Goal: Task Accomplishment & Management: Manage account settings

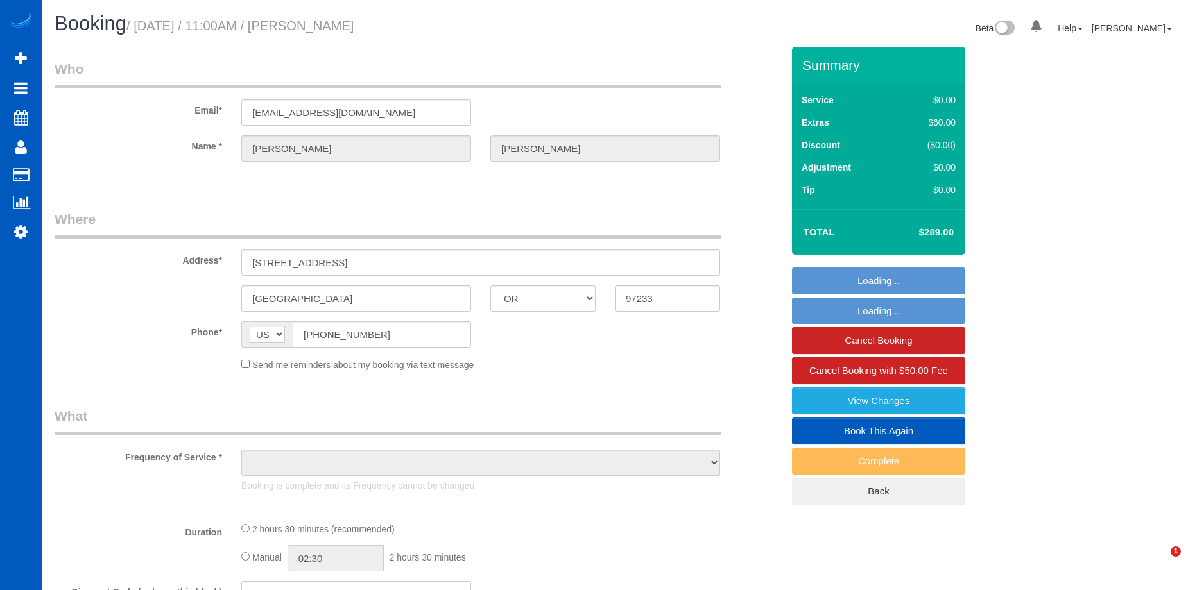
select select "OR"
select select "string:fspay-e16354e6-0226-4234-b44b-99c11bf2f906"
select select "199"
select select "3"
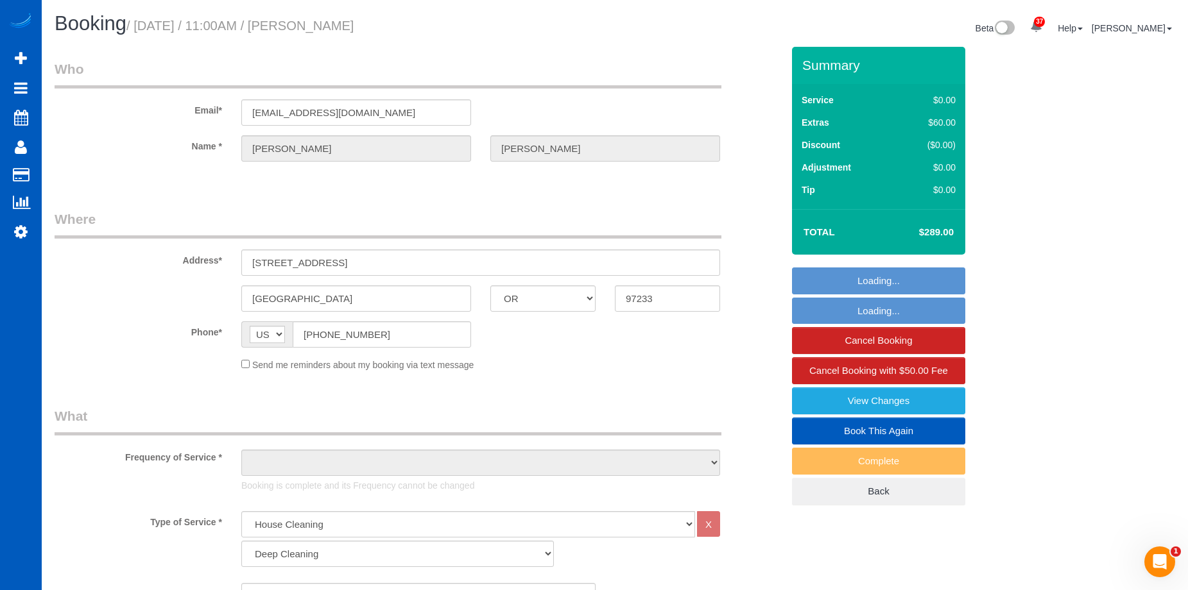
select select "object:1057"
select select "spot1"
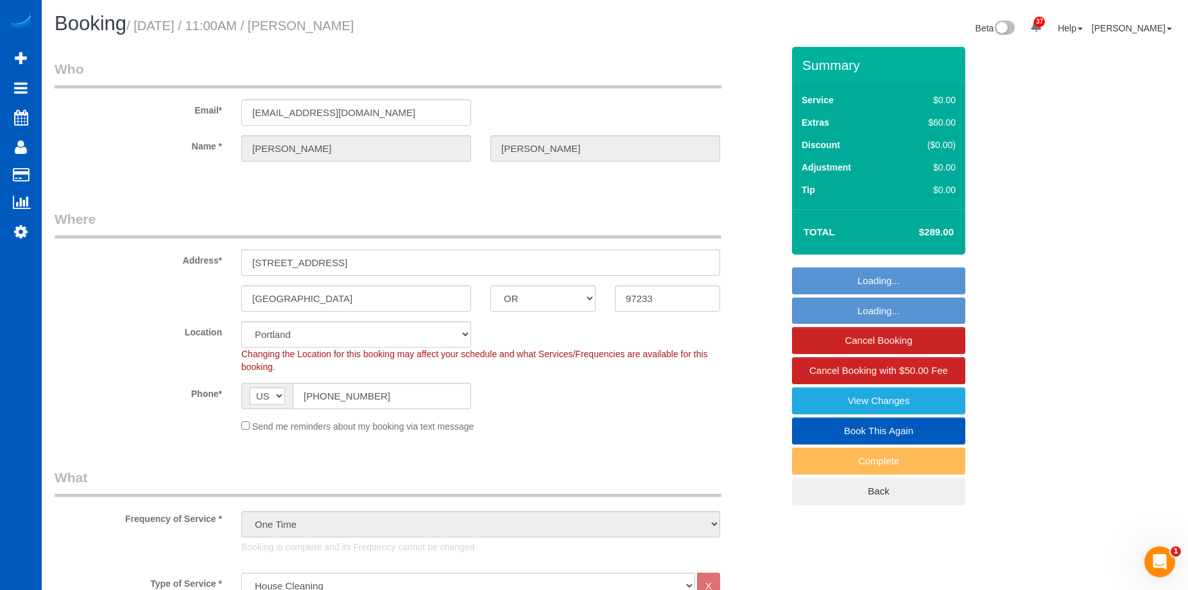
select select "object:1125"
select select "3"
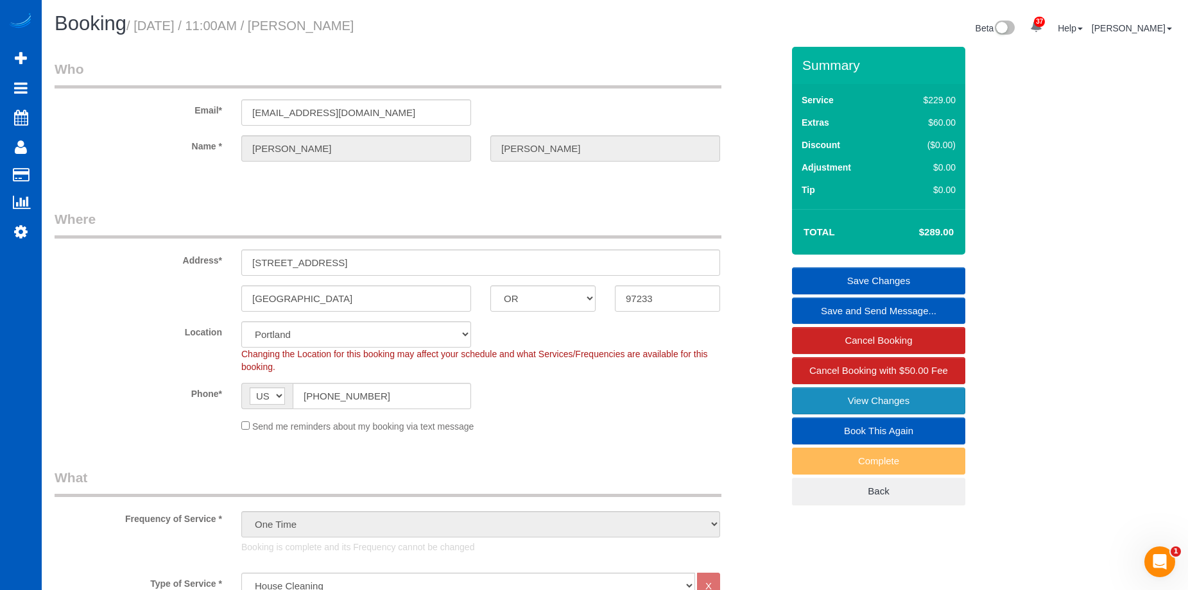
click at [807, 398] on link "View Changes" at bounding box center [878, 401] width 173 height 27
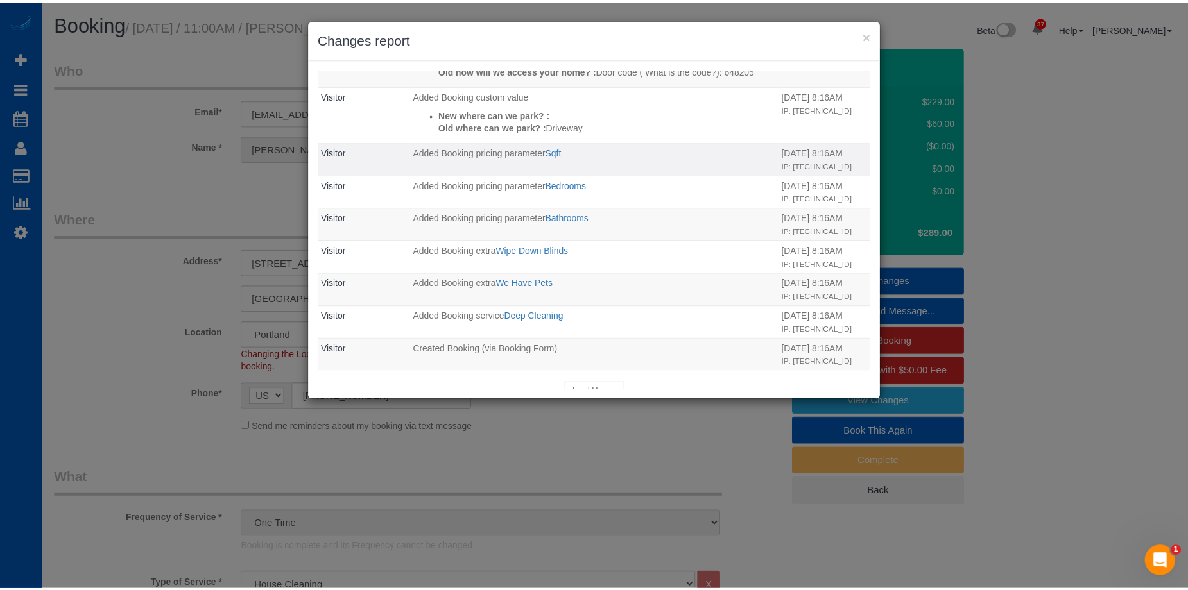
scroll to position [262, 0]
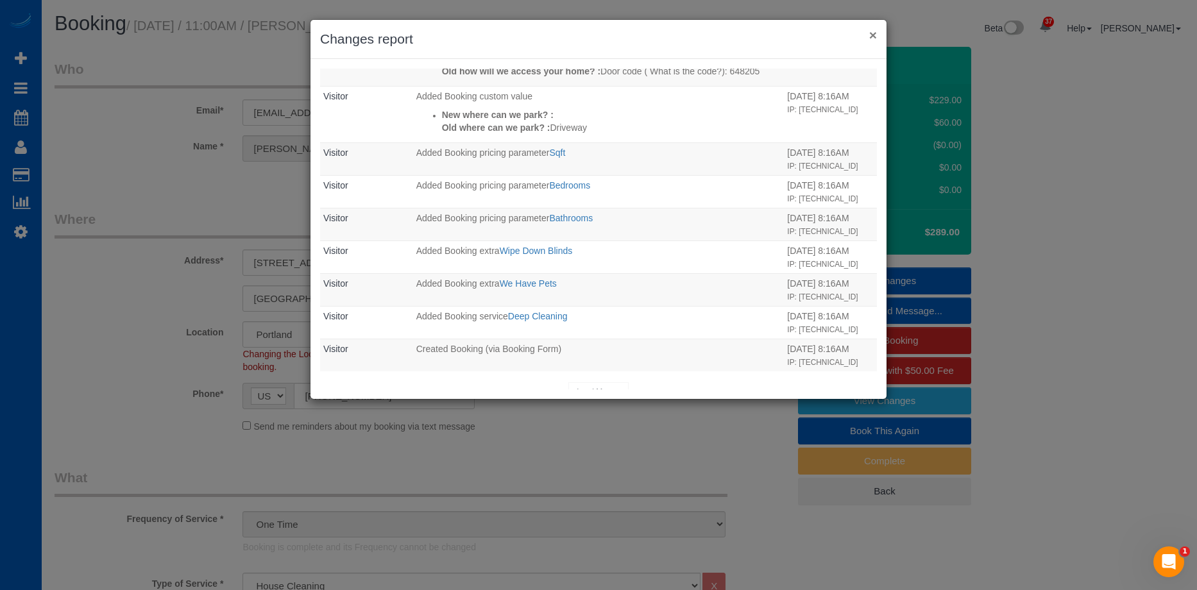
click at [873, 33] on button "×" at bounding box center [873, 34] width 8 height 13
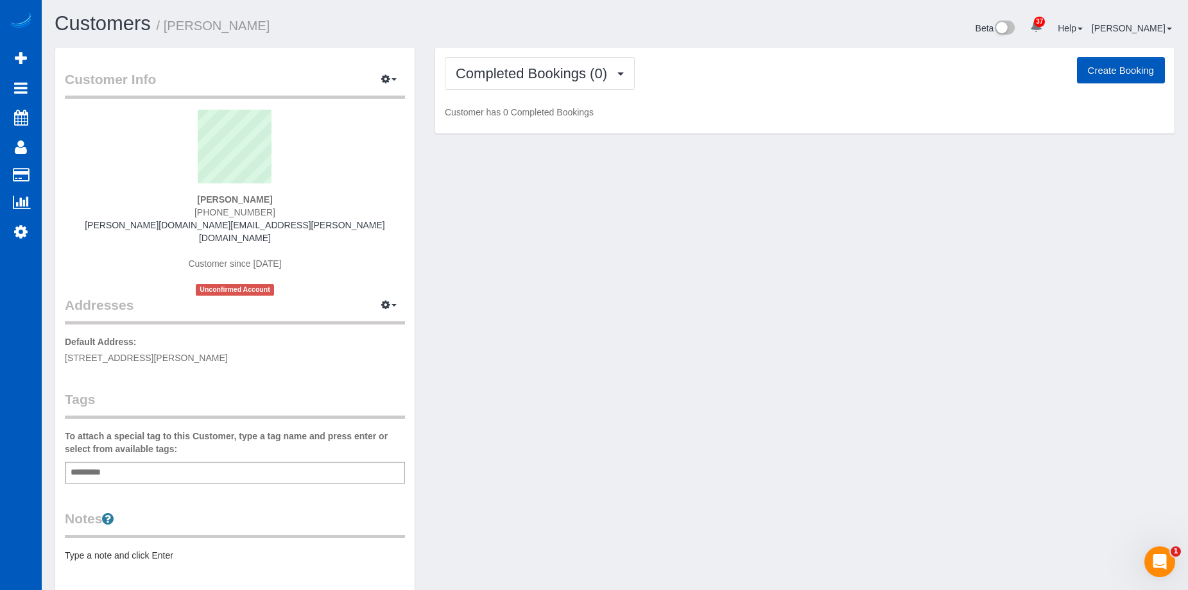
click at [1118, 71] on button "Create Booking" at bounding box center [1121, 70] width 88 height 27
select select "WA"
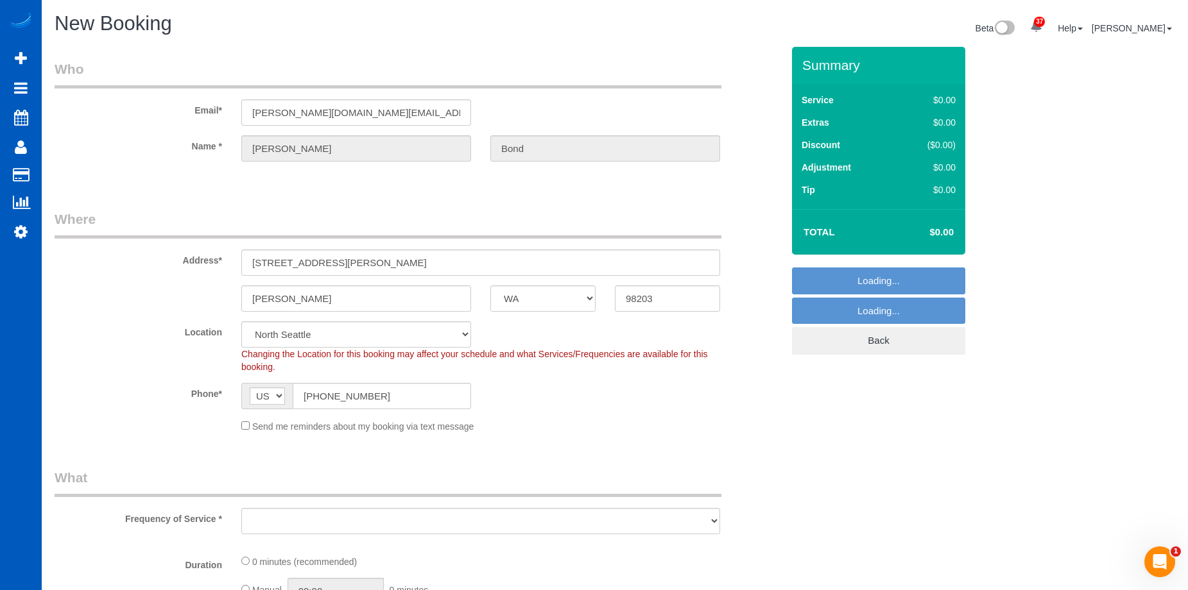
select select "object:5252"
select select "199"
select select "object:5512"
select select "7"
select select "object:5601"
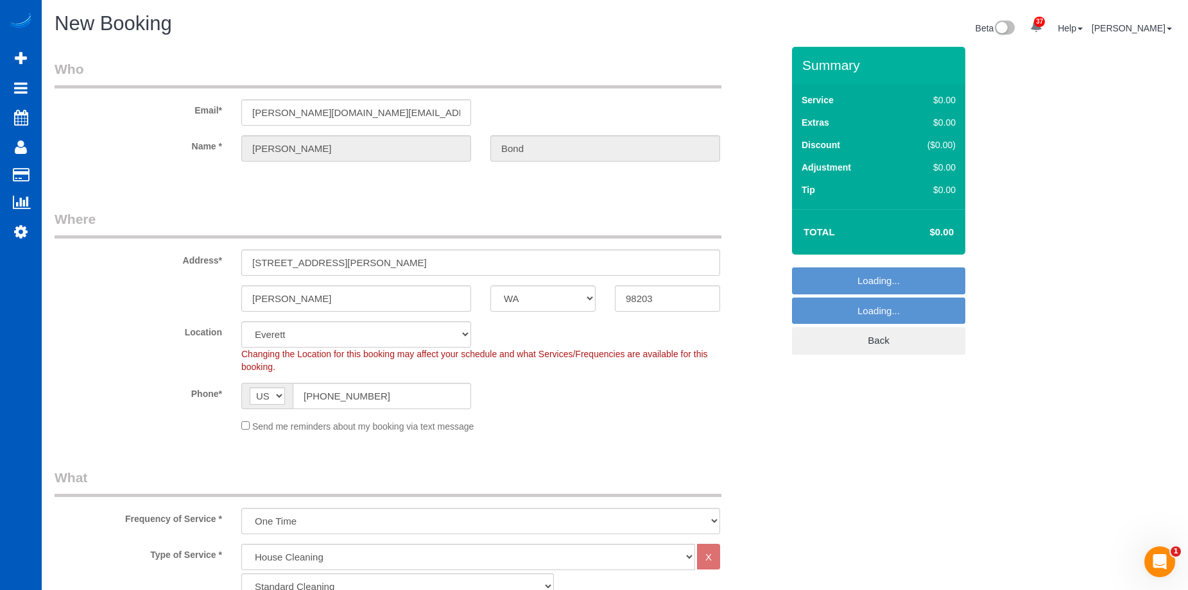
click at [239, 425] on div "Send me reminders about my booking via text message" at bounding box center [481, 426] width 498 height 14
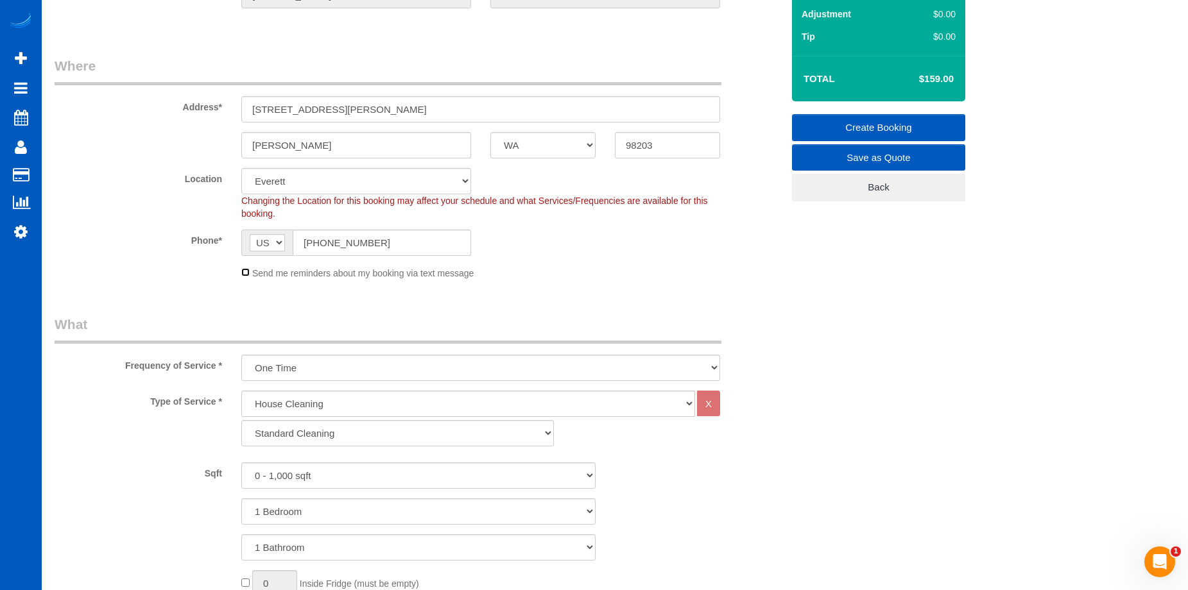
scroll to position [192, 0]
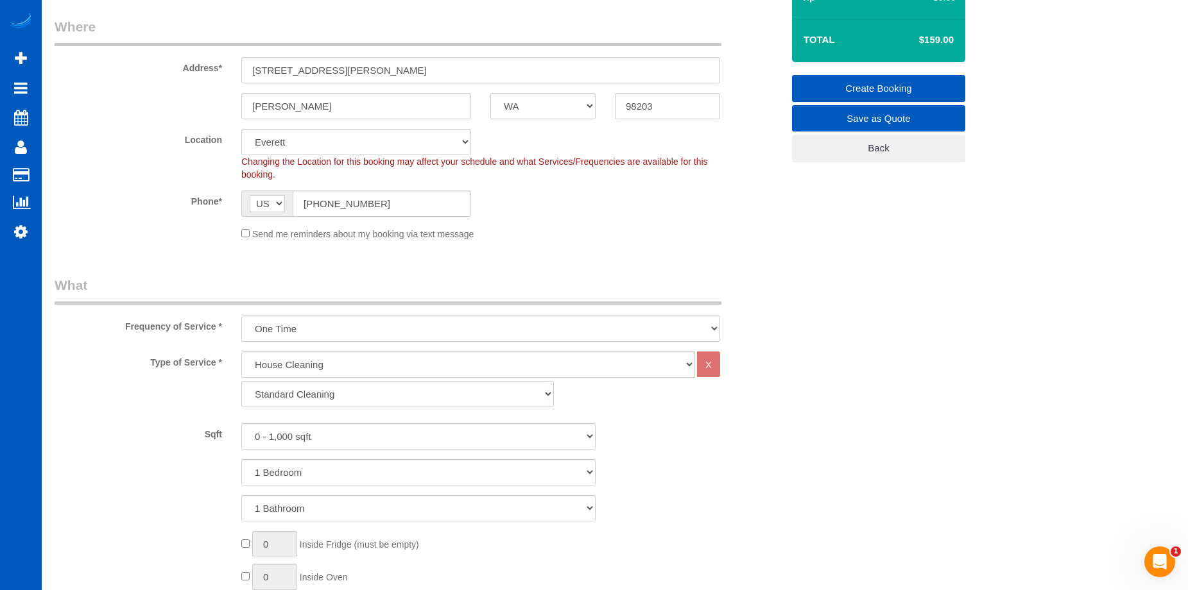
click at [388, 395] on select "Standard Cleaning Deep Cleaning Move In/ Out Cleaning" at bounding box center [397, 394] width 312 height 26
select select "367"
click at [241, 381] on select "Standard Cleaning Deep Cleaning Move In/ Out Cleaning" at bounding box center [397, 394] width 312 height 26
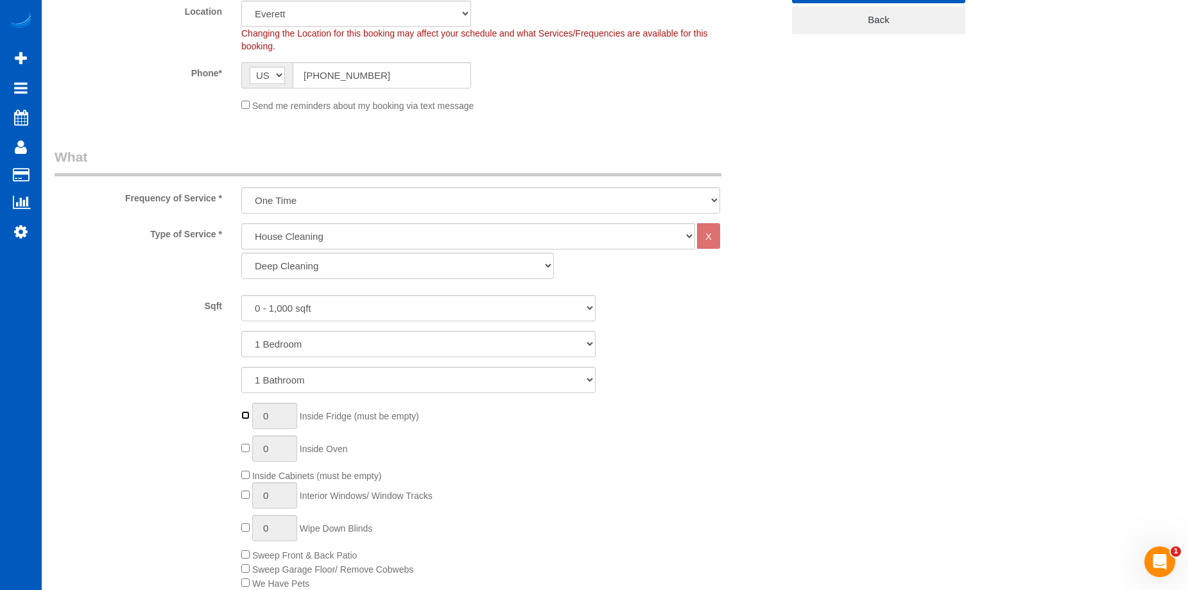
type input "1"
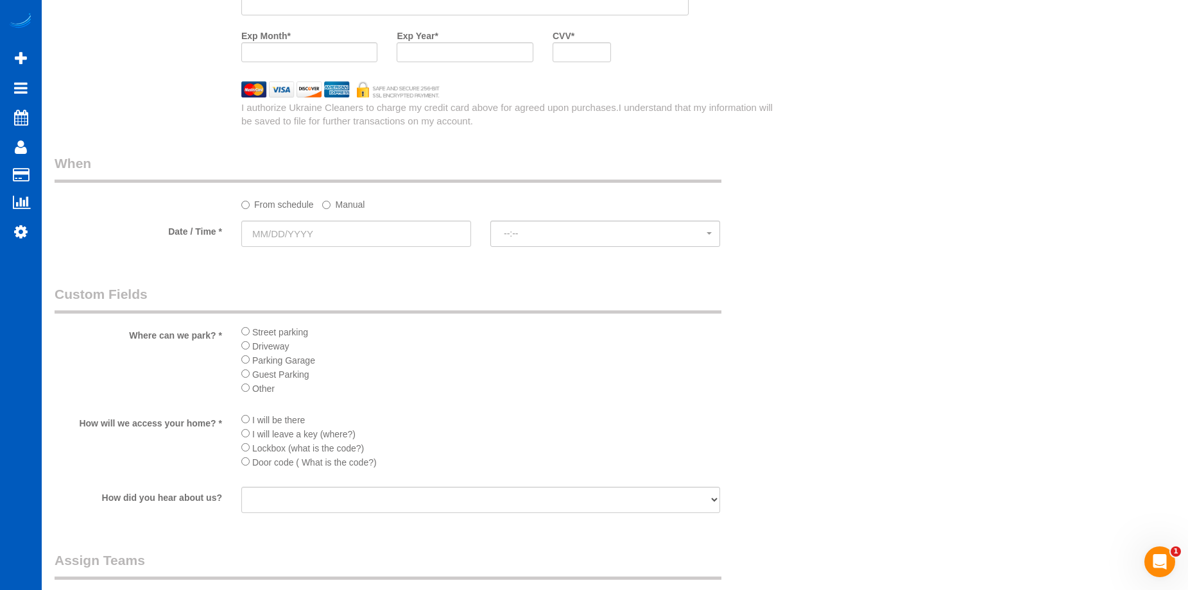
scroll to position [1347, 0]
click at [404, 231] on input "text" at bounding box center [356, 233] width 230 height 26
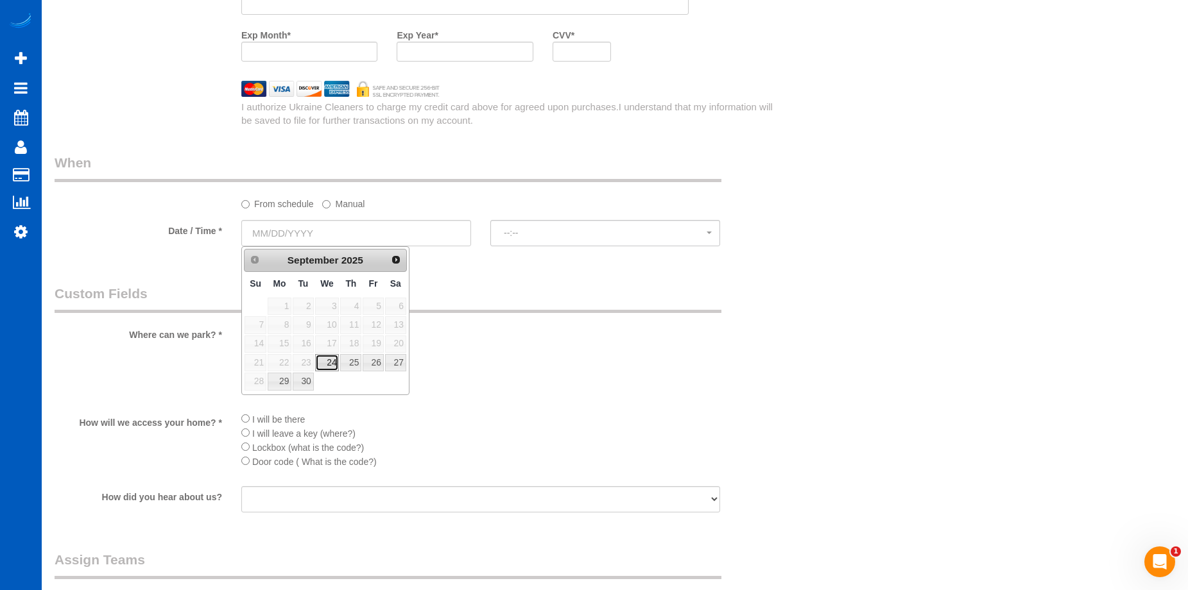
click at [329, 364] on link "24" at bounding box center [327, 362] width 24 height 17
type input "[DATE]"
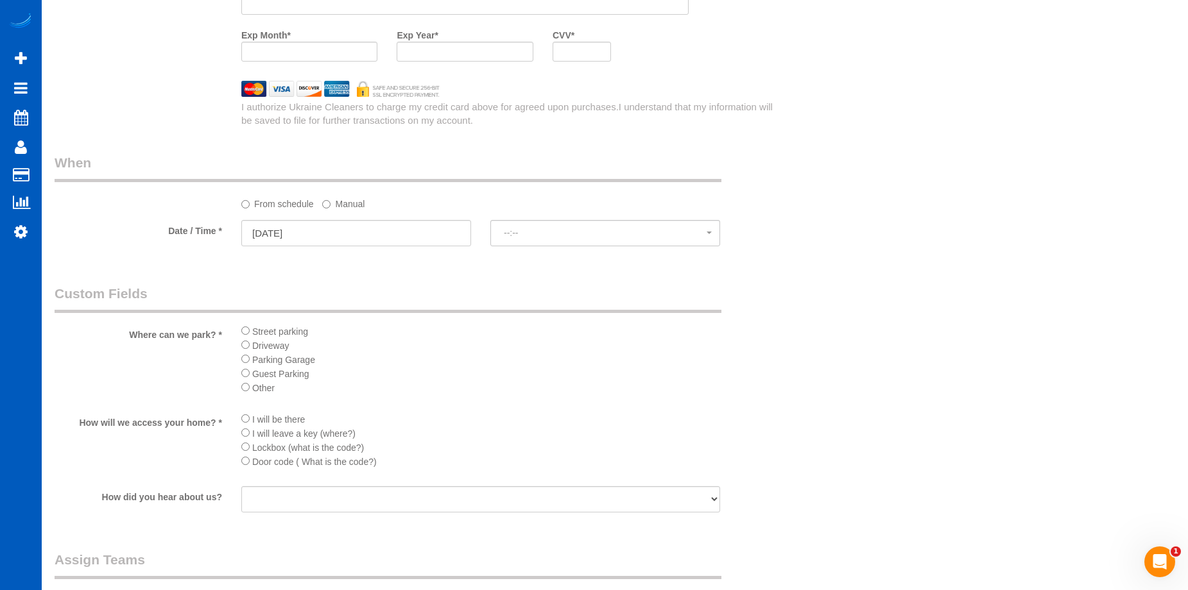
select select "spot14"
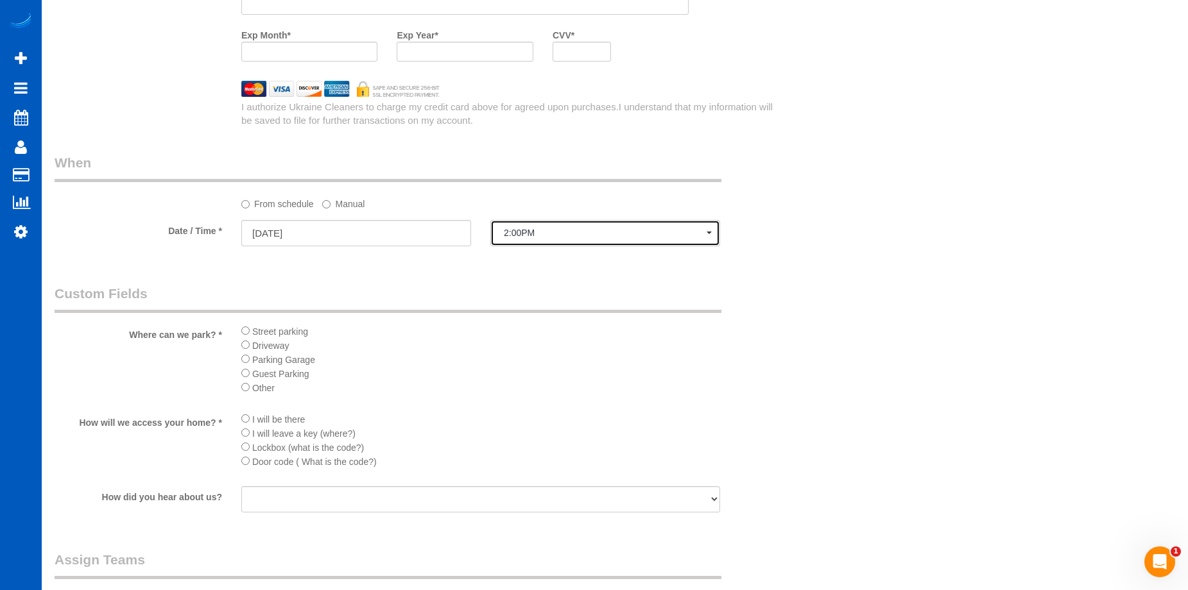
click at [550, 236] on span "2:00PM" at bounding box center [605, 233] width 203 height 10
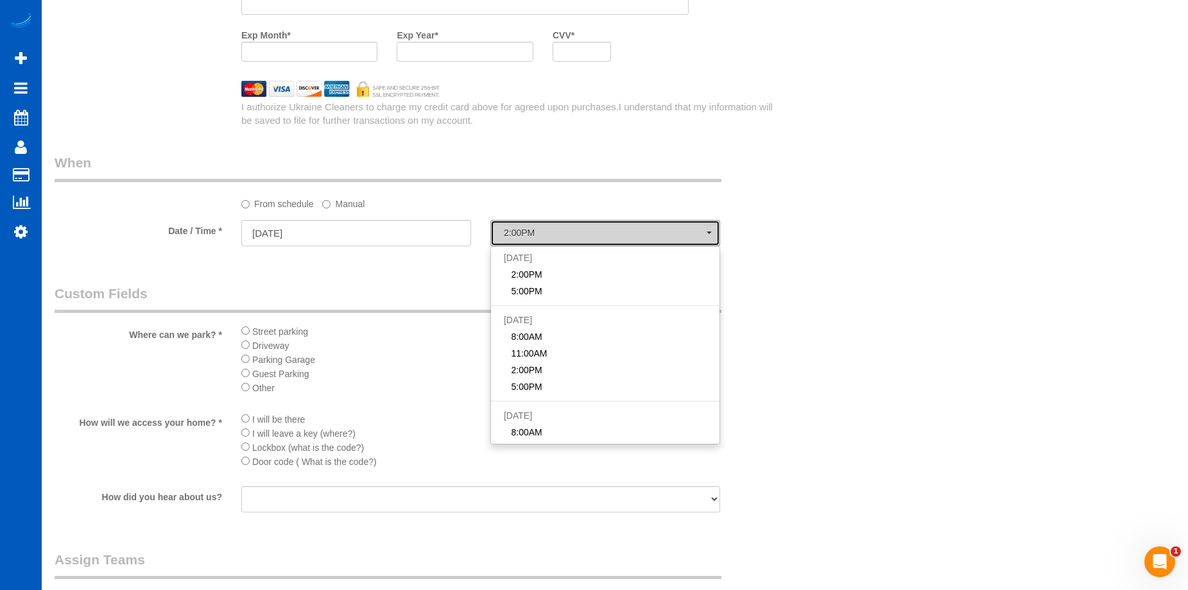
click at [550, 236] on span "2:00PM" at bounding box center [605, 233] width 203 height 10
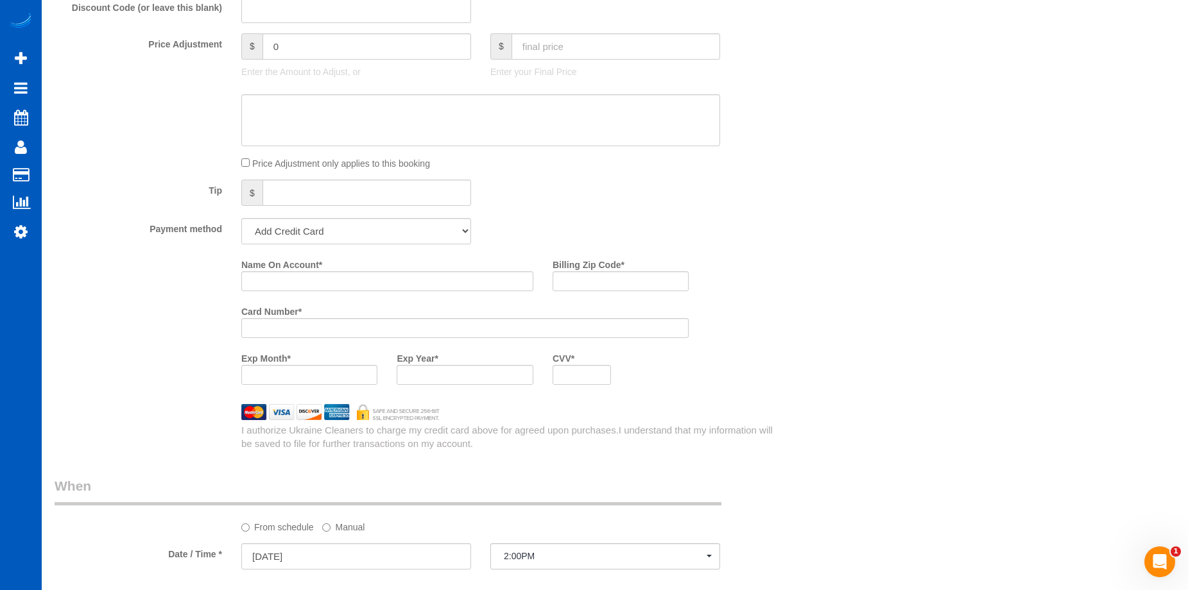
scroll to position [898, 0]
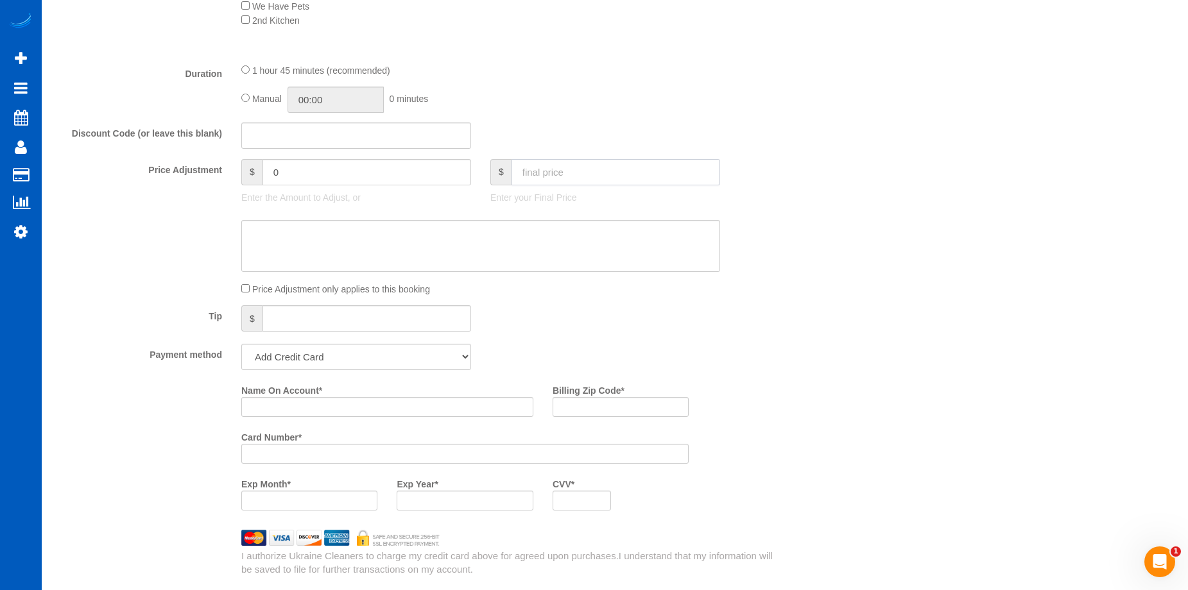
click at [580, 173] on input "text" at bounding box center [615, 172] width 209 height 26
type input "150"
click at [562, 238] on textarea at bounding box center [480, 246] width 479 height 53
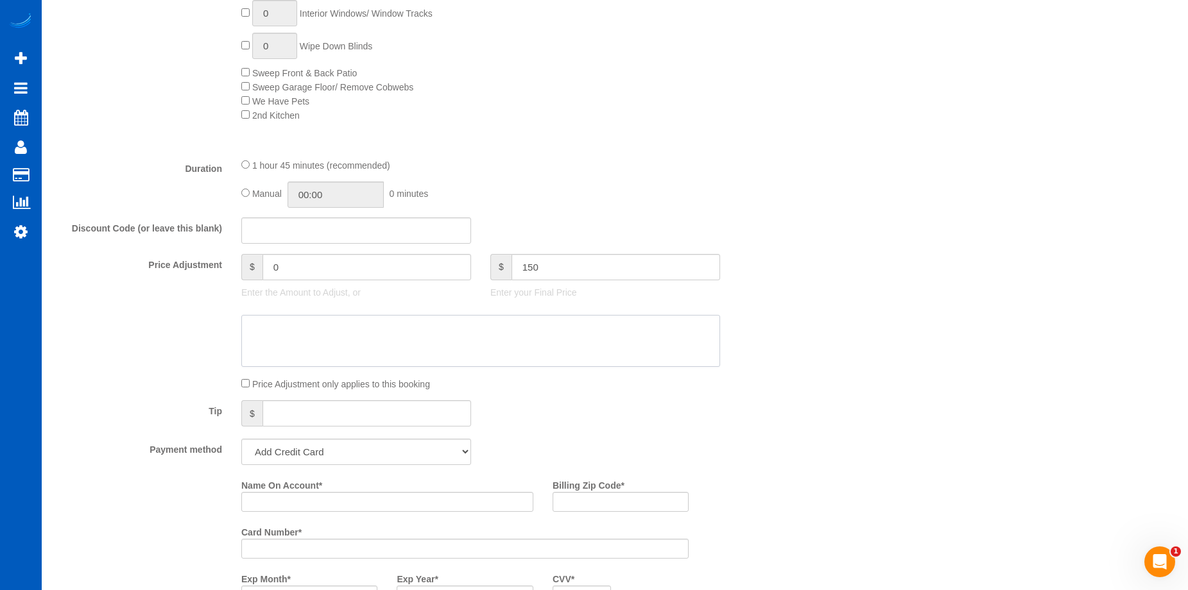
scroll to position [706, 0]
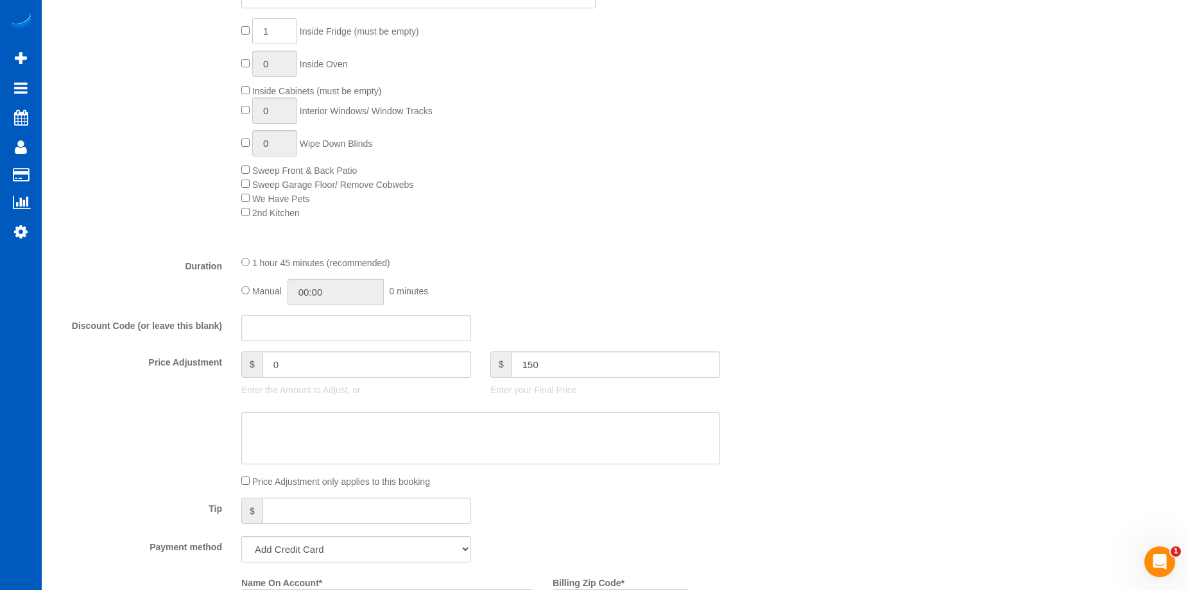
type input "-169"
click at [345, 285] on input "01:45" at bounding box center [335, 292] width 96 height 26
type input "03:30"
click at [316, 363] on li "03:30" at bounding box center [321, 367] width 57 height 17
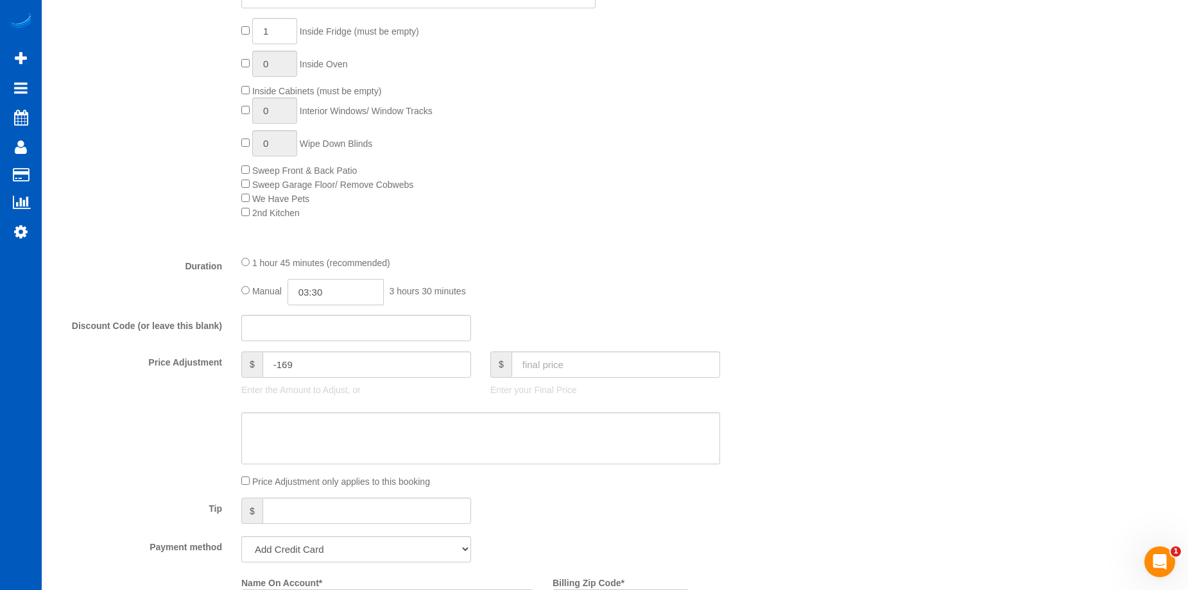
click at [324, 296] on input "03:30" at bounding box center [335, 292] width 96 height 26
select select "spot27"
type input "03:00"
click at [321, 316] on li "03:00" at bounding box center [321, 314] width 57 height 17
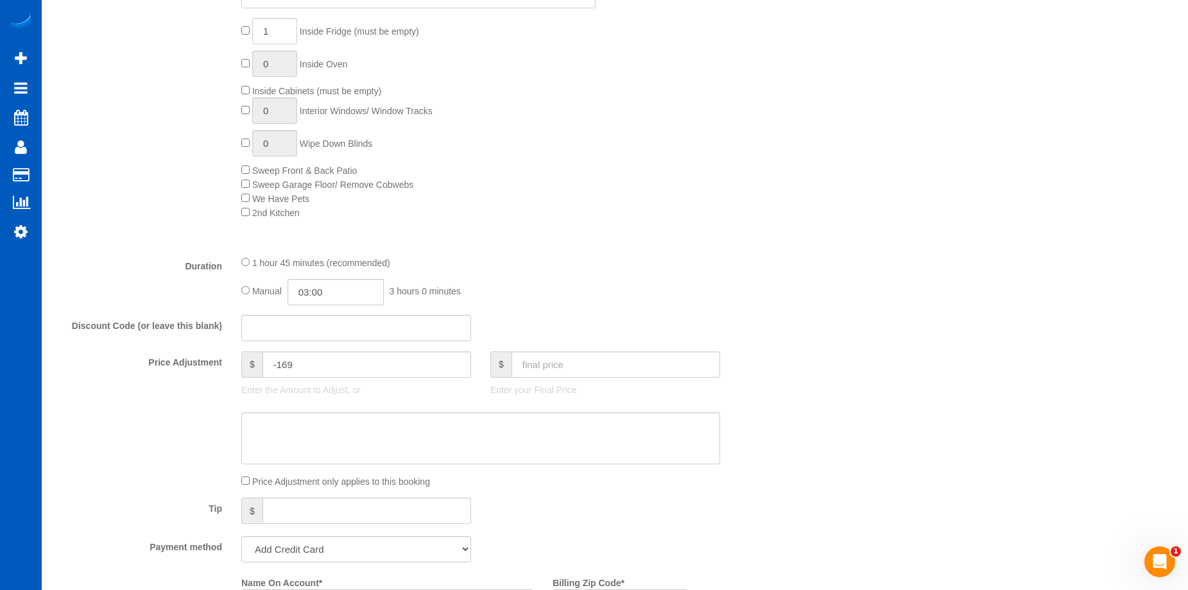
select select "spot40"
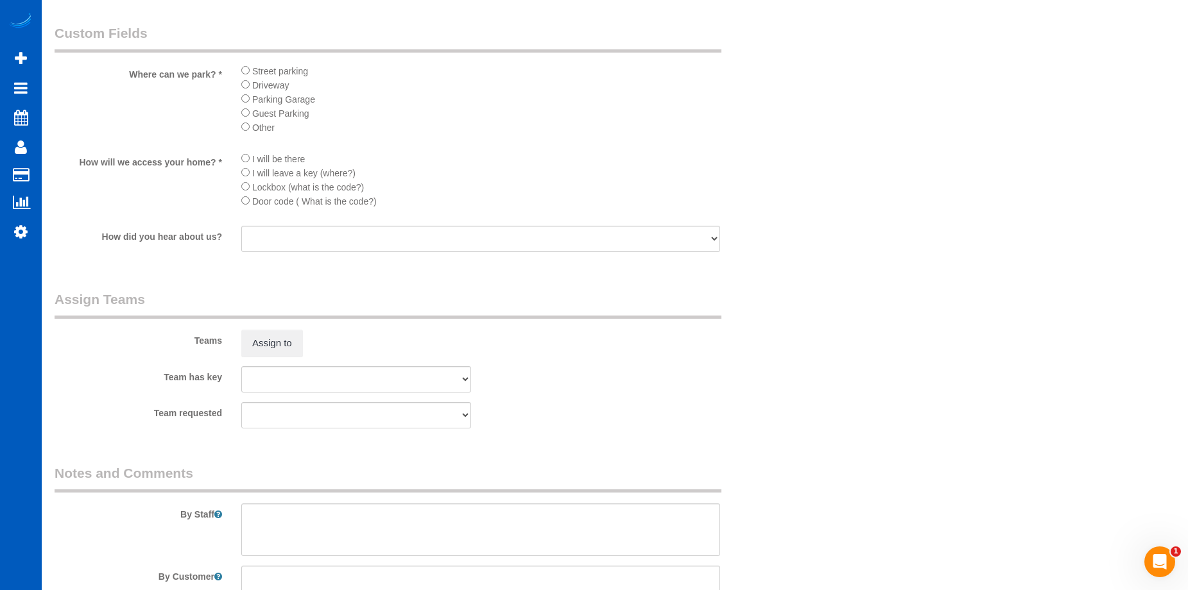
scroll to position [1743, 0]
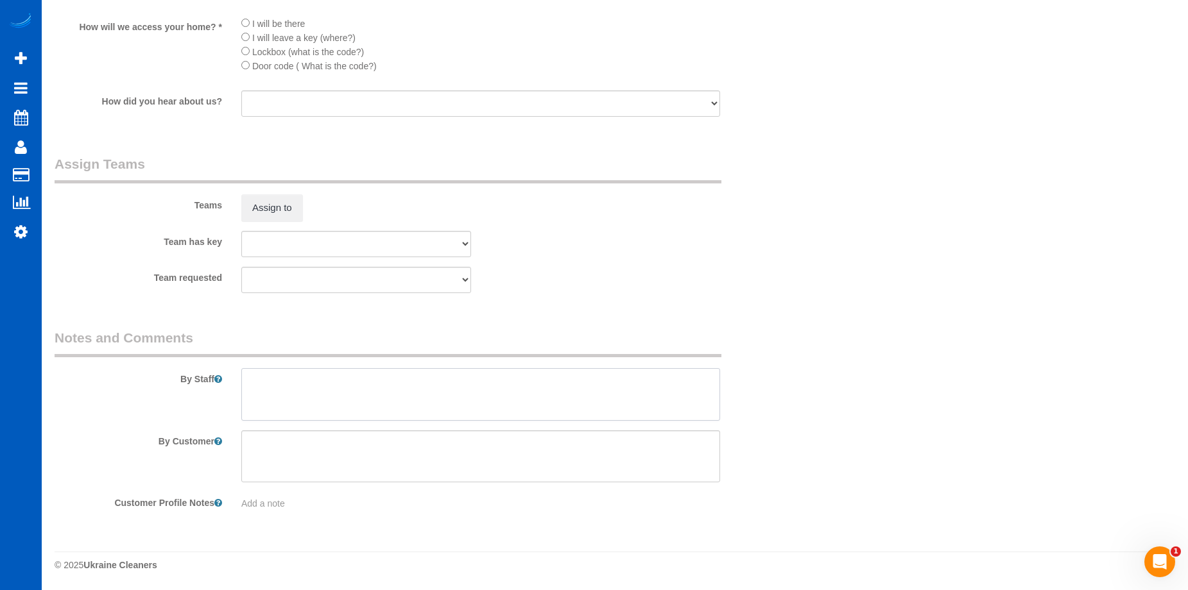
click at [420, 404] on textarea at bounding box center [480, 394] width 479 height 53
click at [400, 380] on textarea at bounding box center [480, 394] width 479 height 53
paste textarea "Only cleaning one bedroom and small bathroom. She will be there to clean walls …"
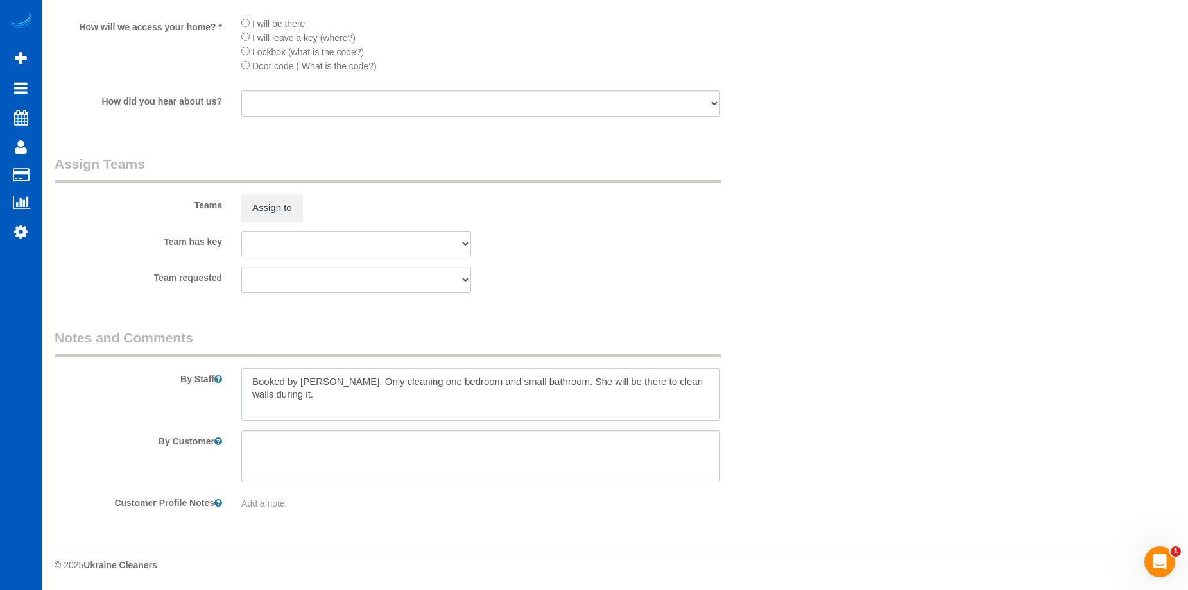
type textarea "Booked by Aaron. Only cleaning one bedroom and small bathroom. She will be ther…"
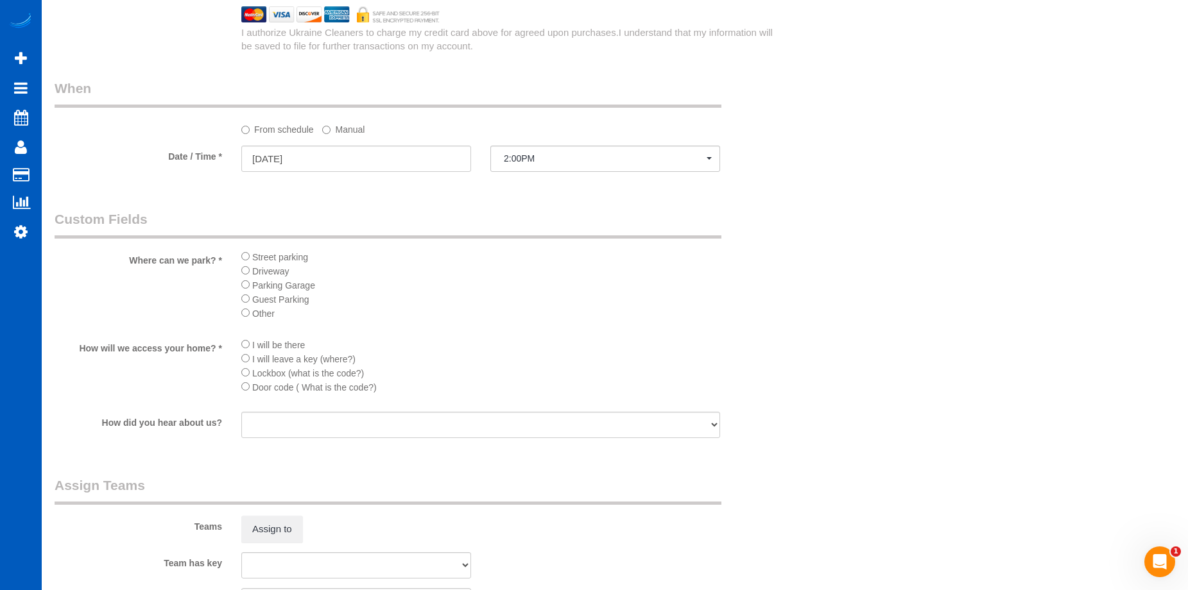
scroll to position [1422, 0]
click at [264, 525] on button "Assign to" at bounding box center [272, 528] width 62 height 27
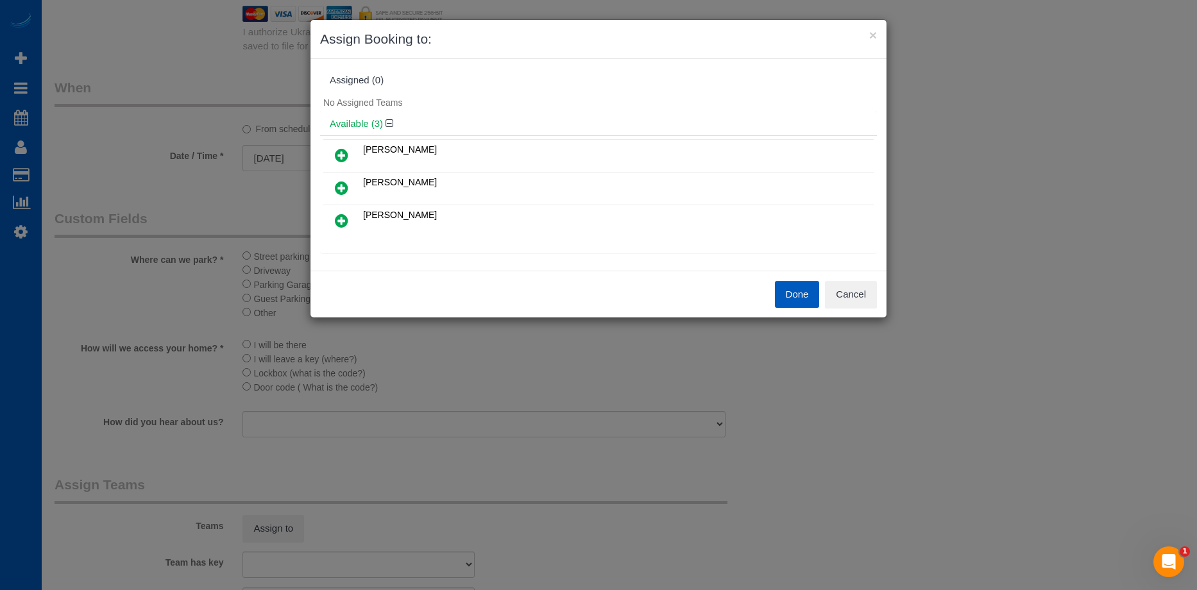
click at [346, 149] on icon at bounding box center [341, 155] width 13 height 15
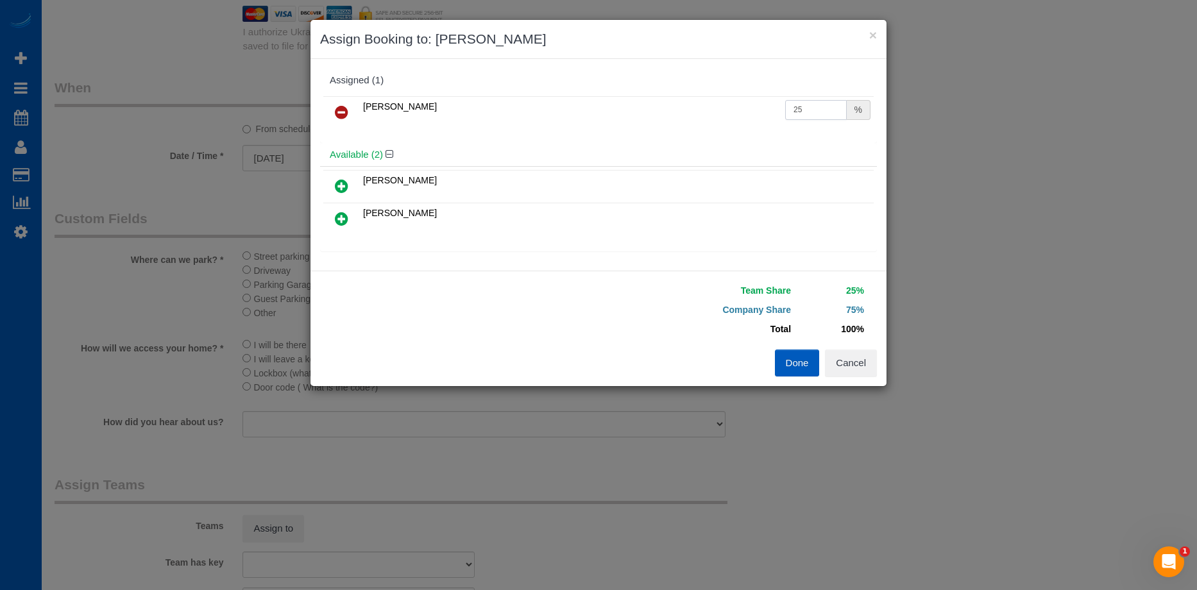
click at [819, 101] on input "25" at bounding box center [816, 110] width 62 height 20
drag, startPoint x: 813, startPoint y: 105, endPoint x: 742, endPoint y: 110, distance: 71.4
click at [742, 110] on tr "Nataliia Moskalenko 25 %" at bounding box center [598, 112] width 550 height 33
type input "50"
click at [800, 368] on button "Done" at bounding box center [797, 363] width 45 height 27
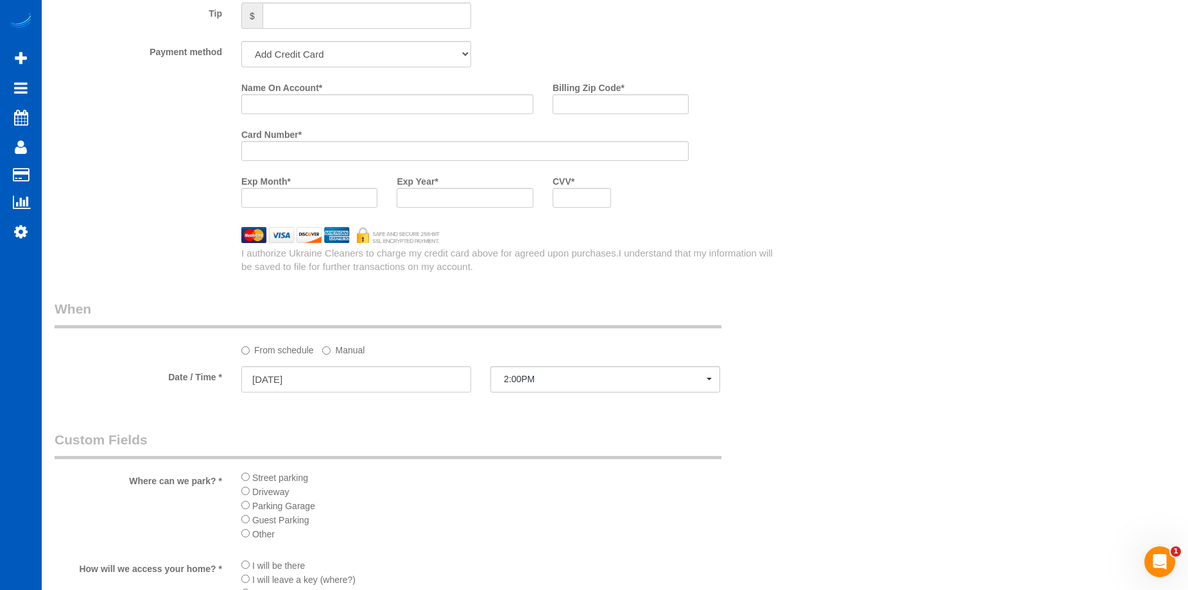
scroll to position [1102, 0]
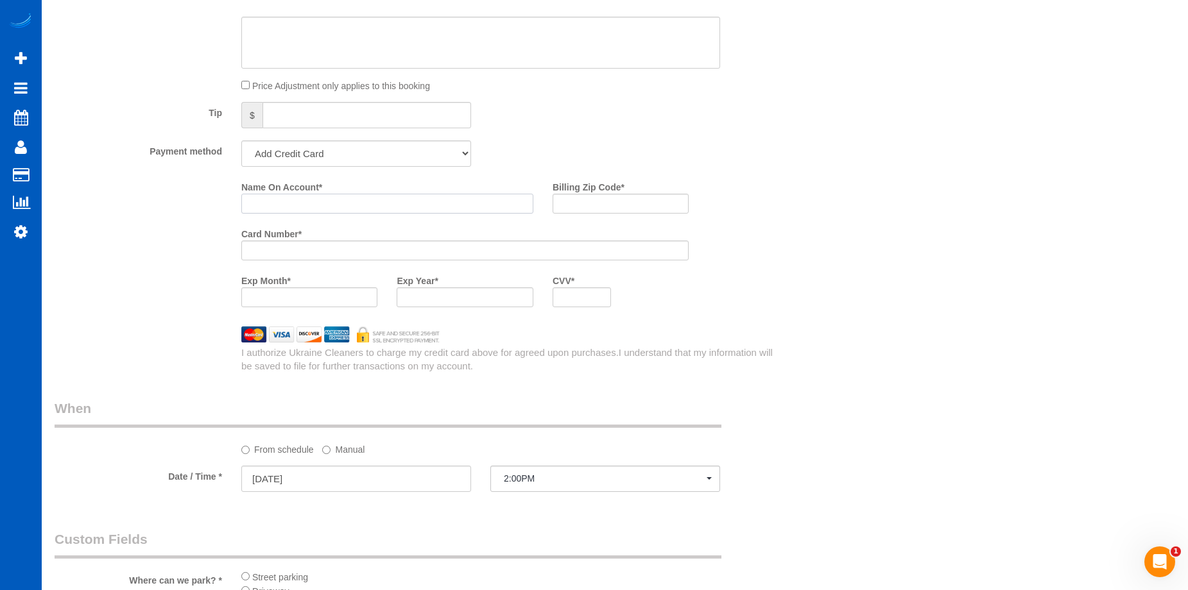
click at [346, 203] on input "Name On Account *" at bounding box center [387, 204] width 292 height 20
paste input "Tami Bond"
type input "Tami Bond"
drag, startPoint x: 595, startPoint y: 202, endPoint x: 586, endPoint y: 203, distance: 8.4
click at [595, 202] on input "Billing Zip Code *" at bounding box center [620, 204] width 136 height 20
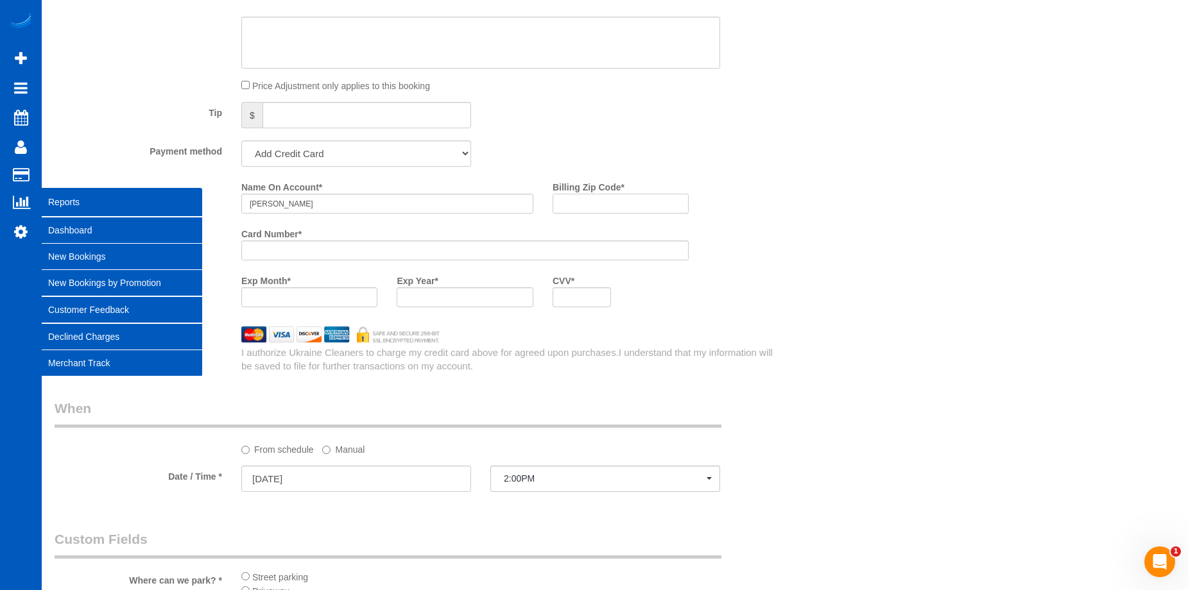
paste input "98208"
type input "98208"
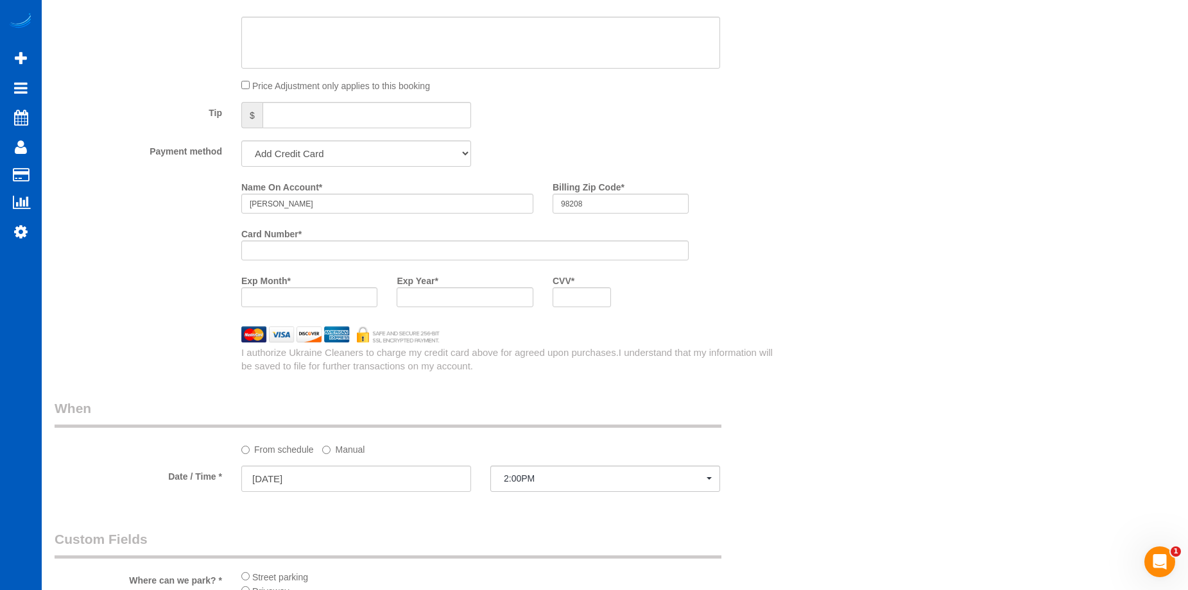
click at [580, 305] on div at bounding box center [581, 297] width 58 height 20
click at [756, 293] on div "Name On Account * Tami Bond Billing Zip Code * 98208 Card Number * Exp Month * …" at bounding box center [512, 246] width 560 height 141
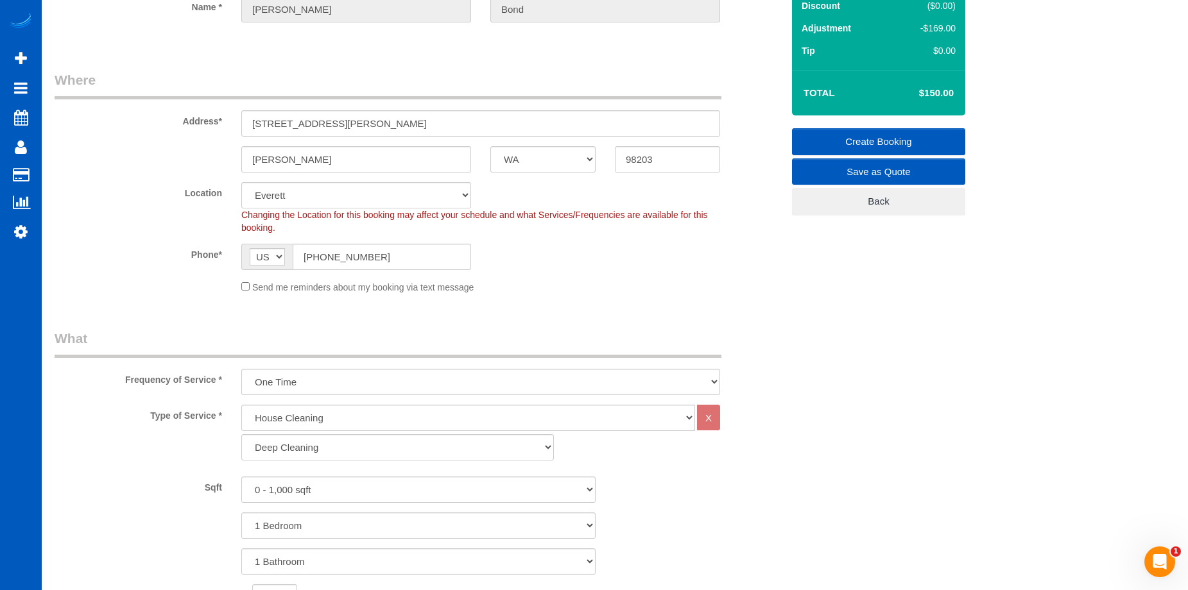
scroll to position [75, 0]
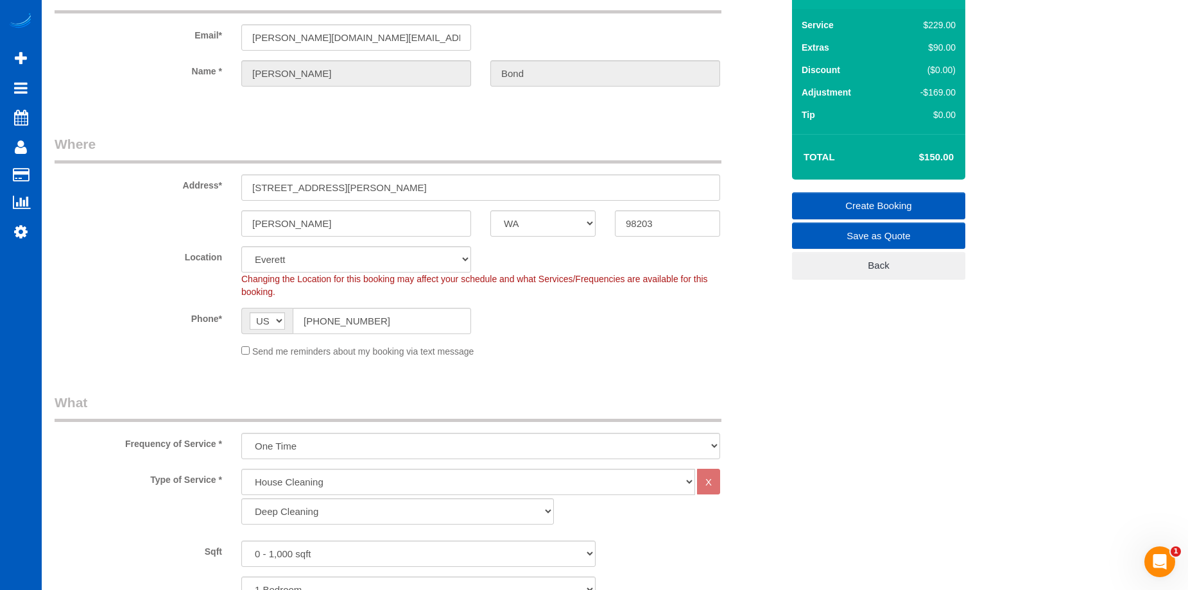
click at [858, 201] on link "Create Booking" at bounding box center [878, 205] width 173 height 27
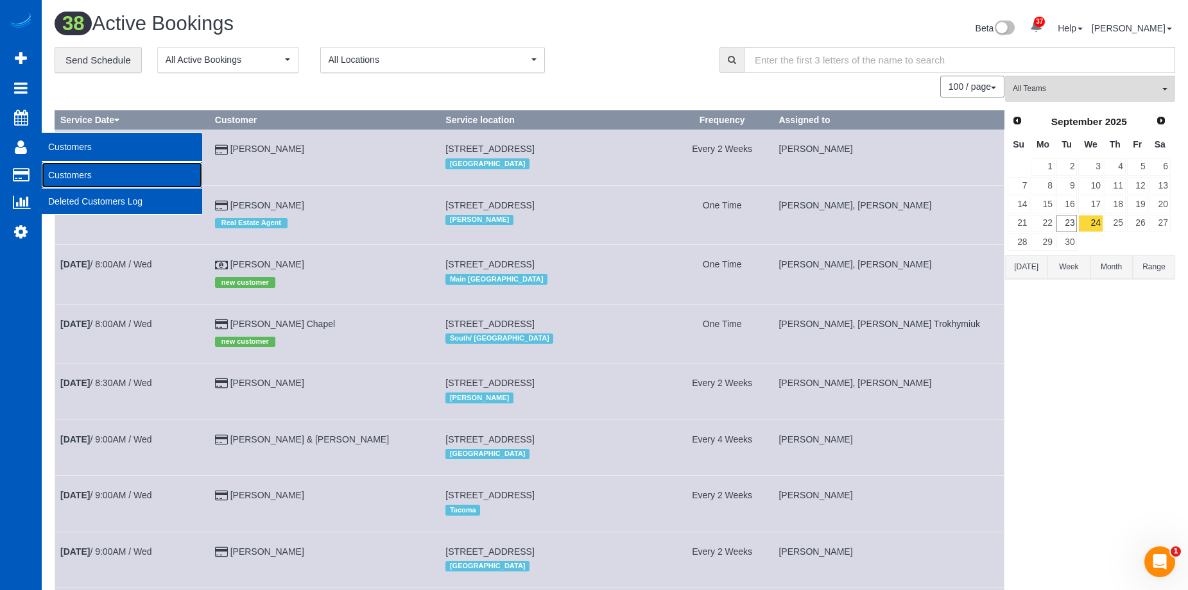
click at [64, 183] on link "Customers" at bounding box center [122, 175] width 160 height 26
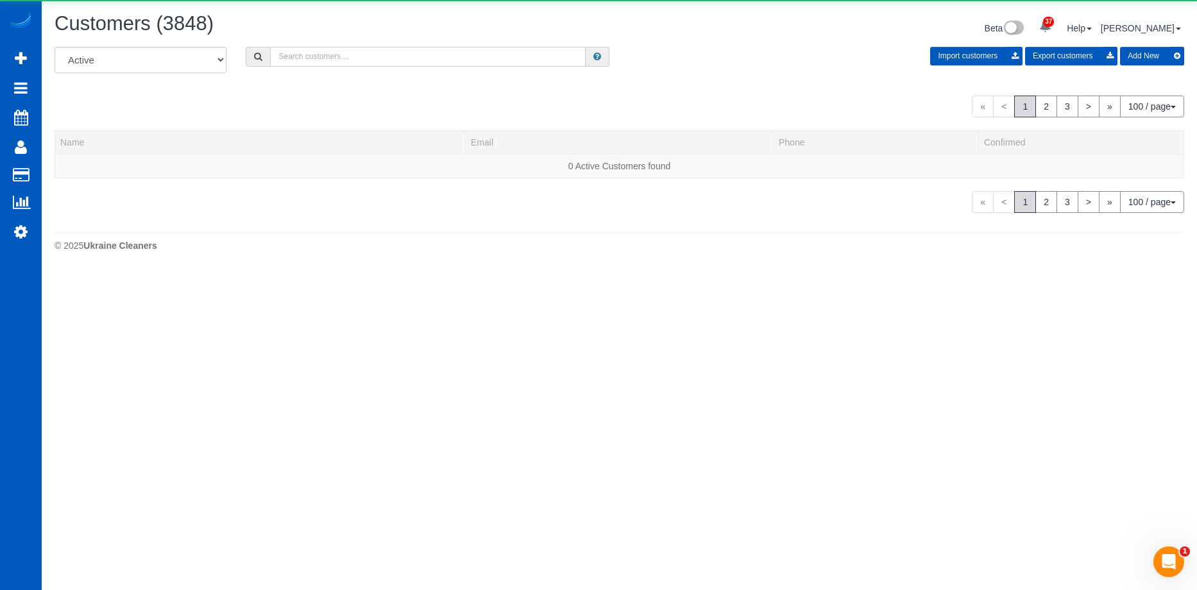
click at [363, 53] on input "text" at bounding box center [428, 57] width 316 height 20
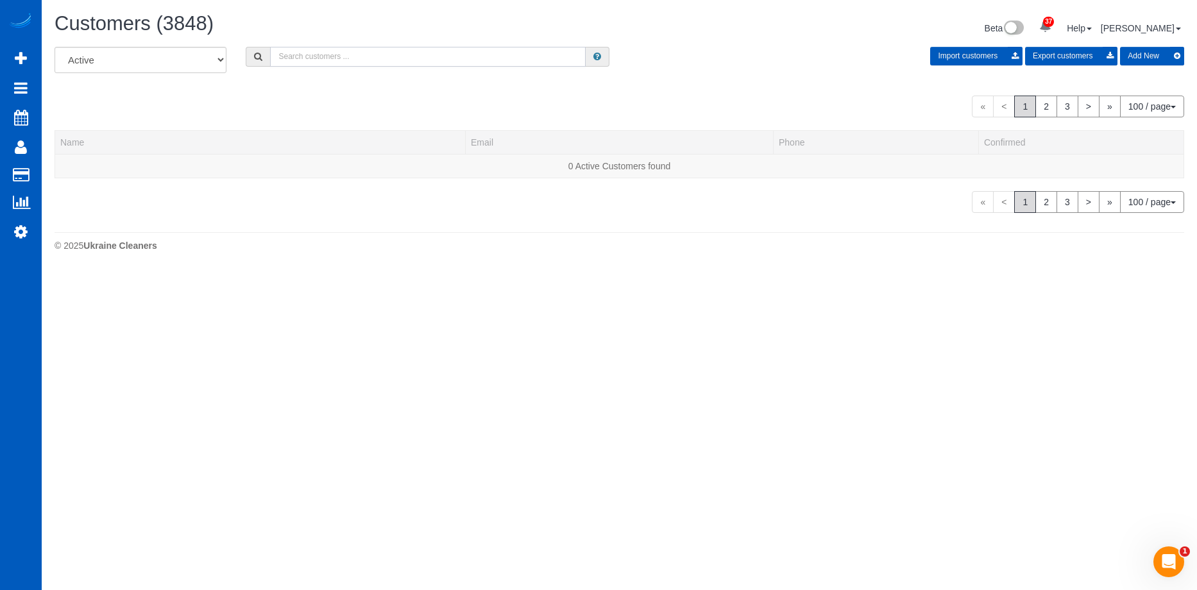
paste input "fernandeheck@comcast.net"
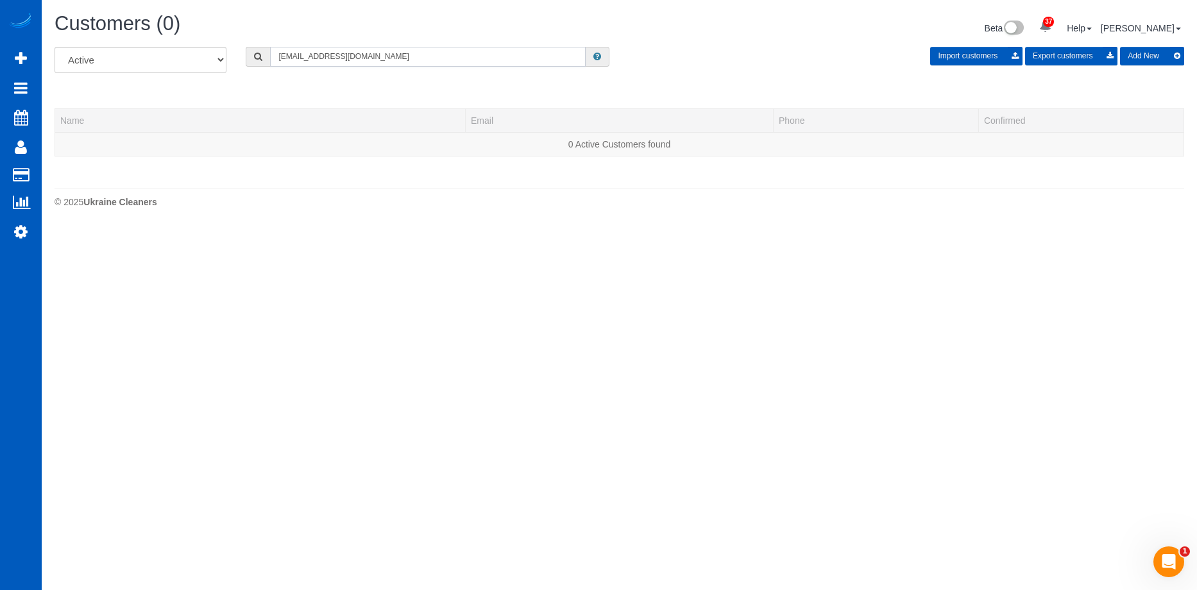
type input "fernandeheck@comcast.net"
click at [1132, 50] on button "Add New" at bounding box center [1152, 56] width 64 height 19
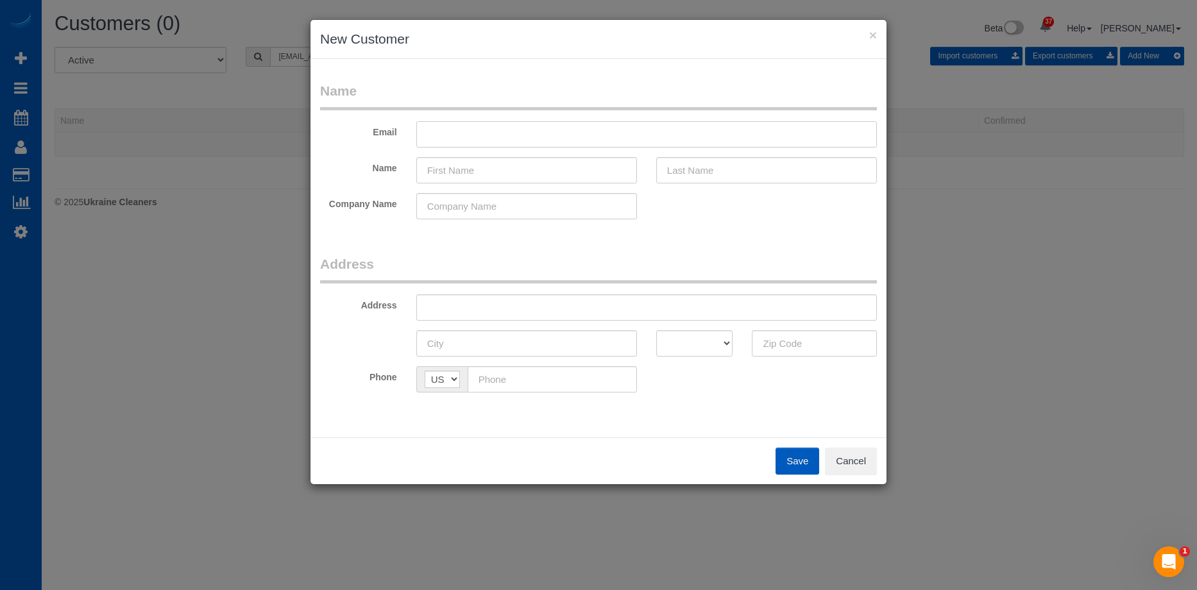
click at [600, 133] on input "text" at bounding box center [646, 134] width 461 height 26
paste input "fernandeheck@comcast.net"
type input "fernandeheck@comcast.net"
drag, startPoint x: 573, startPoint y: 173, endPoint x: 561, endPoint y: 174, distance: 12.3
click at [573, 173] on input "text" at bounding box center [526, 170] width 221 height 26
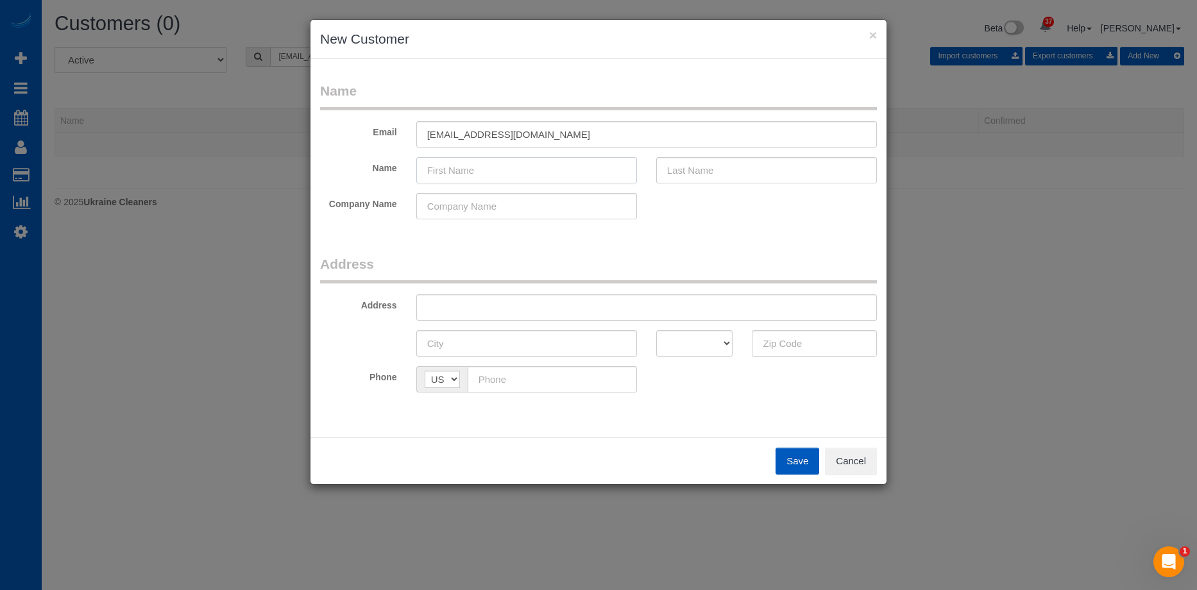
paste input "Fernanda Heck"
drag, startPoint x: 470, startPoint y: 166, endPoint x: 694, endPoint y: 170, distance: 223.3
click at [610, 171] on input "Fernanda Heck" at bounding box center [526, 170] width 221 height 26
type input "Fernanda"
click at [706, 169] on input "text" at bounding box center [766, 170] width 221 height 26
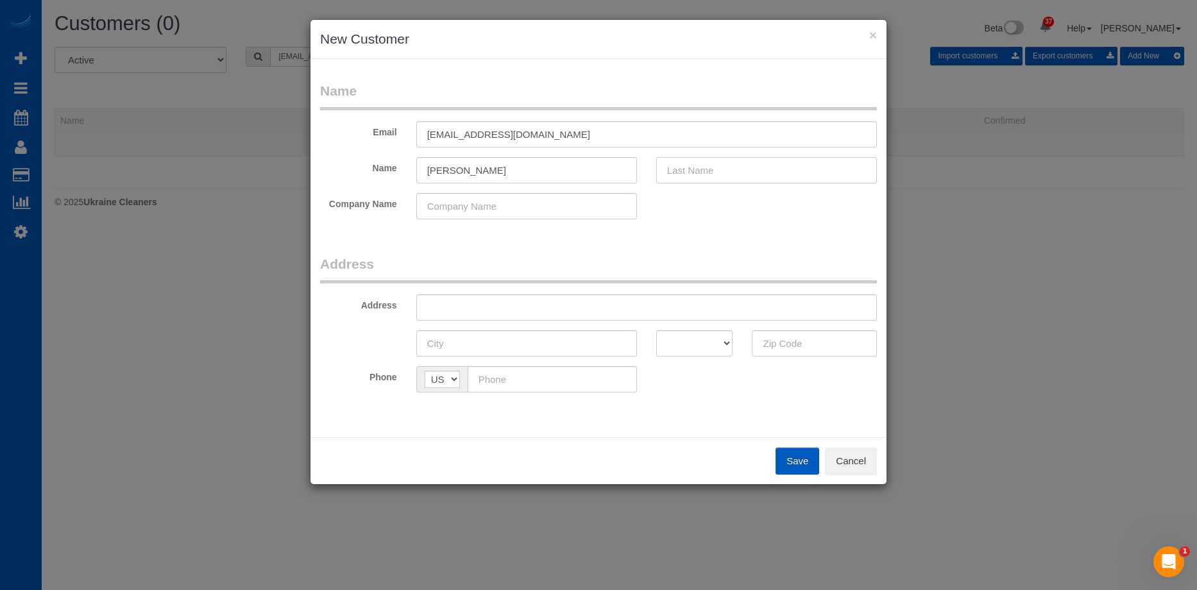
paste input "Heck"
type input "Heck"
click at [549, 175] on input "Fernanda" at bounding box center [526, 170] width 221 height 26
type input "Fernanda"
click at [549, 296] on input "text" at bounding box center [646, 307] width 461 height 26
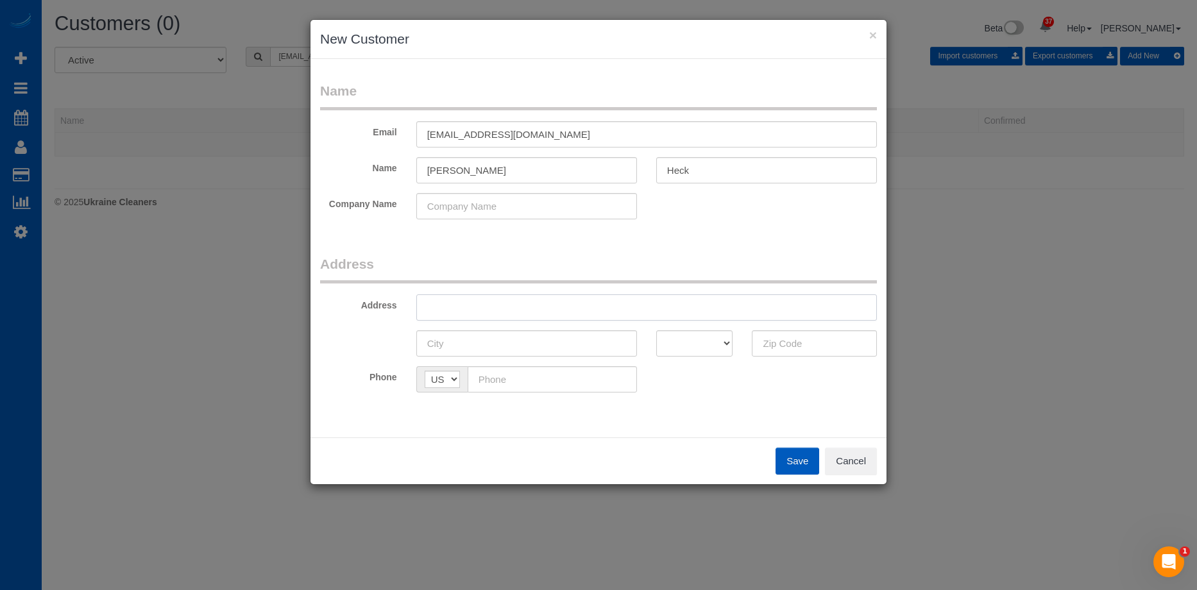
paste input "2515 Rucker Ave, Everett, WA 98201"
drag, startPoint x: 560, startPoint y: 308, endPoint x: 695, endPoint y: 309, distance: 134.7
click at [695, 309] on input "2515 Rucker Ave, Everett, WA 98201" at bounding box center [646, 307] width 461 height 26
type input "2515 Rucker Ave, Everett, WA"
click at [807, 350] on input "text" at bounding box center [814, 343] width 125 height 26
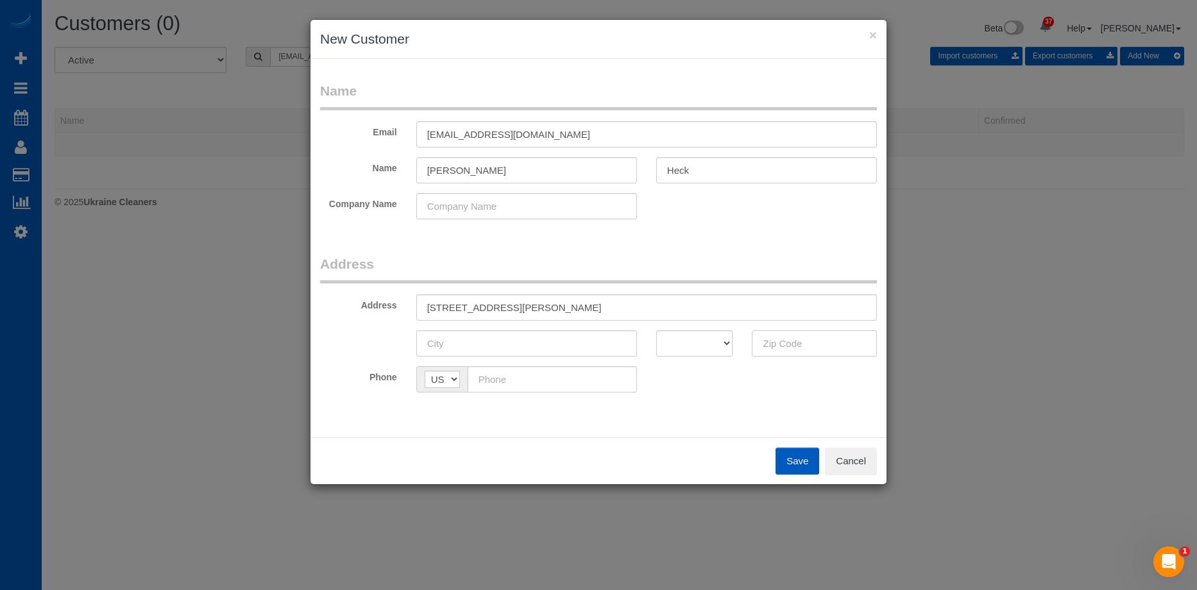
paste input "98201"
type input "98201"
click at [691, 337] on select "AK AL AR AZ CA CO CT DC DE FL GA HI IA ID IL IN KS KY LA MA MD ME MI MN MO MS M…" at bounding box center [694, 343] width 77 height 26
select select "WA"
click at [656, 330] on select "AK AL AR AZ CA CO CT DC DE FL GA HI IA ID IL IN KS KY LA MA MD ME MI MN MO MS M…" at bounding box center [694, 343] width 77 height 26
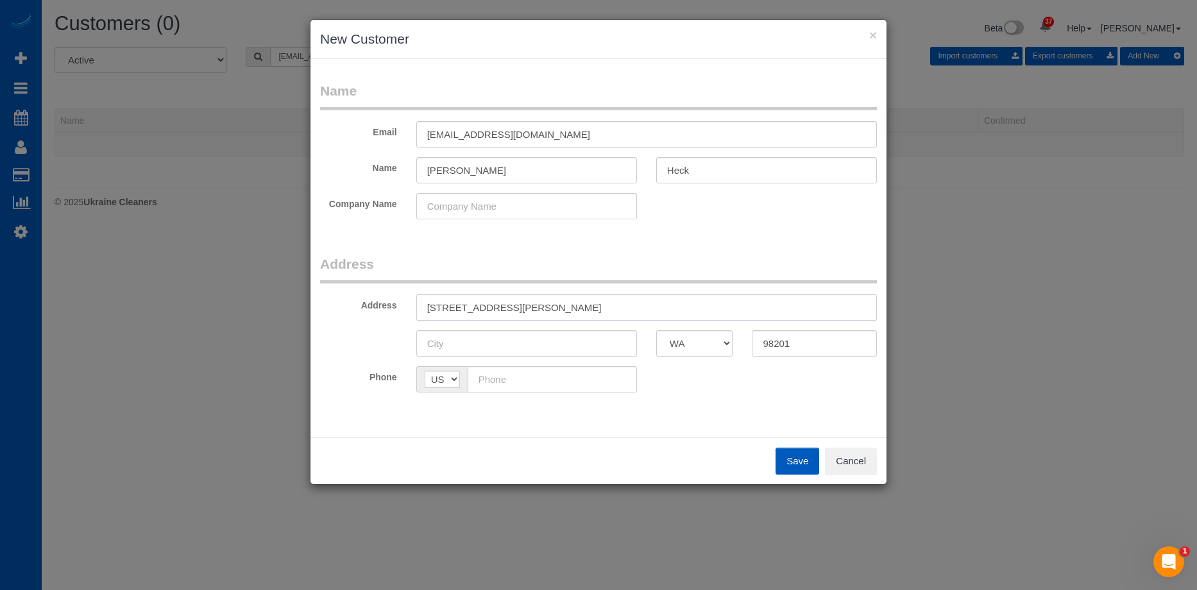
drag, startPoint x: 506, startPoint y: 302, endPoint x: 535, endPoint y: 302, distance: 29.5
click at [535, 302] on input "2515 Rucker Ave, Everett, WA" at bounding box center [646, 307] width 461 height 26
type input "2515 Rucker Ave, , WA"
drag, startPoint x: 517, startPoint y: 339, endPoint x: 500, endPoint y: 318, distance: 27.0
click at [516, 339] on input "text" at bounding box center [526, 343] width 221 height 26
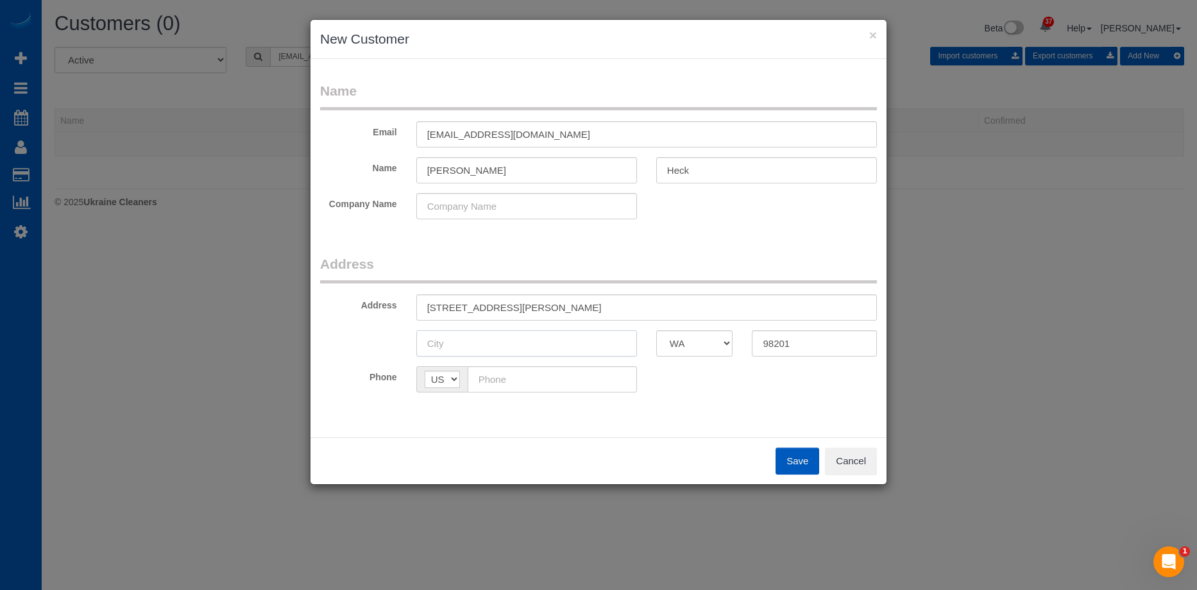
paste input "[PERSON_NAME]"
type input "[PERSON_NAME]"
drag, startPoint x: 499, startPoint y: 309, endPoint x: 554, endPoint y: 297, distance: 55.9
click at [554, 297] on input "2515 Rucker Ave, , WA" at bounding box center [646, 307] width 461 height 26
type input "2515 Rucker Ave"
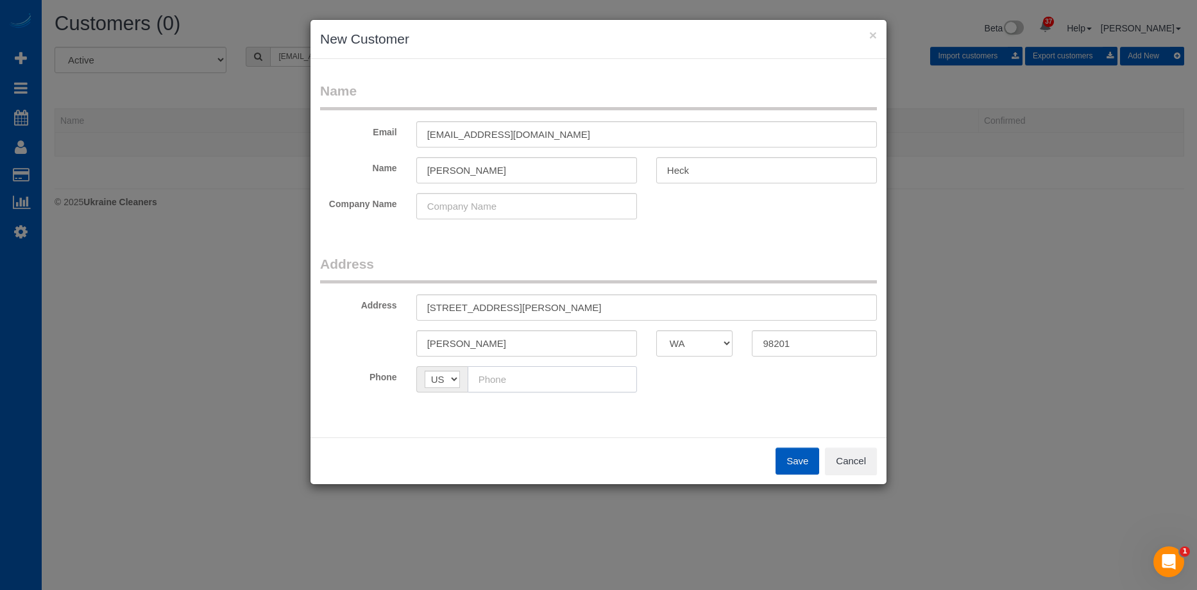
click at [592, 386] on input "text" at bounding box center [552, 379] width 169 height 26
paste input "(425) 232-0644"
type input "(425) 232-0644"
click at [769, 393] on fieldset "Address Address 2515 Rucker Ave Everett AK AL AR AZ CA CO CT DC DE FL GA HI IA …" at bounding box center [598, 329] width 557 height 148
click at [789, 448] on button "Save" at bounding box center [798, 461] width 44 height 27
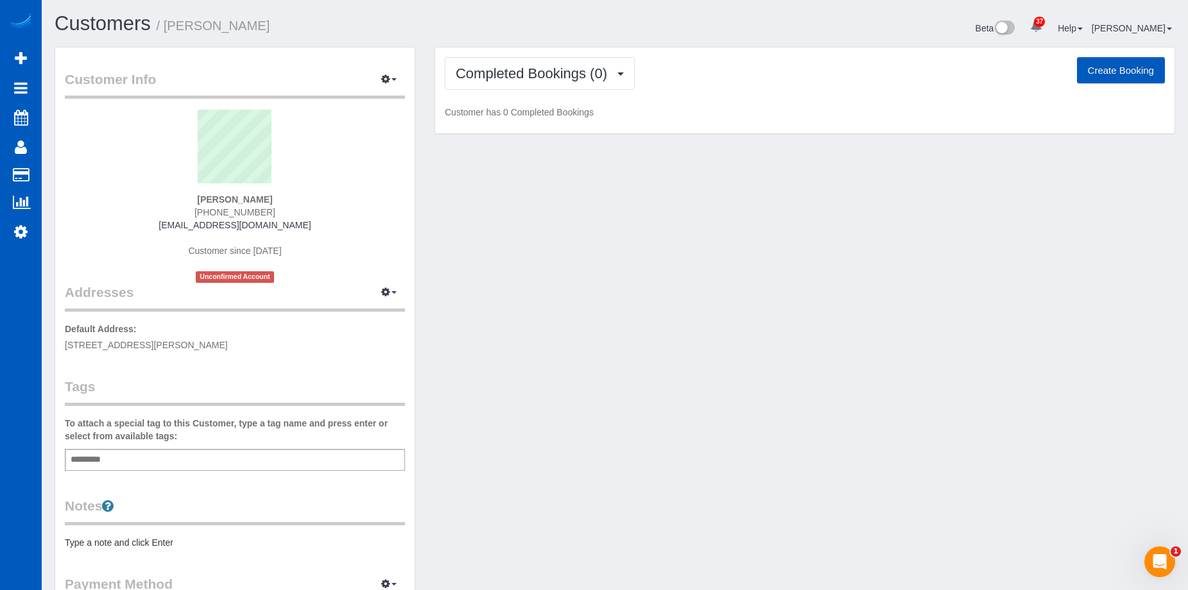
click at [1104, 69] on button "Create Booking" at bounding box center [1121, 70] width 88 height 27
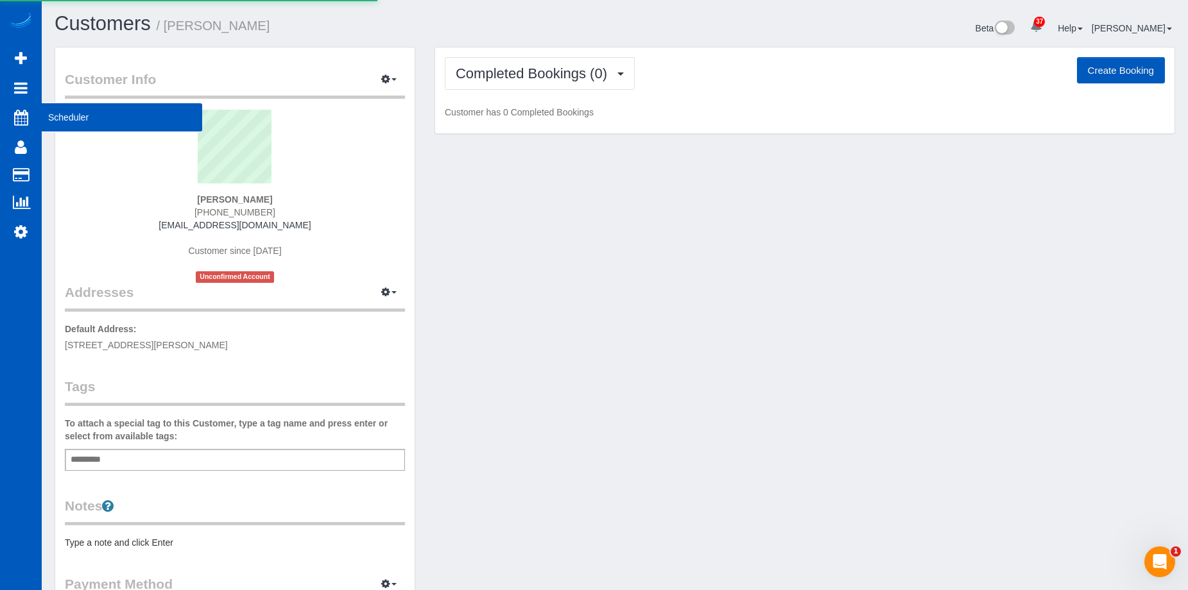
select select "WA"
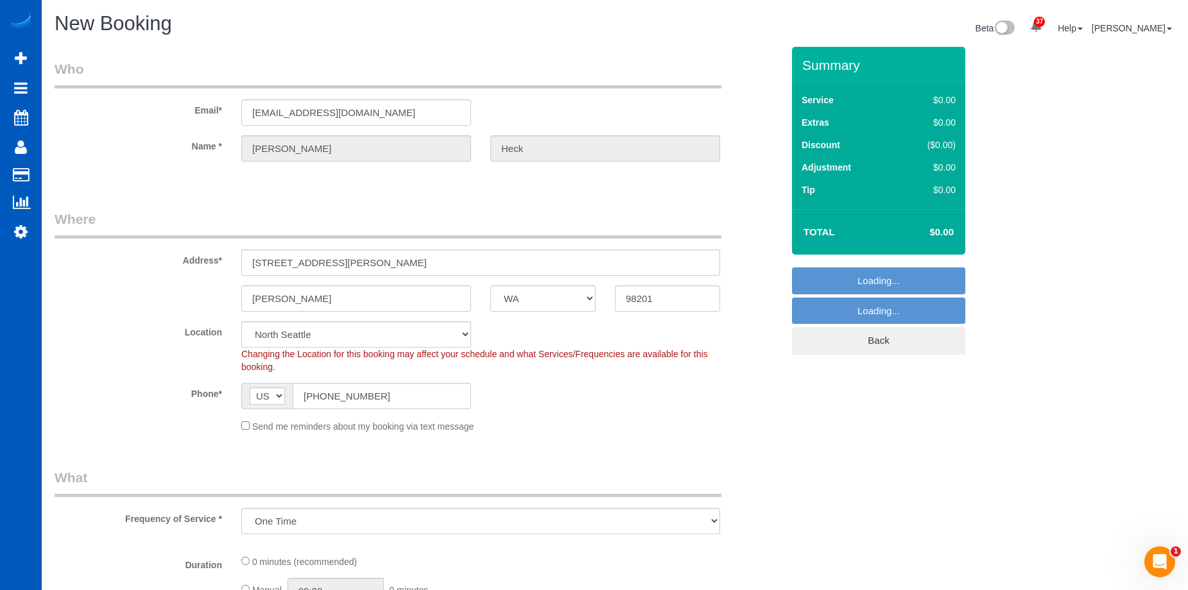
select select "object:8743"
select select "199"
select select "7"
select select "object:8833"
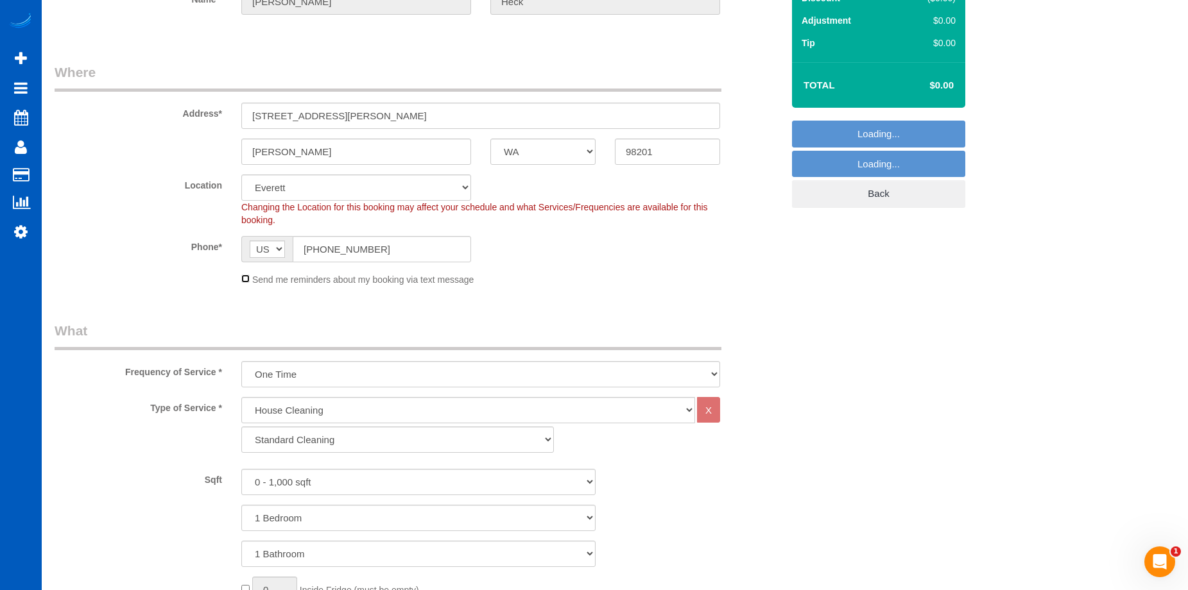
scroll to position [192, 0]
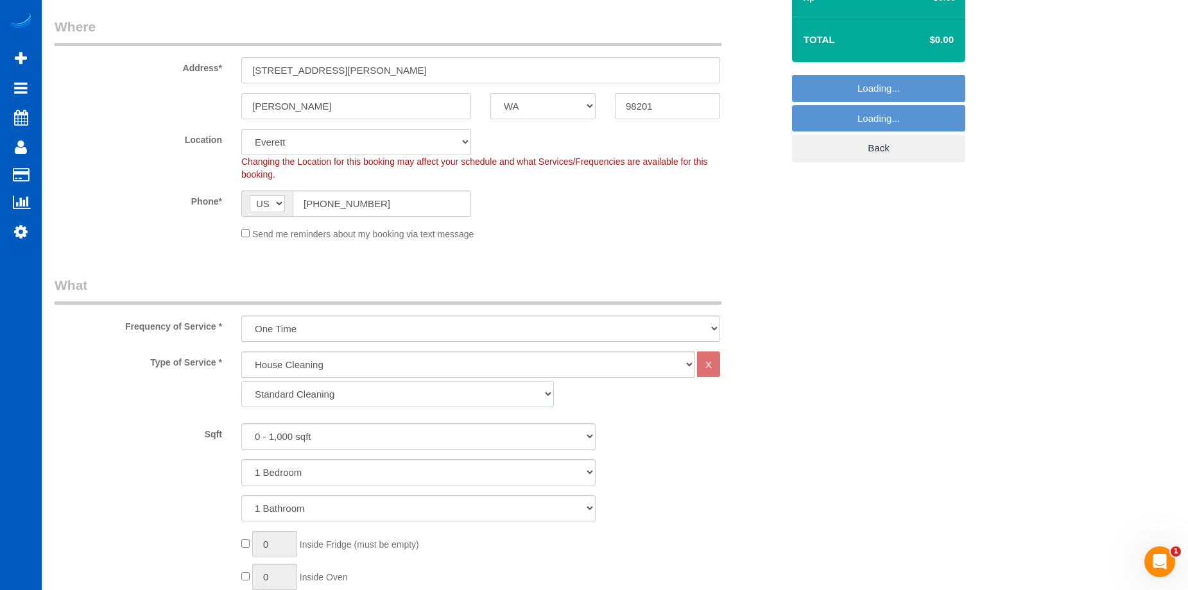
click at [398, 393] on select "Standard Cleaning Deep Cleaning Move In/ Out Cleaning" at bounding box center [397, 394] width 312 height 26
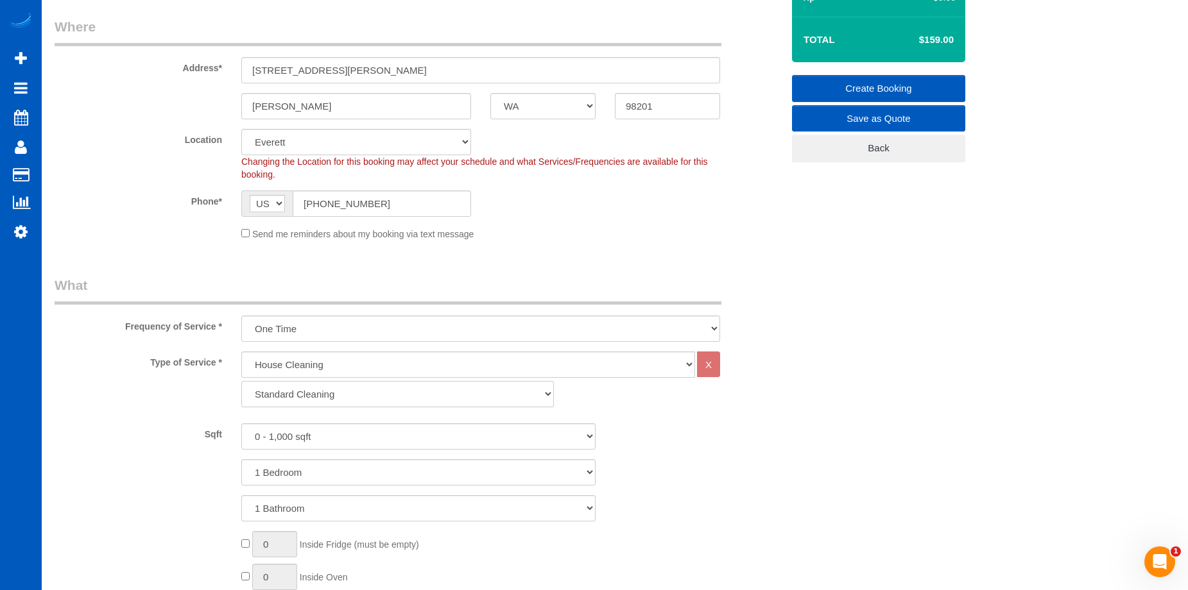
select select "367"
click at [241, 381] on select "Standard Cleaning Deep Cleaning Move In/ Out Cleaning" at bounding box center [397, 394] width 312 height 26
click at [393, 433] on select "0 - 1,000 sqft 1,001 - 1,500 sqft 1,501 - 2,000 sqft 2,001 - 2,500 sqft 2,501 -…" at bounding box center [418, 436] width 354 height 26
select select "1001"
click at [241, 423] on select "0 - 1,000 sqft 1,001 - 1,500 sqft 1,501 - 2,000 sqft 2,001 - 2,500 sqft 2,501 -…" at bounding box center [418, 436] width 354 height 26
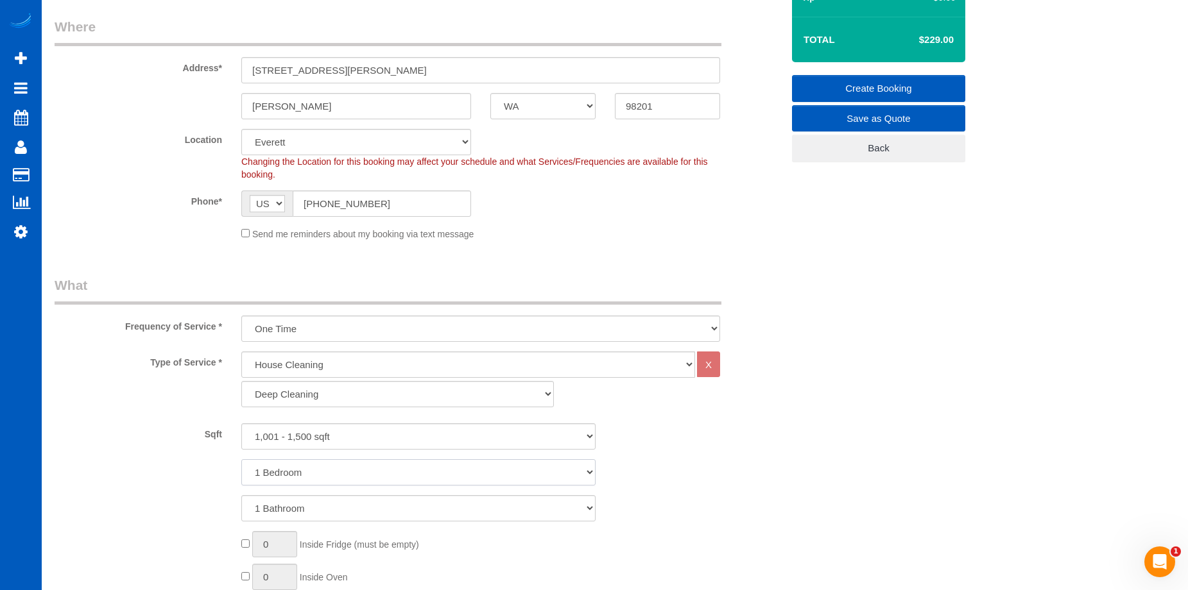
click at [350, 470] on select "1 Bedroom 2 Bedrooms 3 Bedrooms 4 Bedrooms 5 Bedrooms 6 Bedrooms 7 Bedrooms" at bounding box center [418, 472] width 354 height 26
select select "2"
click at [241, 459] on select "1 Bedroom 2 Bedrooms 3 Bedrooms 4 Bedrooms 5 Bedrooms 6 Bedrooms 7 Bedrooms" at bounding box center [418, 472] width 354 height 26
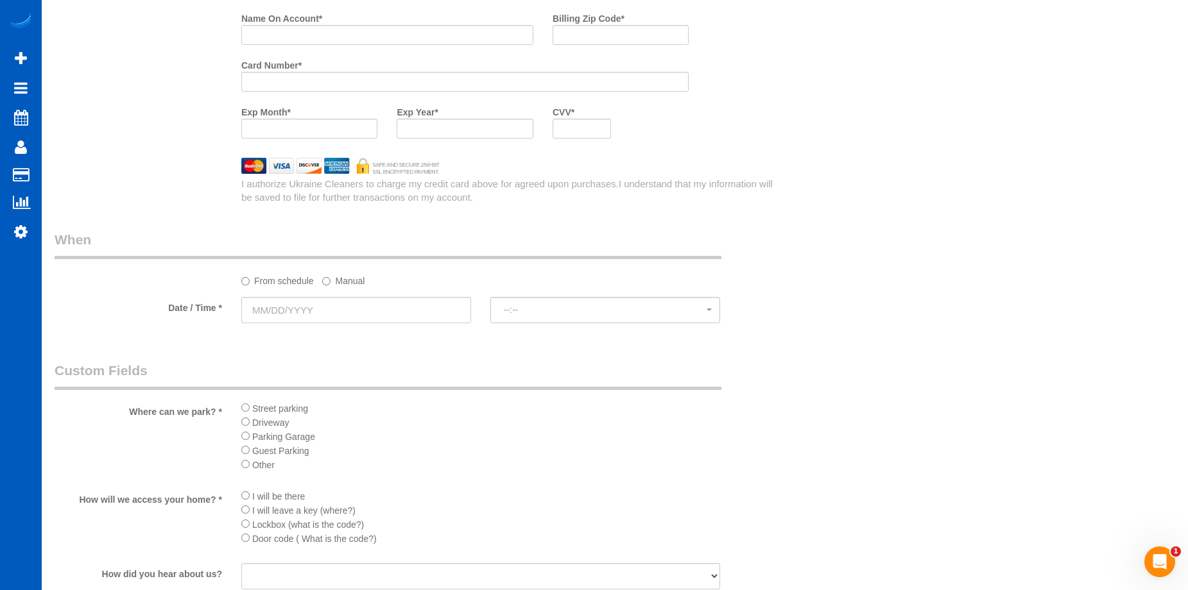
scroll to position [1412, 0]
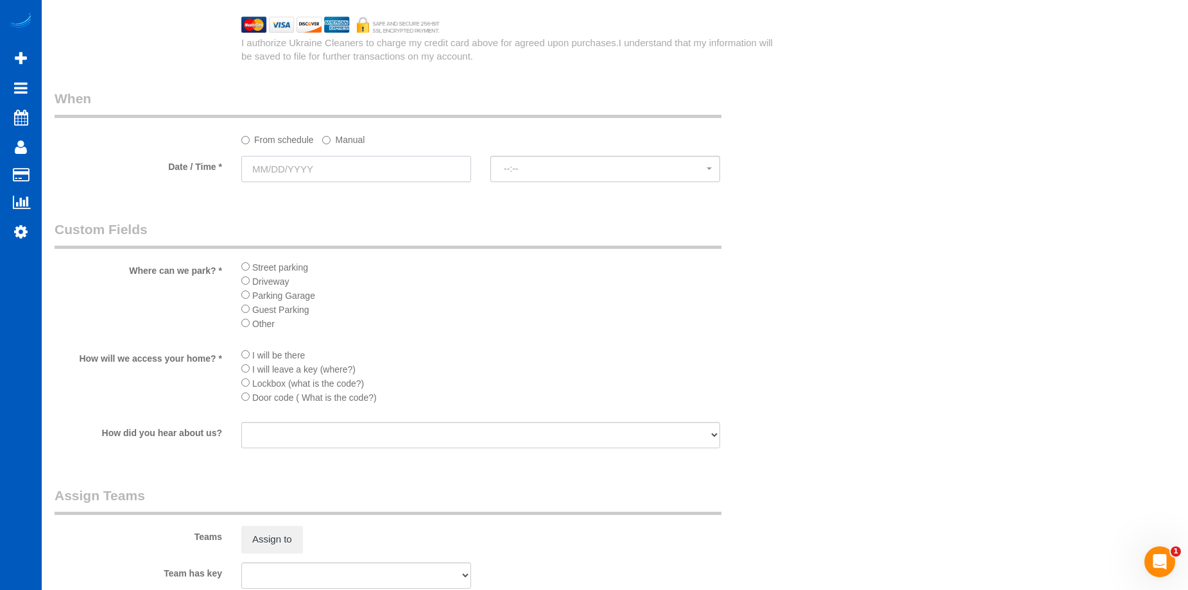
click at [389, 164] on input "text" at bounding box center [356, 169] width 230 height 26
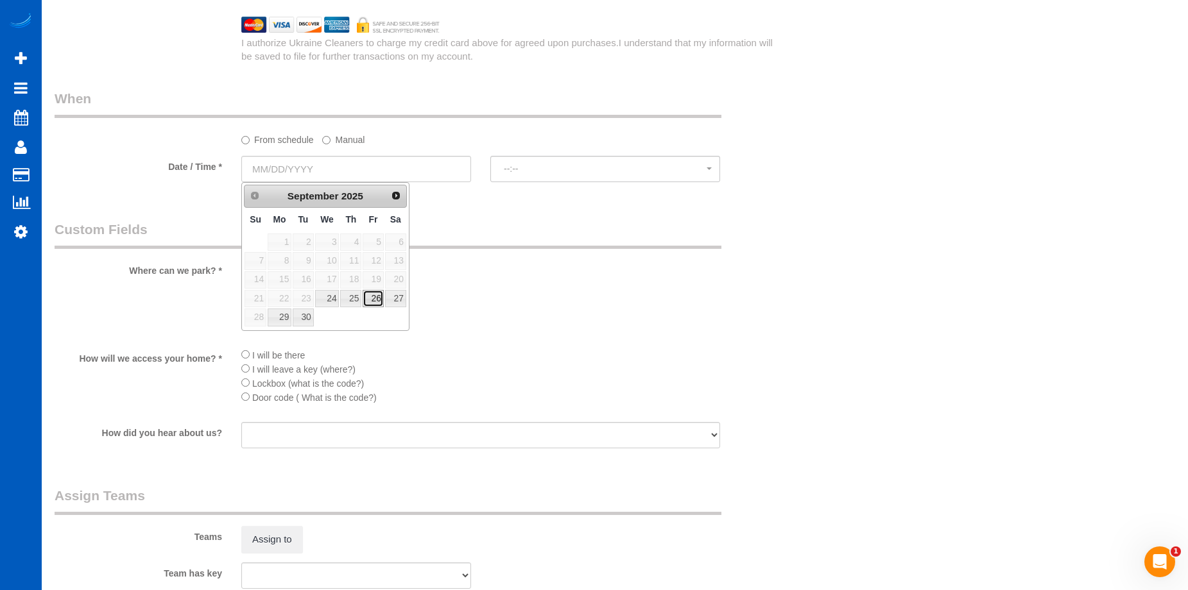
click at [373, 296] on link "26" at bounding box center [373, 298] width 21 height 17
type input "[DATE]"
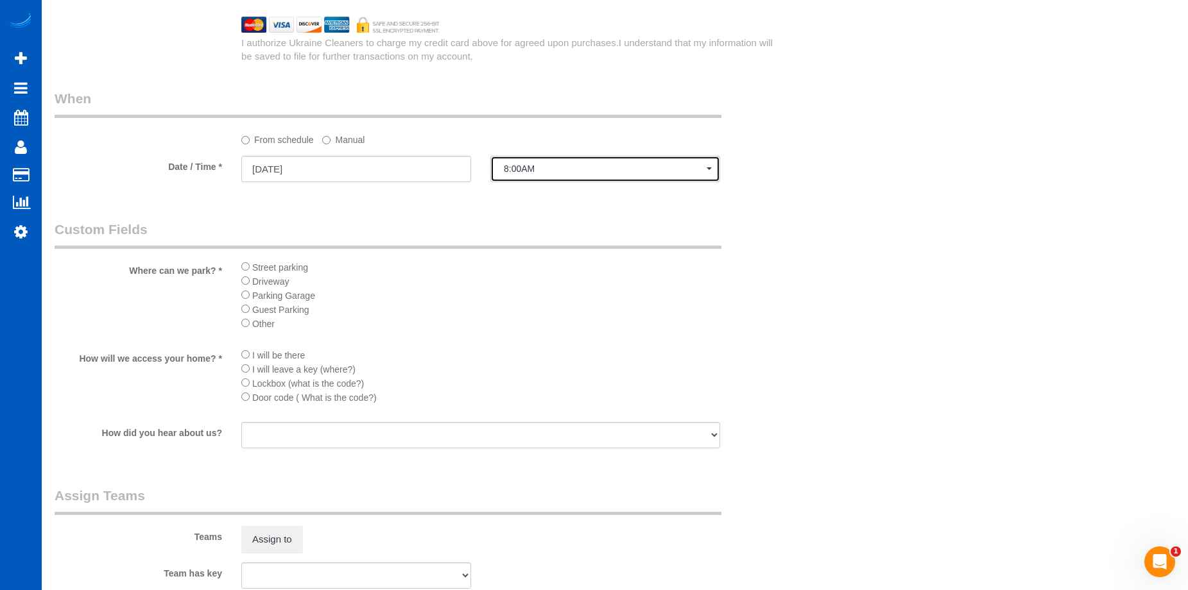
click at [536, 167] on span "8:00AM" at bounding box center [605, 169] width 203 height 10
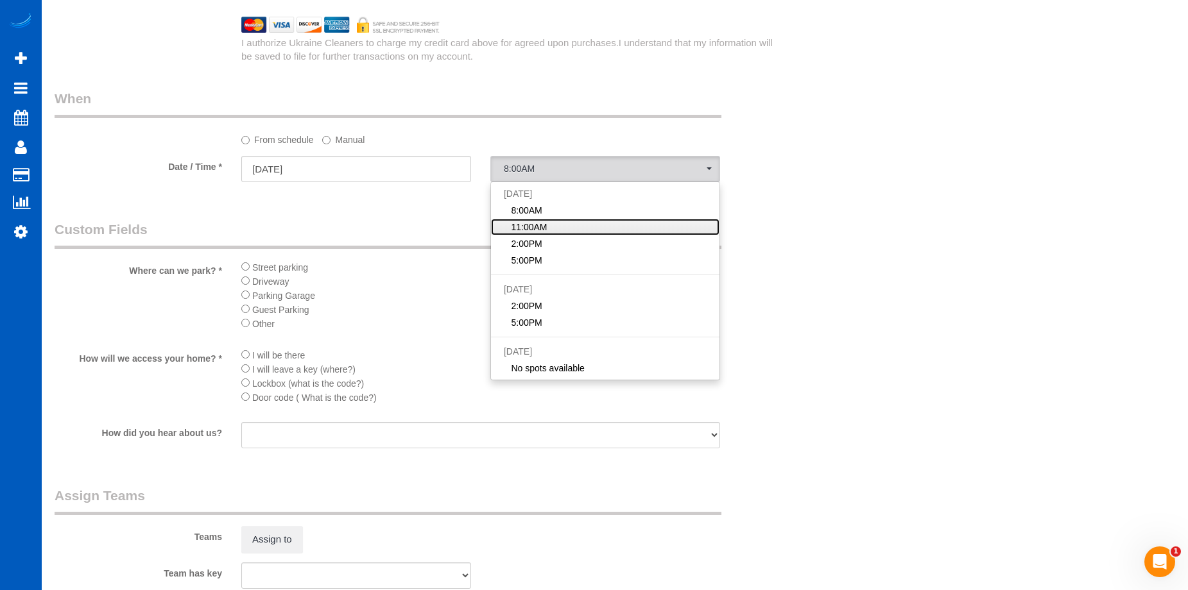
click at [540, 221] on span "11:00AM" at bounding box center [529, 227] width 36 height 13
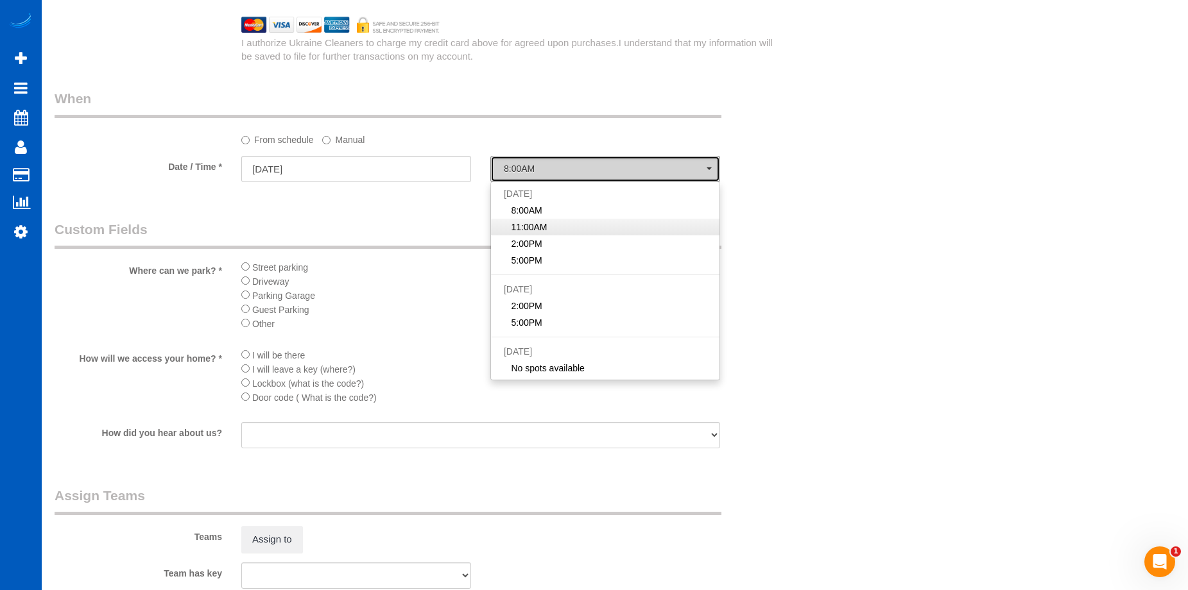
select select "spot54"
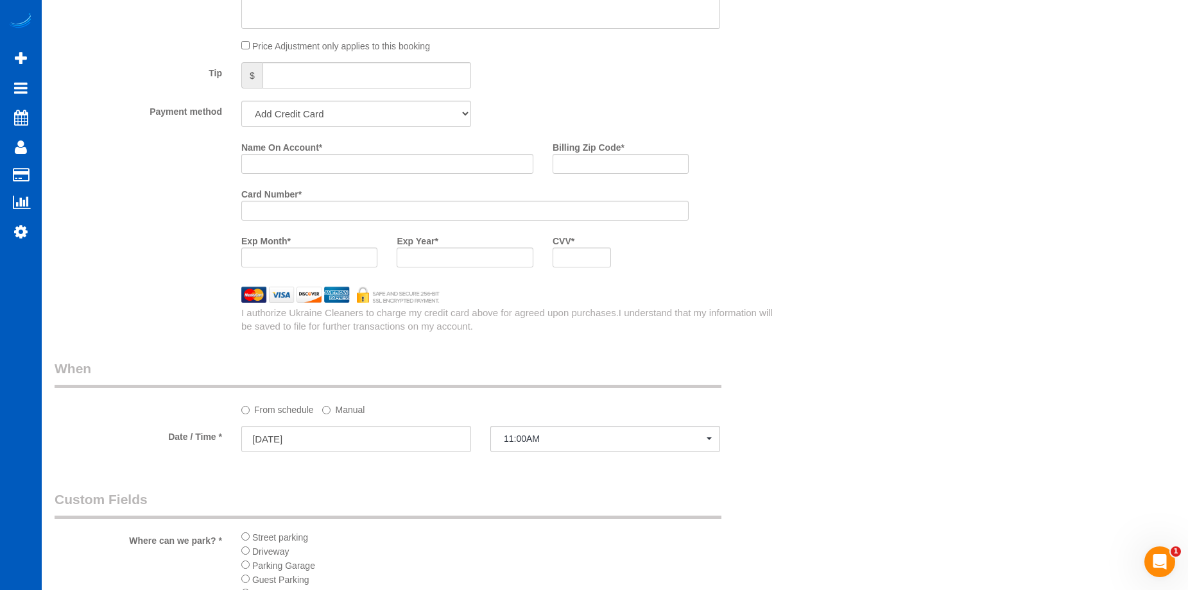
scroll to position [1027, 0]
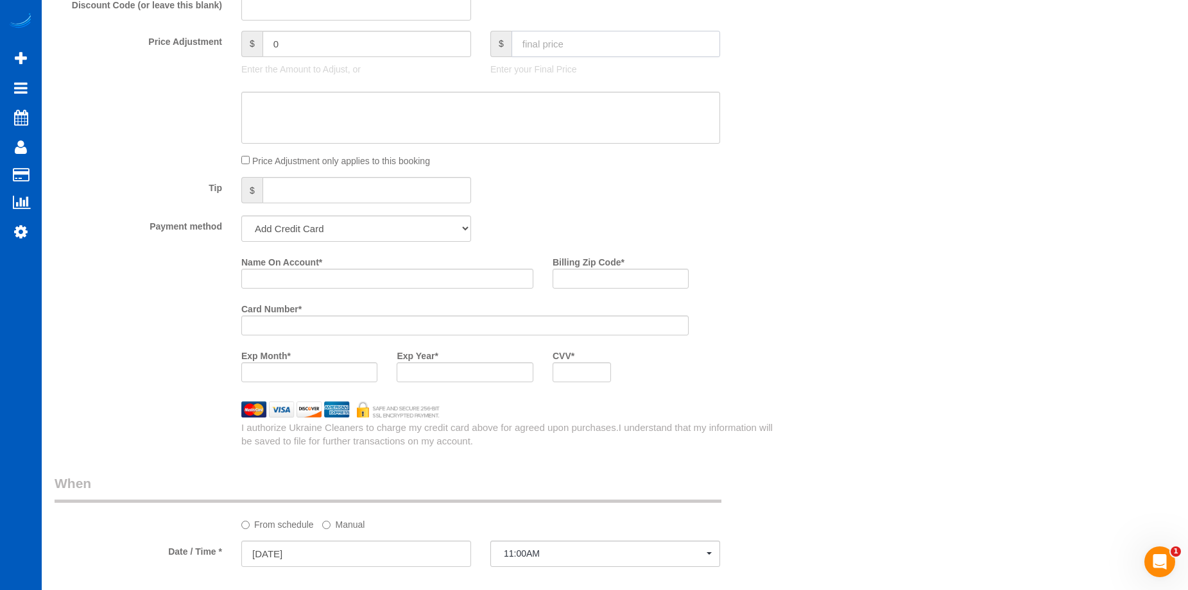
click at [599, 51] on input "text" at bounding box center [615, 44] width 209 height 26
type input "150"
click at [561, 114] on textarea at bounding box center [480, 118] width 479 height 53
type textarea "Hourly job"
type input "-129"
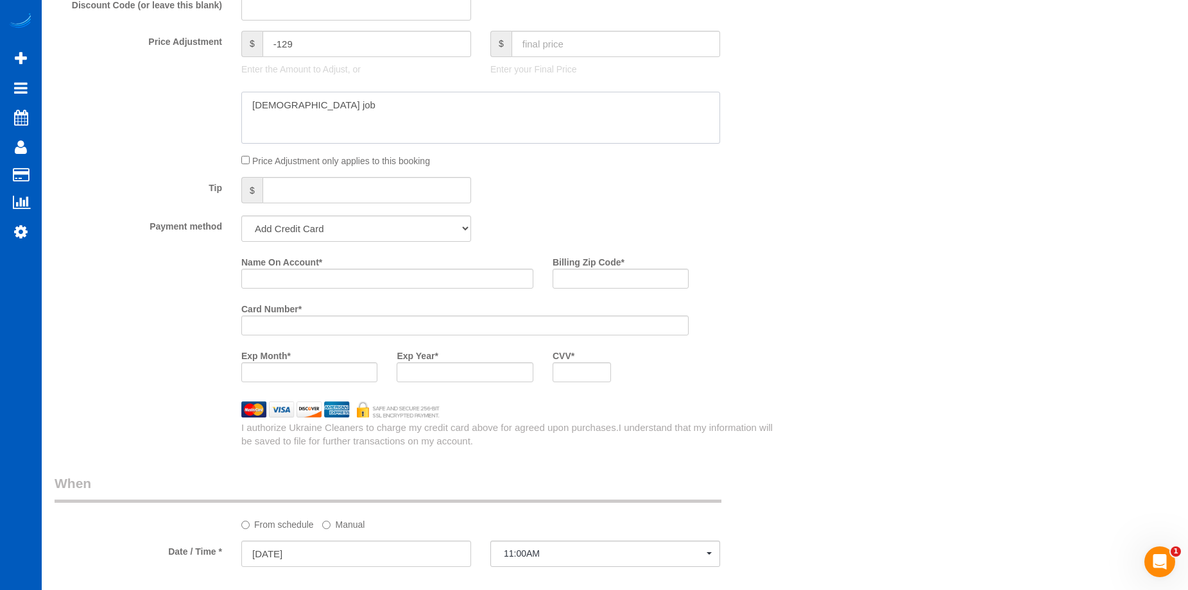
type textarea "Hourly job"
click at [839, 171] on div "Who Email* fernandeheck@comcast.net Name * Fernanda Heck Where Address* 2515 Ru…" at bounding box center [615, 141] width 1120 height 2242
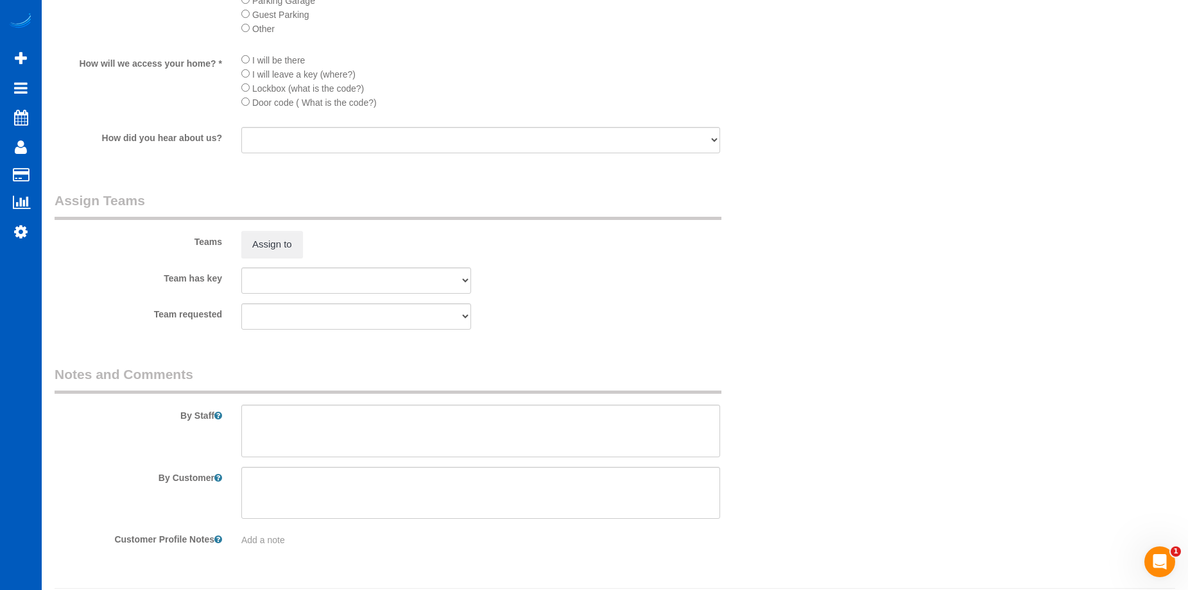
scroll to position [1743, 0]
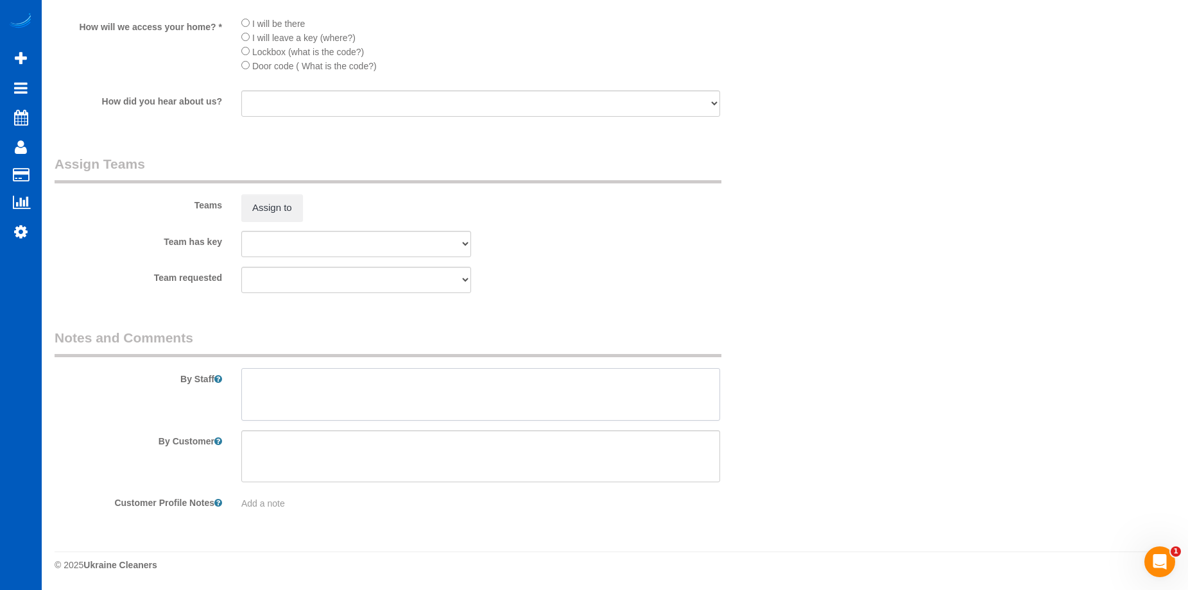
click at [470, 393] on textarea at bounding box center [480, 394] width 479 height 53
click at [470, 379] on textarea at bounding box center [480, 394] width 479 height 53
paste textarea "Door on the left, upper unit. If the door on the right is open, call before you…"
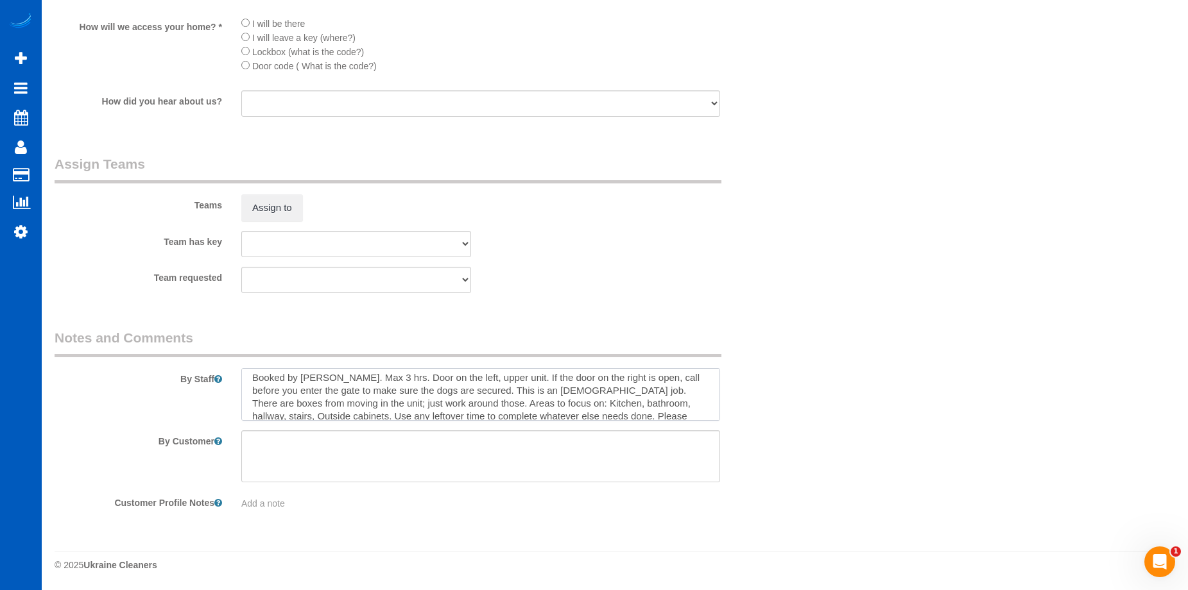
scroll to position [0, 0]
click at [369, 376] on textarea at bounding box center [480, 394] width 479 height 53
click at [326, 378] on textarea at bounding box center [480, 394] width 479 height 53
click at [500, 378] on textarea at bounding box center [480, 394] width 479 height 53
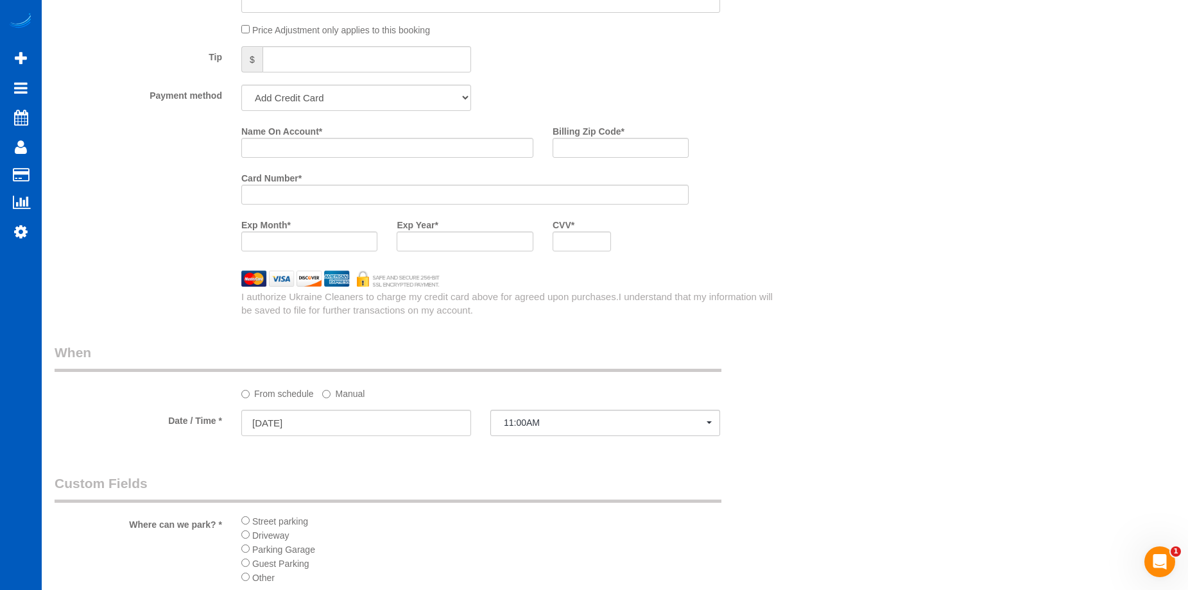
scroll to position [1037, 0]
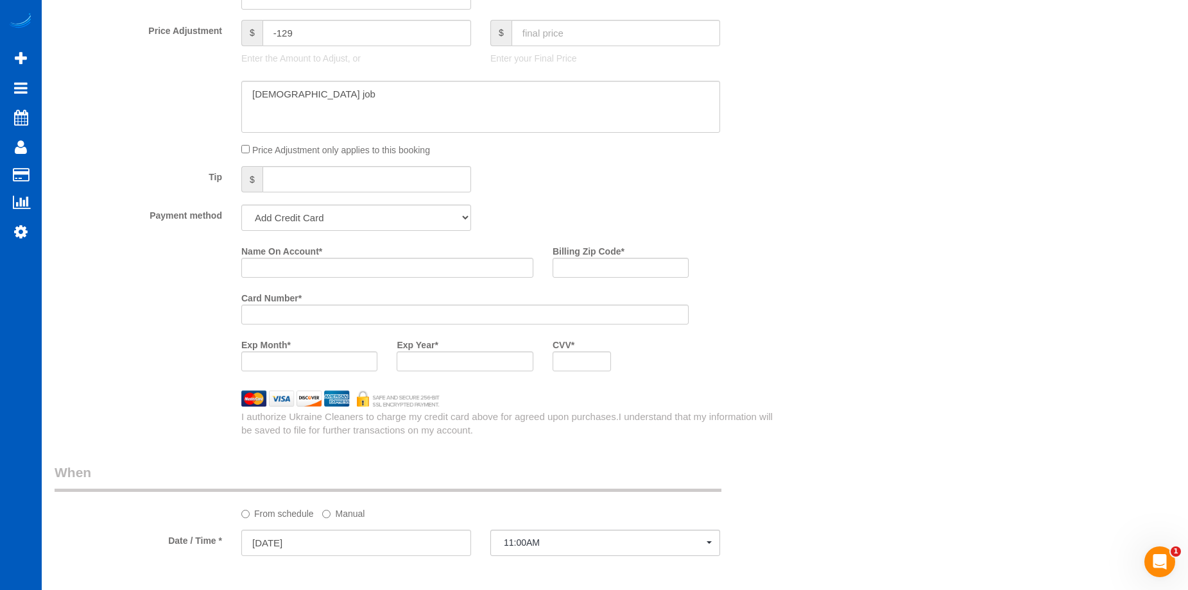
type textarea "Booked by Jade. Hourly job - Max 3 hrs (Do not exceed). Door on the left, upper…"
click at [375, 86] on textarea at bounding box center [480, 107] width 479 height 53
click at [408, 96] on textarea at bounding box center [480, 107] width 479 height 53
type textarea "Hourly job. Max 3 hrs for $150."
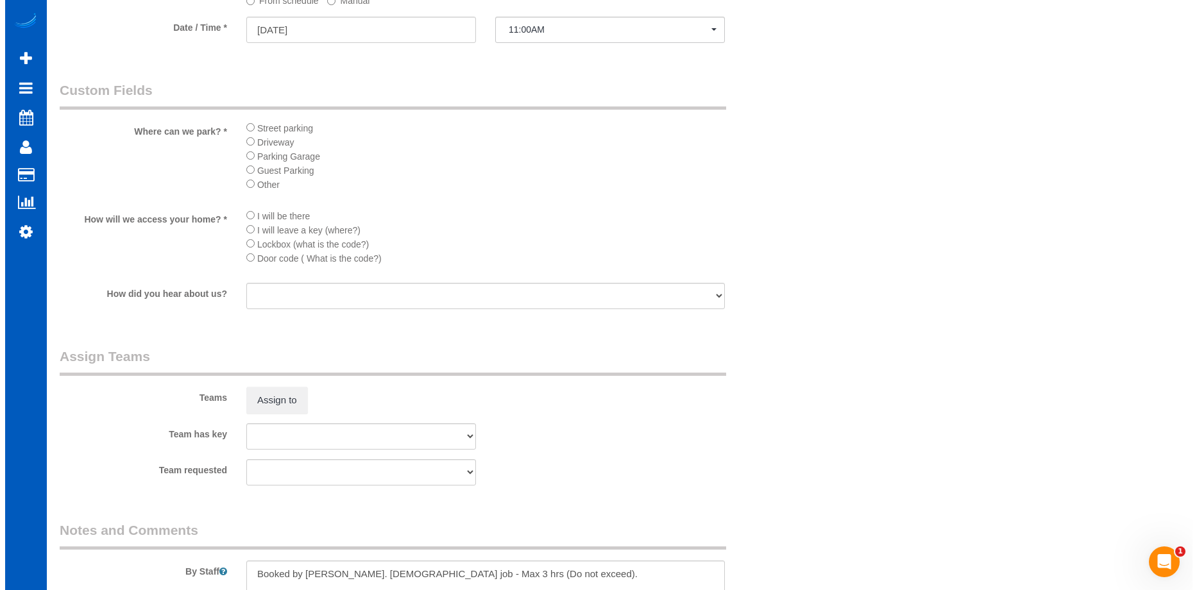
scroll to position [1615, 0]
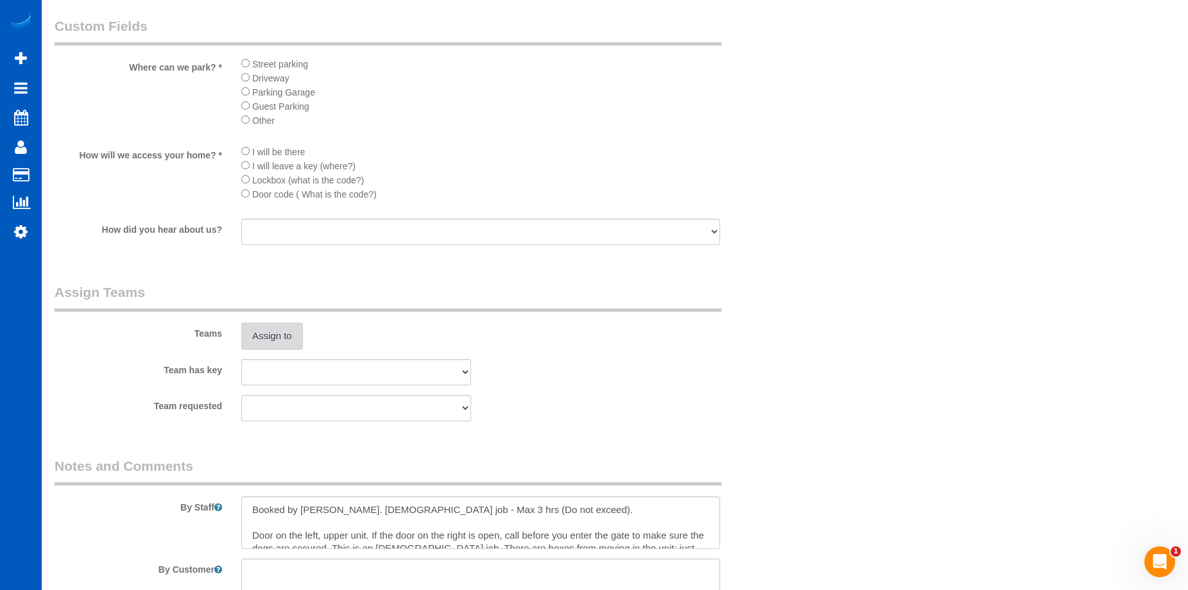
click at [275, 329] on button "Assign to" at bounding box center [272, 336] width 62 height 27
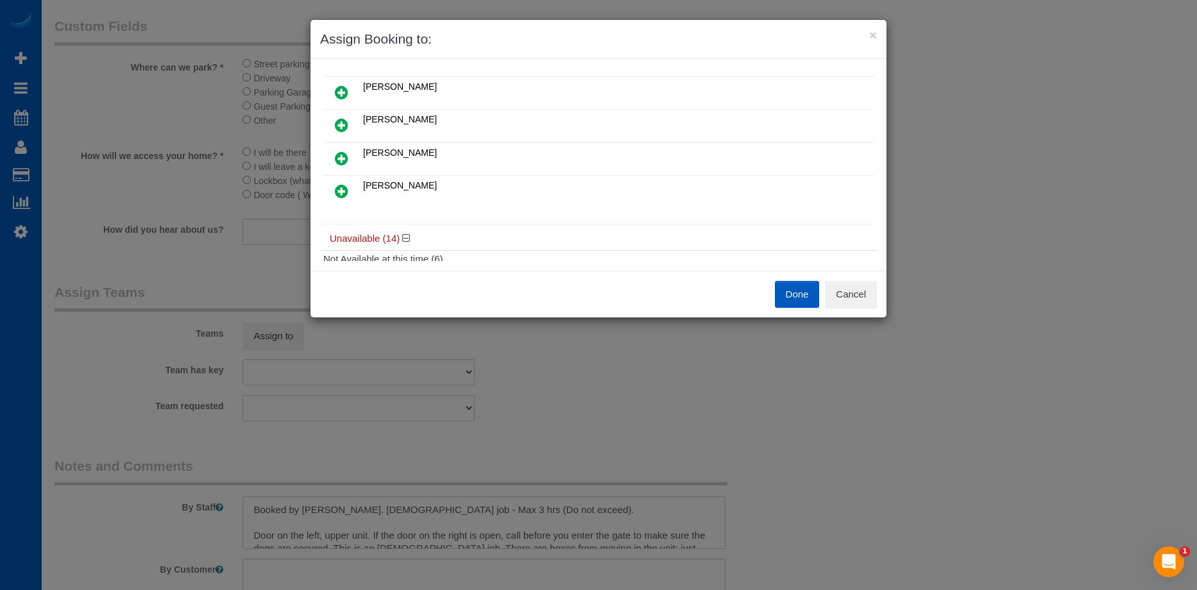
scroll to position [64, 0]
click at [343, 85] on icon at bounding box center [341, 90] width 13 height 15
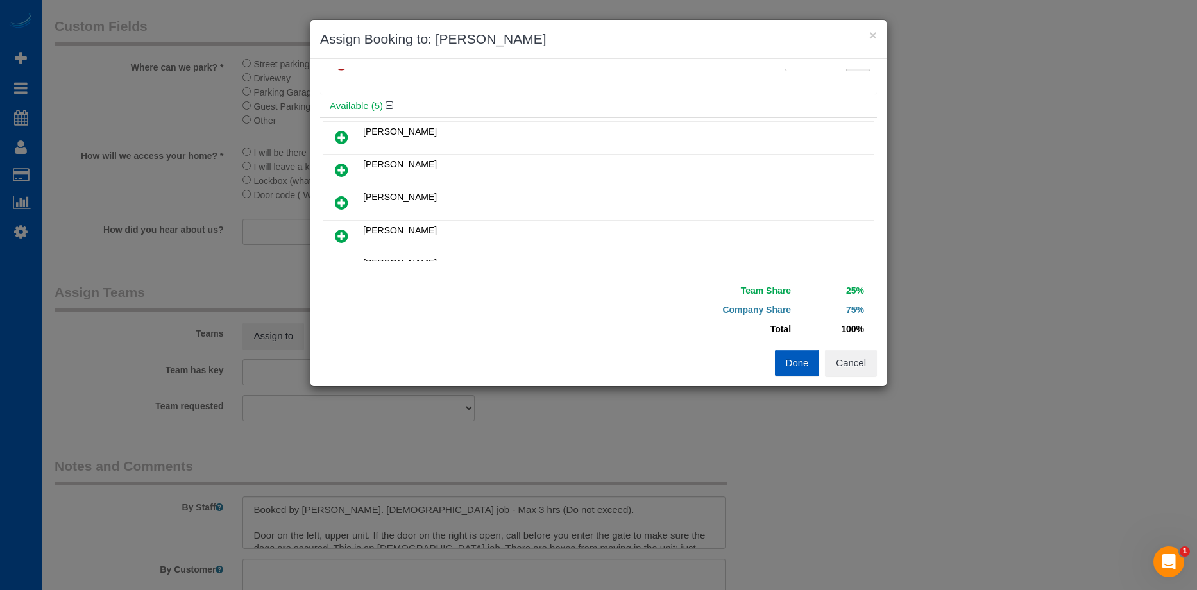
scroll to position [0, 0]
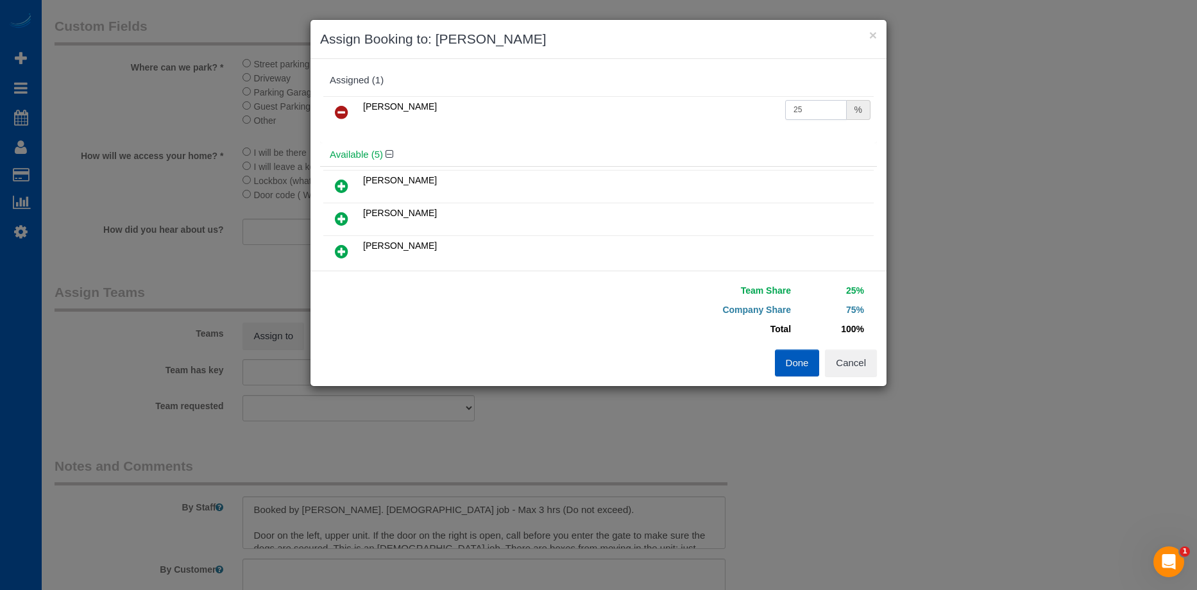
click at [807, 103] on input "25" at bounding box center [816, 110] width 62 height 20
drag, startPoint x: 815, startPoint y: 101, endPoint x: 728, endPoint y: 110, distance: 88.4
click at [728, 110] on tr "Alona Tarasiuk 25 %" at bounding box center [598, 112] width 550 height 33
type input "54"
click at [796, 364] on button "Done" at bounding box center [797, 363] width 45 height 27
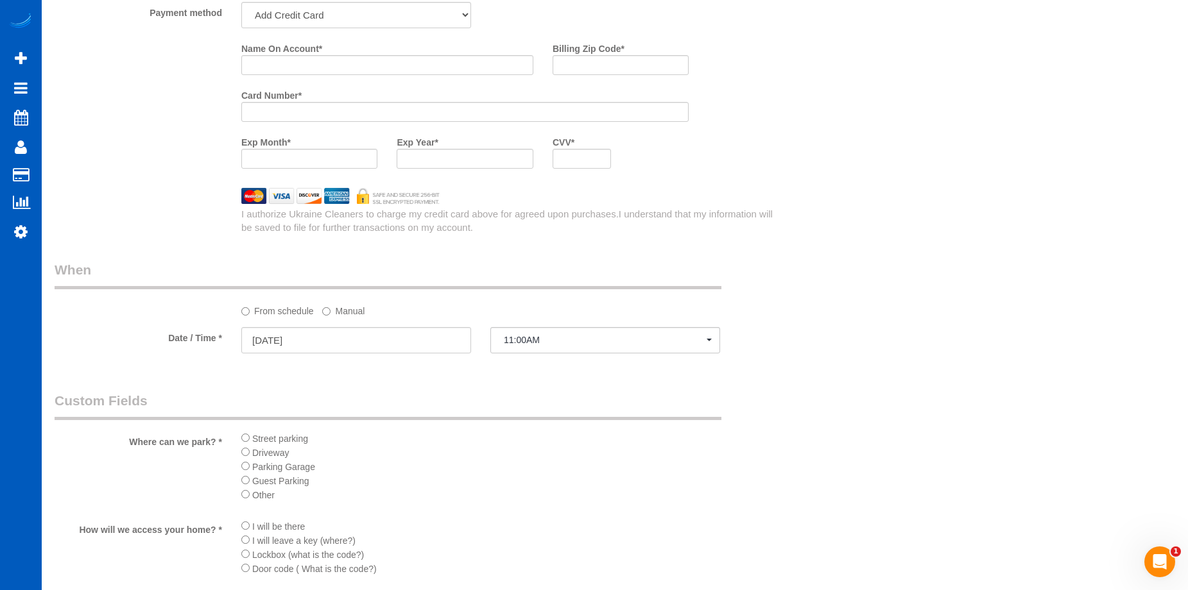
scroll to position [1166, 0]
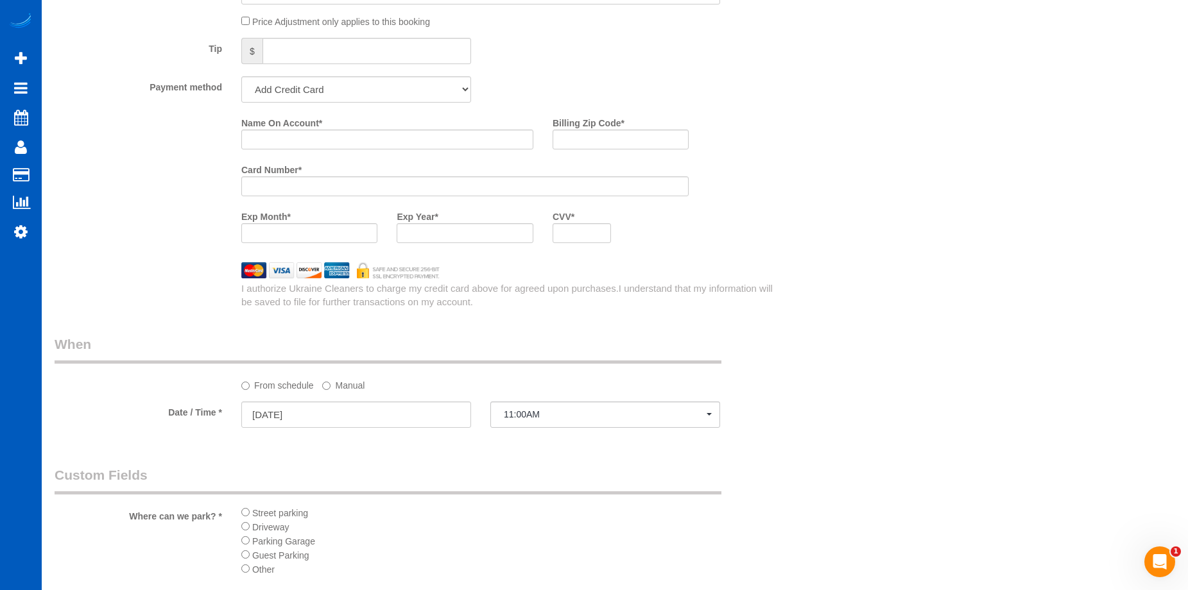
drag, startPoint x: 331, startPoint y: 150, endPoint x: 339, endPoint y: 146, distance: 8.9
click at [331, 150] on div "Name On Account *" at bounding box center [387, 135] width 311 height 47
click at [340, 144] on input "Name On Account *" at bounding box center [387, 140] width 292 height 20
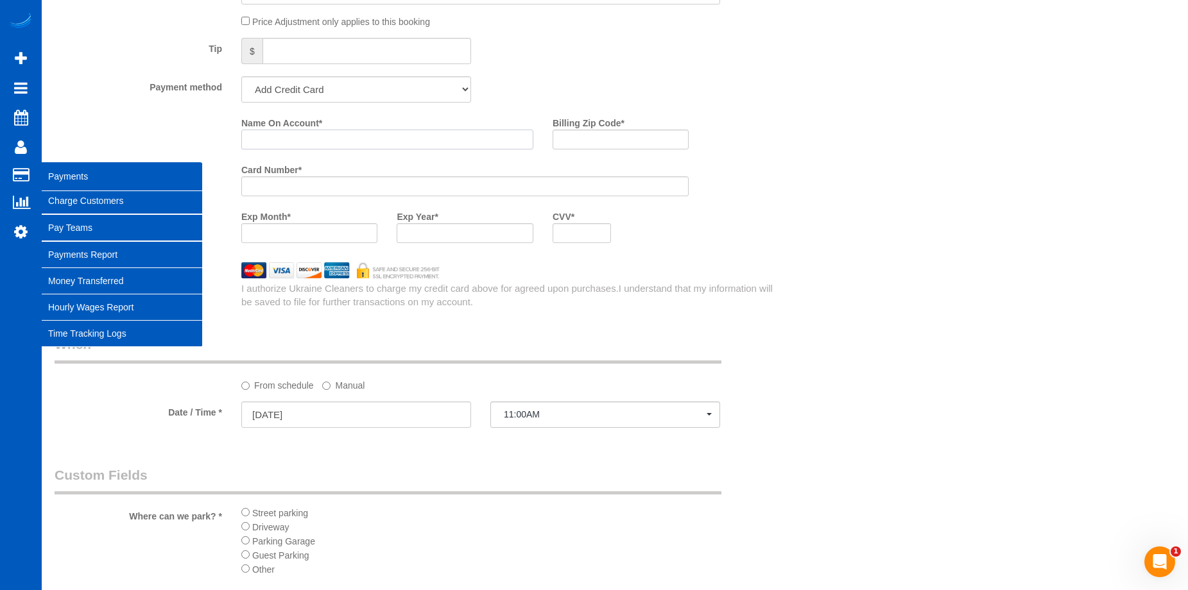
paste input "Fernande Heck"
type input "Fernande Heck"
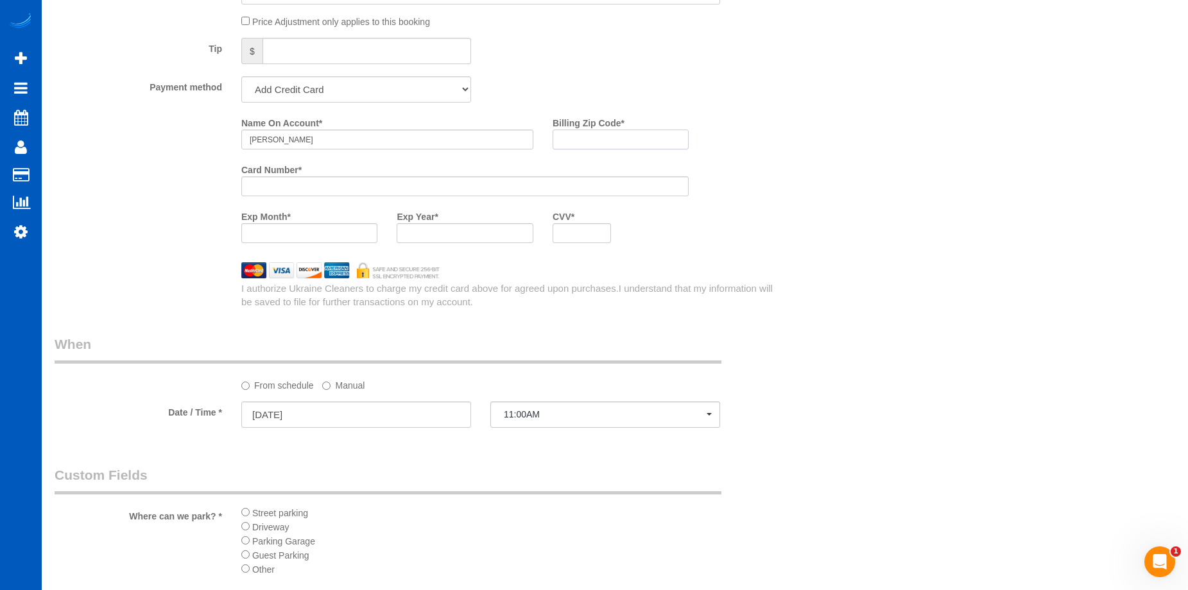
click at [578, 133] on input "Billing Zip Code *" at bounding box center [620, 140] width 136 height 20
paste input "98201"
type input "98201"
click at [756, 162] on div "Name On Account * Fernande Heck Billing Zip Code * 98201 Card Number * Exp Mont…" at bounding box center [512, 182] width 560 height 141
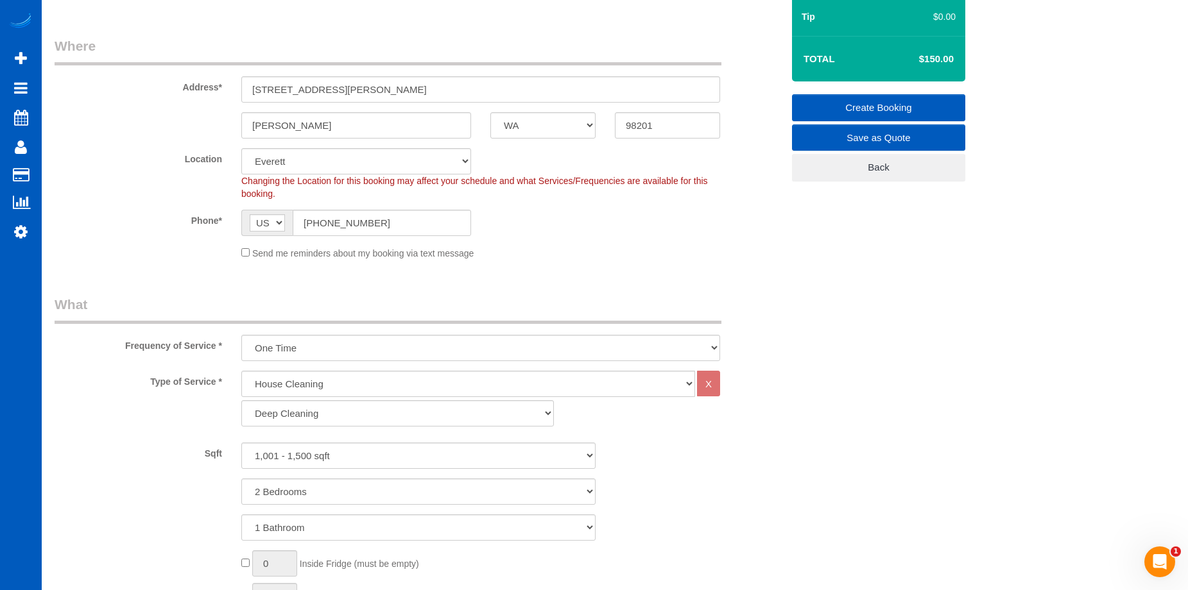
scroll to position [75, 0]
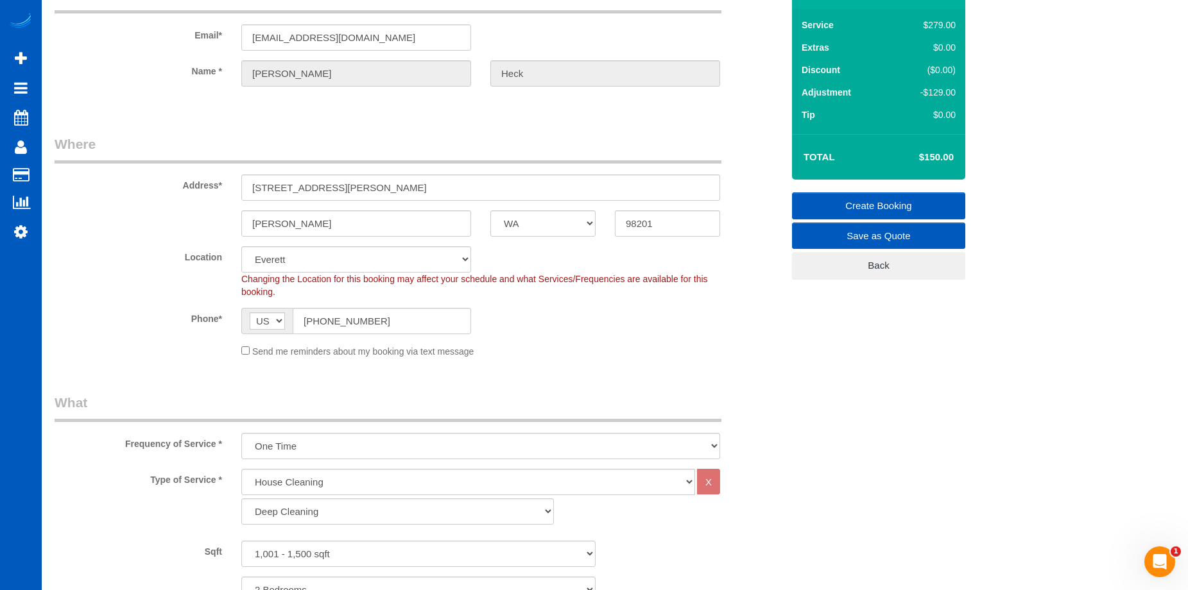
click at [848, 194] on link "Create Booking" at bounding box center [878, 205] width 173 height 27
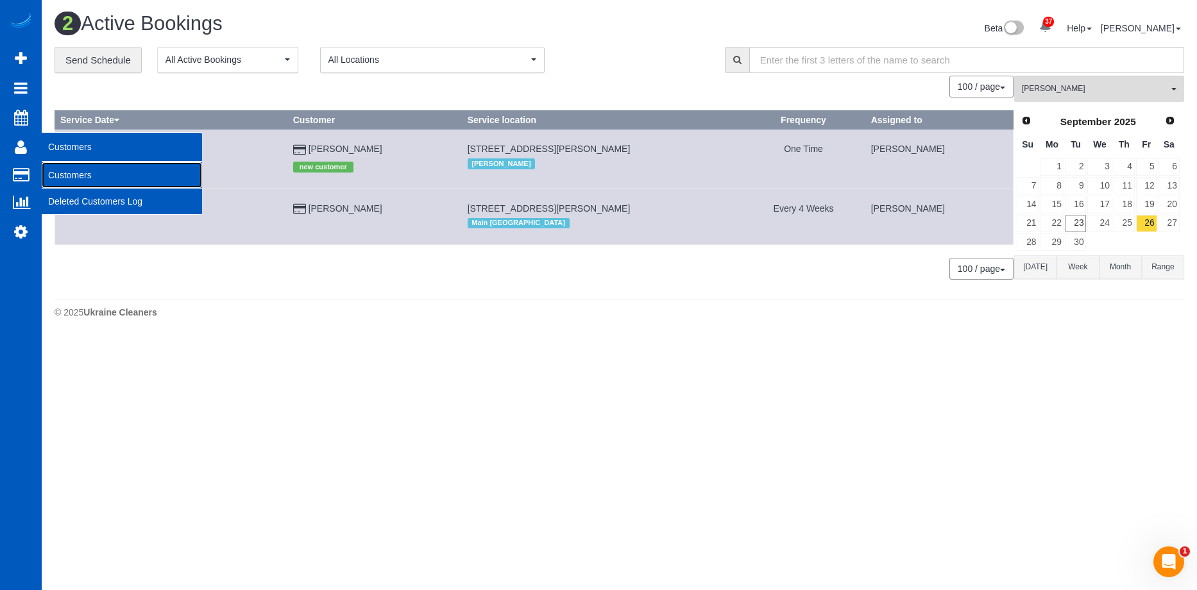
click at [70, 176] on link "Customers" at bounding box center [122, 175] width 160 height 26
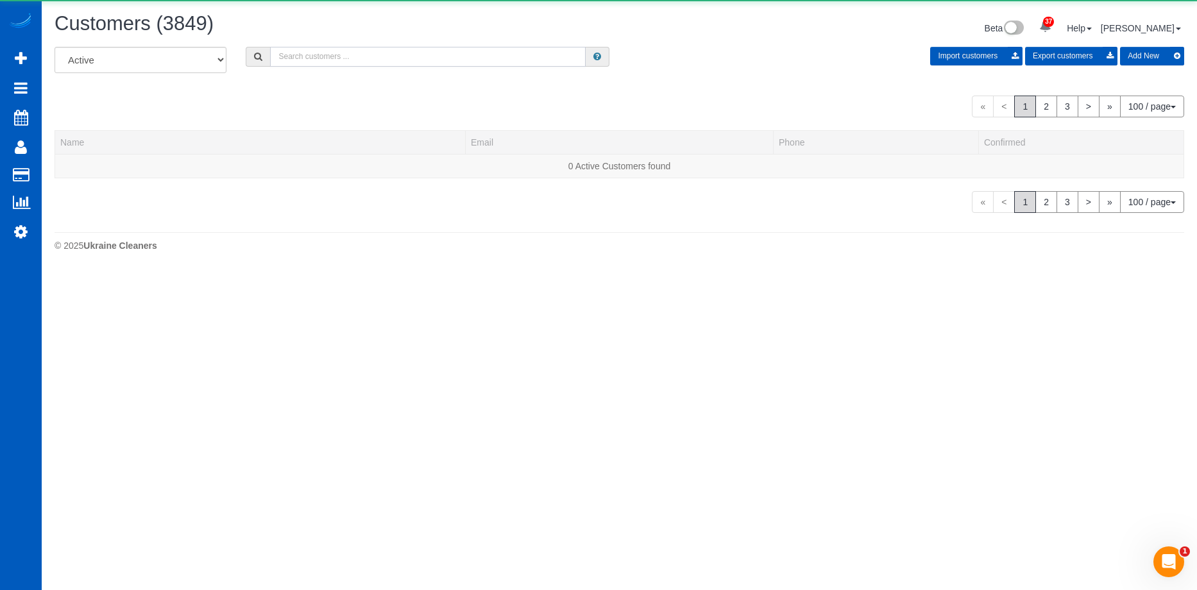
click at [345, 49] on input "text" at bounding box center [428, 57] width 316 height 20
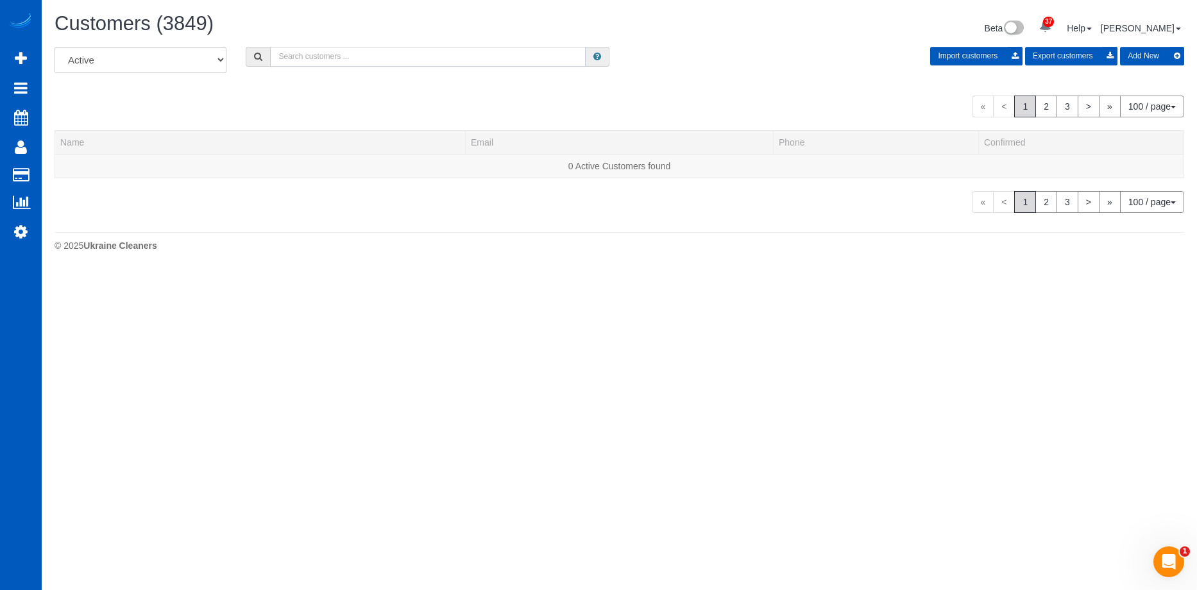
paste input "bryce@livinginseattlemetro.com"
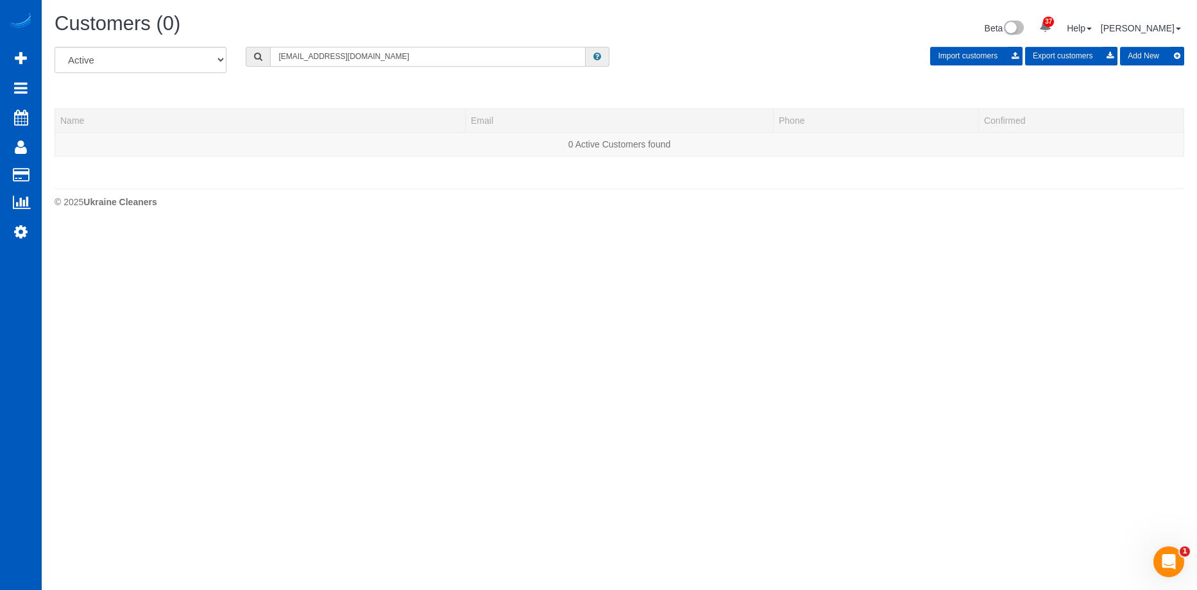
type input "bryce@livinginseattlemetro.com"
click at [1152, 52] on button "Add New" at bounding box center [1152, 56] width 64 height 19
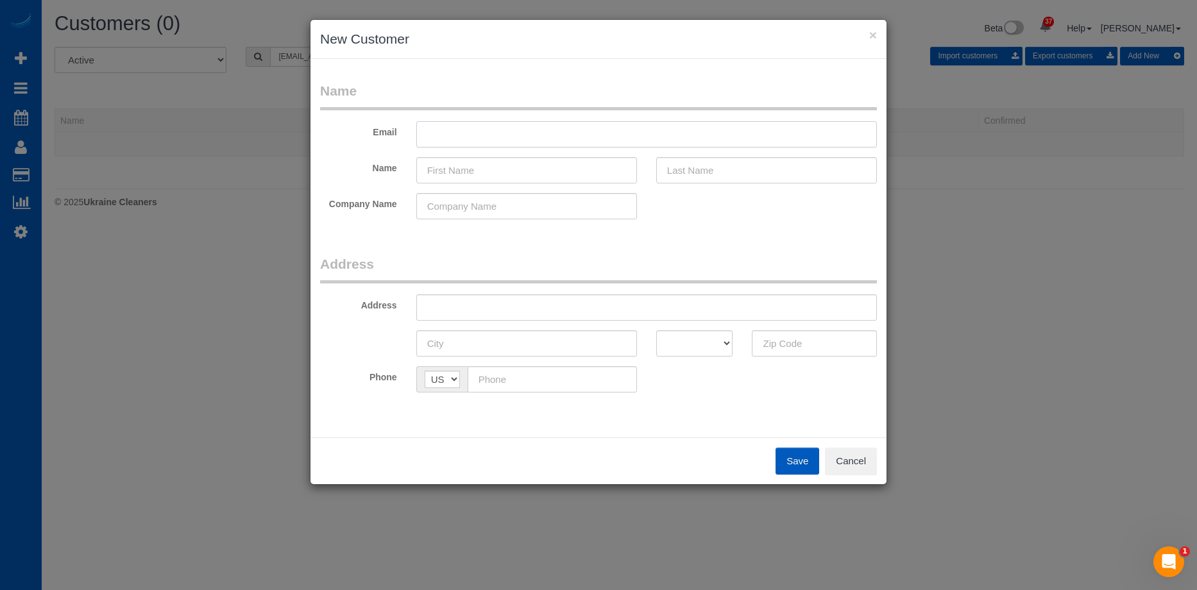
click at [587, 128] on input "text" at bounding box center [646, 134] width 461 height 26
paste input "bryce@livinginseattlemetro.com"
type input "bryce@livinginseattlemetro.com"
click at [475, 158] on input "text" at bounding box center [526, 170] width 221 height 26
paste input "Bryce Greenleaf"
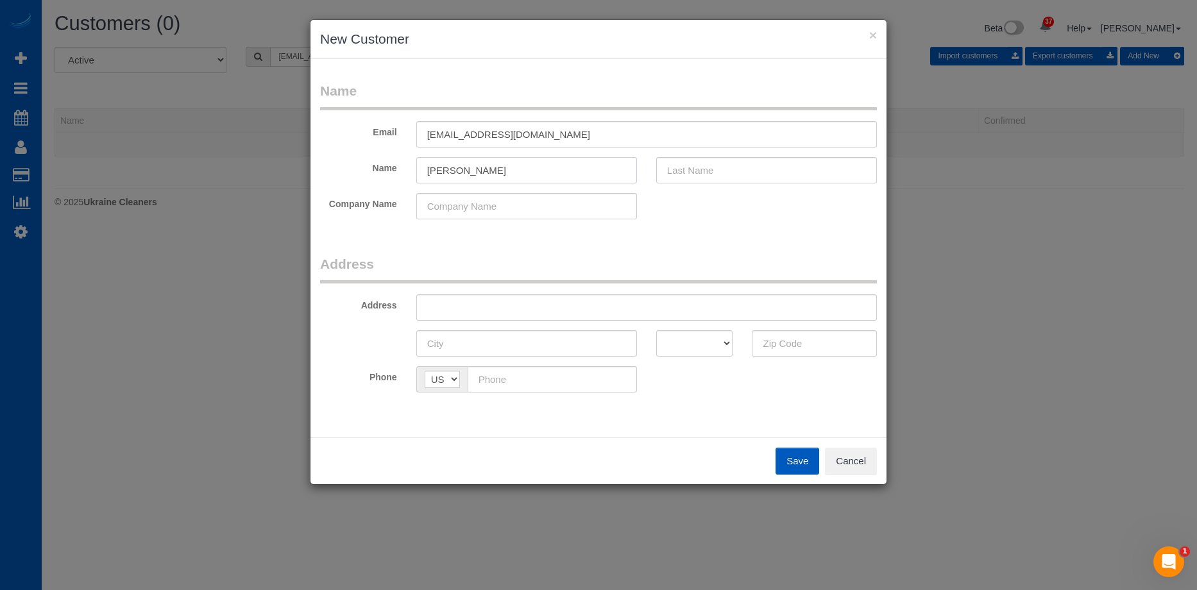
drag, startPoint x: 455, startPoint y: 171, endPoint x: 612, endPoint y: 185, distance: 157.8
click at [612, 185] on fieldset "Name Email bryce@livinginseattlemetro.com Name Bryce Greenleaf Company Name" at bounding box center [598, 155] width 557 height 148
type input "Bryce"
click at [681, 167] on input "text" at bounding box center [766, 170] width 221 height 26
paste input "Greenleaf"
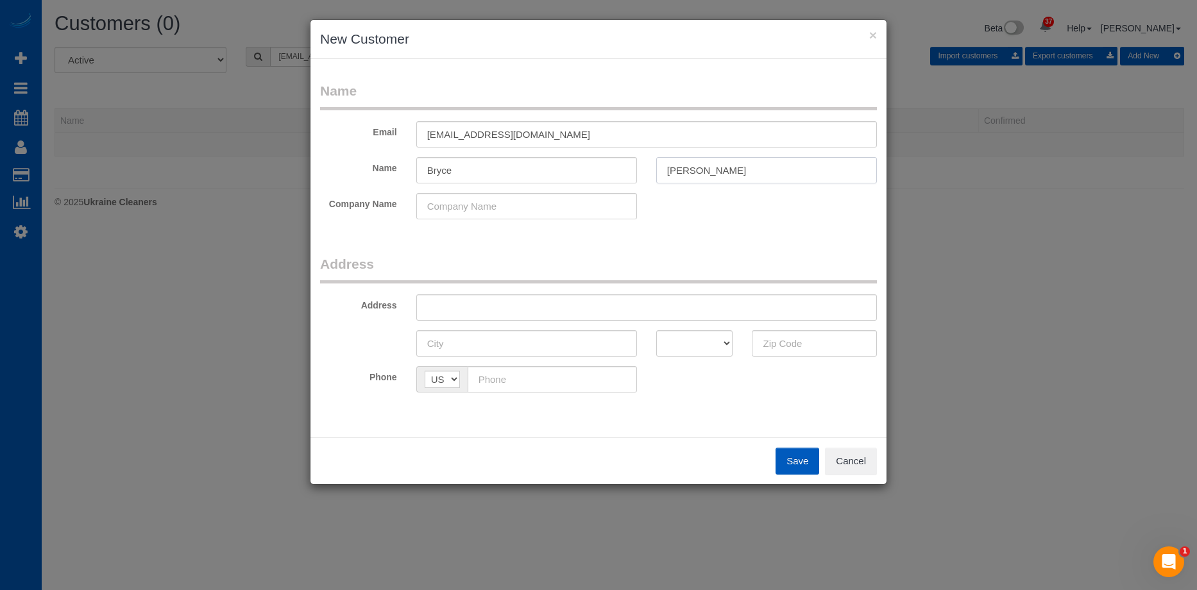
type input "Greenleaf"
click at [519, 173] on input "Bryce" at bounding box center [526, 170] width 221 height 26
type input "Bryce"
click at [574, 302] on input "text" at bounding box center [646, 307] width 461 height 26
paste input "17820 43rd Ave NE Arlington 98223"
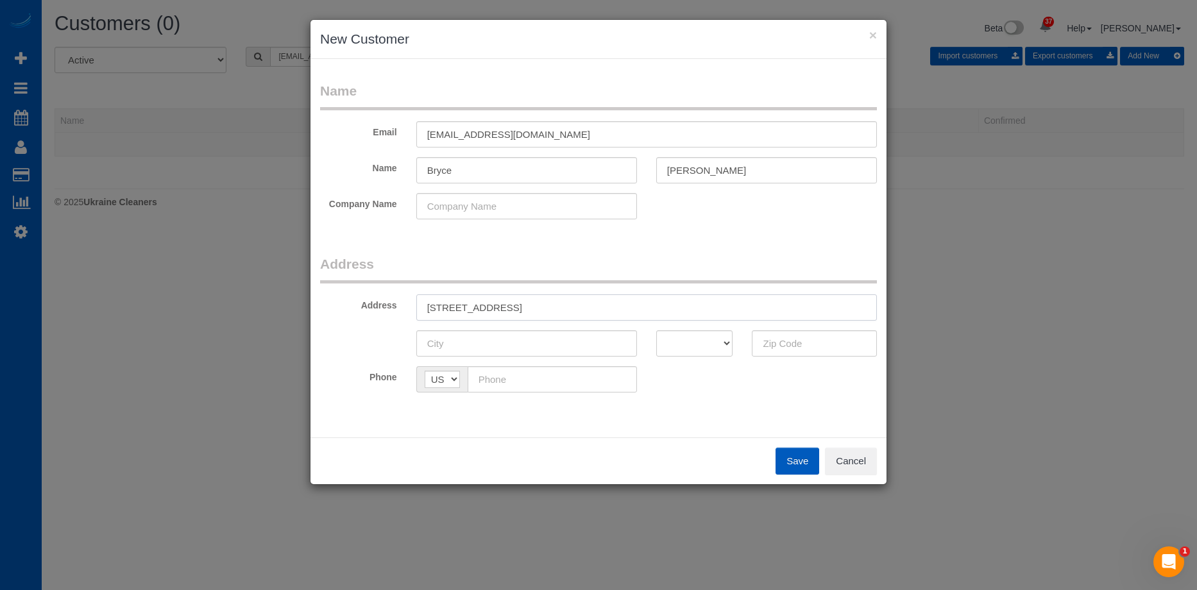
drag, startPoint x: 555, startPoint y: 302, endPoint x: 660, endPoint y: 301, distance: 104.6
click at [660, 301] on input "17820 43rd Ave NE Arlington 98223" at bounding box center [646, 307] width 461 height 26
type input "17820 43rd Ave NE Arlington"
click at [821, 344] on input "text" at bounding box center [814, 343] width 125 height 26
paste input "98223"
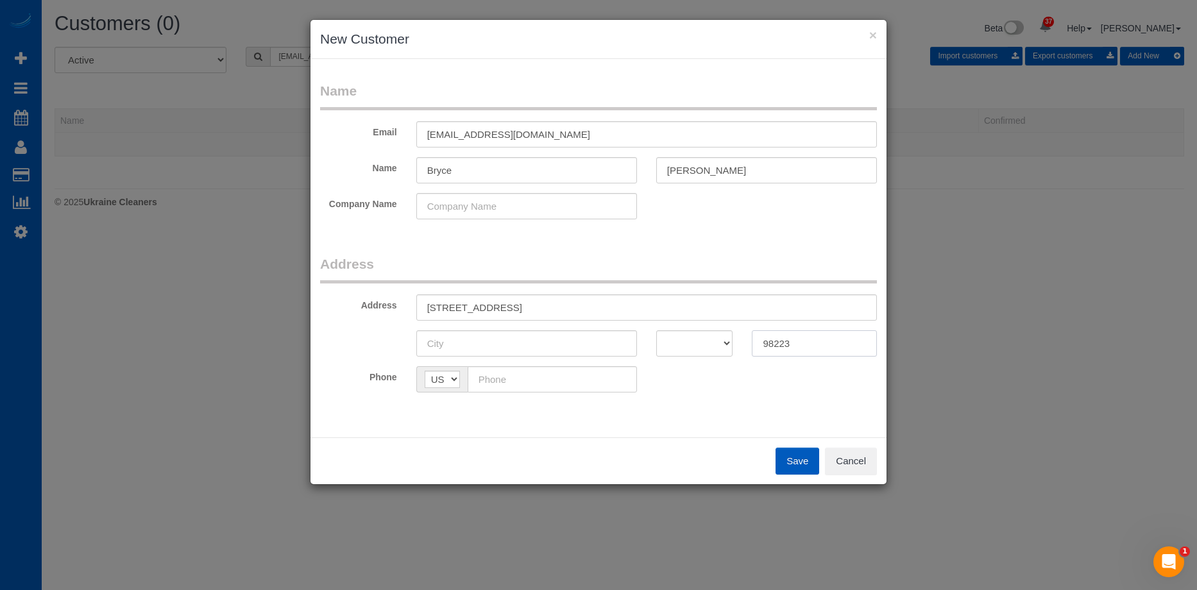
type input "98223"
click at [723, 343] on select "AK AL AR AZ CA CO CT DC DE FL GA HI IA ID IL IN KS KY LA MA MD ME MI MN MO MS M…" at bounding box center [694, 343] width 77 height 26
select select "WA"
click at [656, 330] on select "AK AL AR AZ CA CO CT DC DE FL GA HI IA ID IL IN KS KY LA MA MD ME MI MN MO MS M…" at bounding box center [694, 343] width 77 height 26
drag, startPoint x: 515, startPoint y: 309, endPoint x: 604, endPoint y: 311, distance: 89.8
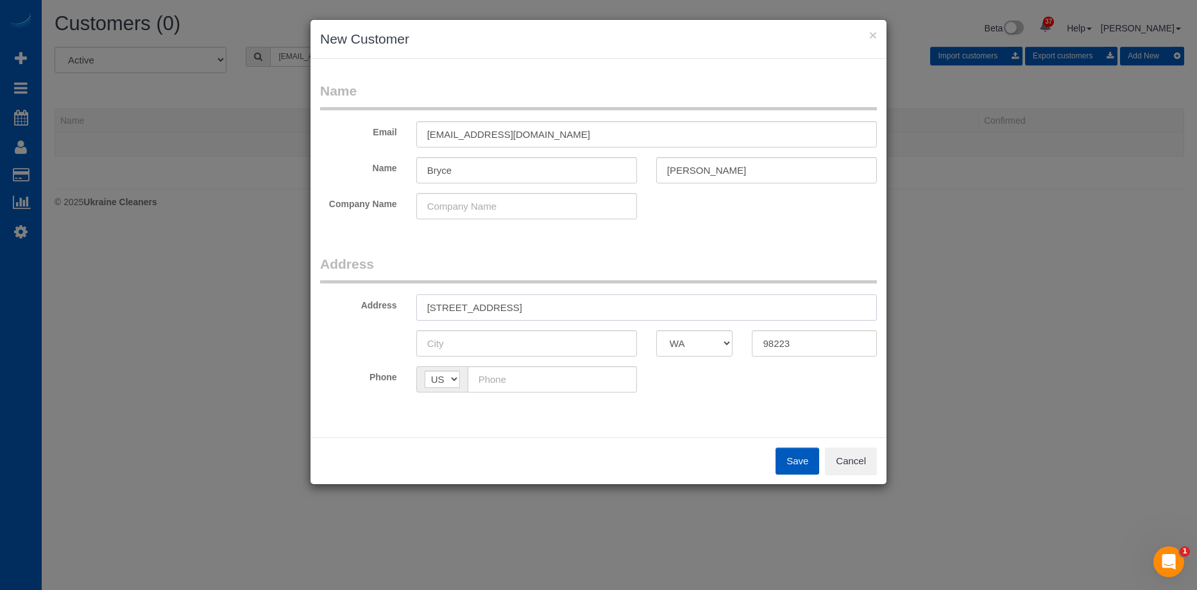
click at [604, 311] on input "17820 43rd Ave NE Arlington" at bounding box center [646, 307] width 461 height 26
type input "17820 43rd Ave NE"
click at [543, 346] on input "text" at bounding box center [526, 343] width 221 height 26
paste input "Arlington"
type input "Arlington"
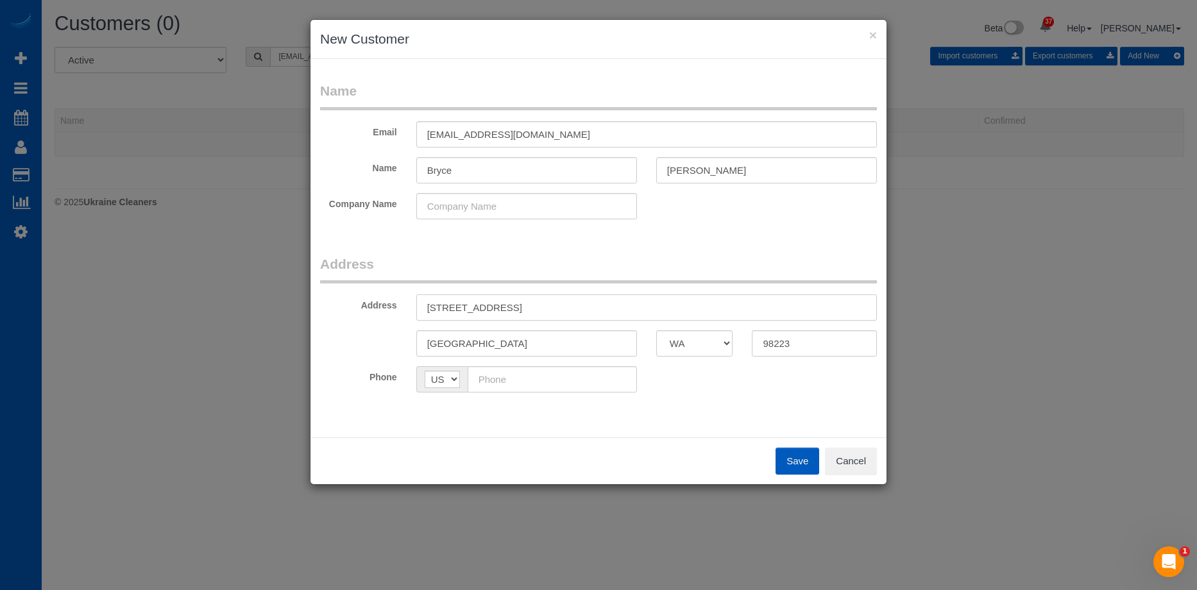
click at [588, 310] on input "17820 43rd Ave NE" at bounding box center [646, 307] width 461 height 26
type input "17820 43rd Ave NE"
click at [581, 384] on input "text" at bounding box center [552, 379] width 169 height 26
paste input "(425) 598-6607"
type input "(425) 598-6607"
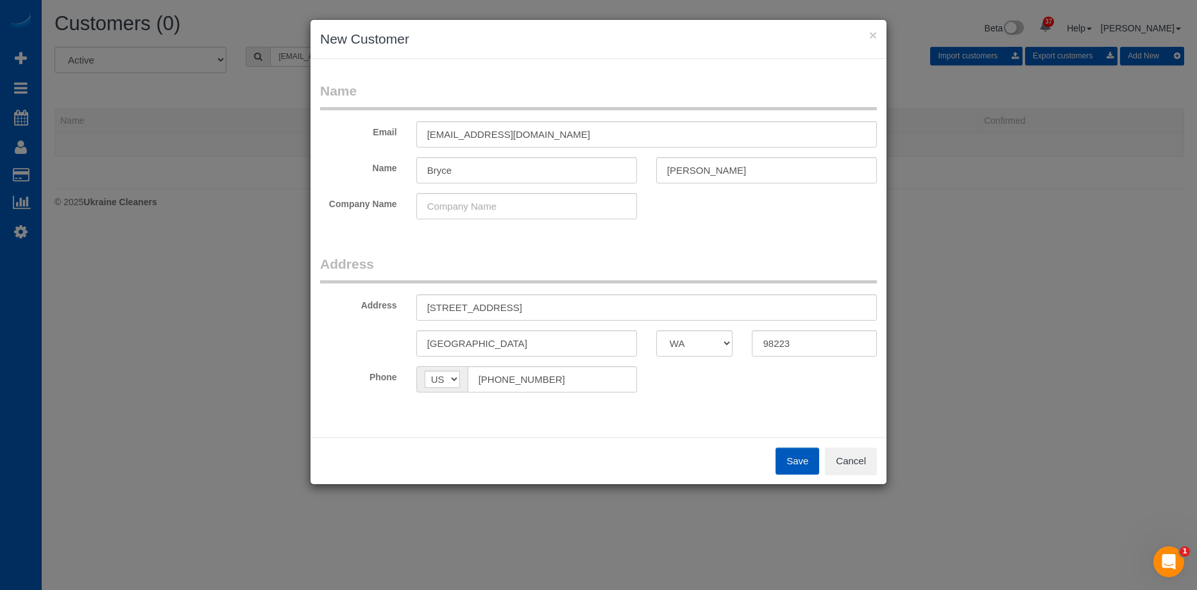
click at [786, 459] on button "Save" at bounding box center [798, 461] width 44 height 27
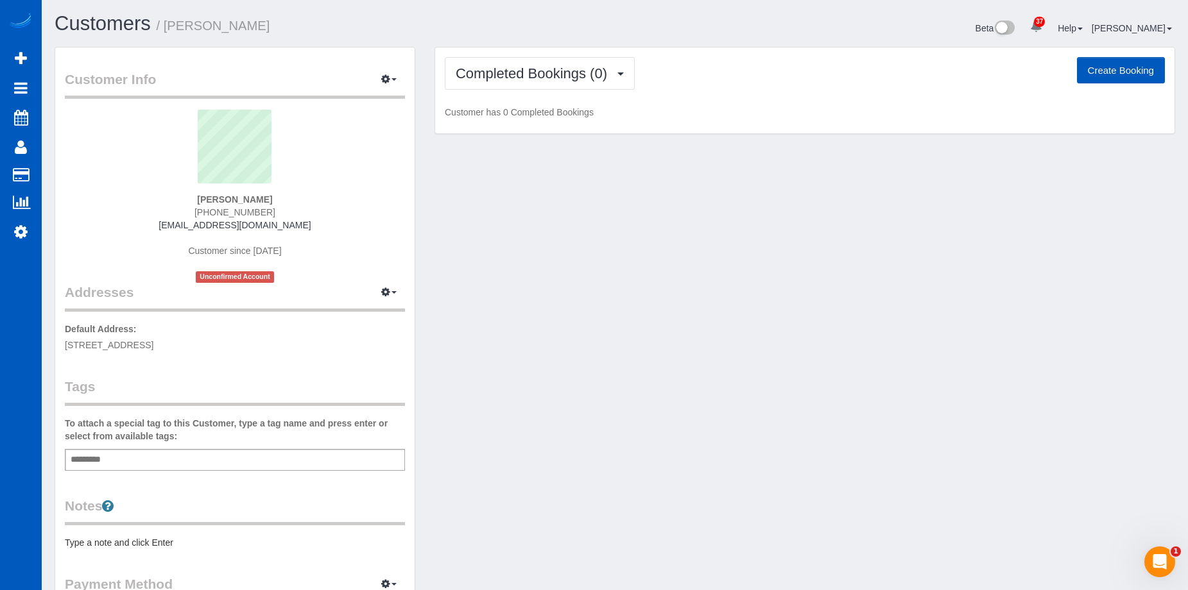
click at [1109, 76] on button "Create Booking" at bounding box center [1121, 70] width 88 height 27
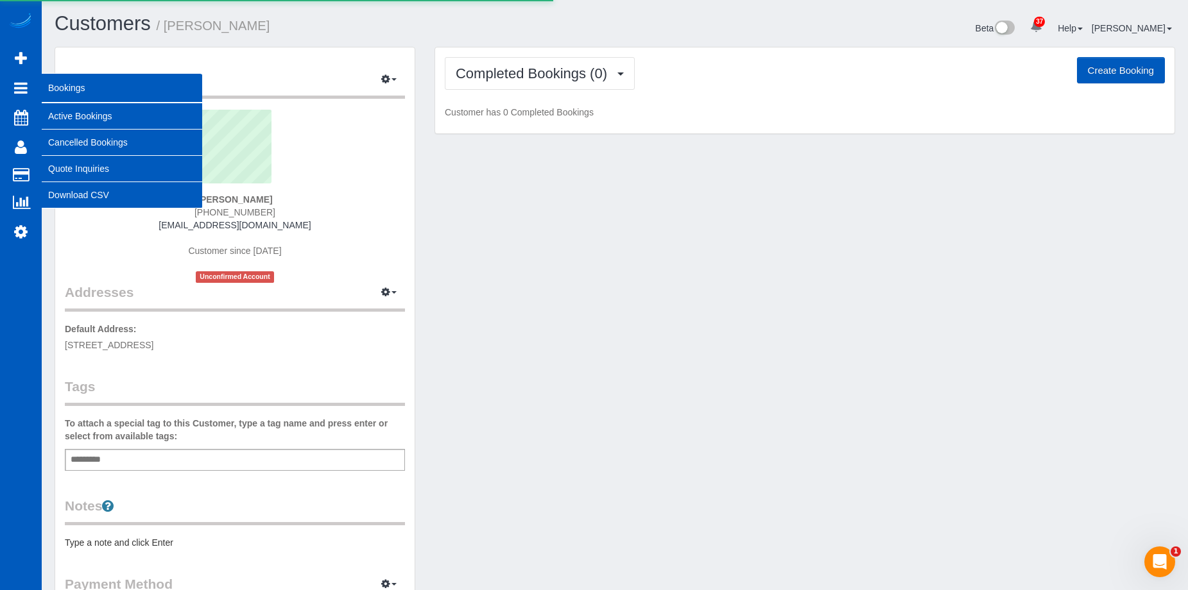
select select "WA"
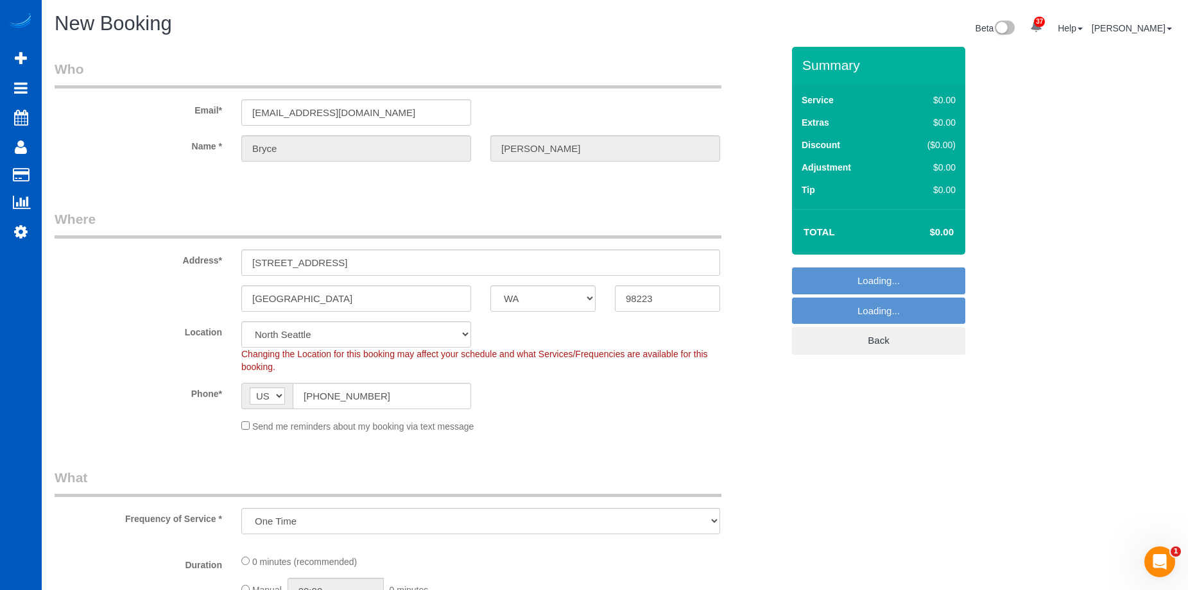
select select "object:11236"
select select "199"
click at [244, 409] on span "AF AL DZ AD AO AI AQ AG AR AM AW AU AT AZ BS BH BD BB BY BE BZ BJ BM BT BO BA B…" at bounding box center [266, 396] width 51 height 26
select select "?"
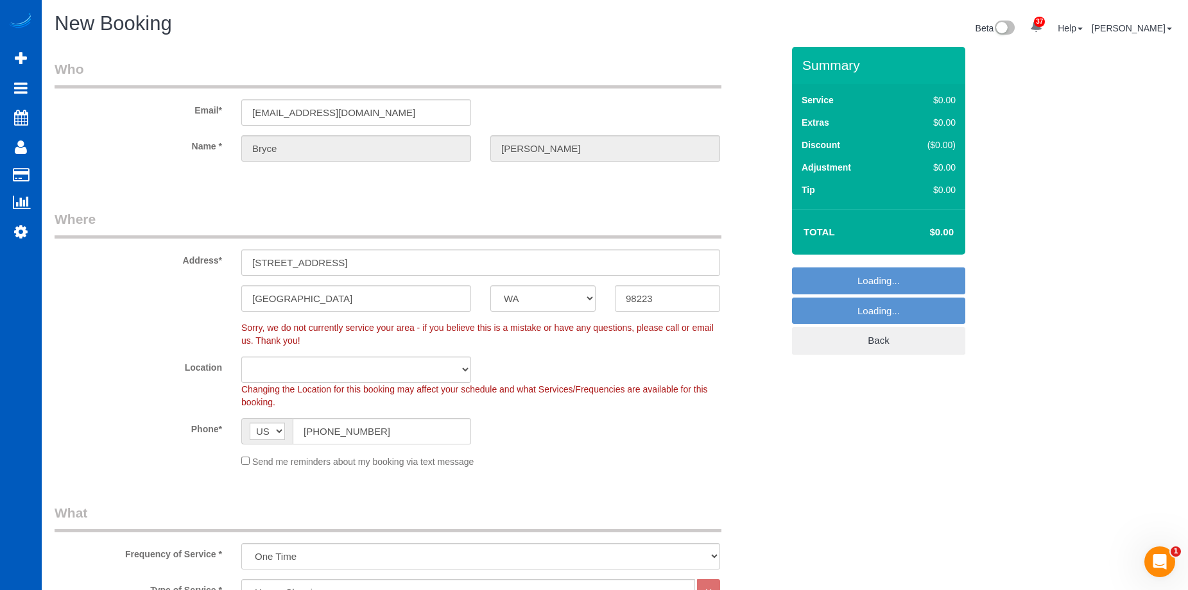
select select "object:11466"
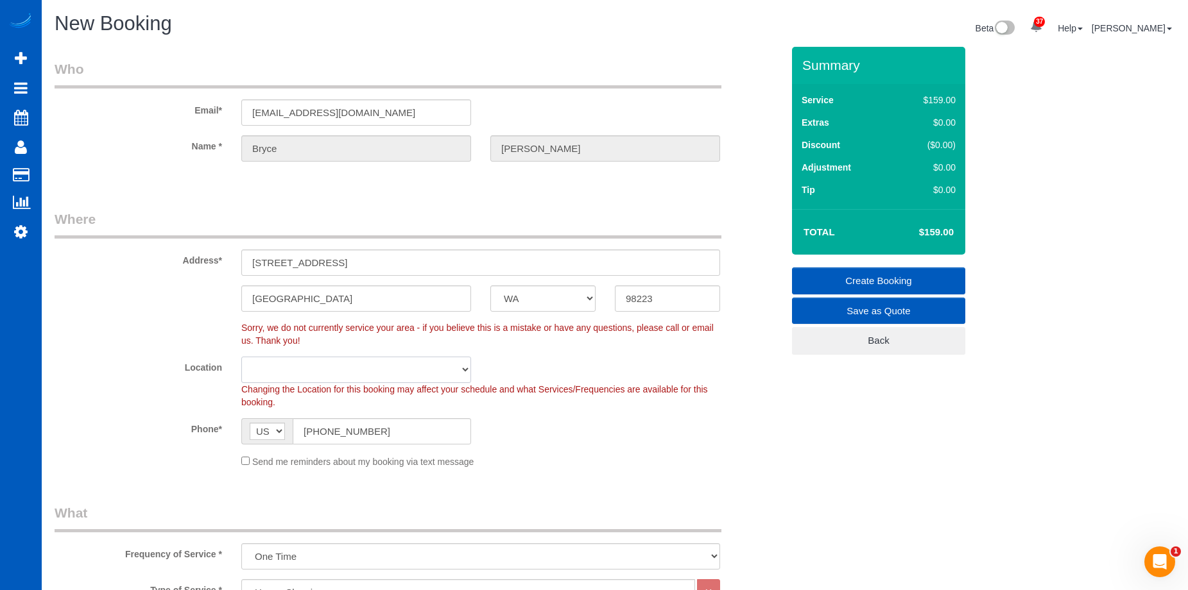
click at [322, 379] on select "North Seattle Atlanta GA Denver Everett Fort Worth TX Las Vegas Main Dallas Mai…" at bounding box center [356, 370] width 230 height 26
click at [374, 363] on select "North Seattle Atlanta GA Denver Everett Fort Worth TX Las Vegas Main Dallas Mai…" at bounding box center [356, 370] width 230 height 26
click at [658, 298] on input "98223" at bounding box center [667, 299] width 105 height 26
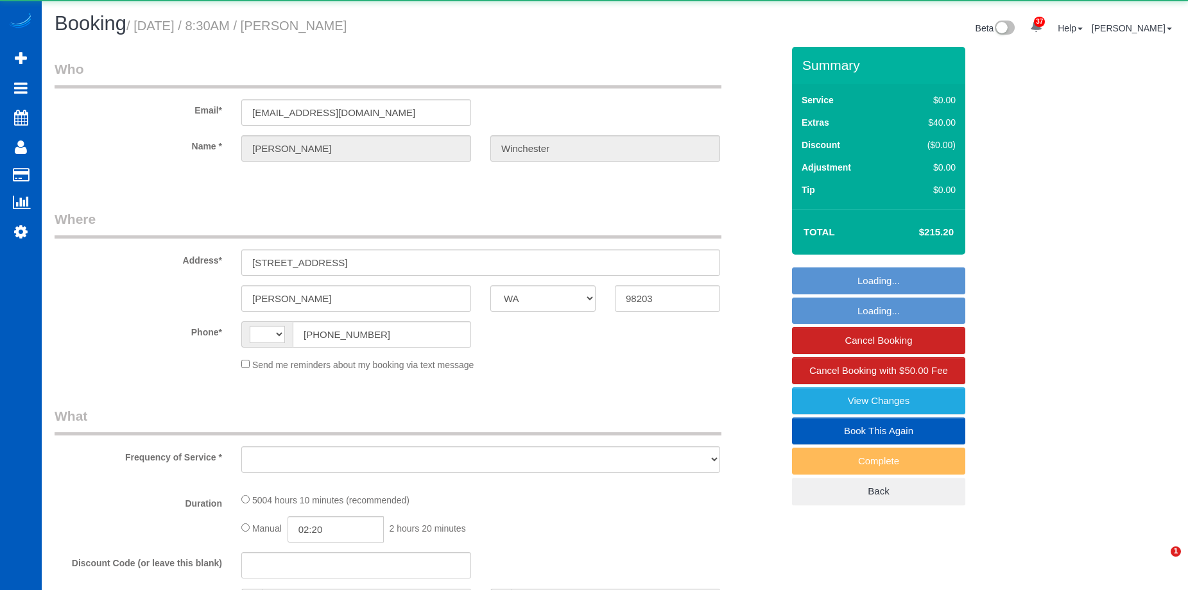
select select "WA"
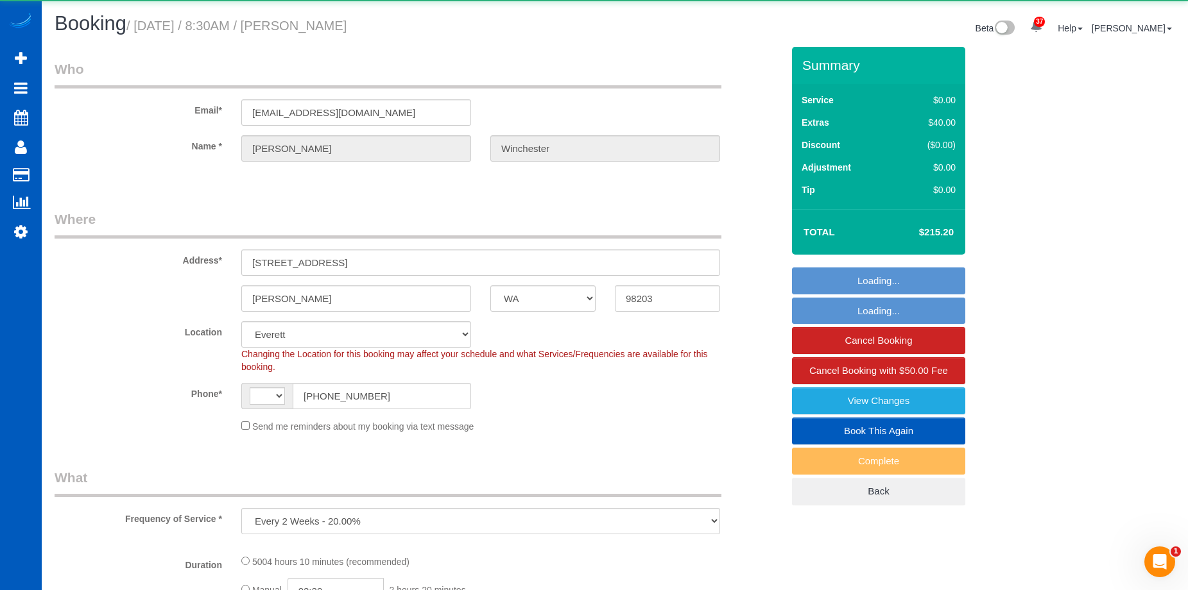
select select "object:923"
select select "string:US"
select select "string:fspay-ed8ddd96-c5ca-4d01-affc-1ee9e0113151"
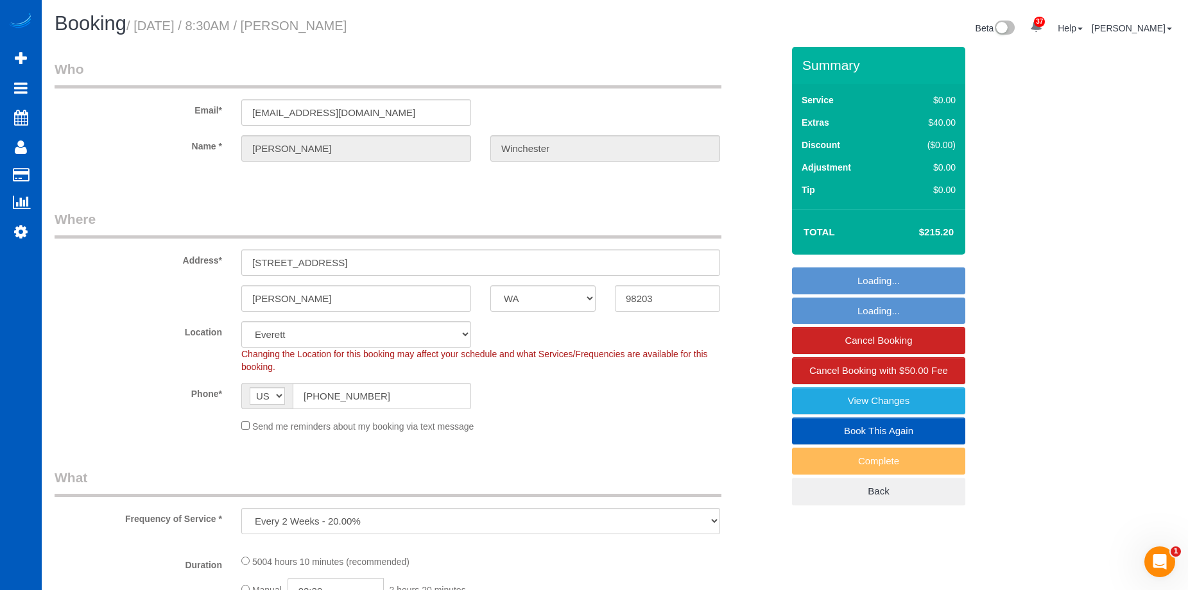
select select "2001"
select select "3"
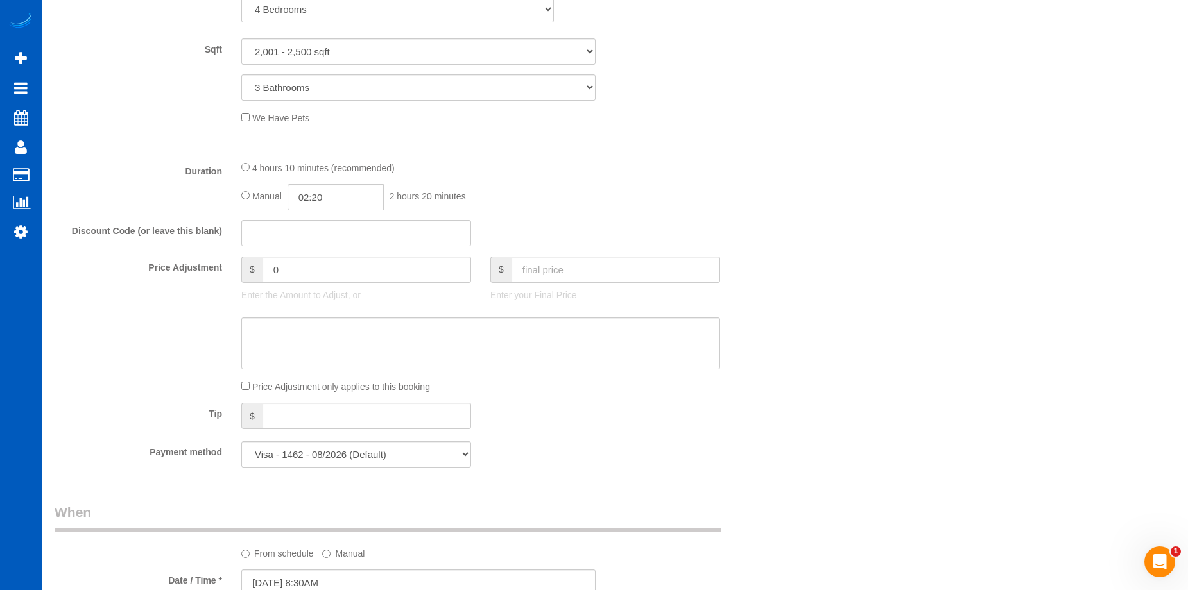
scroll to position [770, 0]
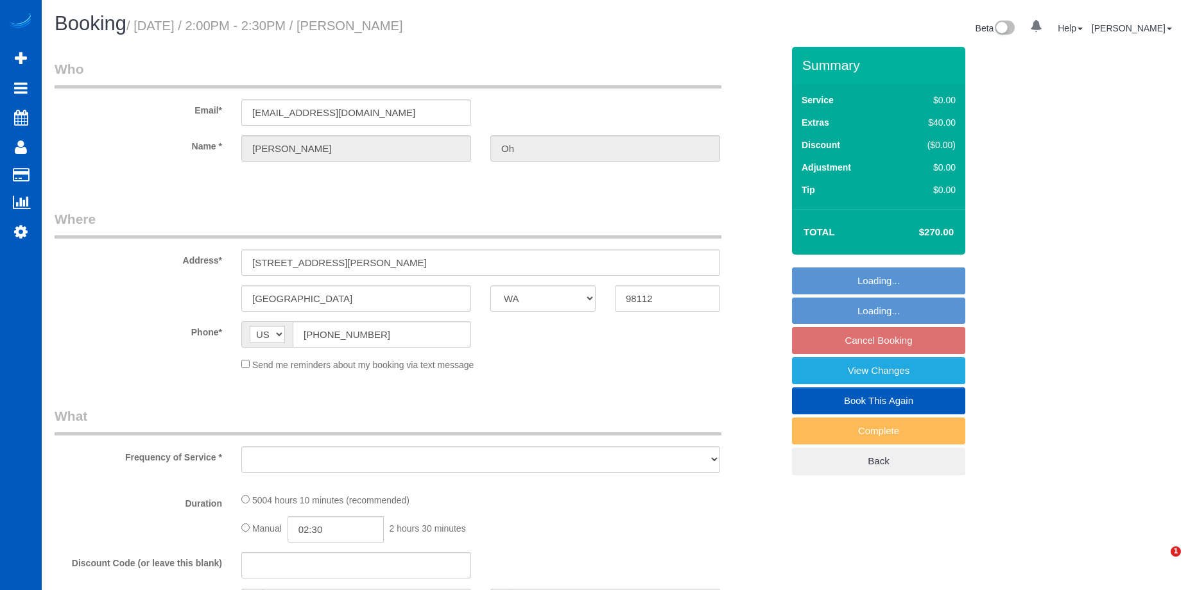
select select "WA"
select select "number:10"
select select "object:994"
select select "string:fspay-49930cf9-278d-449f-ba97-af76731c17cc"
select select "2001"
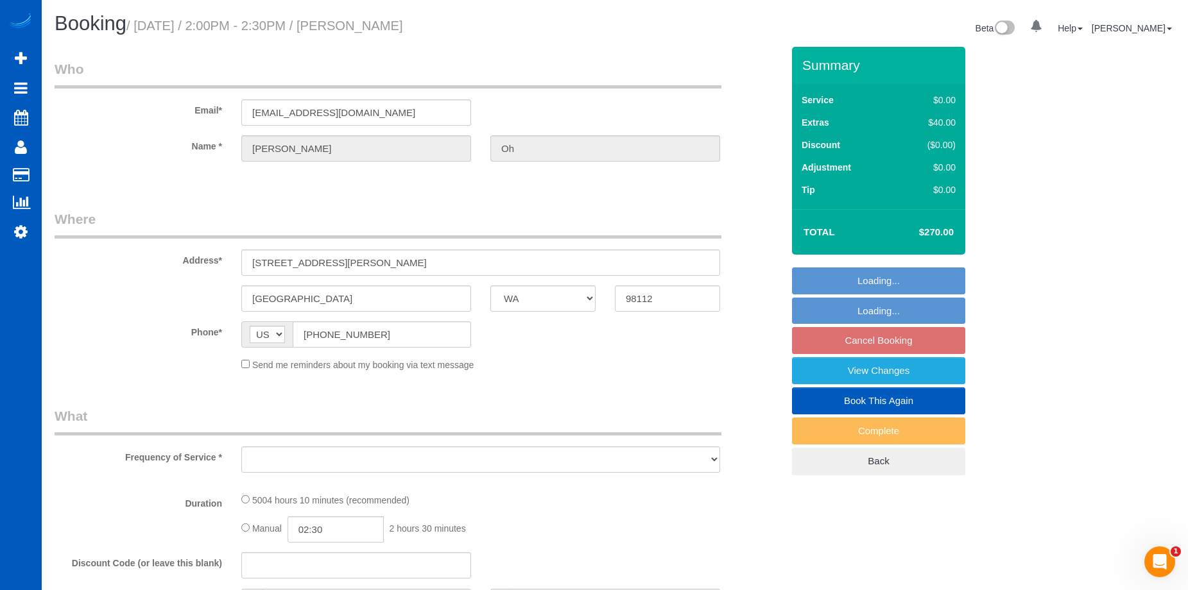
select select "3"
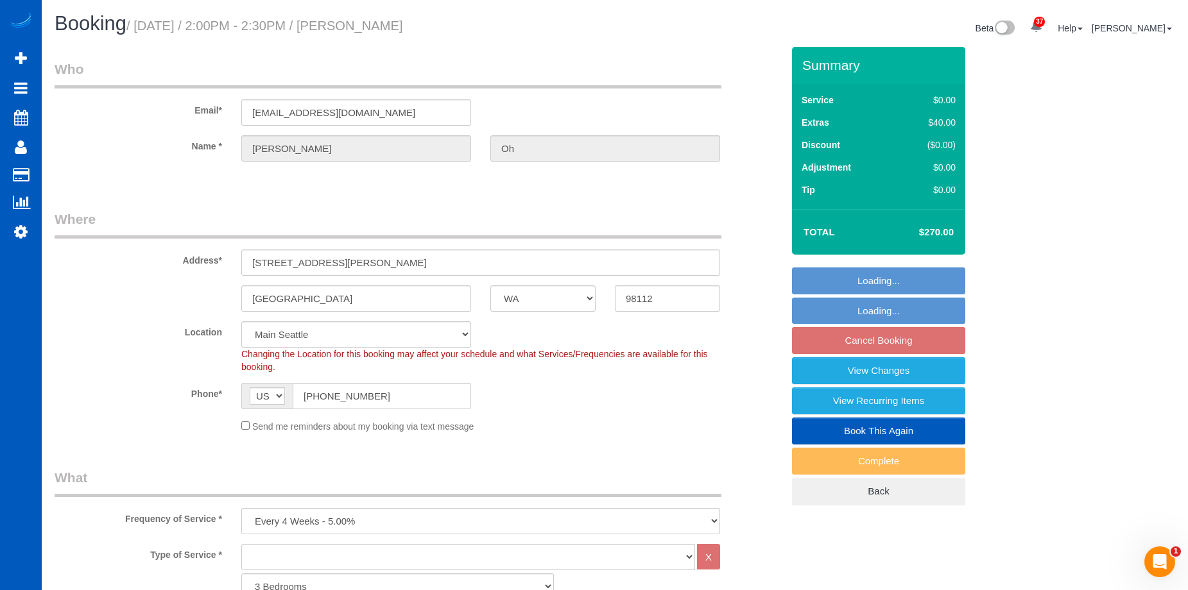
select select "object:1109"
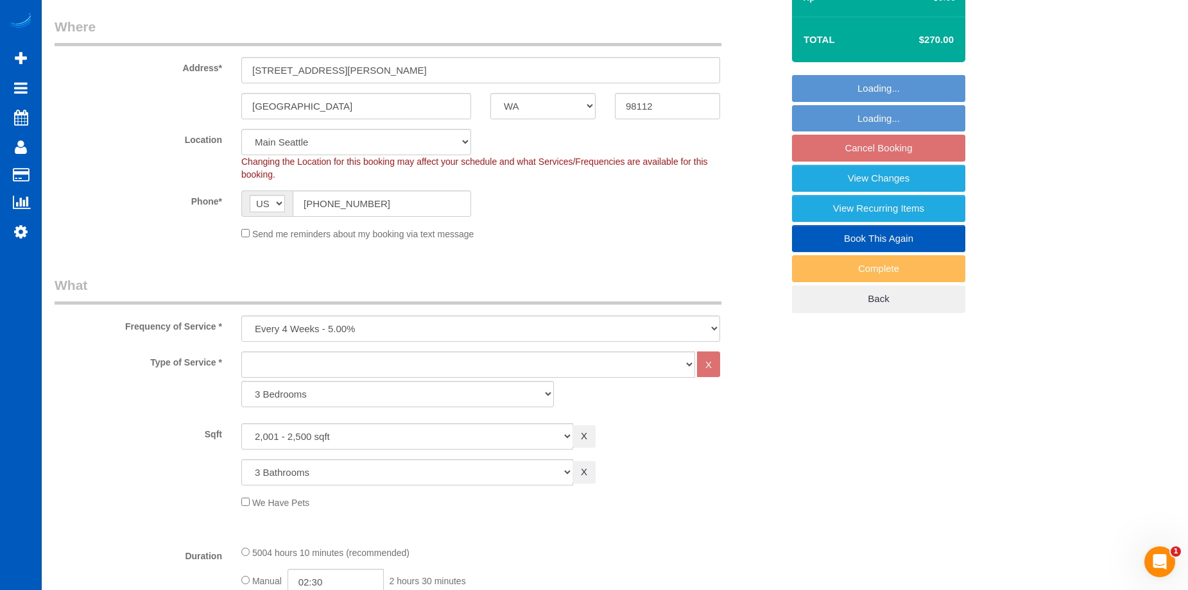
select select "2001"
select select "3"
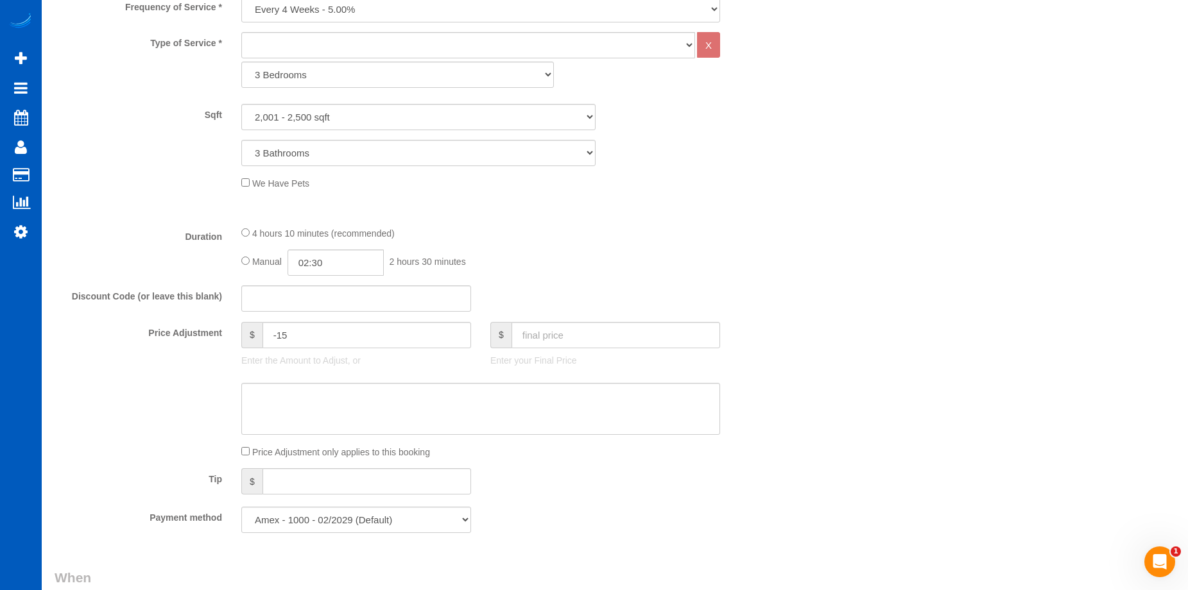
scroll to position [513, 0]
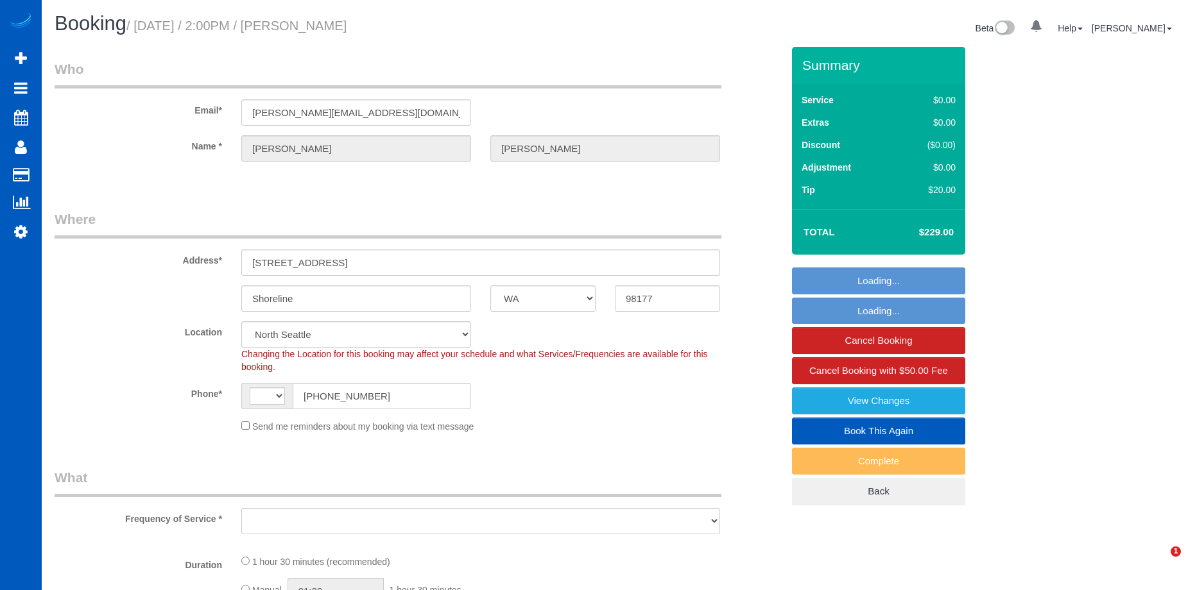
select select "WA"
select select "string:fspay-56a54d43-c384-432c-90dd-24322384408e"
select select "string:[GEOGRAPHIC_DATA]"
select select "object:912"
select select "199"
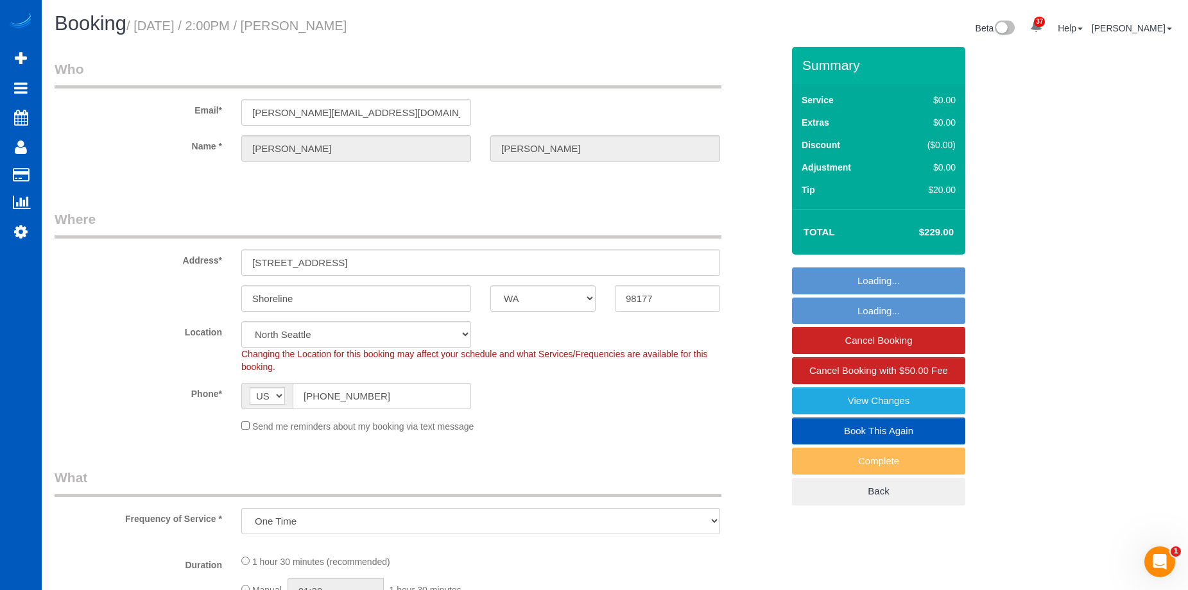
select select "1501"
select select "2"
select select "spot2"
select select "1501"
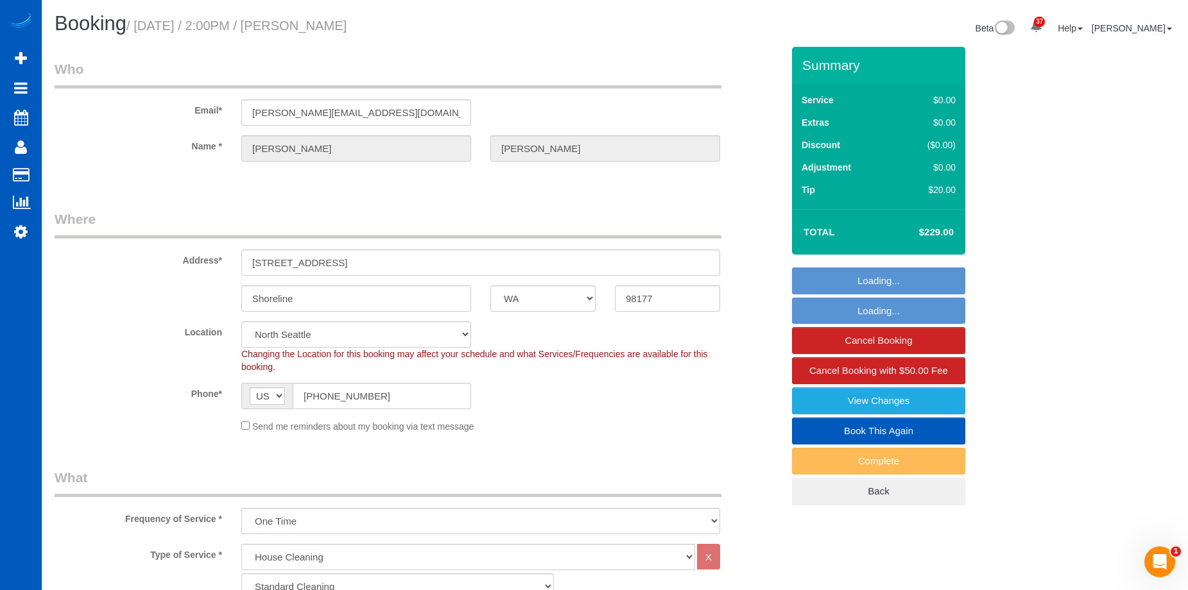
select select "2"
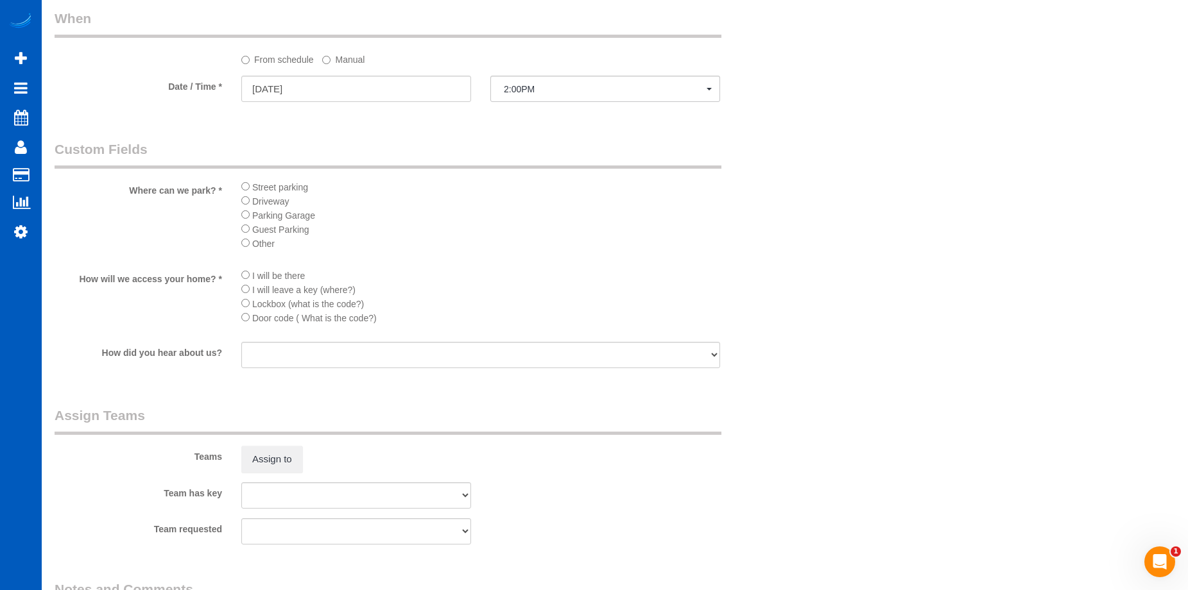
scroll to position [1283, 0]
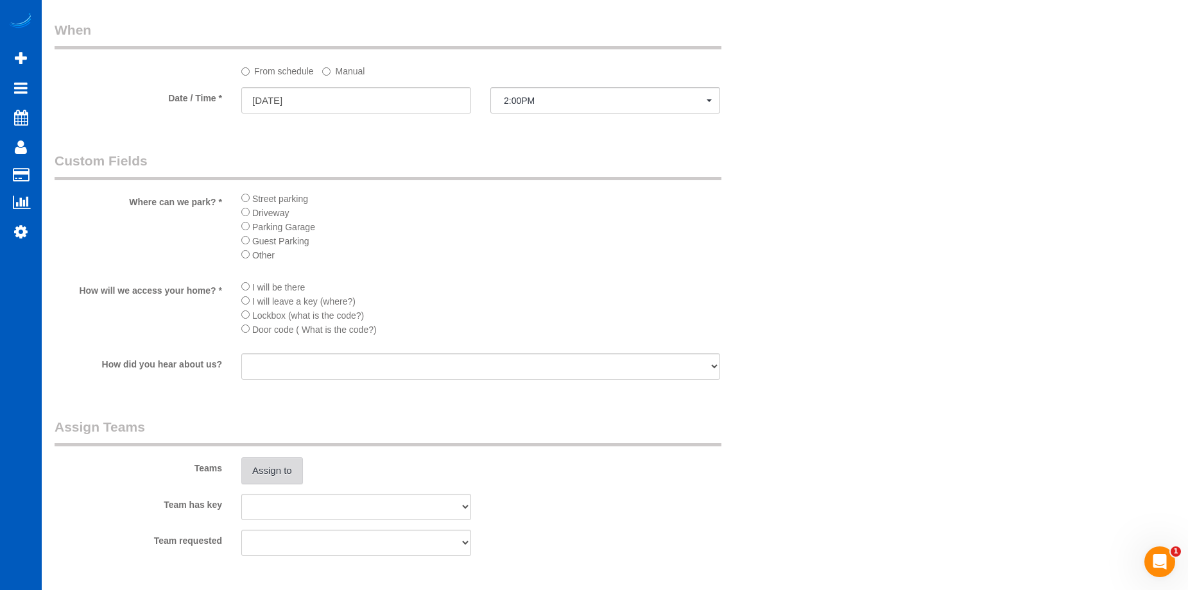
click at [284, 473] on button "Assign to" at bounding box center [272, 470] width 62 height 27
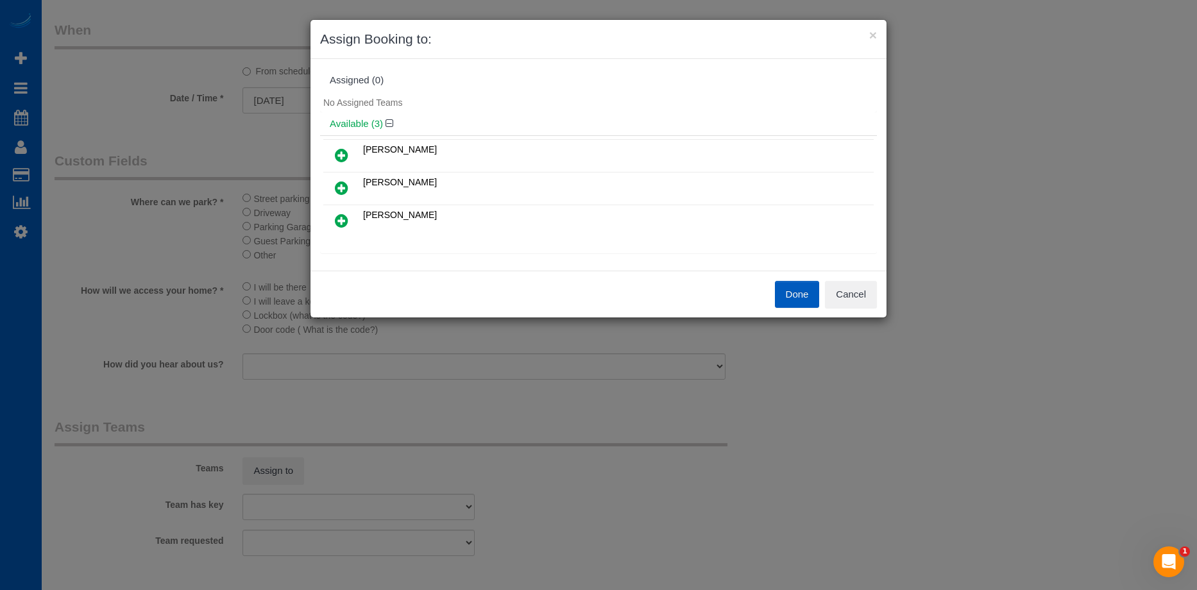
click at [347, 158] on icon at bounding box center [341, 155] width 13 height 15
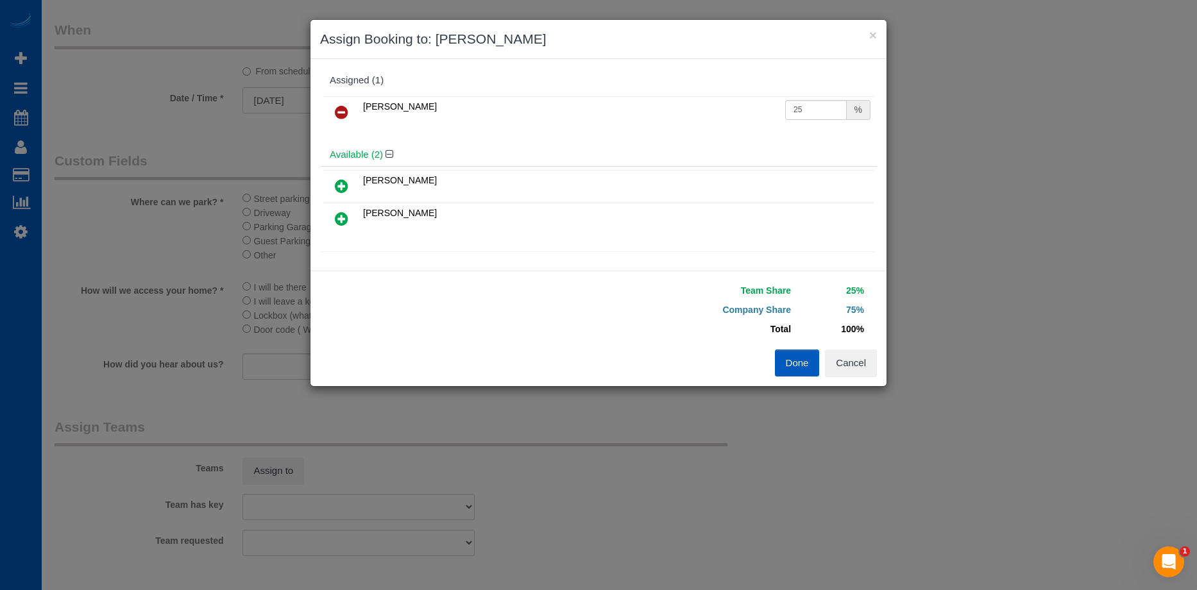
click at [339, 182] on icon at bounding box center [341, 185] width 13 height 15
click at [796, 366] on button "Done" at bounding box center [797, 363] width 45 height 27
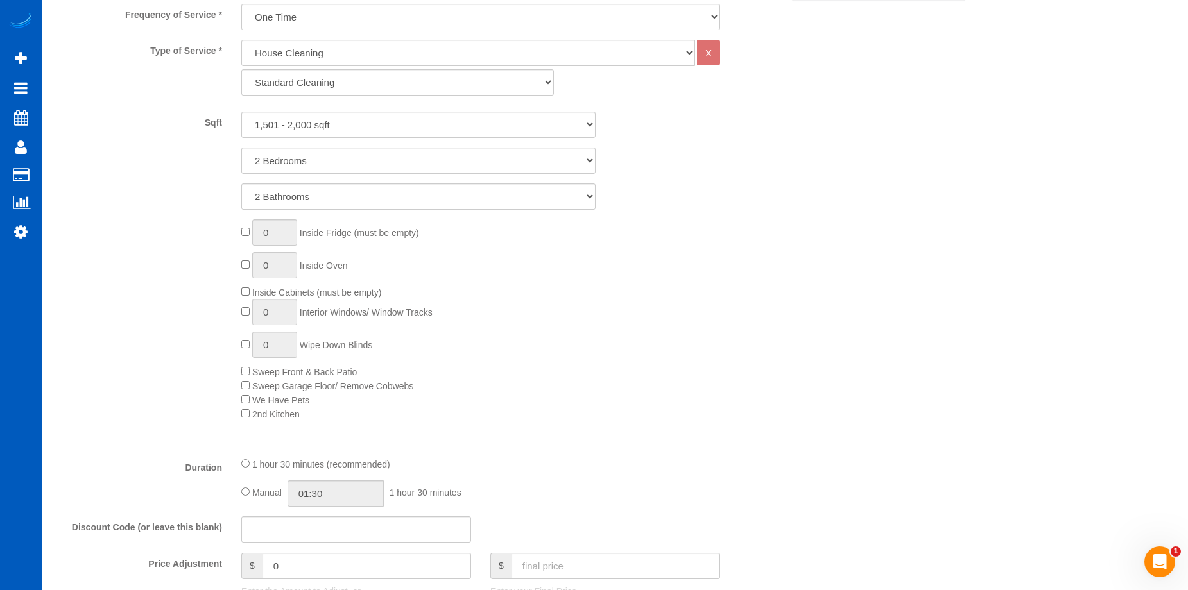
scroll to position [642, 0]
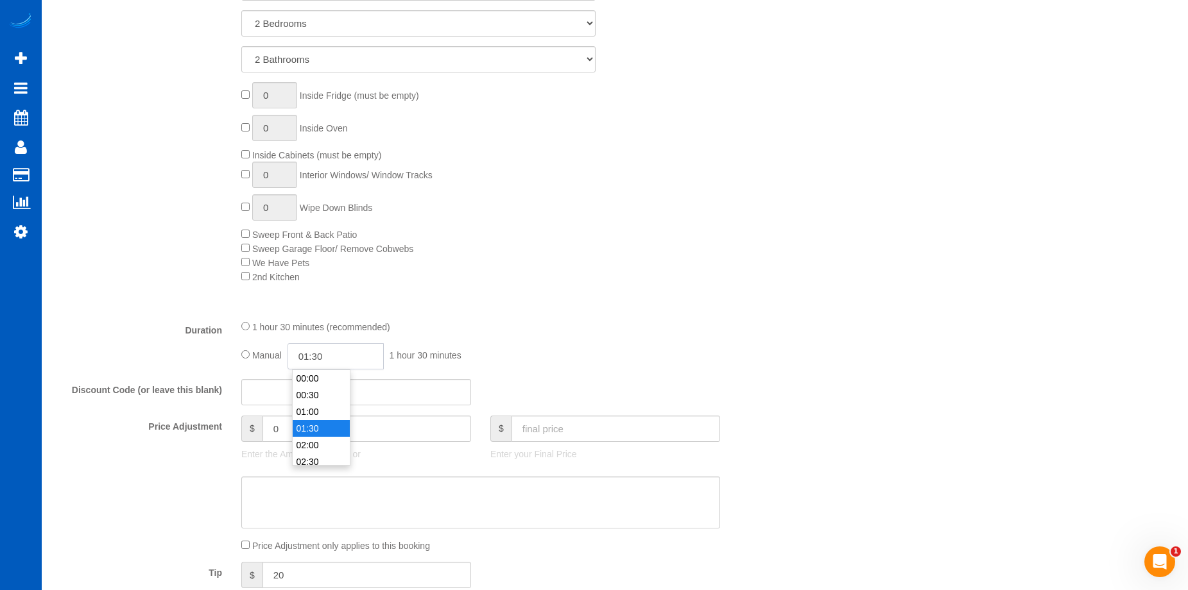
click at [339, 353] on input "01:30" at bounding box center [335, 356] width 96 height 26
type input "03:00"
click at [320, 377] on li "03:00" at bounding box center [321, 381] width 57 height 17
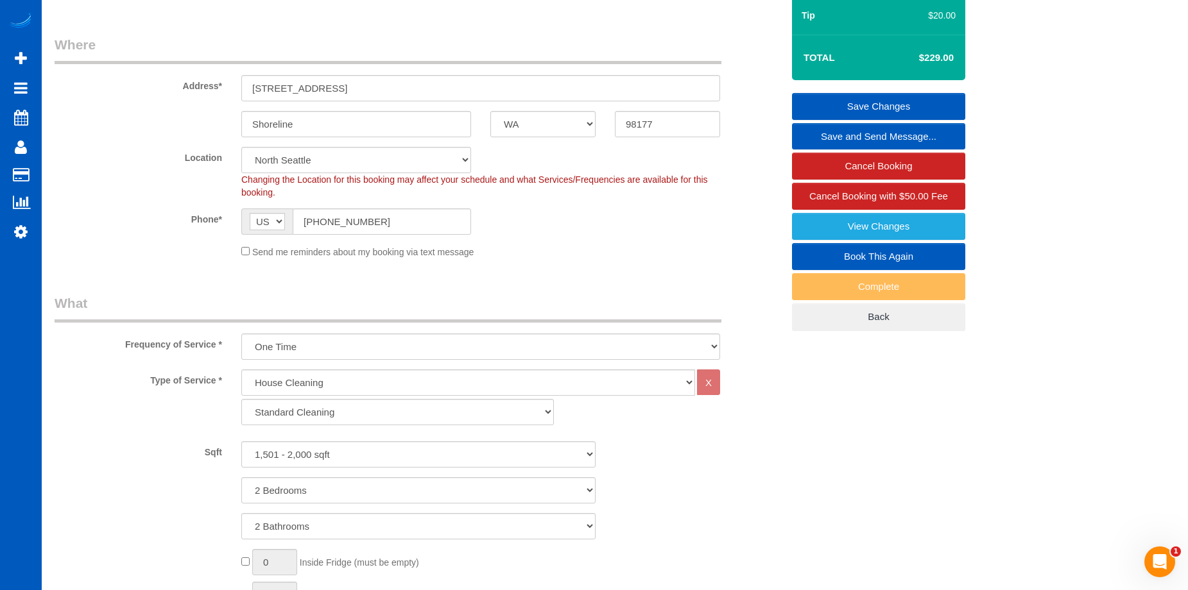
scroll to position [64, 0]
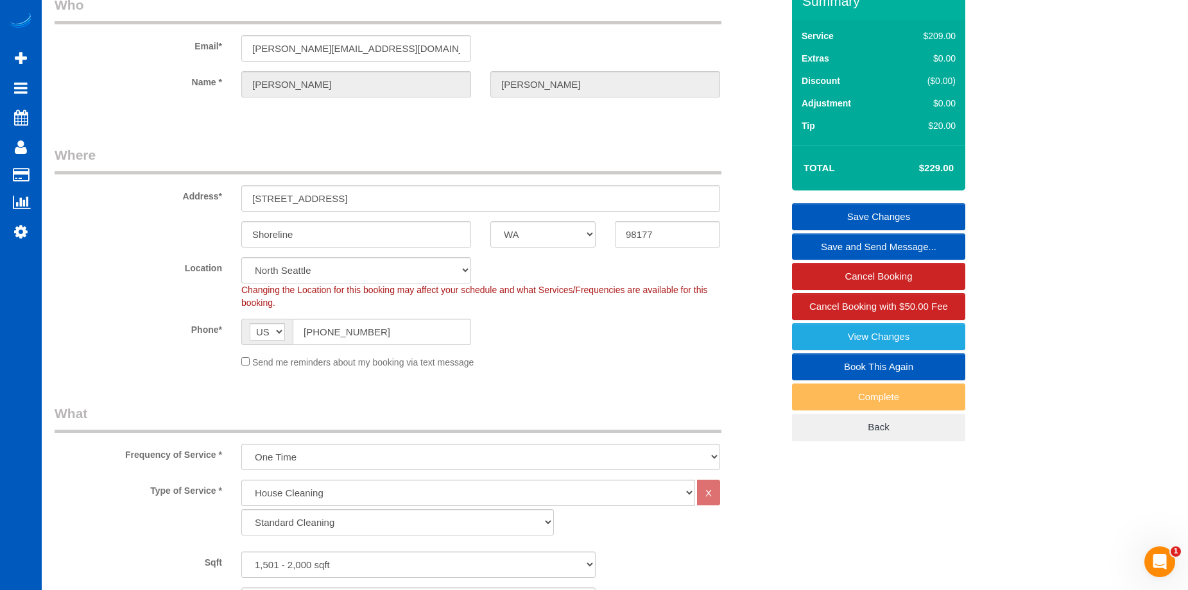
select select "spot15"
click at [830, 218] on link "Save Changes" at bounding box center [878, 216] width 173 height 27
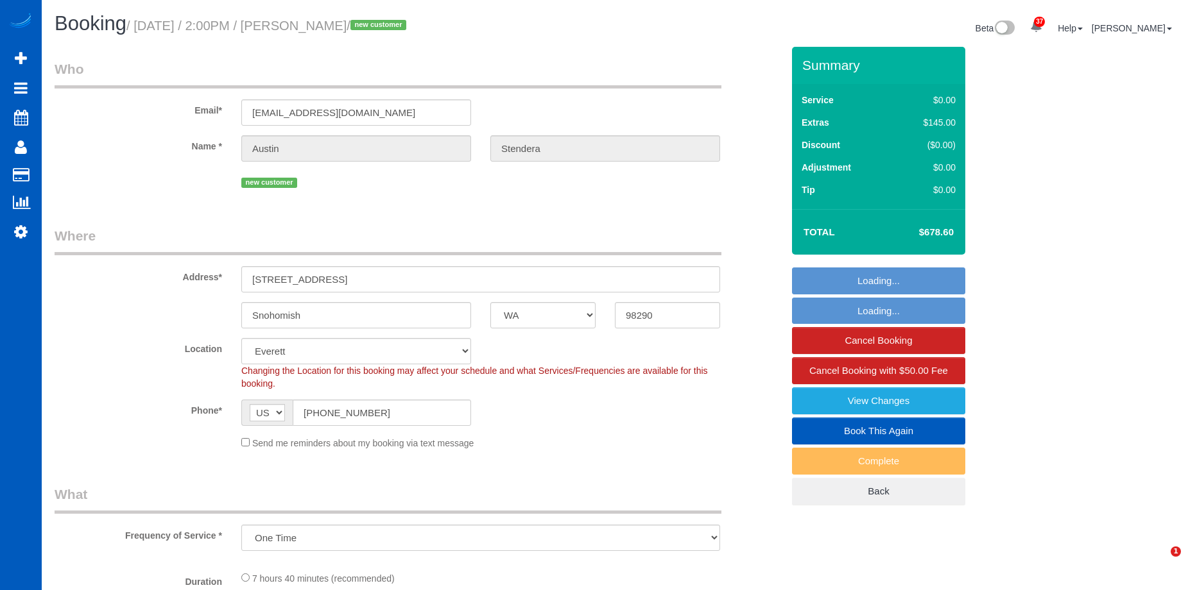
select select "WA"
select select "object:1171"
select select "199"
select select "4001"
select select "5"
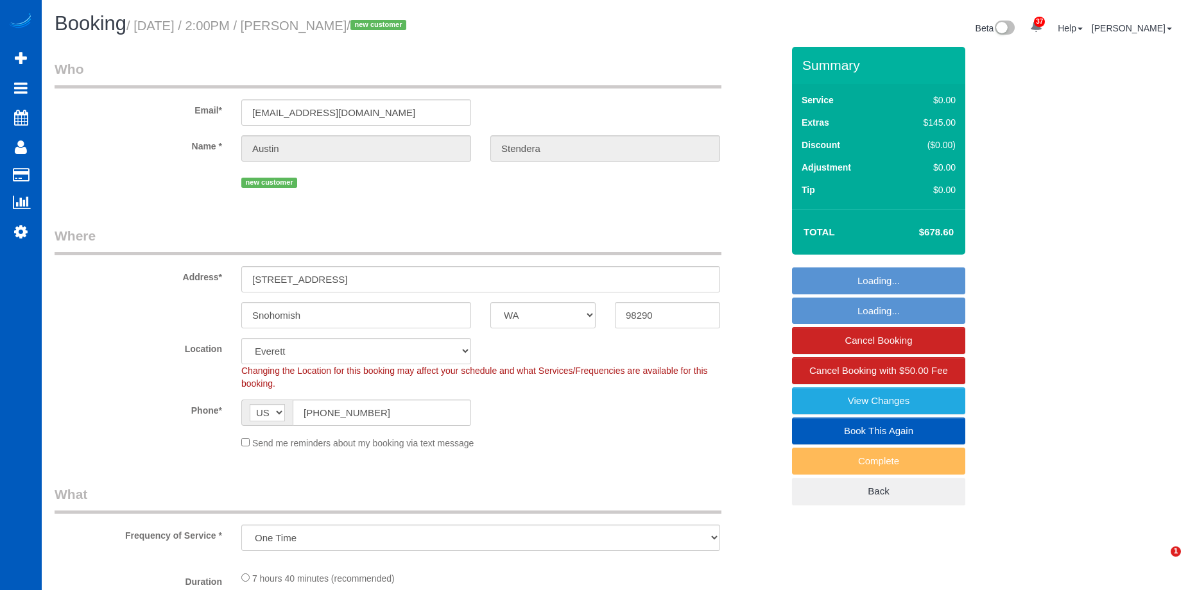
select select "5"
select select "spot1"
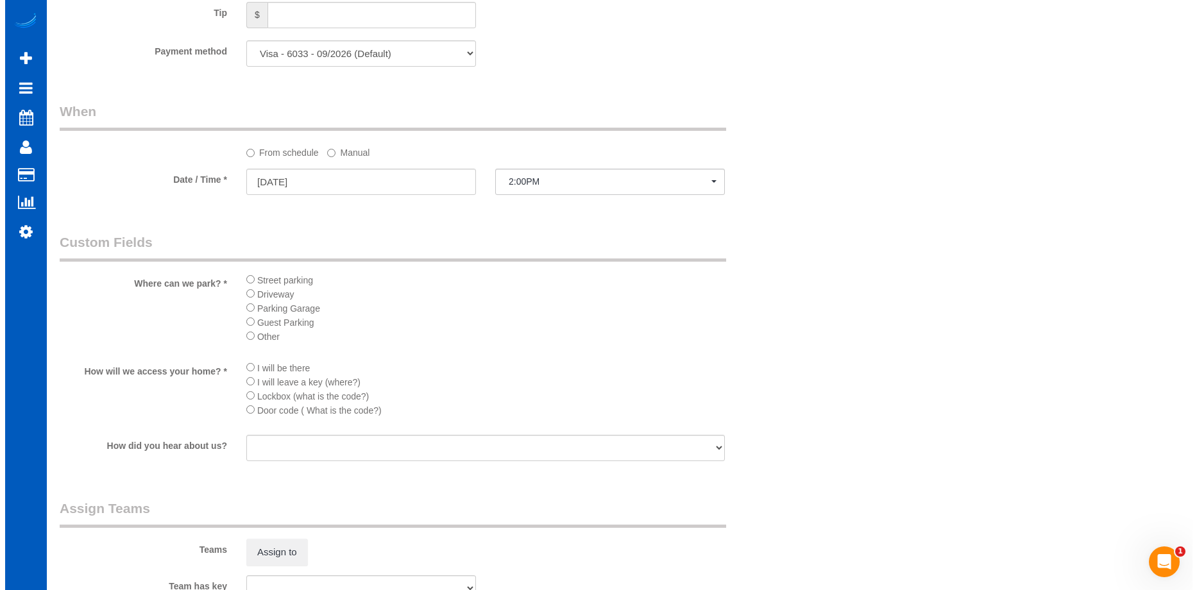
scroll to position [1476, 0]
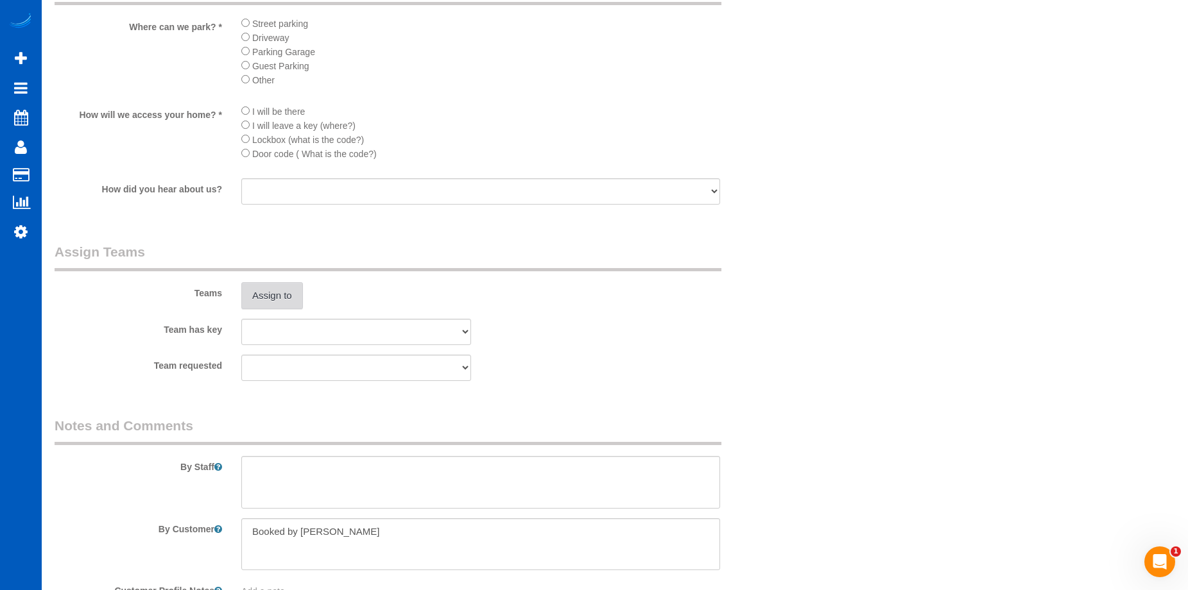
click at [271, 300] on button "Assign to" at bounding box center [272, 295] width 62 height 27
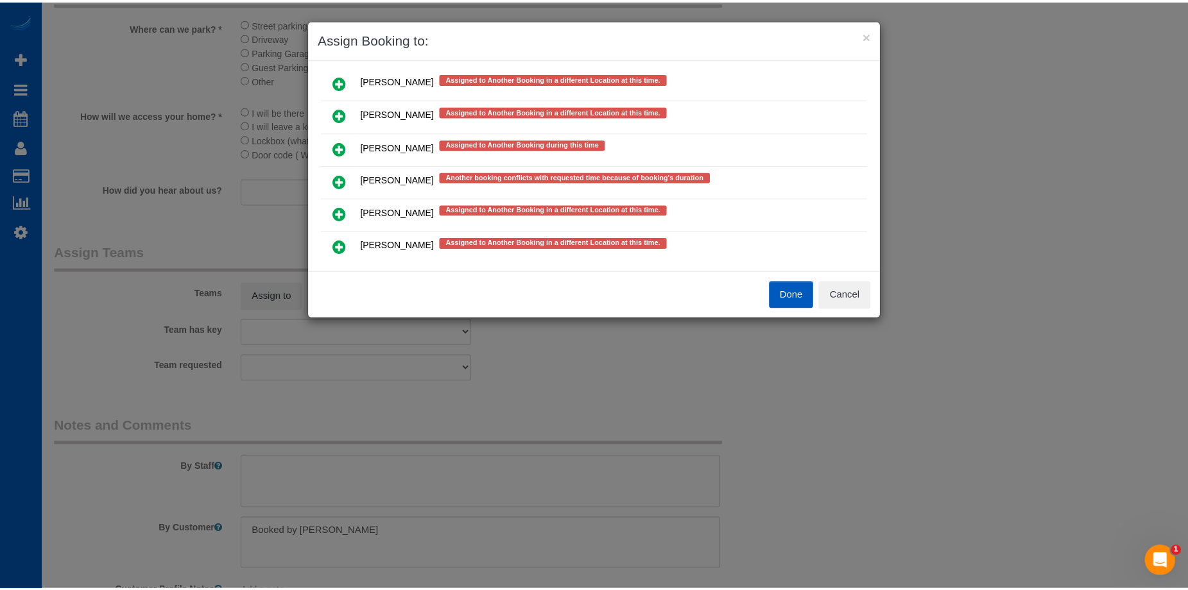
scroll to position [640, 0]
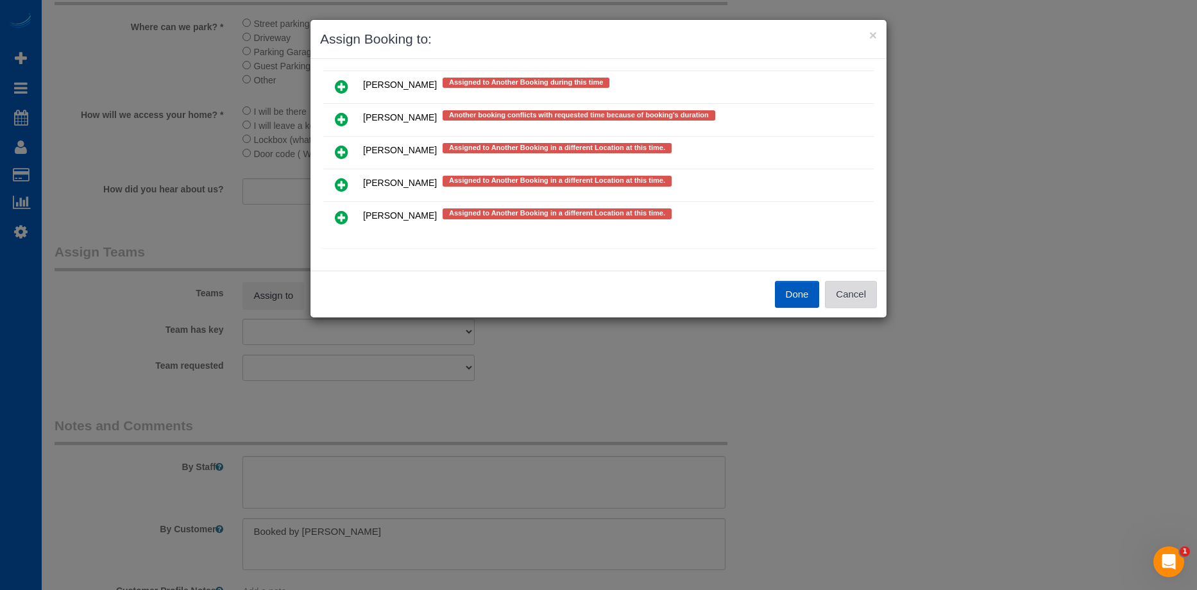
click at [868, 296] on button "Cancel" at bounding box center [851, 294] width 52 height 27
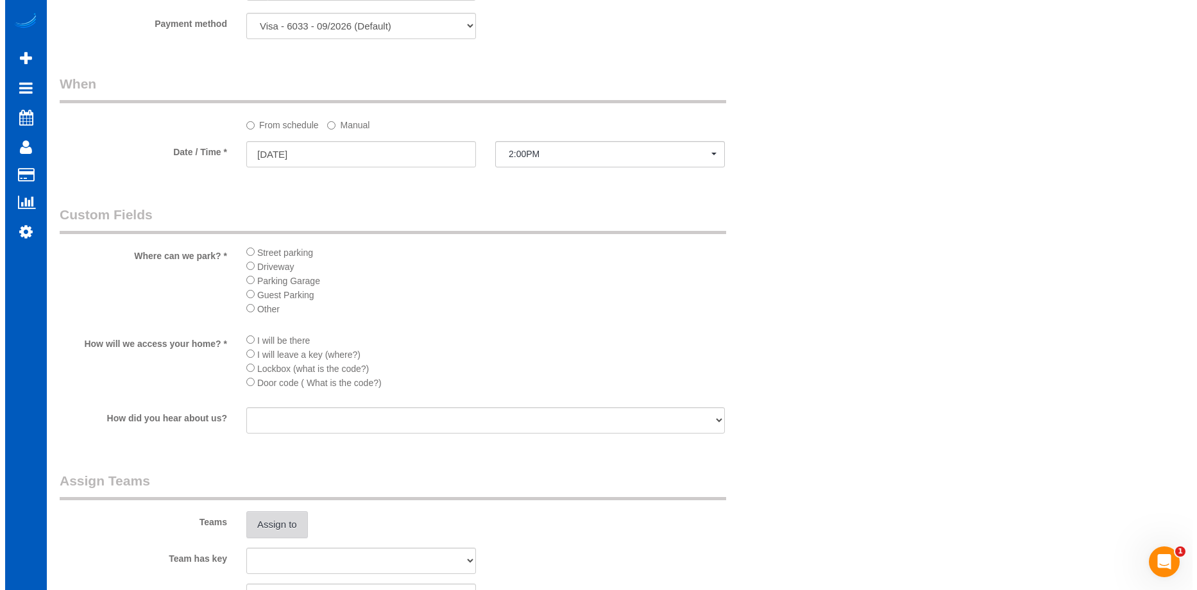
scroll to position [1412, 0]
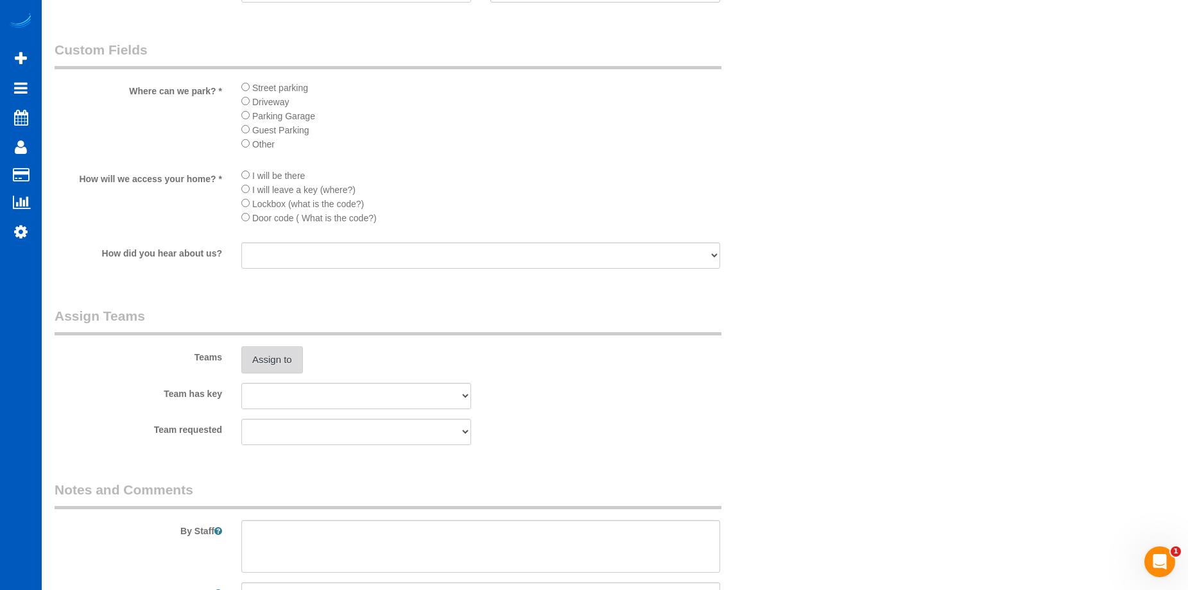
click at [269, 367] on button "Assign to" at bounding box center [272, 359] width 62 height 27
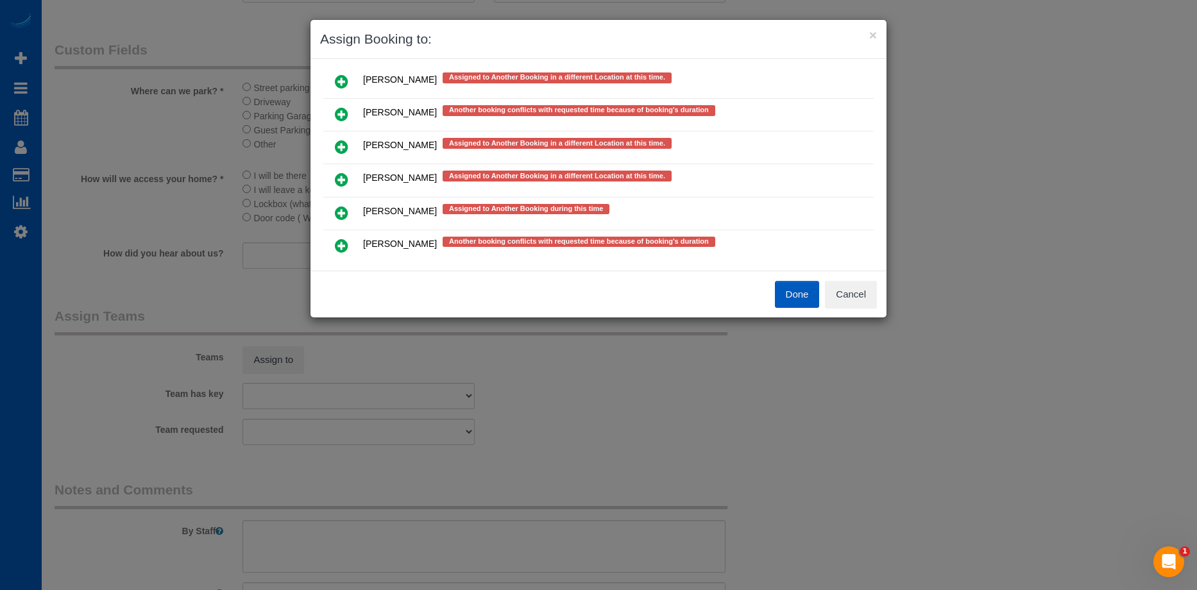
scroll to position [577, 0]
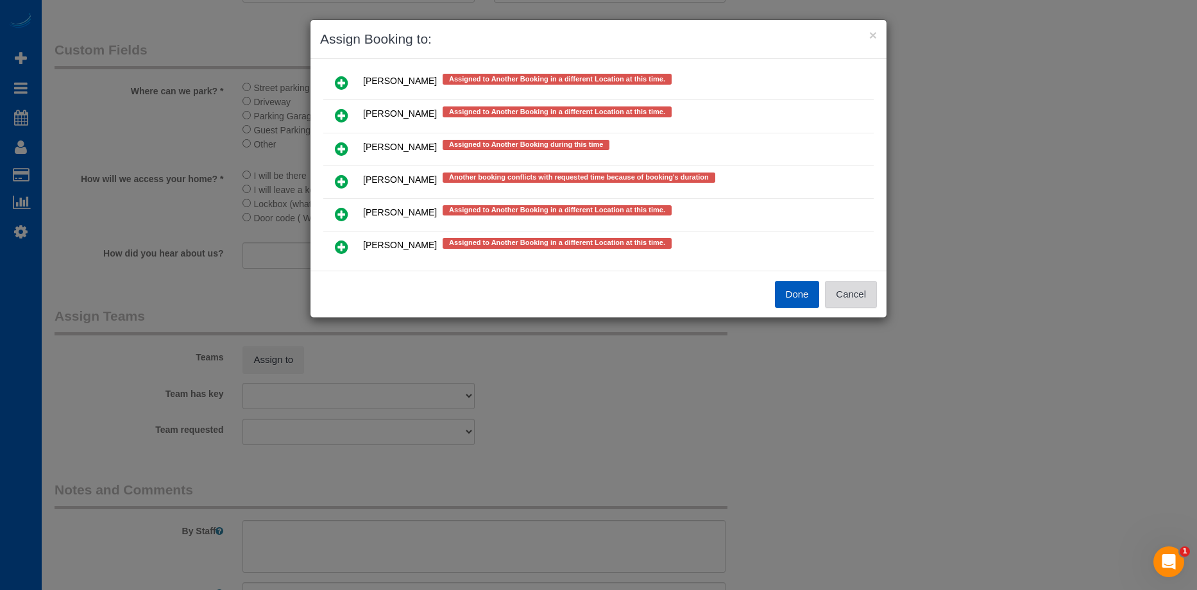
click at [862, 288] on button "Cancel" at bounding box center [851, 294] width 52 height 27
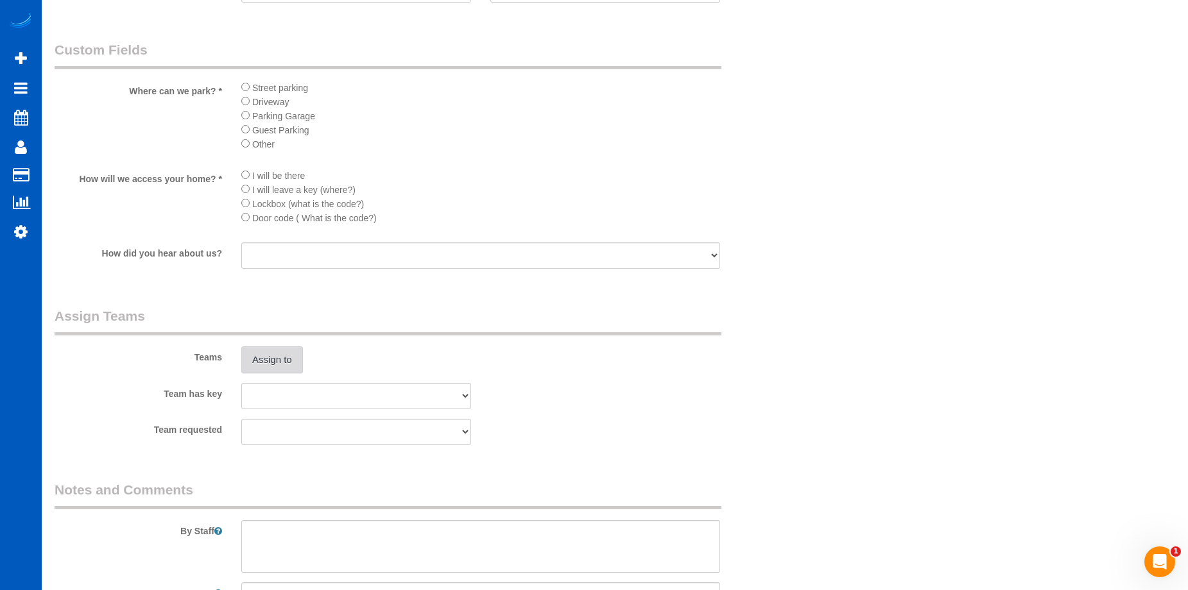
click at [282, 350] on button "Assign to" at bounding box center [272, 359] width 62 height 27
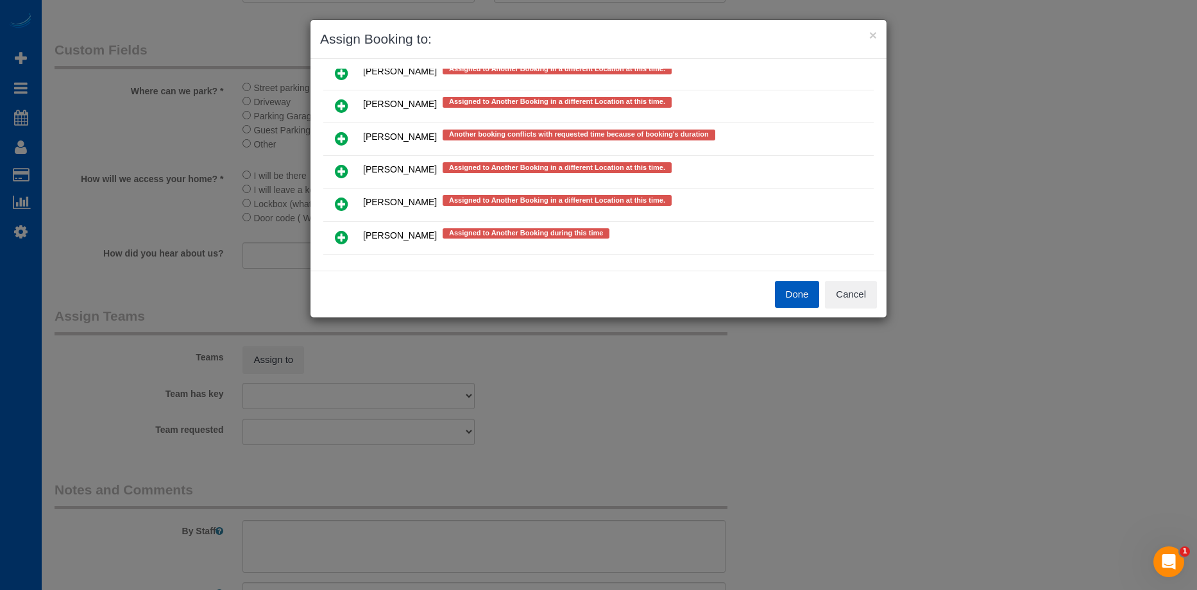
scroll to position [511, 0]
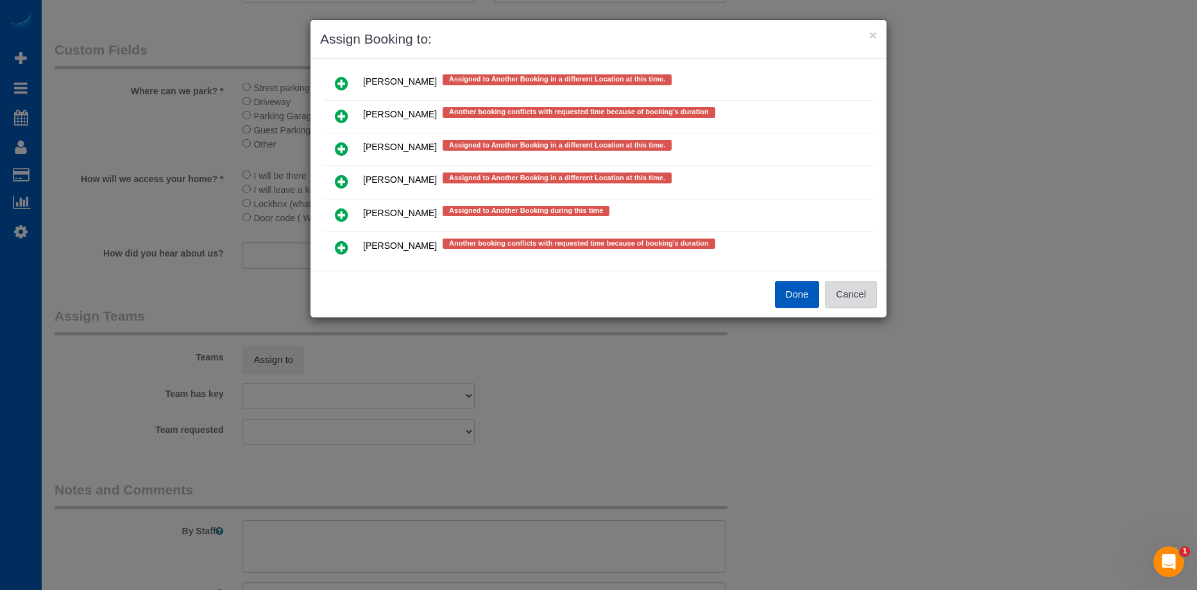
click at [869, 291] on button "Cancel" at bounding box center [851, 294] width 52 height 27
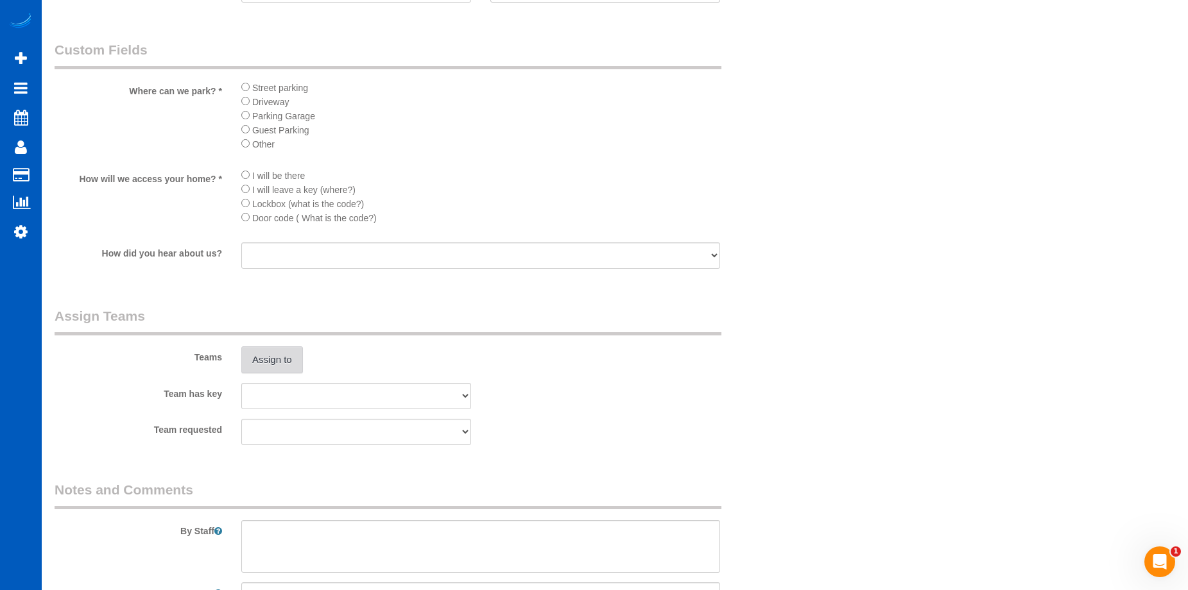
click at [275, 361] on button "Assign to" at bounding box center [272, 359] width 62 height 27
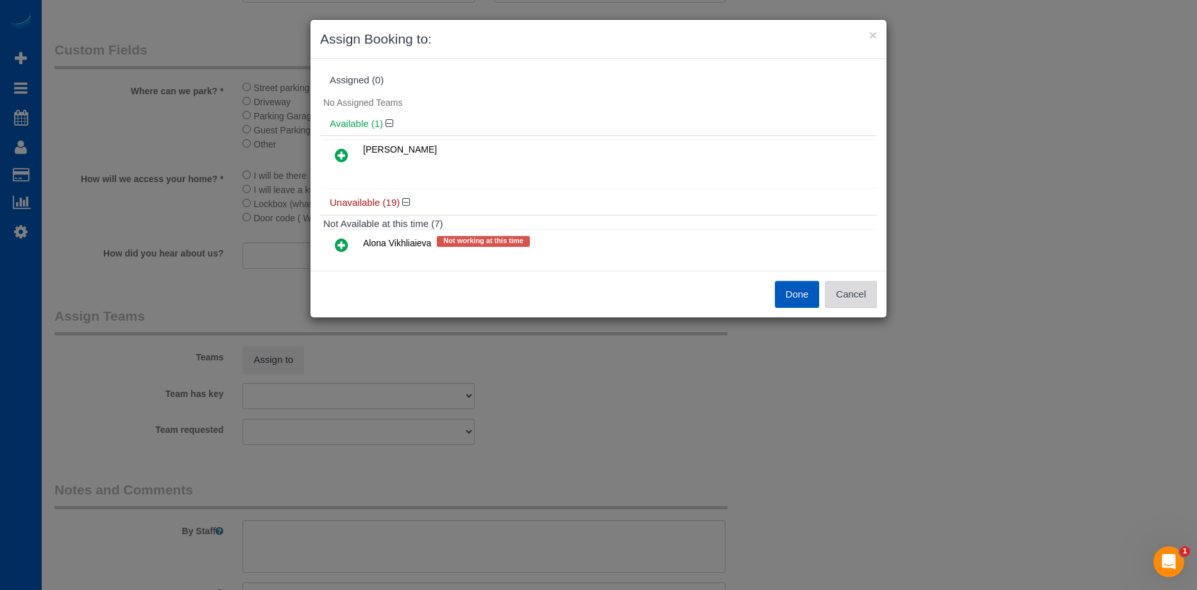
click at [842, 293] on button "Cancel" at bounding box center [851, 294] width 52 height 27
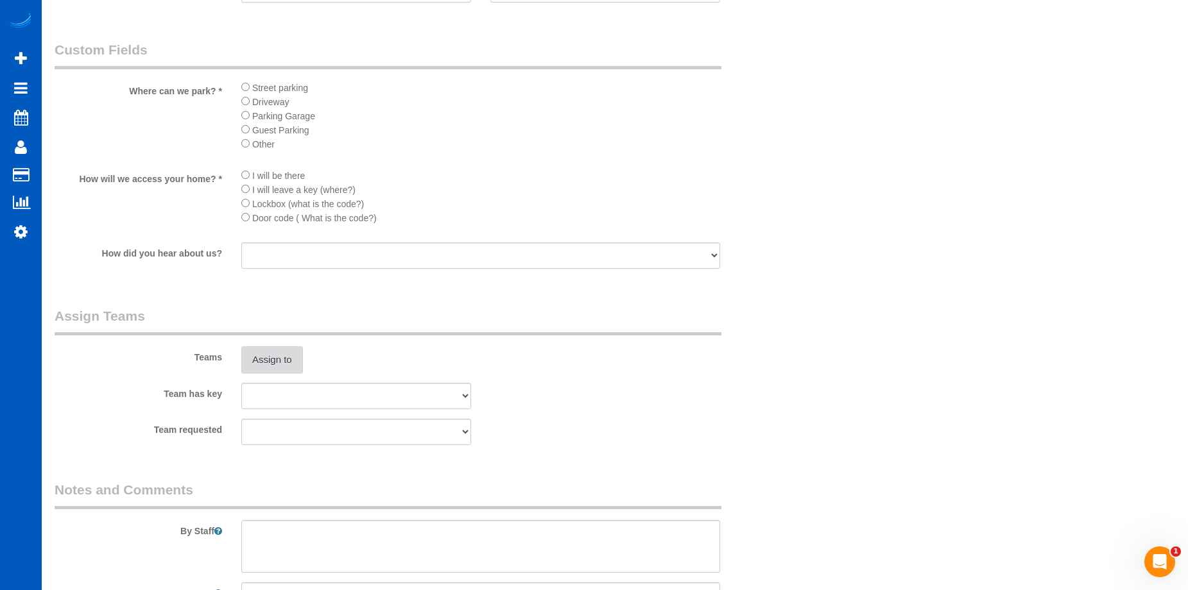
click at [279, 357] on button "Assign to" at bounding box center [272, 359] width 62 height 27
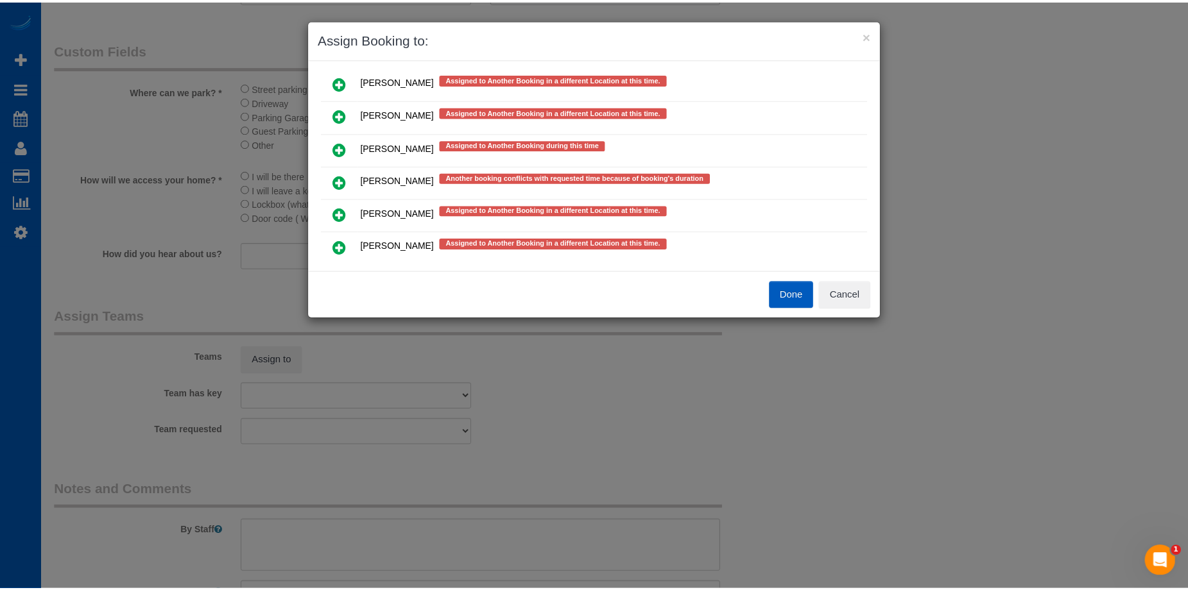
scroll to position [640, 0]
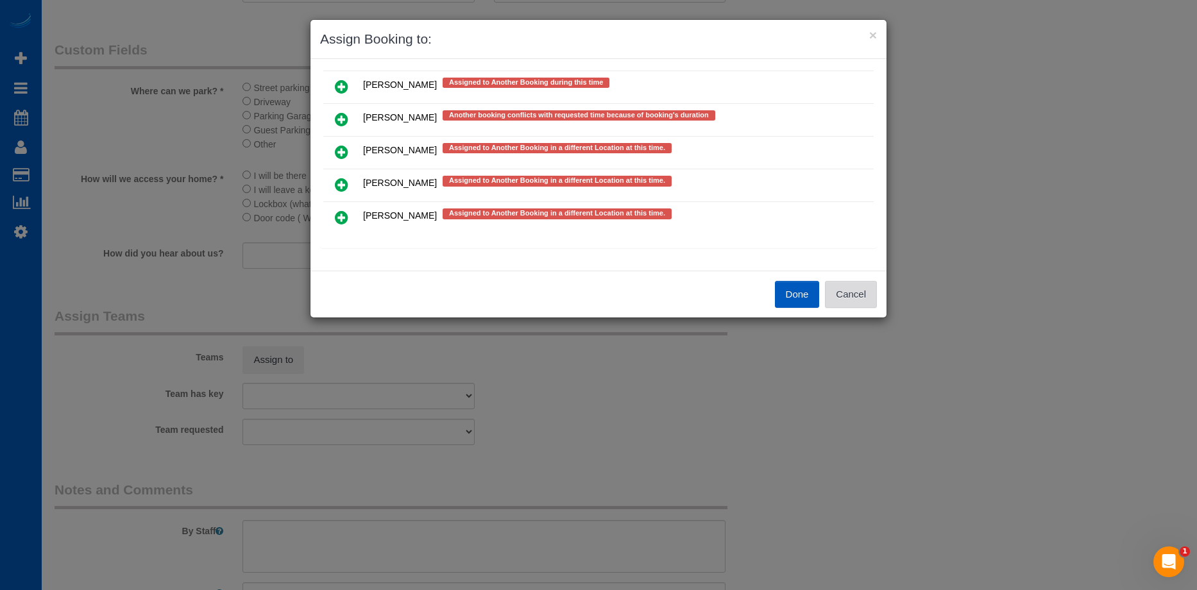
click at [849, 294] on button "Cancel" at bounding box center [851, 294] width 52 height 27
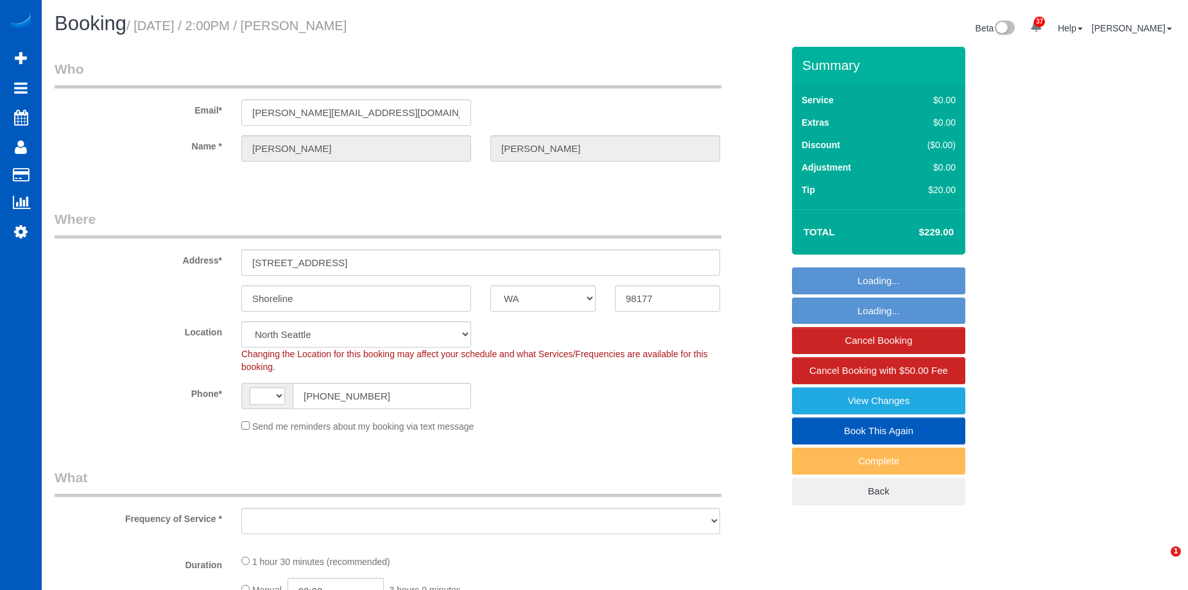
select select "WA"
select select "string:fspay-56a54d43-c384-432c-90dd-24322384408e"
select select "string:[GEOGRAPHIC_DATA]"
select select "199"
select select "1501"
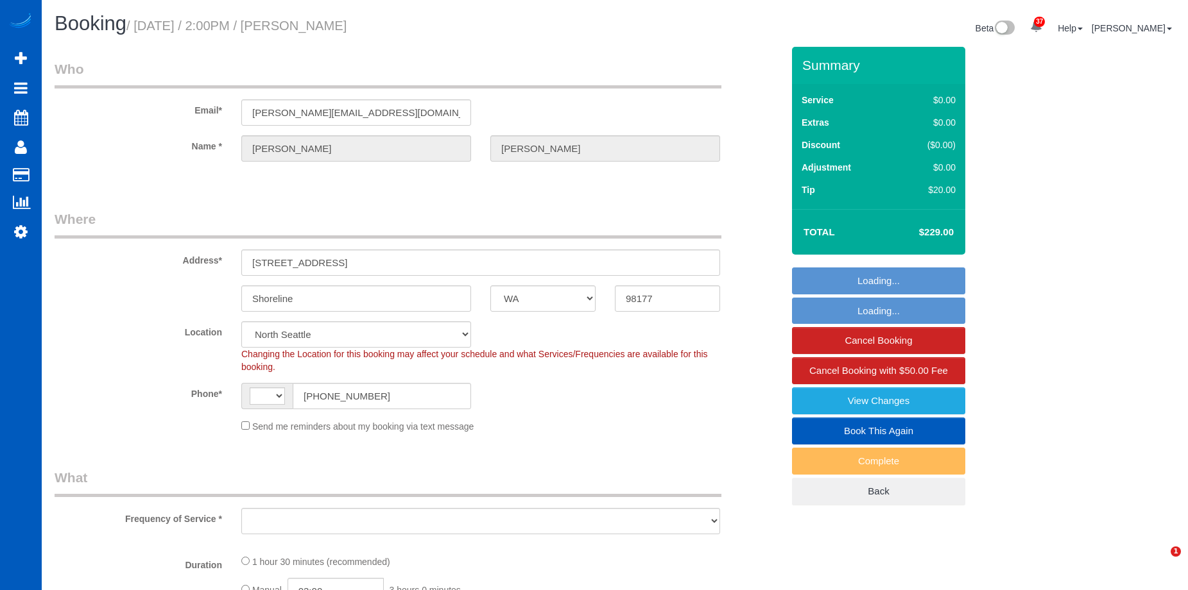
select select "2"
select select "object:1056"
select select "spot2"
select select "object:1182"
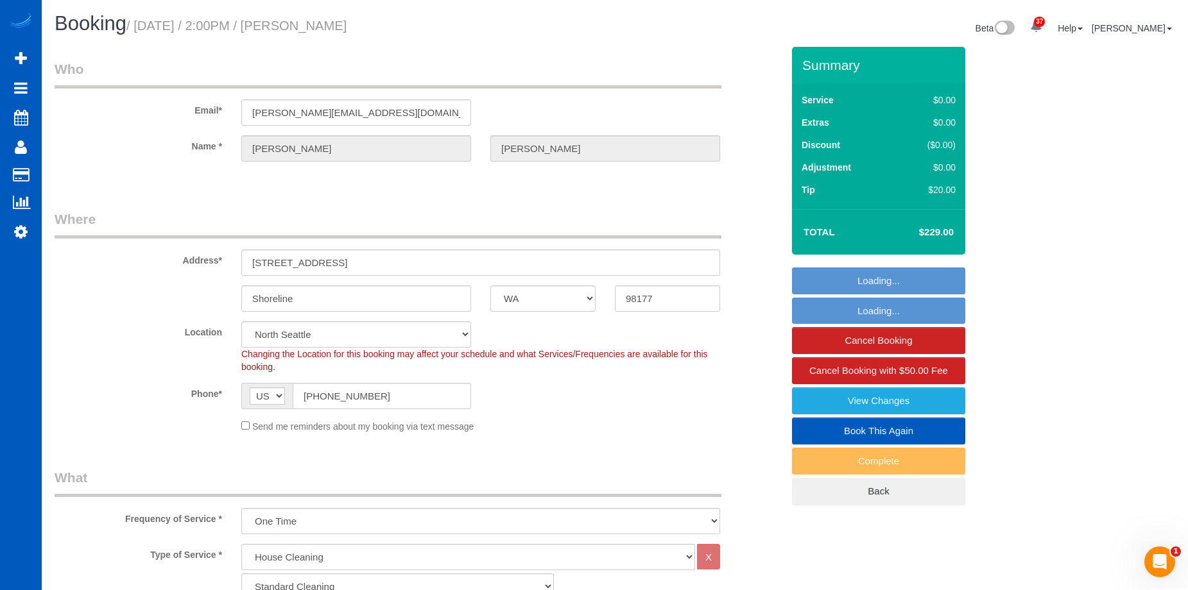
select select "1501"
select select "2"
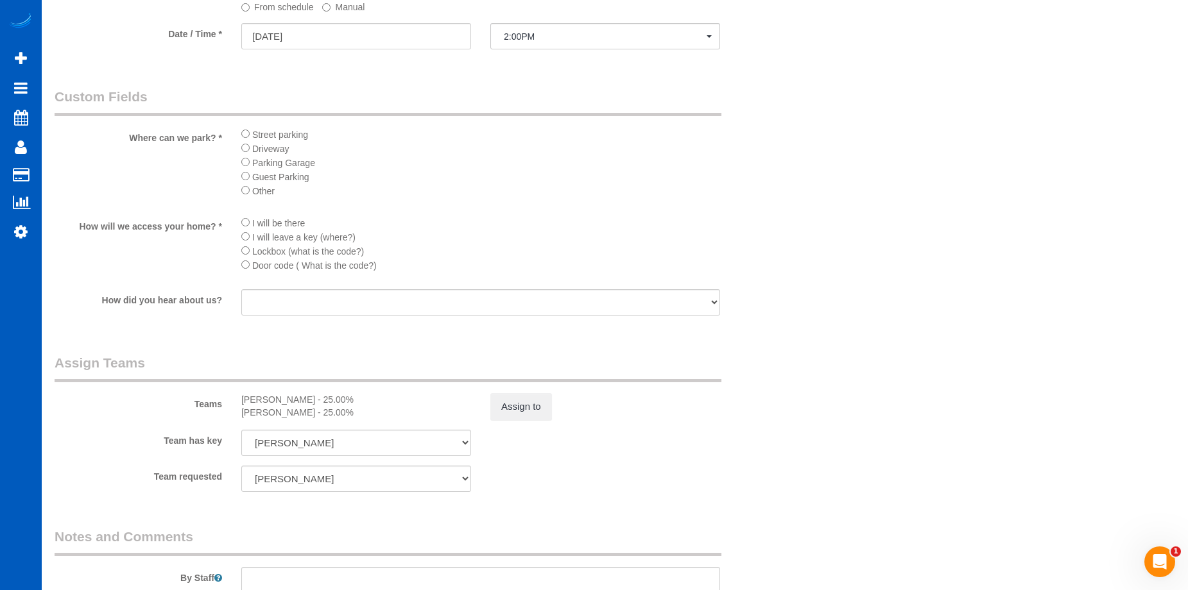
scroll to position [1604, 0]
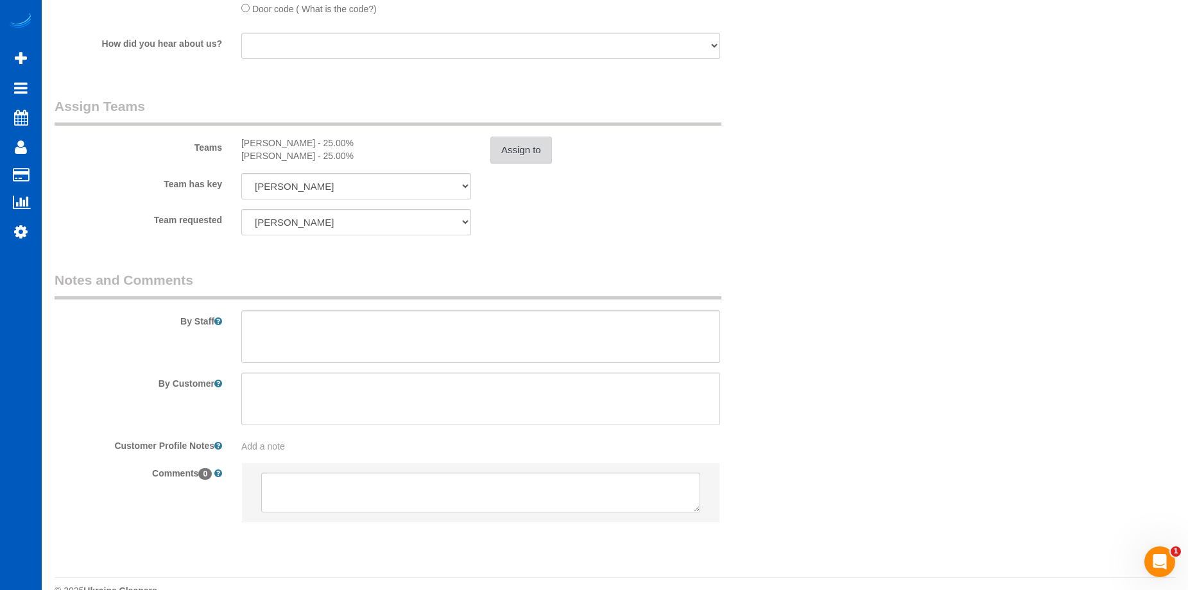
click at [506, 148] on button "Assign to" at bounding box center [521, 150] width 62 height 27
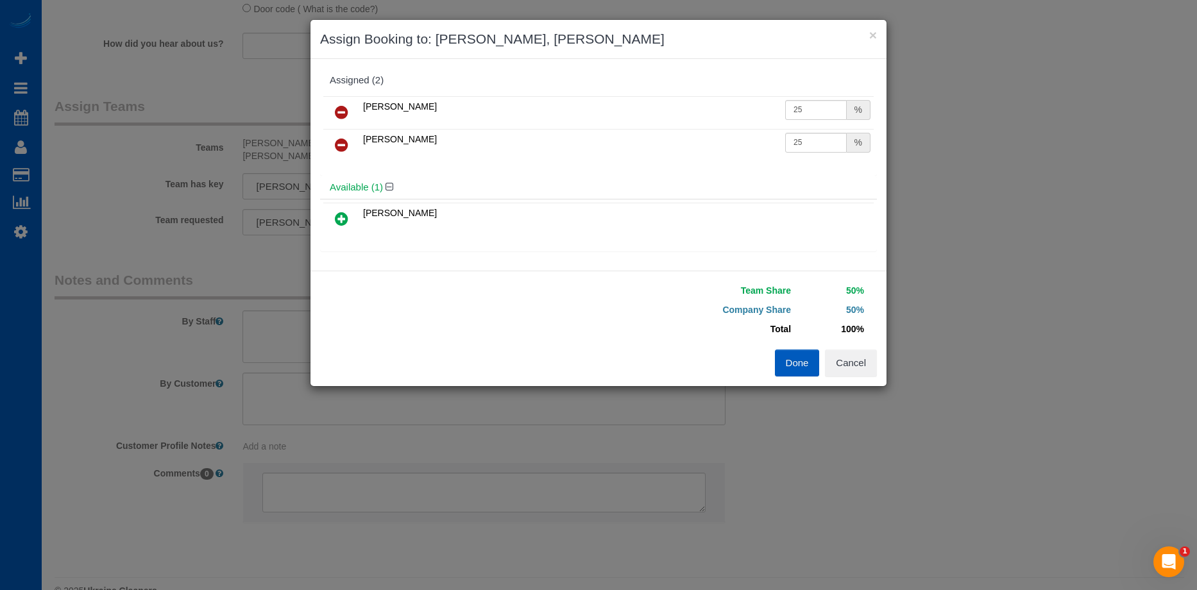
click at [350, 110] on link at bounding box center [342, 113] width 30 height 26
click at [348, 111] on link at bounding box center [342, 113] width 30 height 26
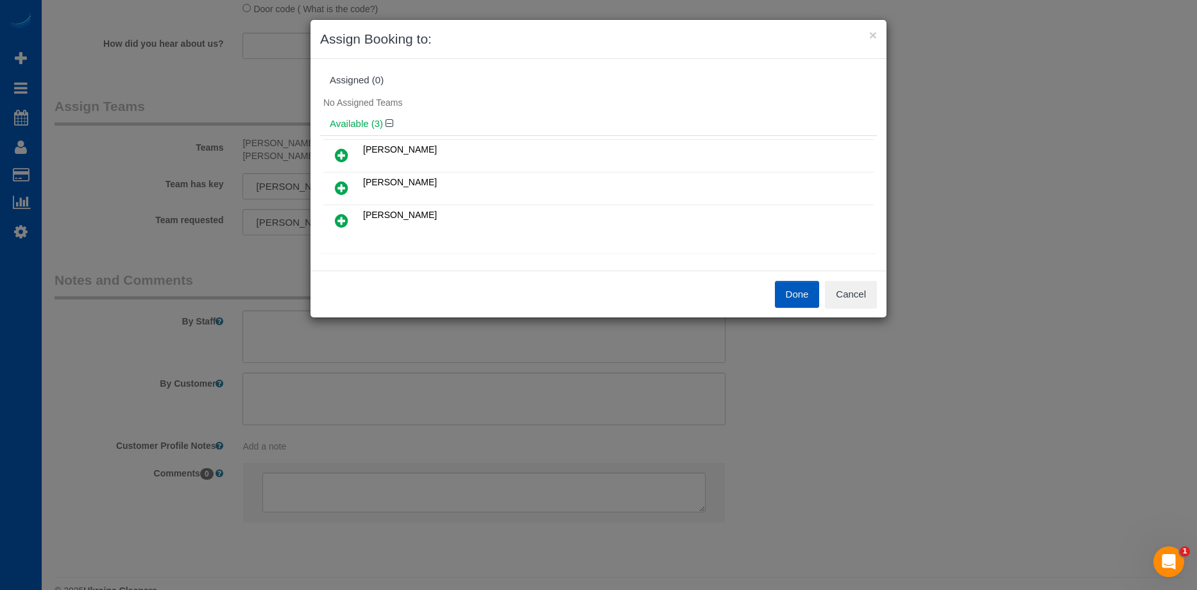
click at [794, 282] on button "Done" at bounding box center [797, 294] width 45 height 27
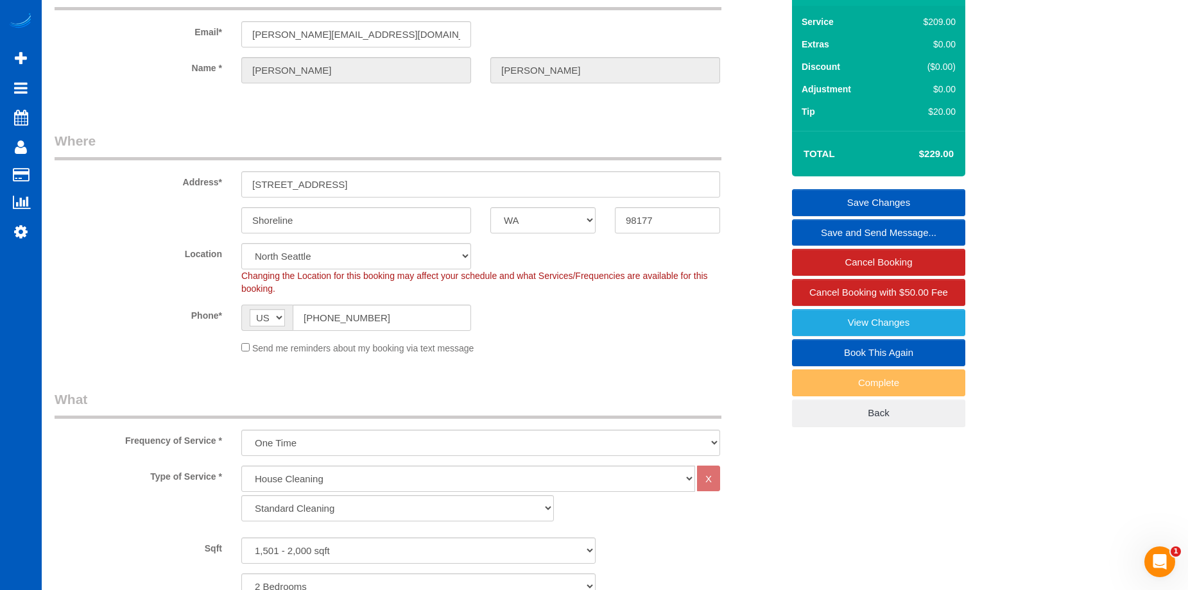
scroll to position [64, 0]
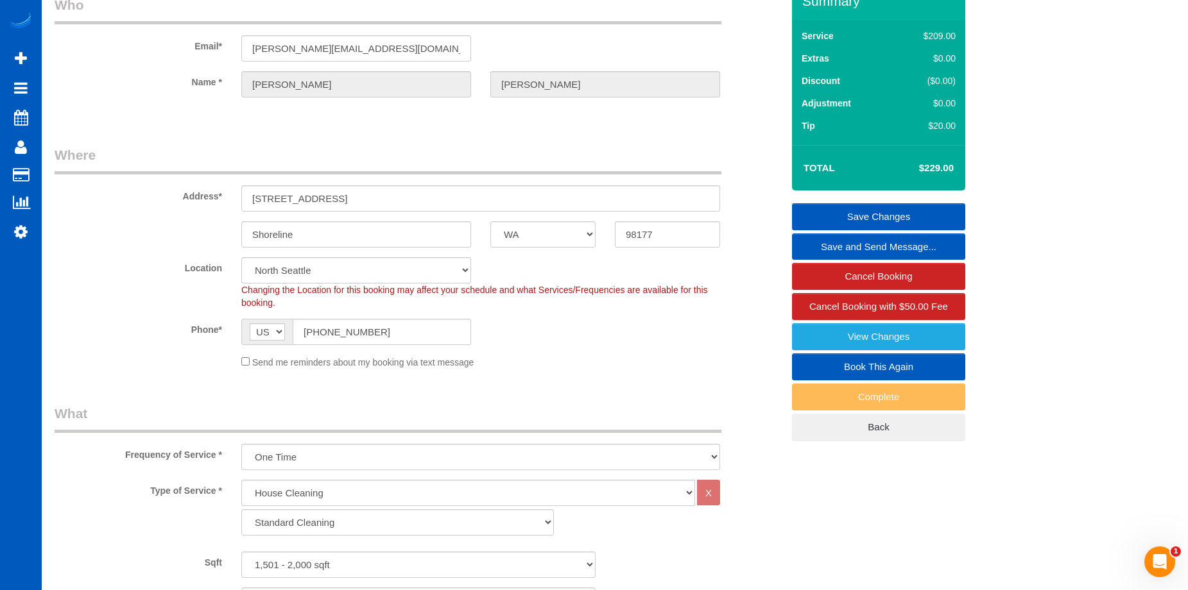
click at [858, 209] on link "Save Changes" at bounding box center [878, 216] width 173 height 27
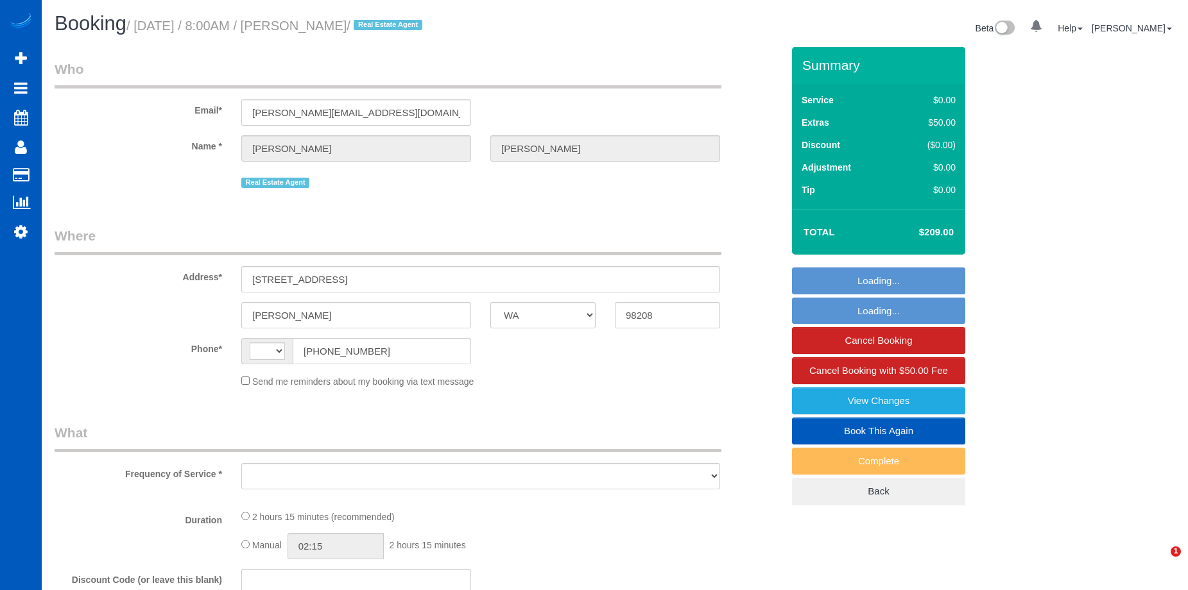
select select "WA"
select select "string:US"
select select "string:fspay-72b5aaa1-1490-4a91-aba7-848472dcf696"
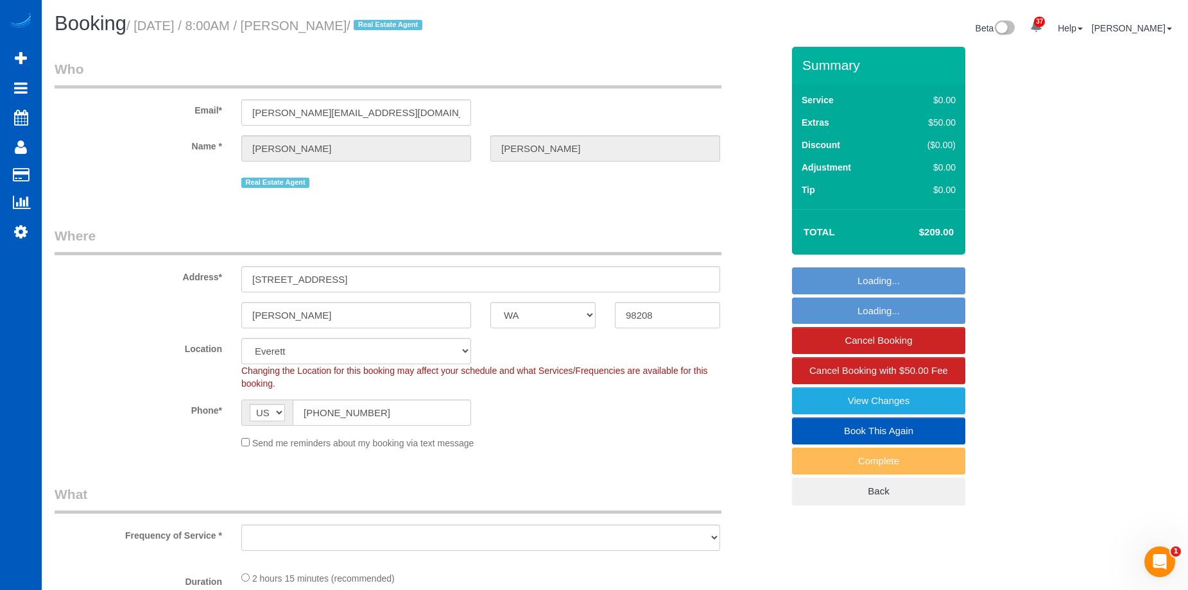
select select "199"
select select "2"
select select "object:1171"
select select "spot1"
select select "object:1181"
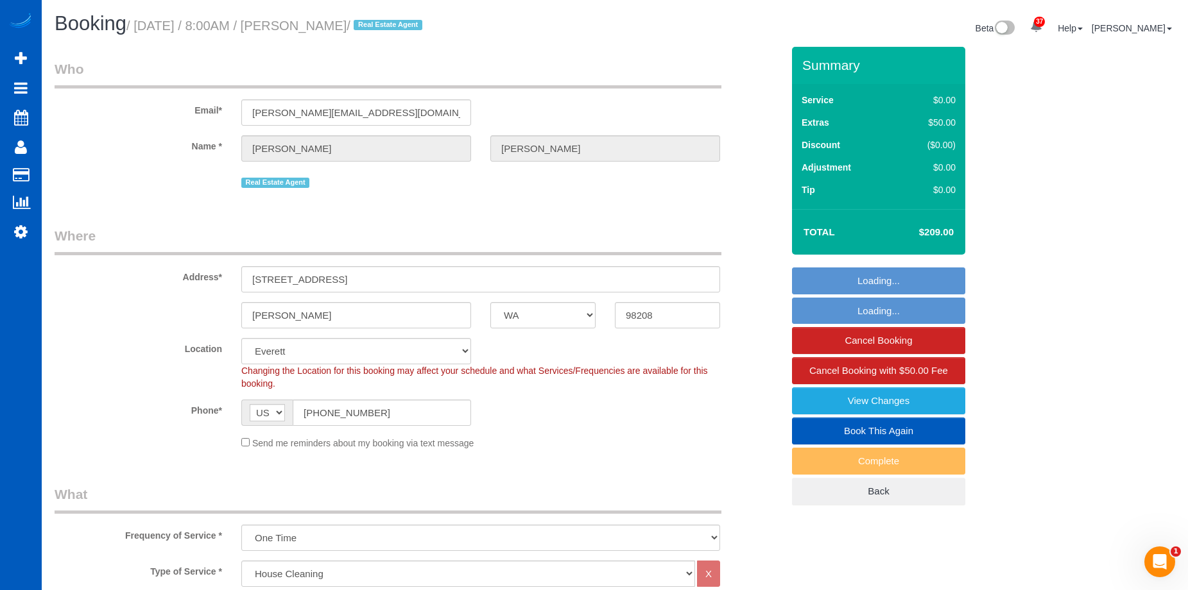
select select "2"
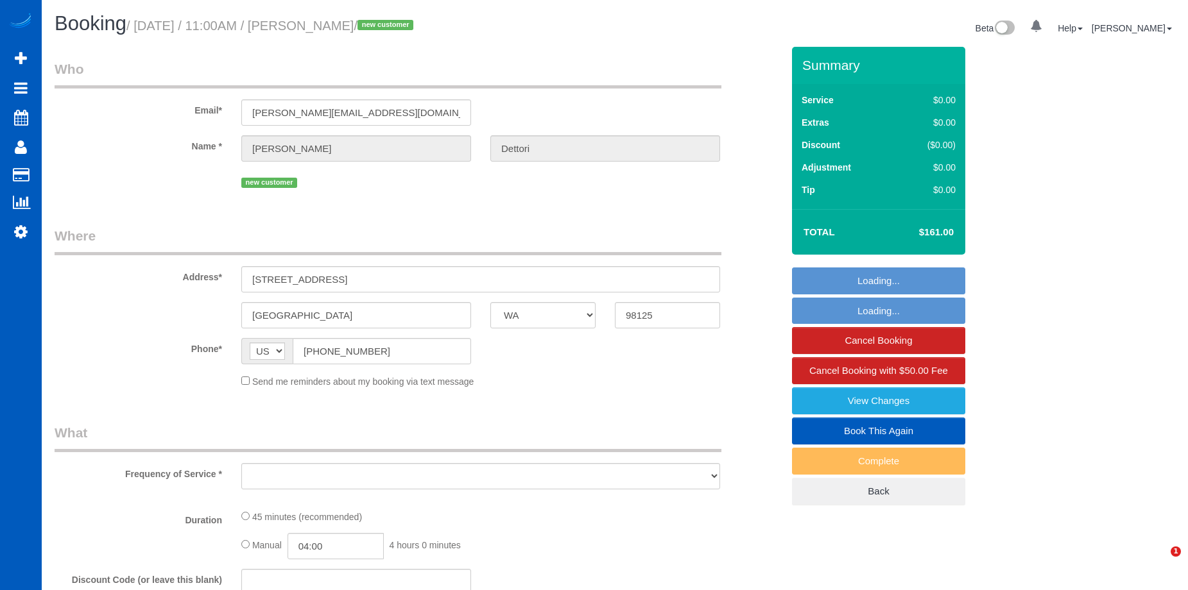
select select "WA"
select select "string:fspay-5a1f0a83-2a57-43d6-bc3b-5044af280d94"
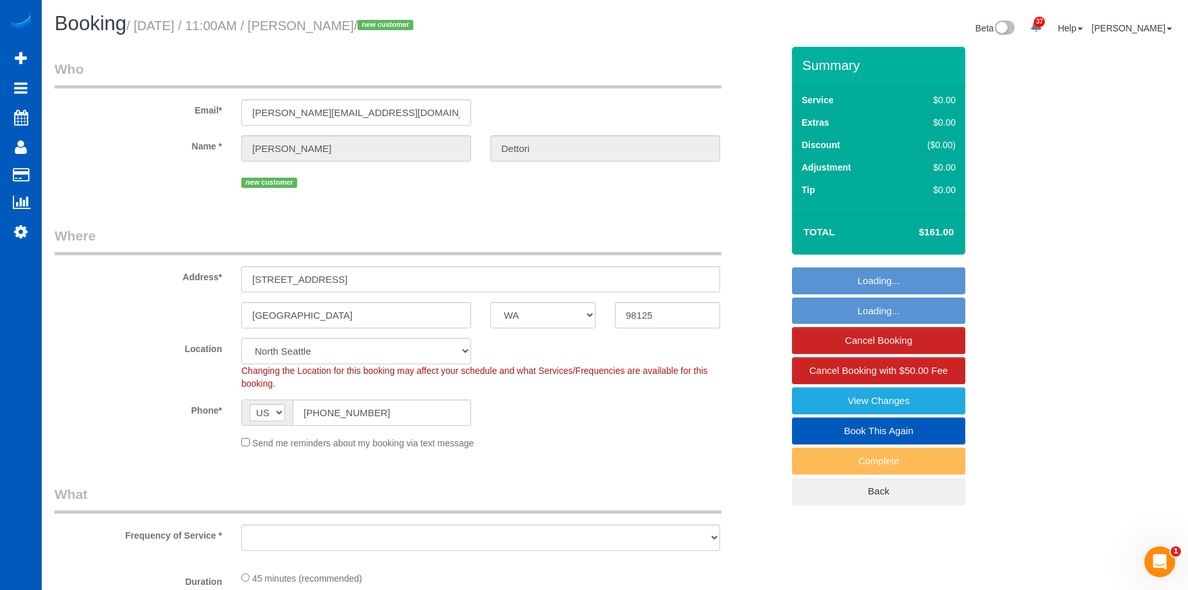
select select "object:922"
select select "199"
select select "1001"
select select "spot2"
select select "object:1187"
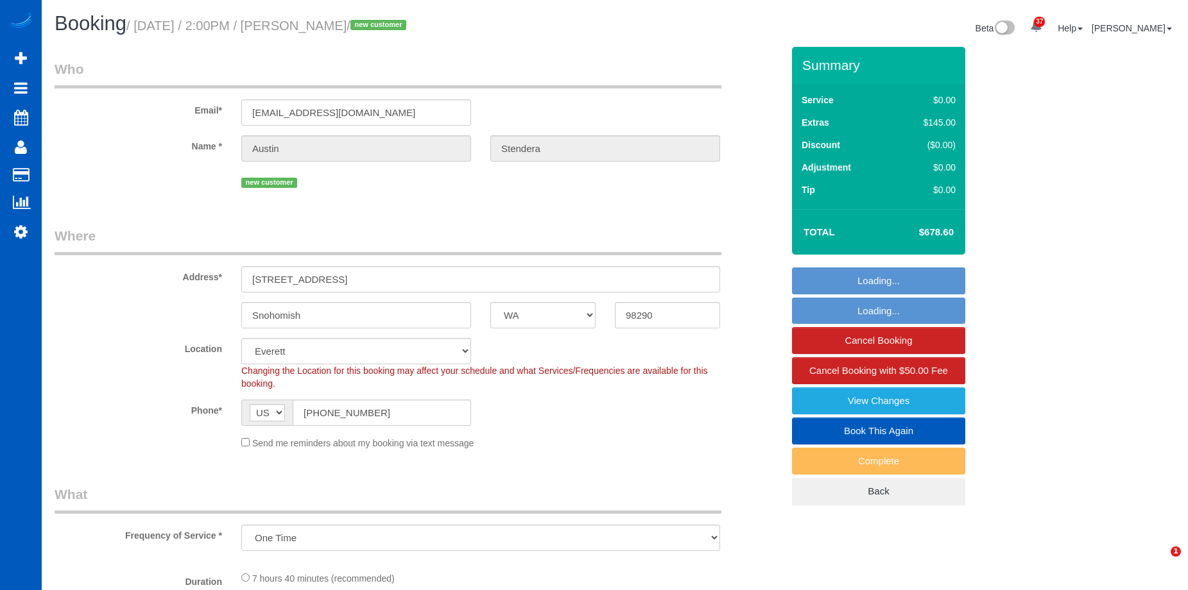
select select "WA"
select select "spot1"
select select "199"
select select "4001"
select select "5"
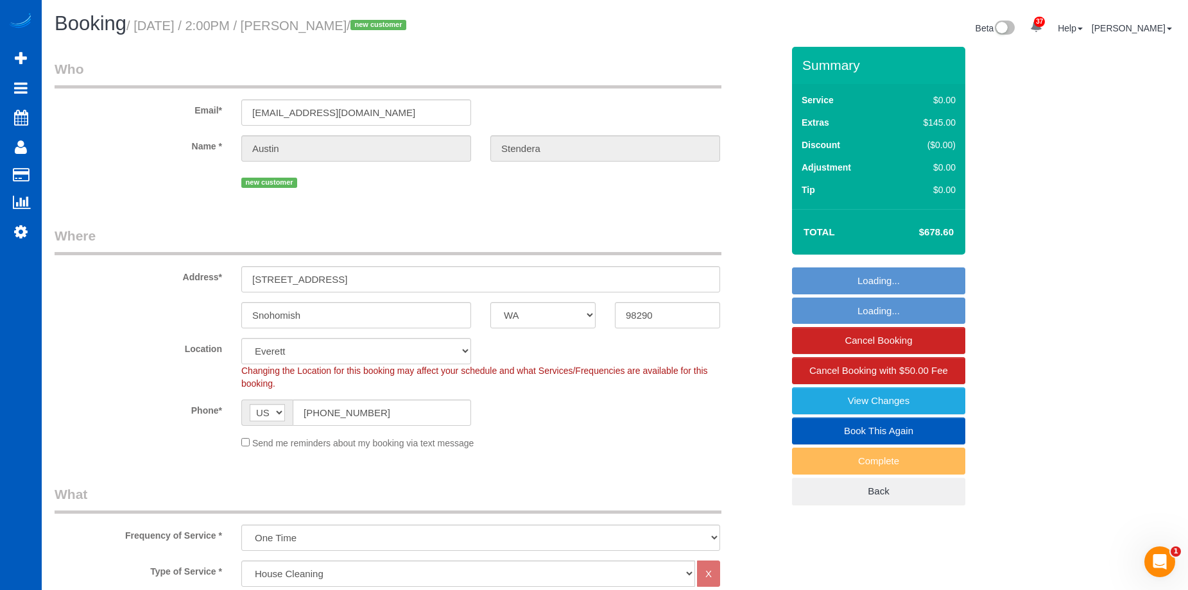
select select "5"
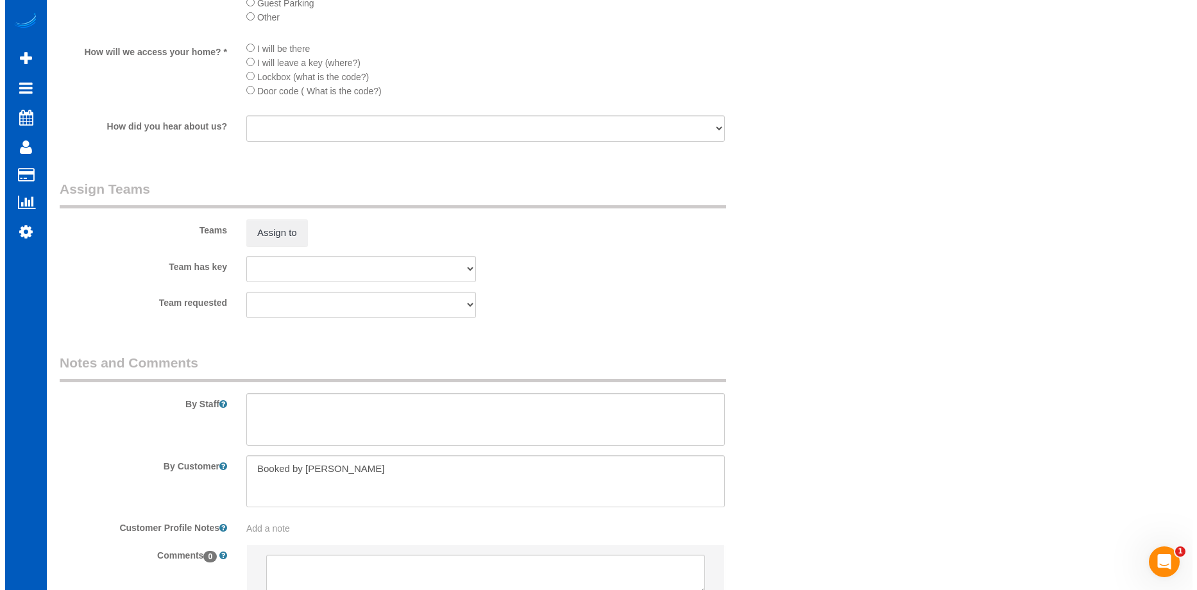
scroll to position [1540, 0]
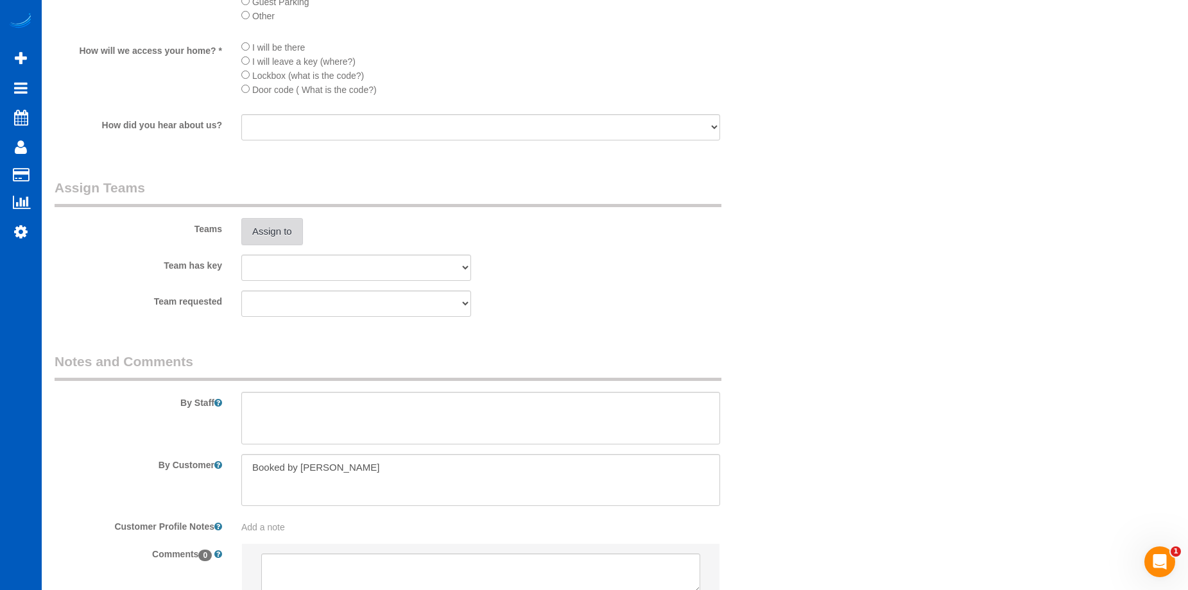
click at [284, 241] on button "Assign to" at bounding box center [272, 231] width 62 height 27
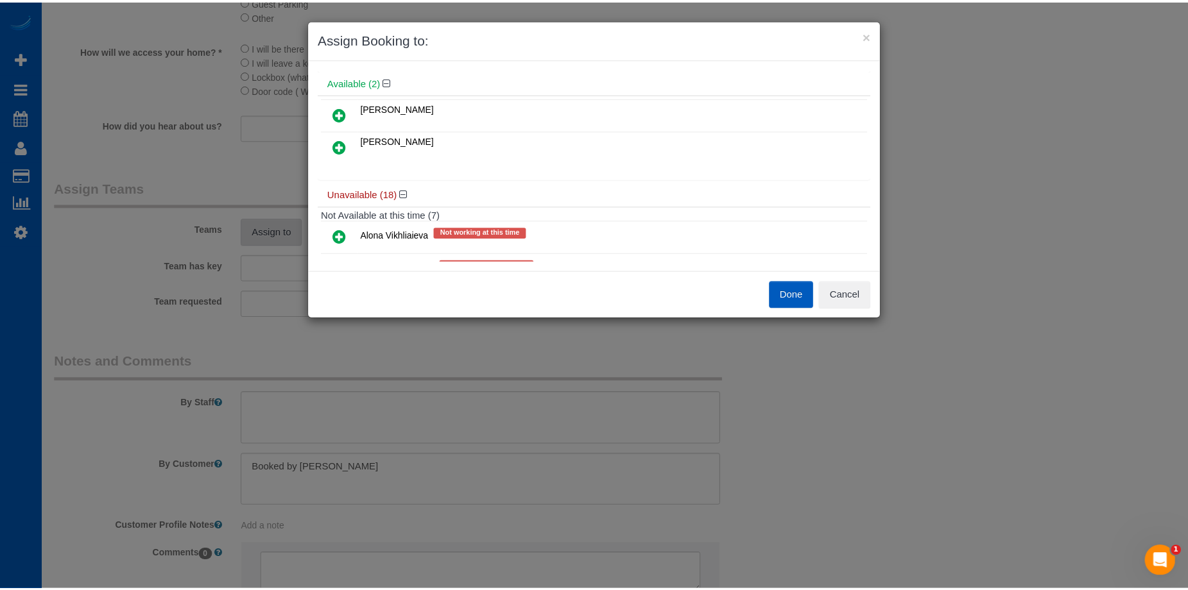
scroll to position [64, 0]
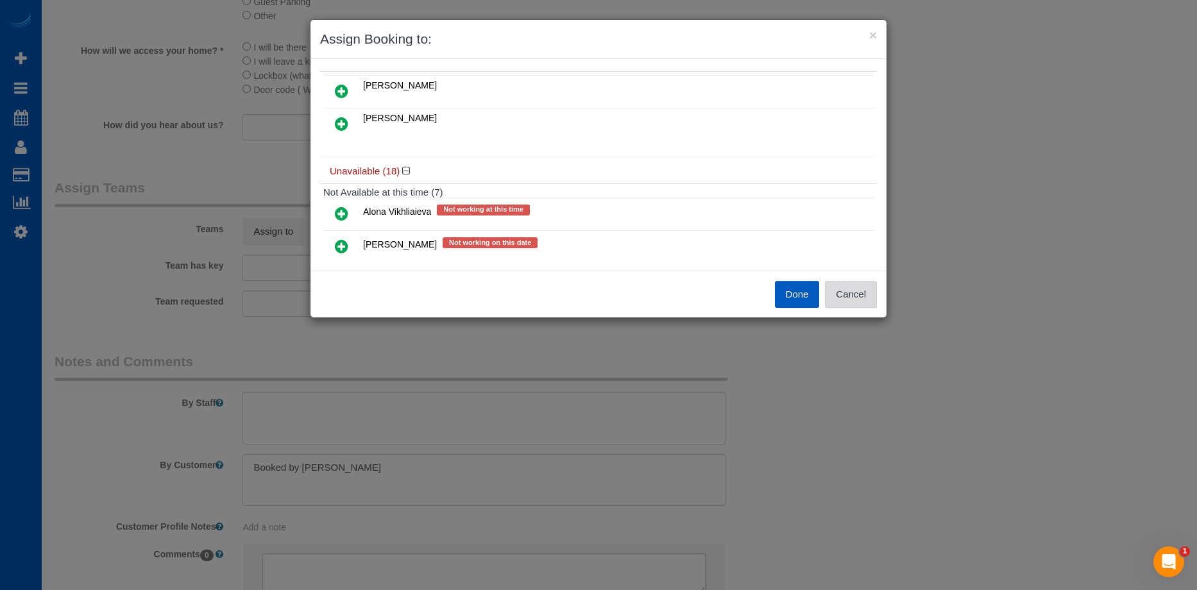
click at [867, 291] on button "Cancel" at bounding box center [851, 294] width 52 height 27
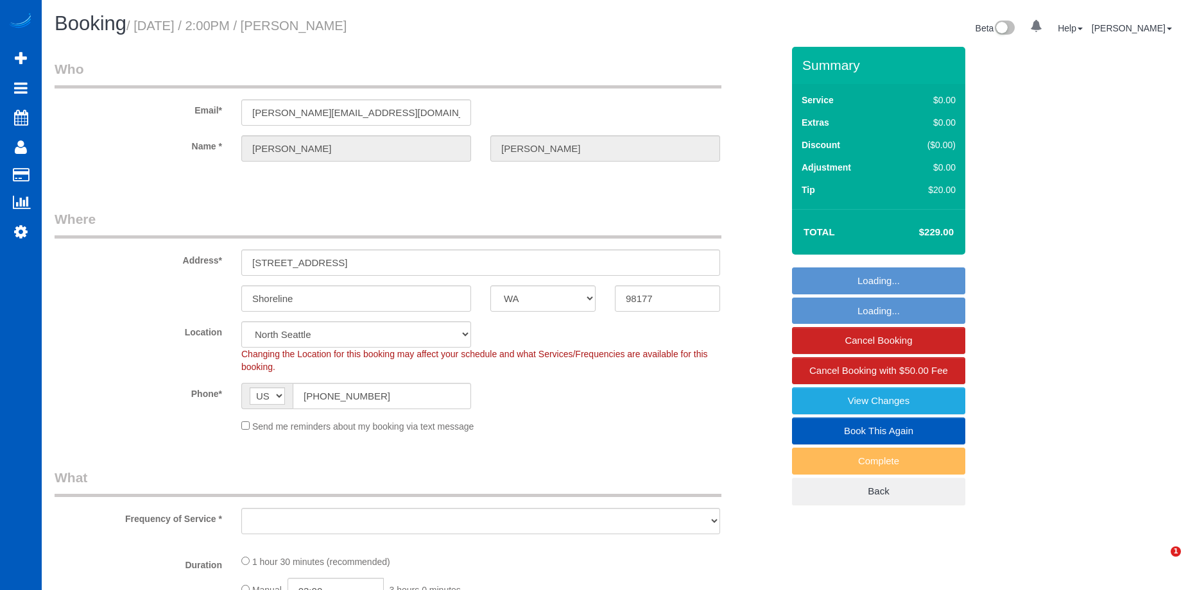
select select "WA"
select select "string:fspay-56a54d43-c384-432c-90dd-24322384408e"
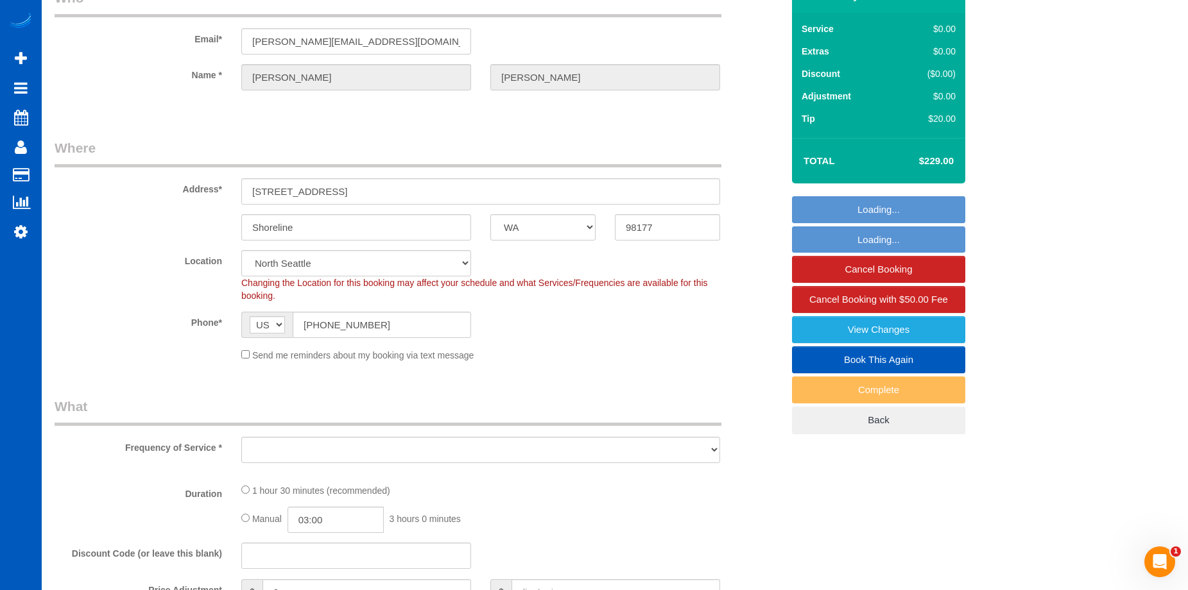
select select "object:1023"
select select "spot2"
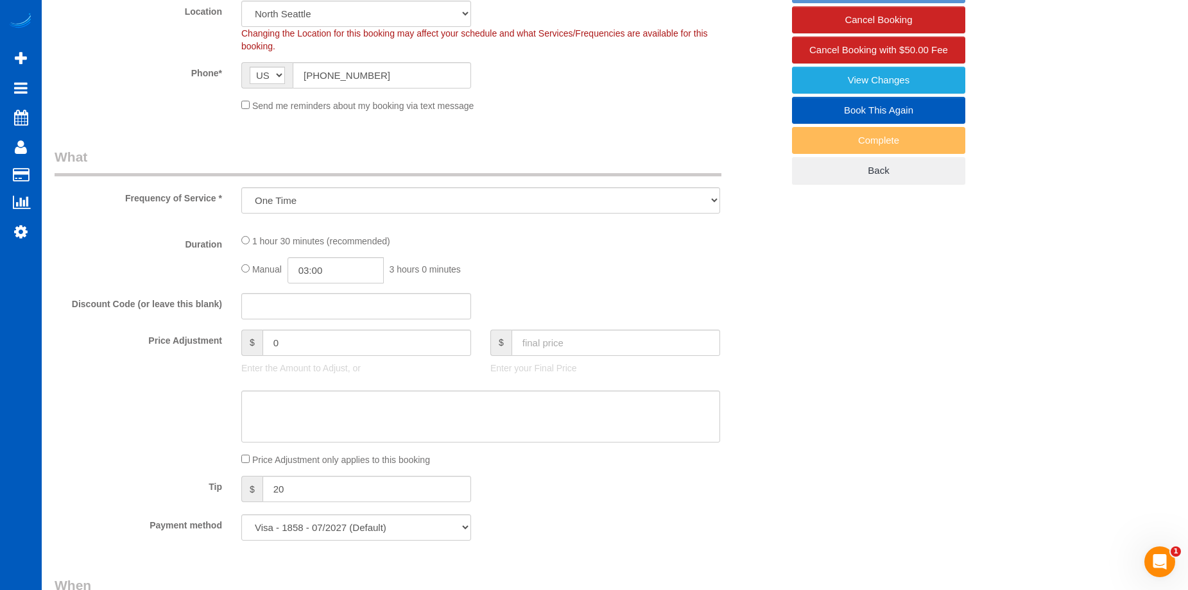
select select "199"
select select "1501"
select select "2"
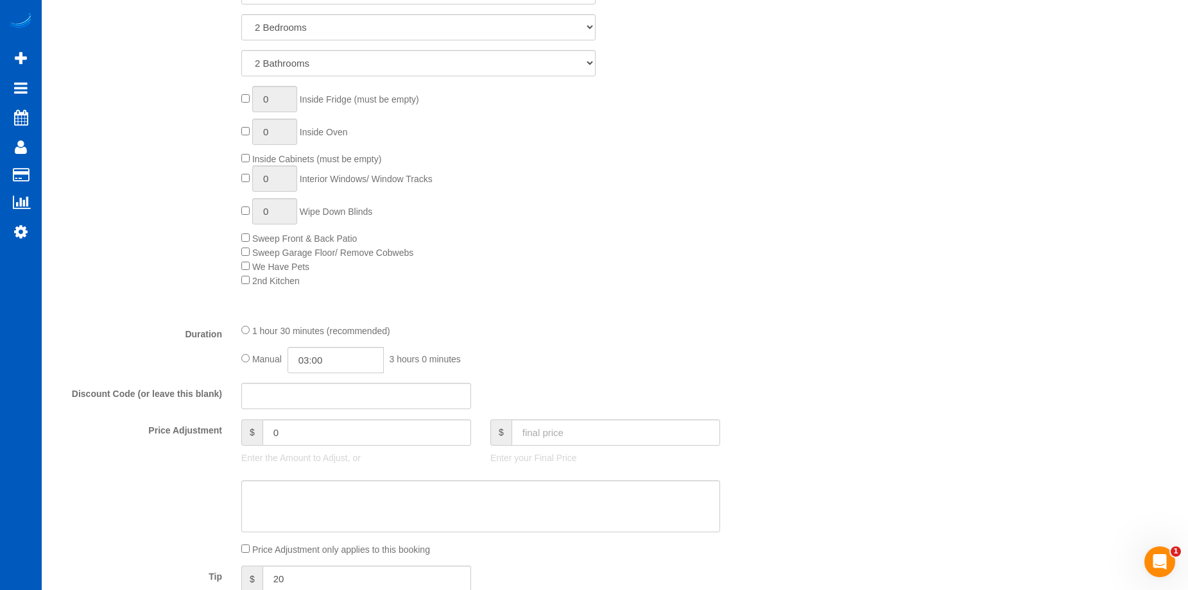
select select "object:1172"
select select "1501"
select select "2"
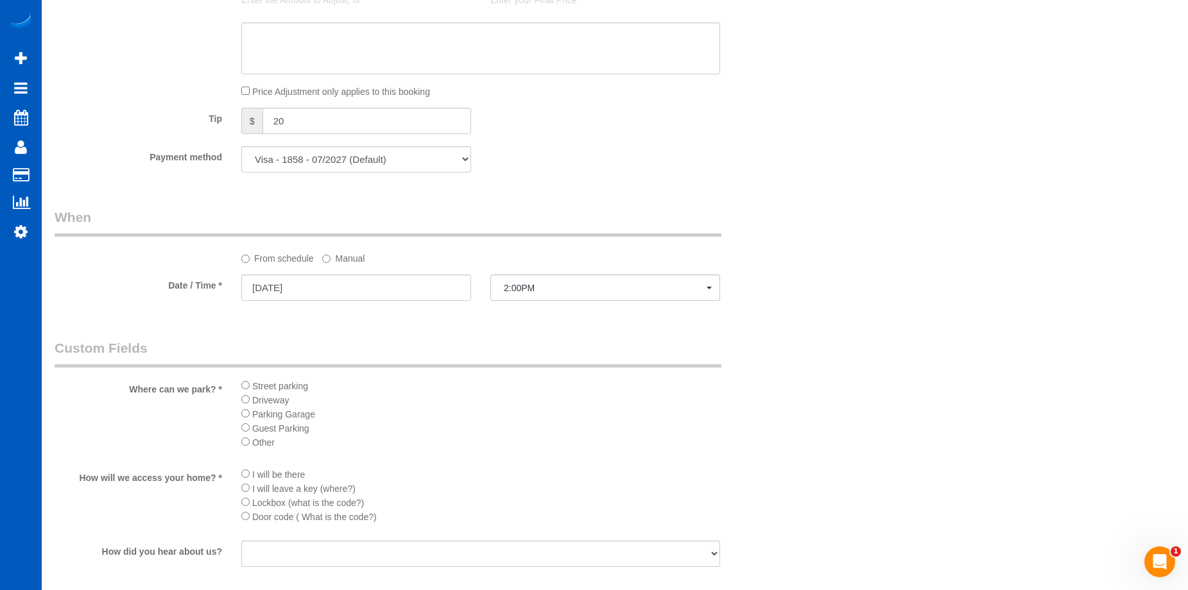
scroll to position [1283, 0]
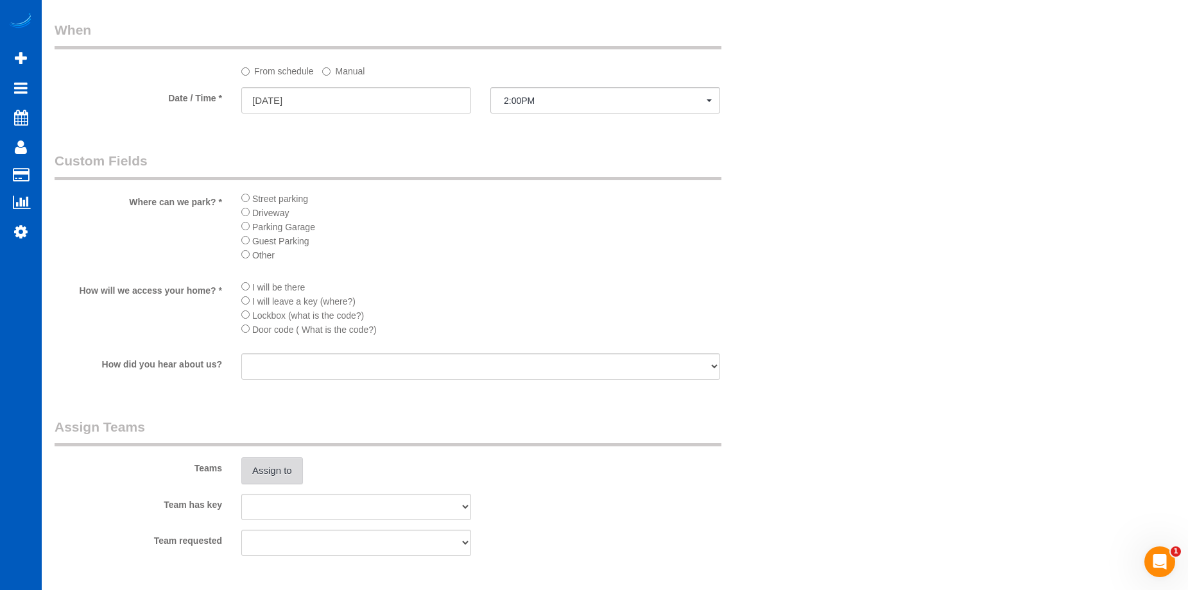
click at [287, 457] on button "Assign to" at bounding box center [272, 470] width 62 height 27
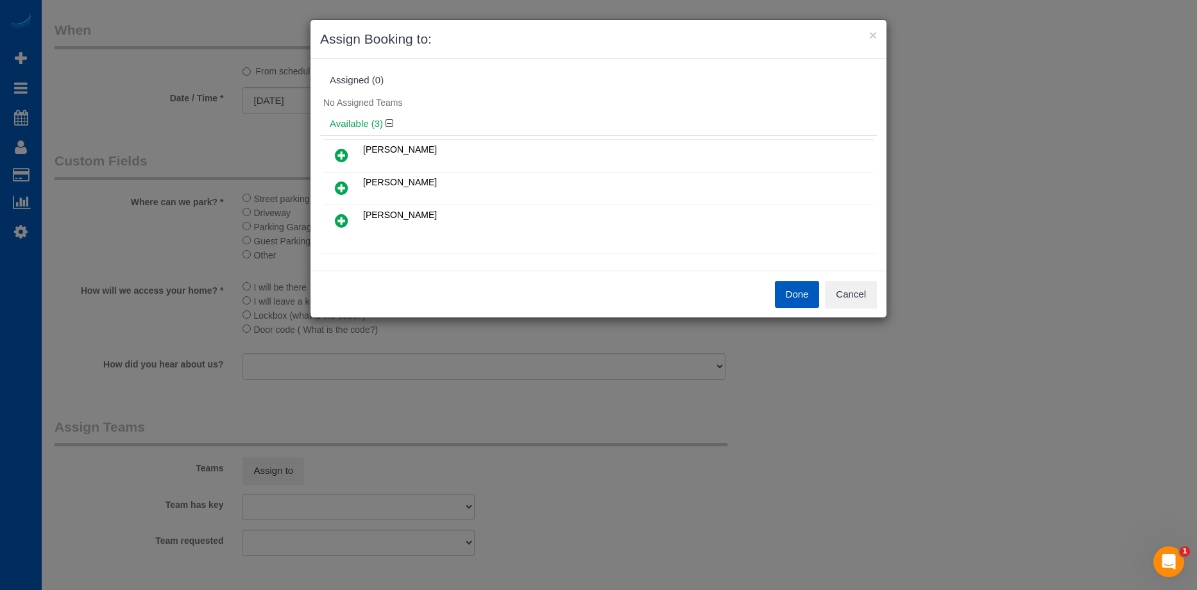
click at [352, 151] on link at bounding box center [342, 156] width 30 height 26
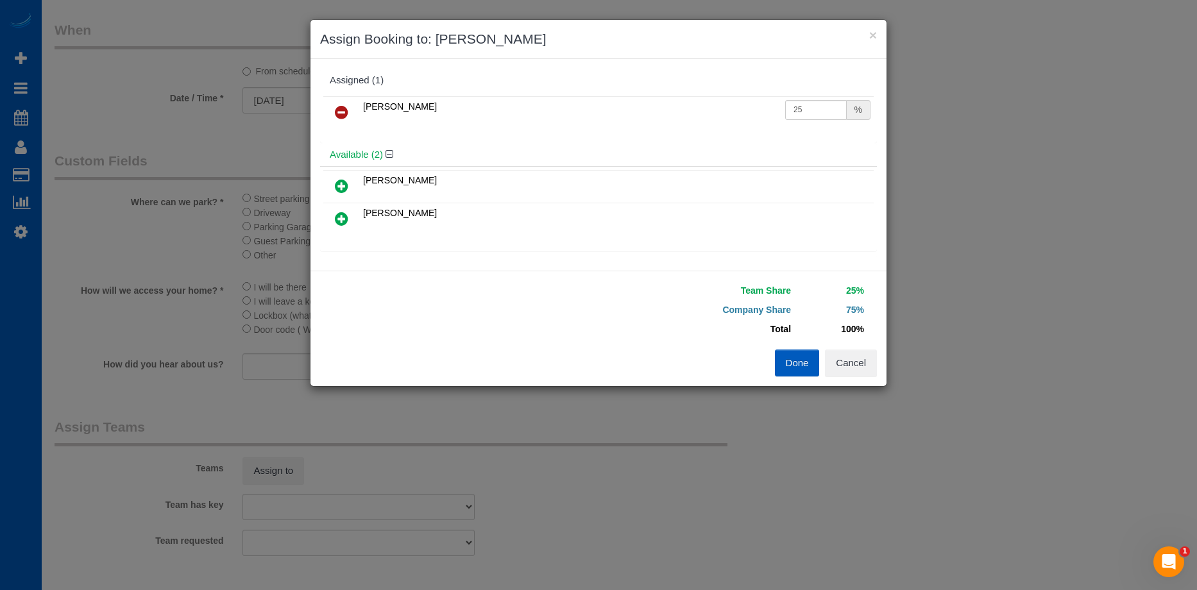
click at [339, 182] on icon at bounding box center [341, 185] width 13 height 15
click at [807, 370] on button "Done" at bounding box center [797, 363] width 45 height 27
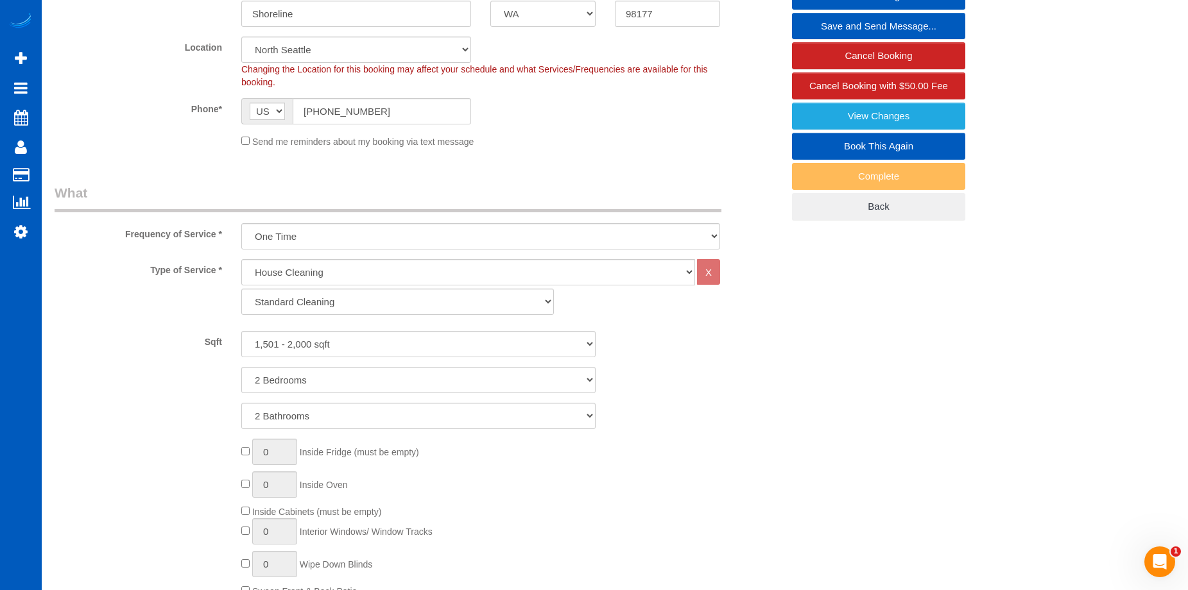
scroll to position [192, 0]
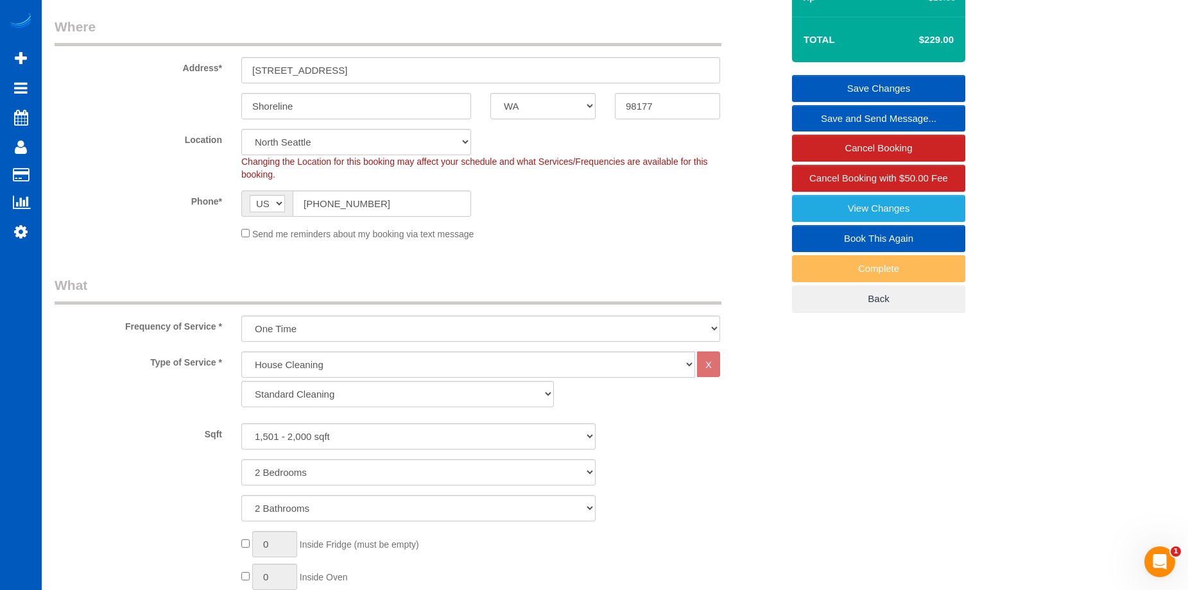
click at [851, 80] on link "Save Changes" at bounding box center [878, 88] width 173 height 27
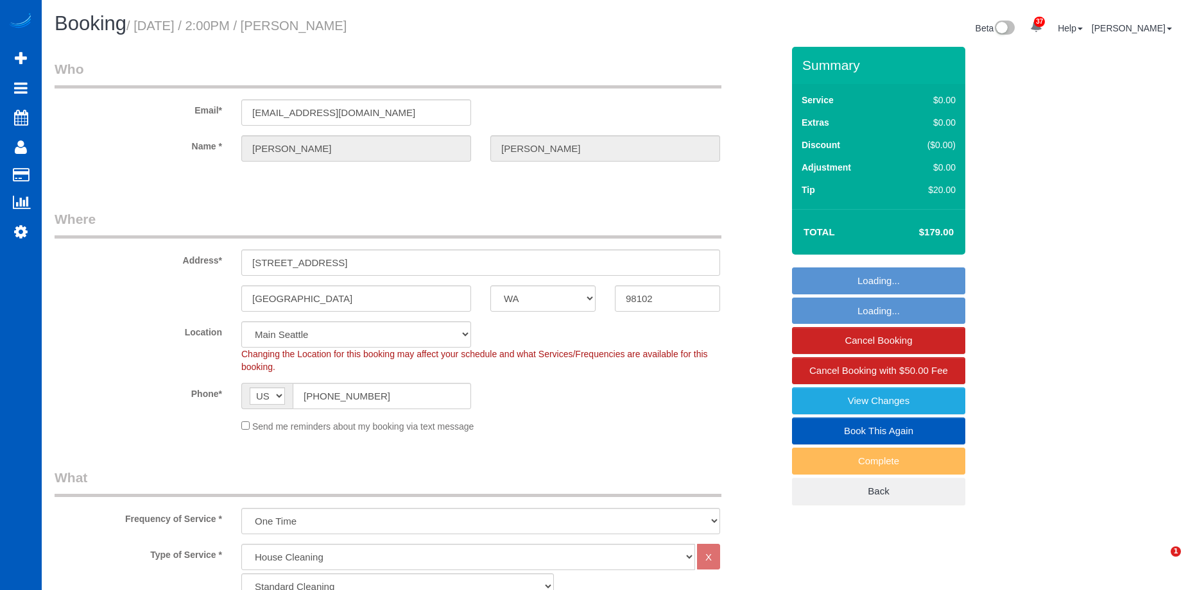
select select "WA"
select select "199"
select select "string:fspay-b896aaa2-4de6-4ad9-aecc-78d94c0be75b"
select select "spot15"
select select "number:10"
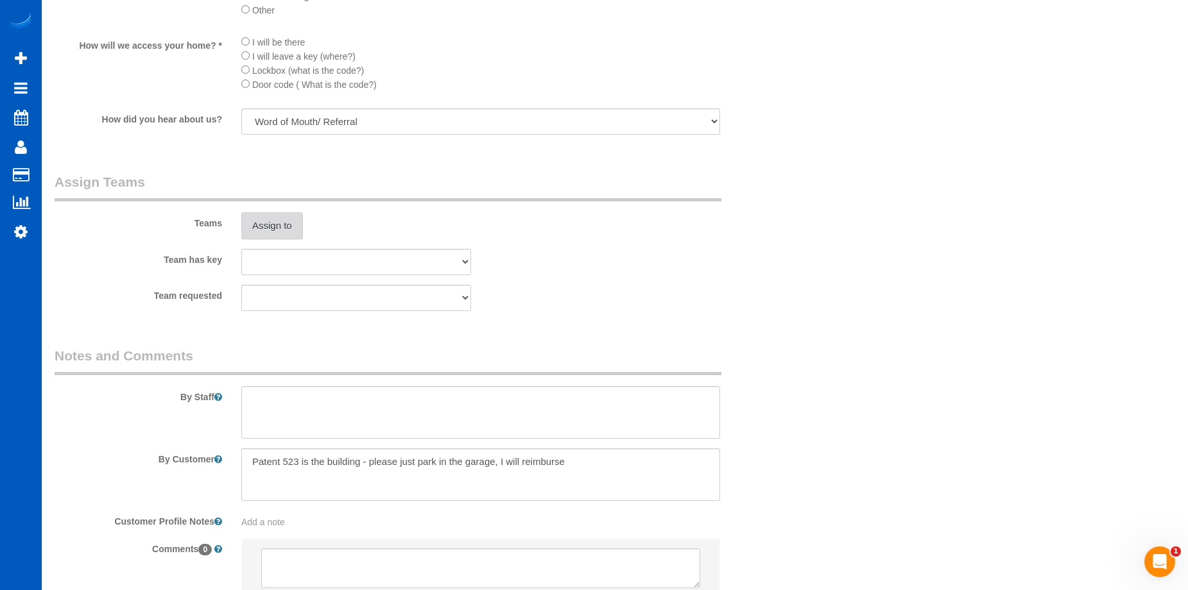
scroll to position [1540, 0]
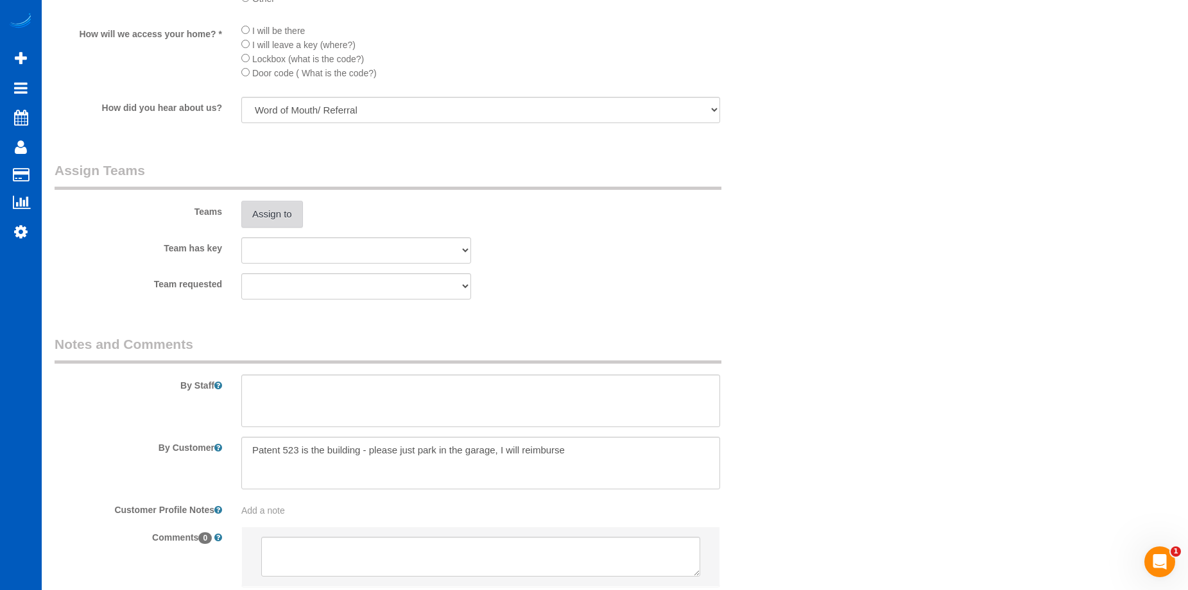
click at [285, 221] on button "Assign to" at bounding box center [272, 214] width 62 height 27
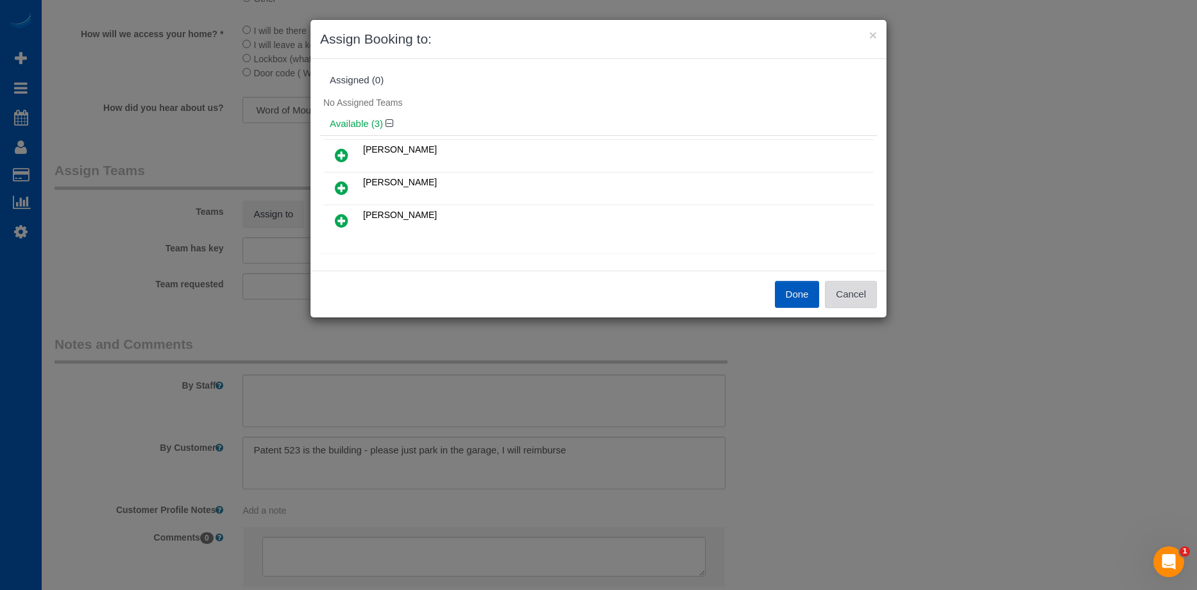
click at [875, 295] on button "Cancel" at bounding box center [851, 294] width 52 height 27
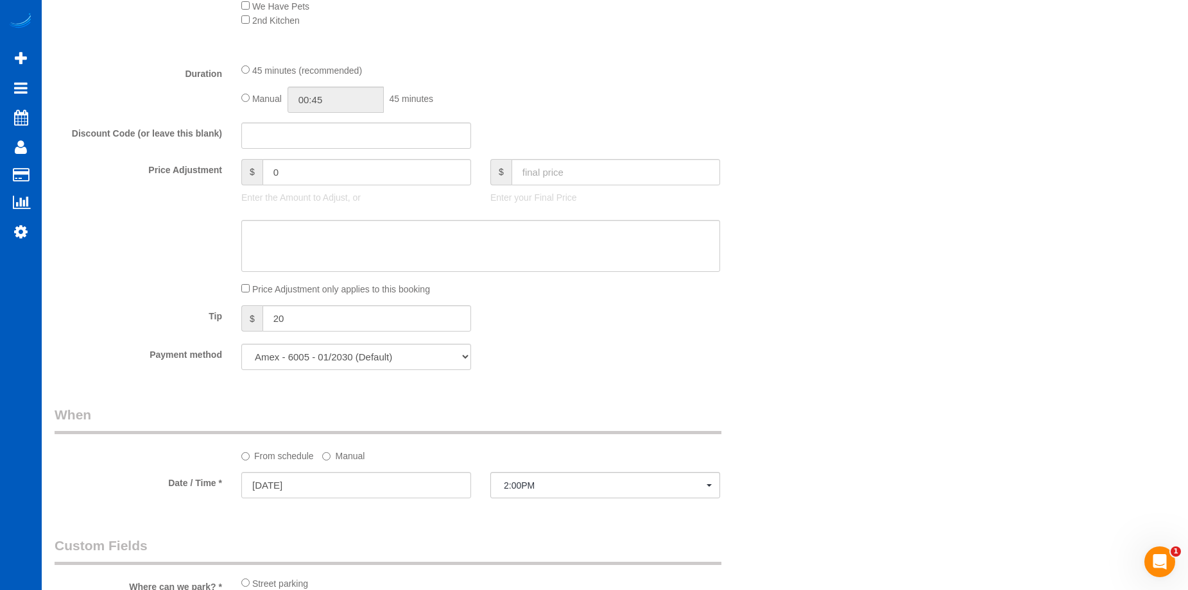
scroll to position [642, 0]
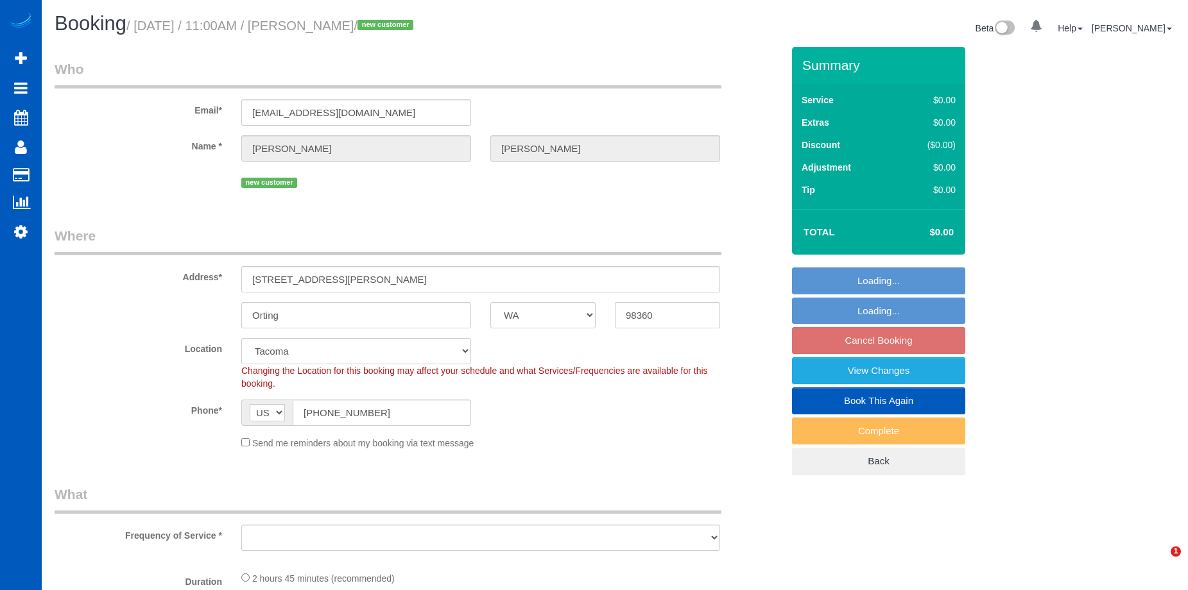
select select "WA"
select select "object:870"
select select "199"
select select "2001"
select select "3"
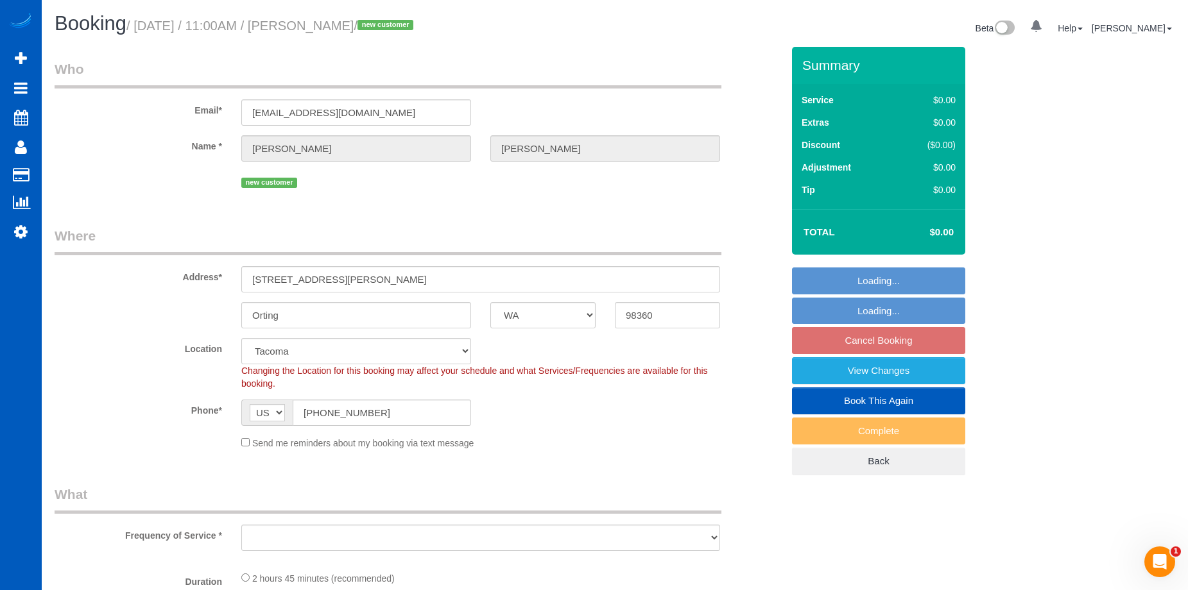
select select "3"
select select "spot1"
select select "2001"
select select "3"
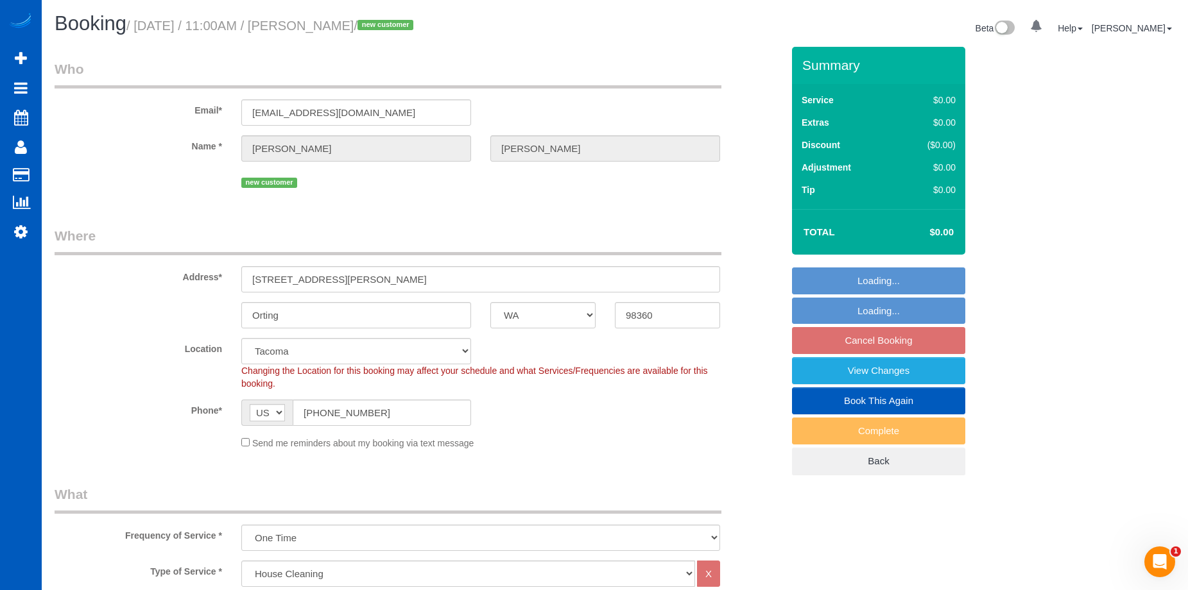
select select "object:1197"
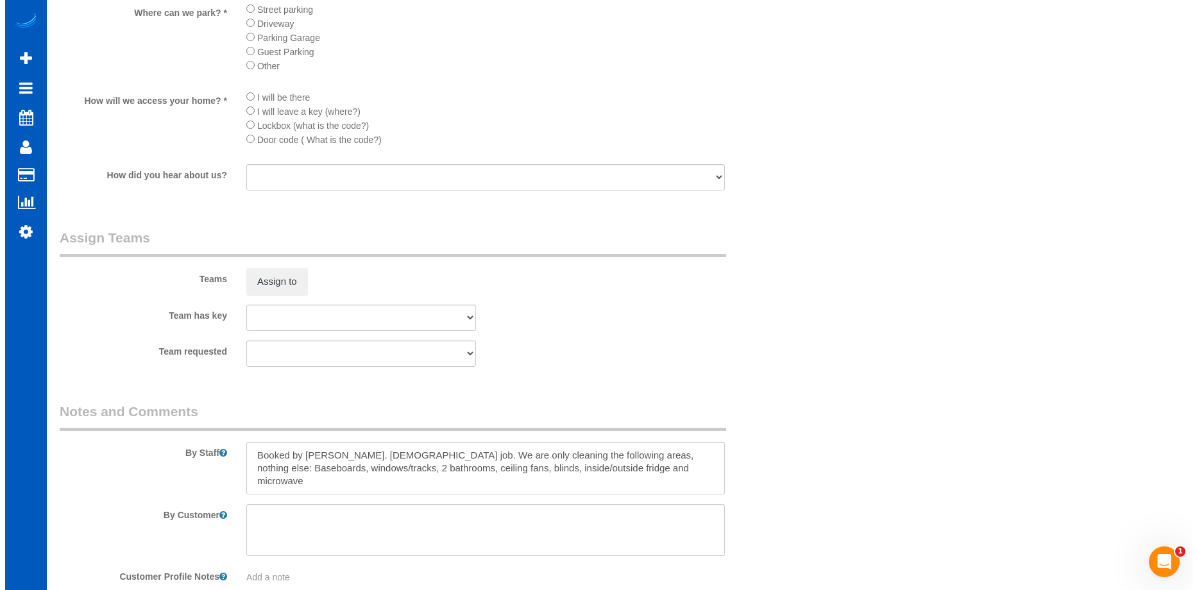
scroll to position [1540, 0]
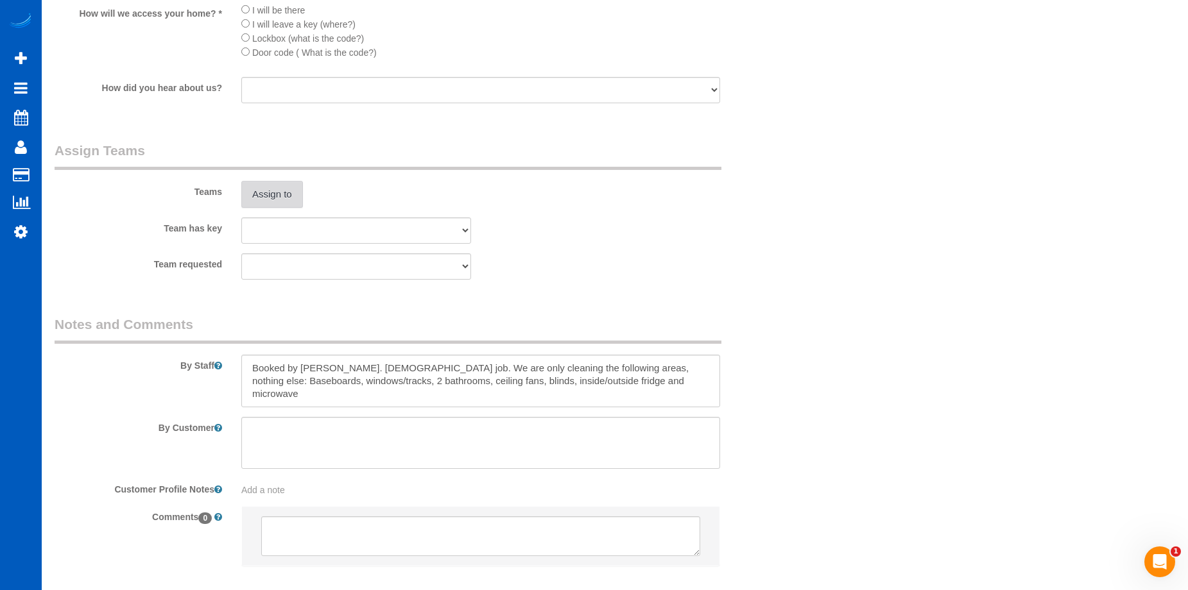
click at [299, 196] on button "Assign to" at bounding box center [272, 194] width 62 height 27
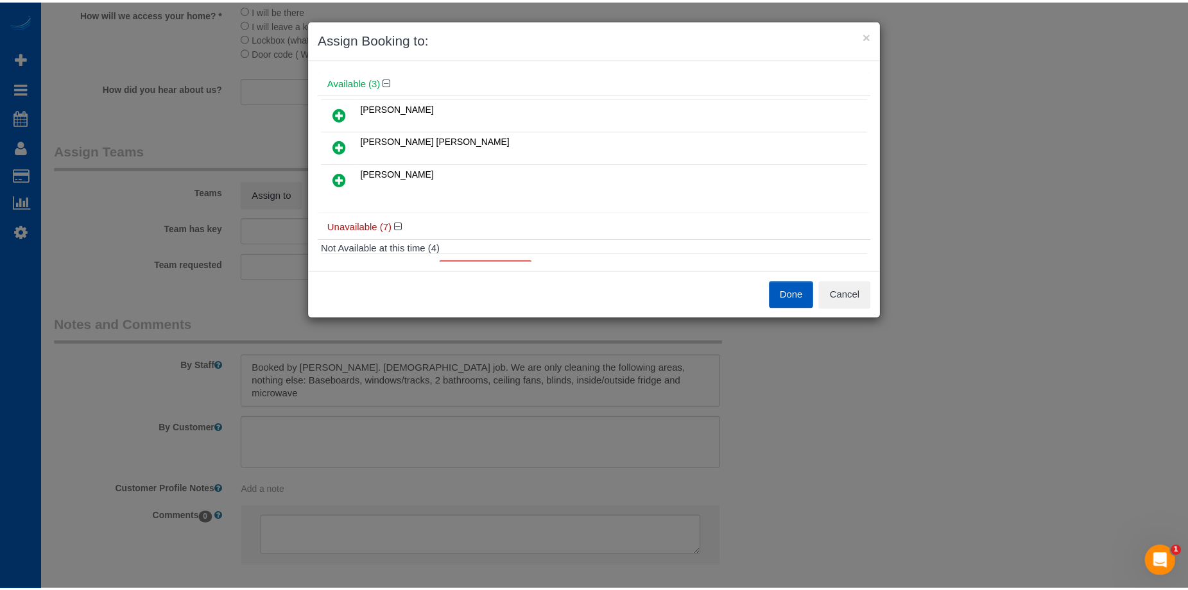
scroll to position [64, 0]
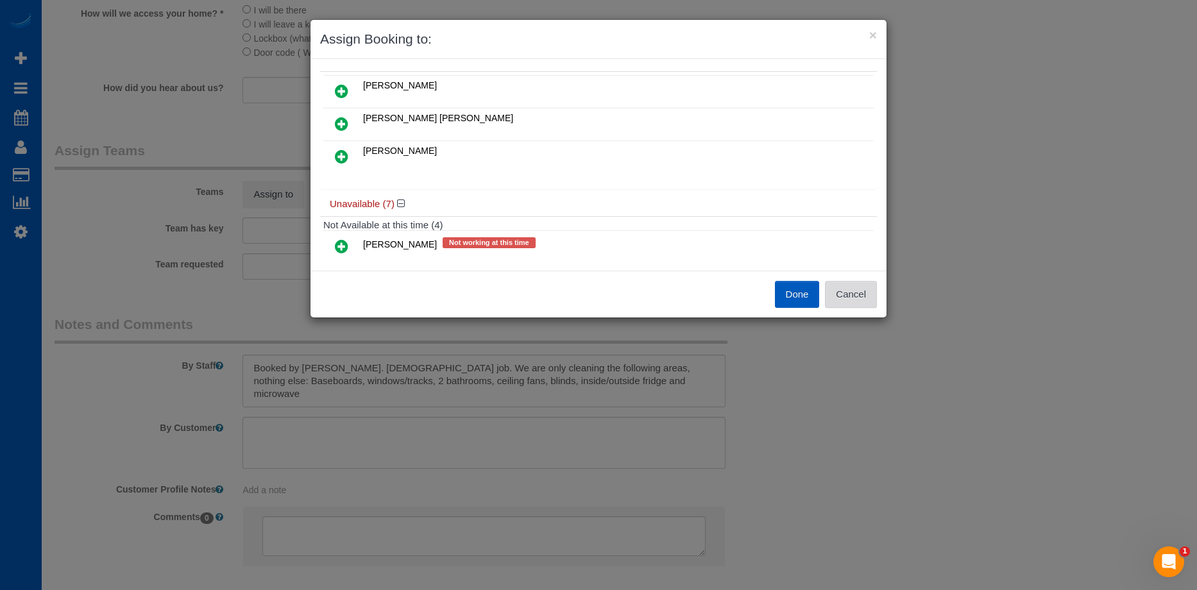
click at [872, 303] on button "Cancel" at bounding box center [851, 294] width 52 height 27
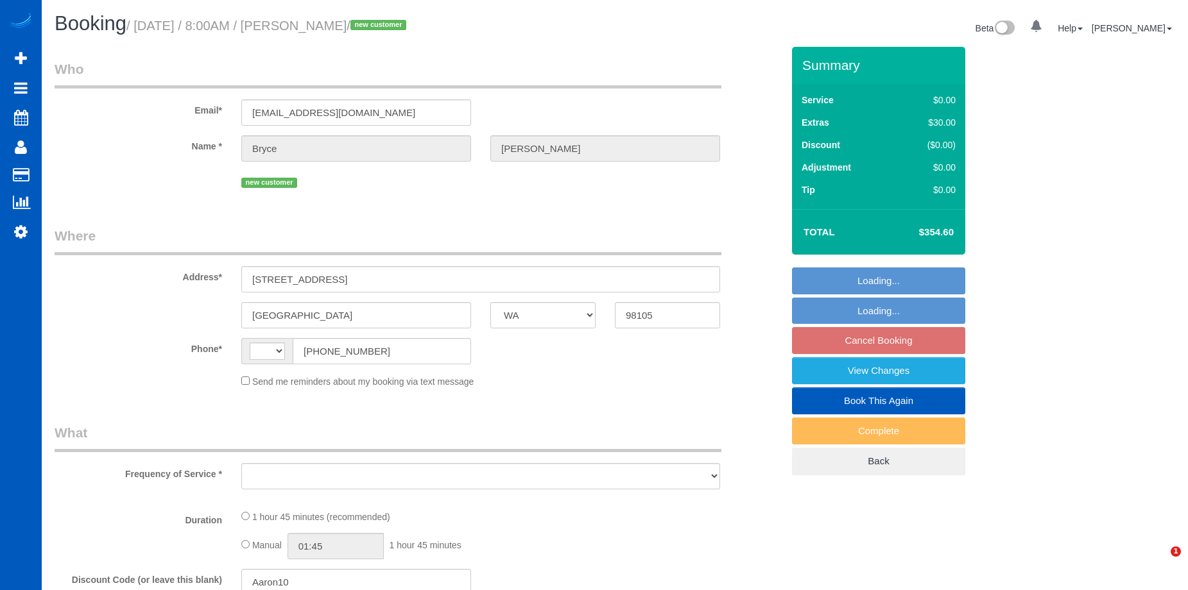
select select "WA"
select select "string:fspay-dadf3891-aae5-484d-a411-42ec3aca5feb"
select select "string:[GEOGRAPHIC_DATA]"
select select "199"
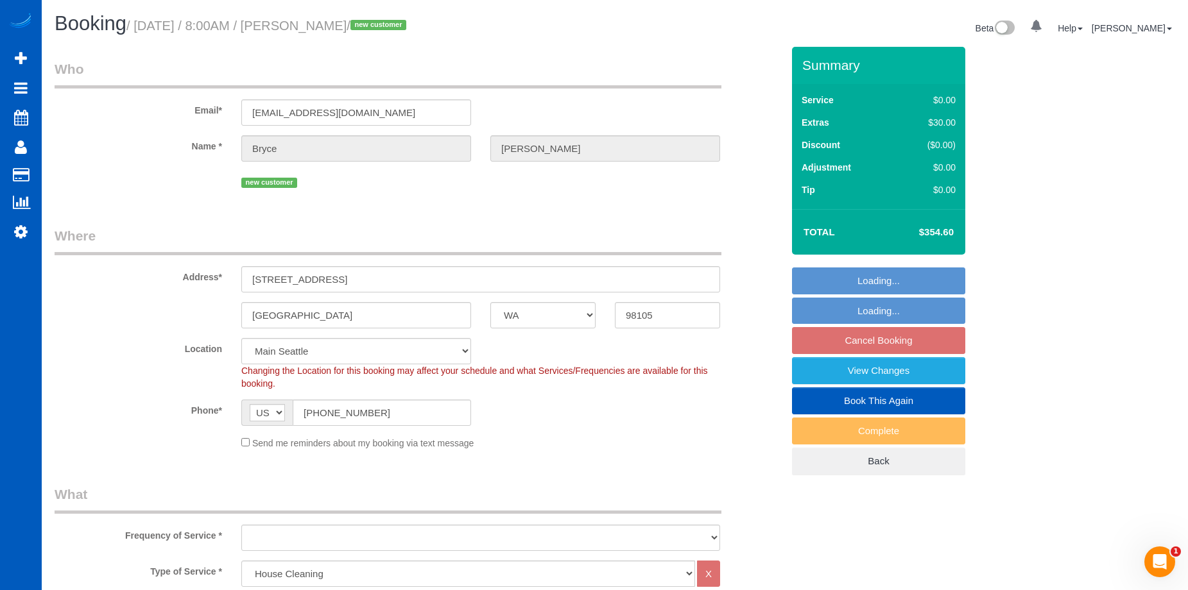
select select "object:1143"
select select "spot1"
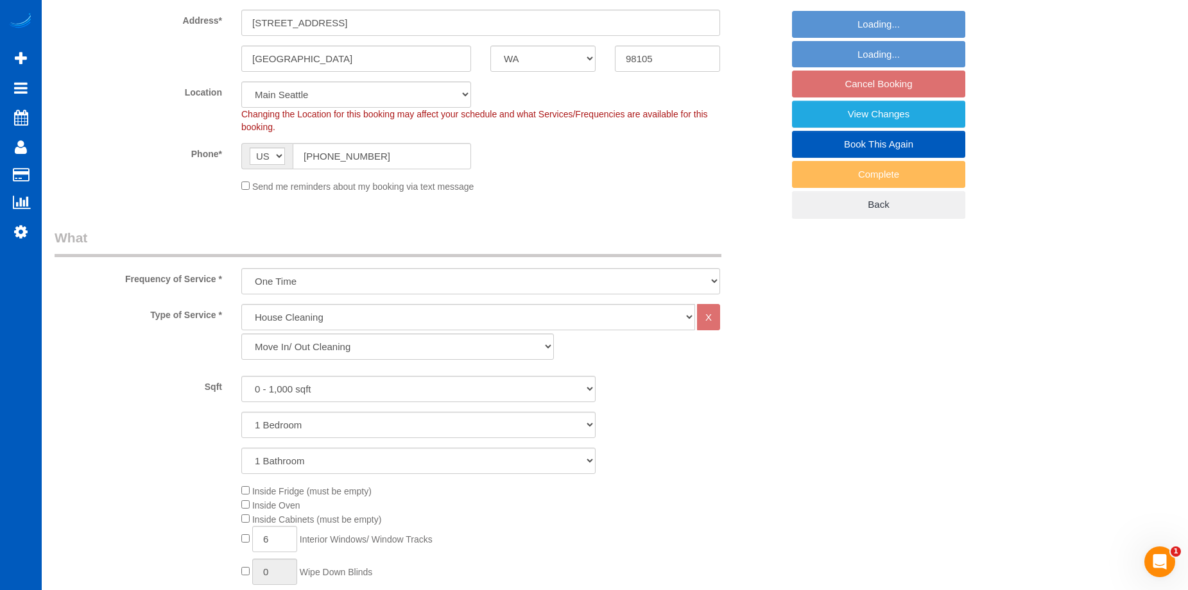
select select "object:1148"
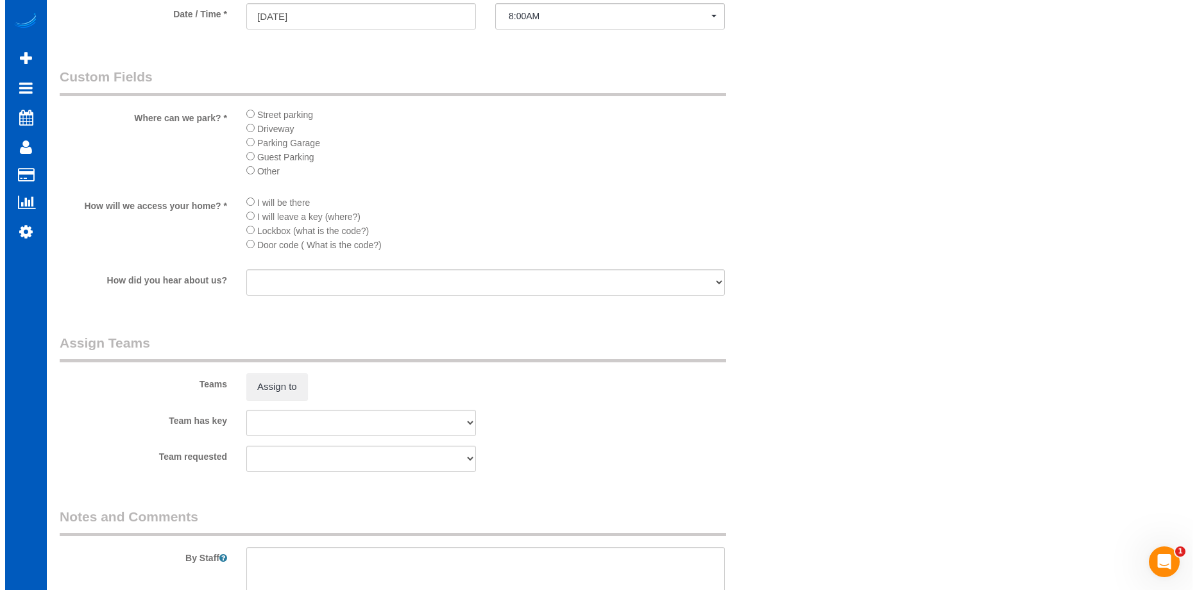
scroll to position [1476, 0]
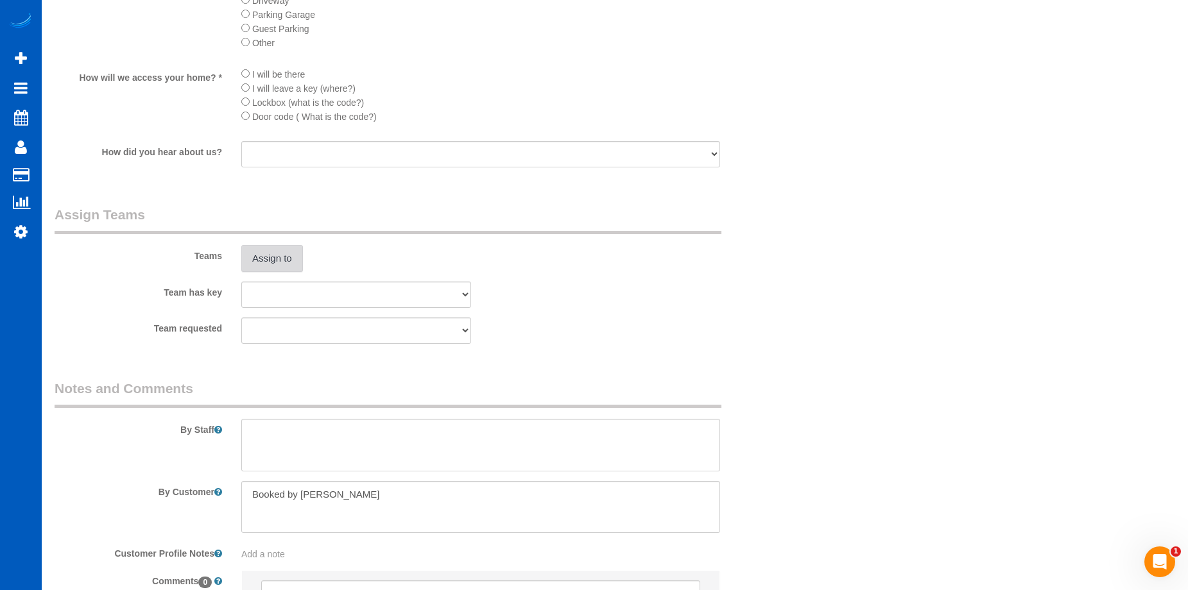
click at [274, 271] on button "Assign to" at bounding box center [272, 258] width 62 height 27
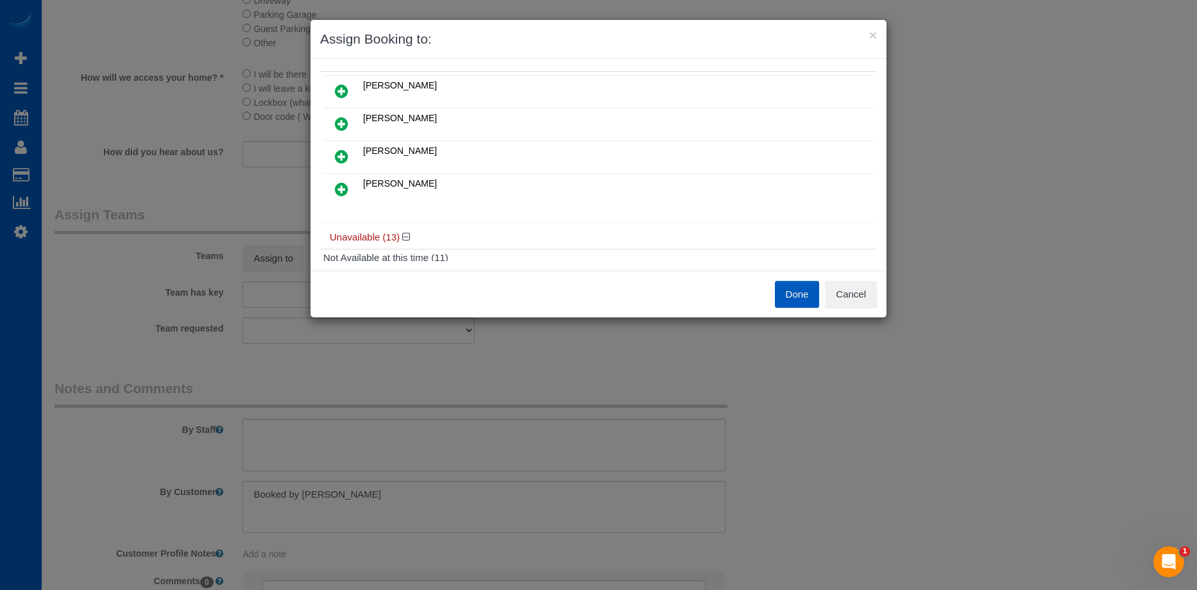
scroll to position [0, 0]
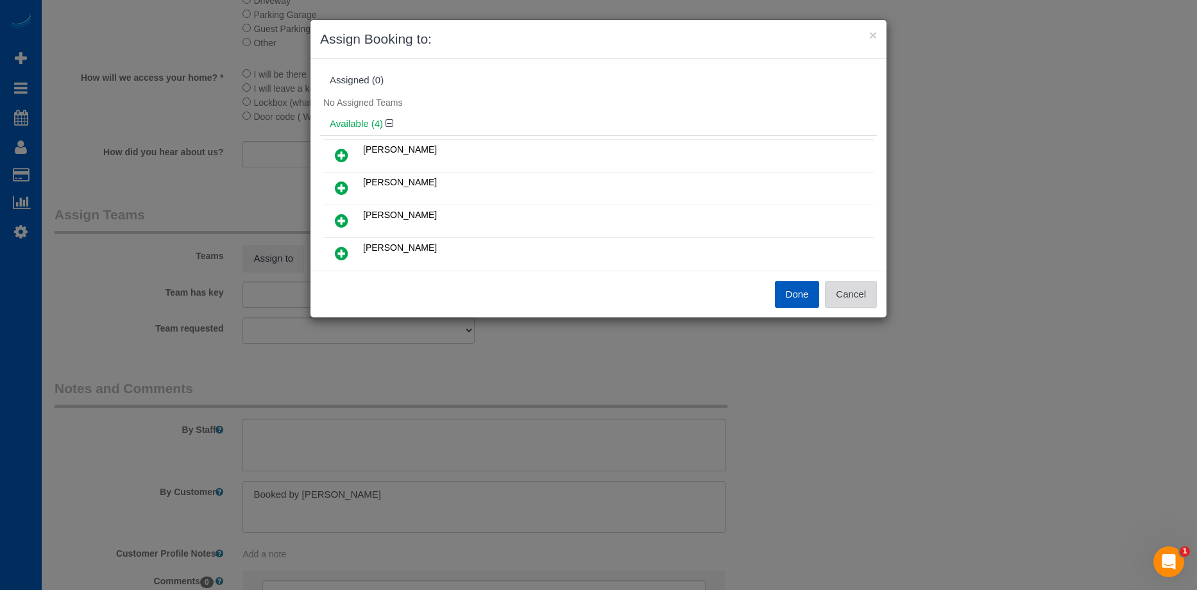
click at [843, 299] on button "Cancel" at bounding box center [851, 294] width 52 height 27
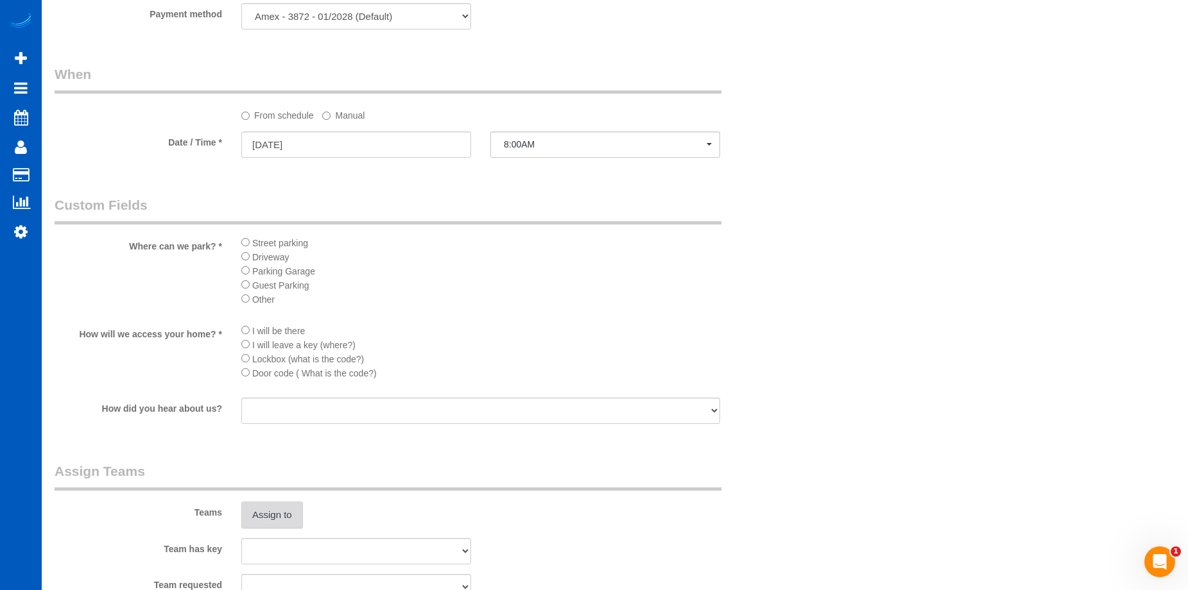
scroll to position [1412, 0]
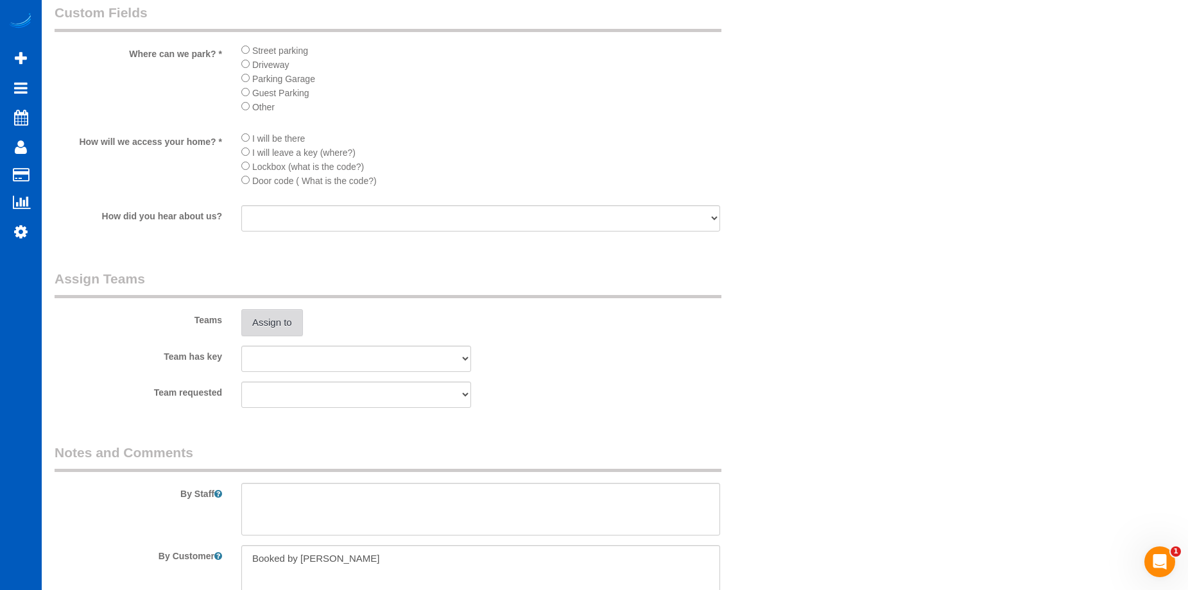
click at [289, 323] on button "Assign to" at bounding box center [272, 322] width 62 height 27
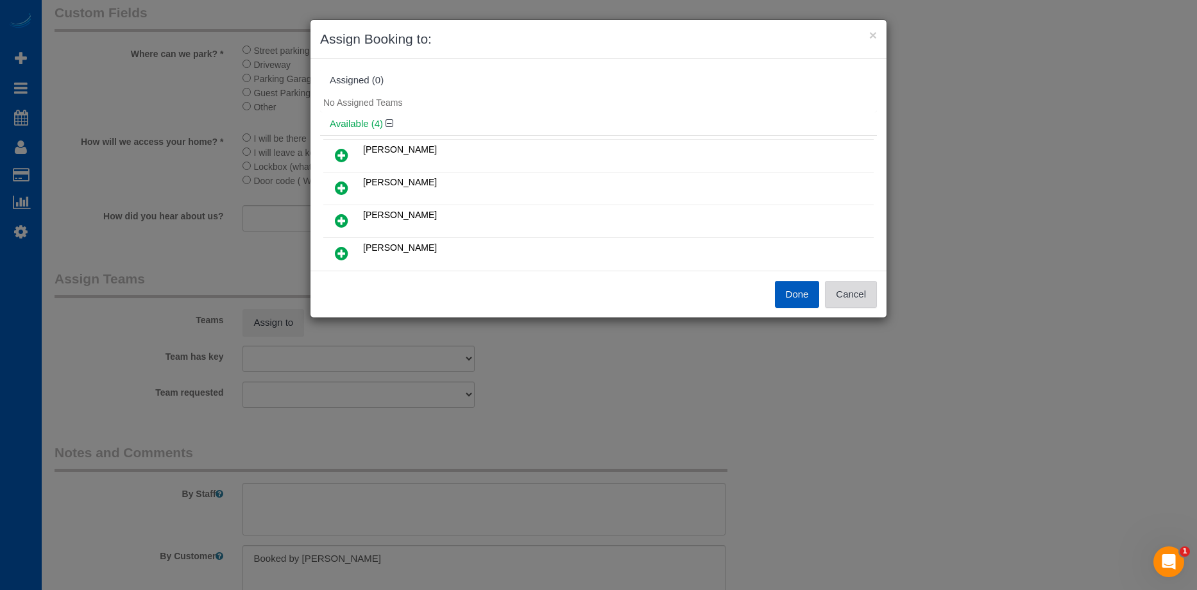
click at [874, 300] on button "Cancel" at bounding box center [851, 294] width 52 height 27
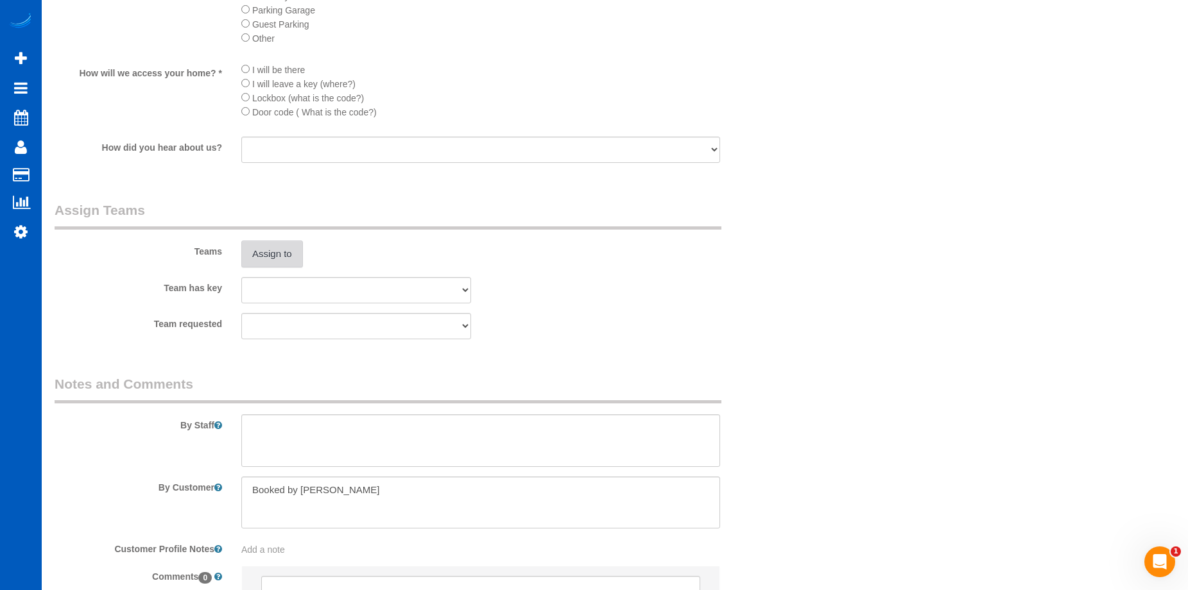
scroll to position [1609, 0]
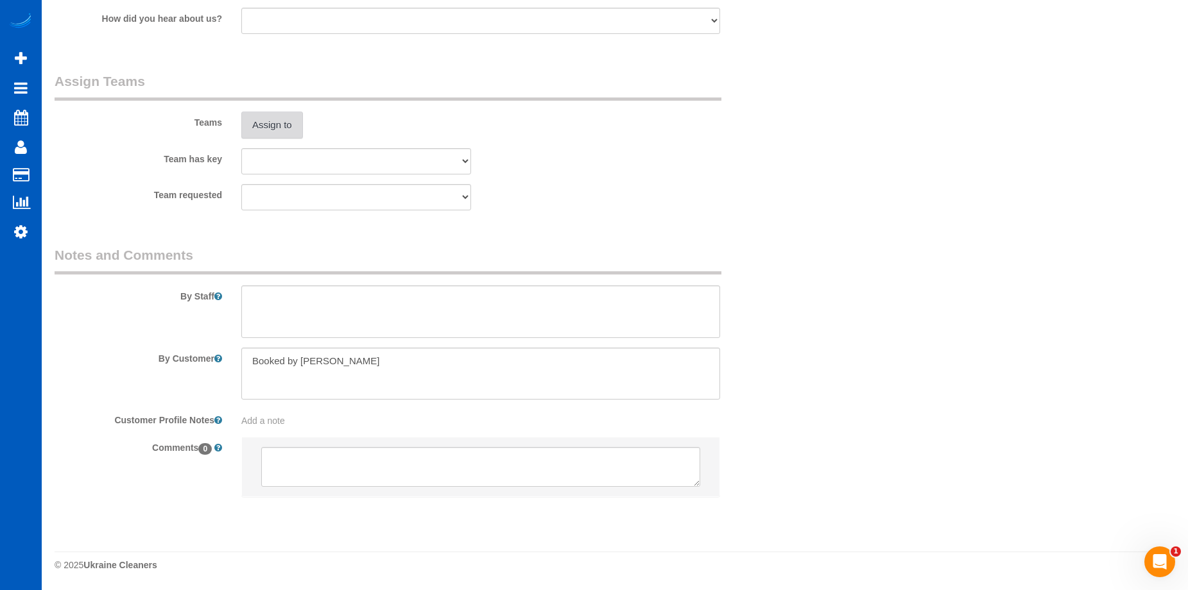
click at [283, 126] on button "Assign to" at bounding box center [272, 125] width 62 height 27
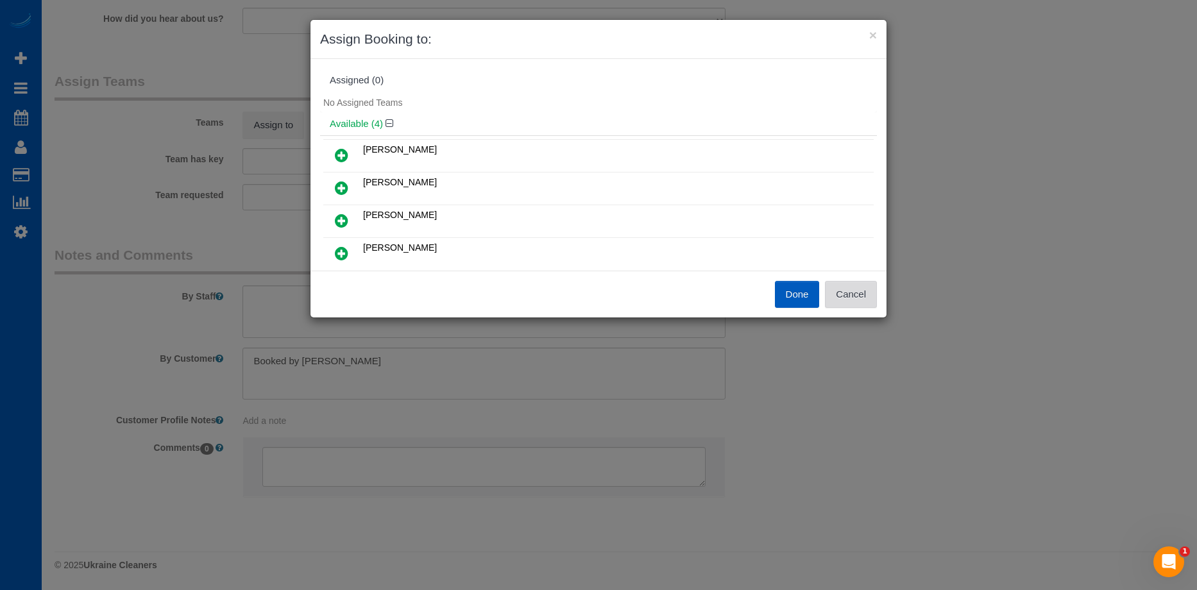
click at [841, 284] on button "Cancel" at bounding box center [851, 294] width 52 height 27
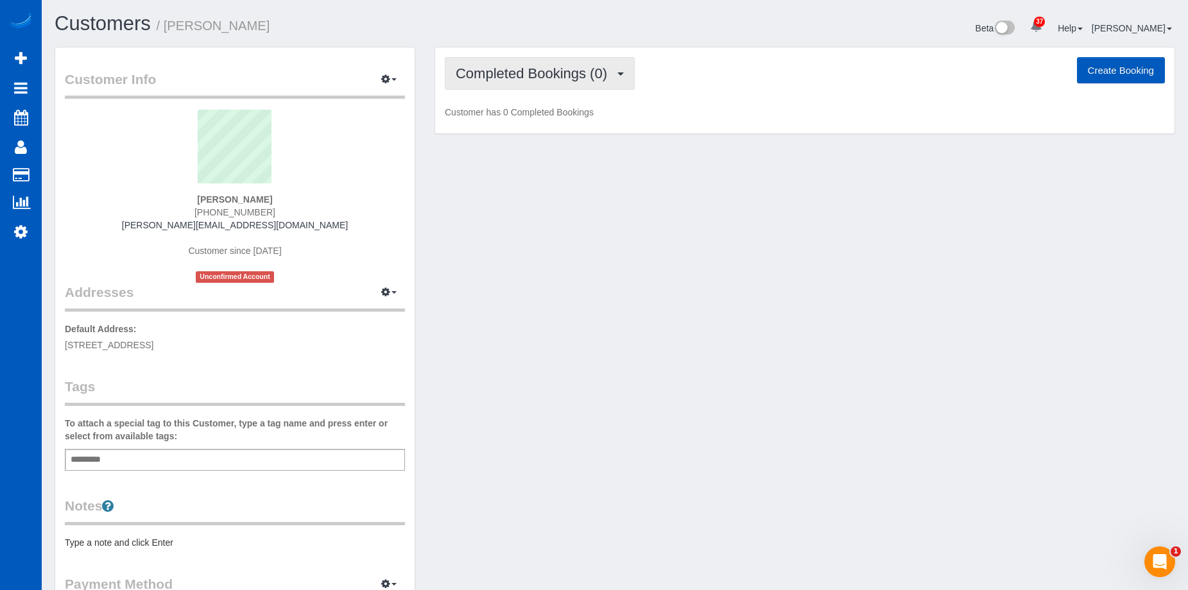
click at [570, 76] on span "Completed Bookings (0)" at bounding box center [535, 73] width 158 height 16
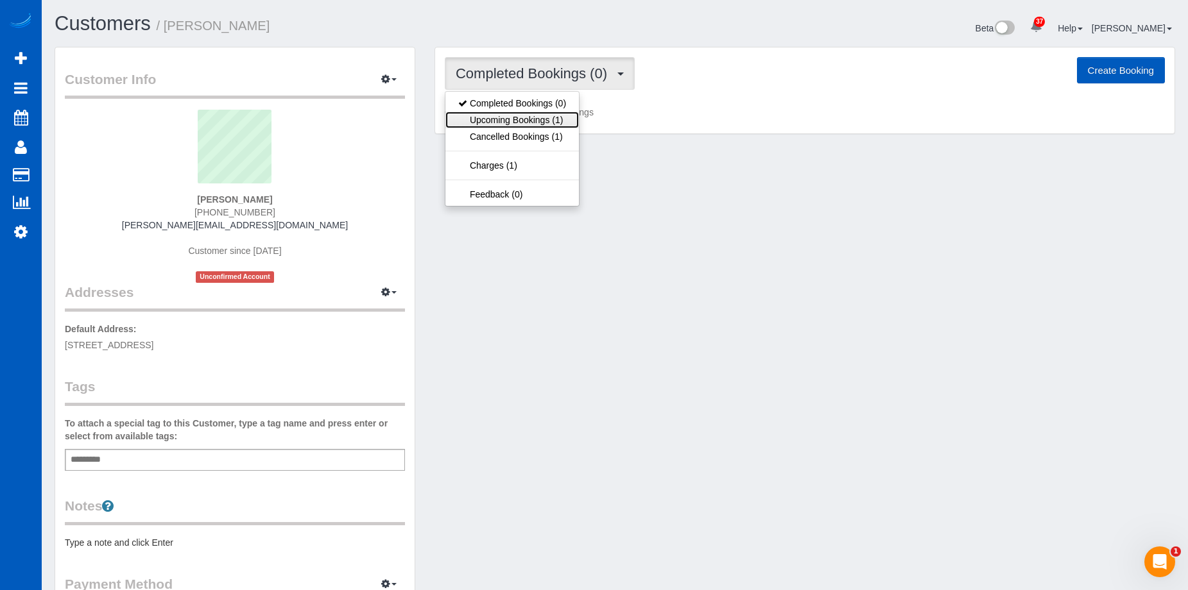
click at [537, 114] on link "Upcoming Bookings (1)" at bounding box center [511, 120] width 133 height 17
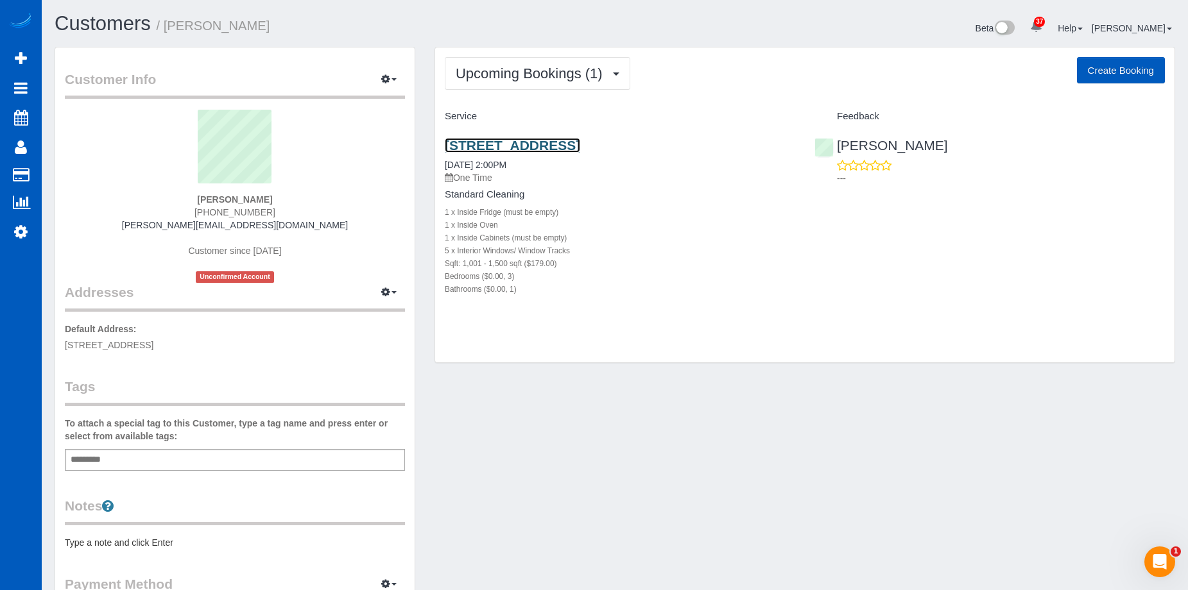
click at [577, 150] on link "[STREET_ADDRESS]" at bounding box center [512, 145] width 135 height 15
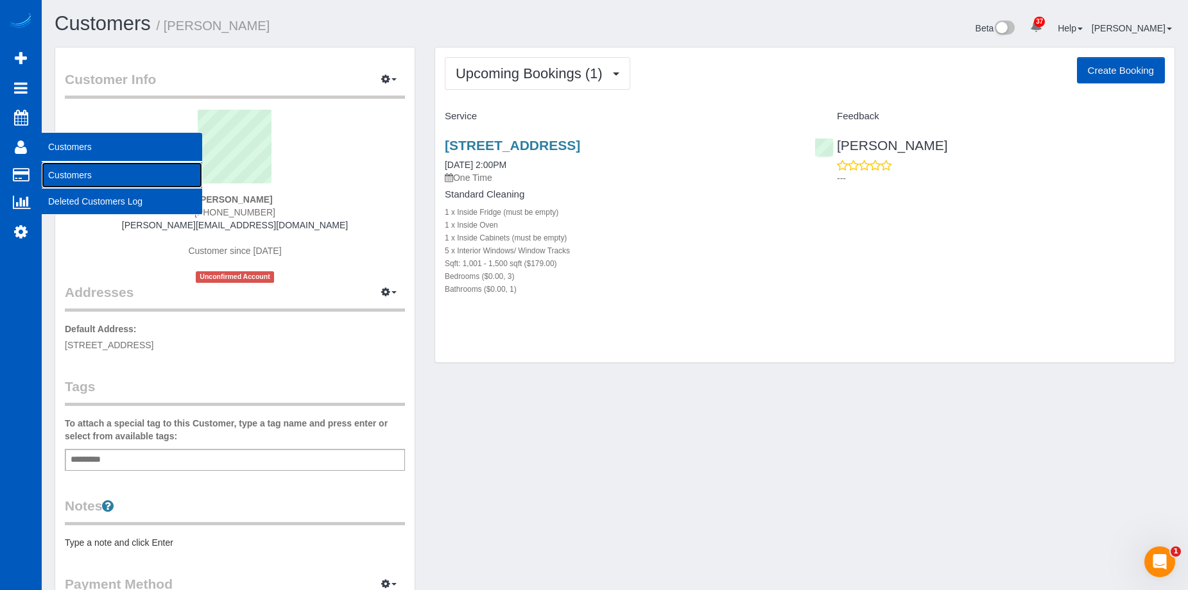
click at [60, 171] on link "Customers" at bounding box center [122, 175] width 160 height 26
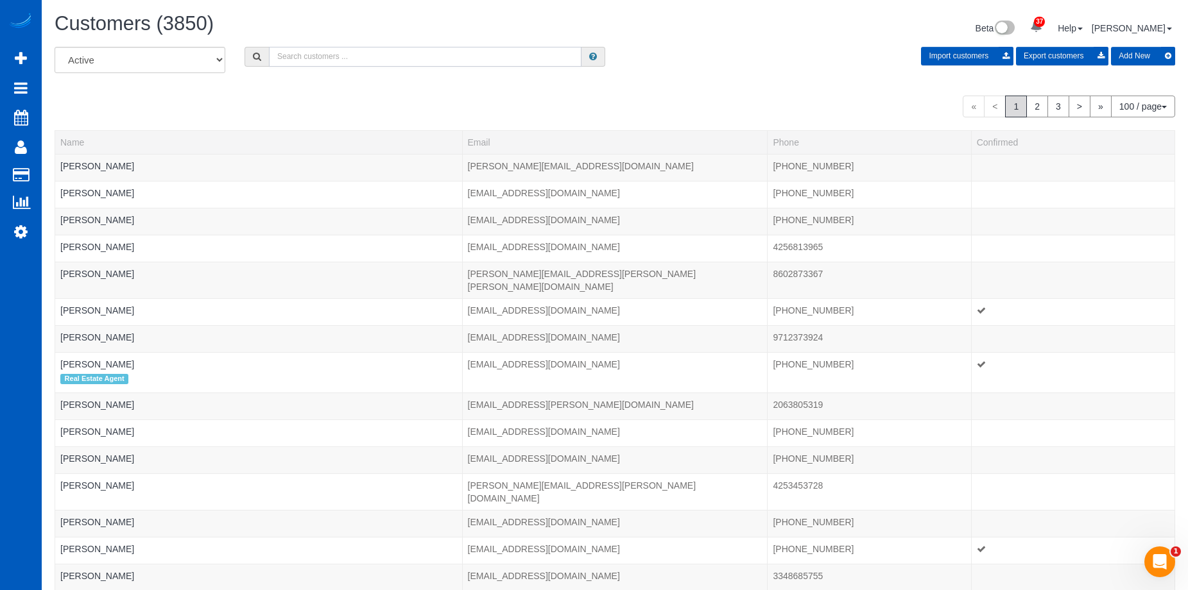
click at [375, 56] on input "text" at bounding box center [425, 57] width 312 height 20
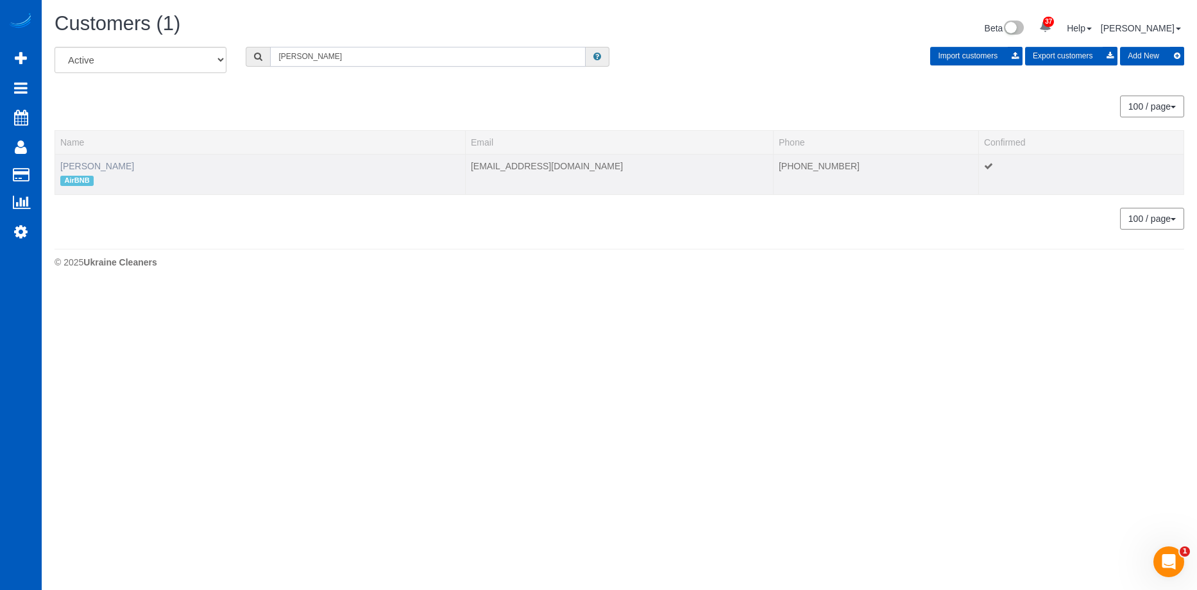
type input "[PERSON_NAME]"
click at [82, 164] on link "[PERSON_NAME]" at bounding box center [97, 166] width 74 height 10
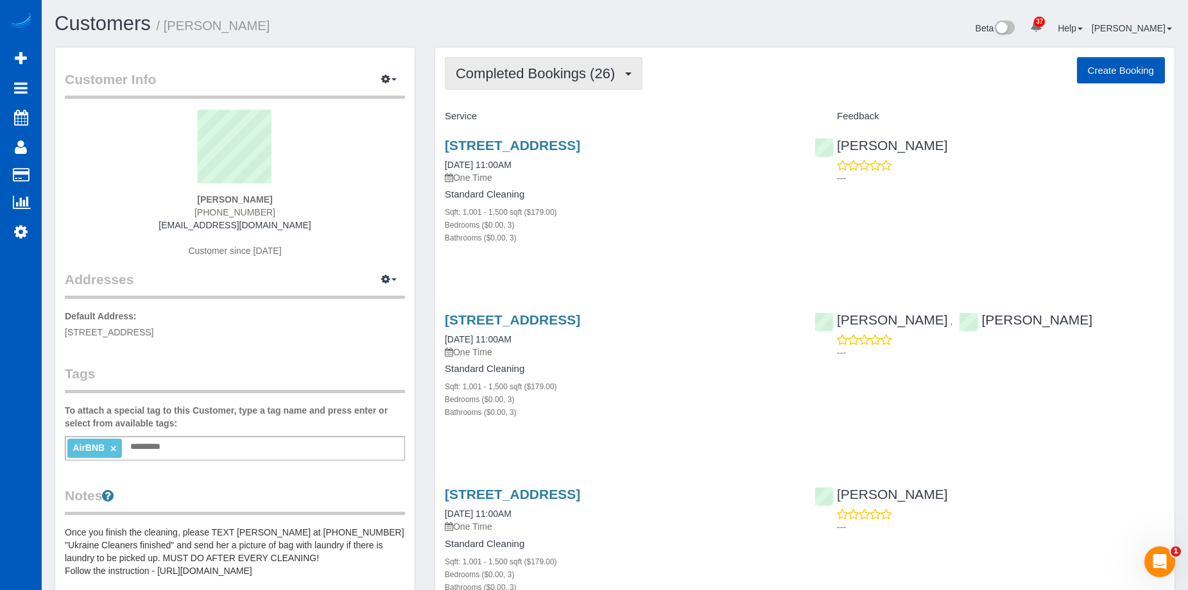
click at [533, 64] on button "Completed Bookings (26)" at bounding box center [544, 73] width 198 height 33
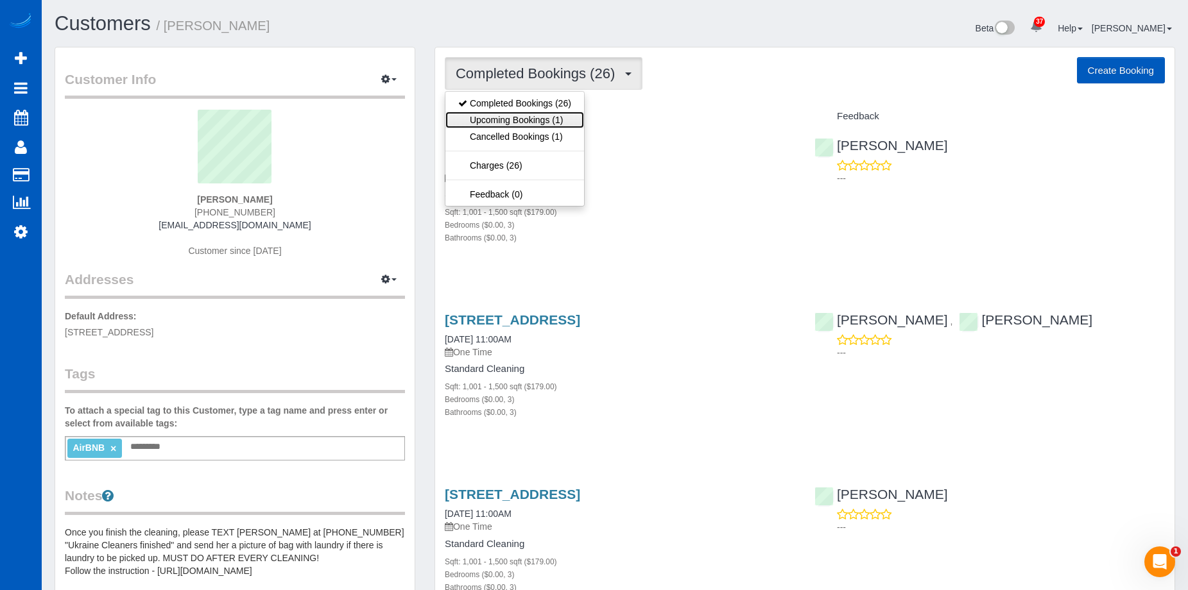
click at [505, 119] on link "Upcoming Bookings (1)" at bounding box center [514, 120] width 139 height 17
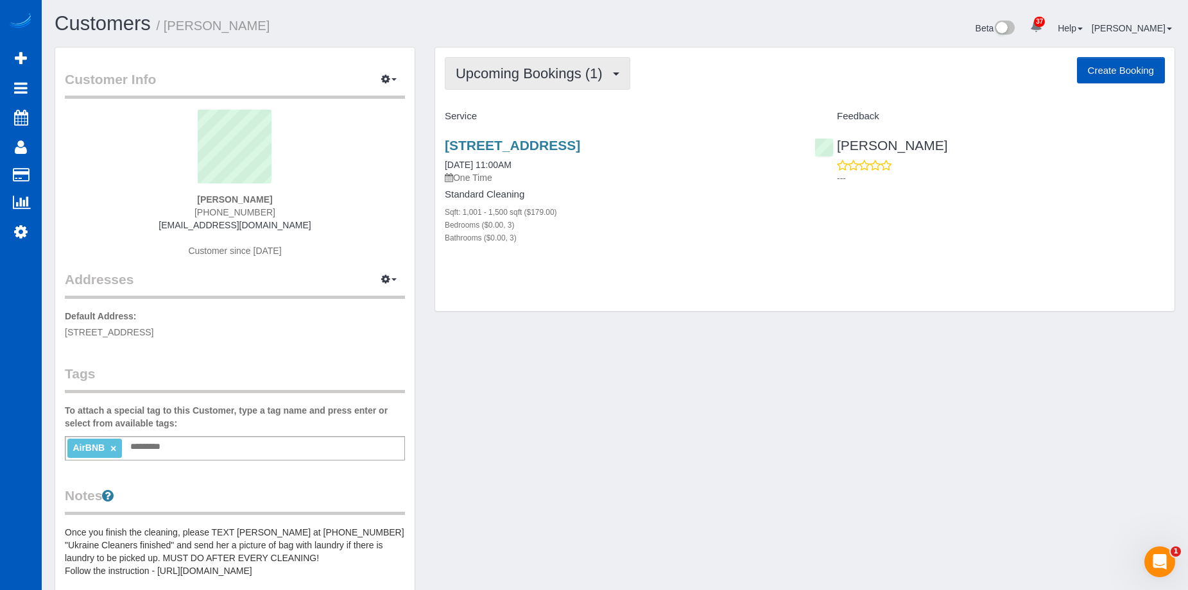
click at [515, 68] on span "Upcoming Bookings (1)" at bounding box center [532, 73] width 153 height 16
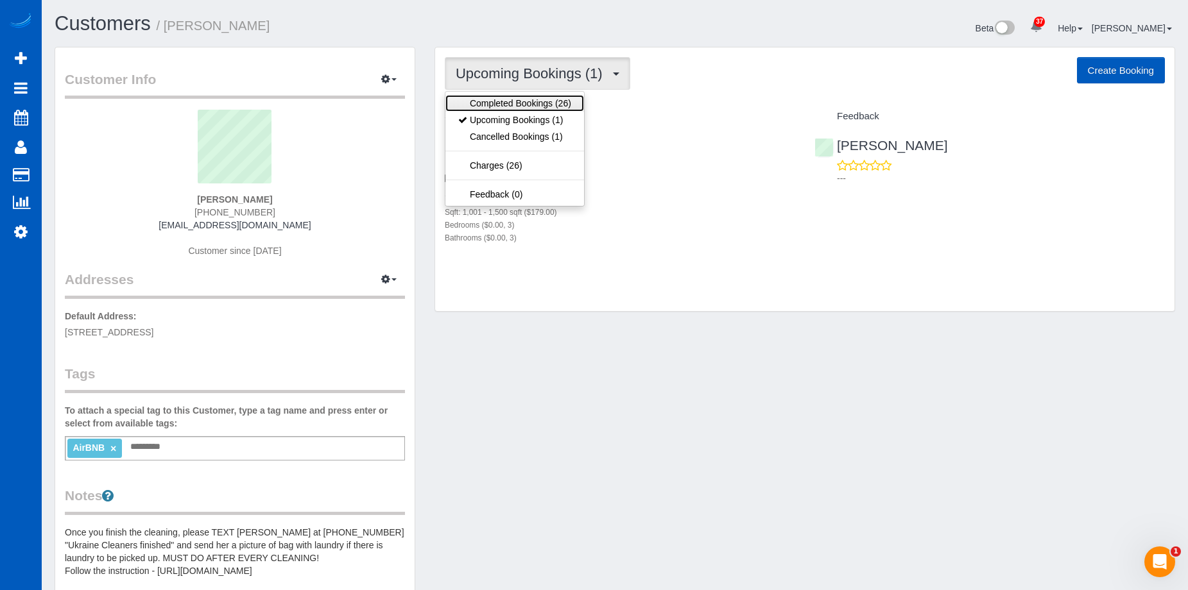
click at [497, 95] on link "Completed Bookings (26)" at bounding box center [514, 103] width 139 height 17
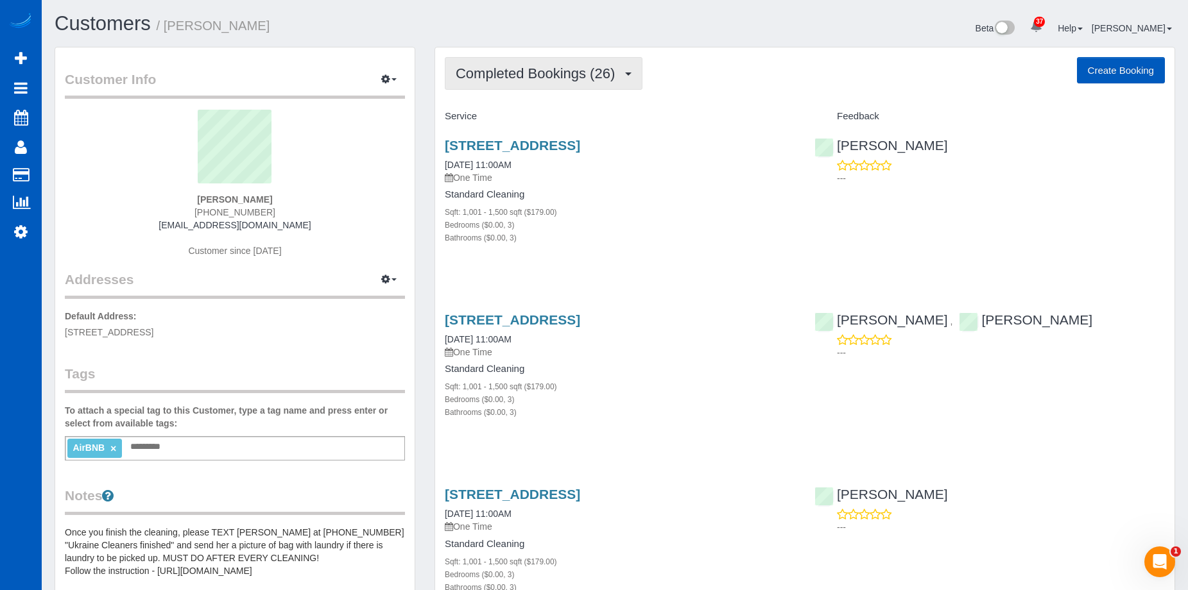
click at [584, 68] on span "Completed Bookings (26)" at bounding box center [539, 73] width 166 height 16
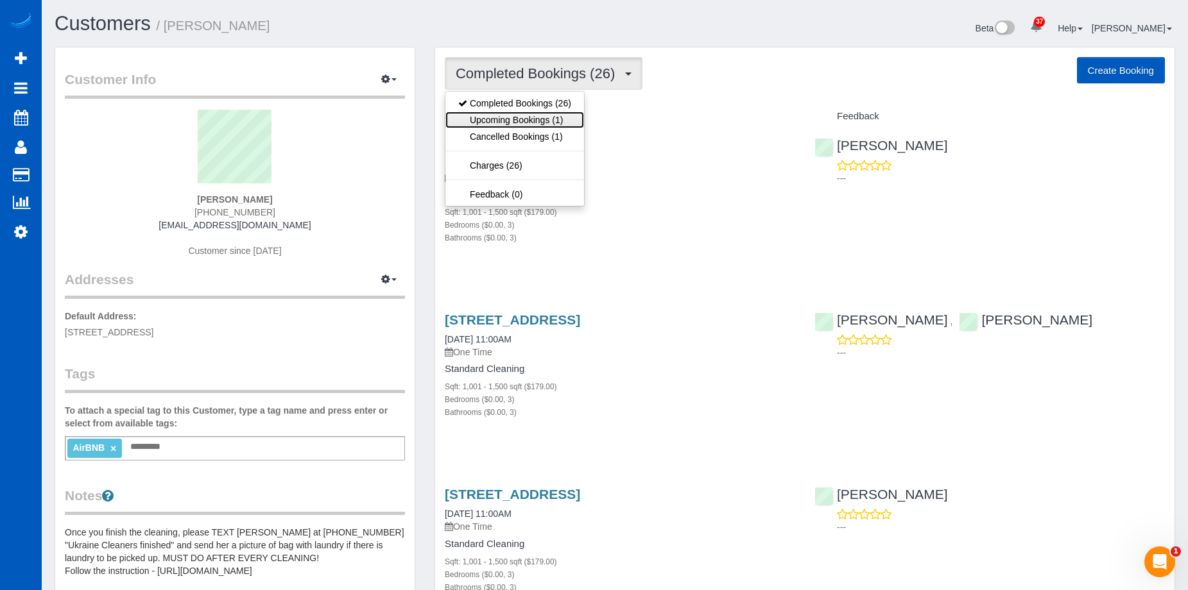
click at [528, 123] on link "Upcoming Bookings (1)" at bounding box center [514, 120] width 139 height 17
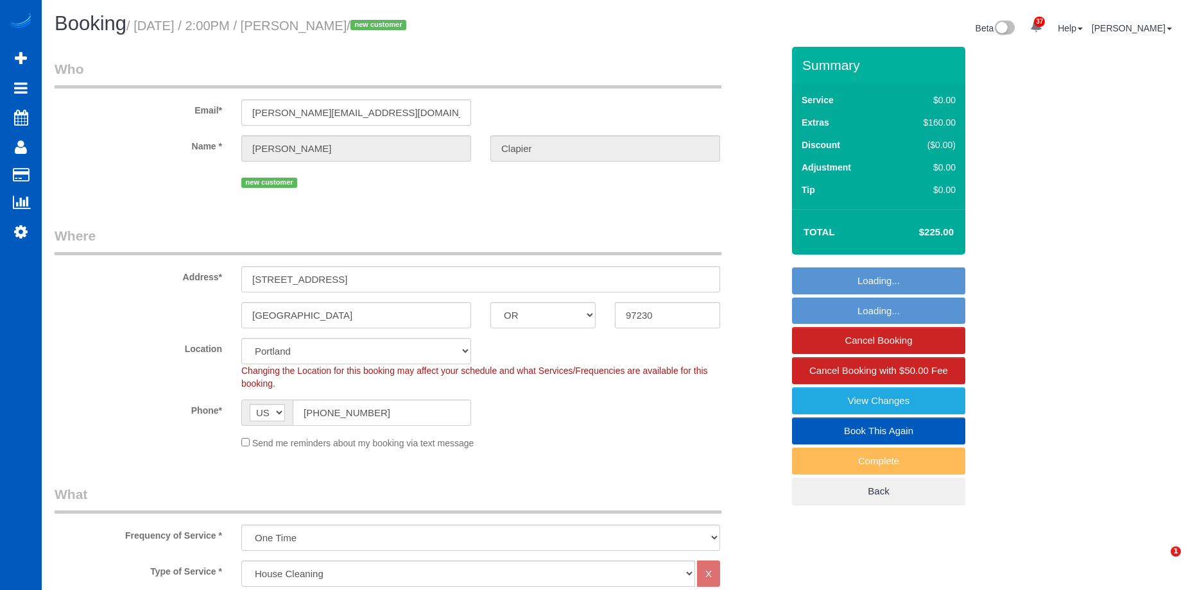
select select "OR"
select select "199"
select select "spot1"
select select "1001"
select select "3"
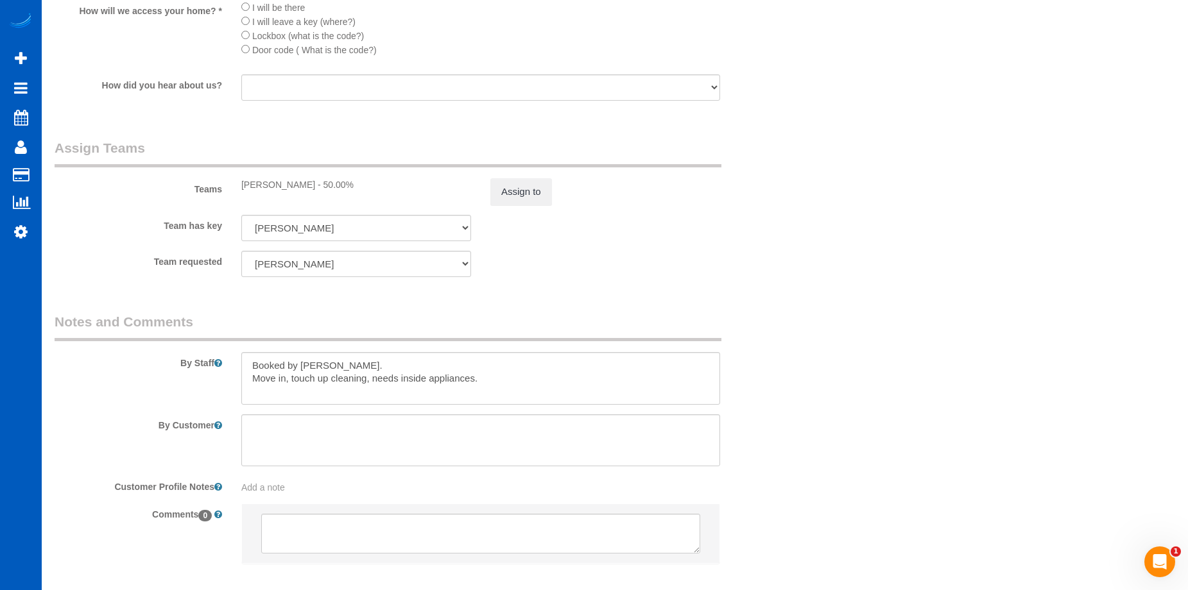
scroll to position [1604, 0]
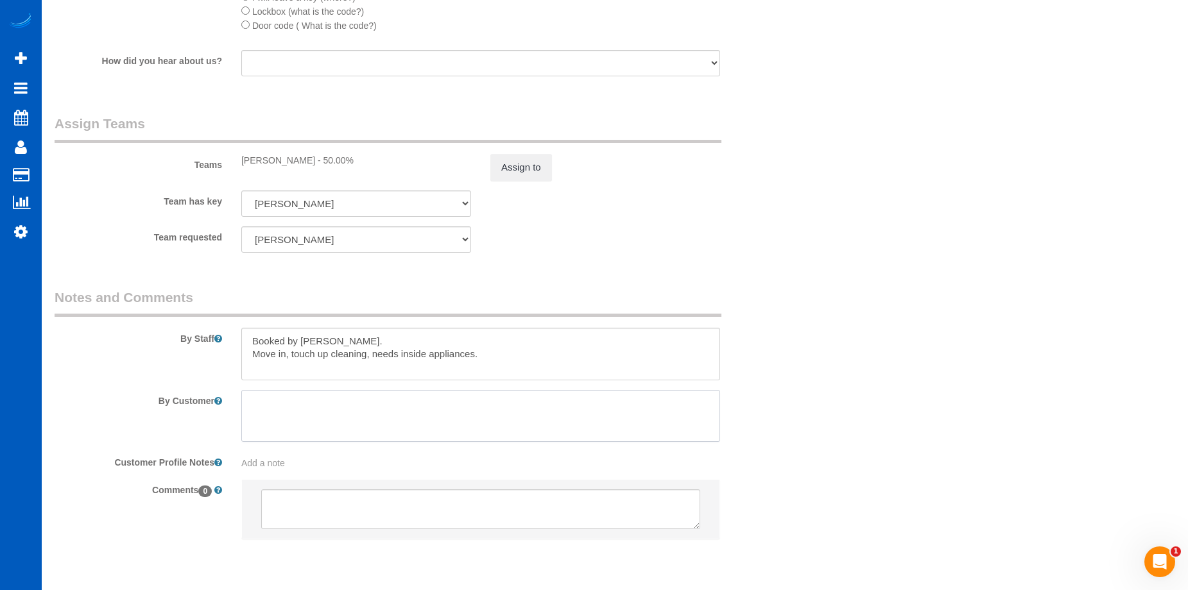
click at [439, 401] on textarea at bounding box center [480, 416] width 479 height 53
paste textarea "You can park in the driveway as I won’t be there. There will be a key in a blue…"
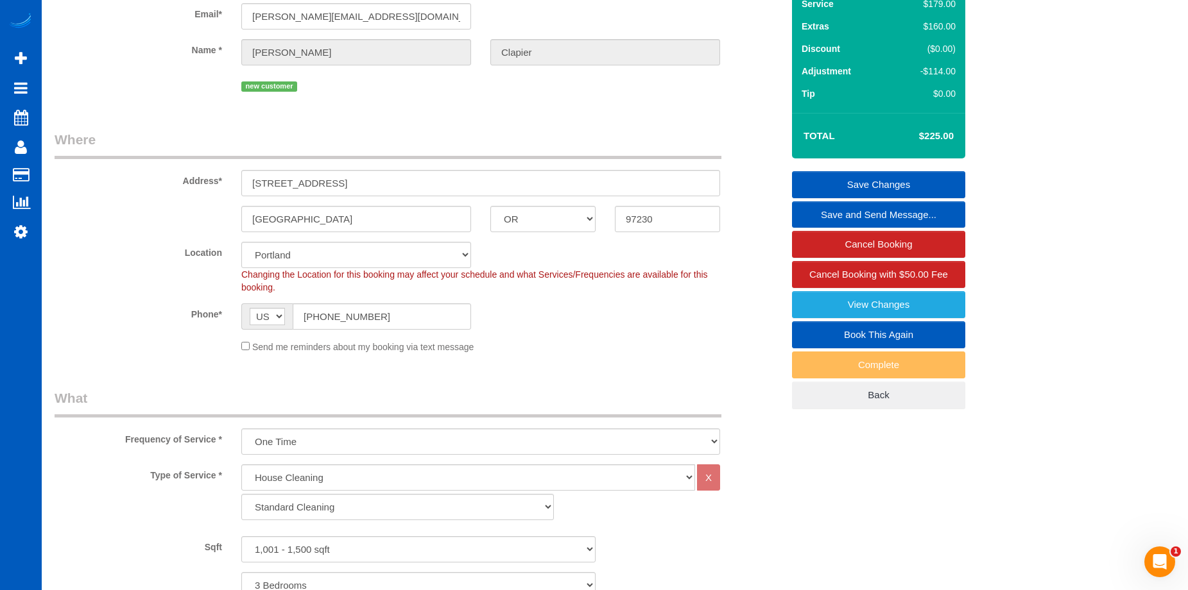
scroll to position [0, 0]
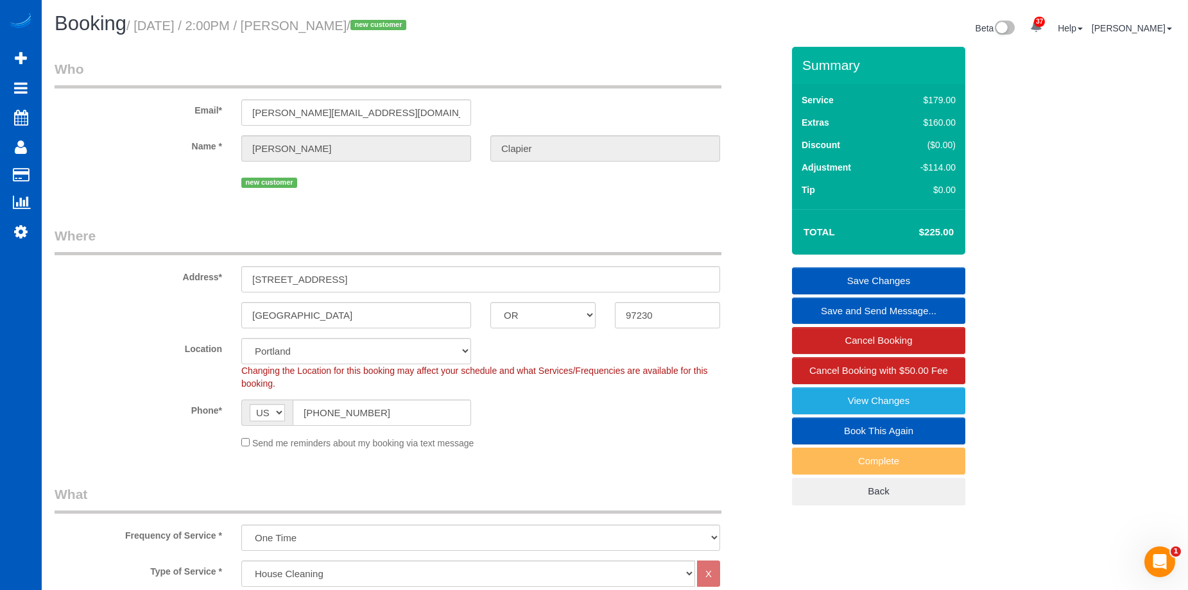
type textarea "You can park in the driveway as I won’t be there. There will be a key in a blue…"
click at [828, 276] on link "Save Changes" at bounding box center [878, 281] width 173 height 27
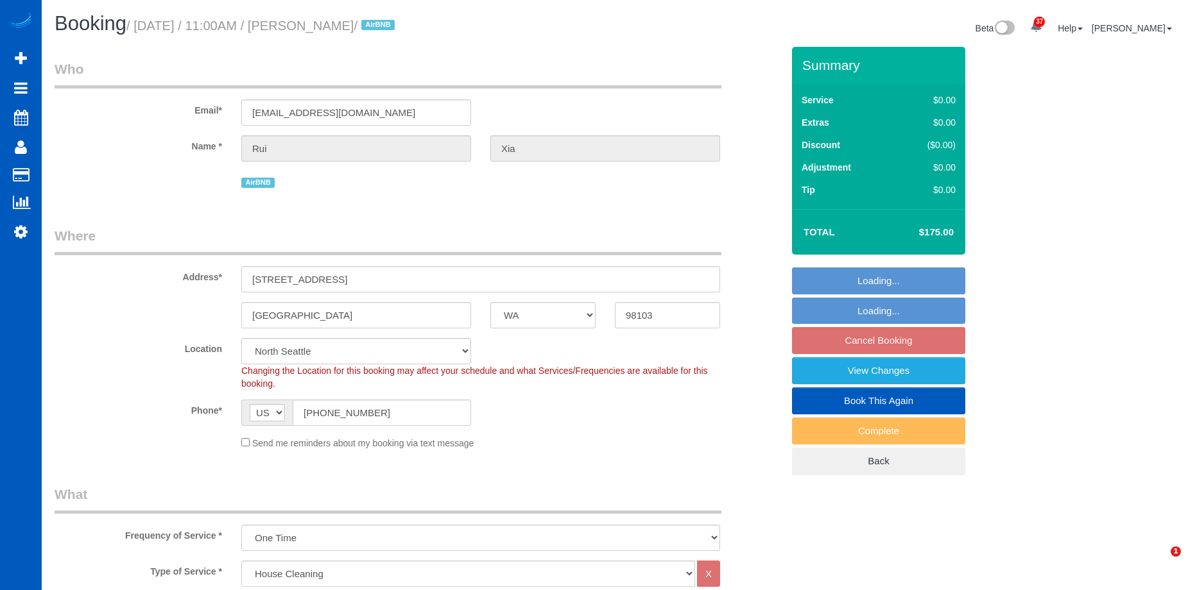
select select "WA"
select select "199"
select select "object:1267"
select select "spot2"
select select "1001"
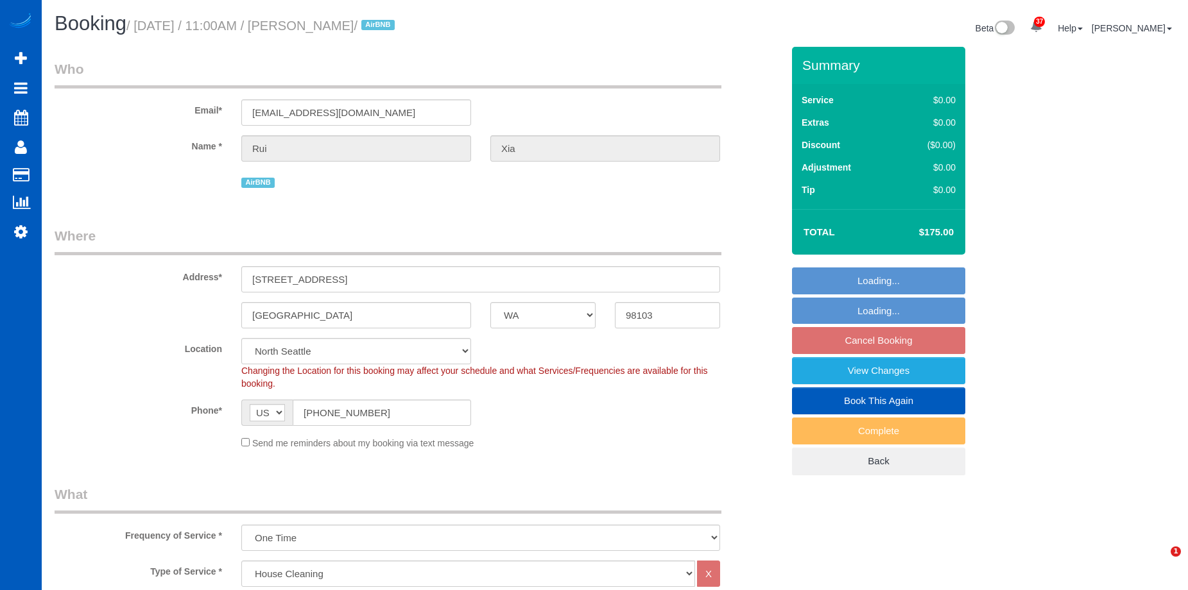
select select "3"
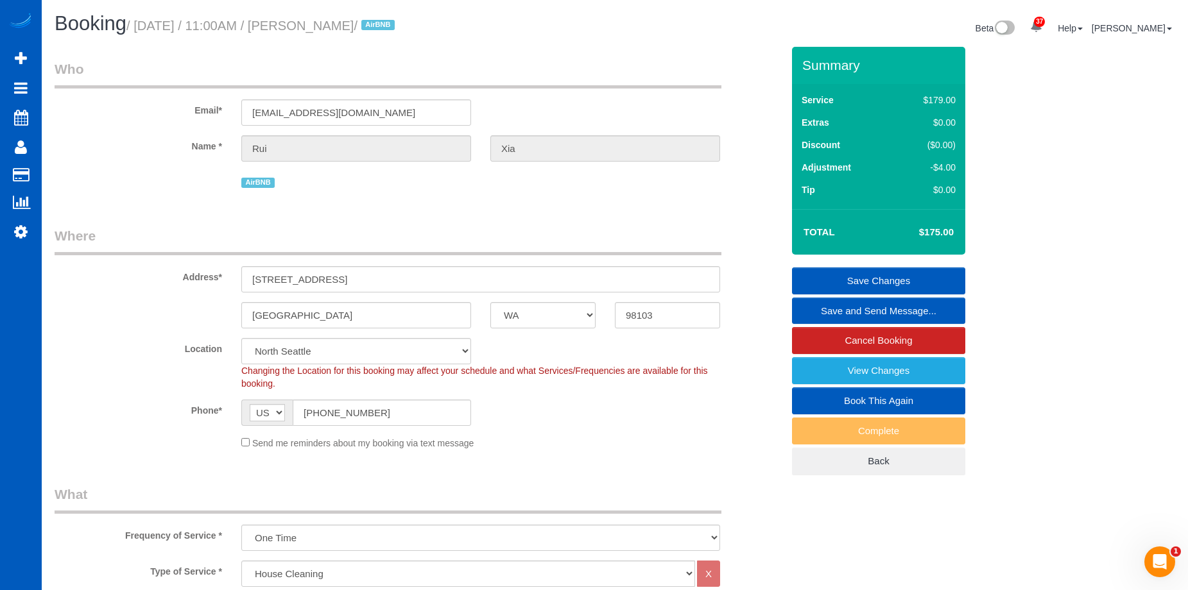
click at [818, 400] on link "Book This Again" at bounding box center [878, 401] width 173 height 27
select select "WA"
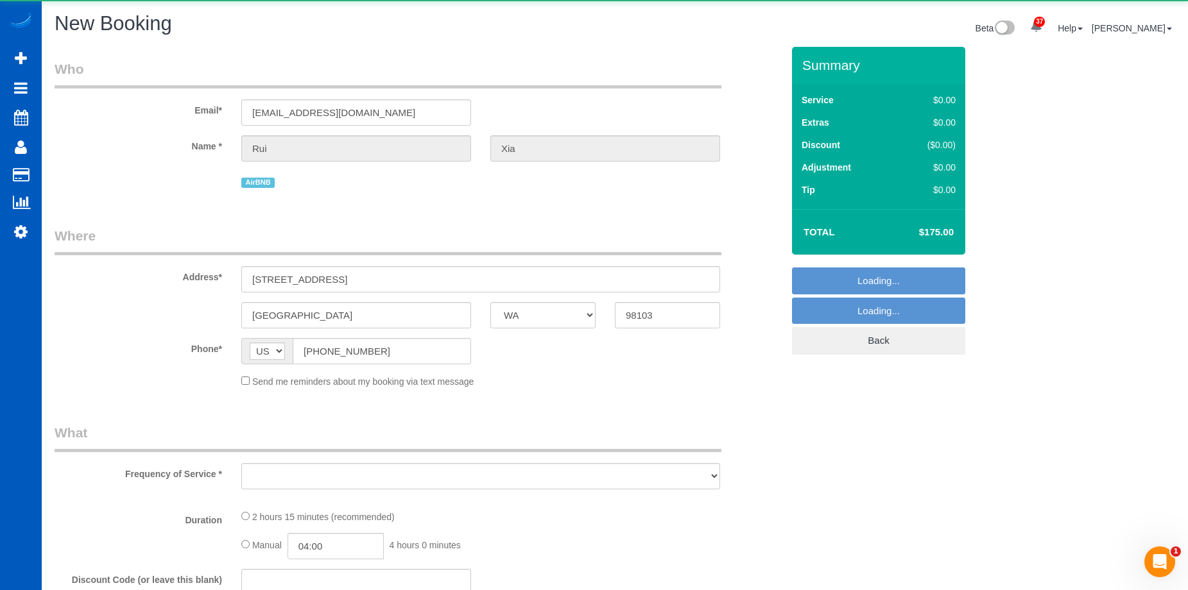
select select "object:1650"
select select "string:fspay-581ee3a3-ef50-4f7b-abd9-92cea8b7e377"
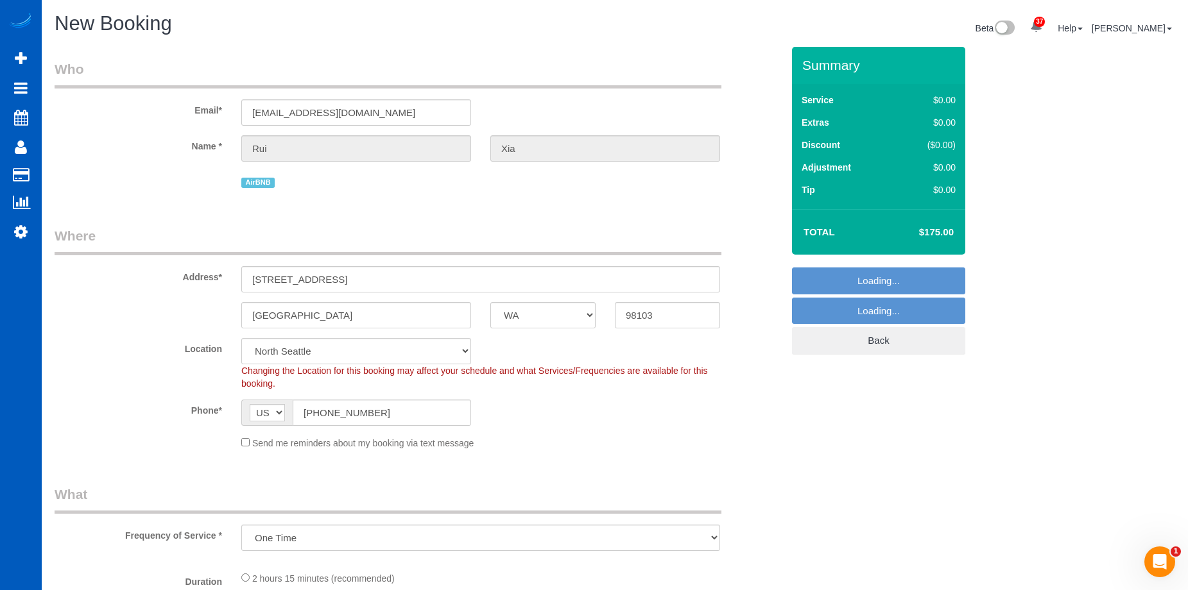
select select "199"
select select "1001"
select select "3"
select select "object:2098"
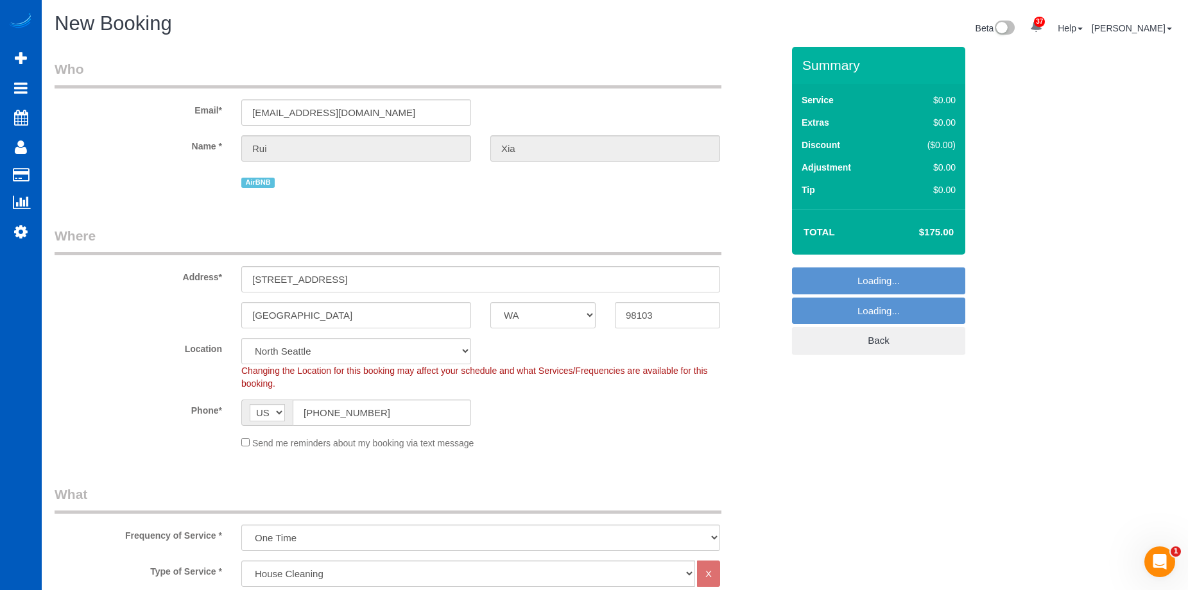
select select "1001"
select select "3"
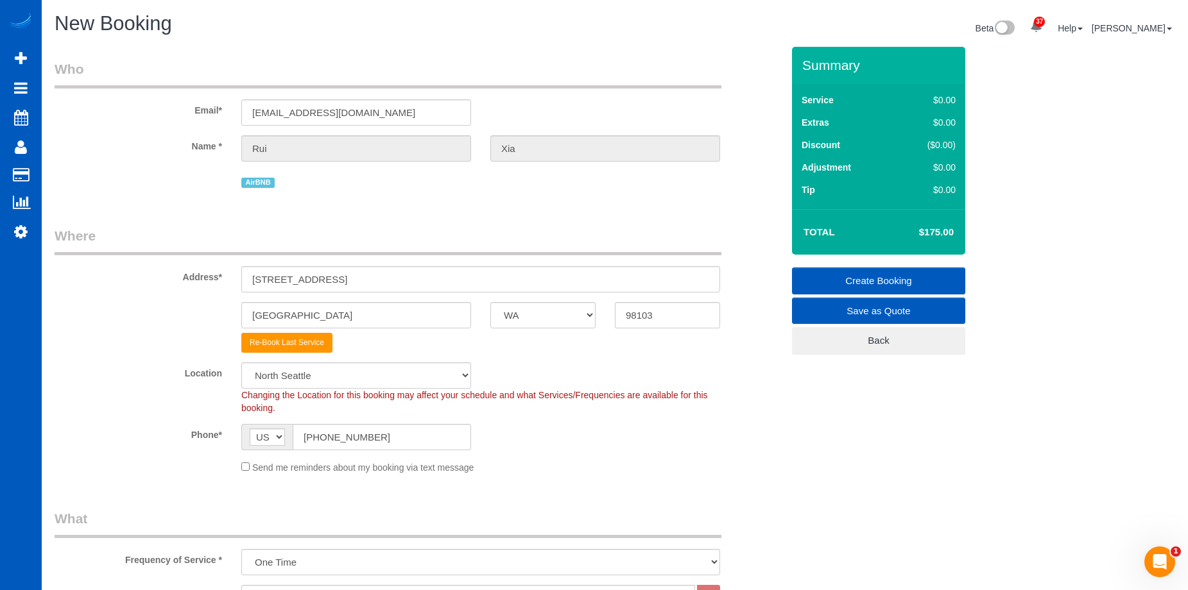
select select "object:2108"
select select "1001"
select select "3"
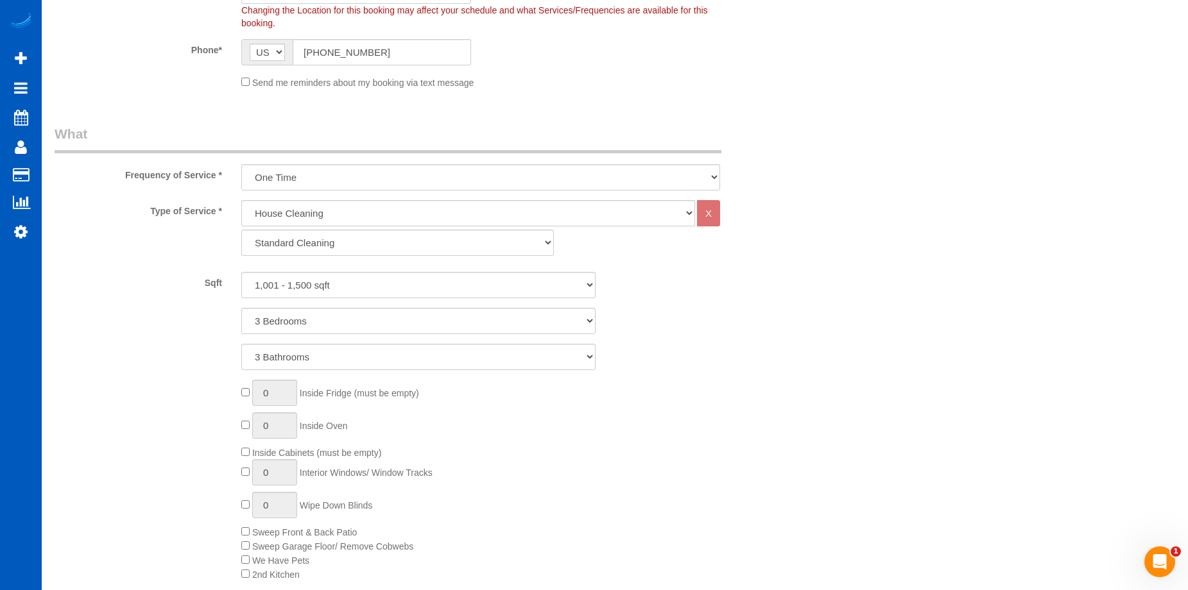
scroll to position [706, 0]
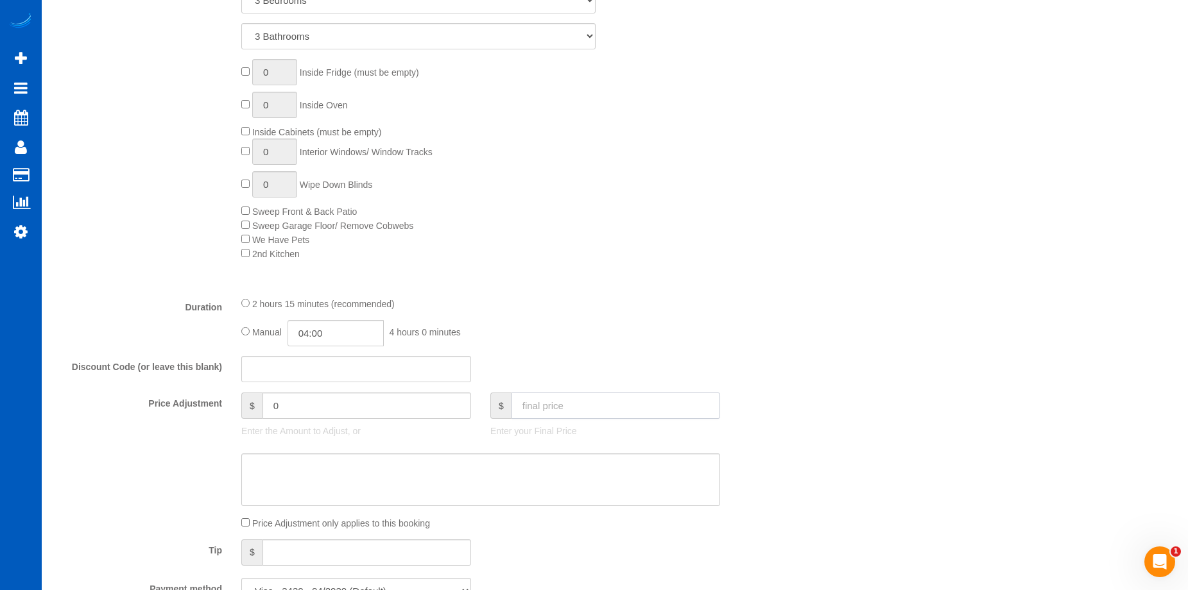
click at [585, 412] on input "text" at bounding box center [615, 406] width 209 height 26
type input "175"
click at [562, 470] on textarea at bounding box center [480, 480] width 479 height 53
type input "-4"
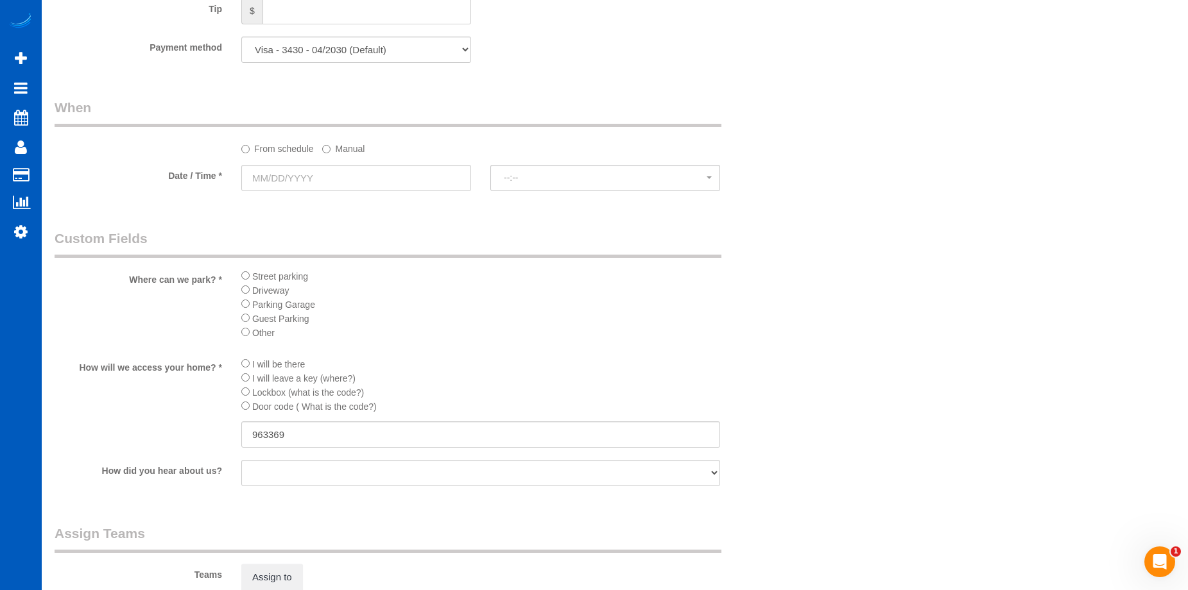
scroll to position [1136, 0]
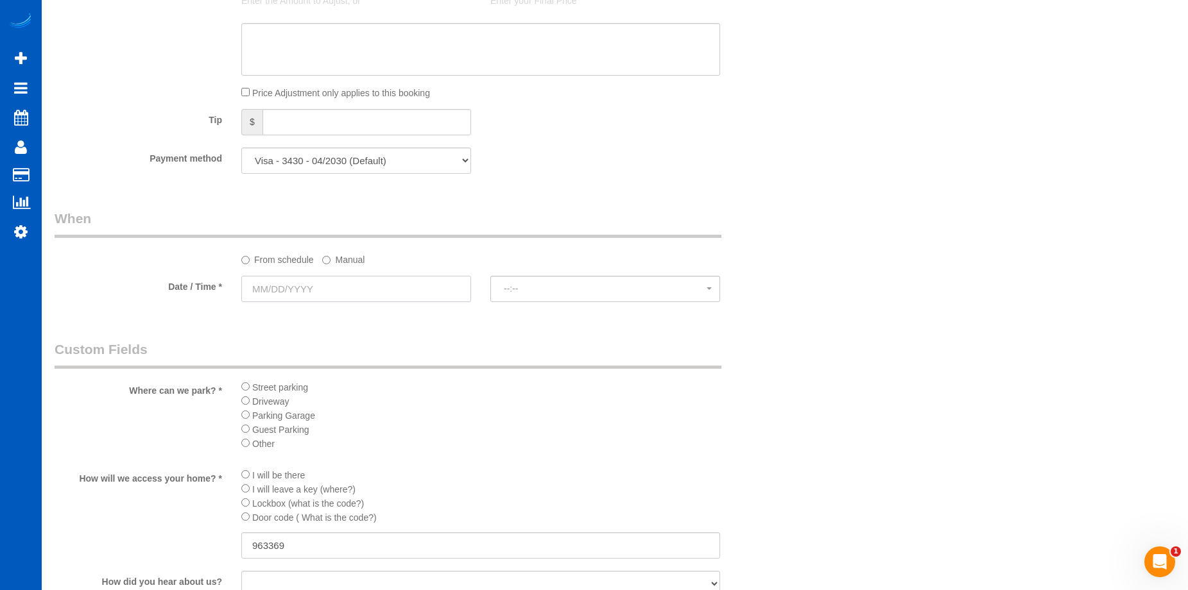
click at [316, 285] on input "text" at bounding box center [356, 289] width 230 height 26
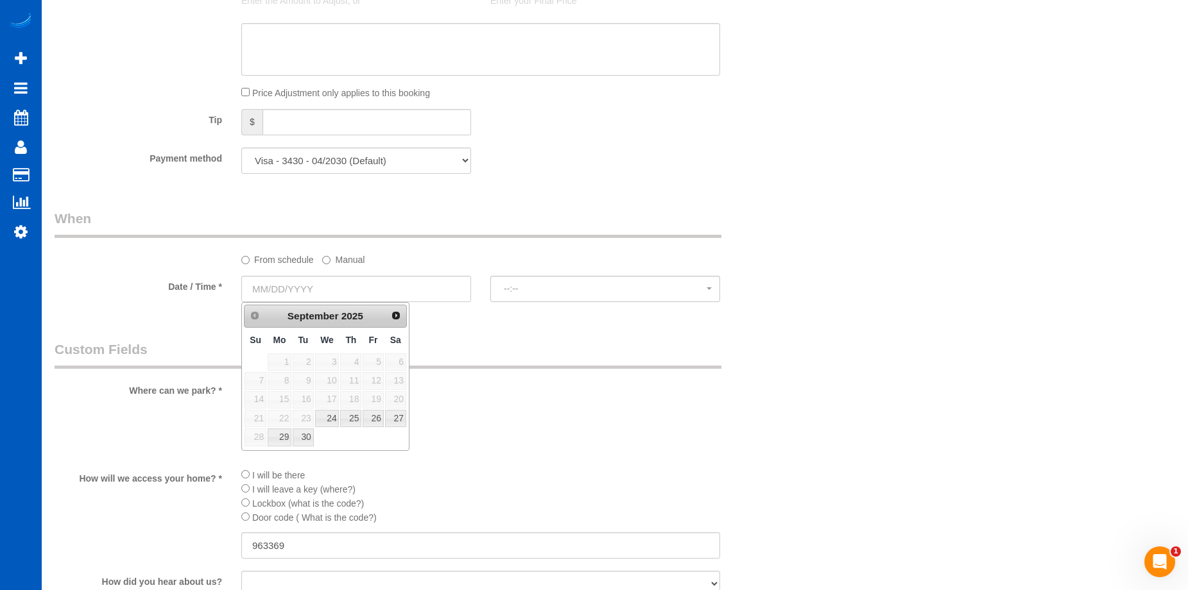
click at [385, 322] on div "Prev Next September 2025" at bounding box center [325, 316] width 163 height 23
click at [393, 321] on link "Next" at bounding box center [397, 315] width 18 height 18
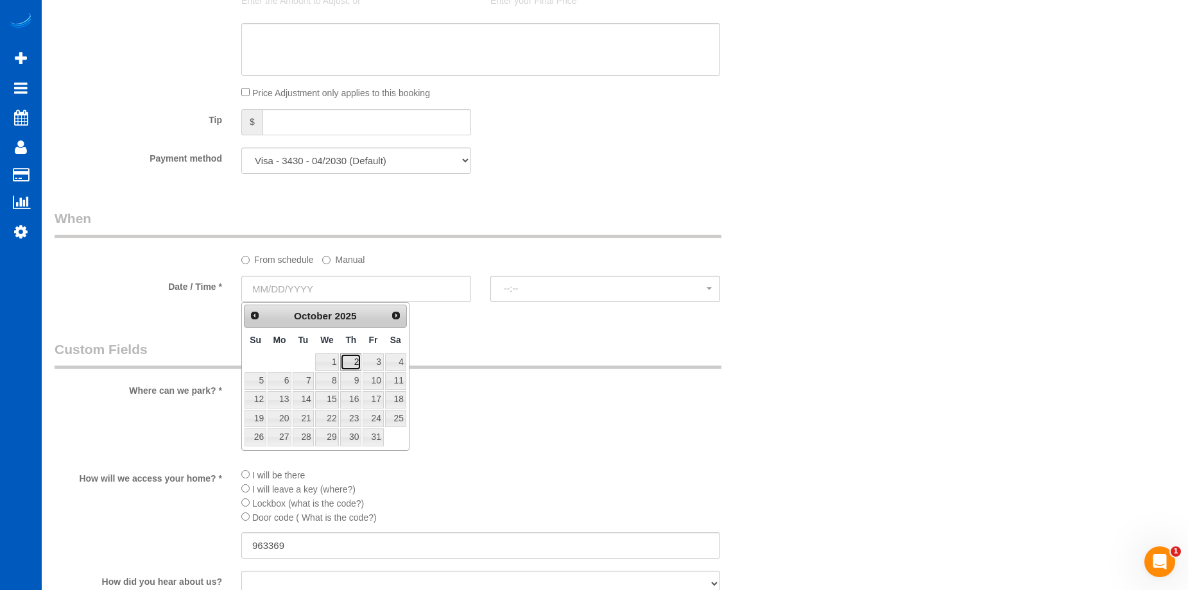
click at [346, 364] on link "2" at bounding box center [350, 362] width 21 height 17
type input "10/02/2025"
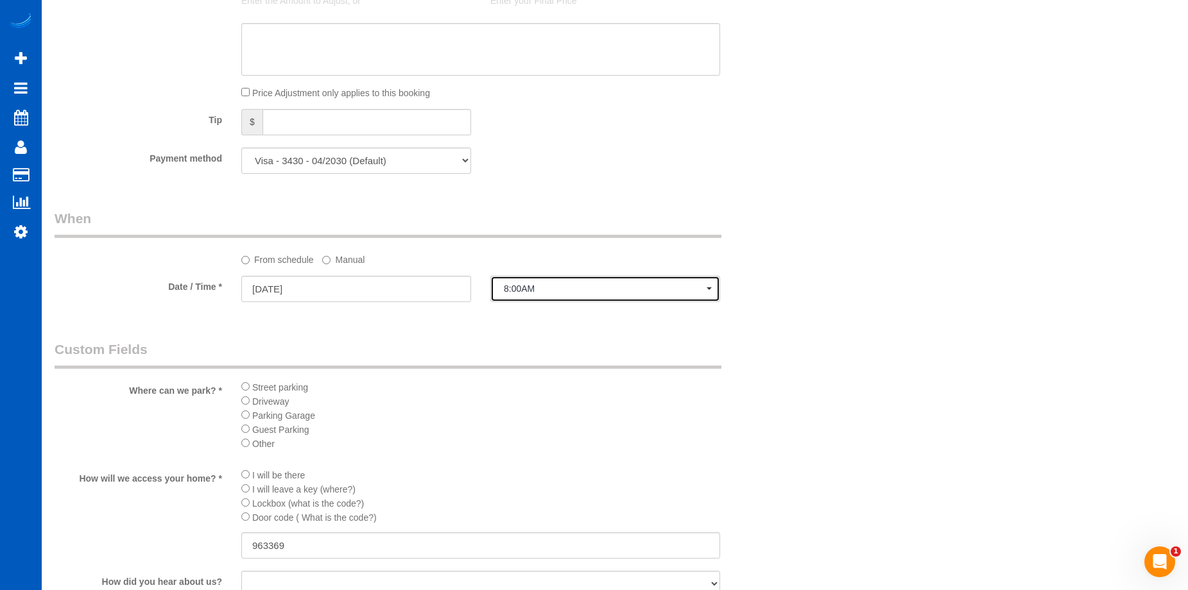
click at [534, 286] on span "8:00AM" at bounding box center [605, 289] width 203 height 10
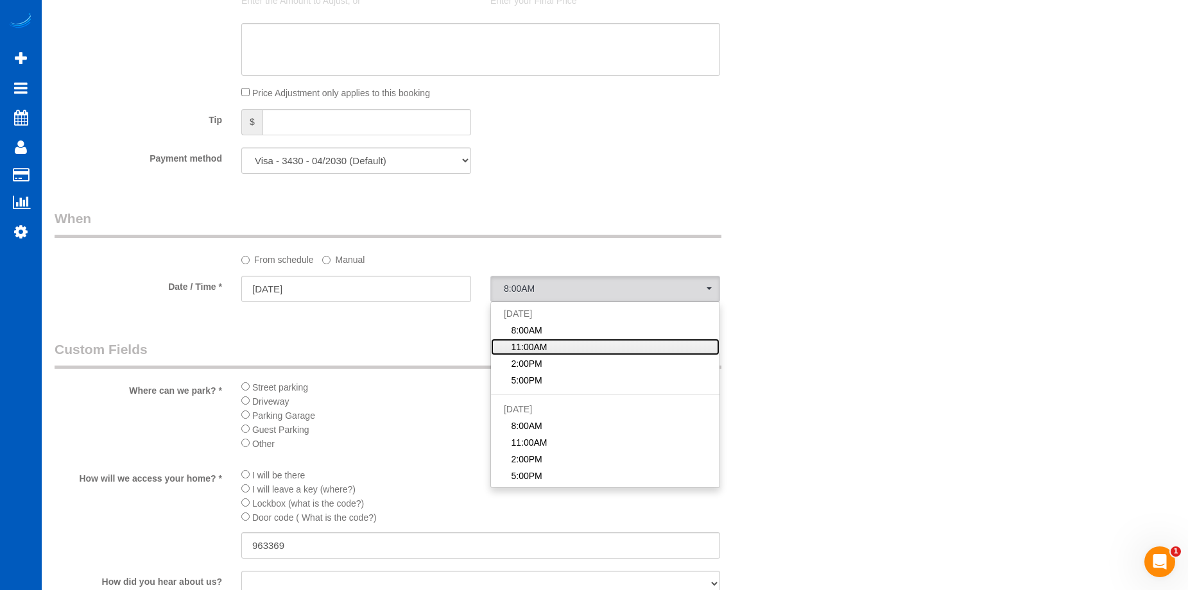
click at [541, 352] on span "11:00AM" at bounding box center [529, 347] width 36 height 13
select select "spot32"
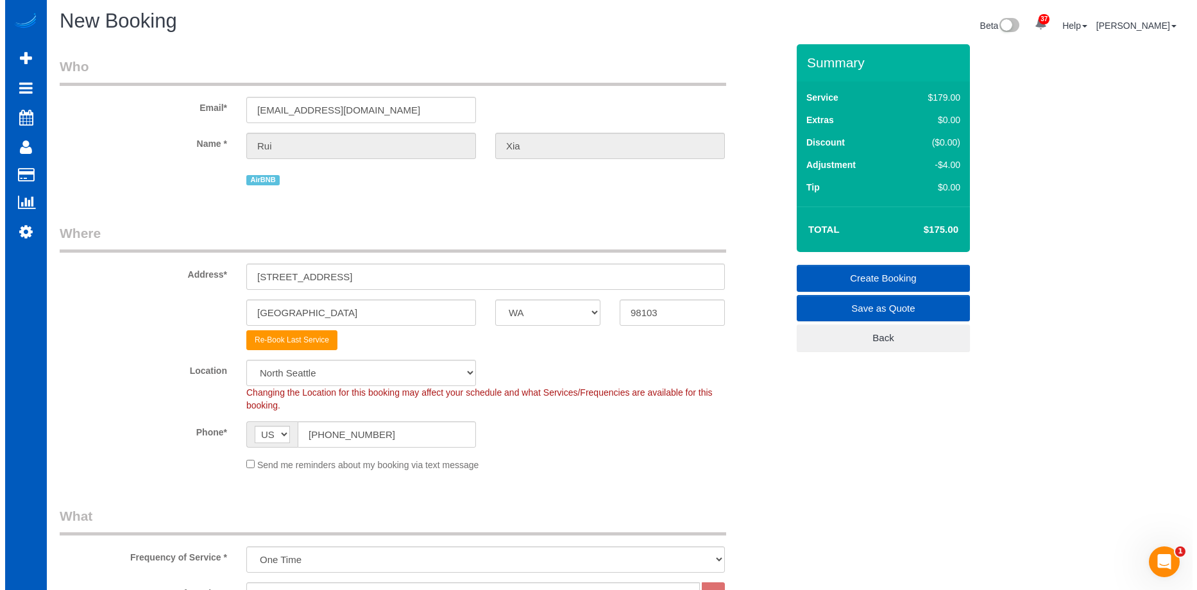
scroll to position [0, 0]
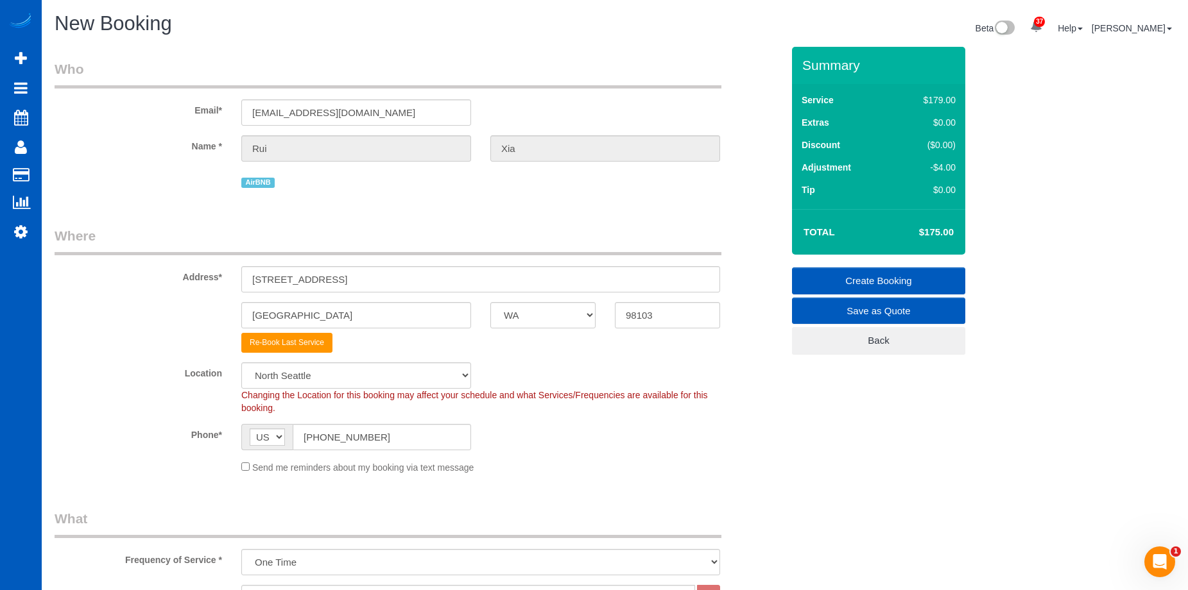
click at [834, 279] on link "Create Booking" at bounding box center [878, 281] width 173 height 27
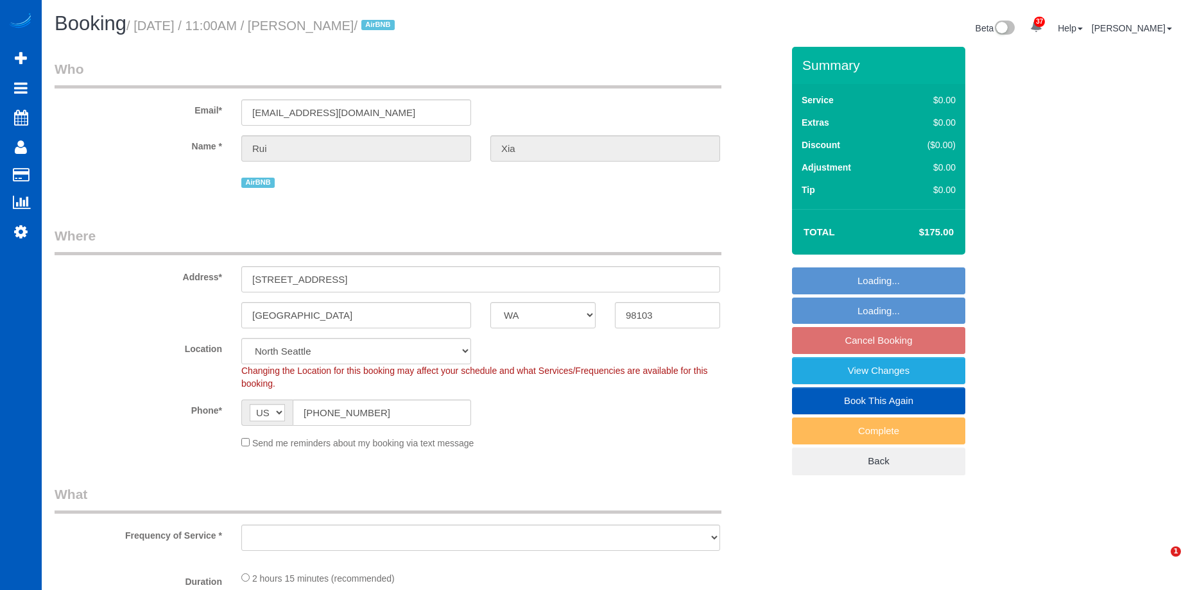
select select "WA"
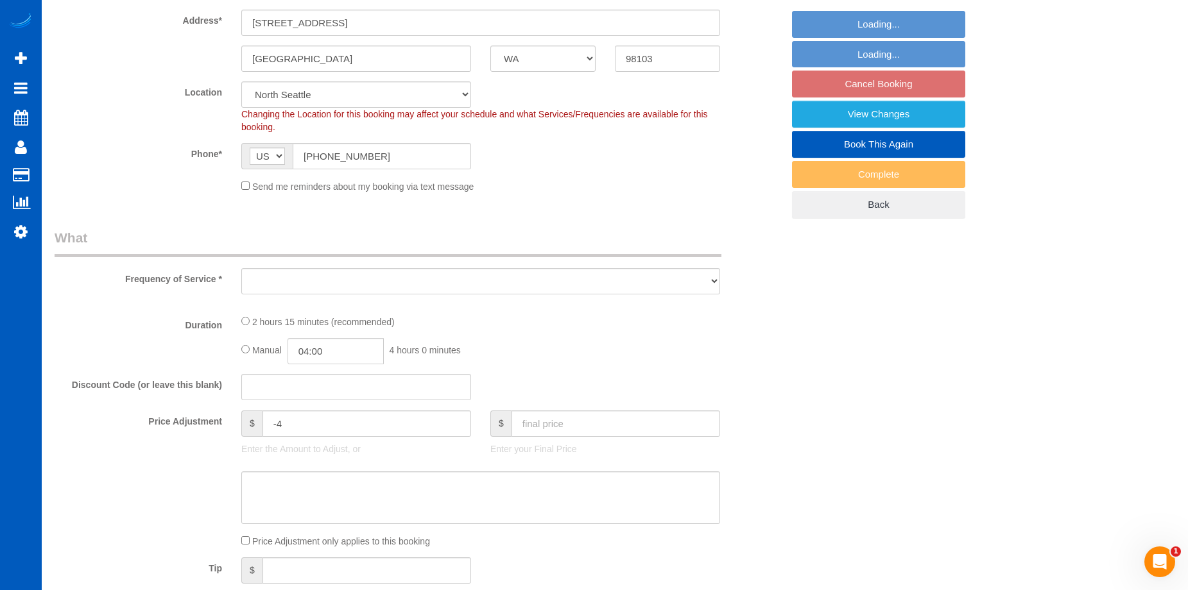
select select "object:918"
select select "spot2"
select select "object:1183"
select select "199"
select select "1001"
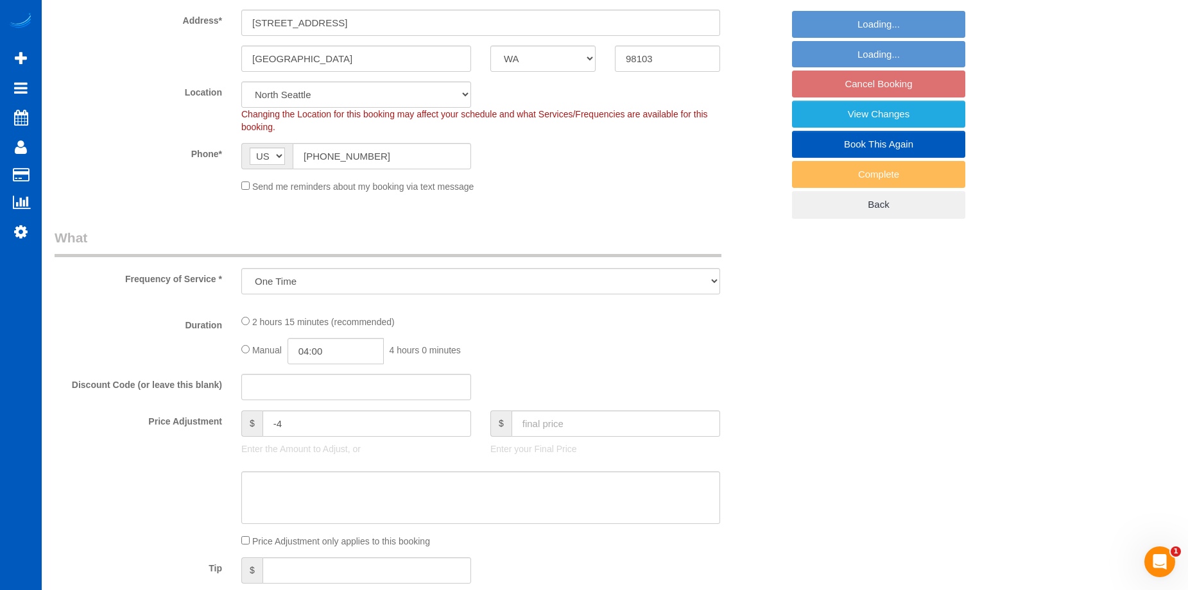
select select "3"
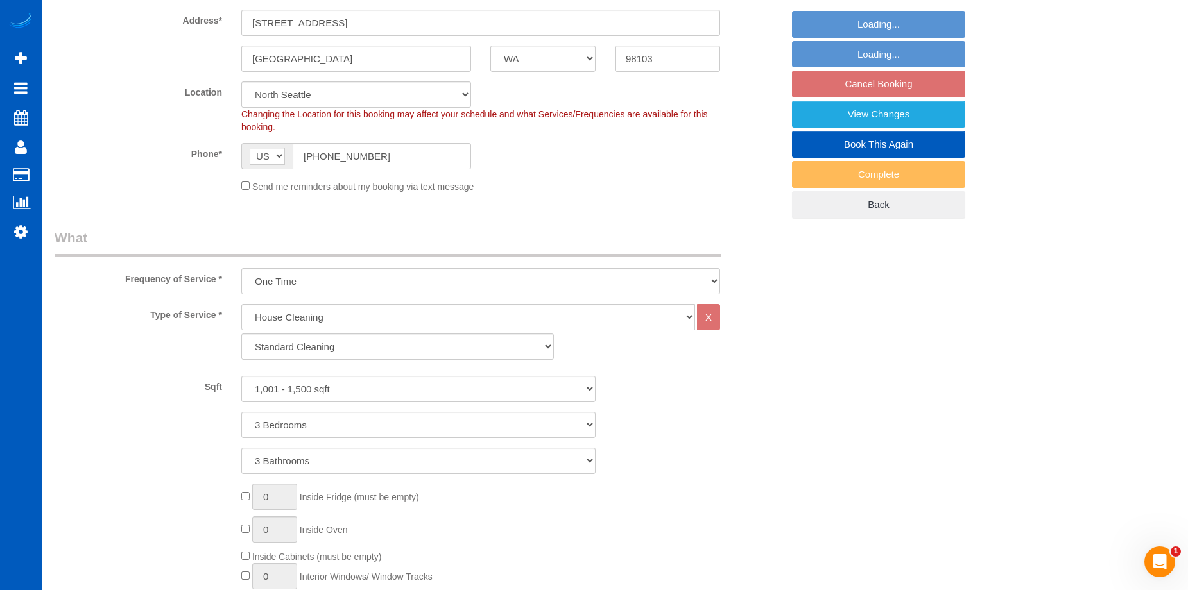
select select "1001"
select select "3"
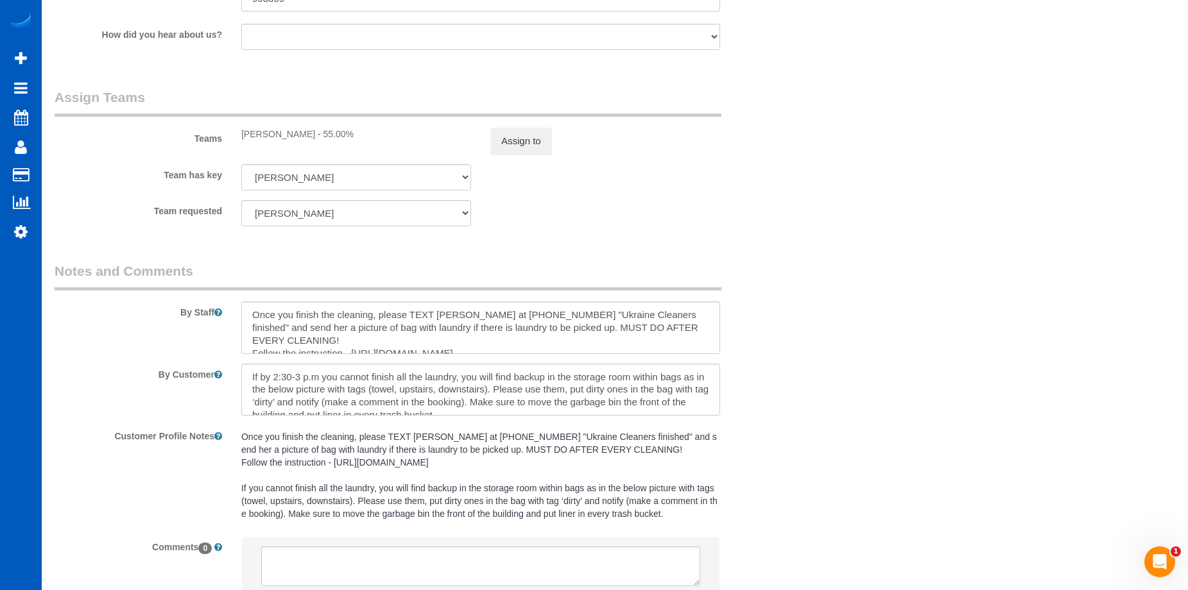
scroll to position [1451, 0]
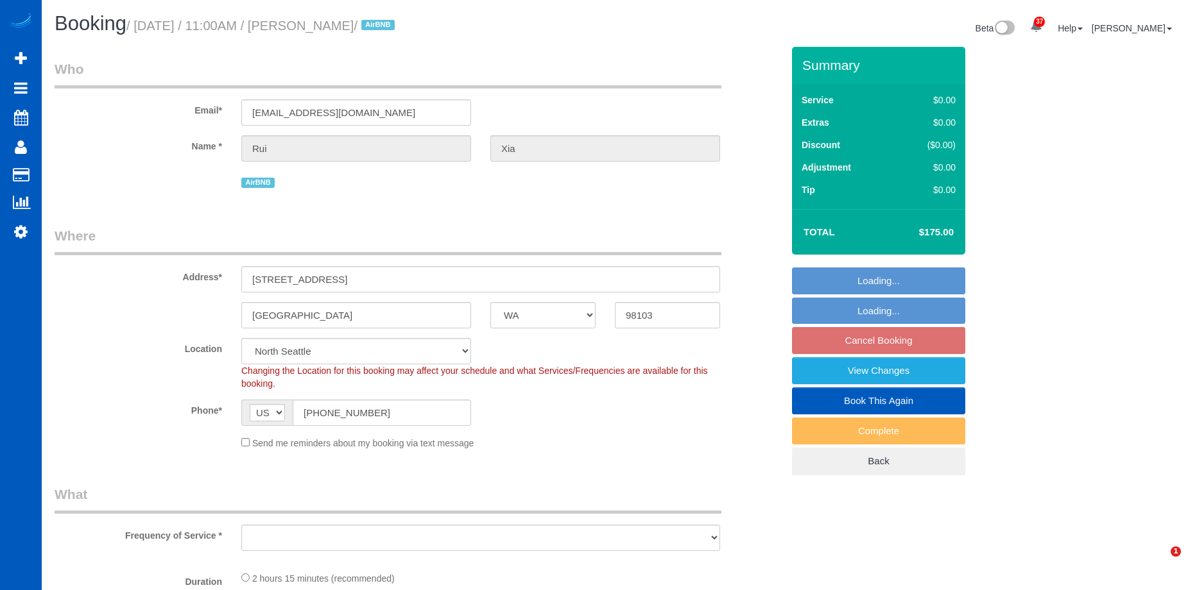
select select "WA"
select select "object:918"
select select "spot2"
select select "199"
select select "1001"
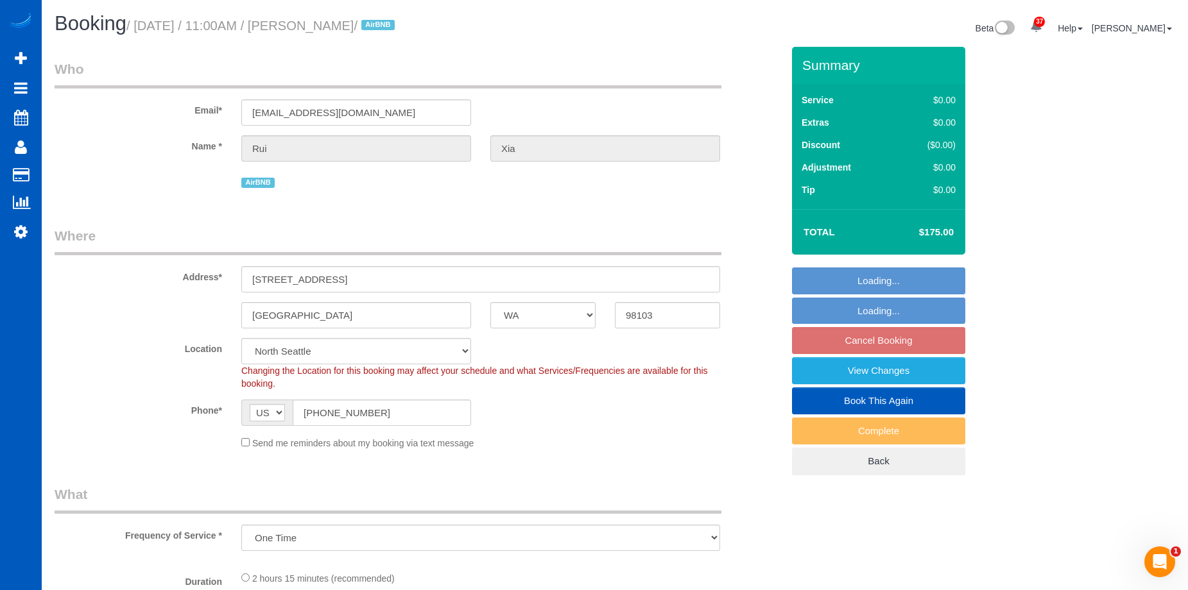
select select "3"
select select "1001"
select select "3"
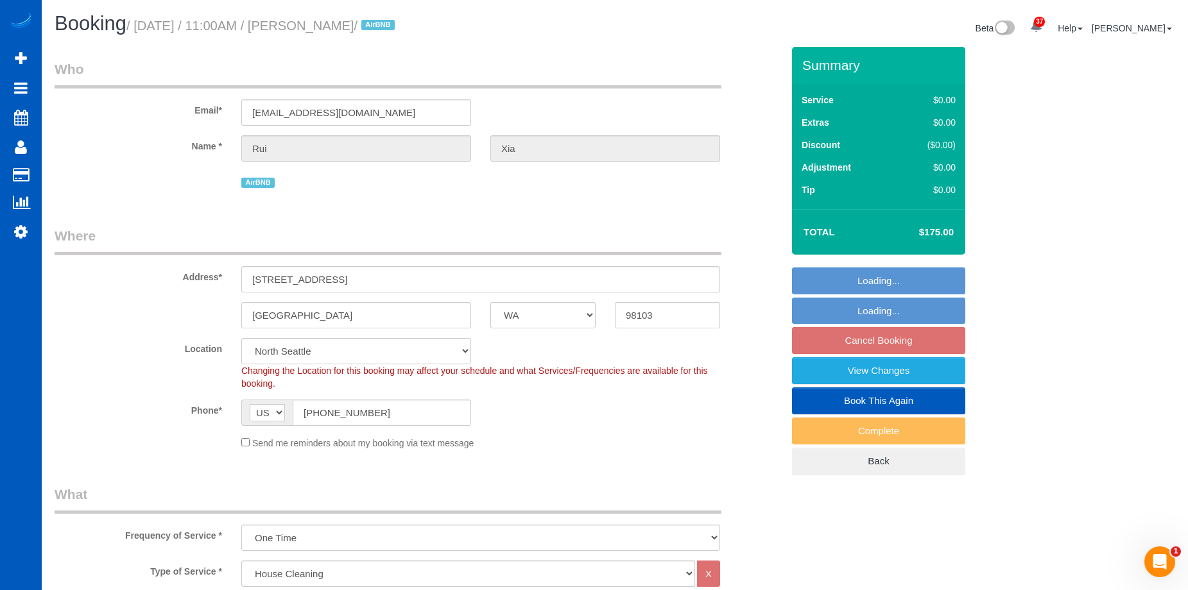
select select "object:1267"
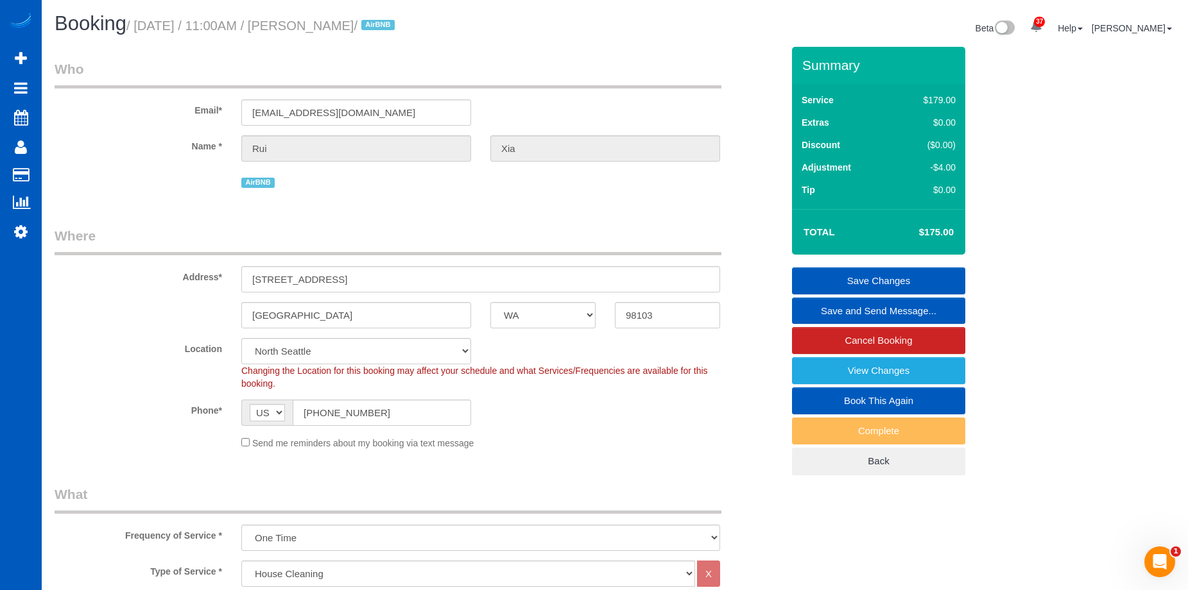
click at [820, 402] on link "Book This Again" at bounding box center [878, 401] width 173 height 27
select select "WA"
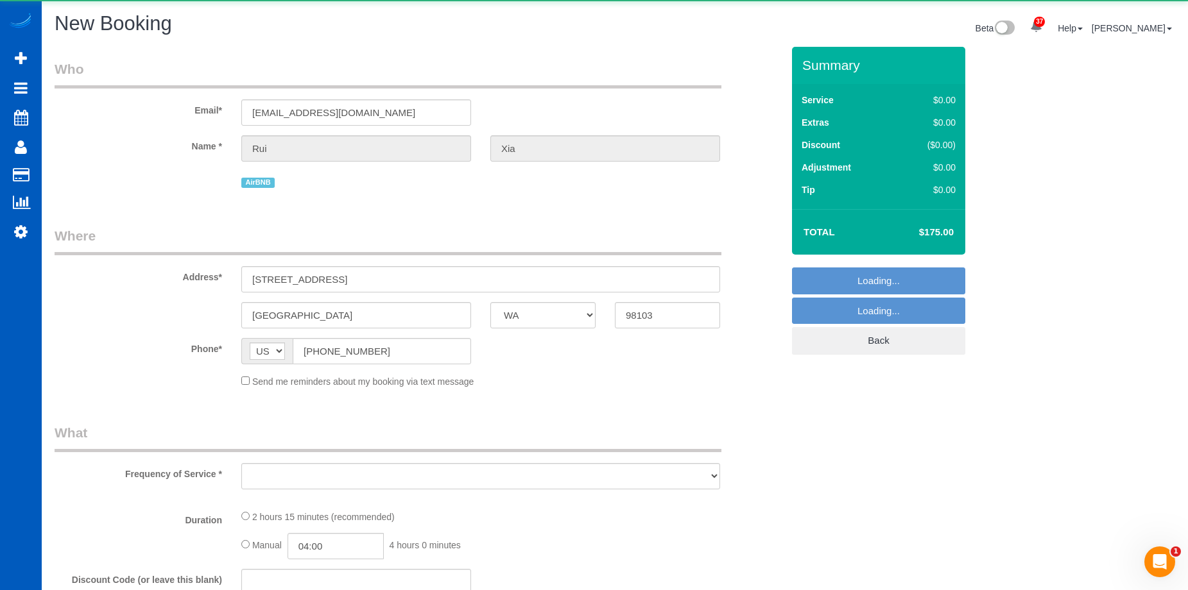
select select "object:1868"
select select "string:fspay-581ee3a3-ef50-4f7b-abd9-92cea8b7e377"
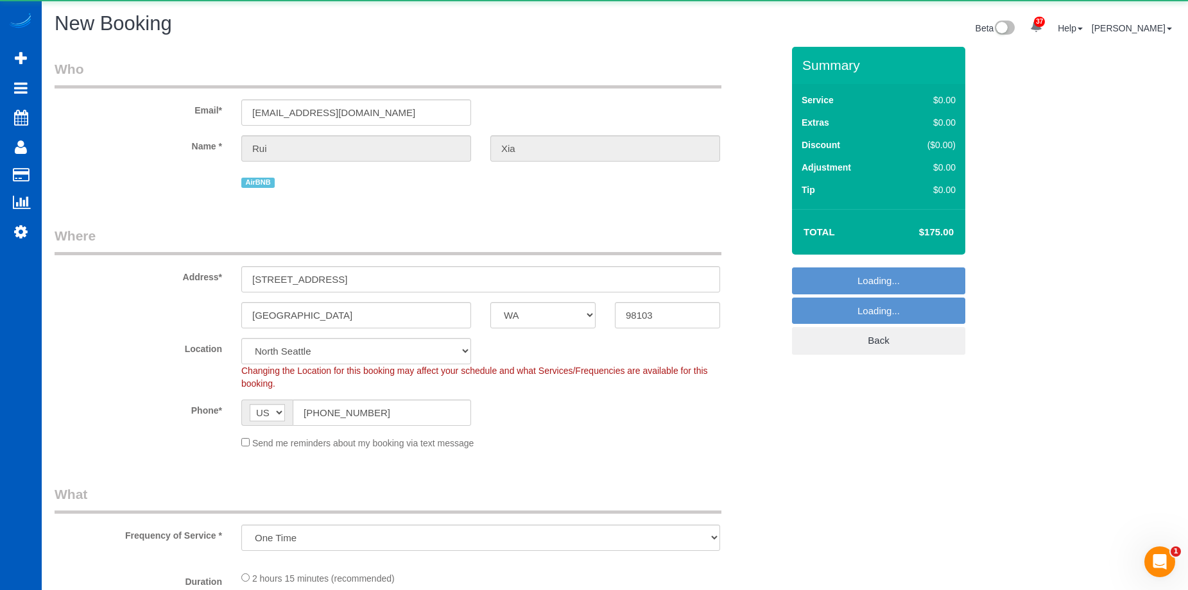
select select "object:1875"
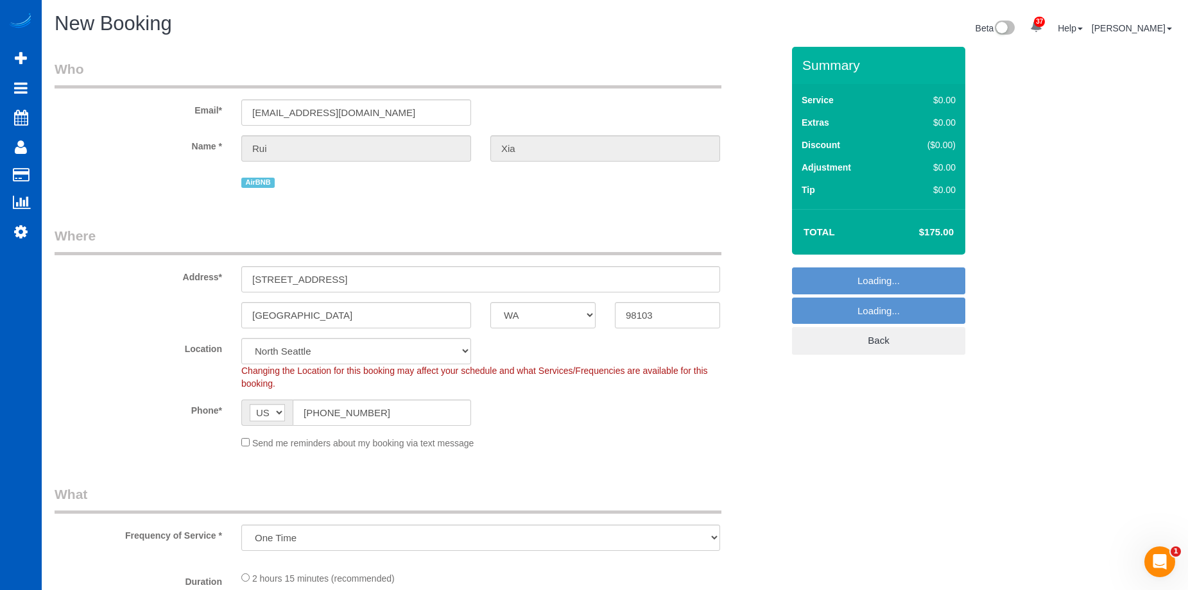
select select "199"
select select "1001"
select select "3"
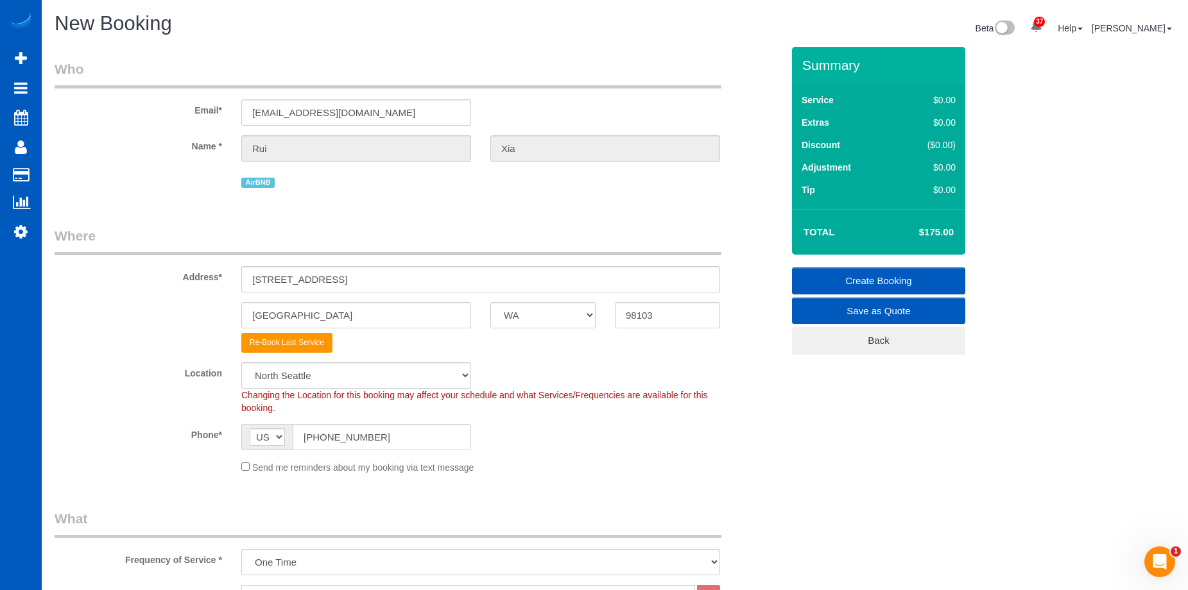
select select "object:2108"
select select "1001"
select select "3"
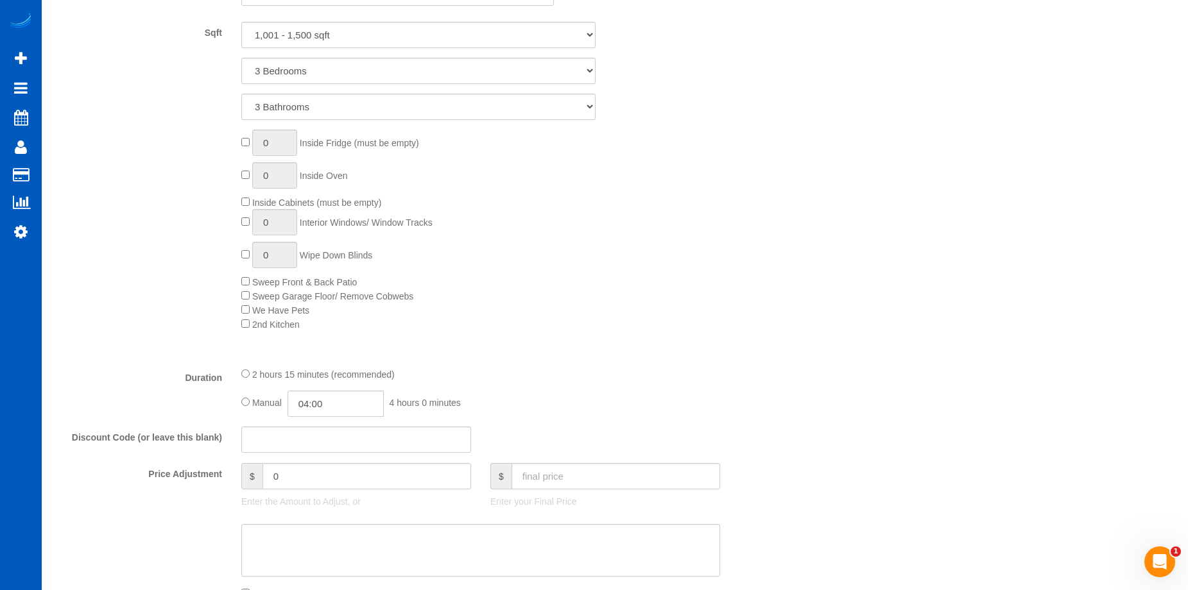
scroll to position [770, 0]
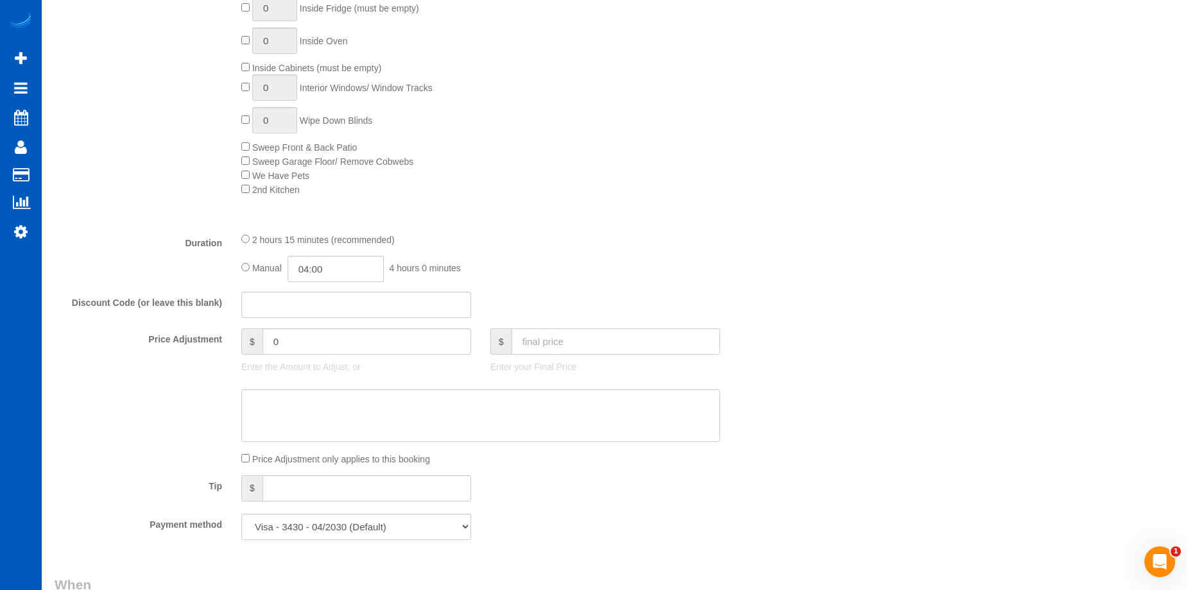
click at [554, 343] on input "text" at bounding box center [615, 341] width 209 height 26
type input "175"
click at [514, 395] on textarea at bounding box center [480, 415] width 479 height 53
type input "-4"
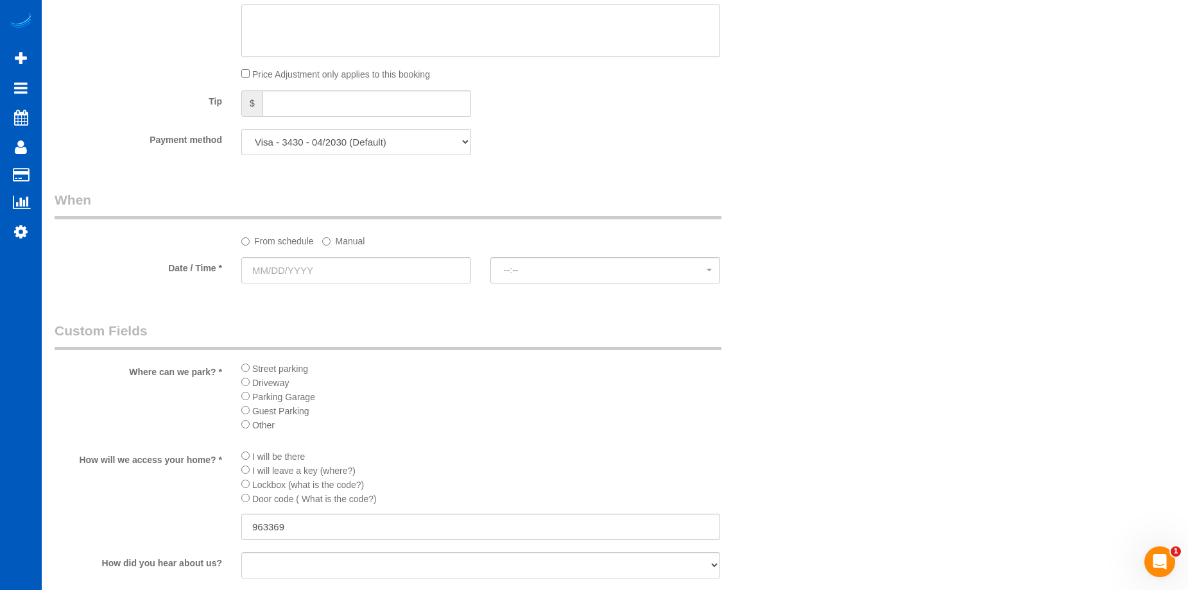
scroll to position [1347, 0]
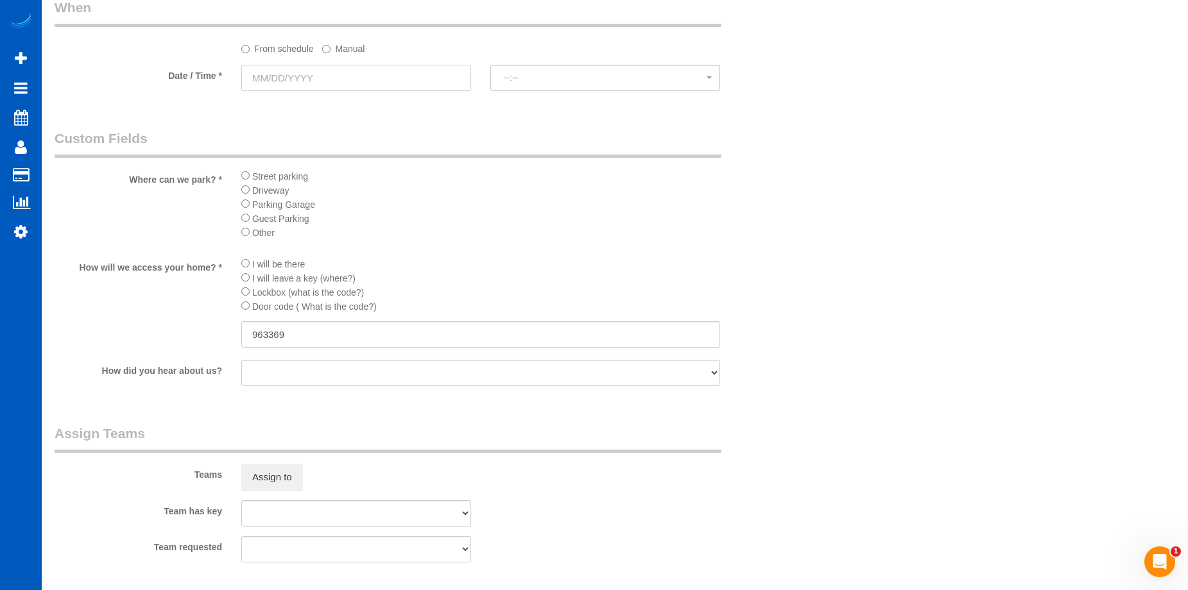
click at [430, 76] on input "text" at bounding box center [356, 78] width 230 height 26
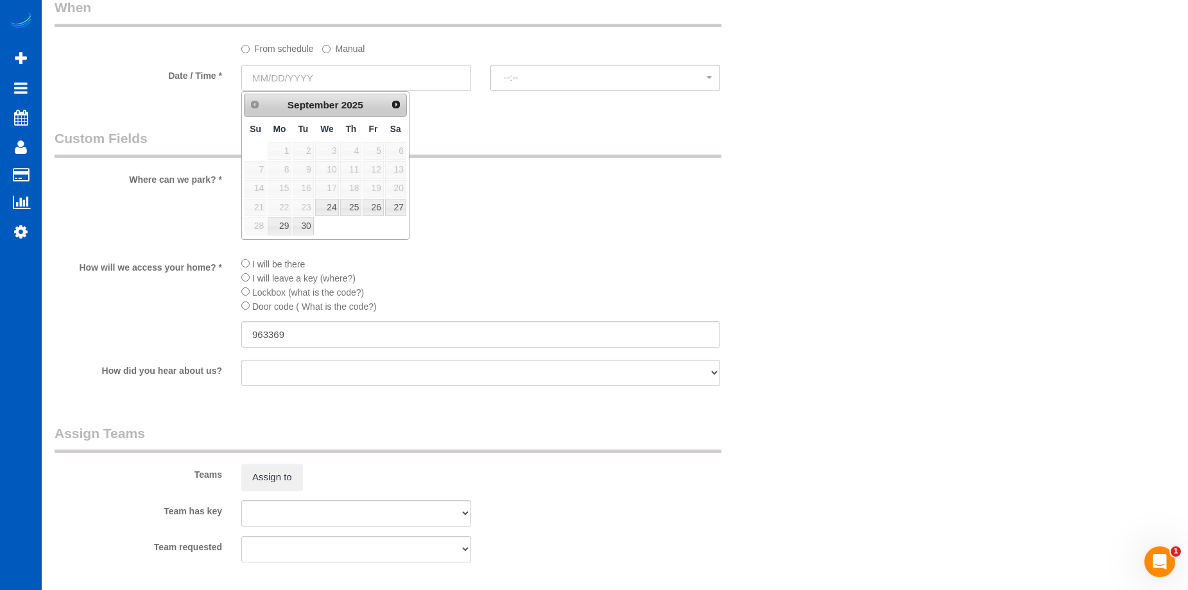
click at [399, 108] on span "Next" at bounding box center [396, 104] width 10 height 10
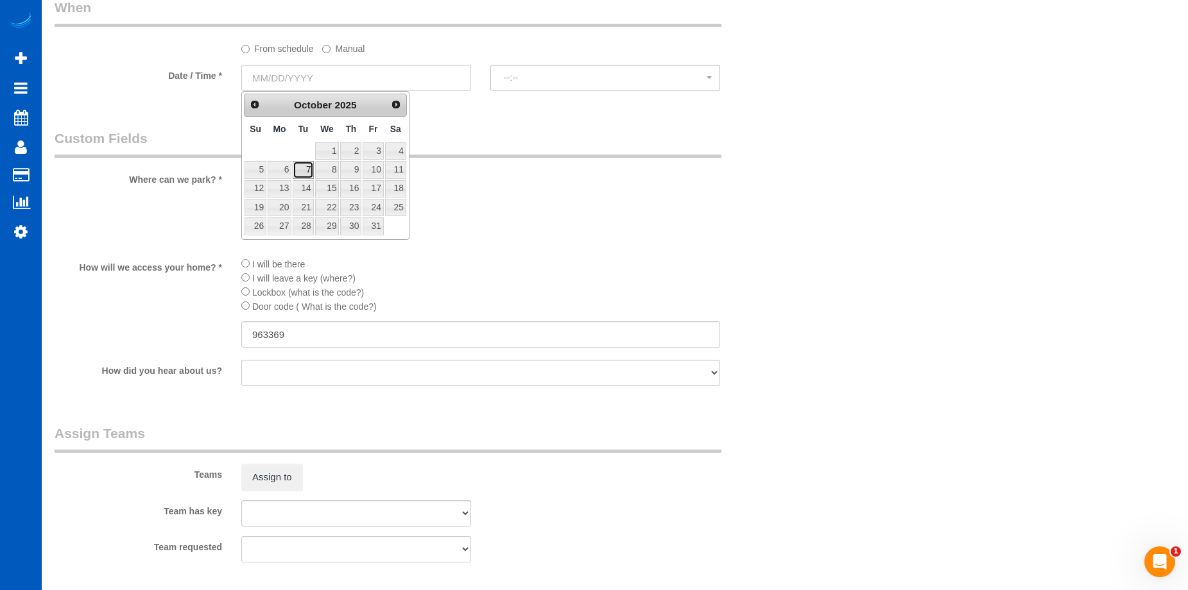
click at [305, 167] on link "7" at bounding box center [303, 169] width 21 height 17
type input "10/07/2025"
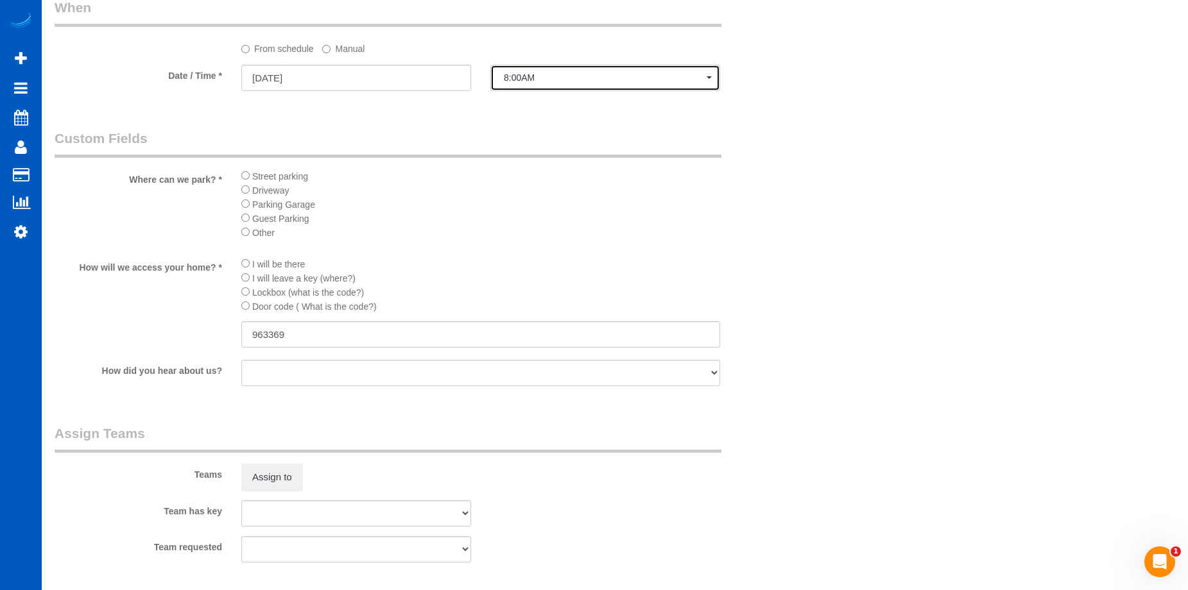
click at [592, 87] on button "8:00AM" at bounding box center [605, 78] width 230 height 26
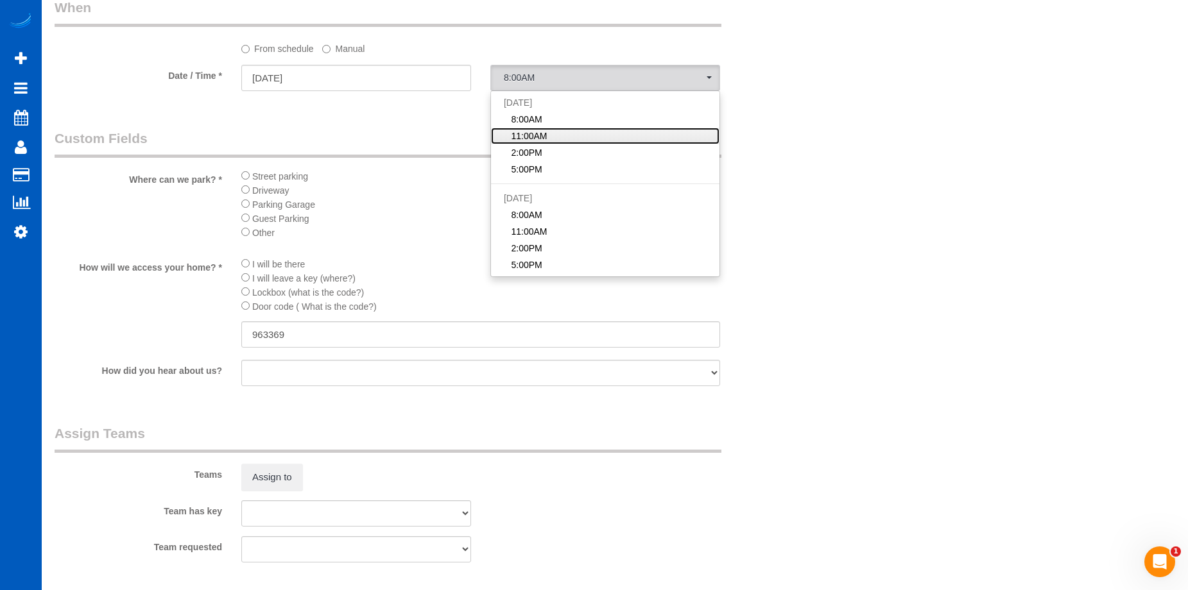
click at [572, 134] on link "11:00AM" at bounding box center [605, 136] width 228 height 17
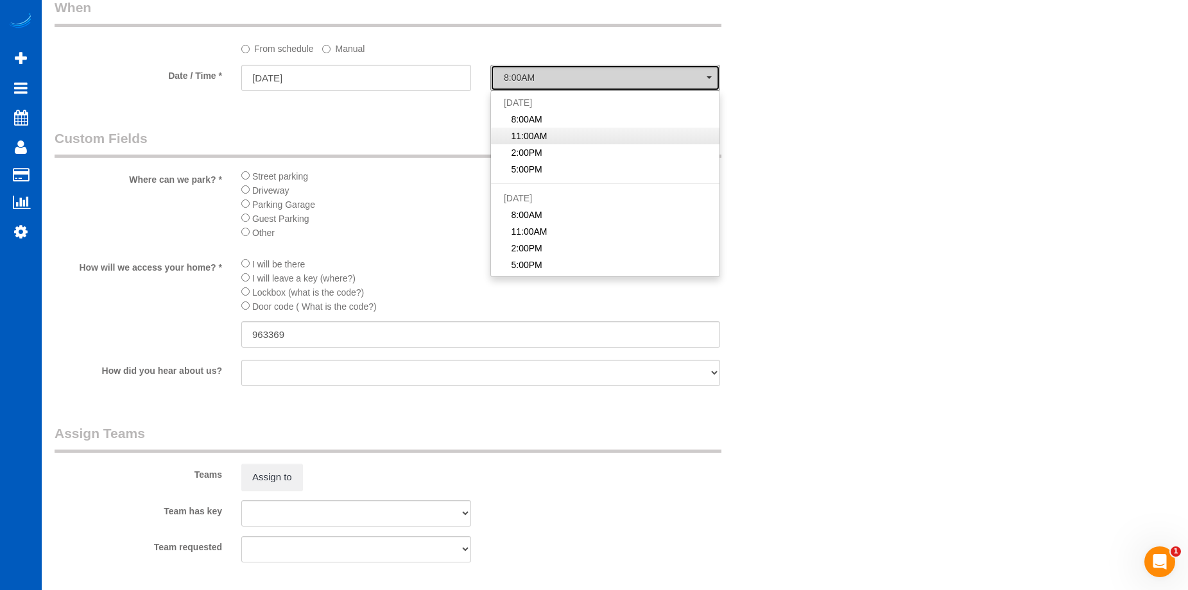
select select "spot32"
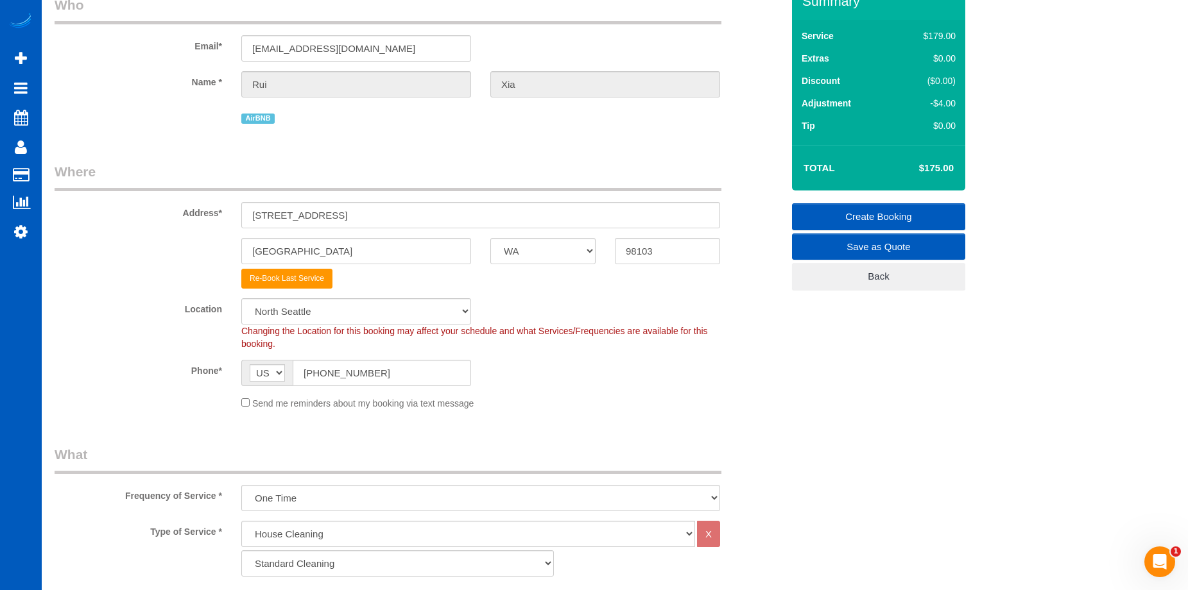
scroll to position [0, 0]
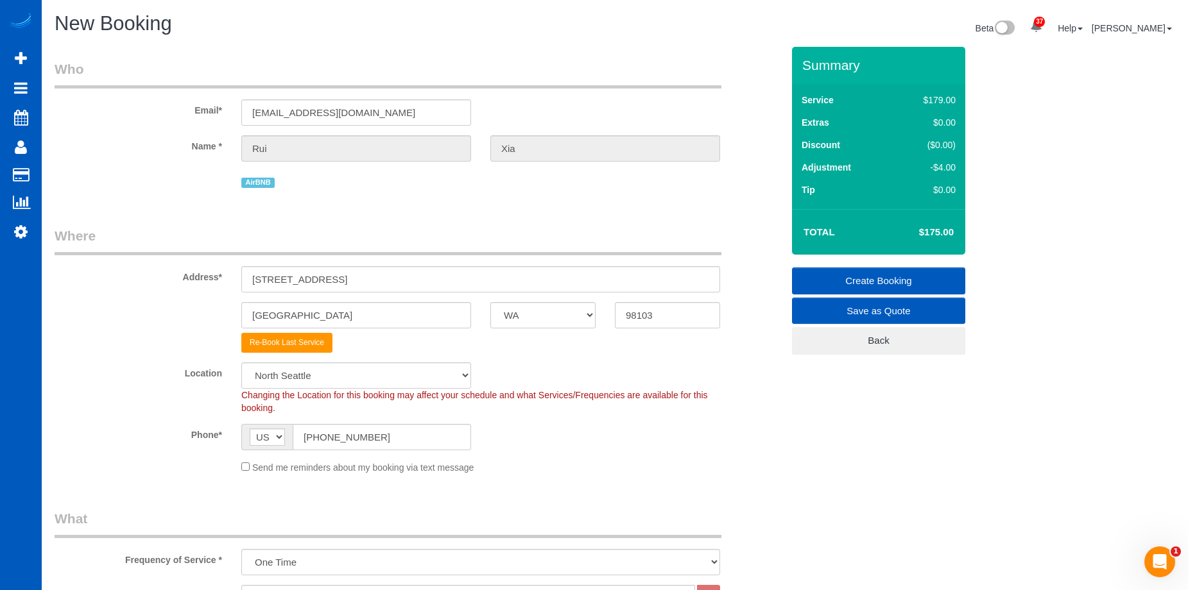
click at [815, 270] on link "Create Booking" at bounding box center [878, 281] width 173 height 27
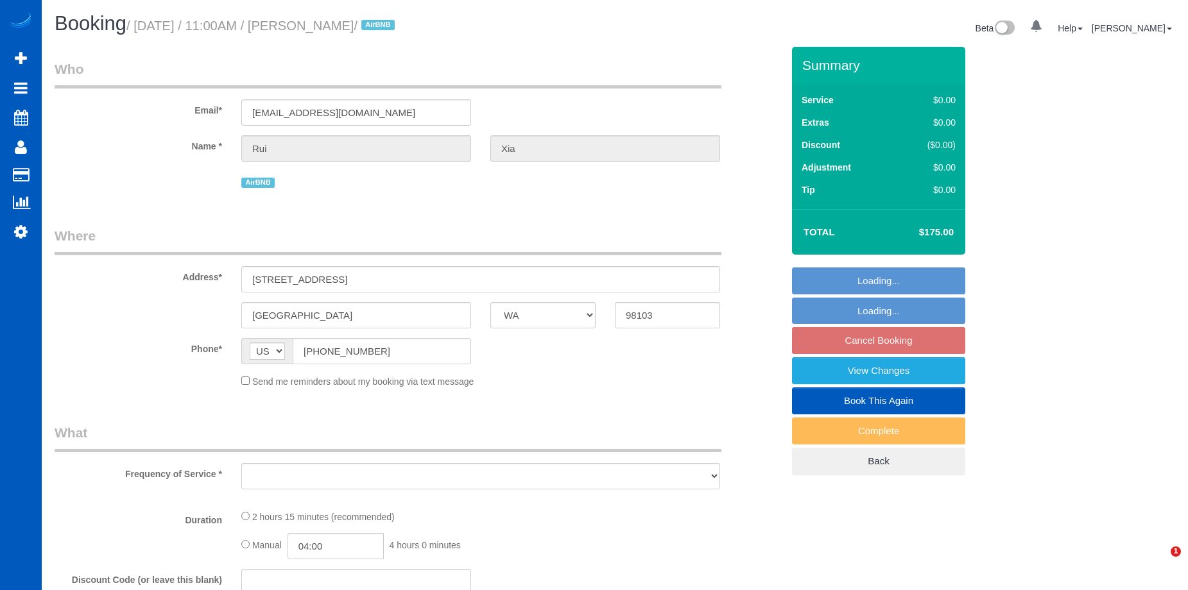
select select "WA"
select select "object:843"
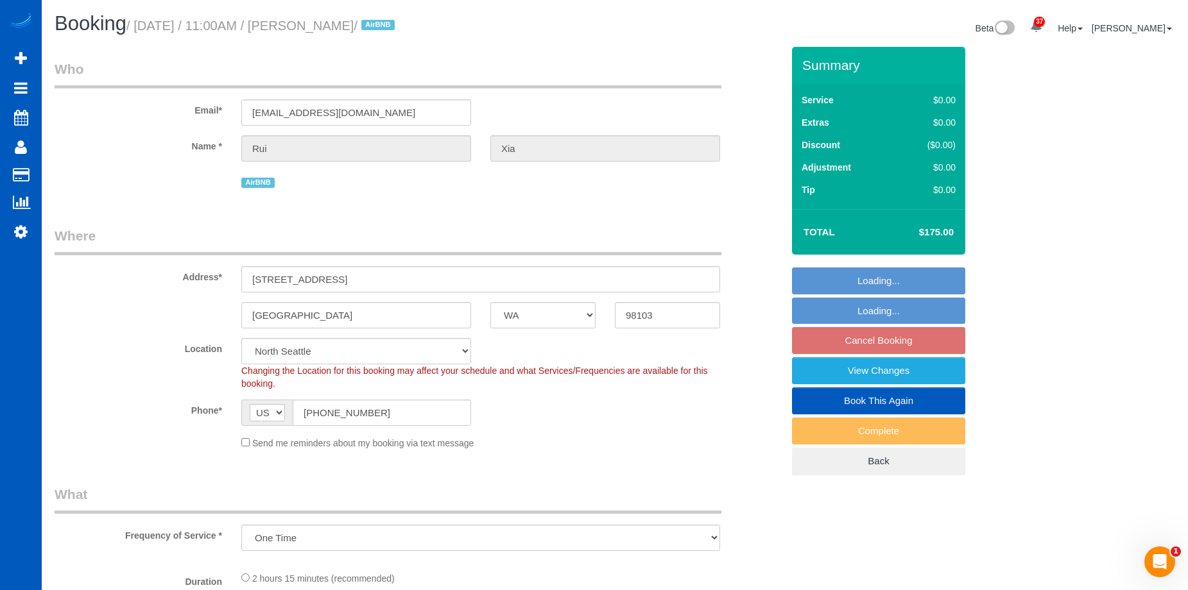
select select "199"
select select "1001"
select select "3"
select select "object:987"
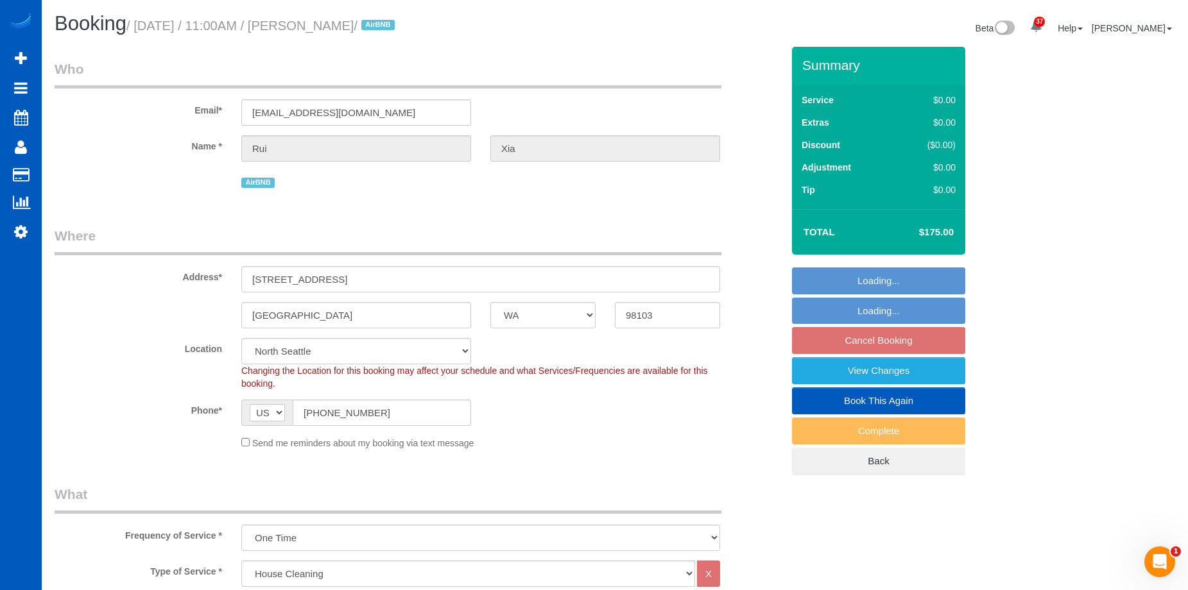
select select "spot2"
select select "1001"
select select "3"
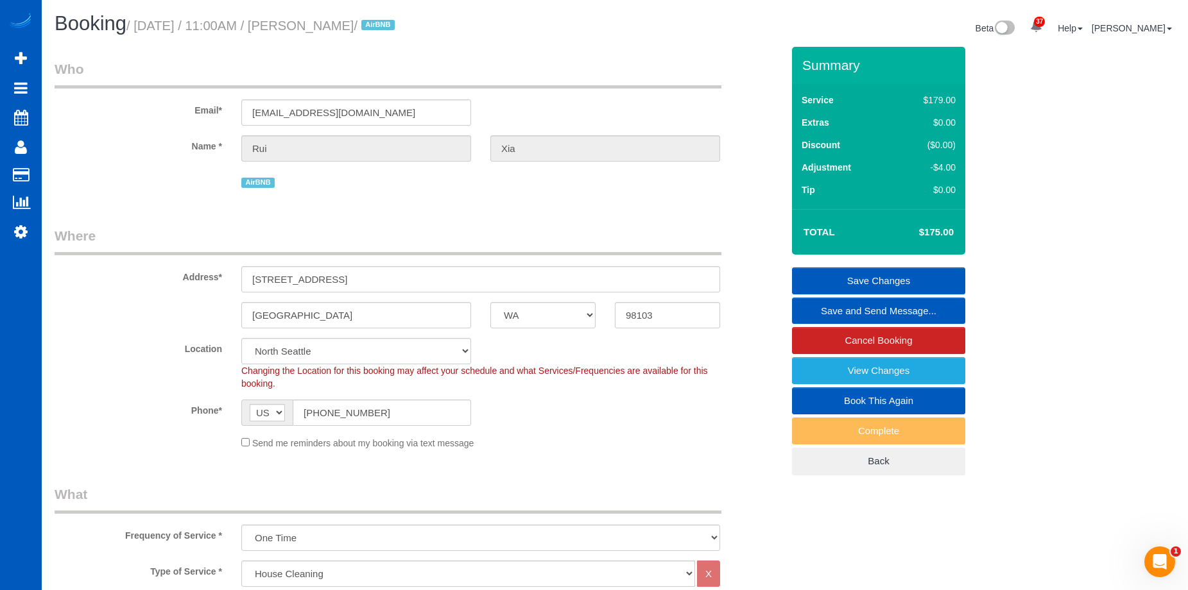
click at [837, 400] on link "Book This Again" at bounding box center [878, 401] width 173 height 27
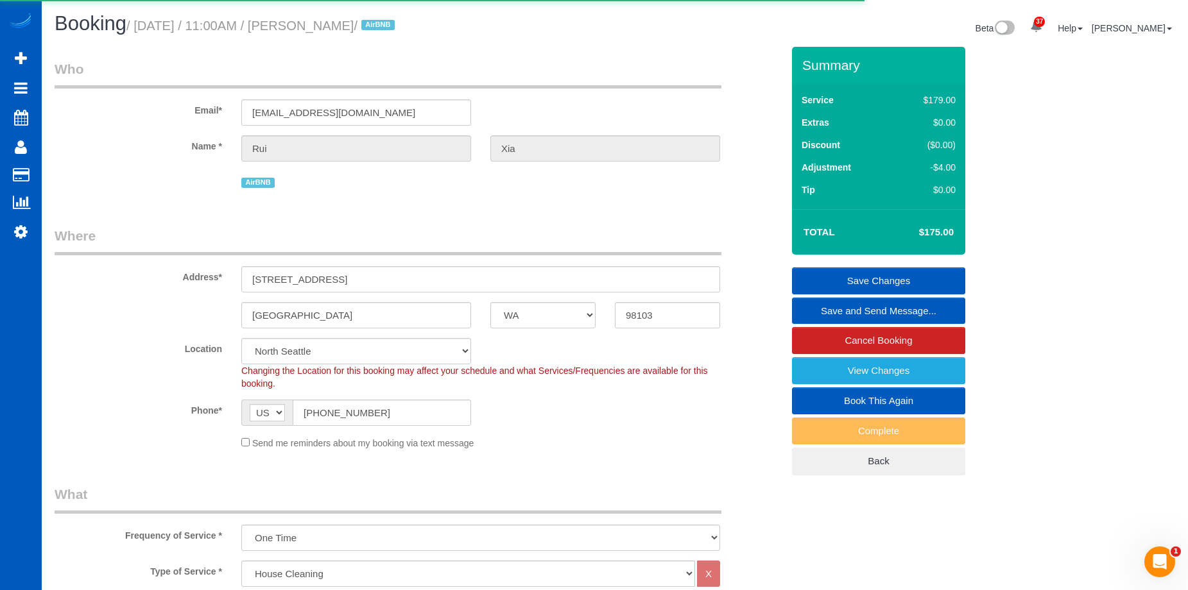
select select "WA"
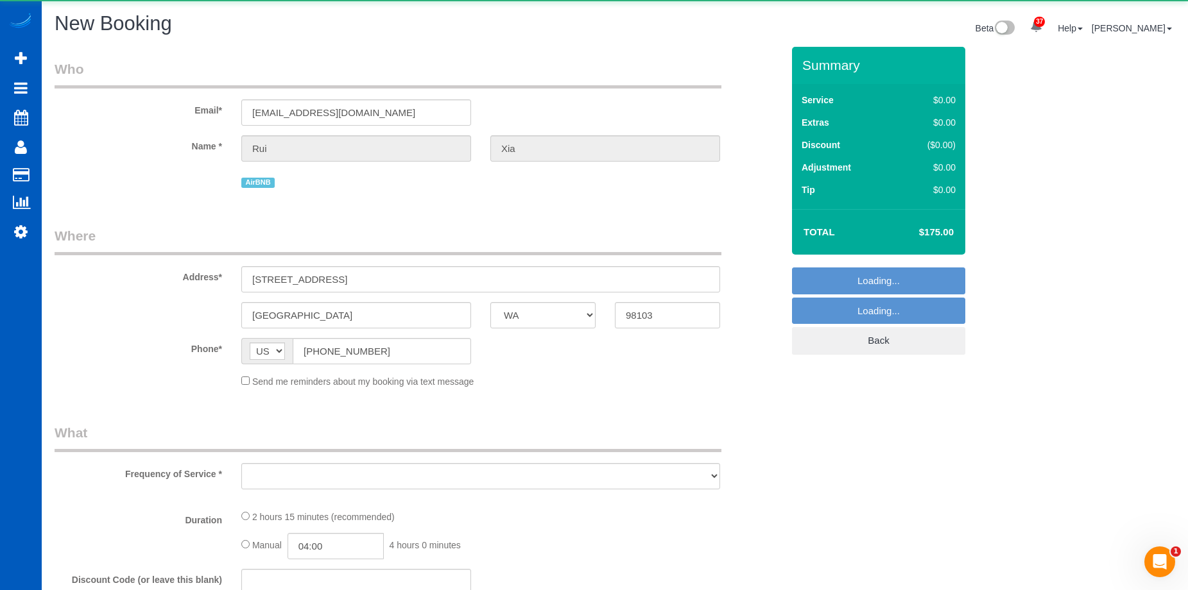
select select "string:fspay-581ee3a3-ef50-4f7b-abd9-92cea8b7e377"
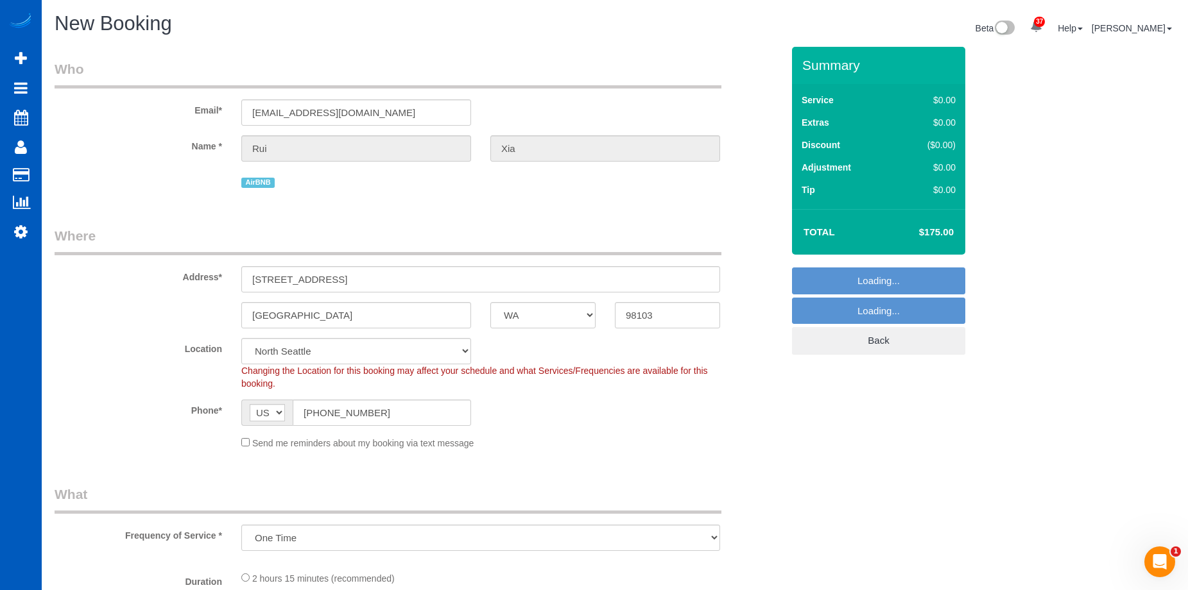
select select "object:2098"
select select "199"
select select "1001"
select select "3"
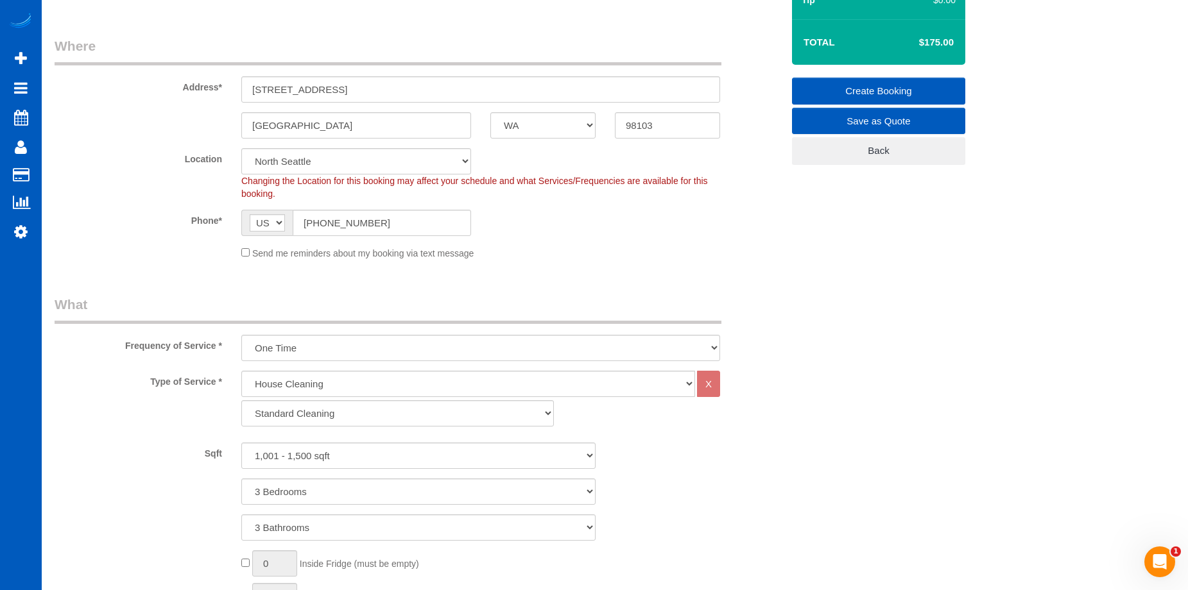
scroll to position [192, 0]
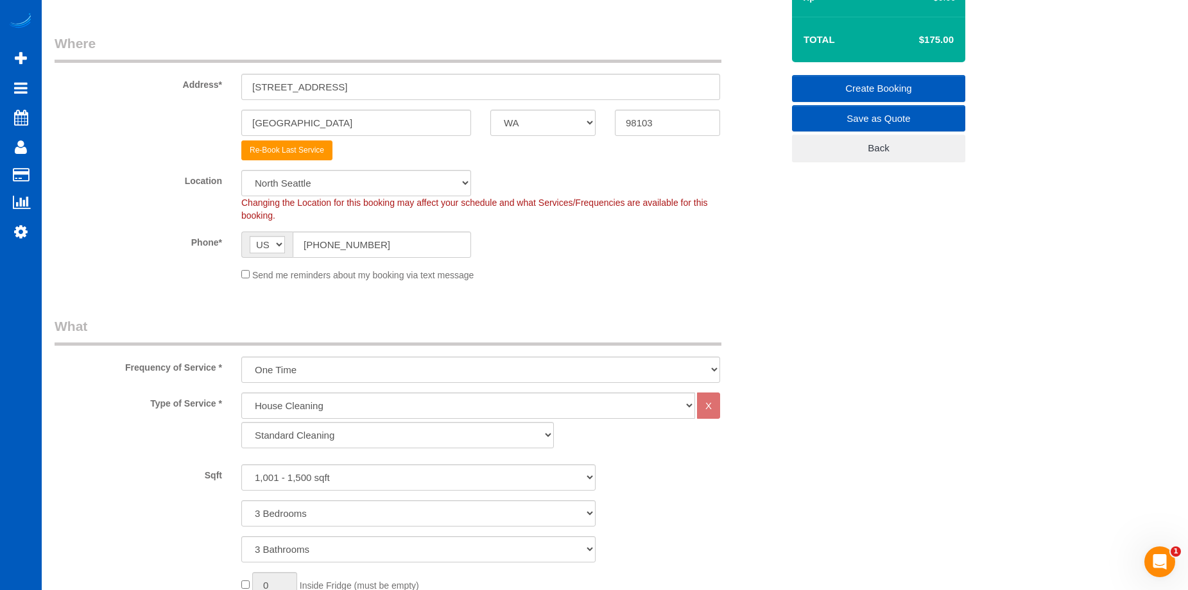
select select "object:2108"
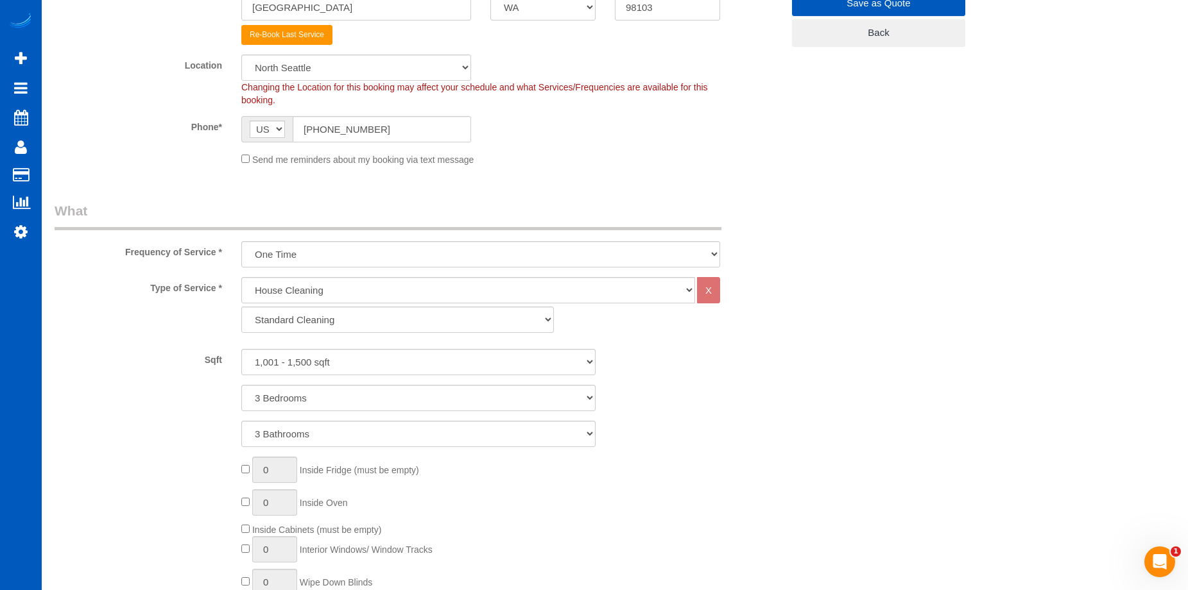
select select "1001"
select select "3"
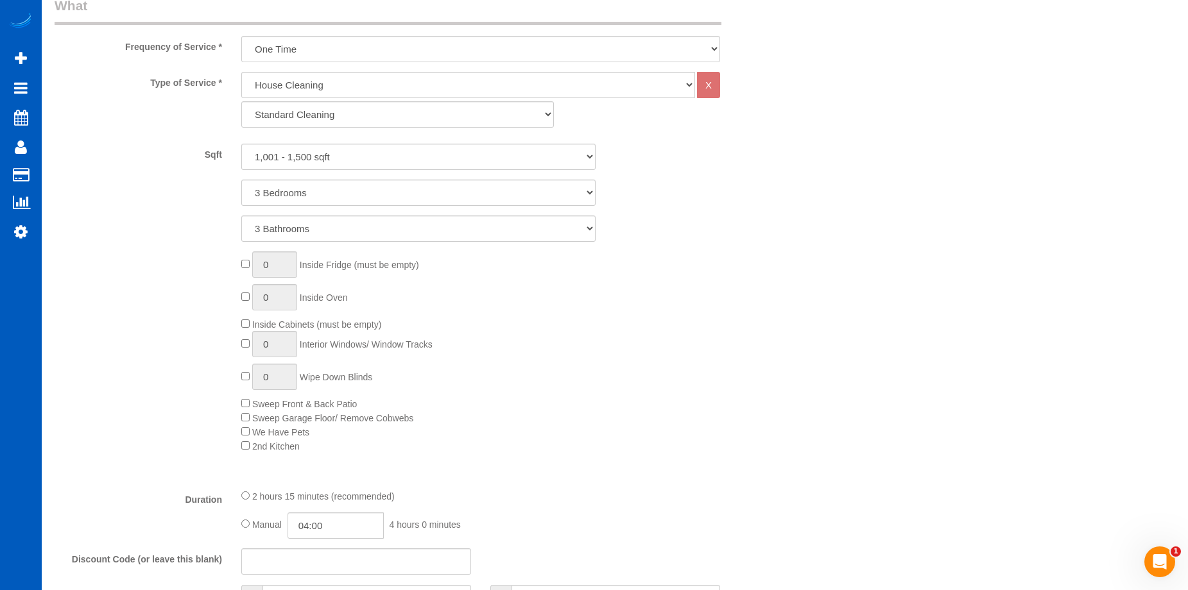
scroll to position [834, 0]
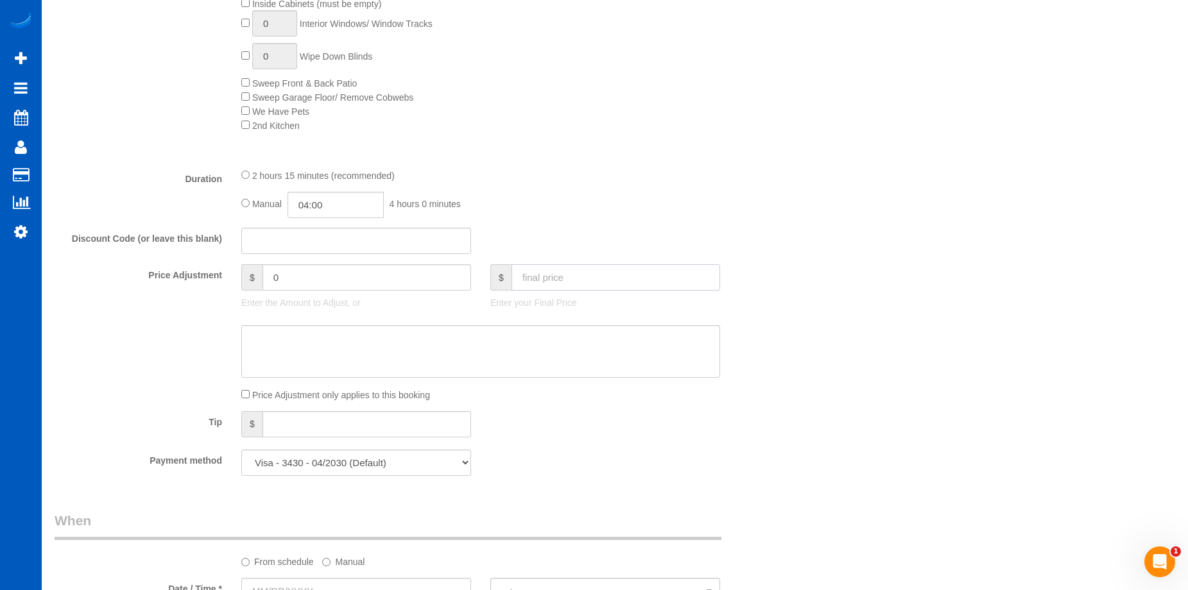
click at [548, 280] on input "text" at bounding box center [615, 277] width 209 height 26
type input "175"
click at [528, 337] on textarea at bounding box center [480, 351] width 479 height 53
type input "-4"
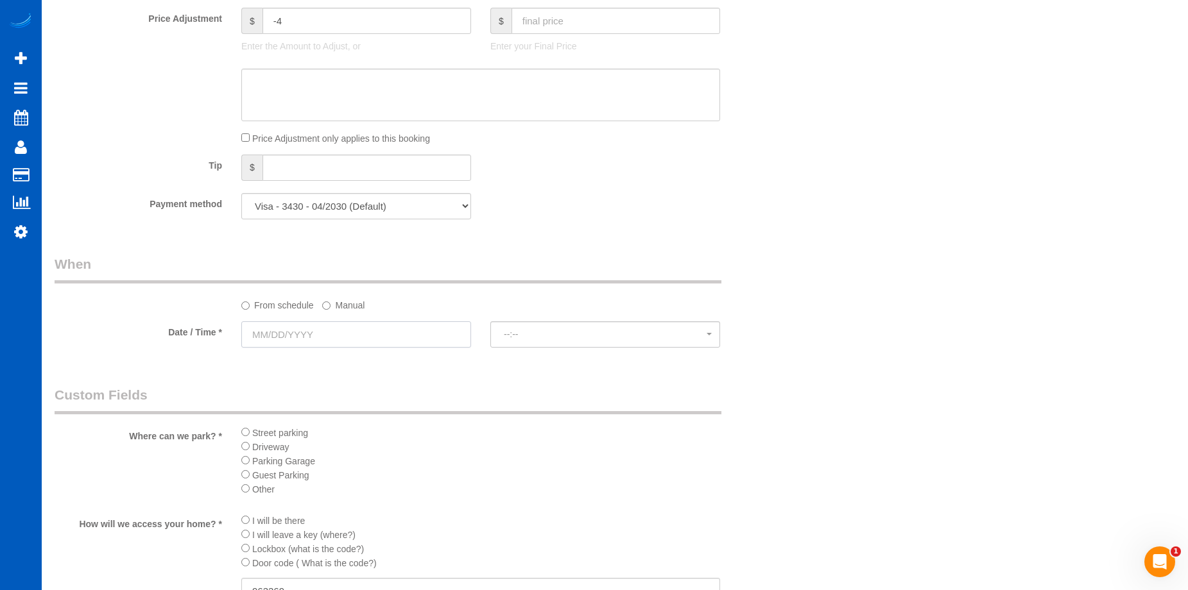
click at [408, 334] on input "text" at bounding box center [356, 334] width 230 height 26
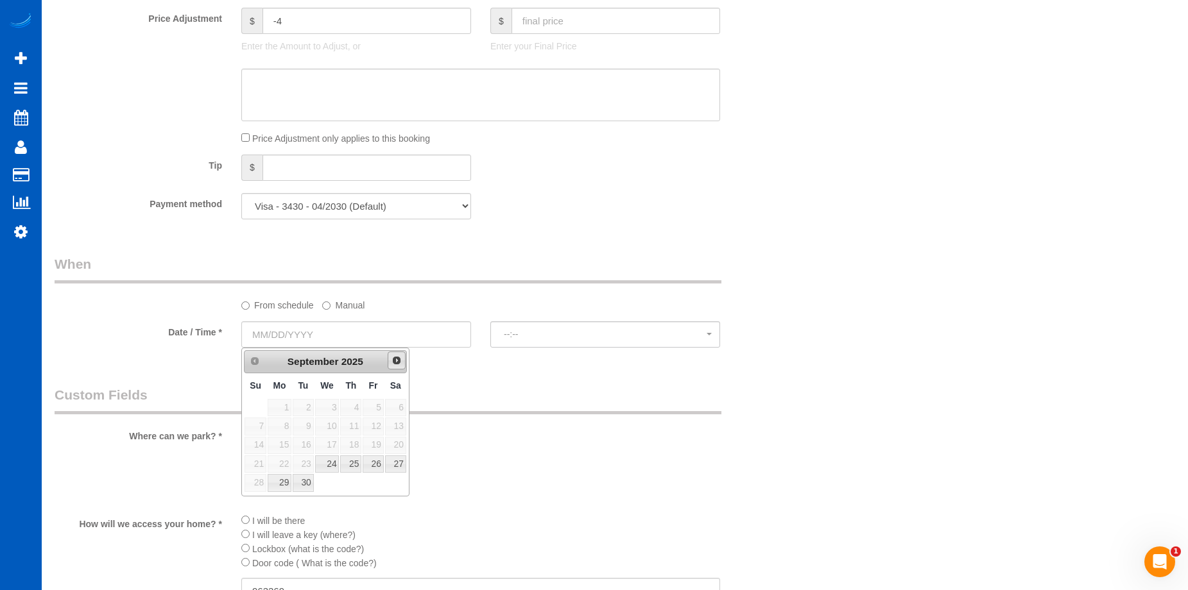
click at [397, 359] on span "Next" at bounding box center [396, 360] width 10 height 10
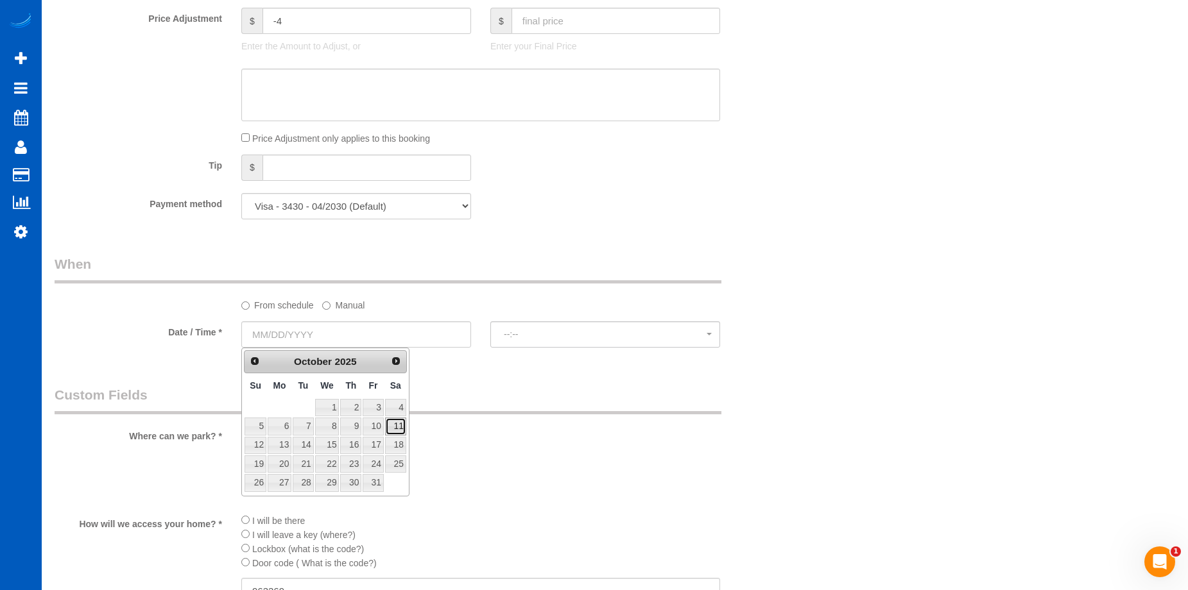
click at [392, 425] on link "11" at bounding box center [395, 426] width 21 height 17
type input "10/11/2025"
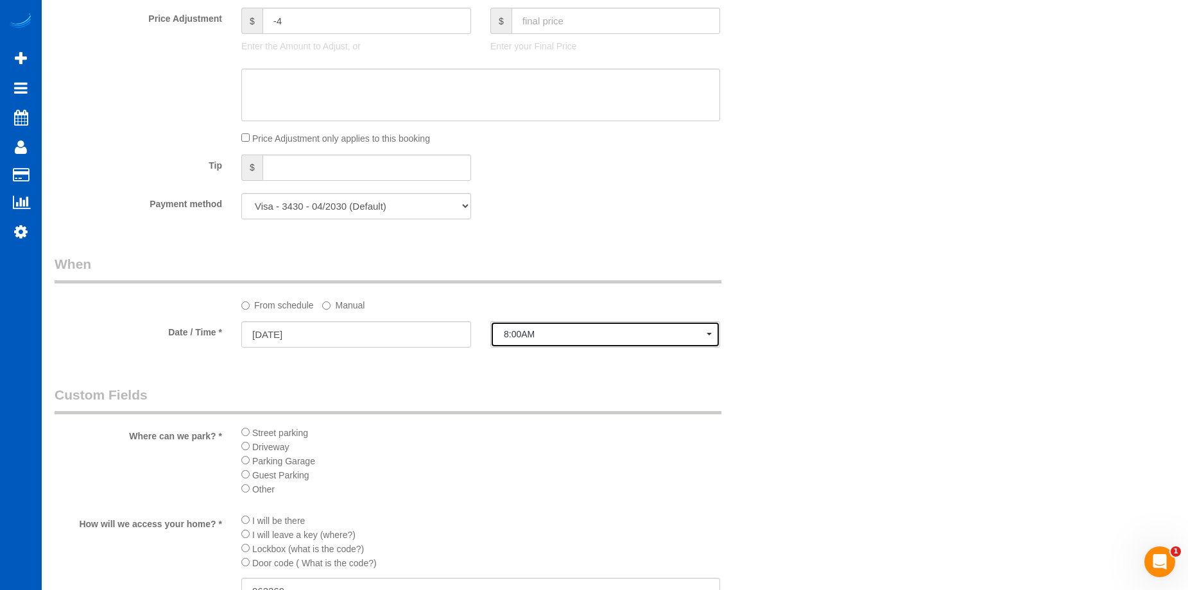
click at [544, 339] on span "8:00AM" at bounding box center [605, 334] width 203 height 10
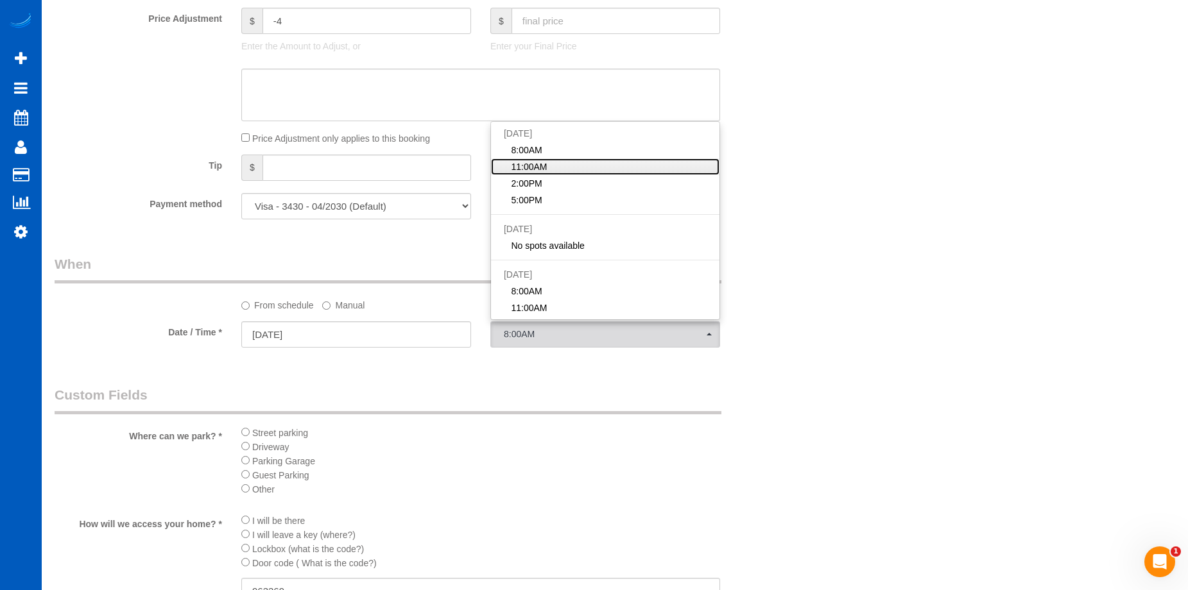
click at [572, 169] on link "11:00AM" at bounding box center [605, 166] width 228 height 17
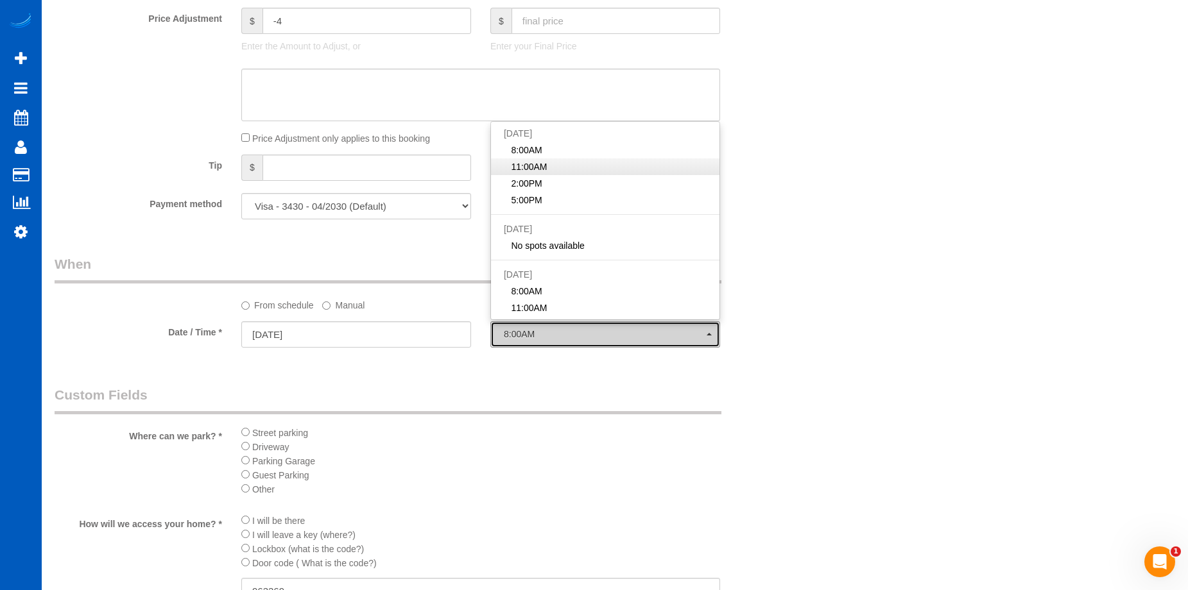
select select "spot32"
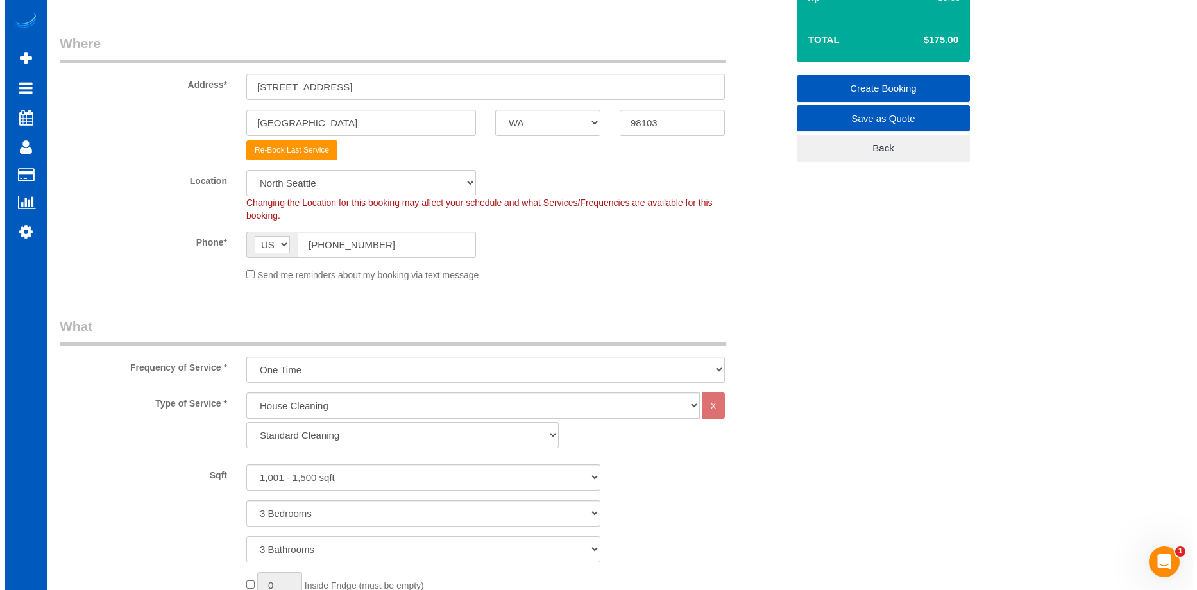
scroll to position [0, 0]
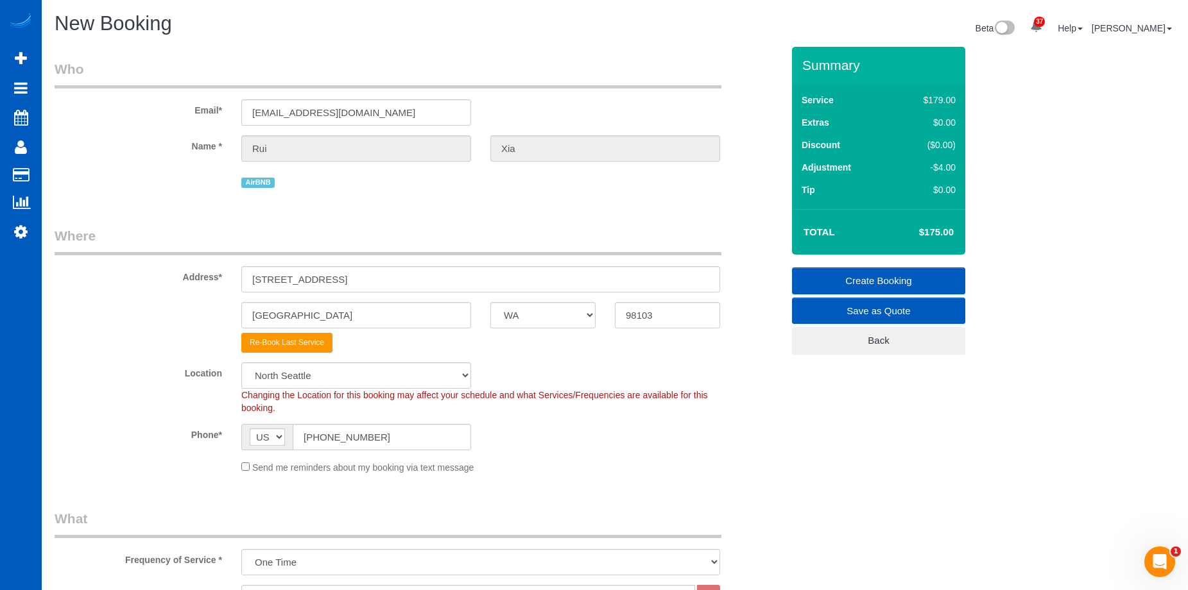
click at [832, 275] on link "Create Booking" at bounding box center [878, 281] width 173 height 27
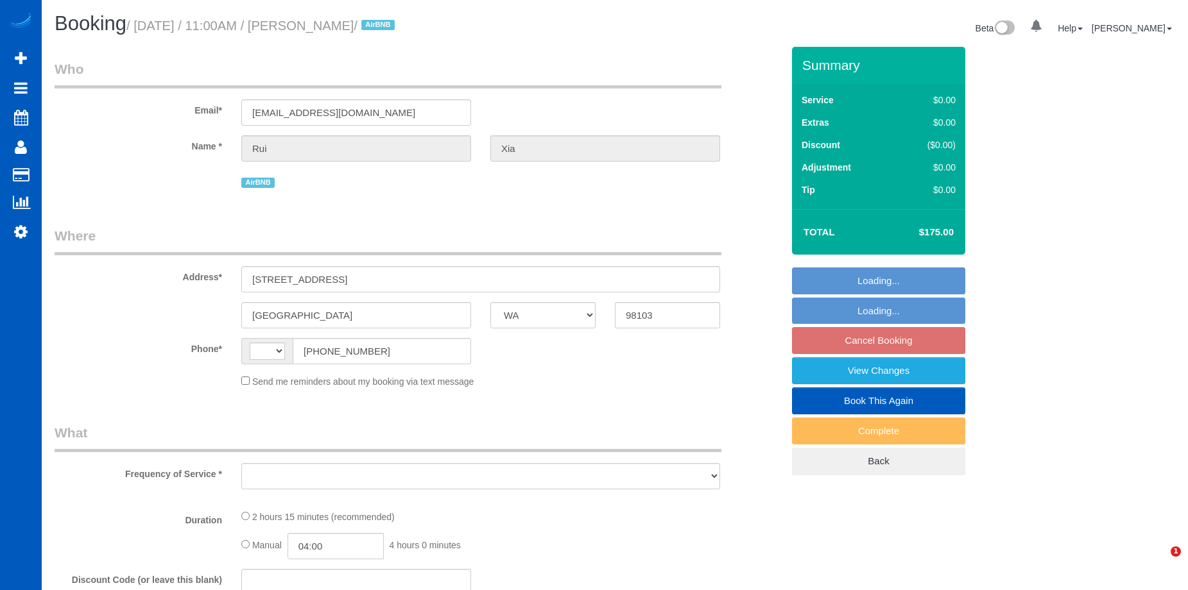
select select "WA"
select select "string:[GEOGRAPHIC_DATA]"
select select "object:814"
select select "spot2"
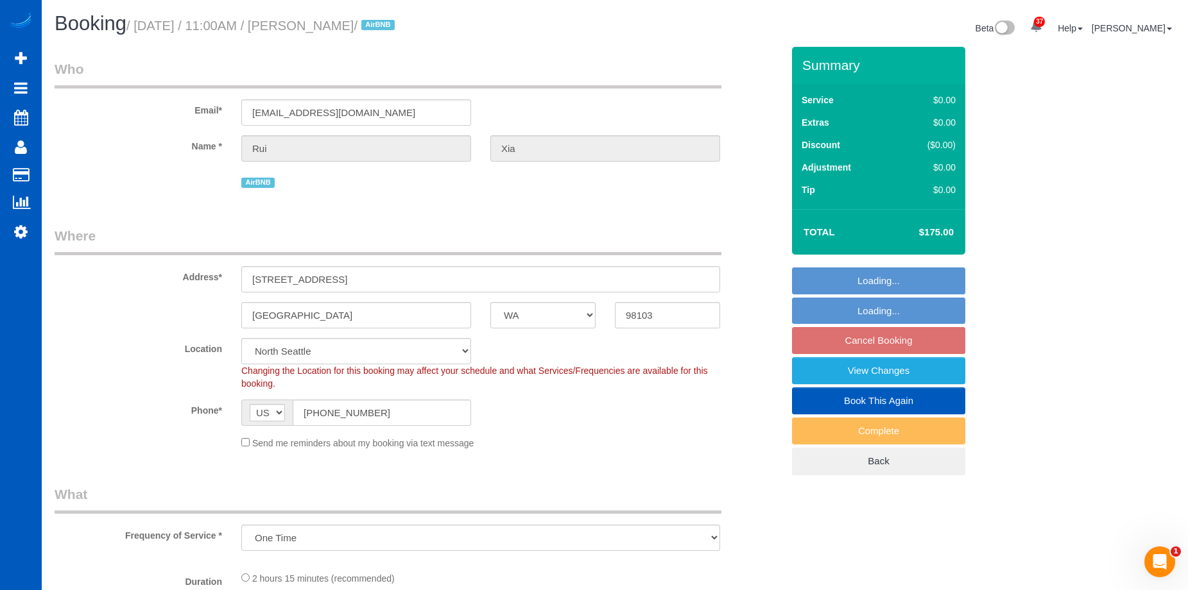
select select "object:1183"
select select "199"
select select "1001"
select select "3"
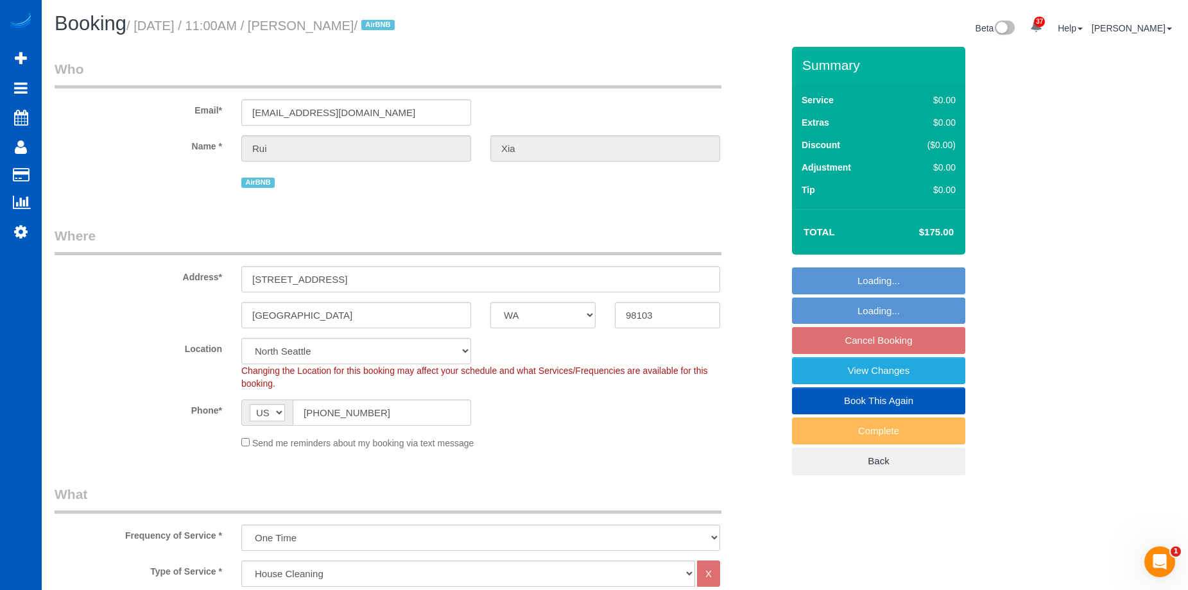
select select "1001"
select select "3"
click at [824, 400] on link "Book This Again" at bounding box center [878, 401] width 173 height 27
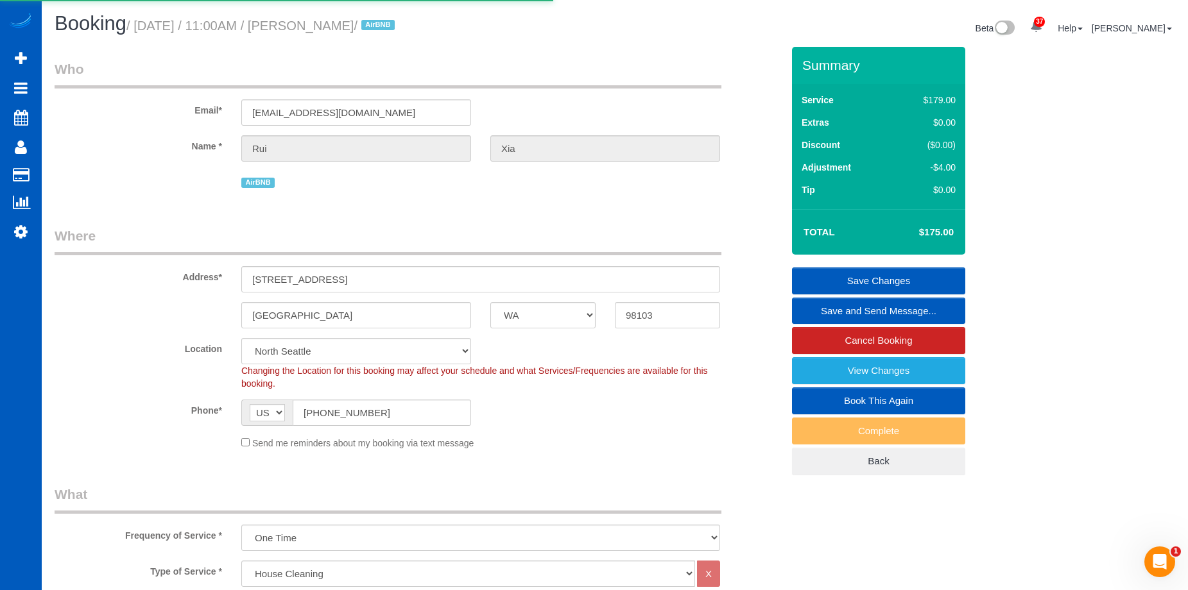
select select "WA"
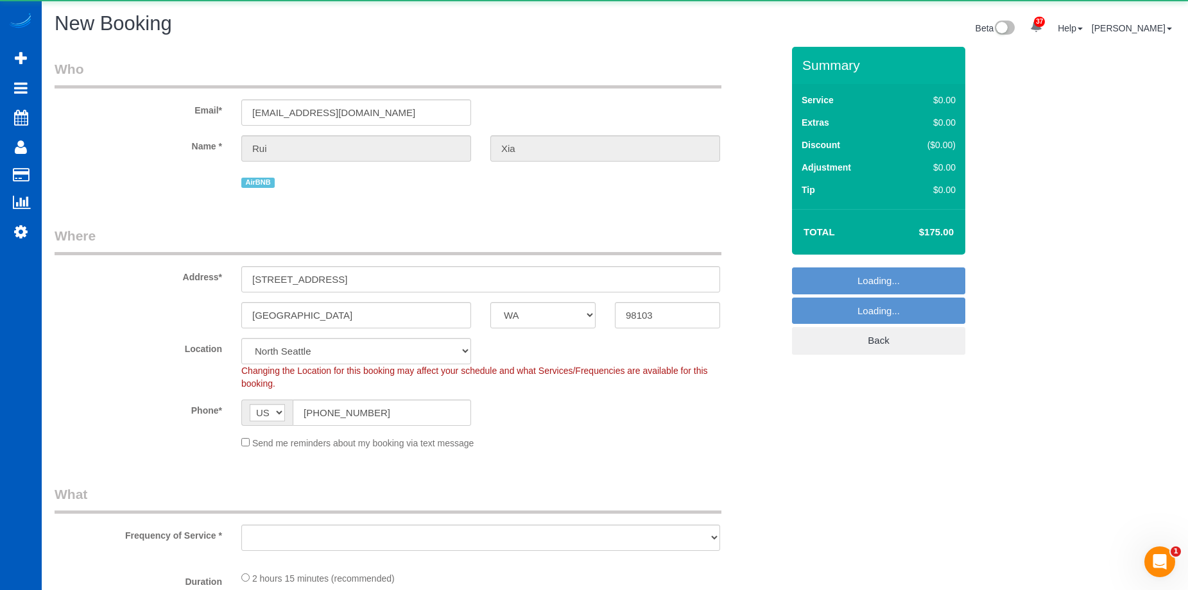
select select "object:1652"
select select "string:fspay-581ee3a3-ef50-4f7b-abd9-92cea8b7e377"
select select "199"
select select "1001"
select select "3"
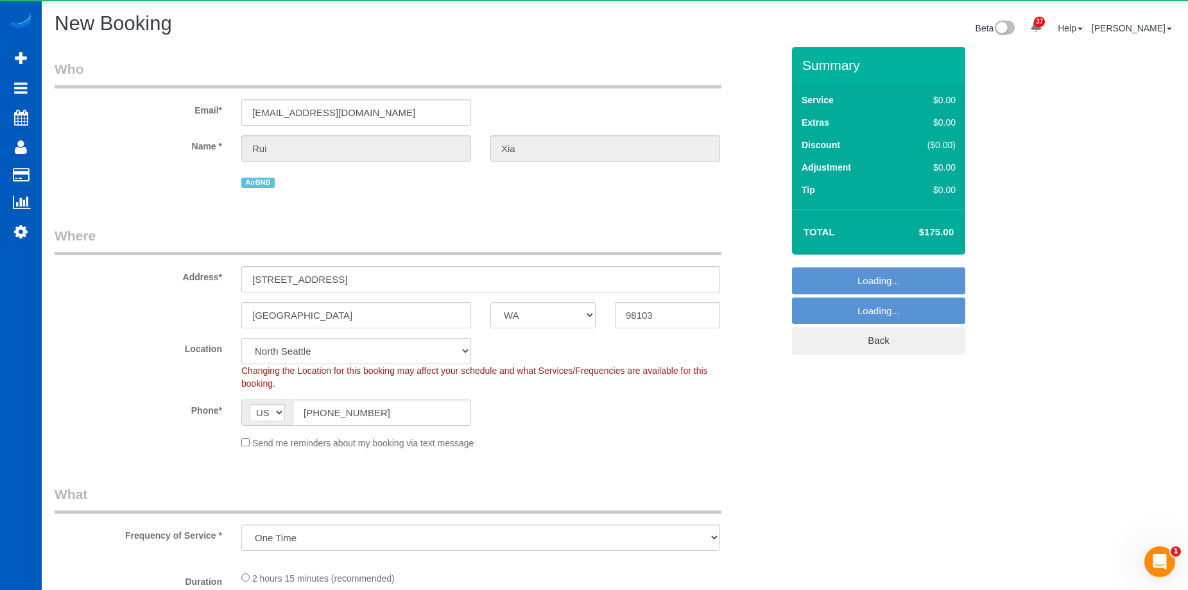
select select "3"
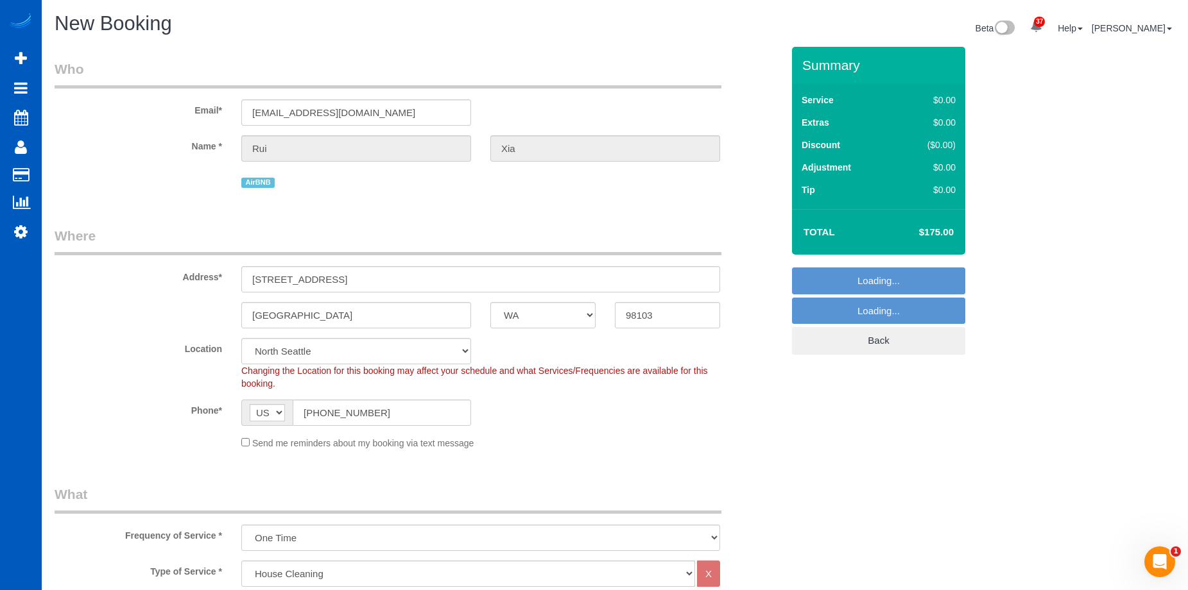
select select "object:2098"
select select "1001"
select select "3"
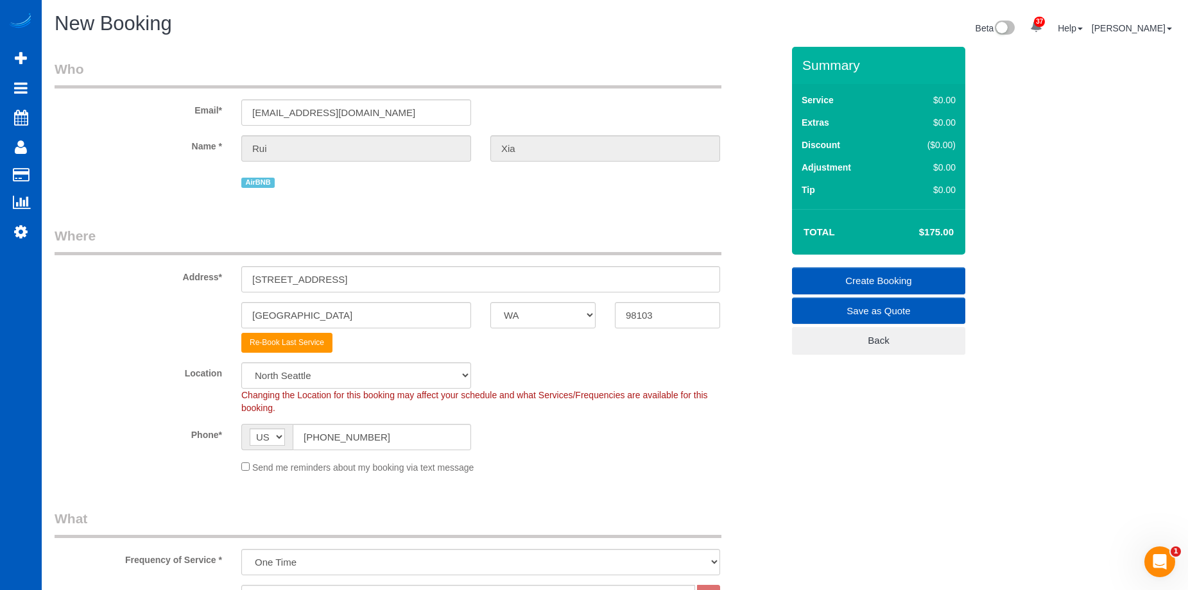
select select "object:2108"
select select "1001"
select select "3"
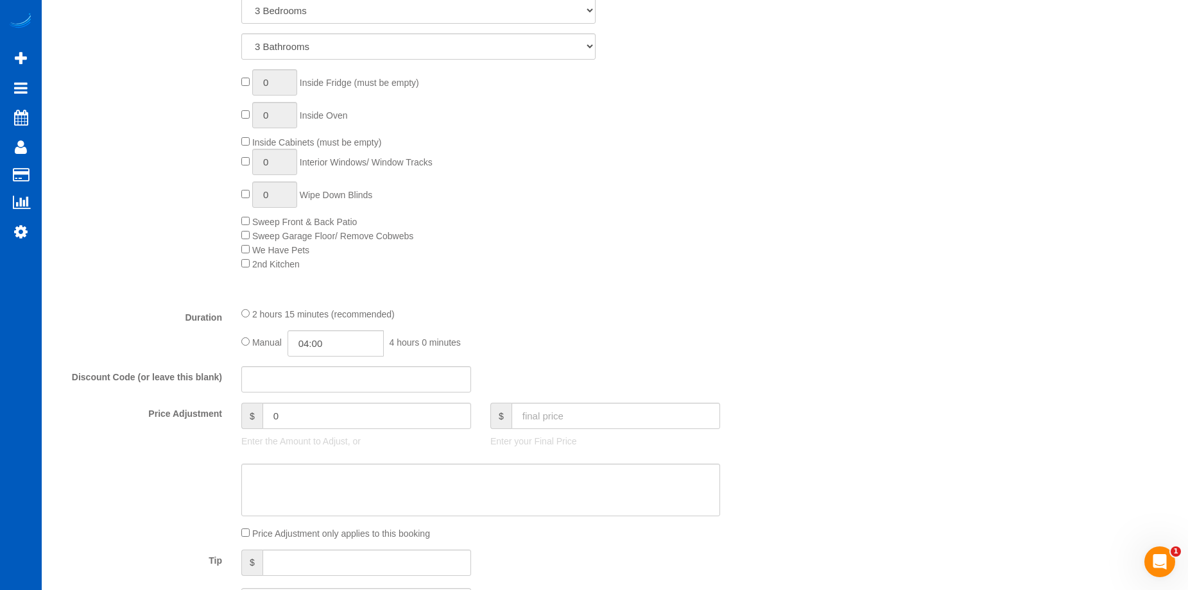
scroll to position [706, 0]
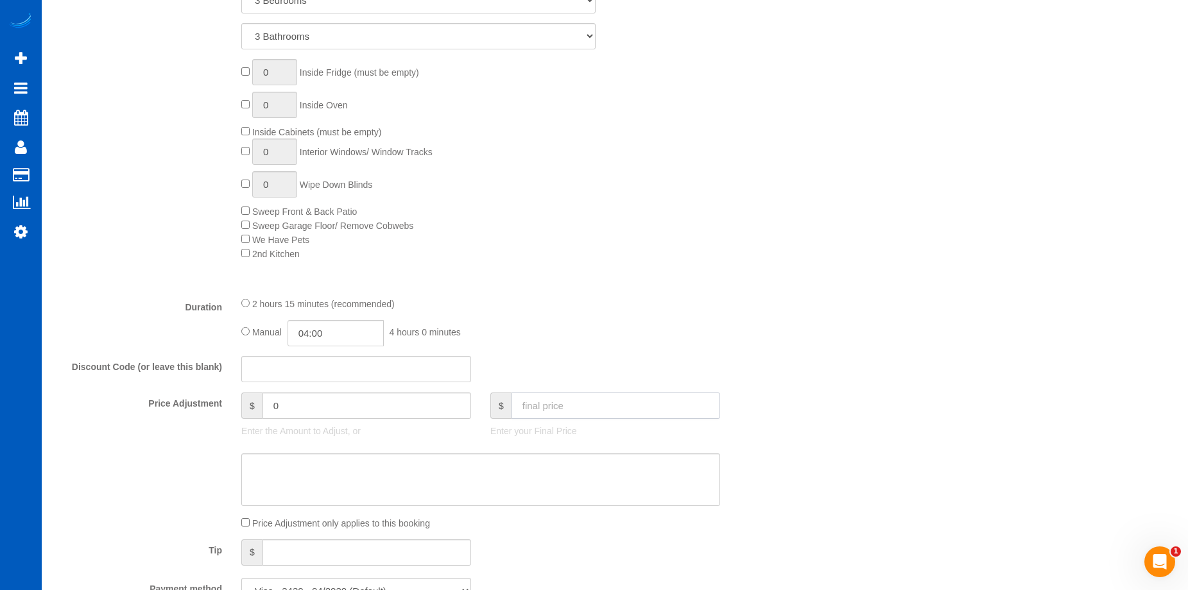
click at [562, 404] on input "text" at bounding box center [615, 406] width 209 height 26
type input "175"
click at [564, 464] on textarea at bounding box center [480, 480] width 479 height 53
type input "-4"
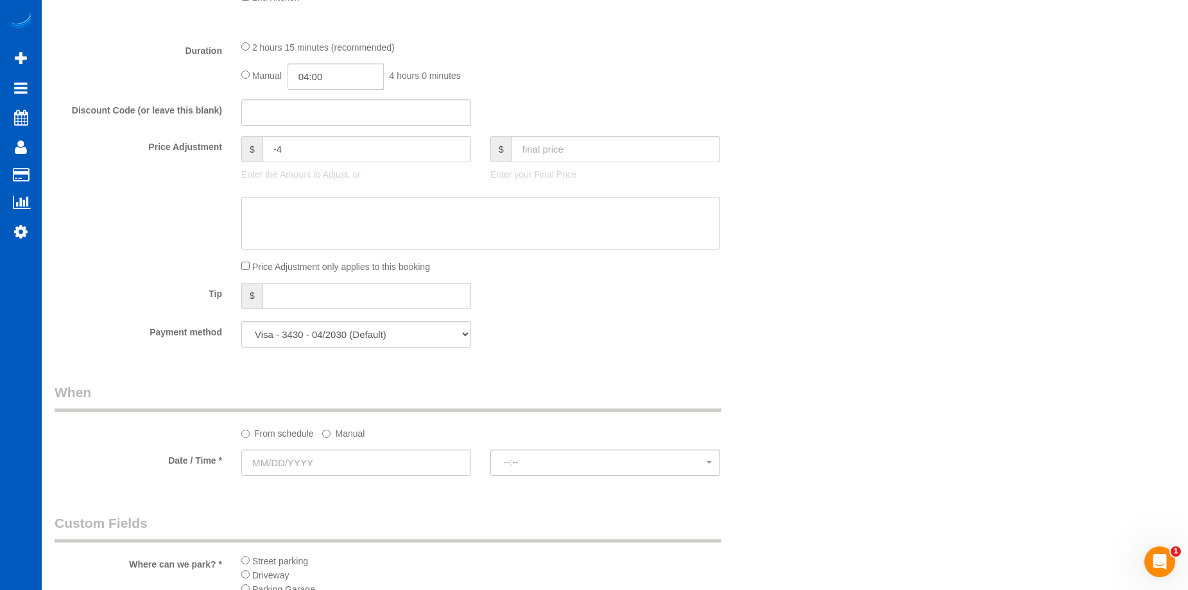
scroll to position [1091, 0]
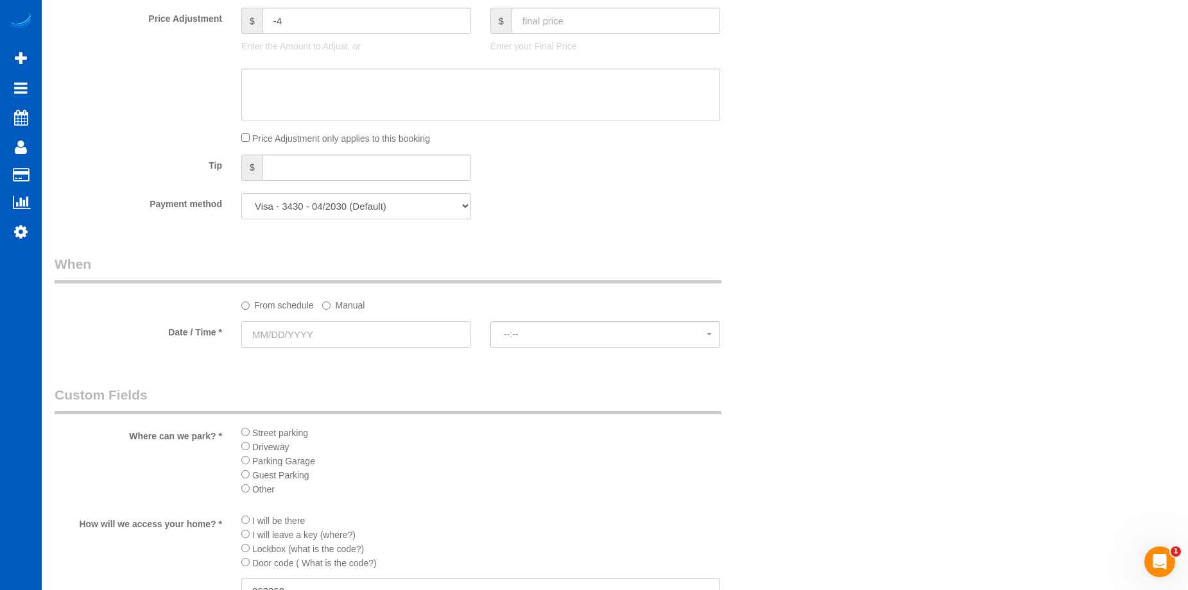
click at [388, 328] on input "text" at bounding box center [356, 334] width 230 height 26
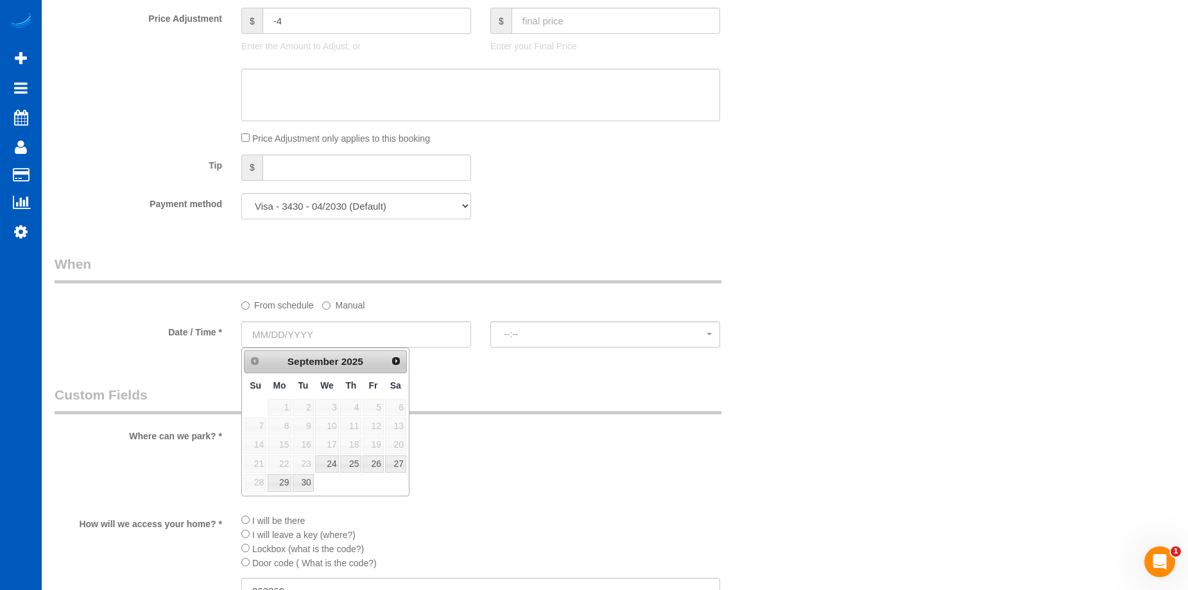
click at [395, 367] on link "Next" at bounding box center [396, 361] width 18 height 18
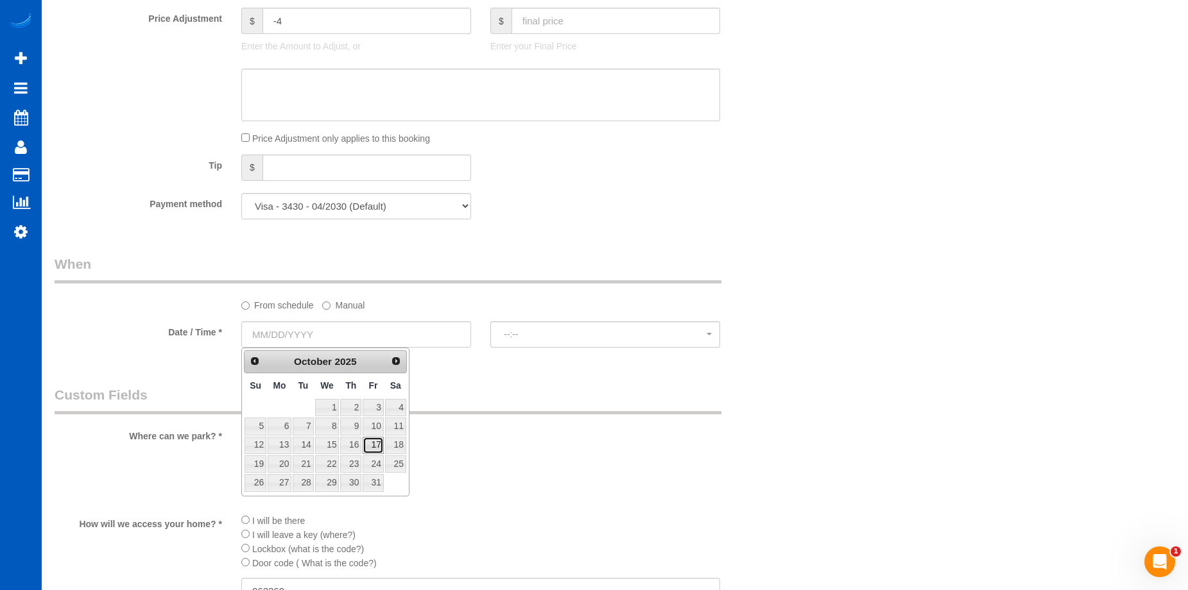
click at [376, 441] on link "17" at bounding box center [373, 445] width 21 height 17
type input "[DATE]"
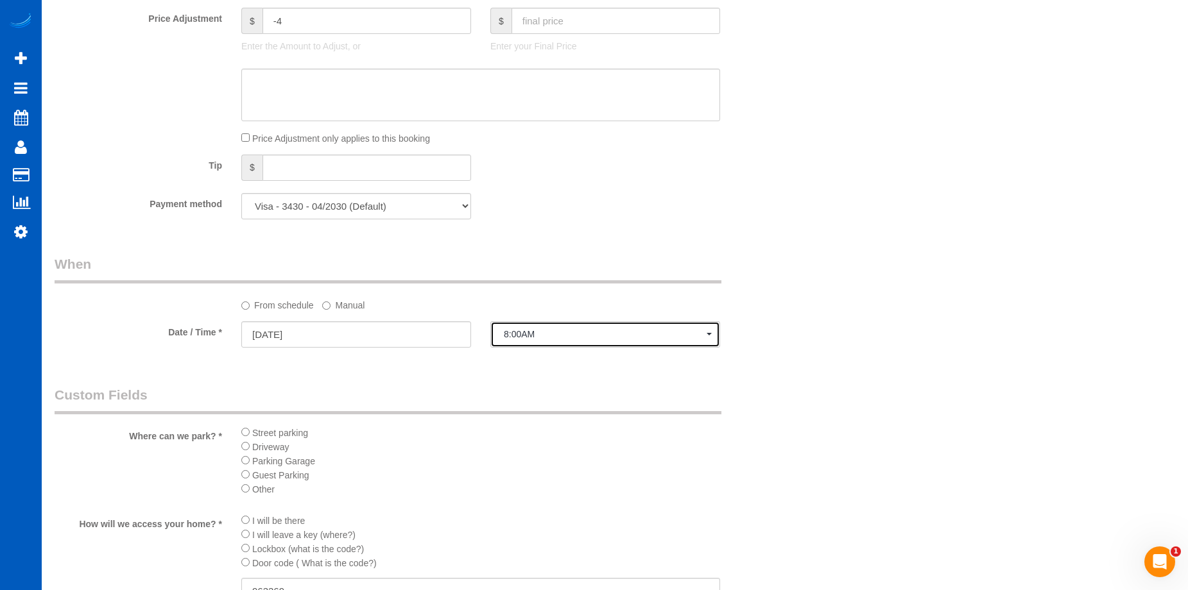
click at [536, 323] on button "8:00AM" at bounding box center [605, 334] width 230 height 26
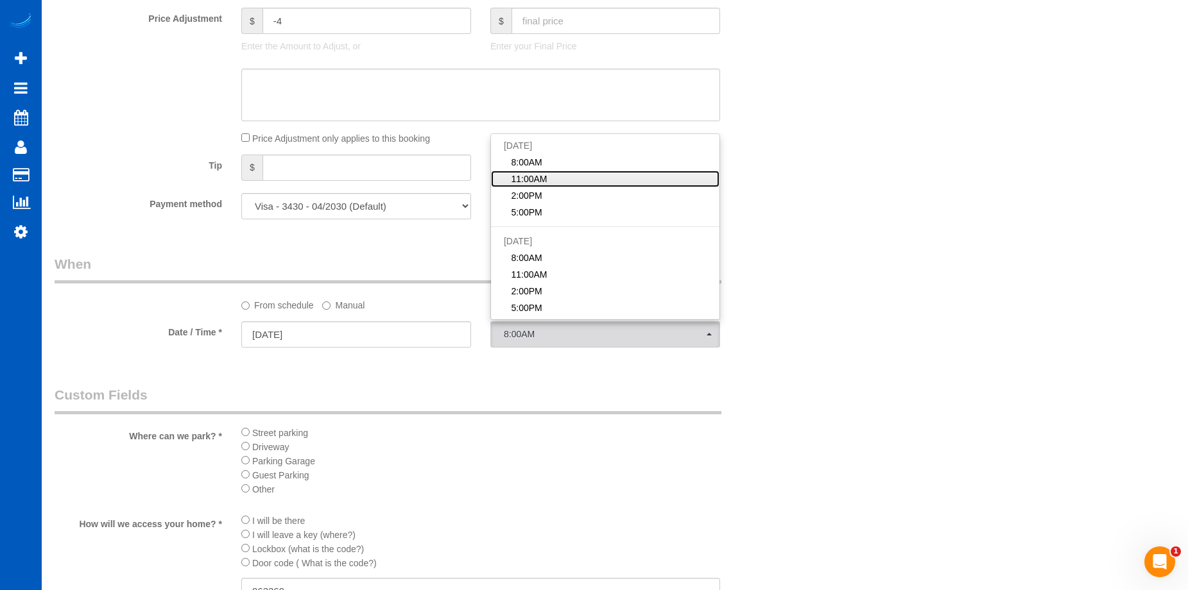
click at [535, 178] on span "11:00AM" at bounding box center [529, 179] width 36 height 13
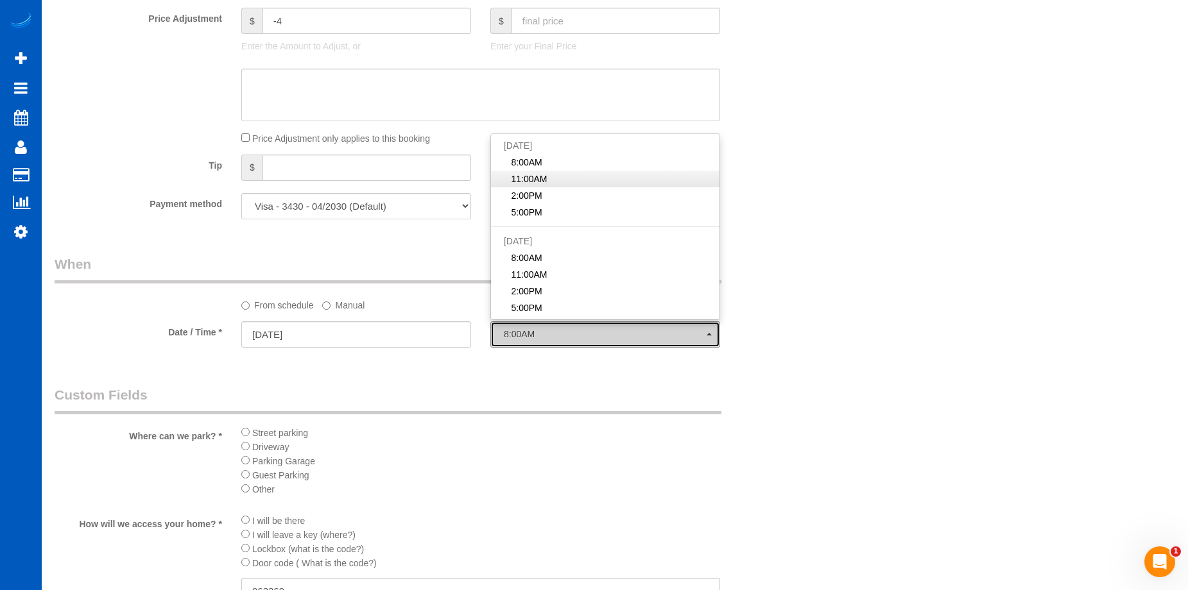
select select "spot32"
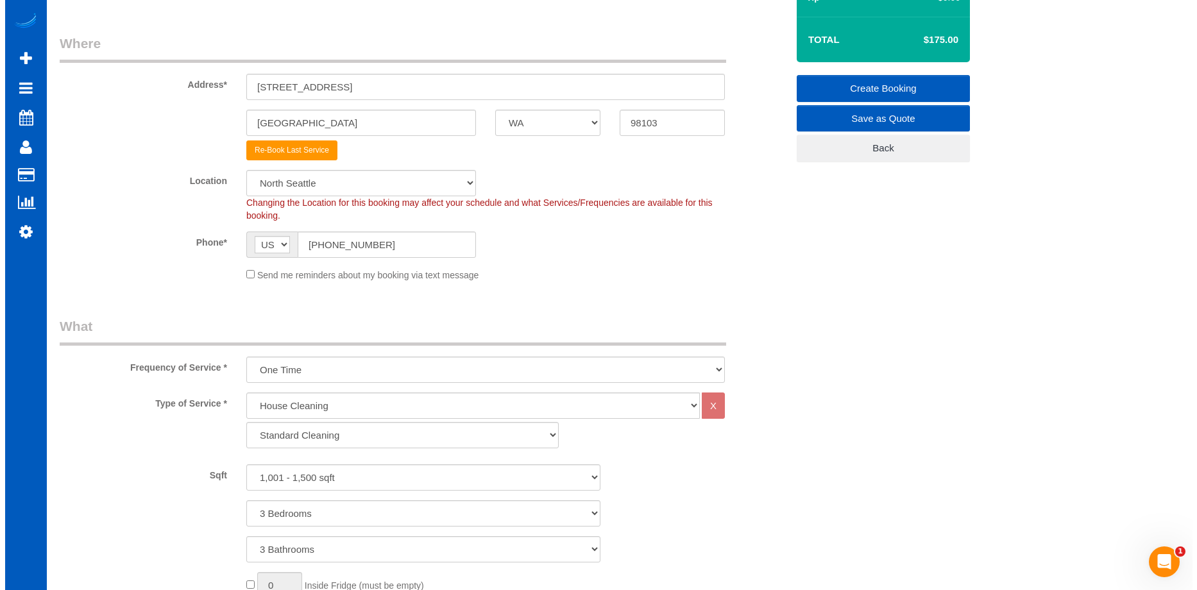
scroll to position [0, 0]
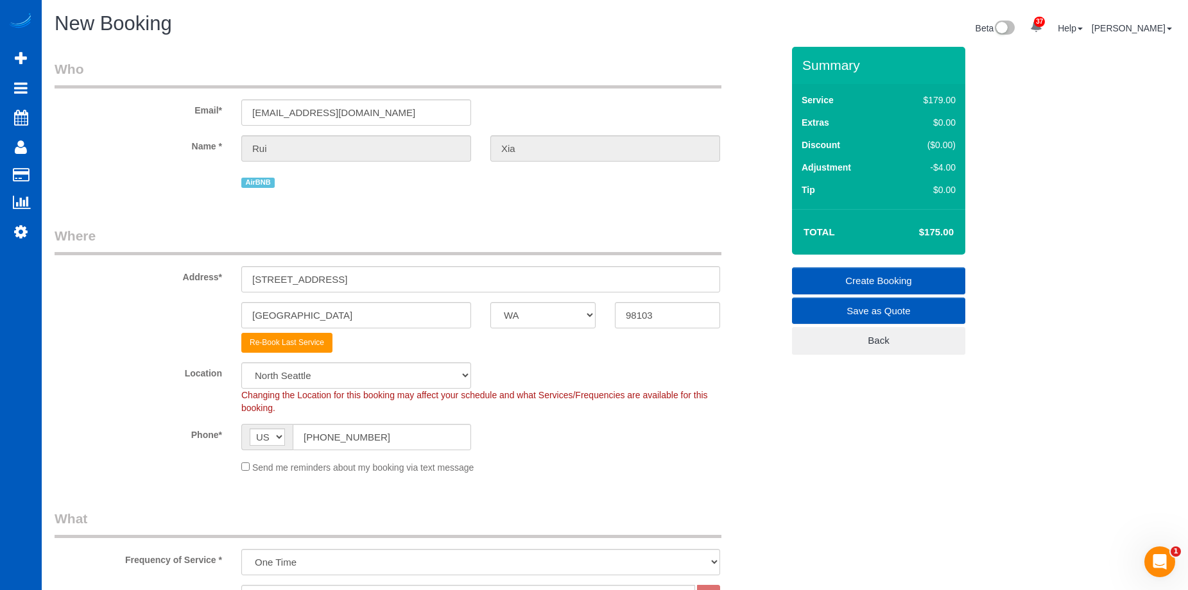
click at [819, 280] on link "Create Booking" at bounding box center [878, 281] width 173 height 27
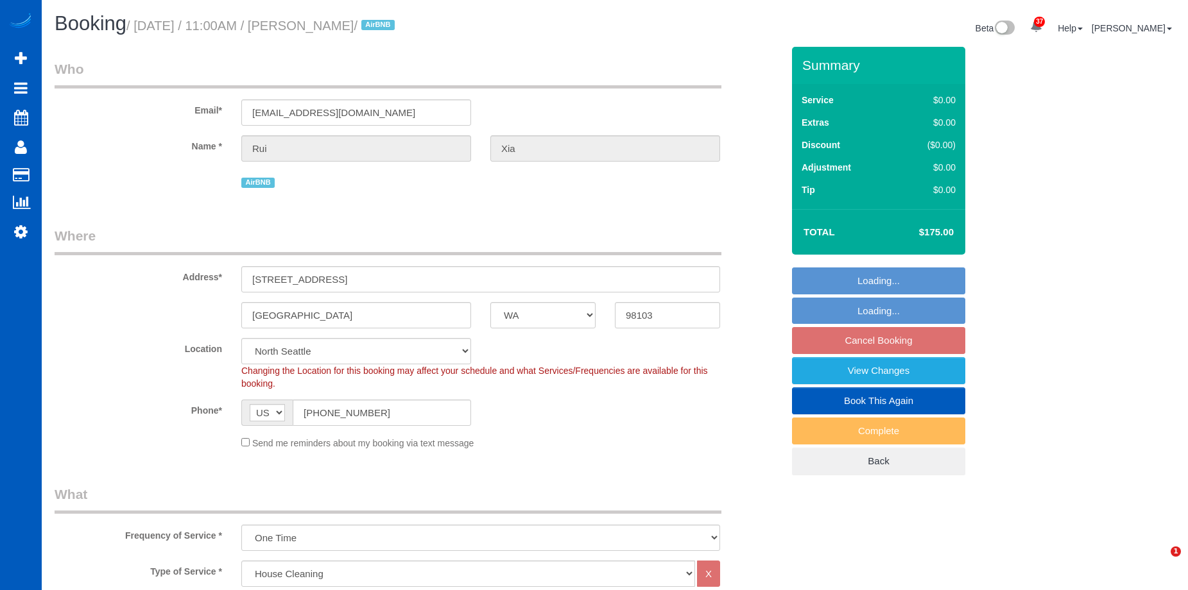
select select "WA"
select select "199"
select select "1001"
select select "3"
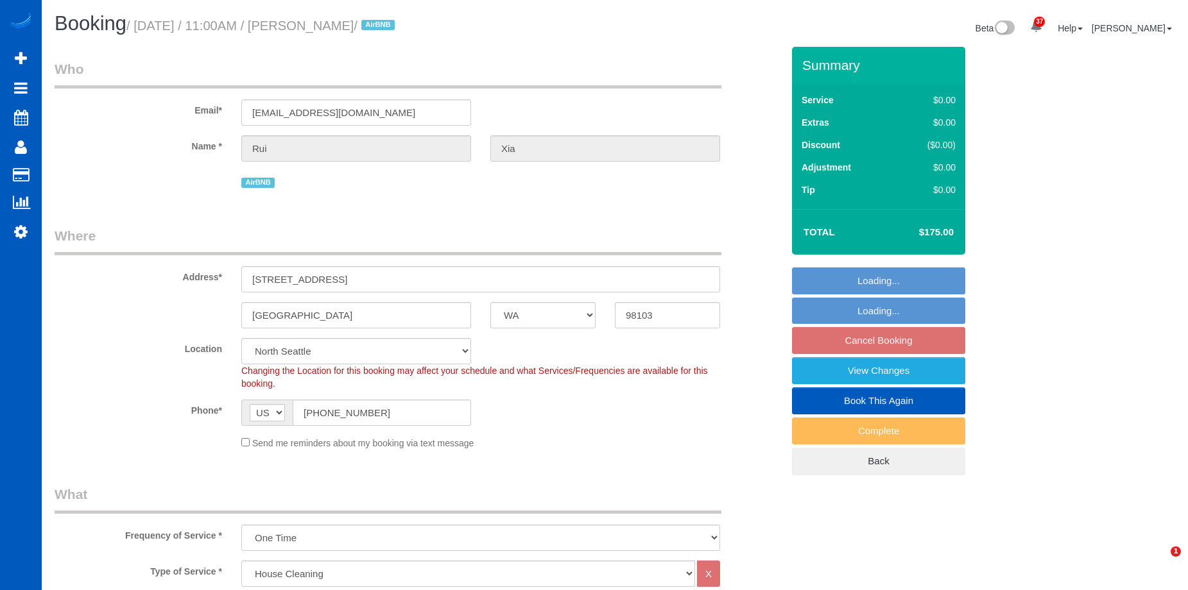
select select "spot2"
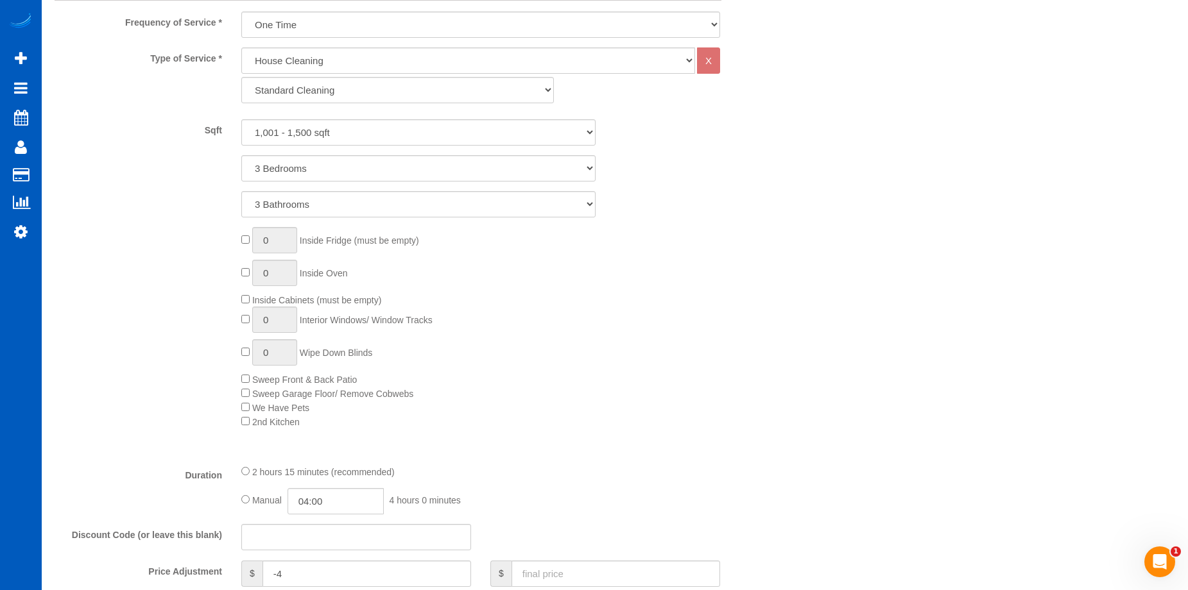
scroll to position [770, 0]
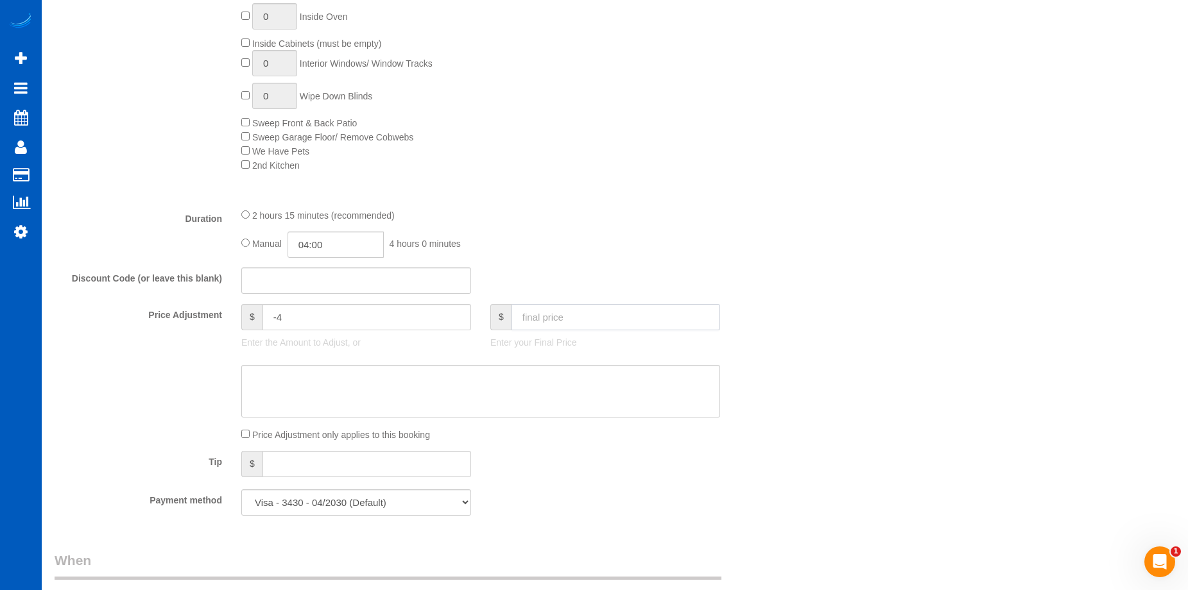
click at [578, 309] on input "text" at bounding box center [615, 317] width 209 height 26
type input "175"
click at [520, 385] on textarea at bounding box center [480, 391] width 479 height 53
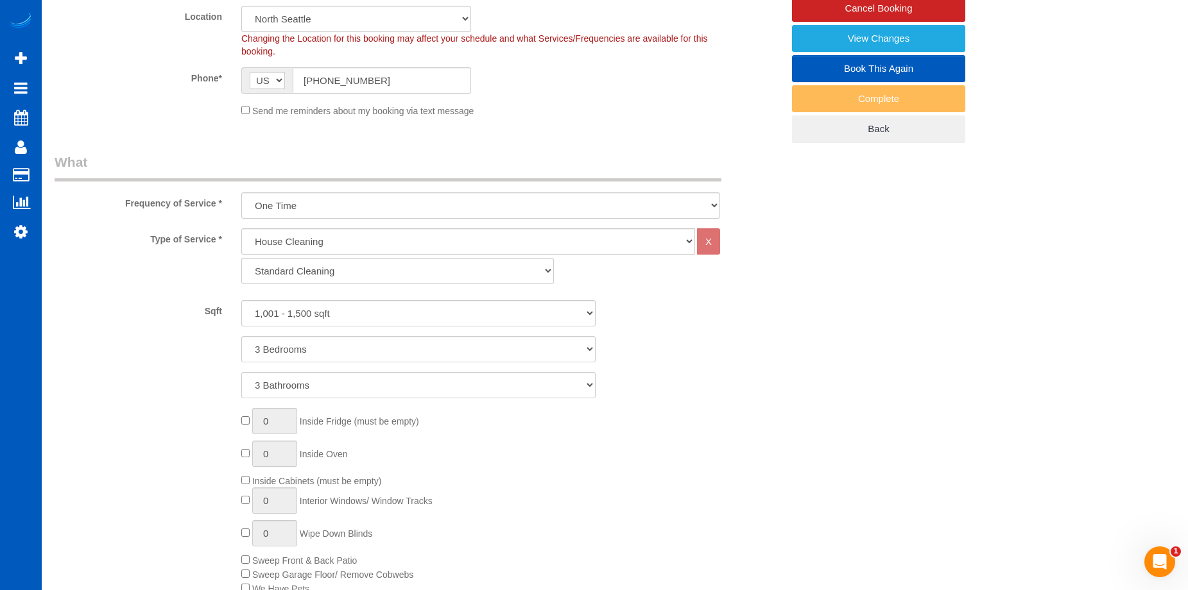
scroll to position [192, 0]
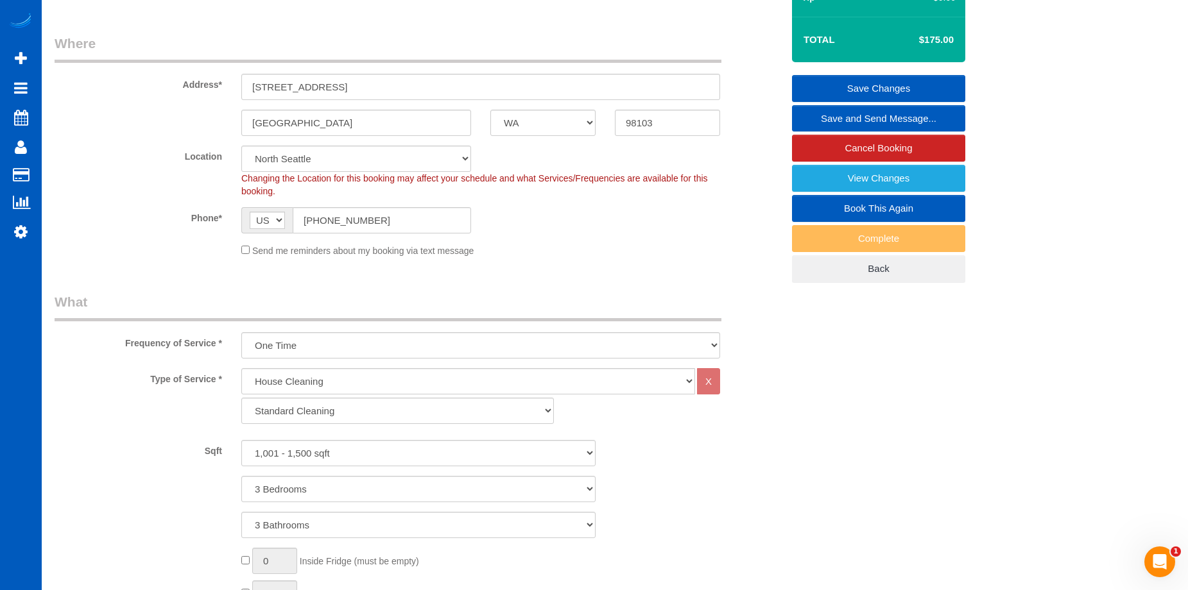
click at [826, 207] on link "Book This Again" at bounding box center [878, 208] width 173 height 27
select select "WA"
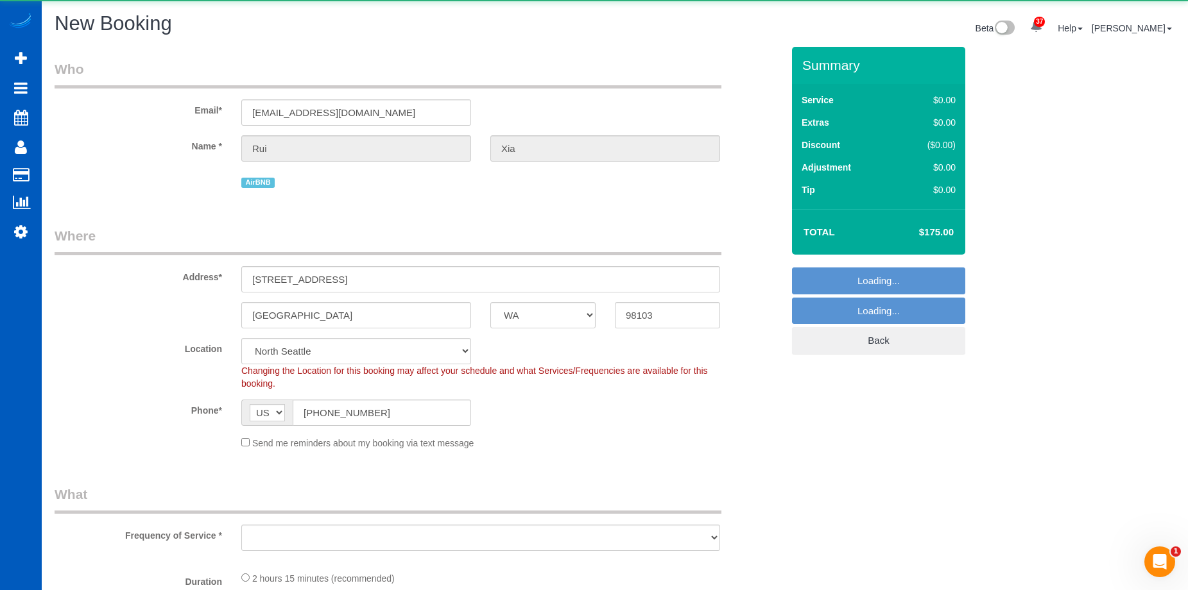
select select "object:1663"
select select "199"
select select "1001"
select select "3"
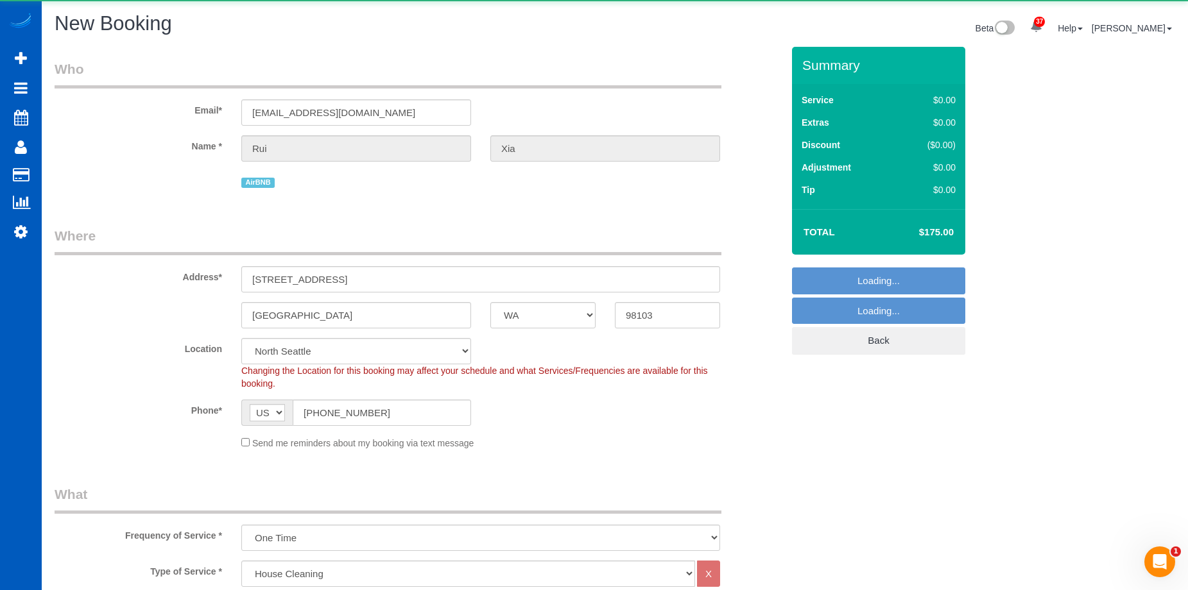
select select "string:fspay-581ee3a3-ef50-4f7b-abd9-92cea8b7e377"
select select "object:2109"
select select "1001"
select select "3"
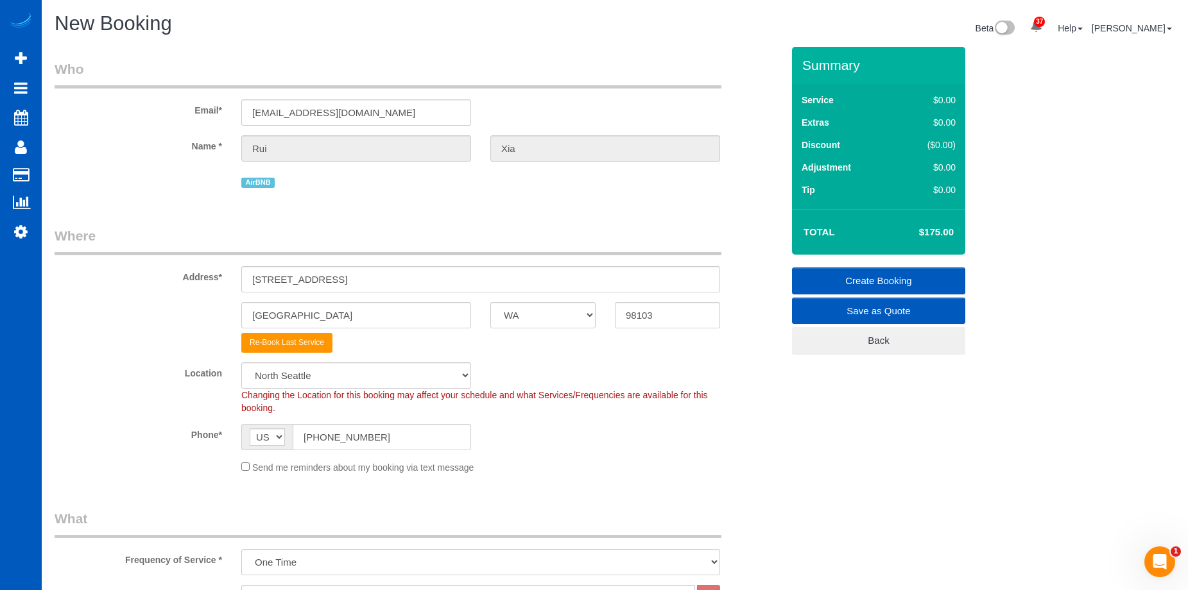
select select "object:2119"
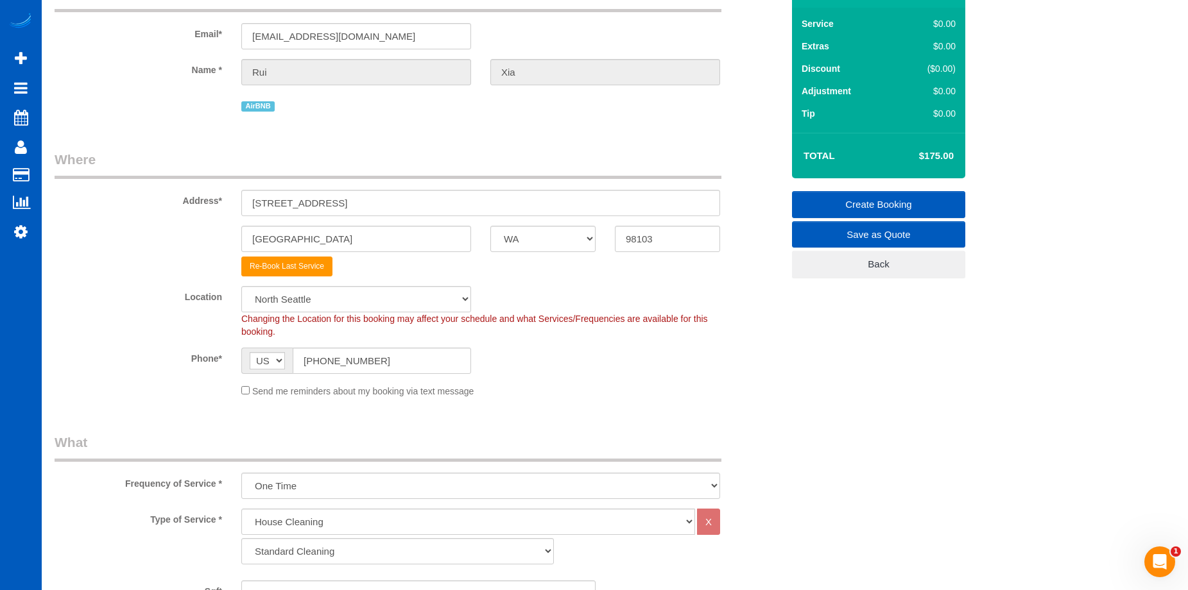
select select "1001"
select select "3"
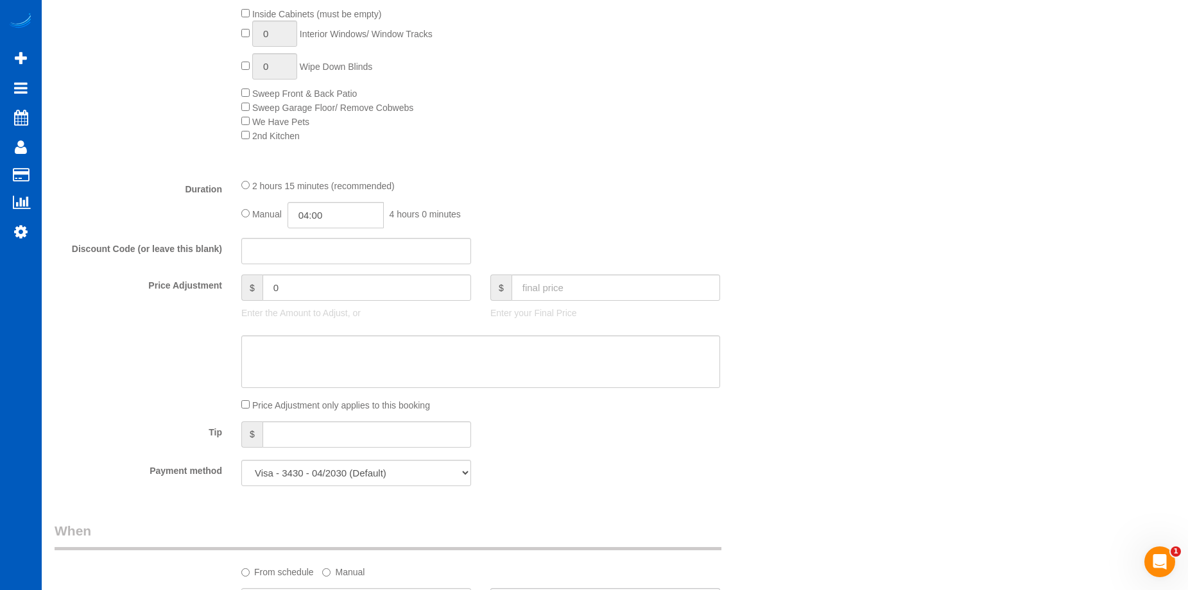
scroll to position [834, 0]
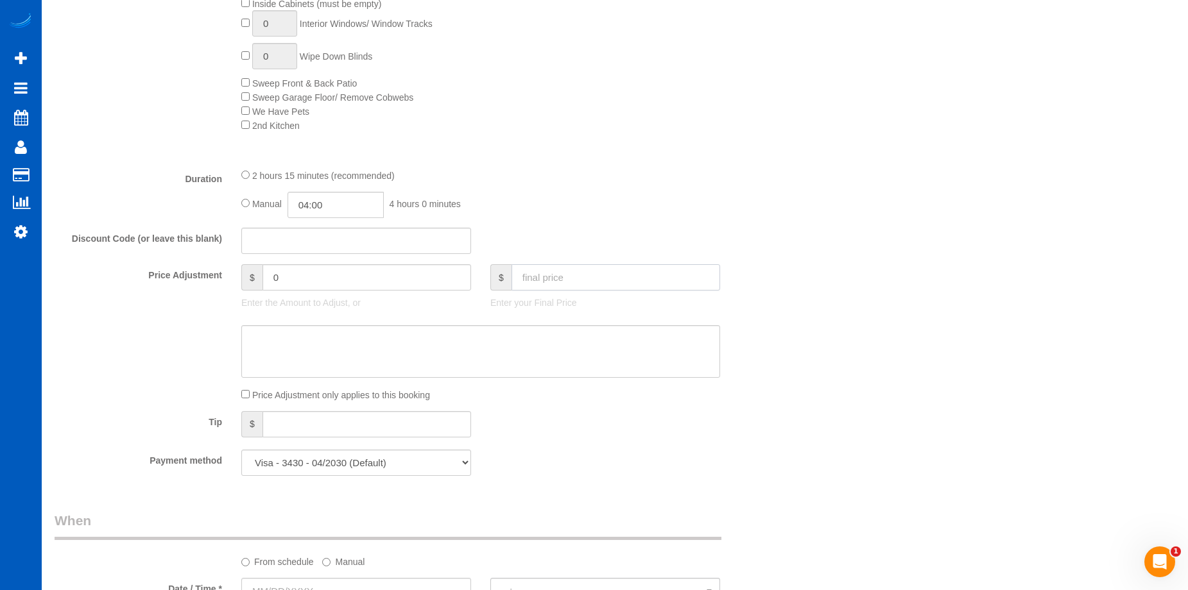
click at [593, 275] on input "text" at bounding box center [615, 277] width 209 height 26
type input "175"
click at [534, 345] on textarea at bounding box center [480, 351] width 479 height 53
type input "-4"
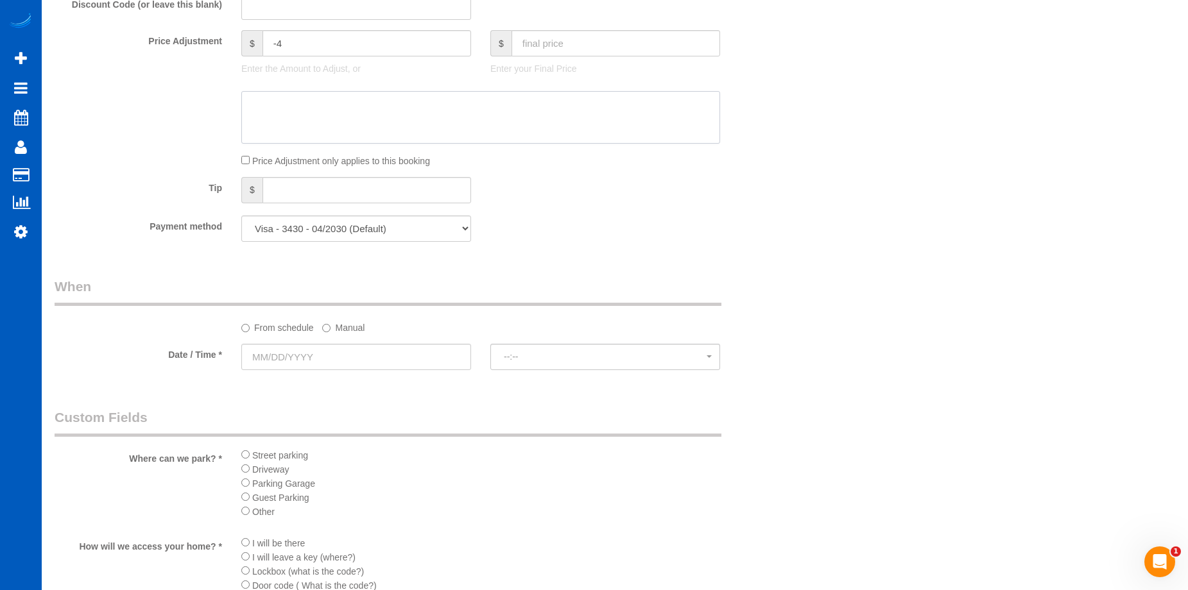
scroll to position [1091, 0]
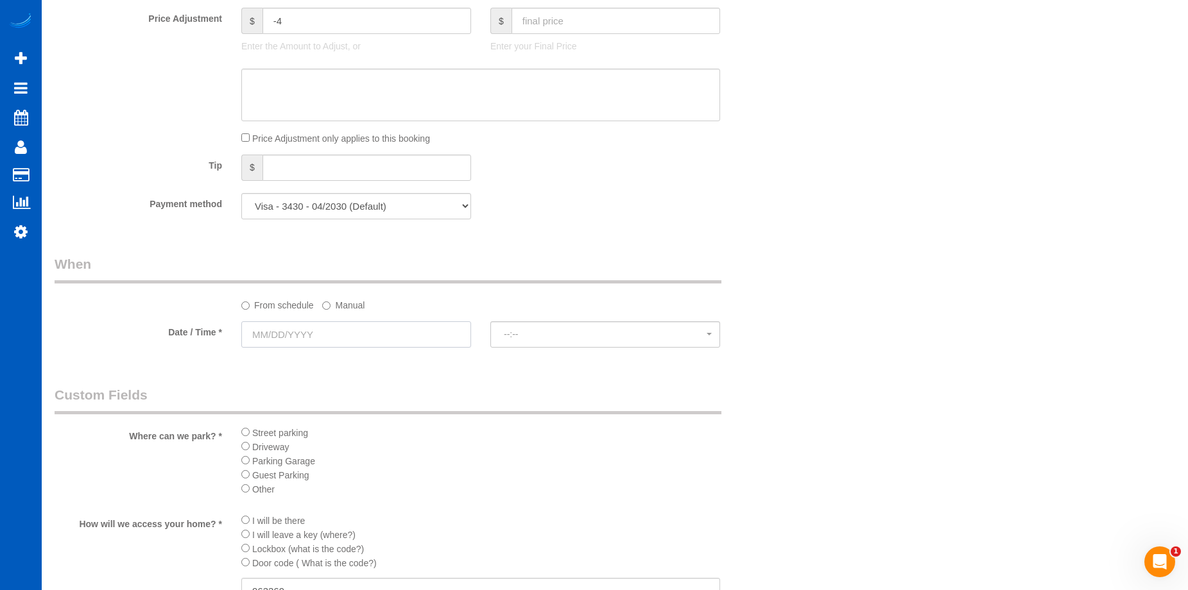
click at [384, 341] on input "text" at bounding box center [356, 334] width 230 height 26
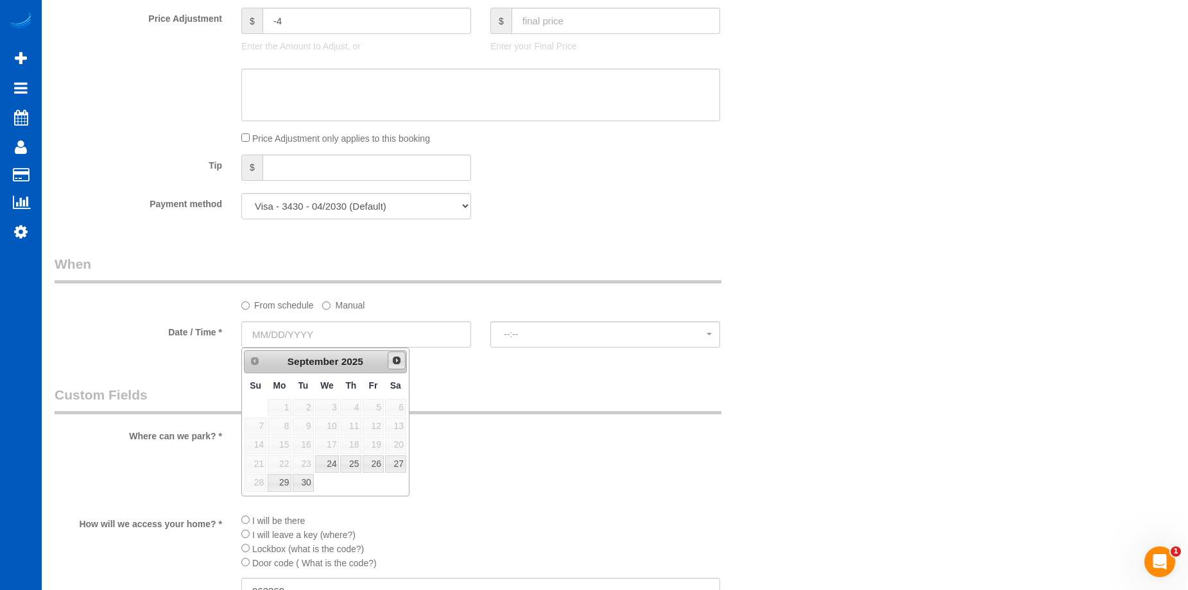
click at [395, 359] on span "Next" at bounding box center [396, 360] width 10 height 10
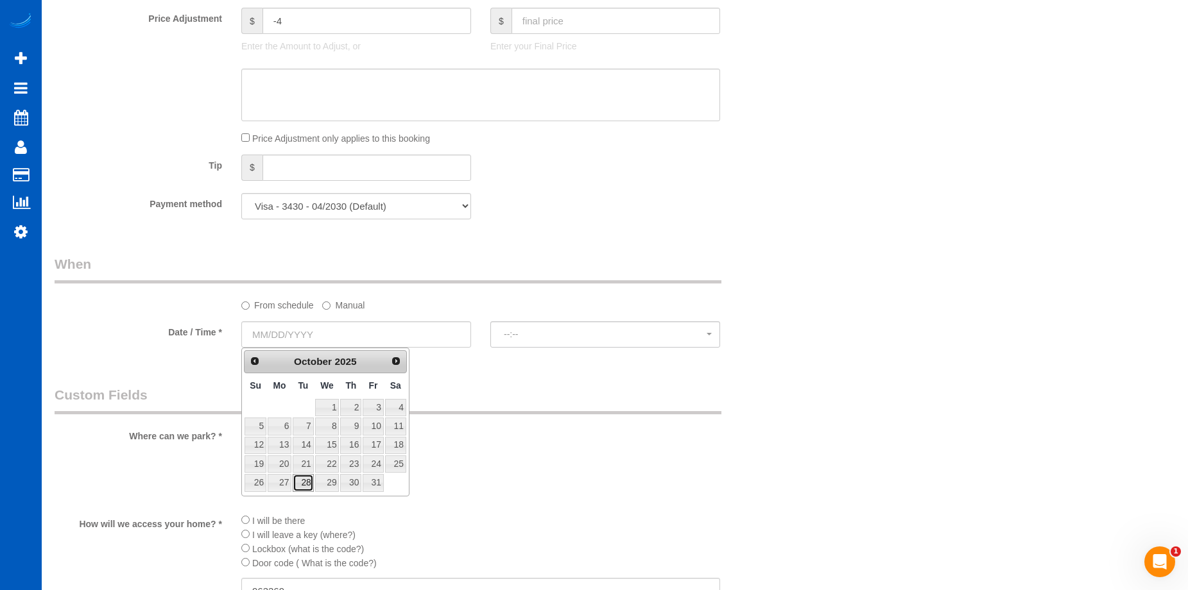
click at [306, 484] on link "28" at bounding box center [303, 482] width 21 height 17
type input "10/28/2025"
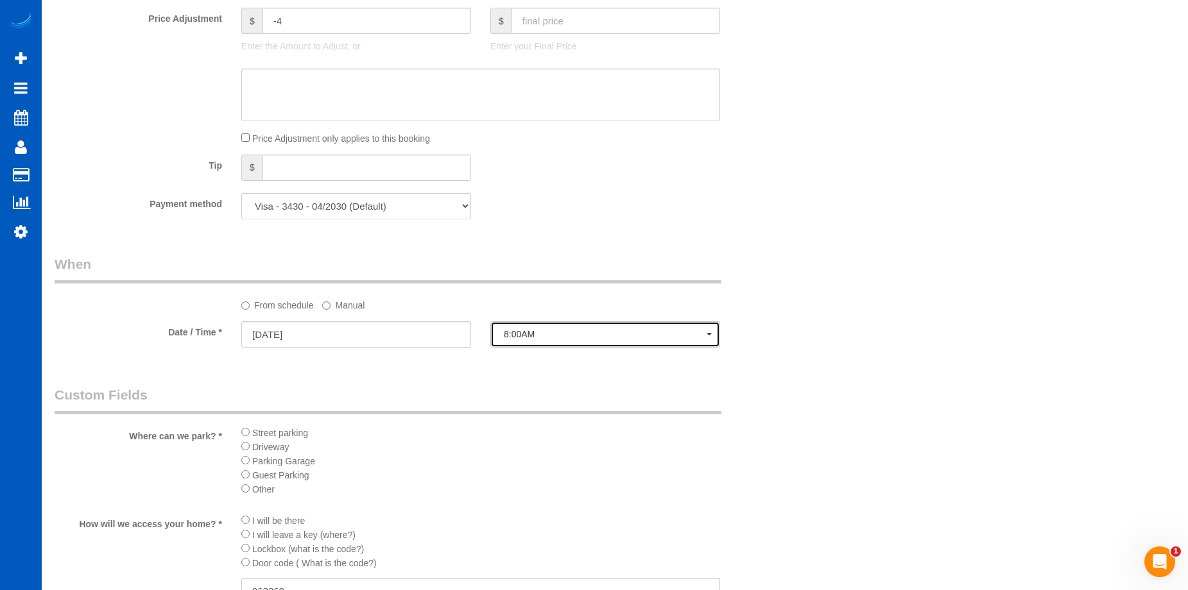
click at [546, 335] on span "8:00AM" at bounding box center [605, 334] width 203 height 10
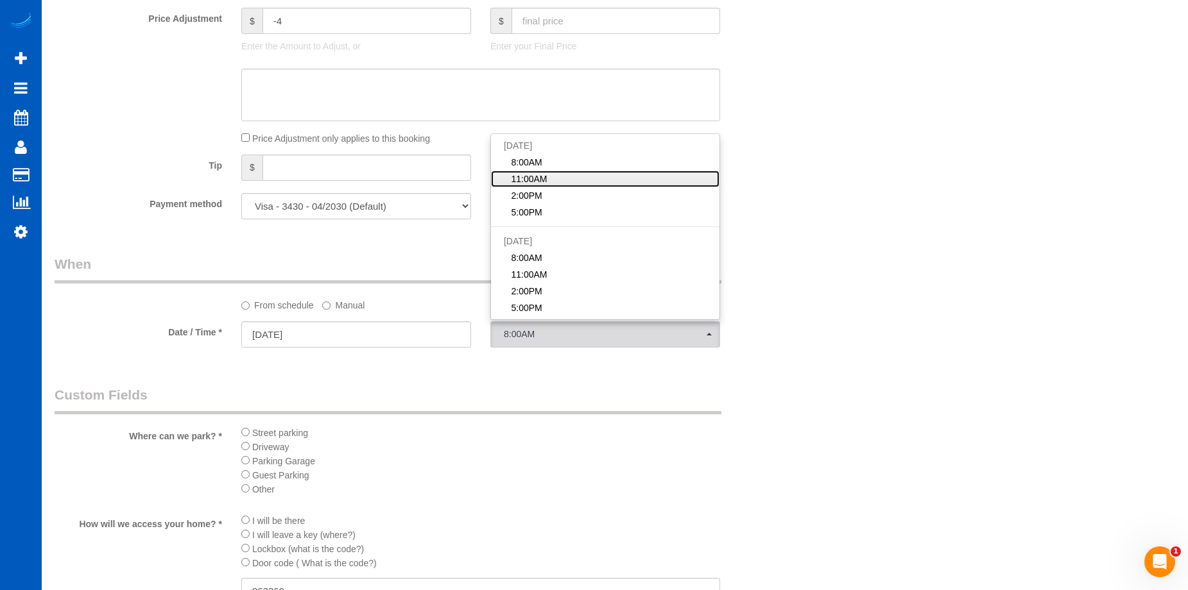
click at [574, 177] on link "11:00AM" at bounding box center [605, 179] width 228 height 17
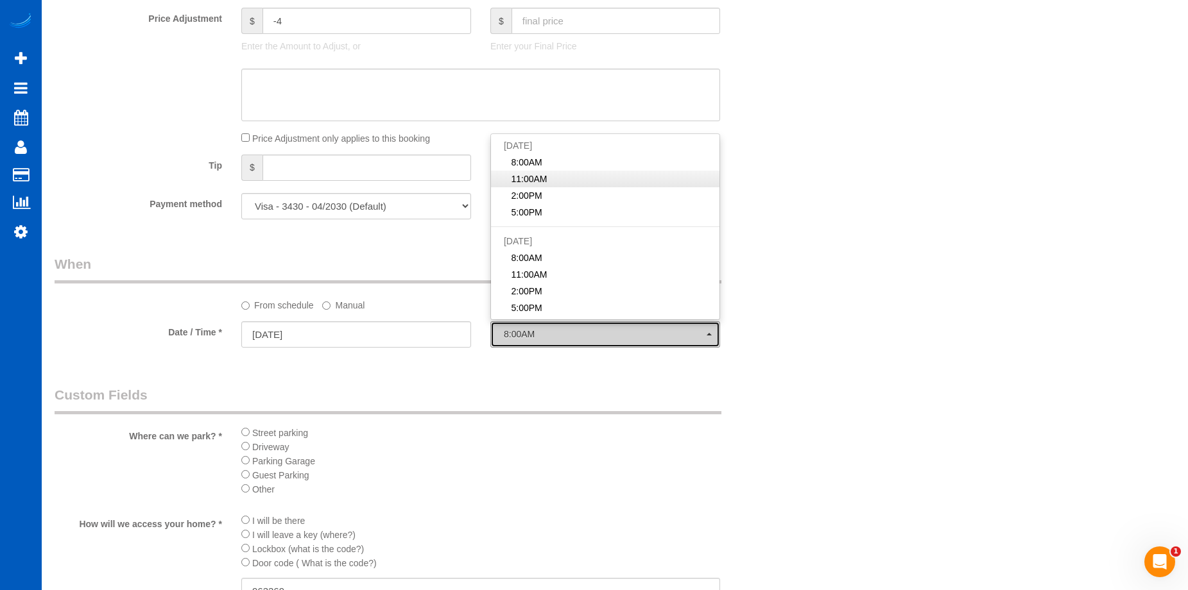
select select "spot32"
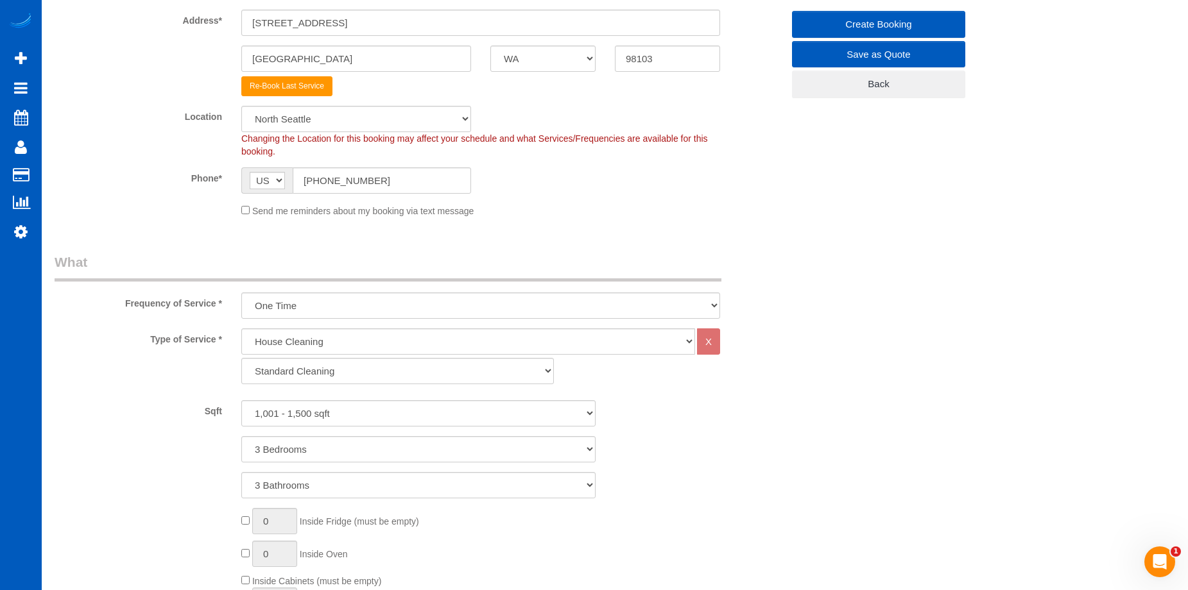
scroll to position [64, 0]
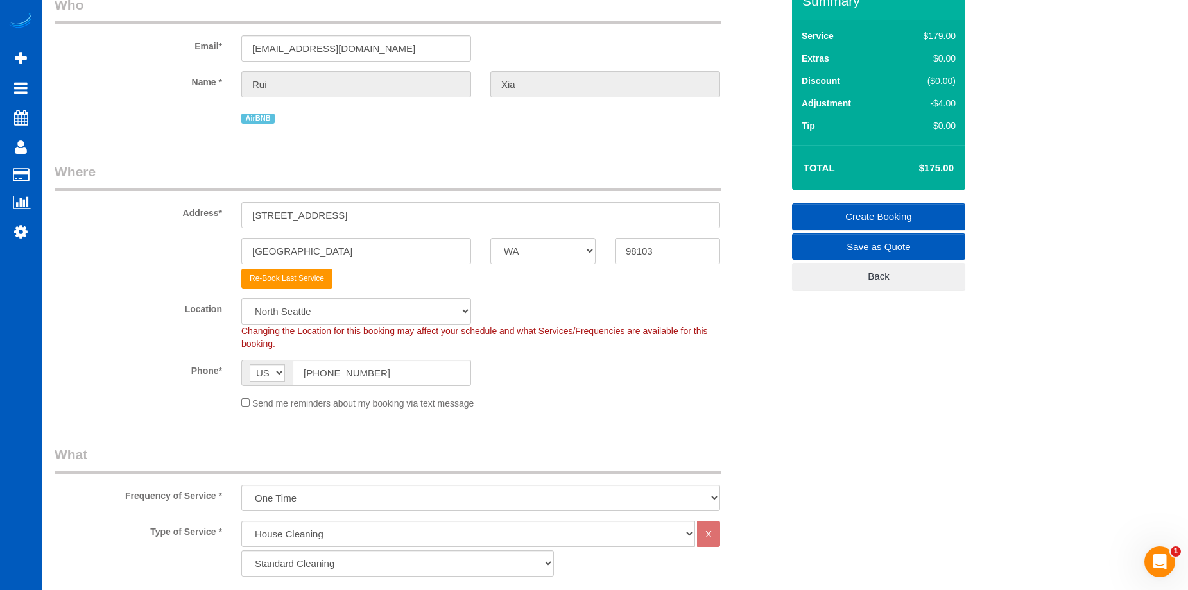
click at [832, 210] on link "Create Booking" at bounding box center [878, 216] width 173 height 27
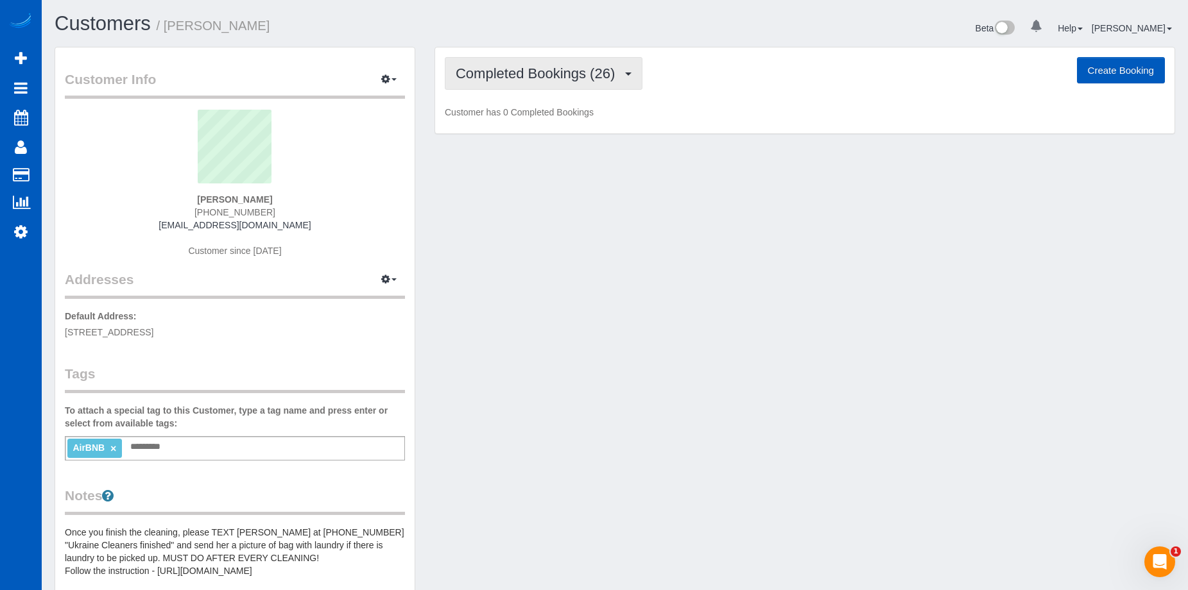
click at [538, 74] on span "Completed Bookings (26)" at bounding box center [539, 73] width 166 height 16
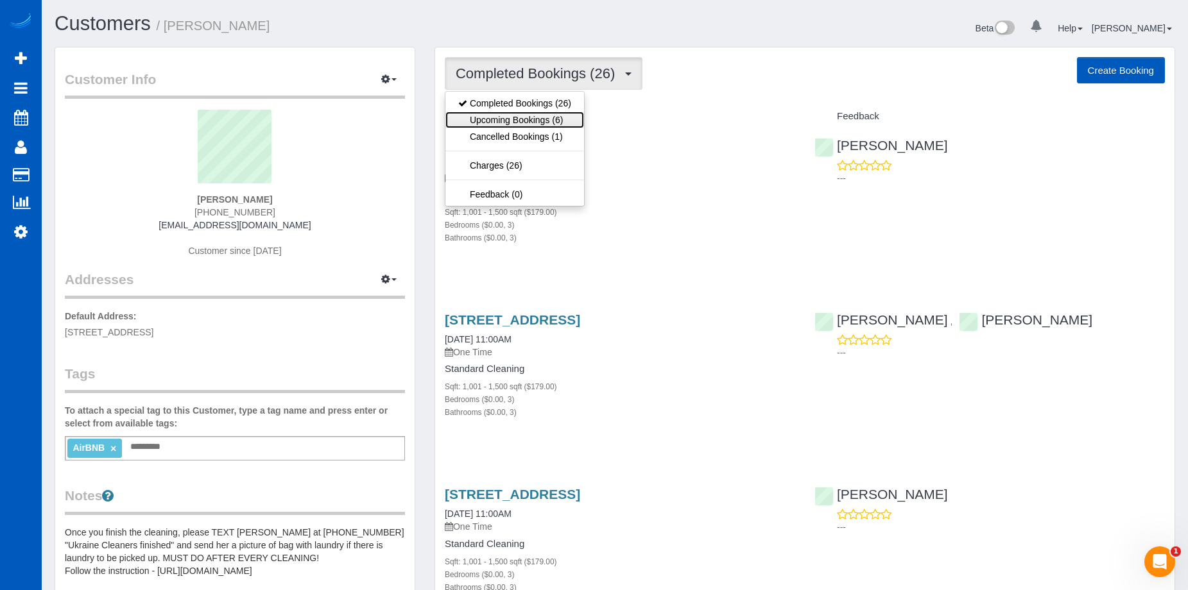
click at [511, 119] on link "Upcoming Bookings (6)" at bounding box center [514, 120] width 139 height 17
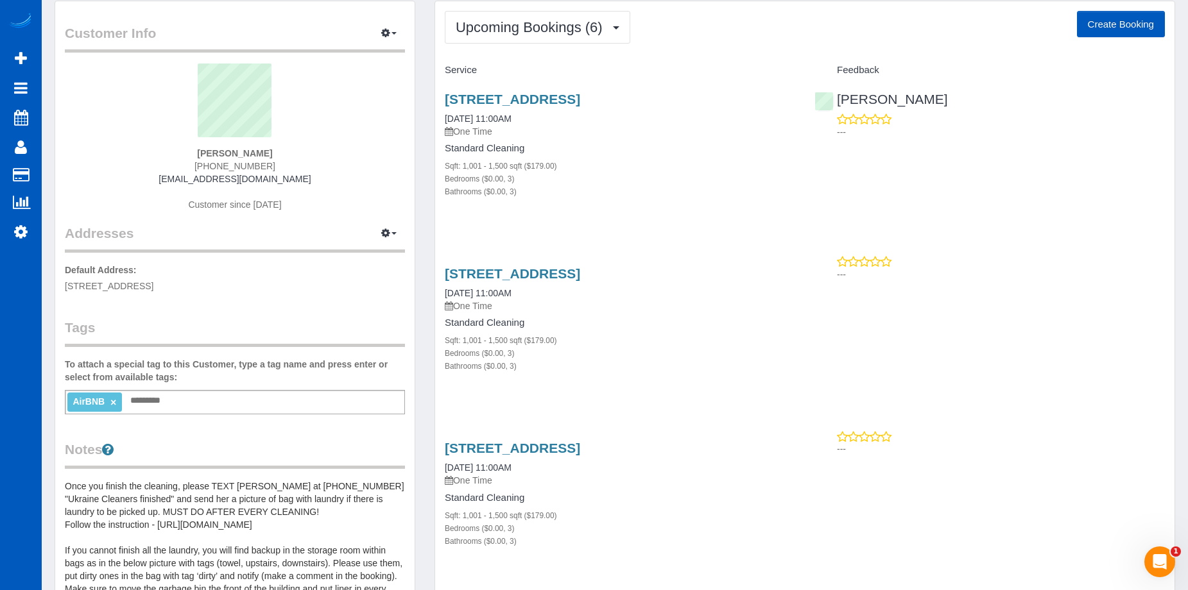
scroll to position [11, 0]
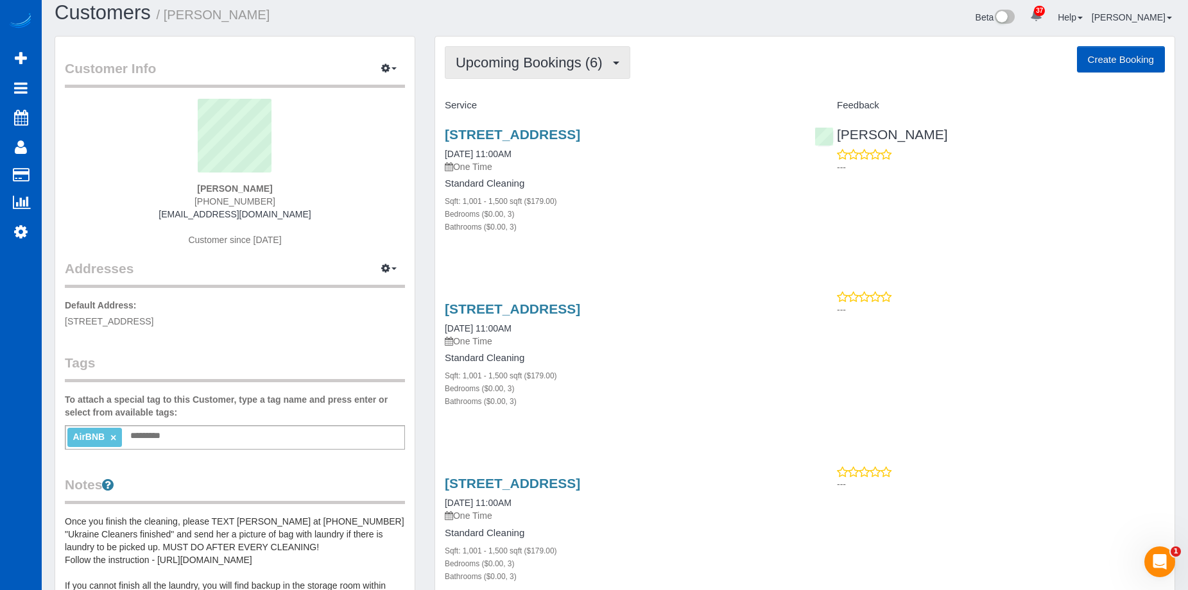
click at [604, 64] on span "Upcoming Bookings (6)" at bounding box center [532, 63] width 153 height 16
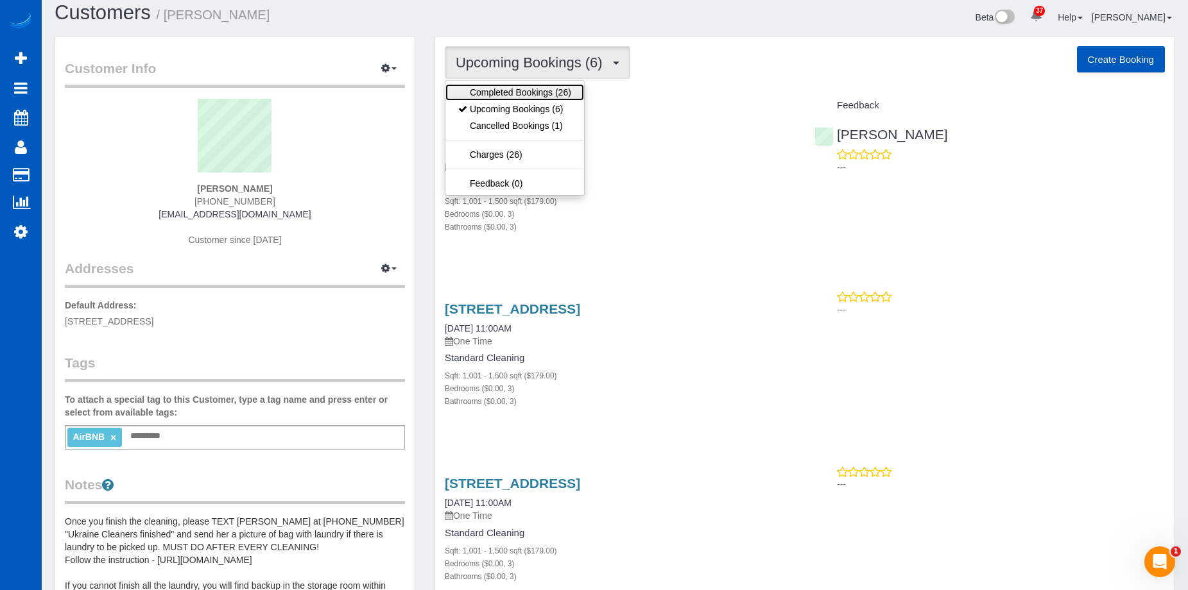
click at [560, 90] on link "Completed Bookings (26)" at bounding box center [514, 92] width 139 height 17
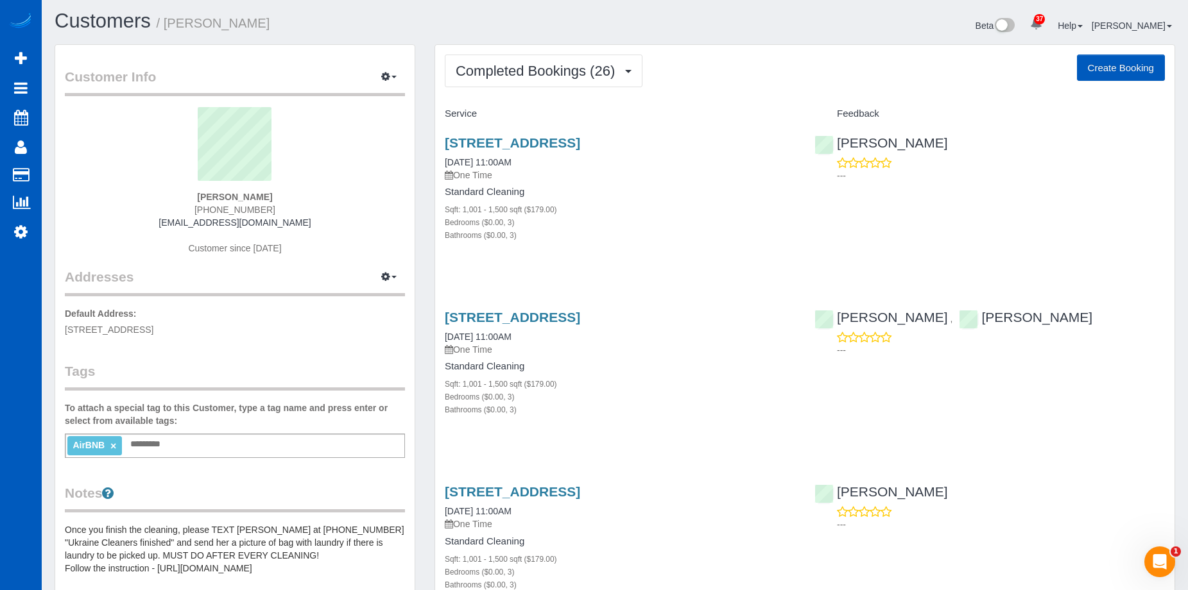
scroll to position [0, 0]
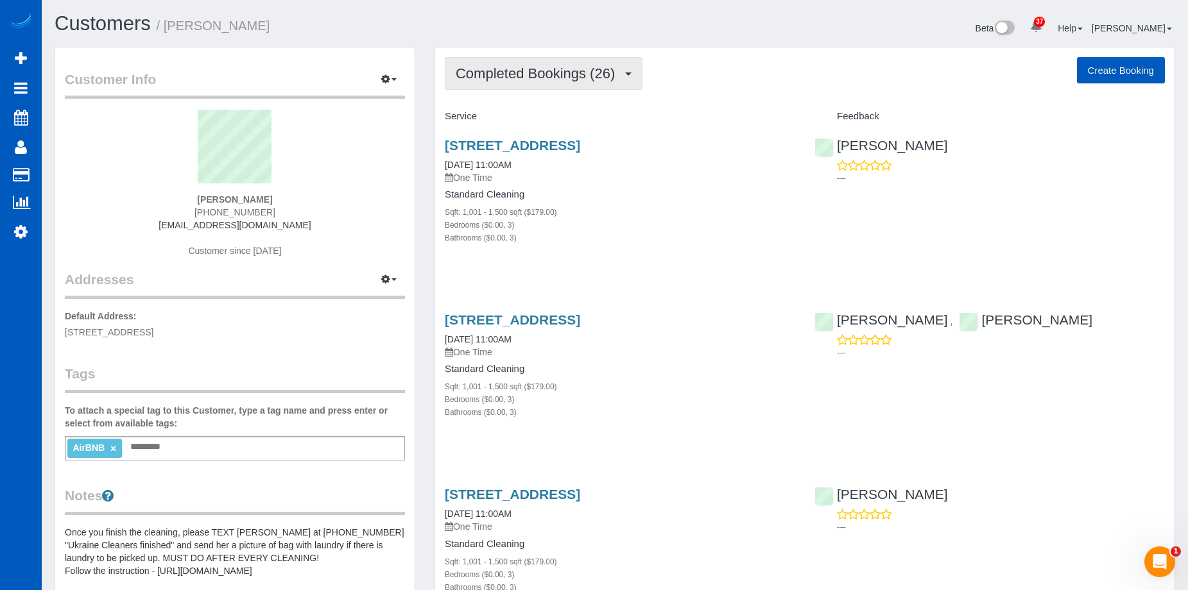
click at [547, 76] on span "Completed Bookings (26)" at bounding box center [539, 73] width 166 height 16
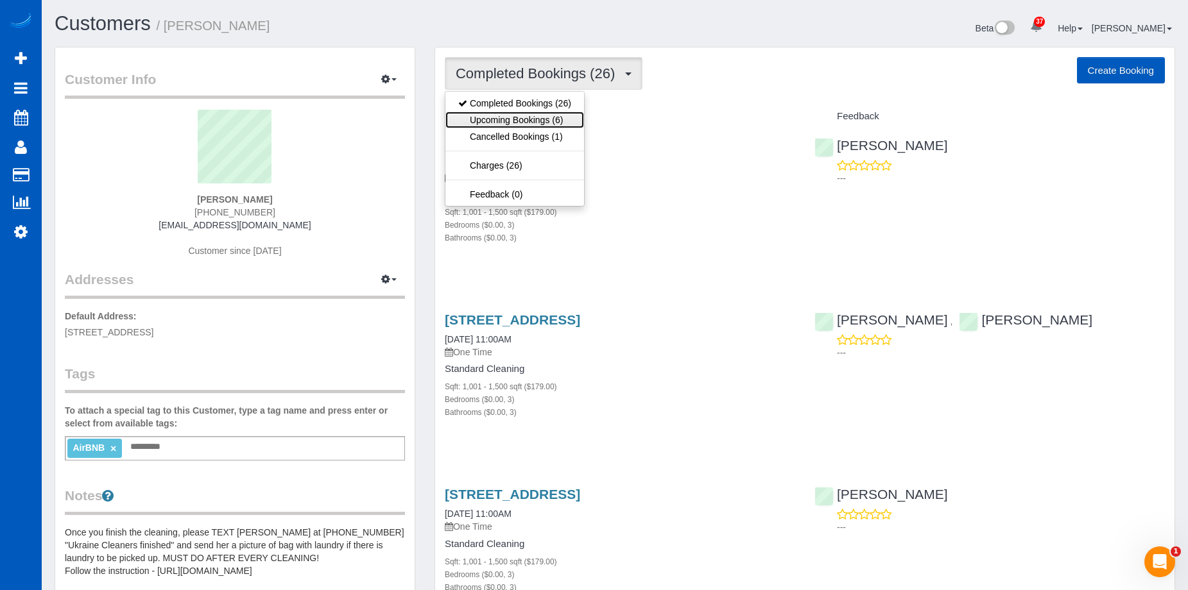
click at [500, 114] on link "Upcoming Bookings (6)" at bounding box center [514, 120] width 139 height 17
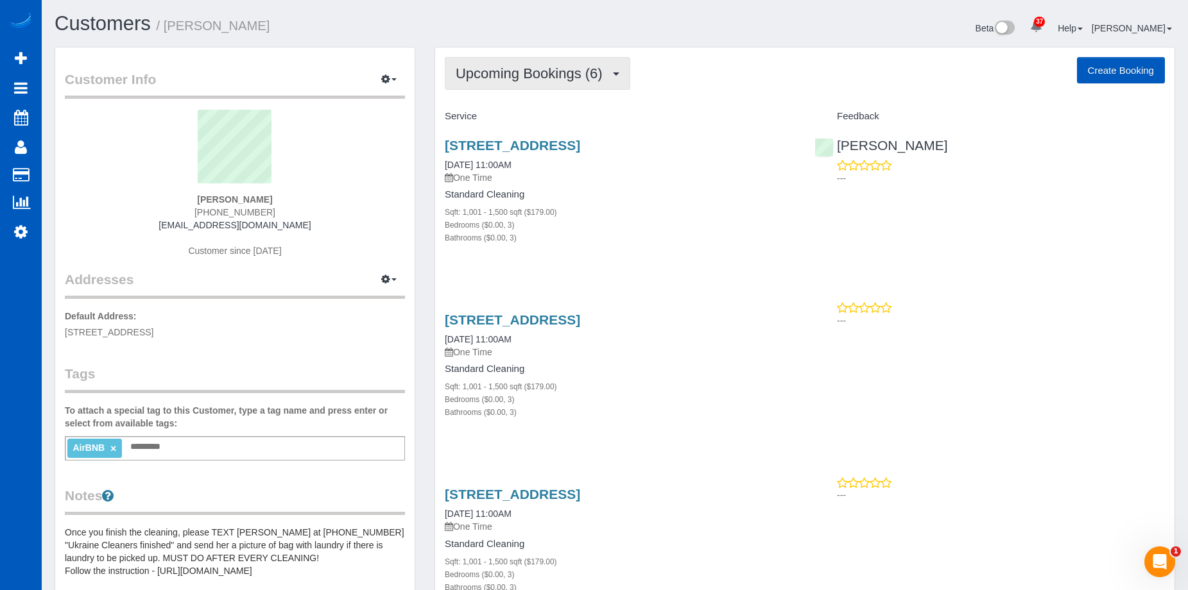
click at [601, 80] on span "Upcoming Bookings (6)" at bounding box center [532, 73] width 153 height 16
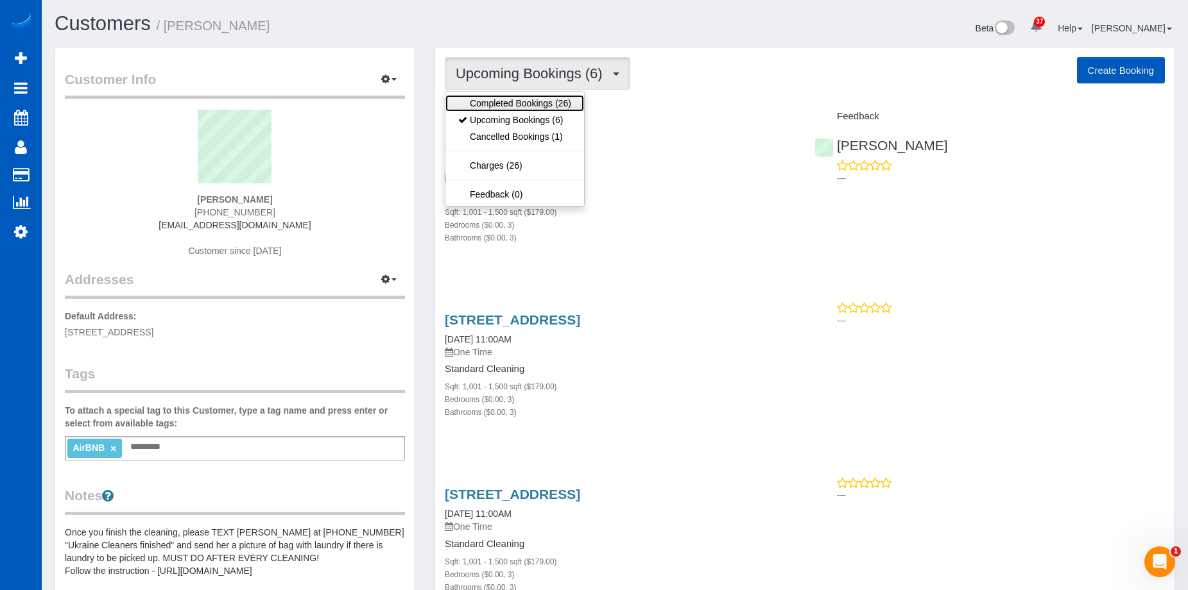
click at [563, 101] on link "Completed Bookings (26)" at bounding box center [514, 103] width 139 height 17
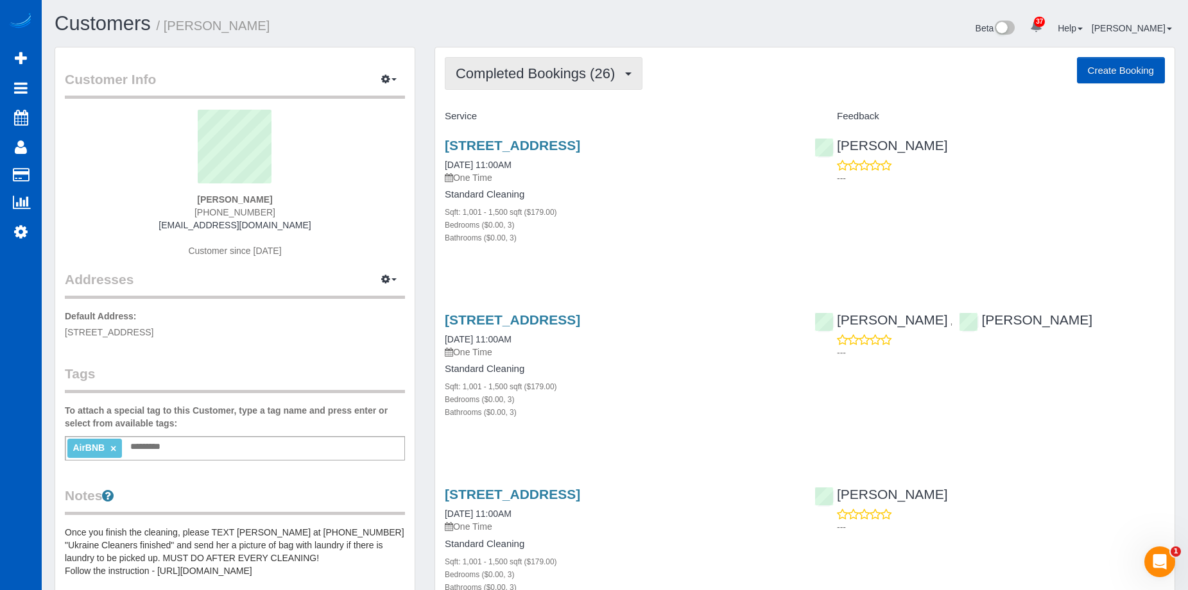
click at [613, 69] on span "Completed Bookings (26)" at bounding box center [539, 73] width 166 height 16
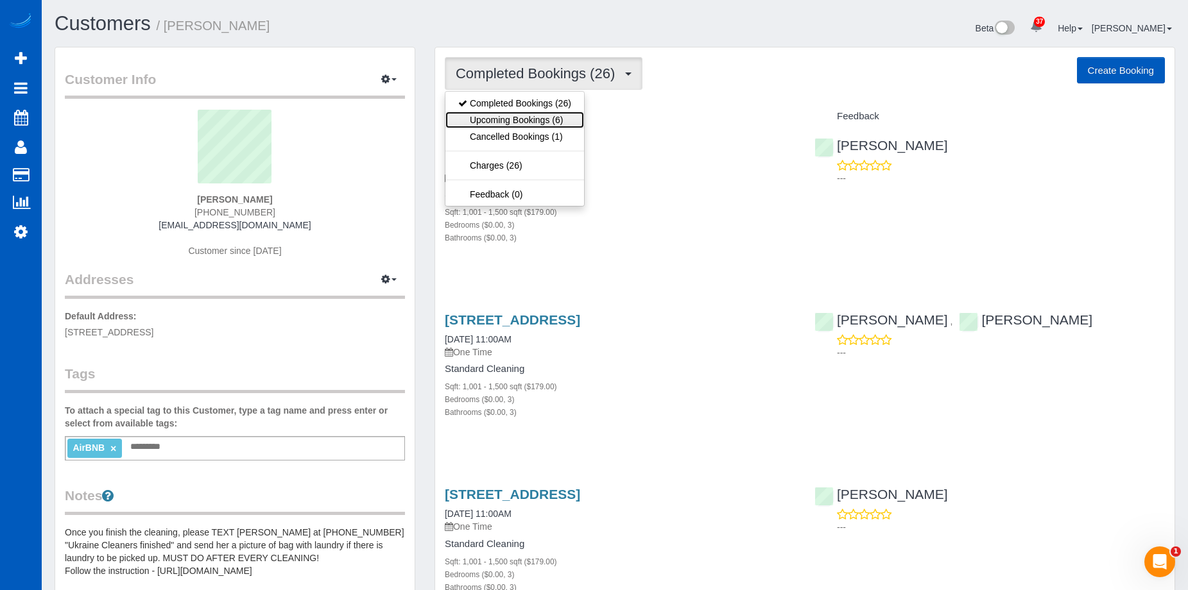
click at [545, 112] on link "Upcoming Bookings (6)" at bounding box center [514, 120] width 139 height 17
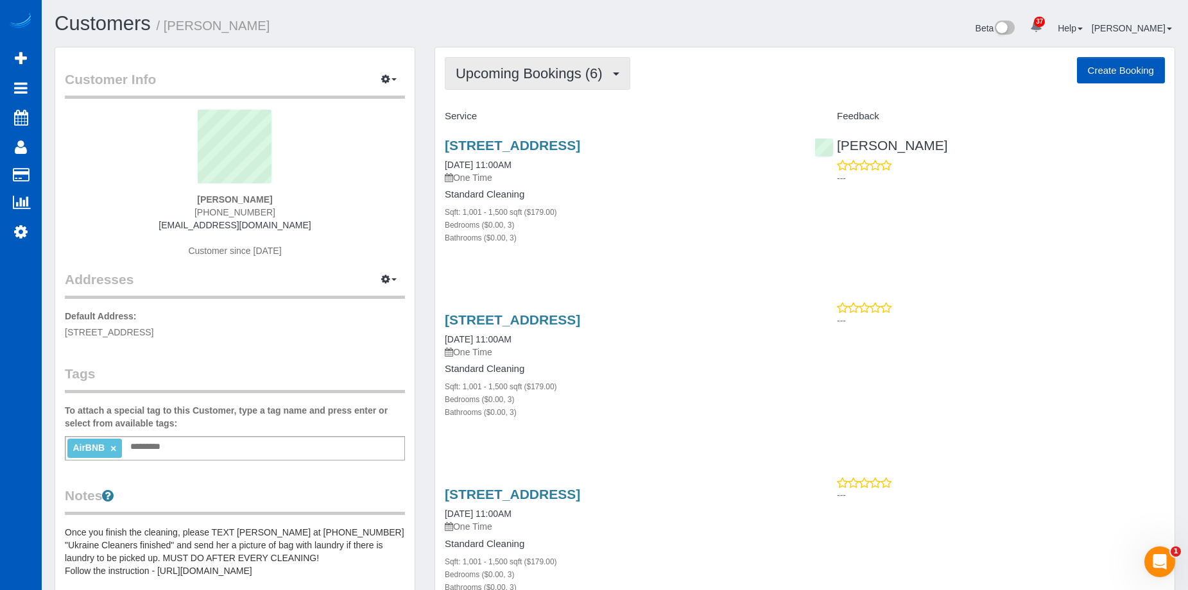
click at [536, 69] on span "Upcoming Bookings (6)" at bounding box center [532, 73] width 153 height 16
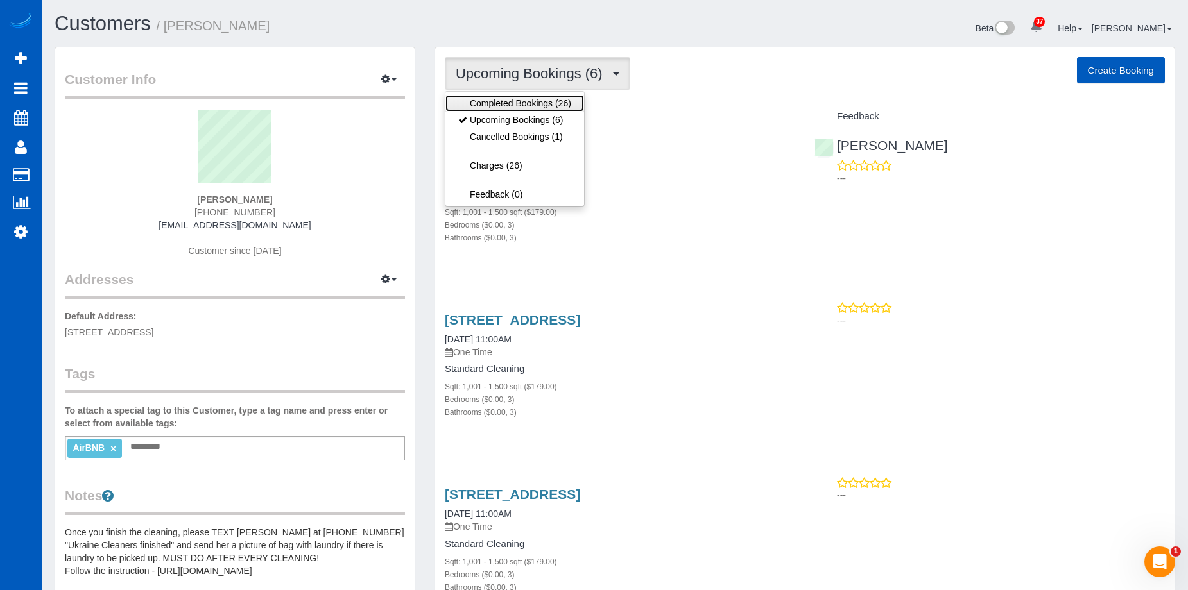
click at [530, 105] on link "Completed Bookings (26)" at bounding box center [514, 103] width 139 height 17
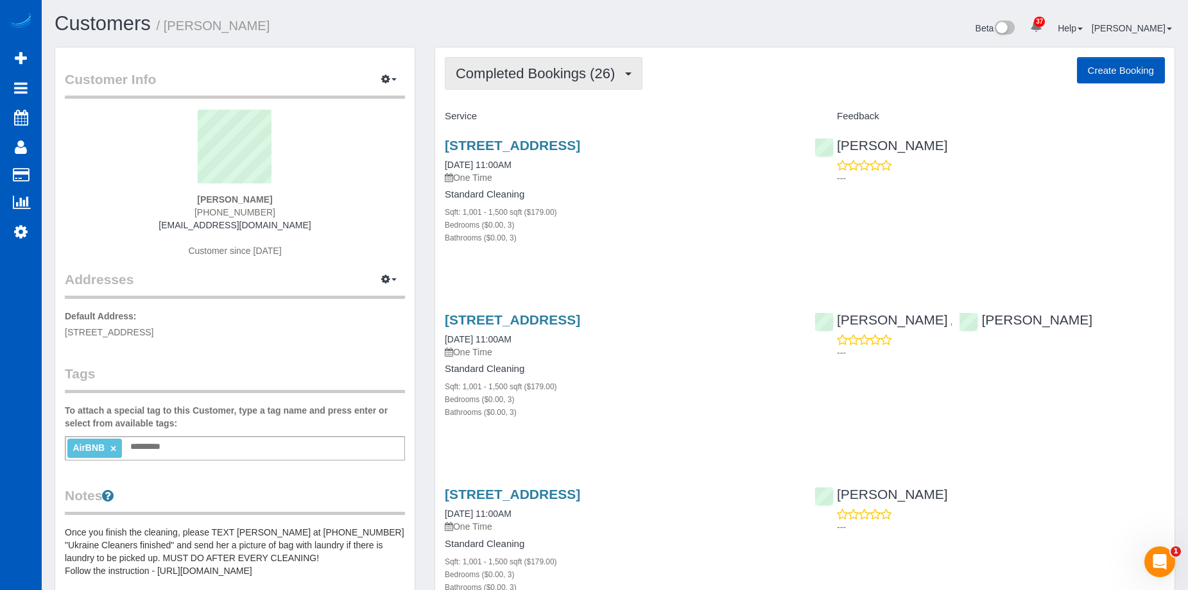
click at [514, 67] on span "Completed Bookings (26)" at bounding box center [539, 73] width 166 height 16
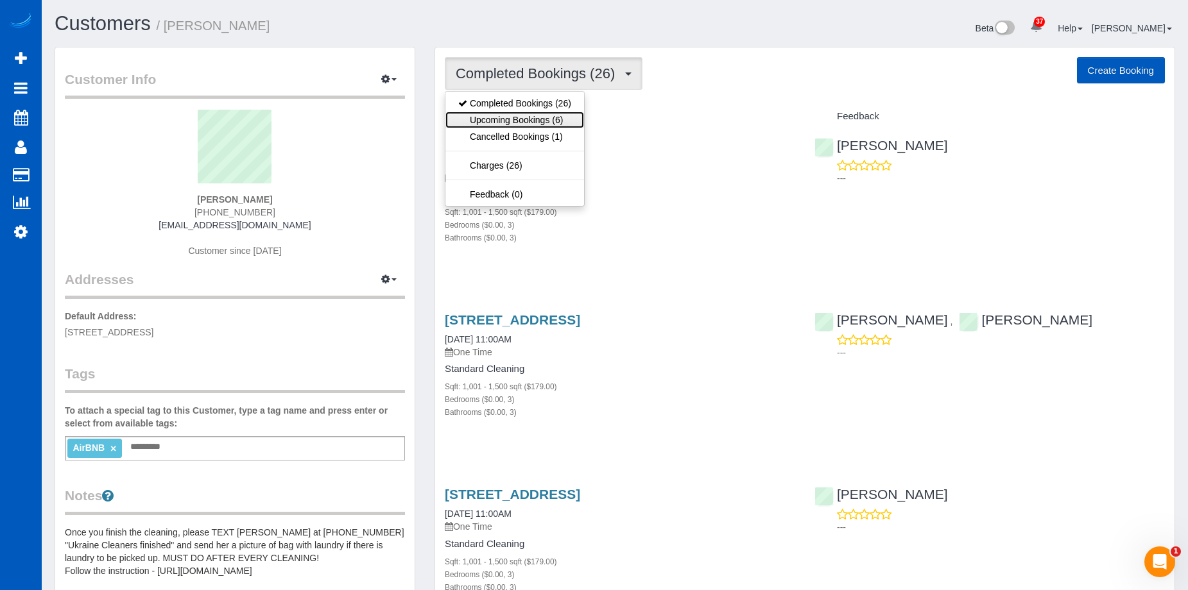
click at [524, 115] on link "Upcoming Bookings (6)" at bounding box center [514, 120] width 139 height 17
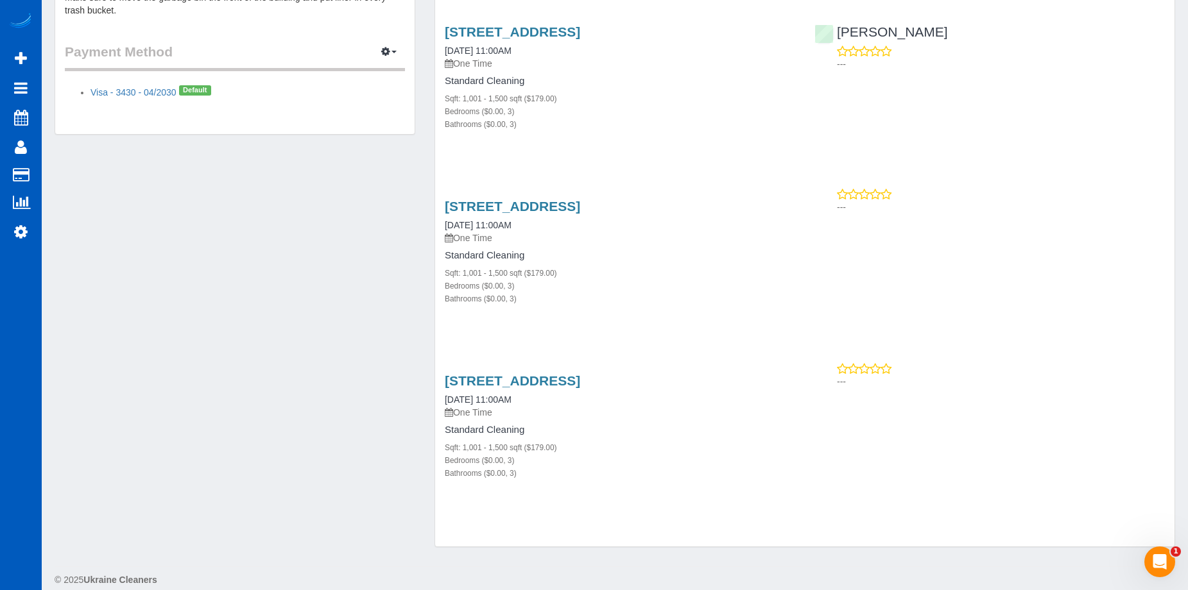
scroll to position [642, 0]
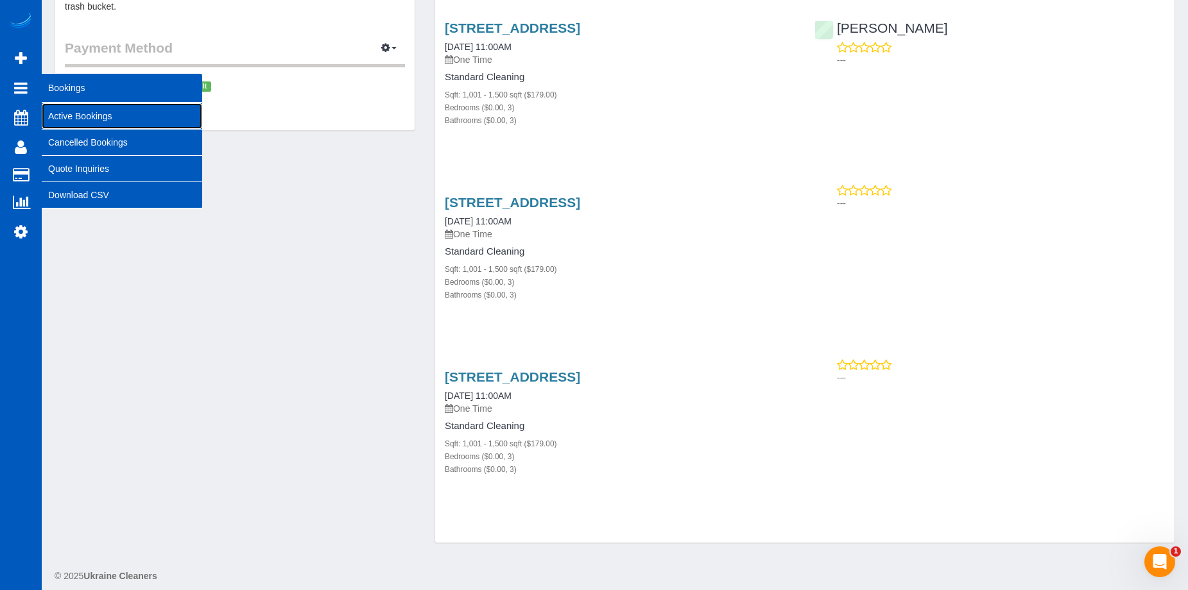
click at [92, 115] on link "Active Bookings" at bounding box center [122, 116] width 160 height 26
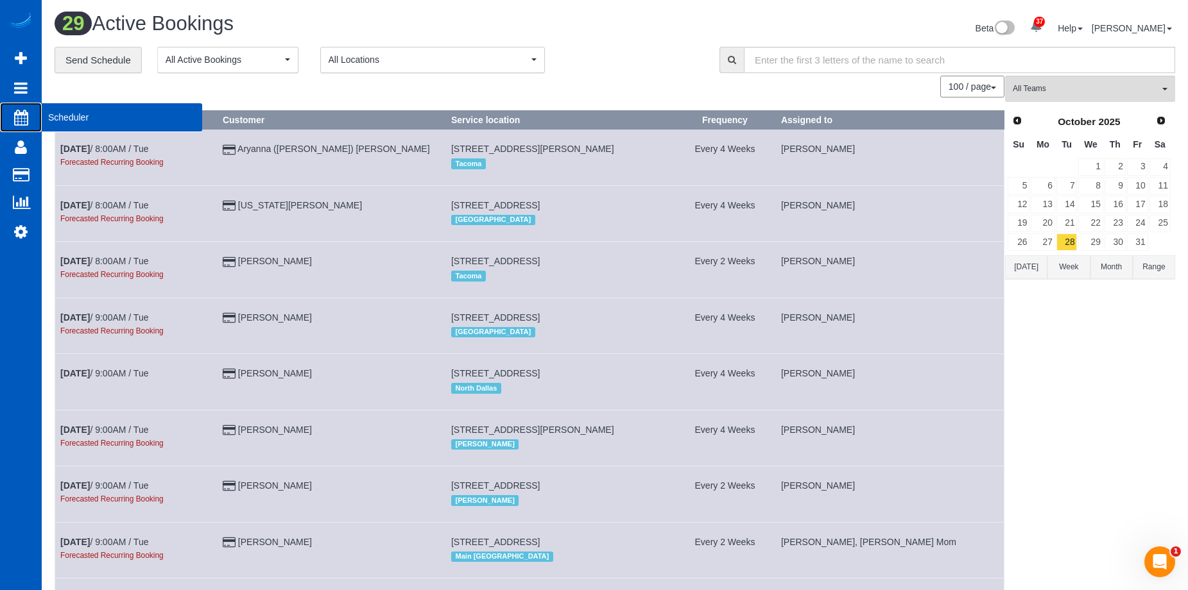
click at [61, 117] on span "Scheduler" at bounding box center [122, 118] width 160 height 30
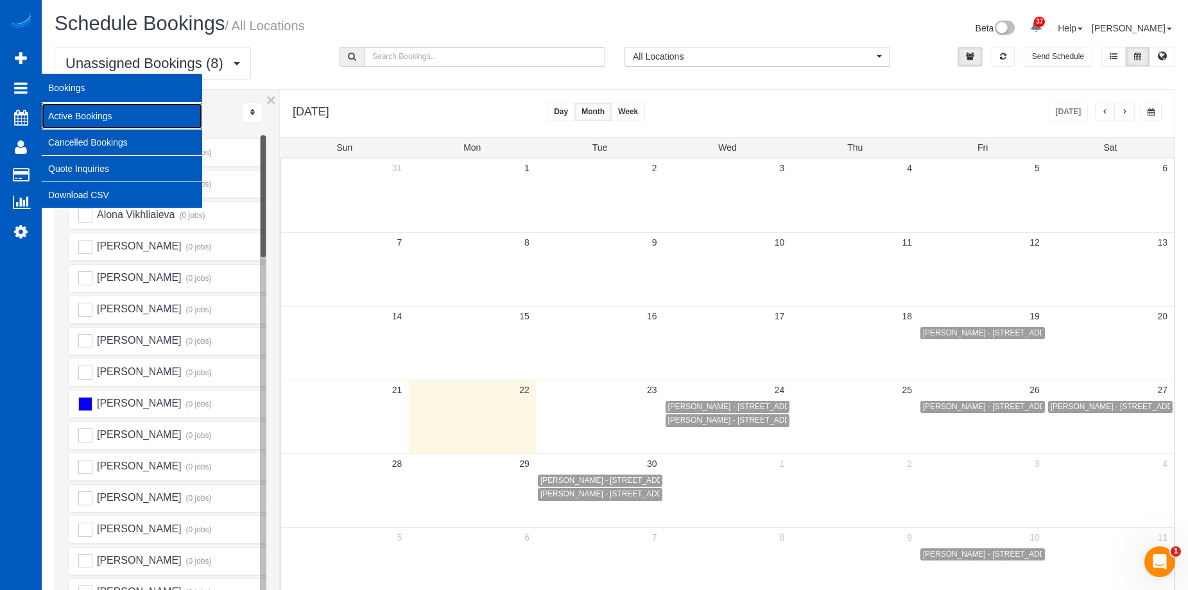
click at [51, 110] on link "Active Bookings" at bounding box center [122, 116] width 160 height 26
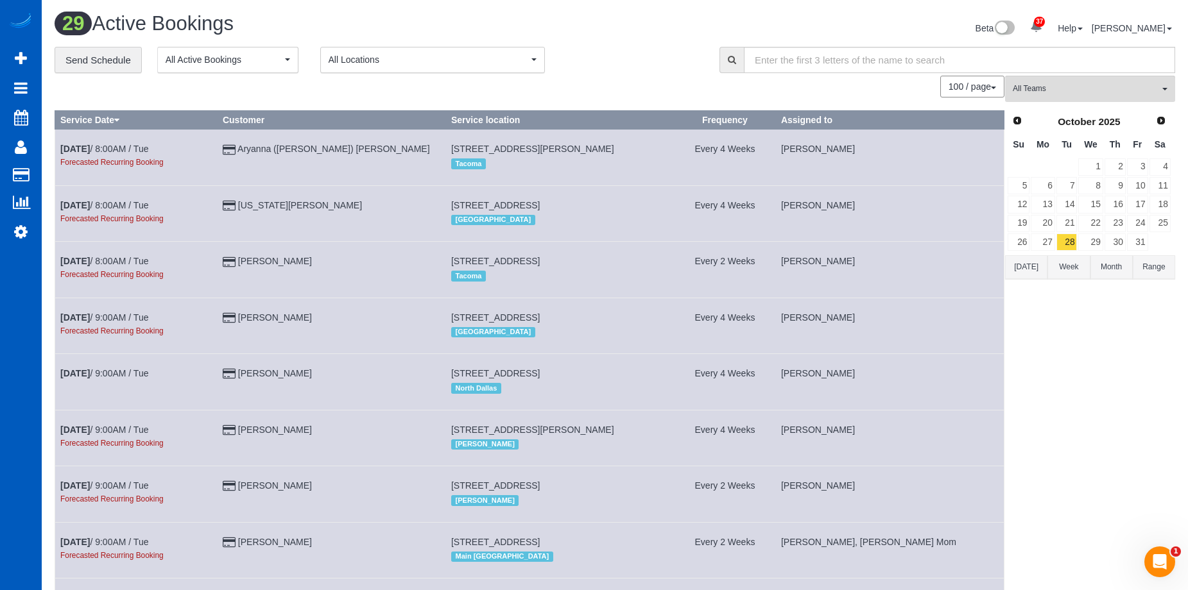
click at [1023, 269] on button "[DATE]" at bounding box center [1026, 267] width 42 height 24
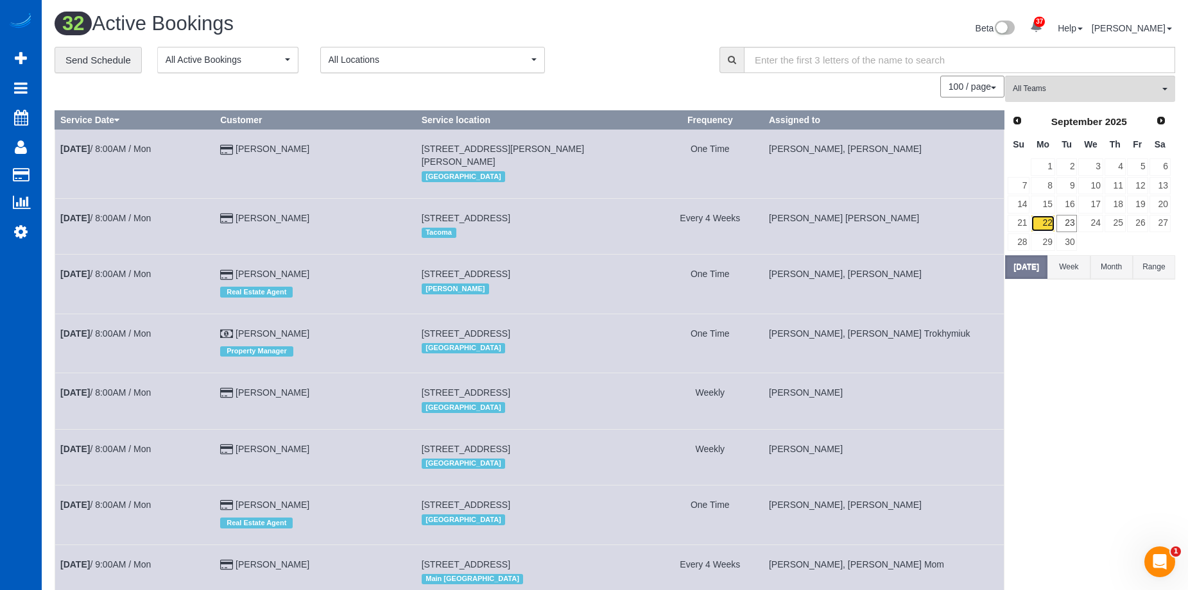
click at [1039, 225] on link "22" at bounding box center [1042, 223] width 24 height 17
click at [1071, 223] on link "23" at bounding box center [1066, 223] width 21 height 17
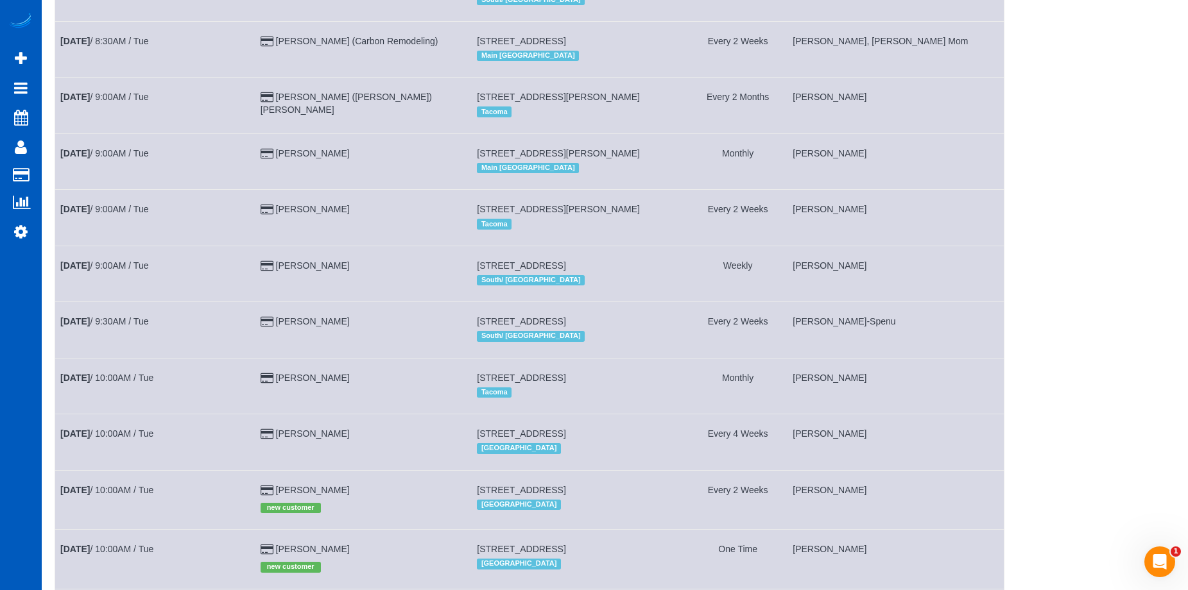
scroll to position [257, 0]
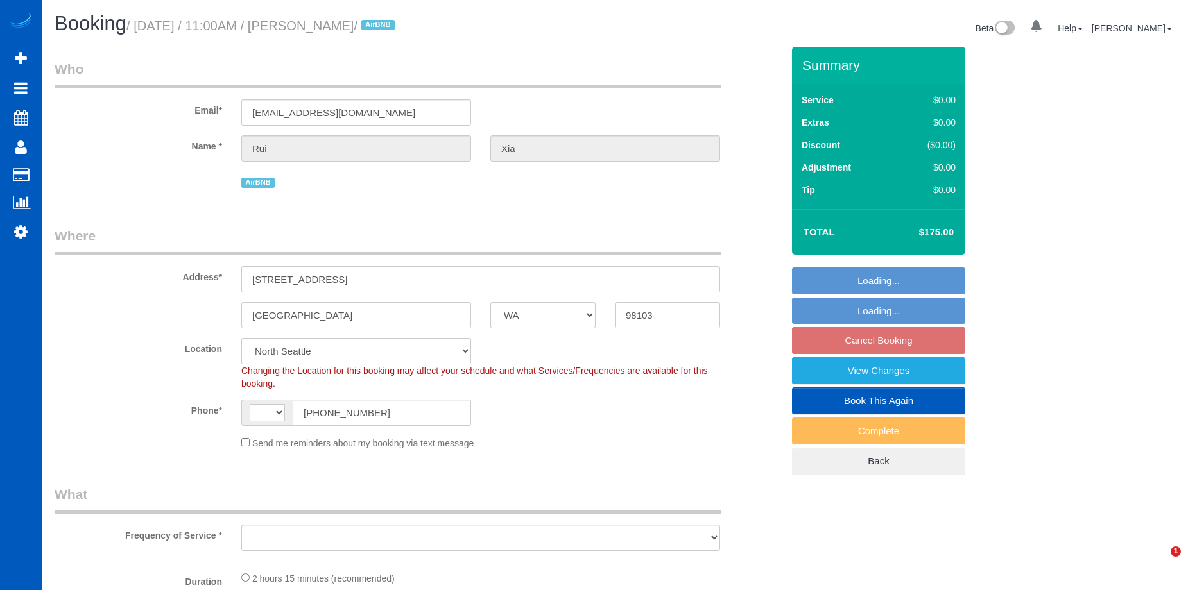
select select "WA"
select select "string:[GEOGRAPHIC_DATA]"
select select "object:1177"
select select "199"
select select "spot2"
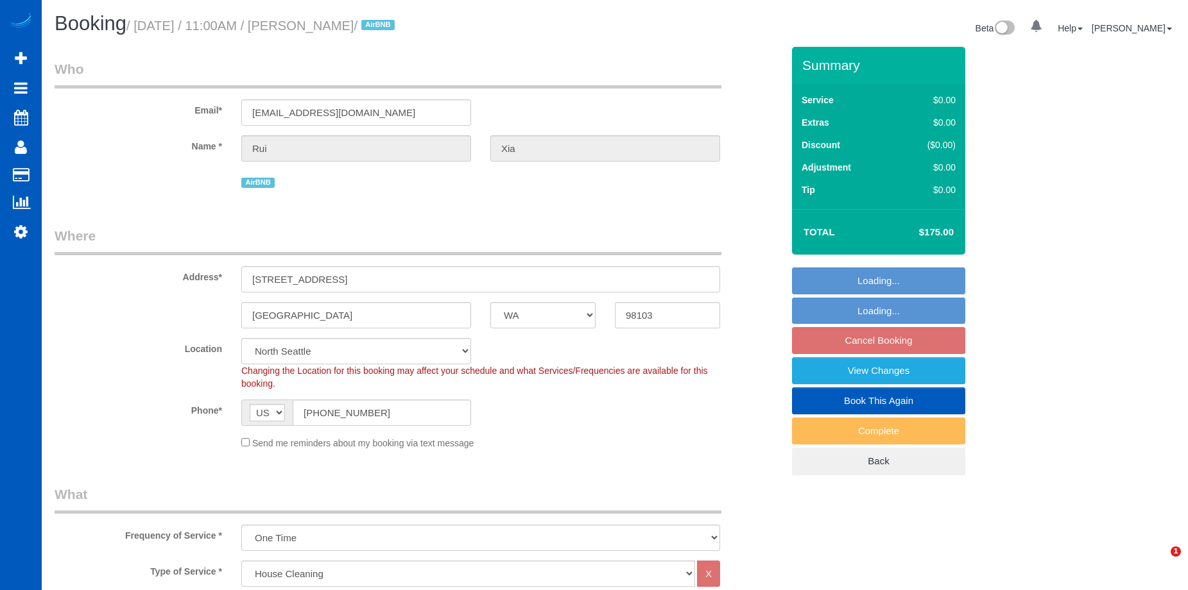
select select "1001"
select select "3"
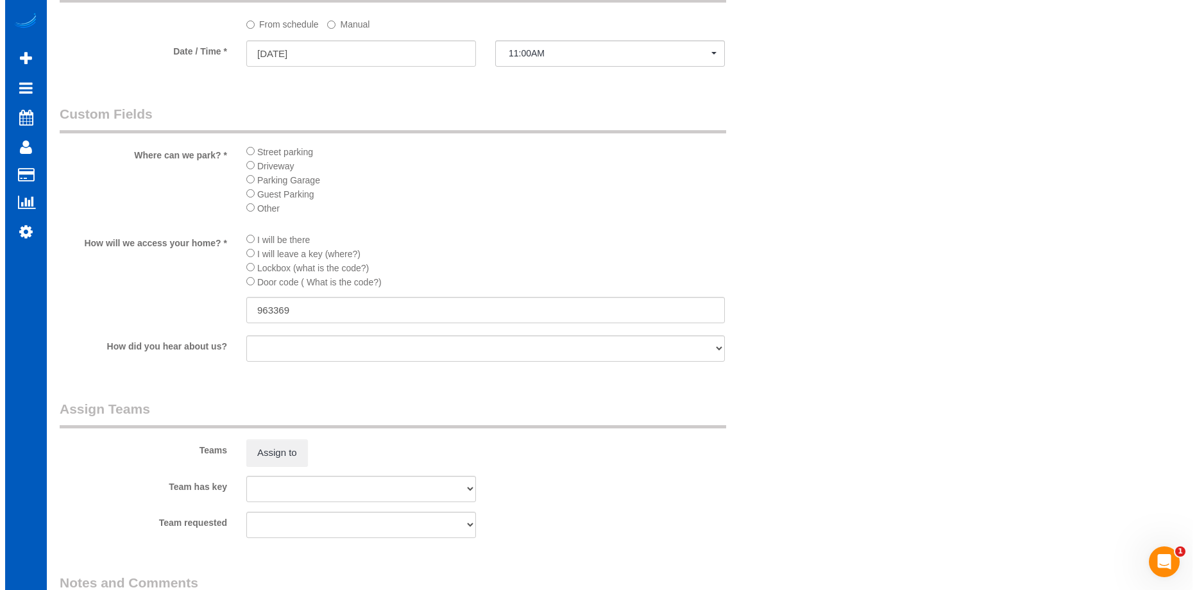
scroll to position [1476, 0]
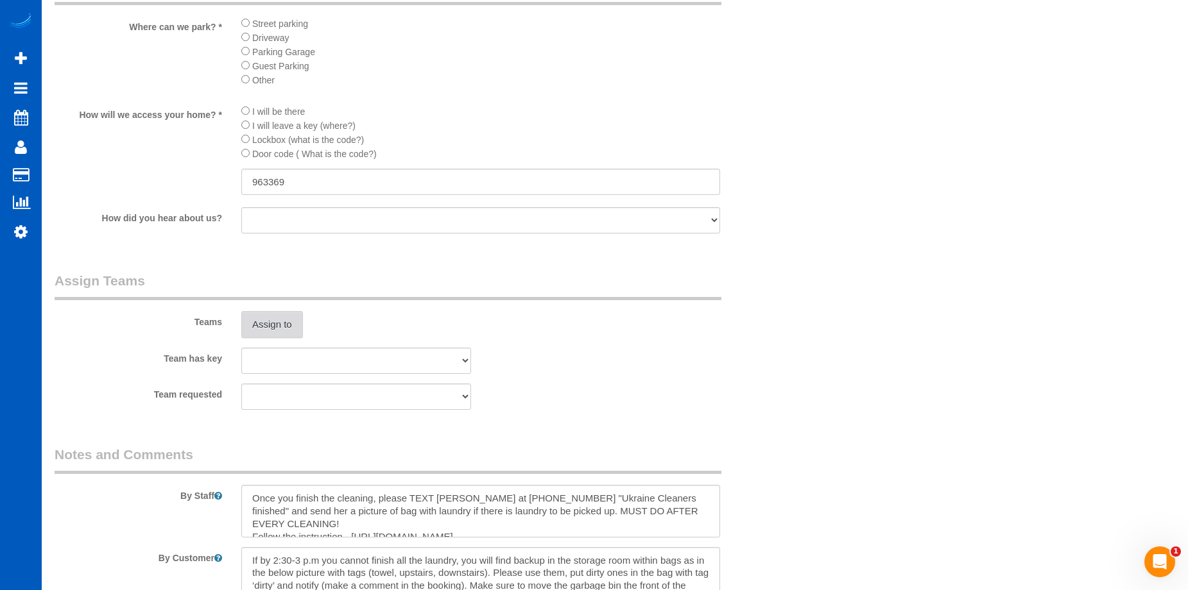
click at [263, 316] on button "Assign to" at bounding box center [272, 324] width 62 height 27
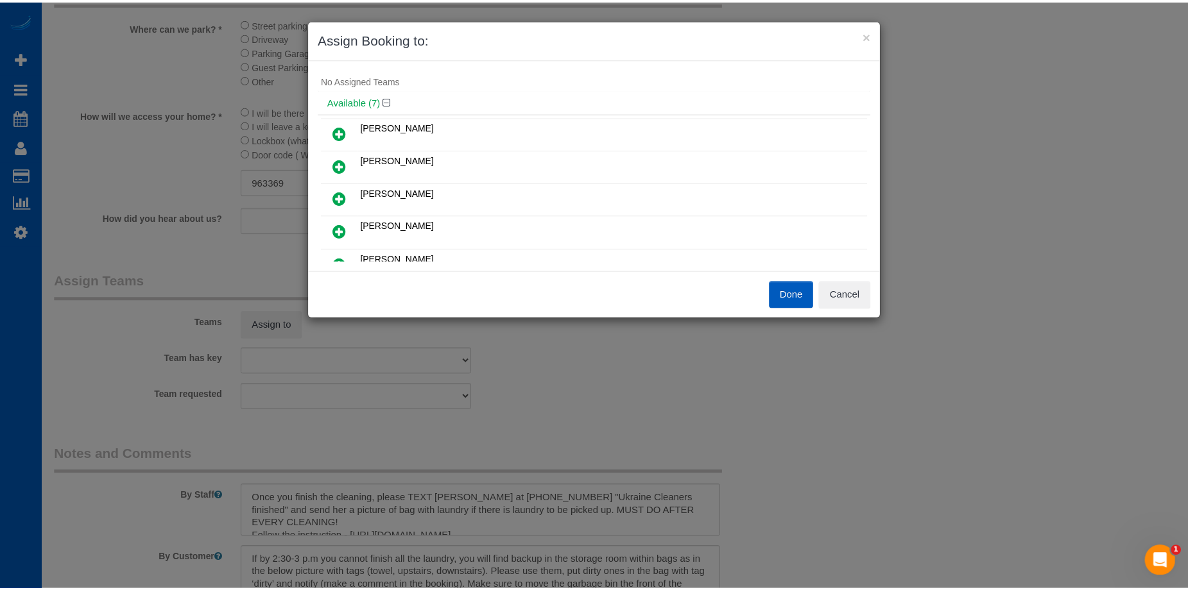
scroll to position [0, 0]
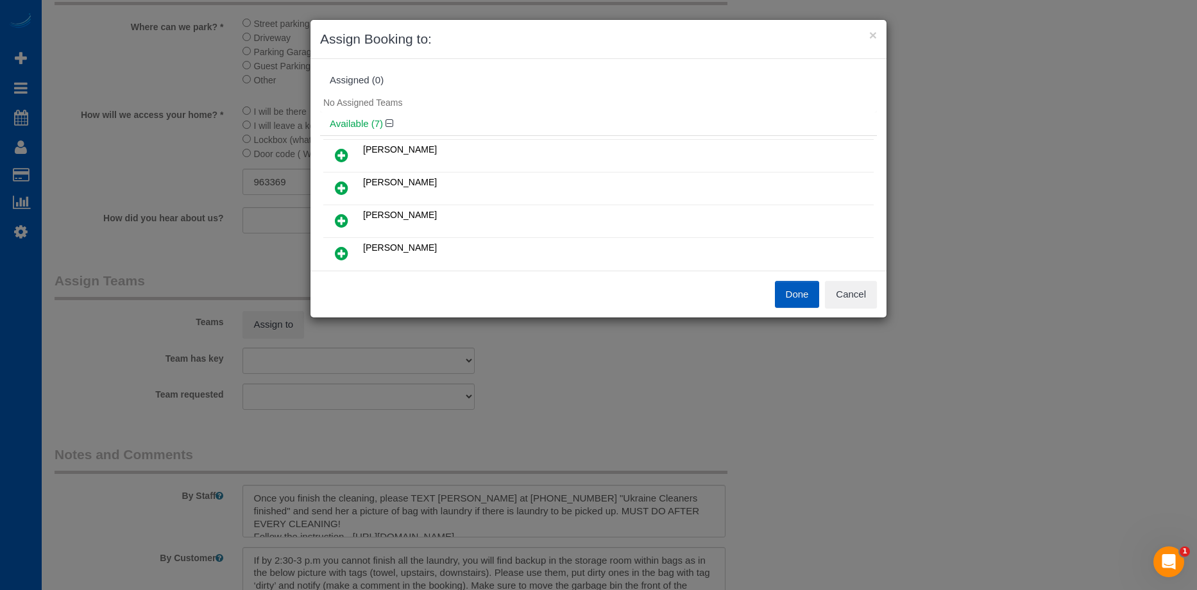
click at [337, 153] on icon at bounding box center [341, 155] width 13 height 15
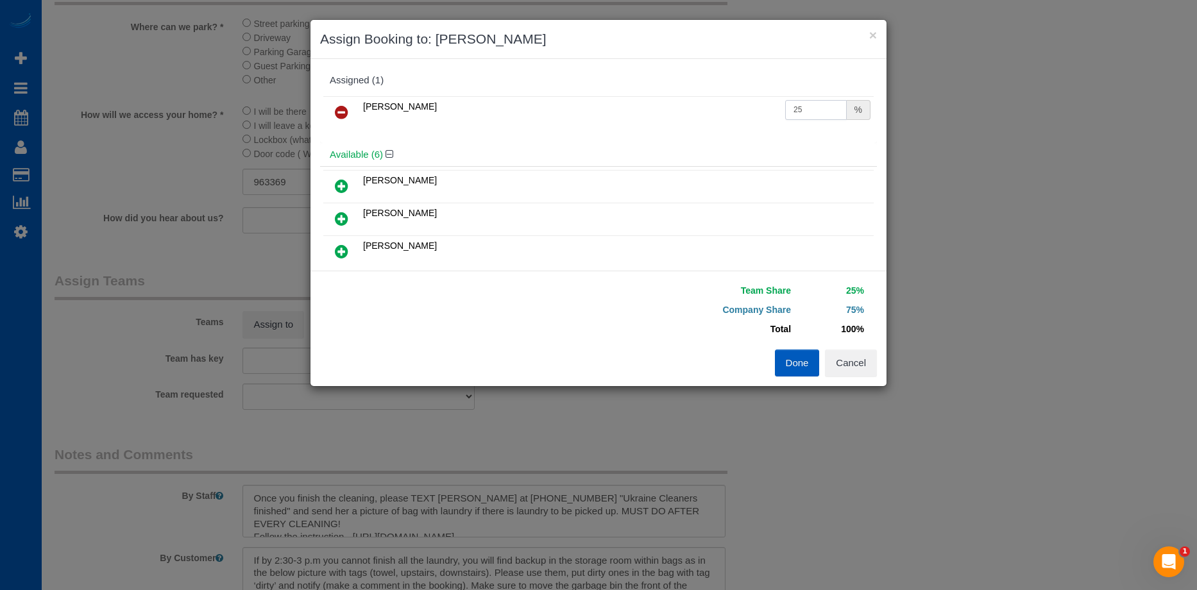
click at [802, 112] on input "25" at bounding box center [816, 110] width 62 height 20
drag, startPoint x: 804, startPoint y: 107, endPoint x: 695, endPoint y: 107, distance: 108.4
click at [695, 107] on tr "Irina Shamrai 25 %" at bounding box center [598, 112] width 550 height 33
click at [803, 109] on input "60" at bounding box center [816, 110] width 62 height 20
drag, startPoint x: 775, startPoint y: 112, endPoint x: 744, endPoint y: 112, distance: 30.8
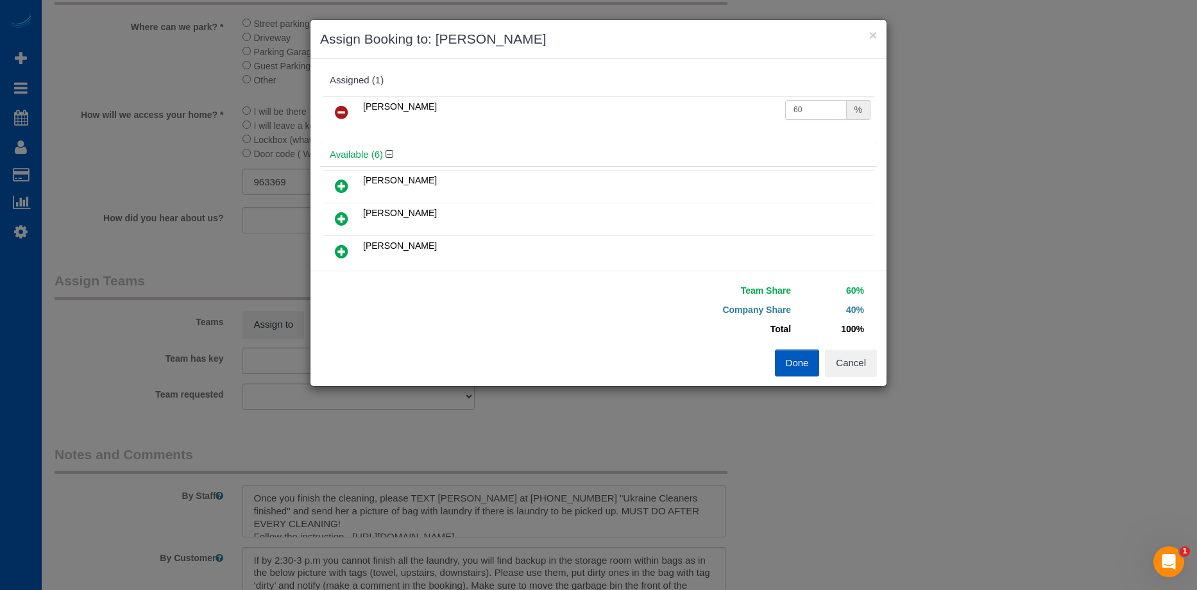
click at [744, 112] on tr "Irina Shamrai 60 %" at bounding box center [598, 112] width 550 height 33
type input "55"
click at [789, 356] on button "Done" at bounding box center [797, 363] width 45 height 27
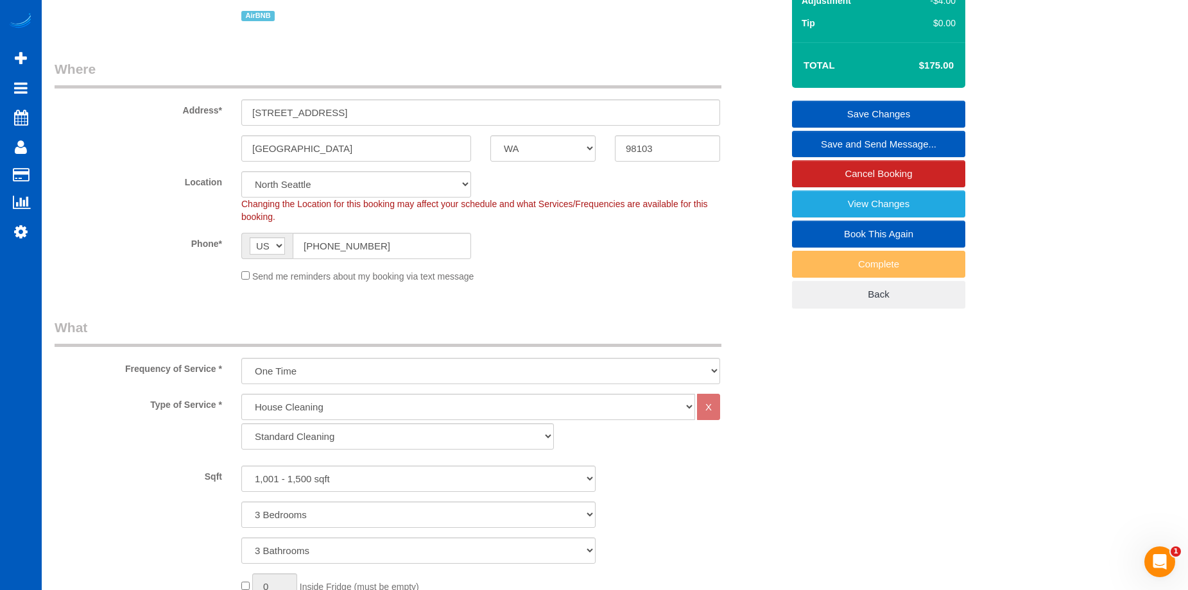
scroll to position [64, 0]
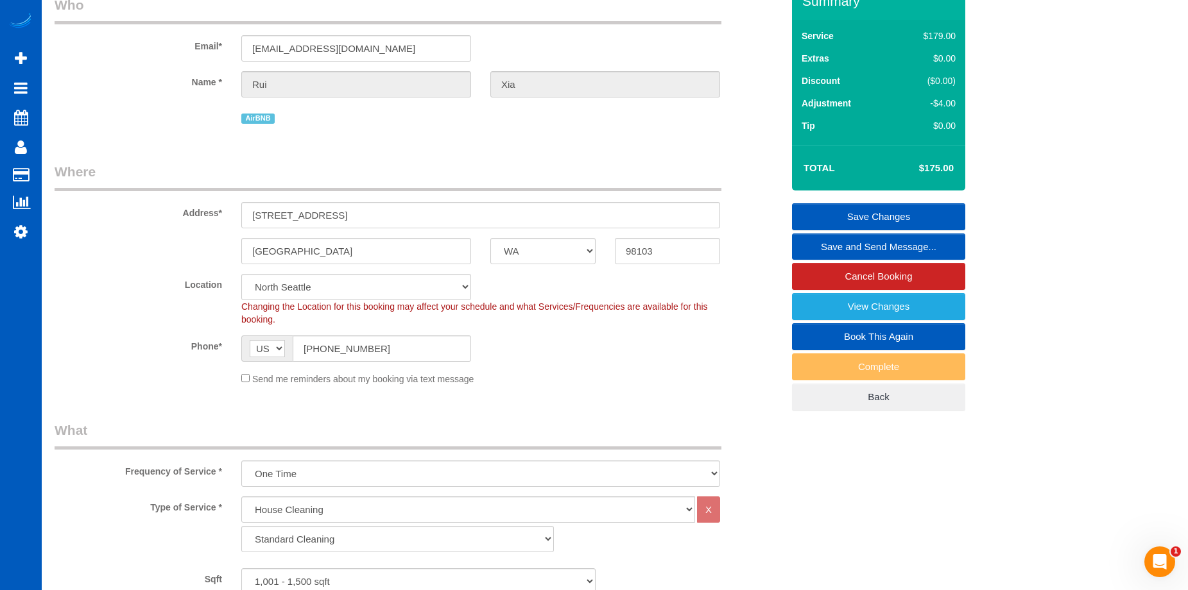
click at [857, 206] on link "Save Changes" at bounding box center [878, 216] width 173 height 27
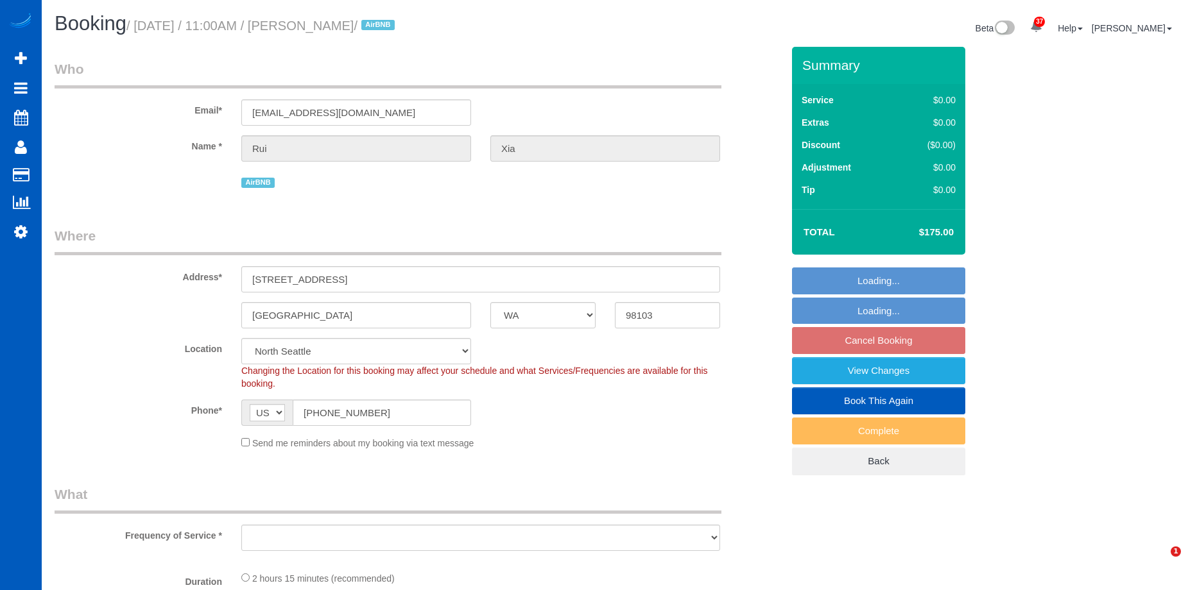
select select "WA"
select select "spot2"
select select "object:917"
select select "199"
select select "object:1177"
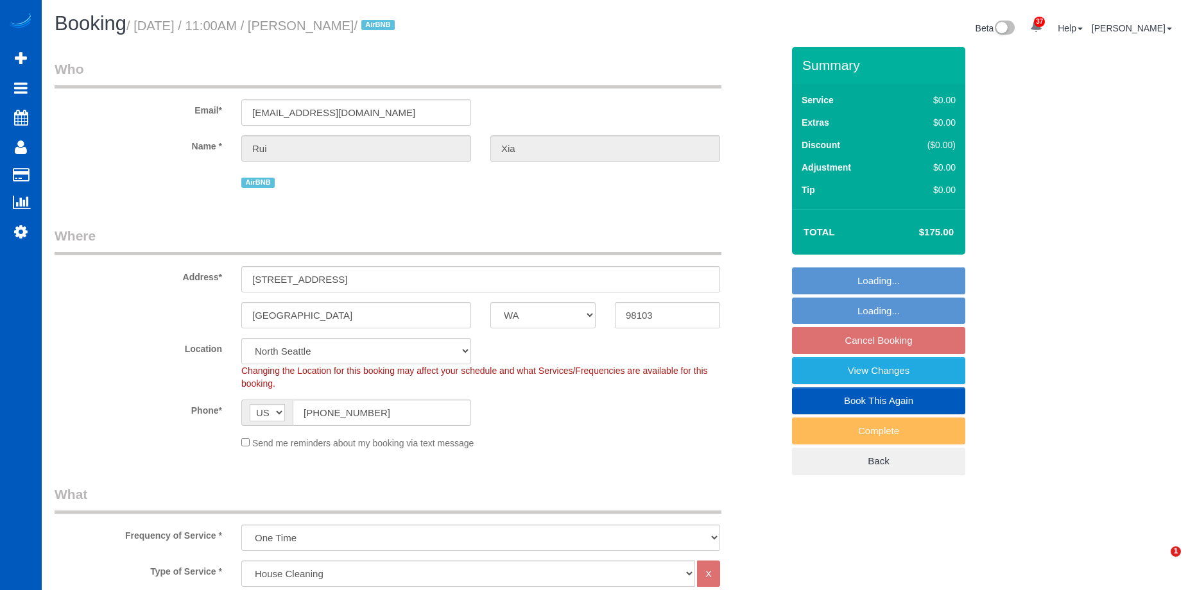
select select "1001"
select select "3"
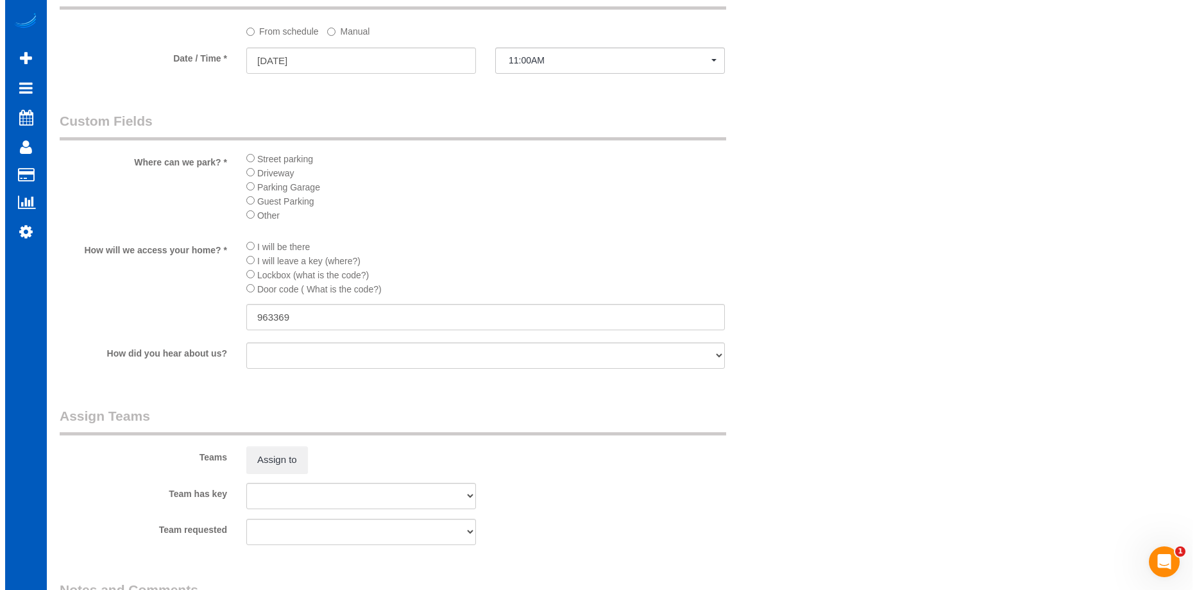
scroll to position [1412, 0]
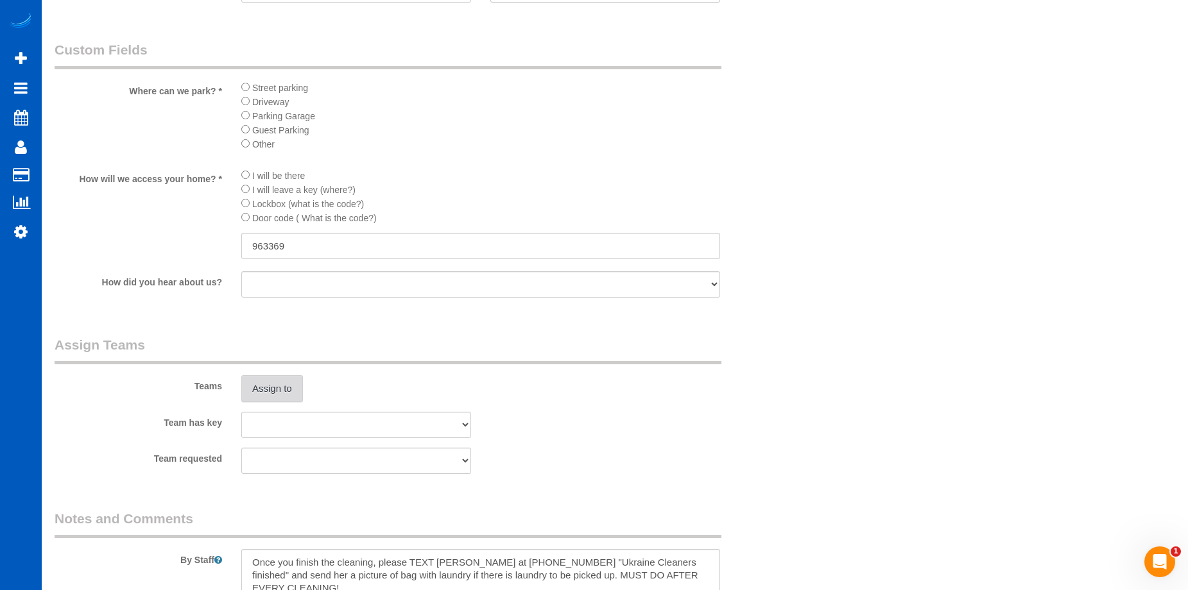
click at [296, 382] on button "Assign to" at bounding box center [272, 388] width 62 height 27
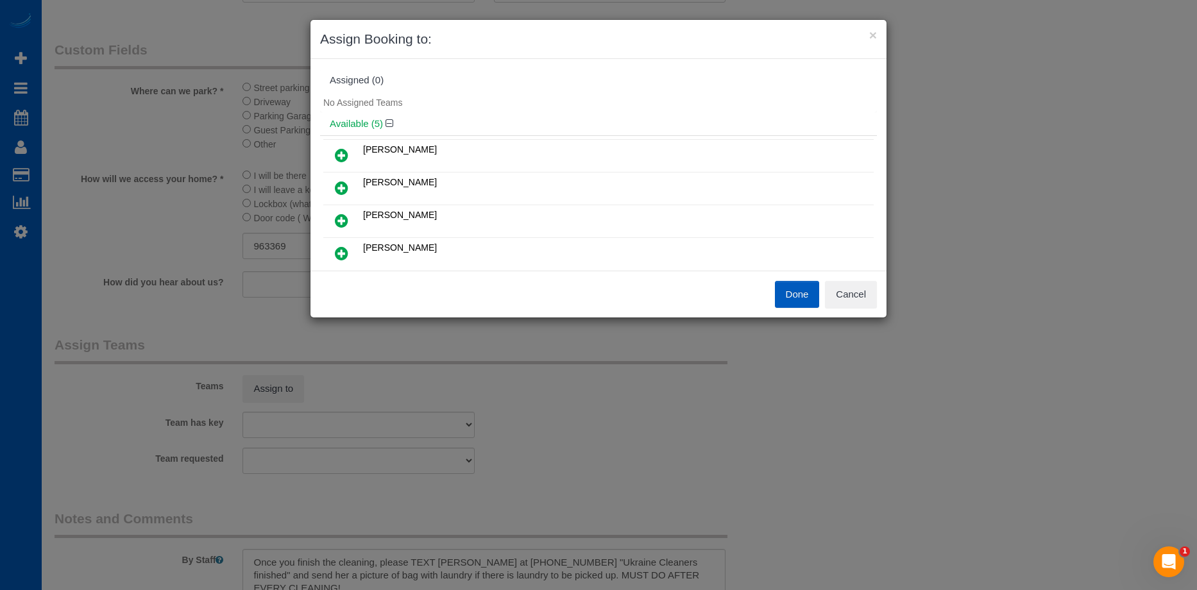
scroll to position [64, 0]
click at [344, 121] on icon at bounding box center [341, 123] width 13 height 15
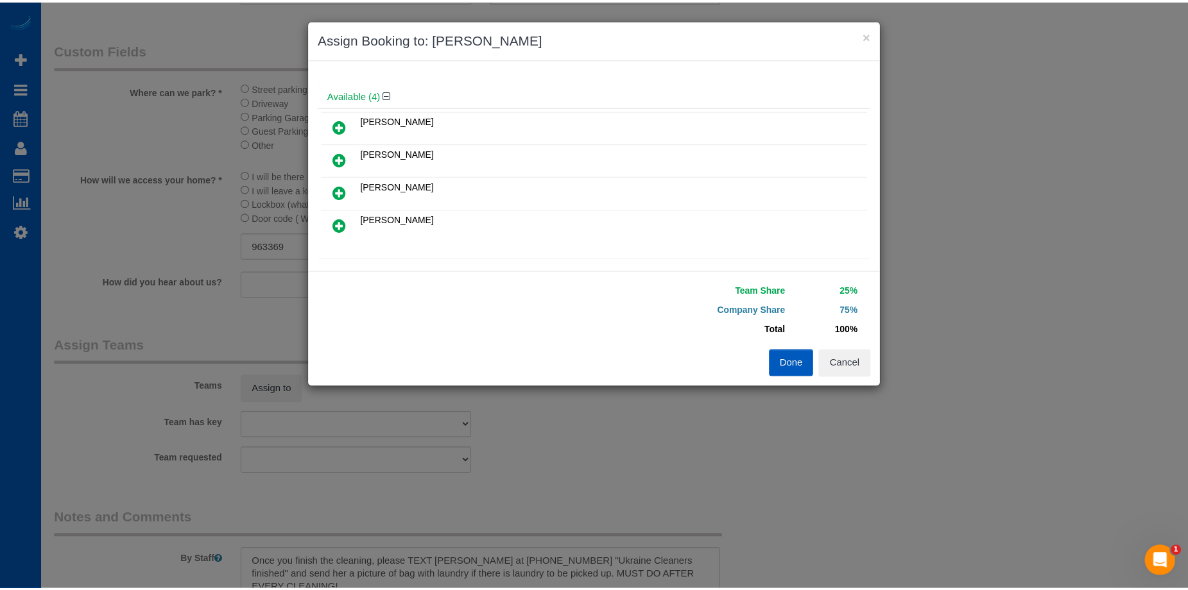
scroll to position [0, 0]
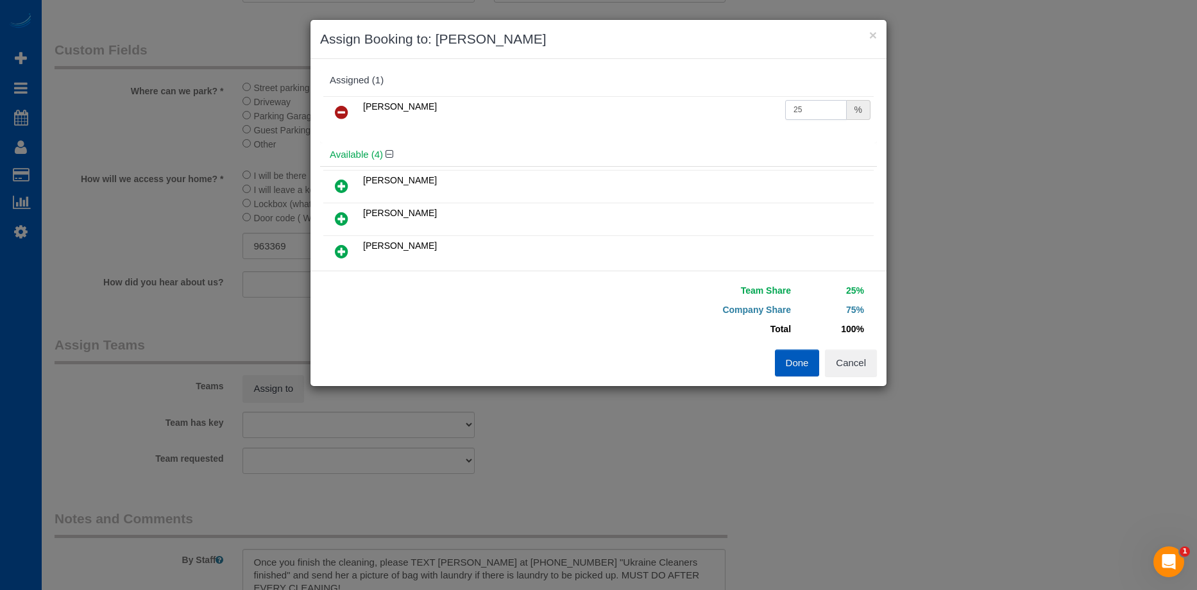
click at [803, 112] on input "25" at bounding box center [816, 110] width 62 height 20
drag, startPoint x: 810, startPoint y: 109, endPoint x: 729, endPoint y: 107, distance: 80.2
click at [729, 107] on tr "Kateryna Polishchuk 25 %" at bounding box center [598, 112] width 550 height 33
type input "55"
click at [796, 352] on button "Done" at bounding box center [797, 363] width 45 height 27
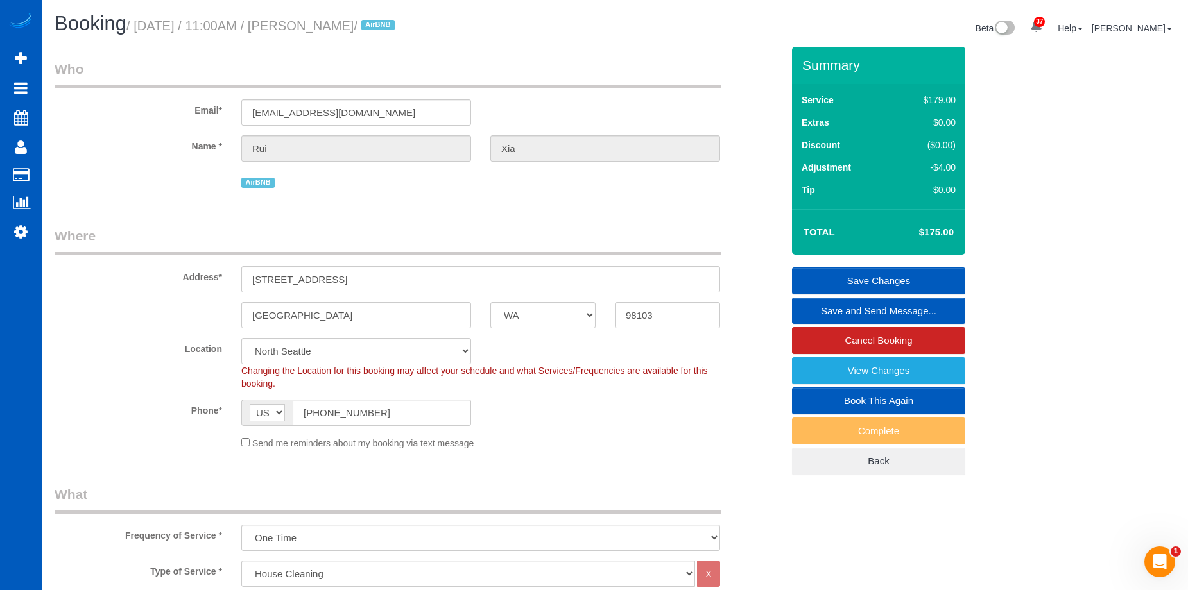
click at [812, 282] on link "Save Changes" at bounding box center [878, 281] width 173 height 27
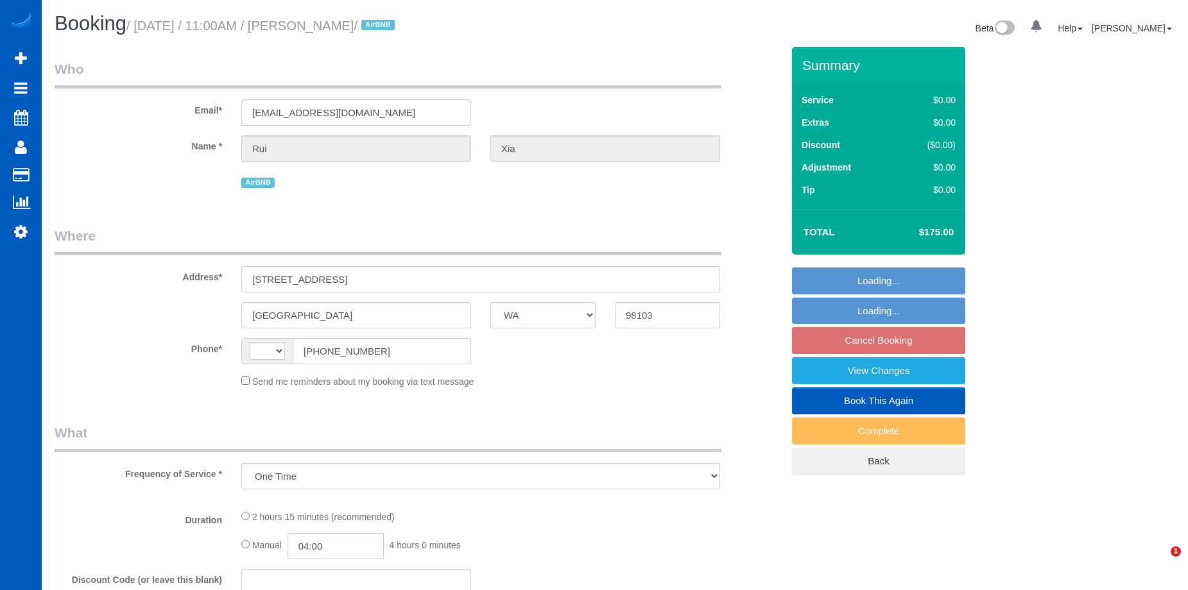
select select "WA"
select select "string:[GEOGRAPHIC_DATA]"
select select "string:fspay-581ee3a3-ef50-4f7b-abd9-92cea8b7e377"
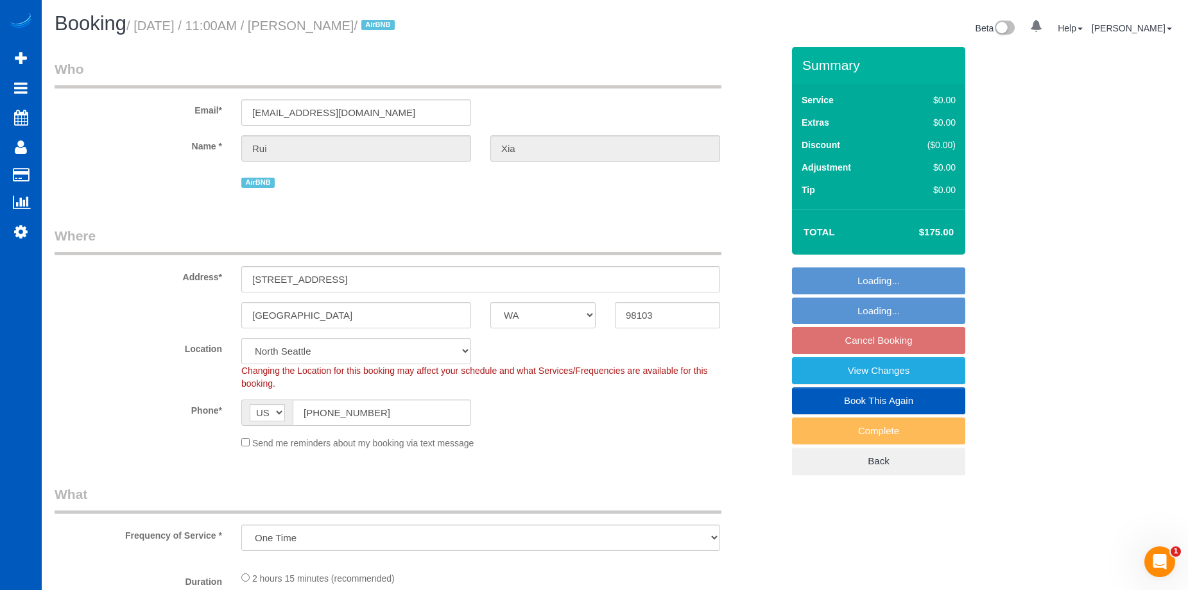
select select "object:815"
select select "spot2"
select select "199"
select select "1001"
select select "3"
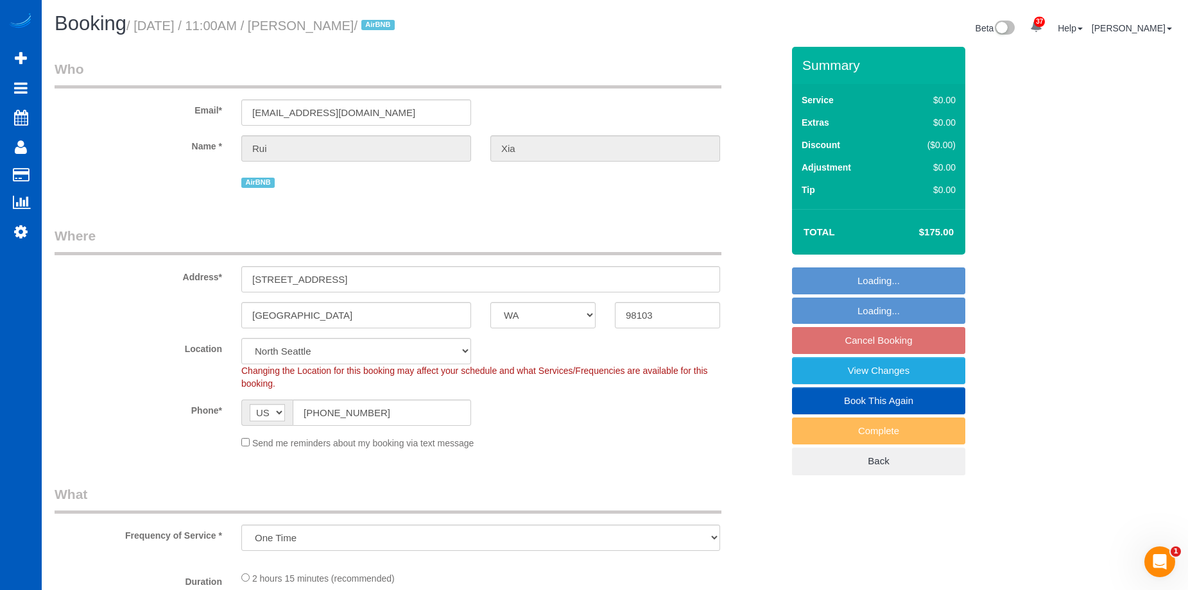
select select "3"
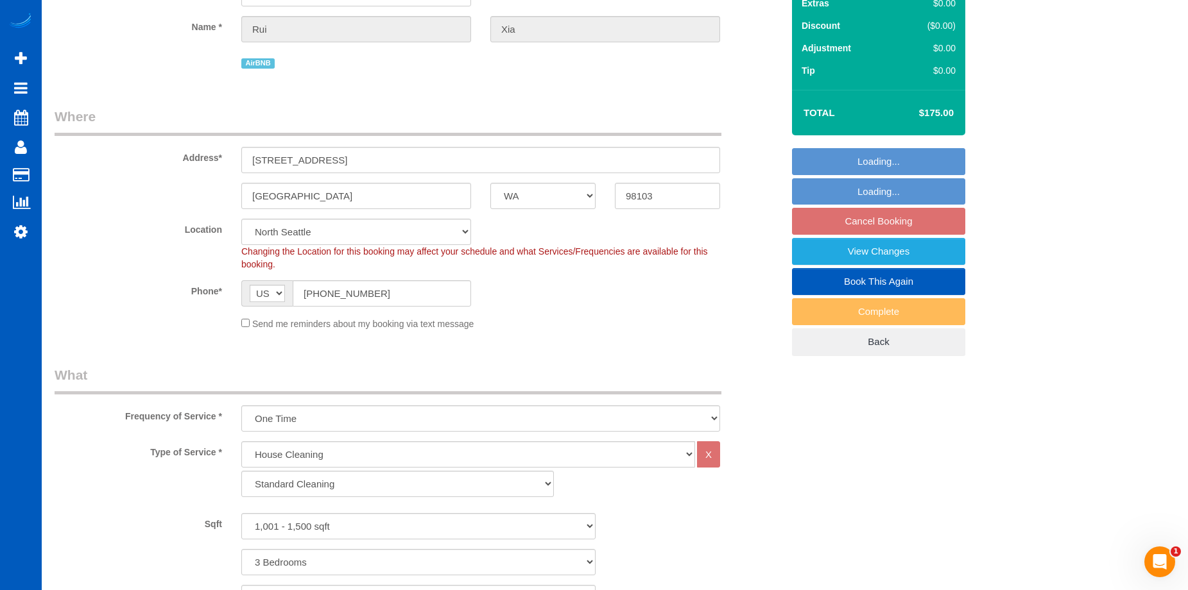
select select "1001"
select select "3"
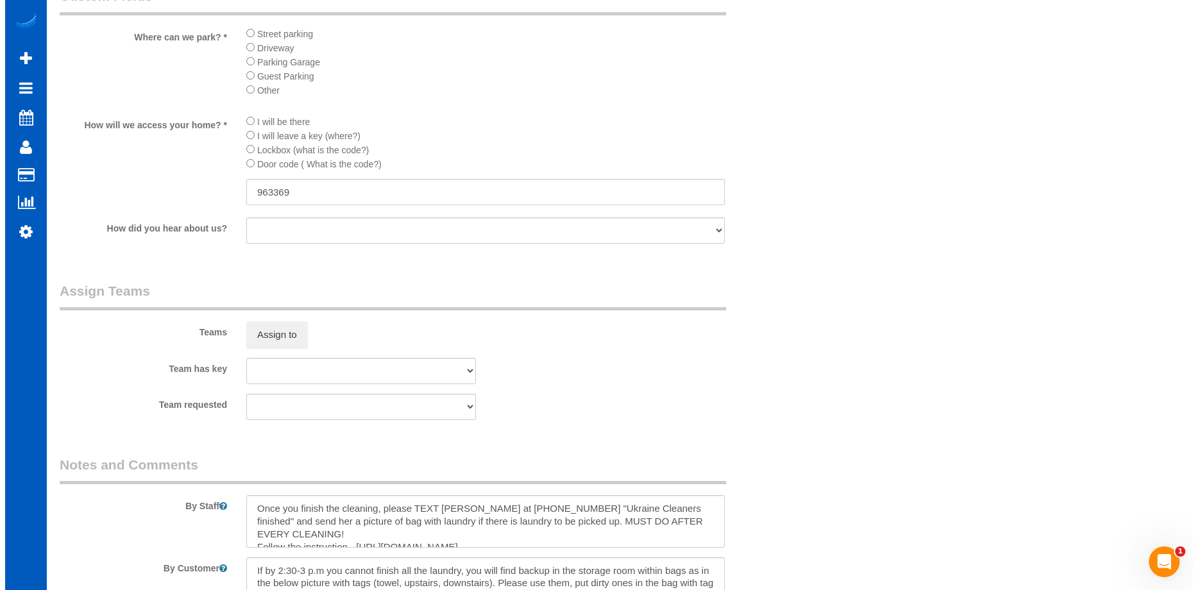
scroll to position [1476, 0]
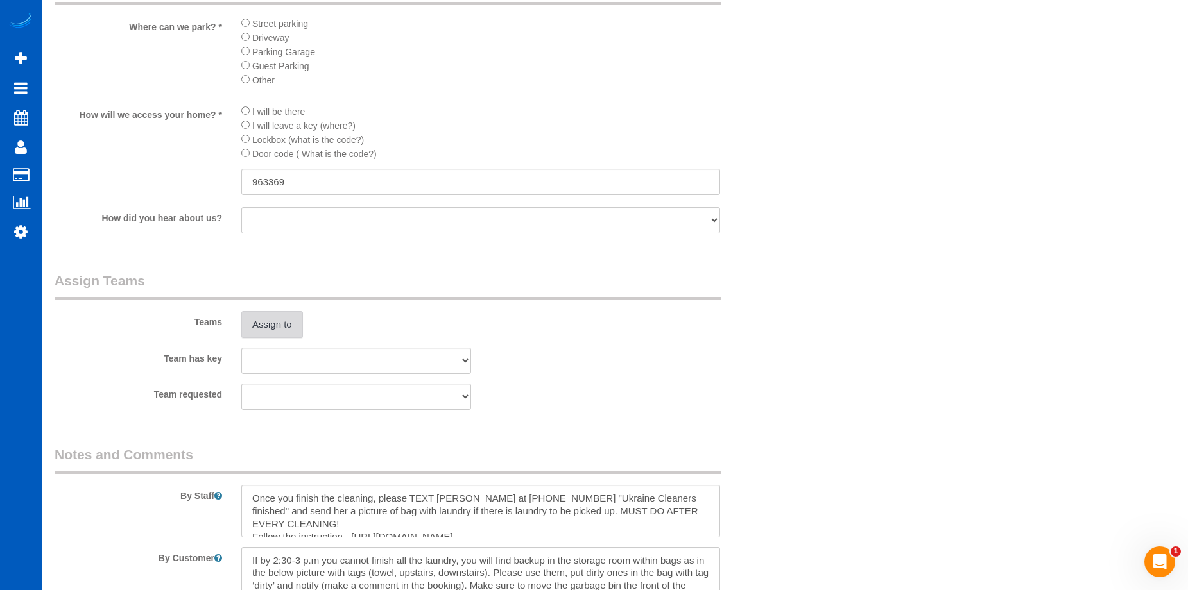
click at [282, 324] on button "Assign to" at bounding box center [272, 324] width 62 height 27
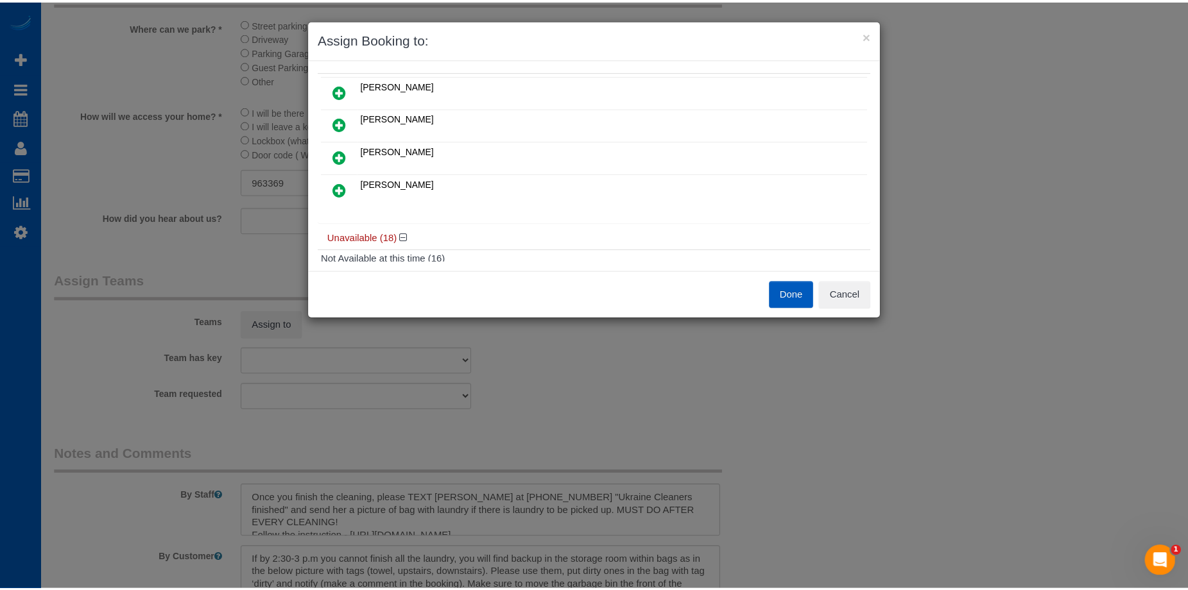
scroll to position [0, 0]
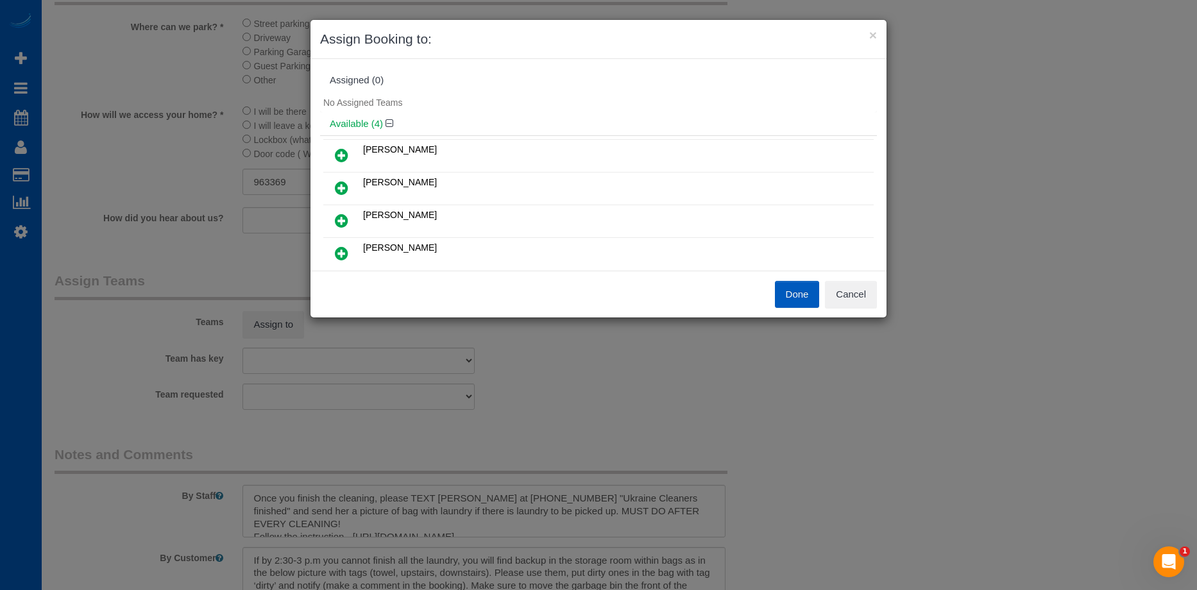
click at [336, 152] on icon at bounding box center [341, 155] width 13 height 15
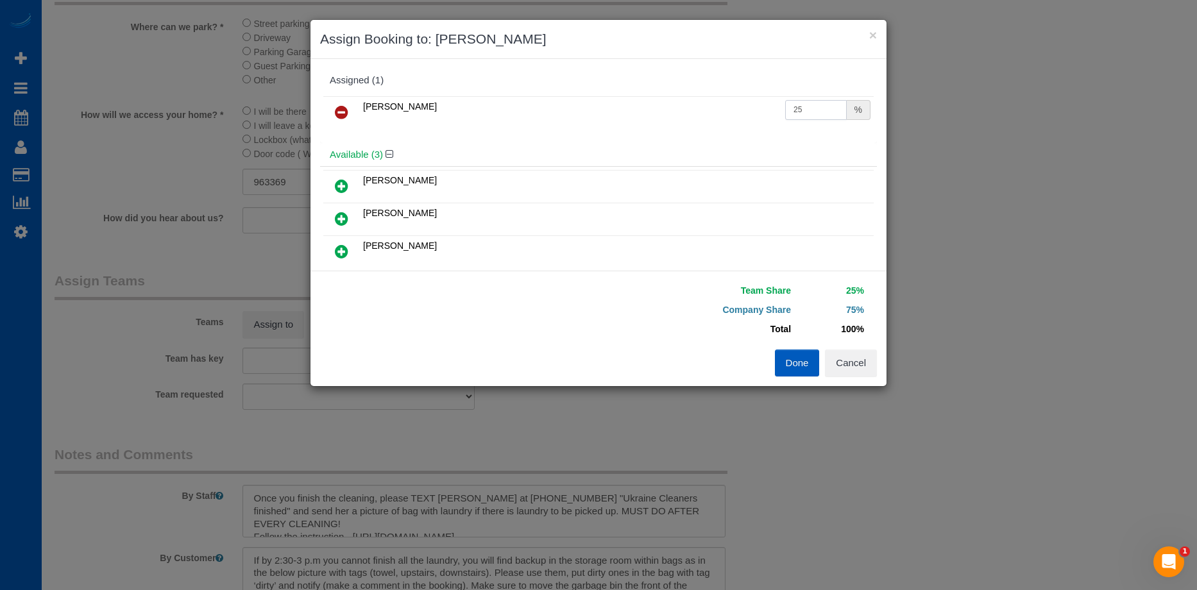
click at [810, 111] on input "25" at bounding box center [816, 110] width 62 height 20
drag, startPoint x: 814, startPoint y: 105, endPoint x: 715, endPoint y: 128, distance: 100.7
click at [712, 122] on tr "[PERSON_NAME] 25 %" at bounding box center [598, 112] width 550 height 33
type input "55"
click at [793, 357] on button "Done" at bounding box center [797, 363] width 45 height 27
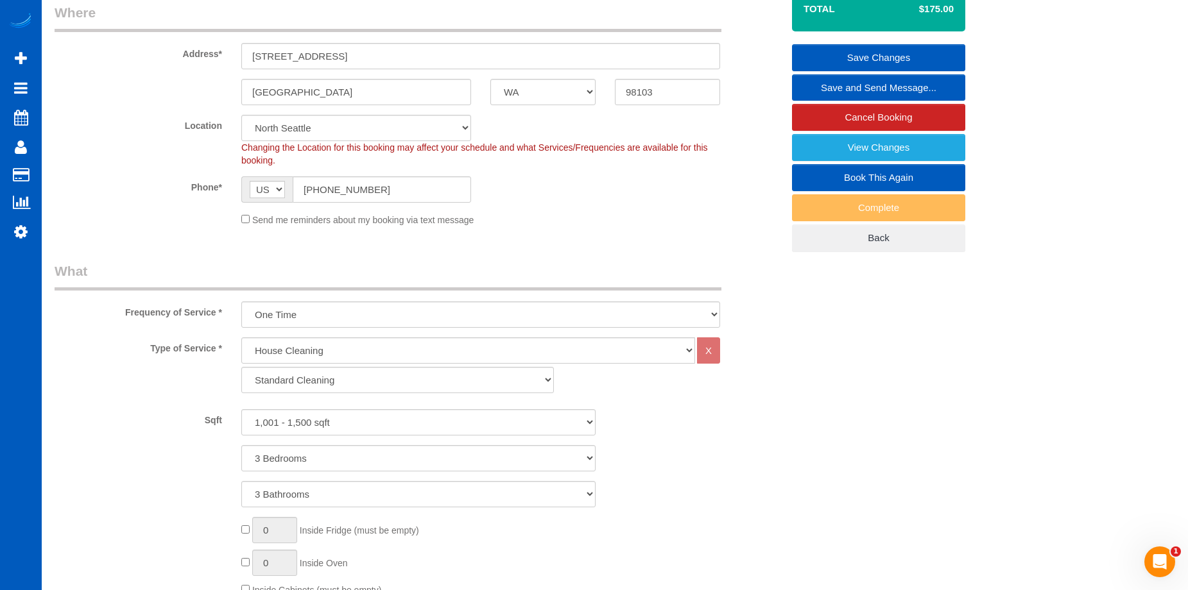
scroll to position [128, 0]
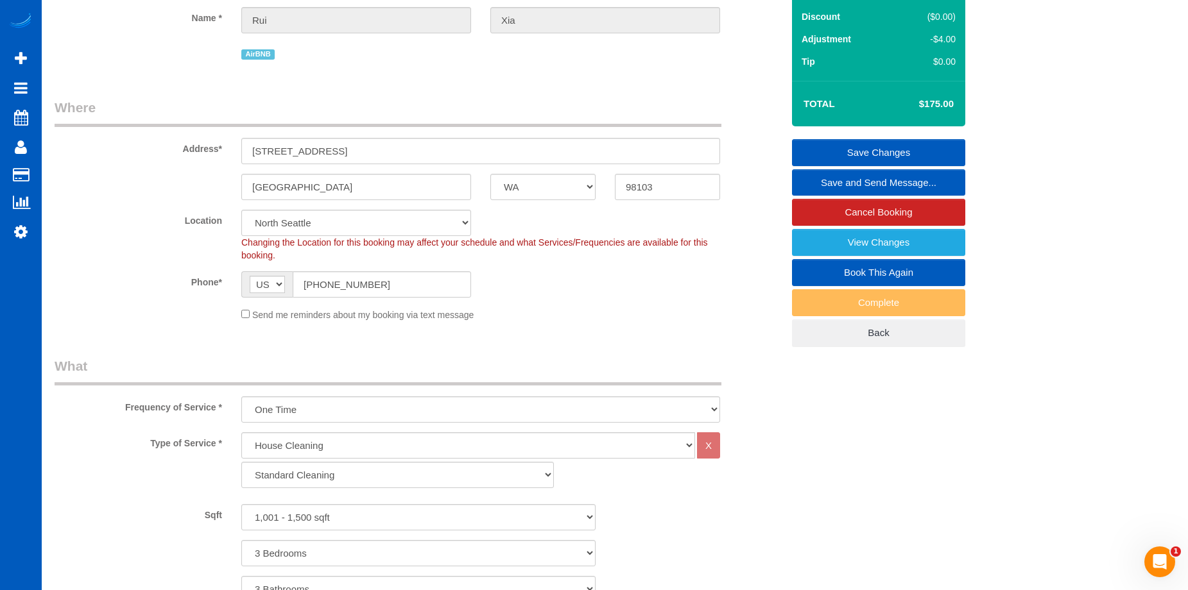
click at [817, 148] on link "Save Changes" at bounding box center [878, 152] width 173 height 27
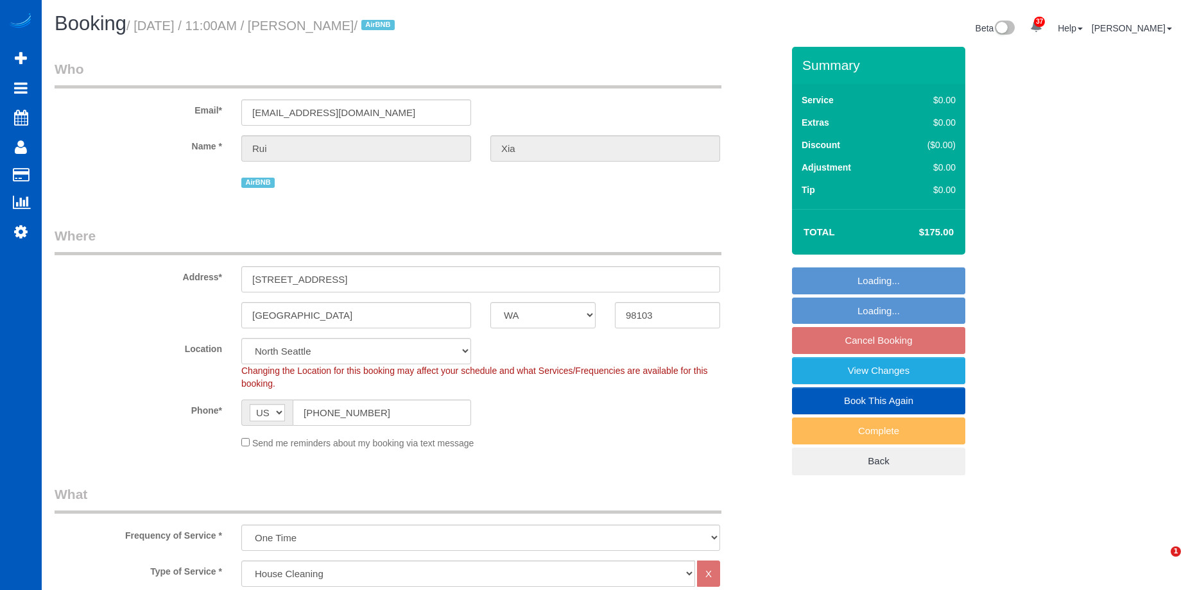
select select "WA"
select select "199"
select select "spot2"
select select "1001"
select select "3"
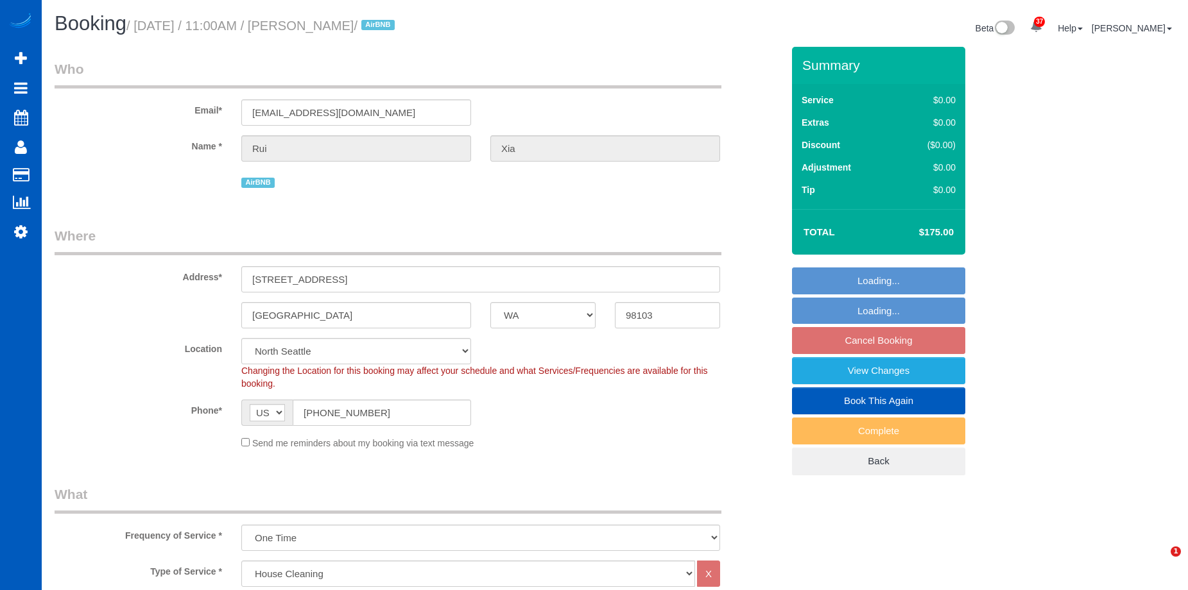
select select "3"
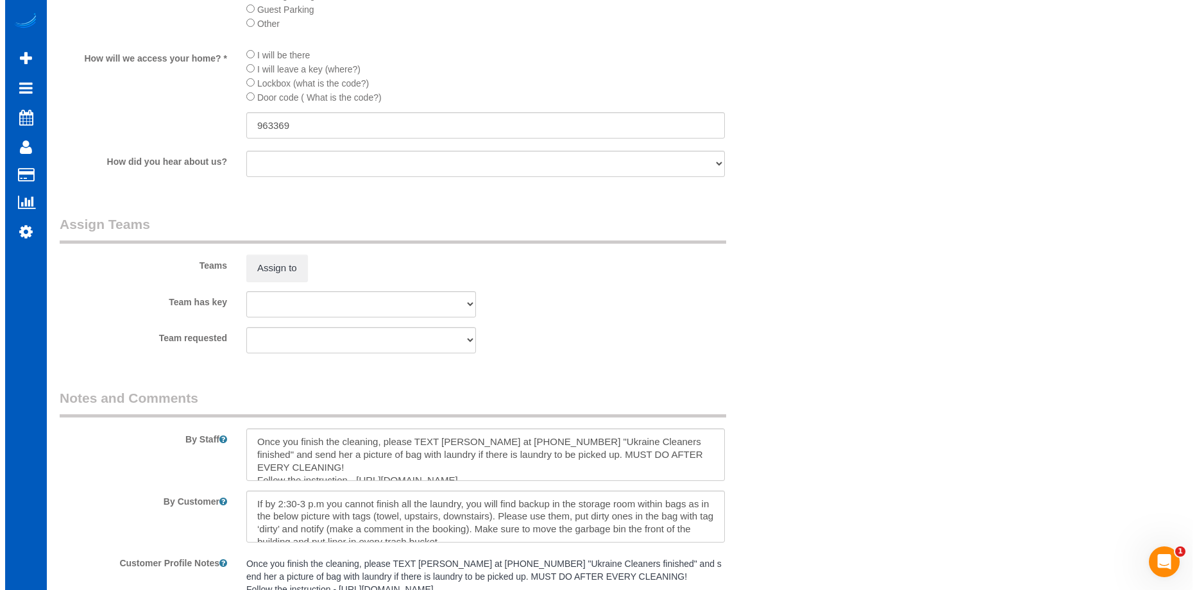
scroll to position [1540, 0]
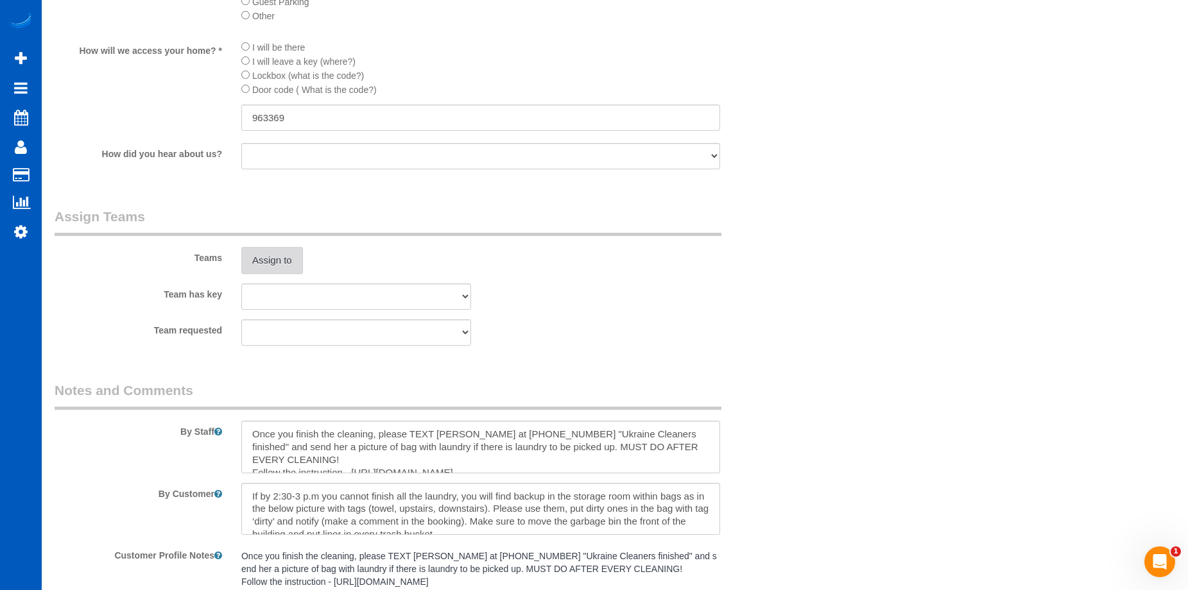
click at [269, 260] on button "Assign to" at bounding box center [272, 260] width 62 height 27
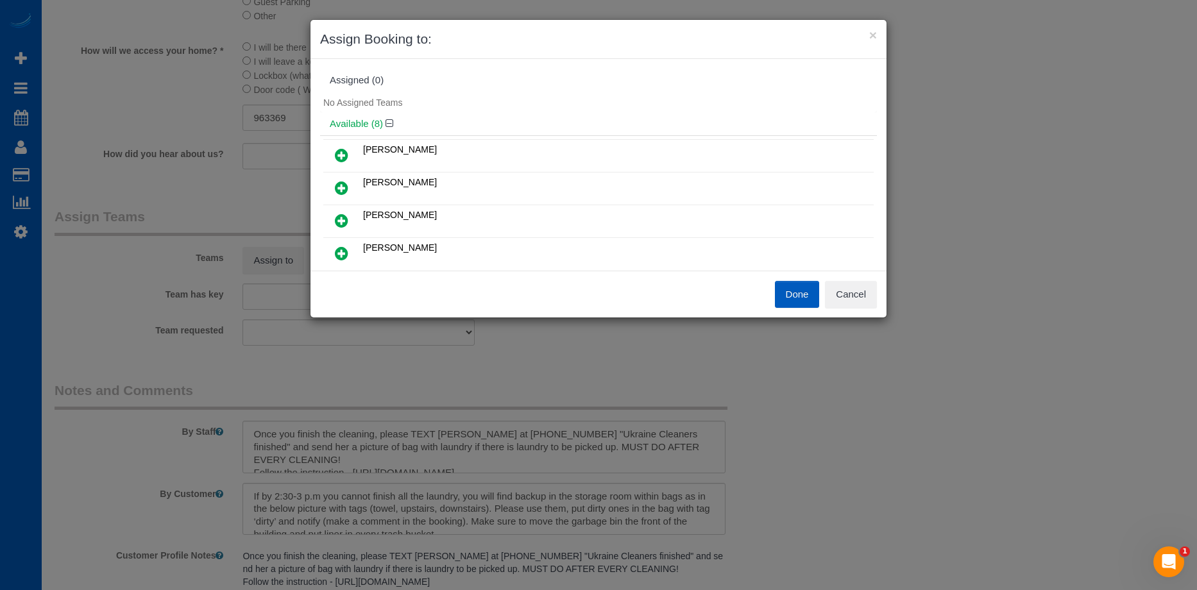
scroll to position [64, 0]
click at [342, 125] on icon at bounding box center [341, 123] width 13 height 15
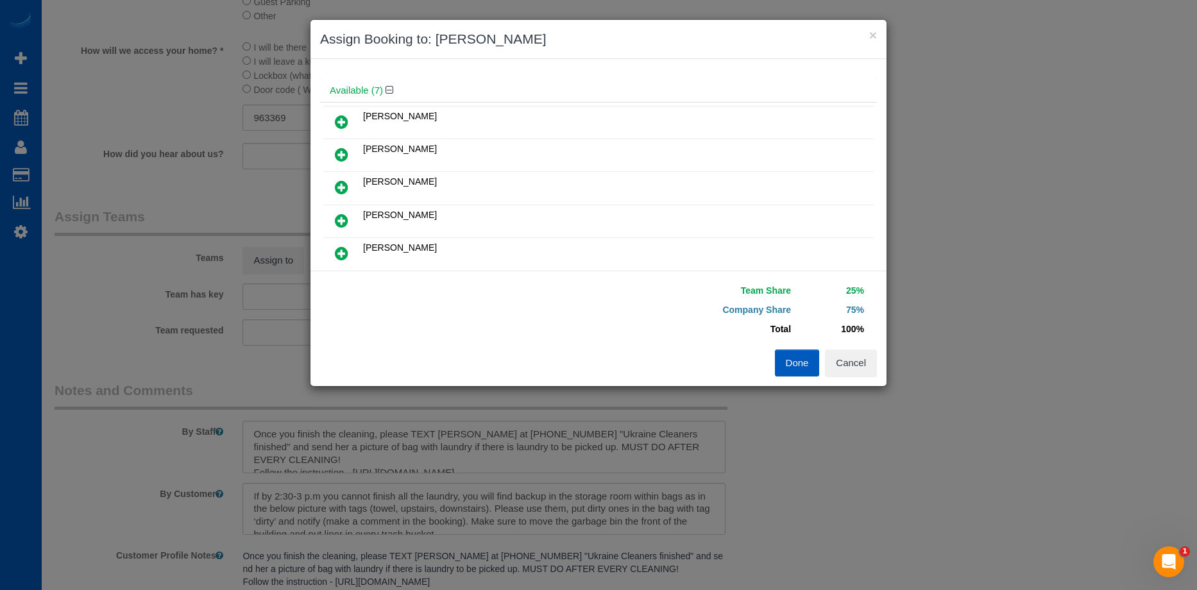
scroll to position [95, 0]
click at [339, 154] on icon at bounding box center [341, 156] width 13 height 15
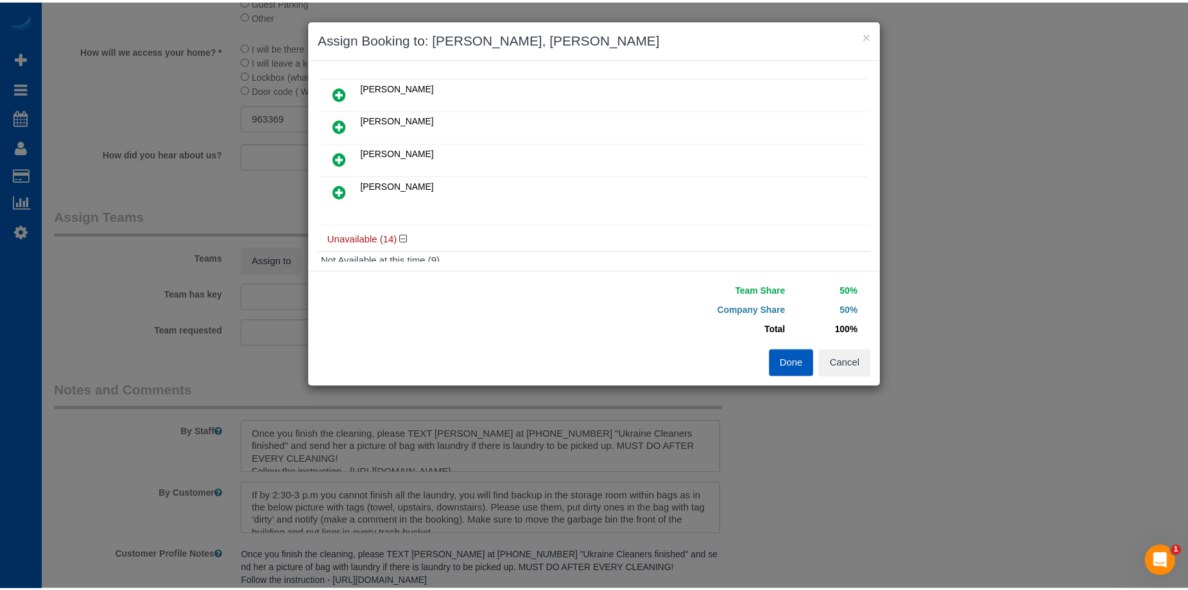
scroll to position [0, 0]
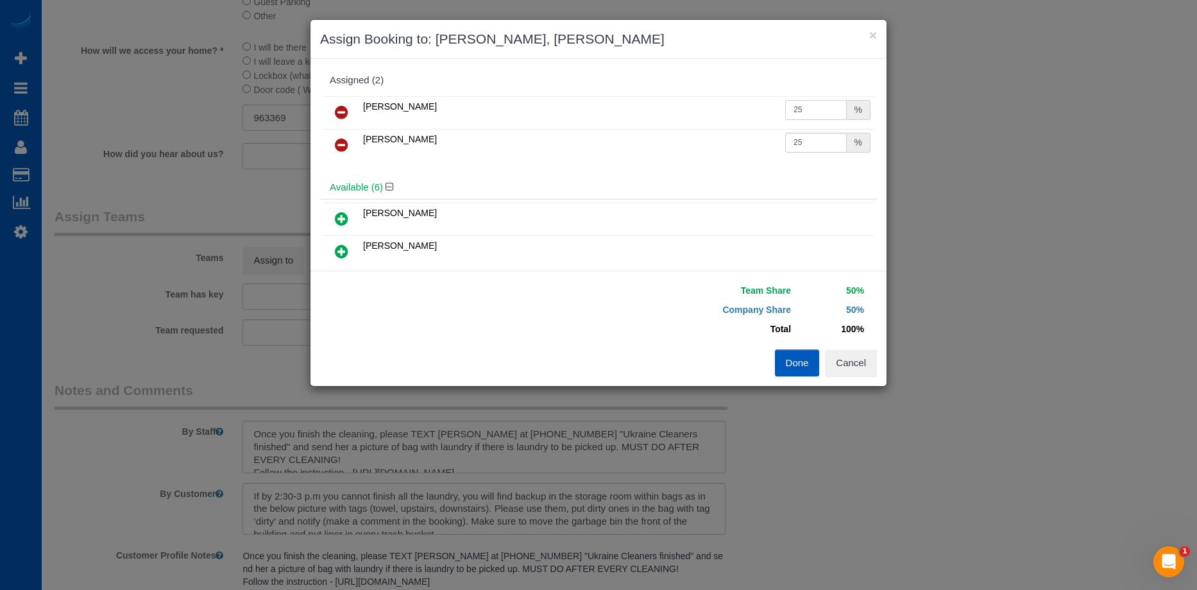
click at [808, 111] on input "25" at bounding box center [816, 110] width 62 height 20
drag, startPoint x: 813, startPoint y: 107, endPoint x: 745, endPoint y: 107, distance: 68.0
click at [745, 107] on tr "Liudmyla Krevska 25 %" at bounding box center [598, 112] width 550 height 33
type input "27.5"
click at [789, 148] on input "25" at bounding box center [816, 143] width 62 height 20
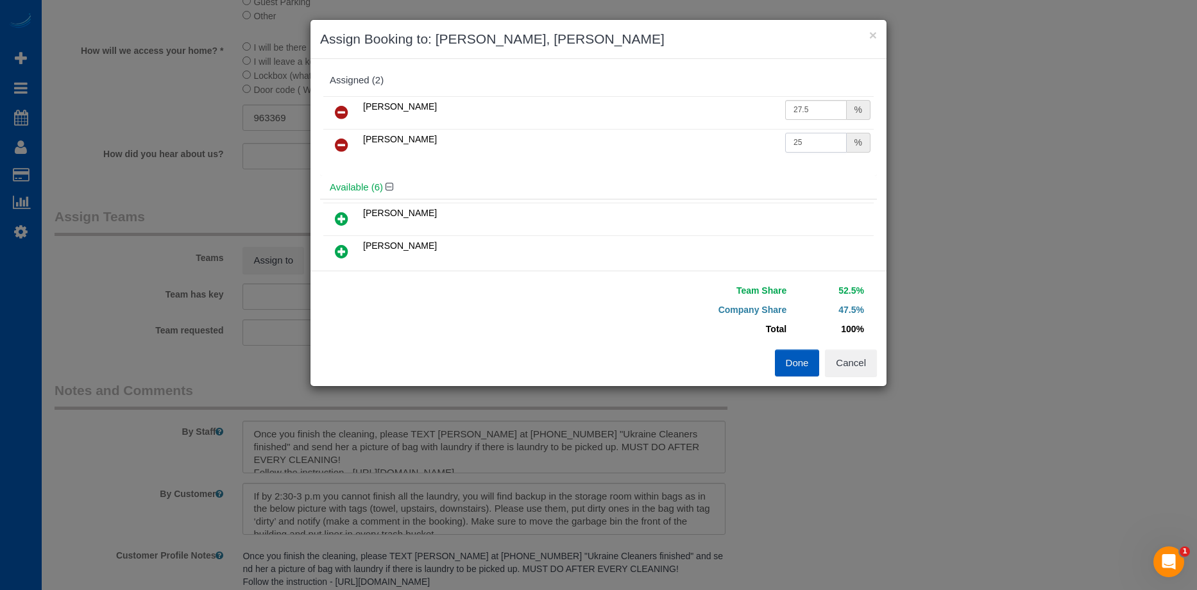
drag, startPoint x: 799, startPoint y: 142, endPoint x: 718, endPoint y: 144, distance: 80.9
click at [718, 144] on tr "Olena Stratonova 25 %" at bounding box center [598, 145] width 550 height 33
type input "27.5"
click at [795, 357] on button "Done" at bounding box center [797, 363] width 45 height 27
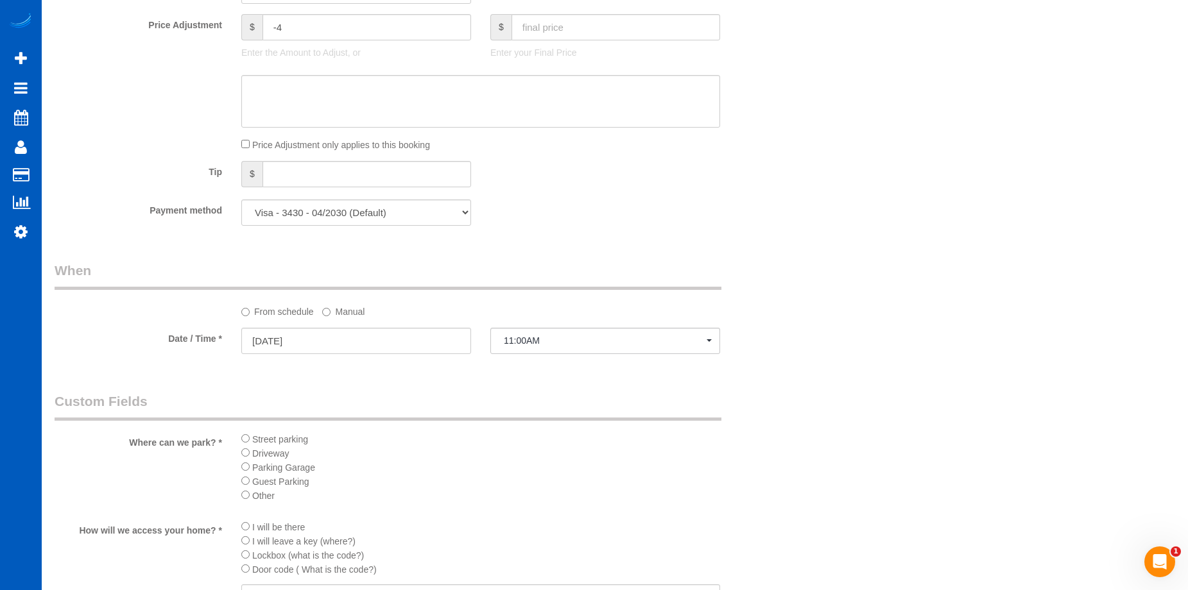
scroll to position [898, 0]
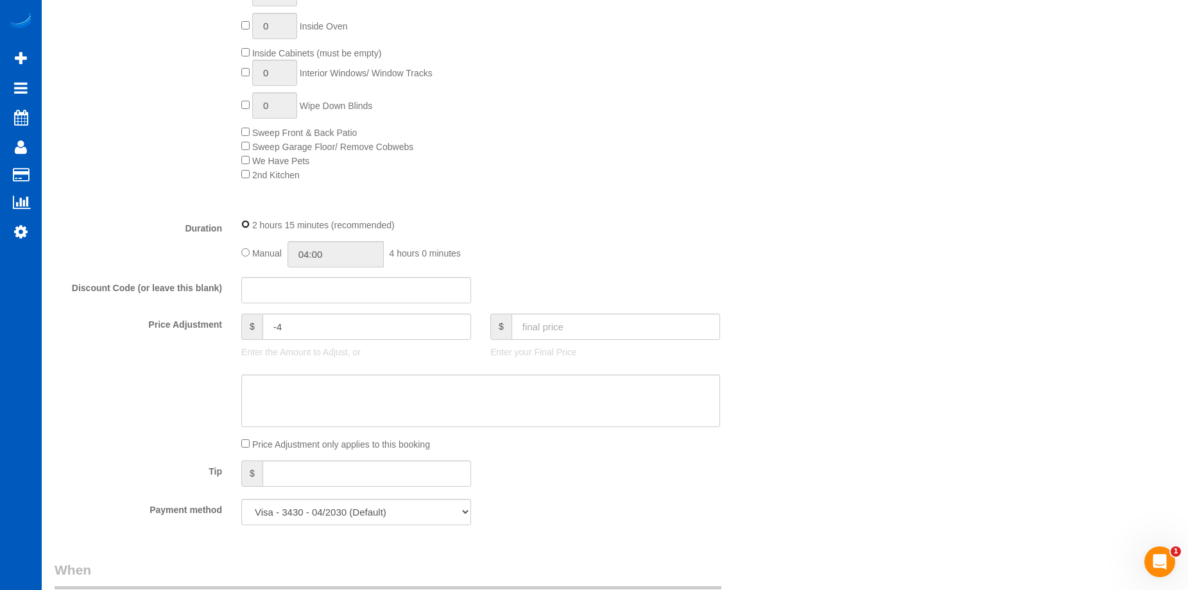
select select "spot19"
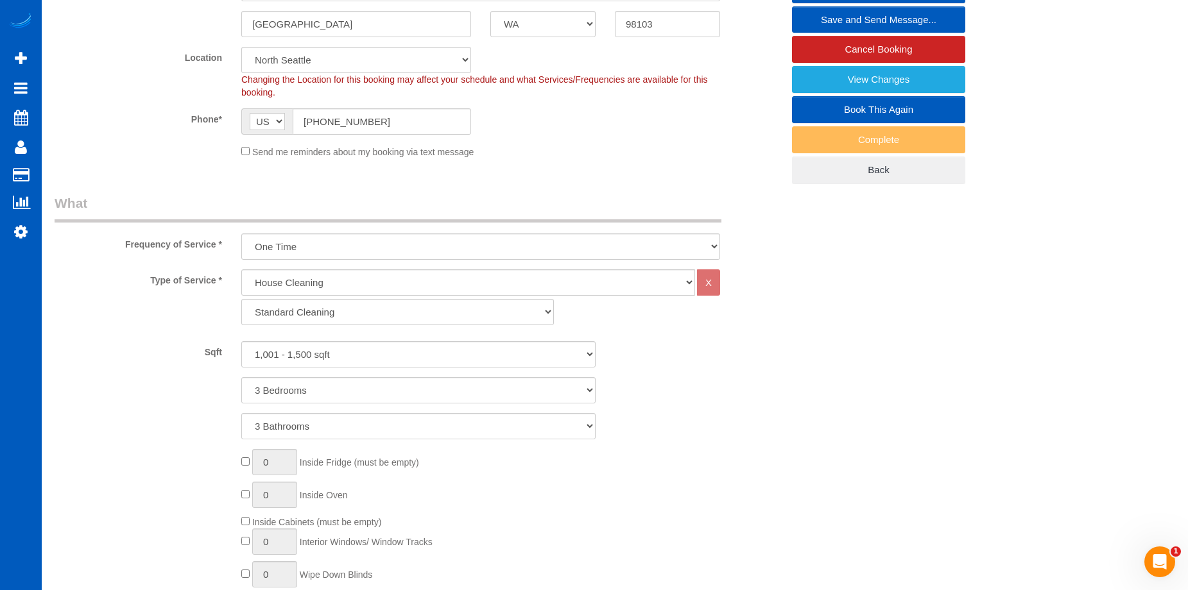
scroll to position [128, 0]
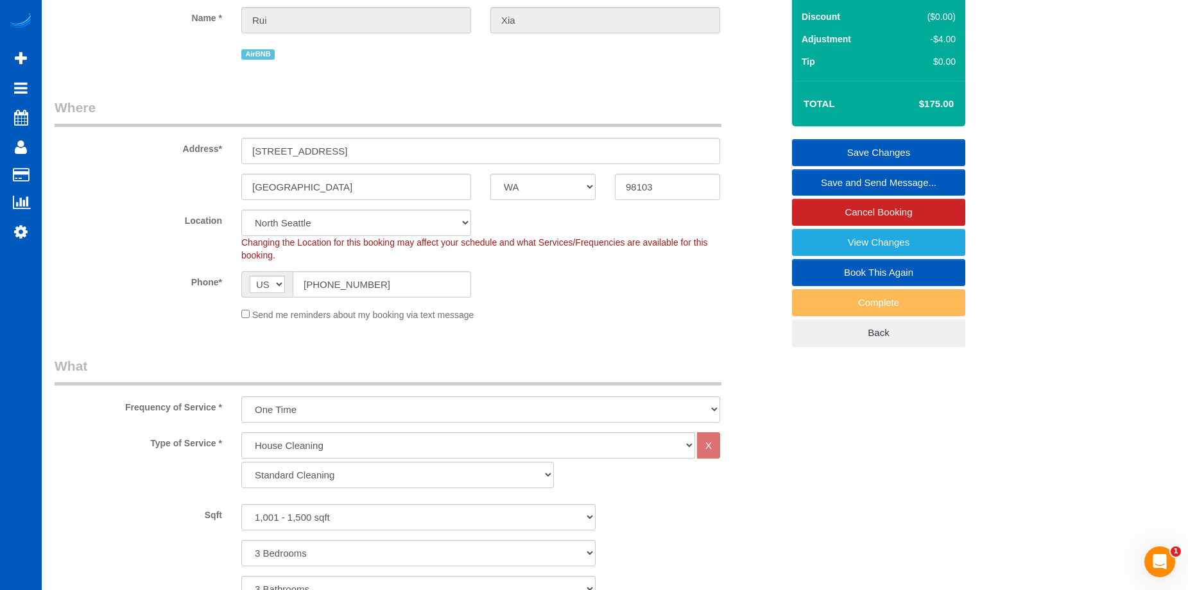
click at [836, 142] on link "Save Changes" at bounding box center [878, 152] width 173 height 27
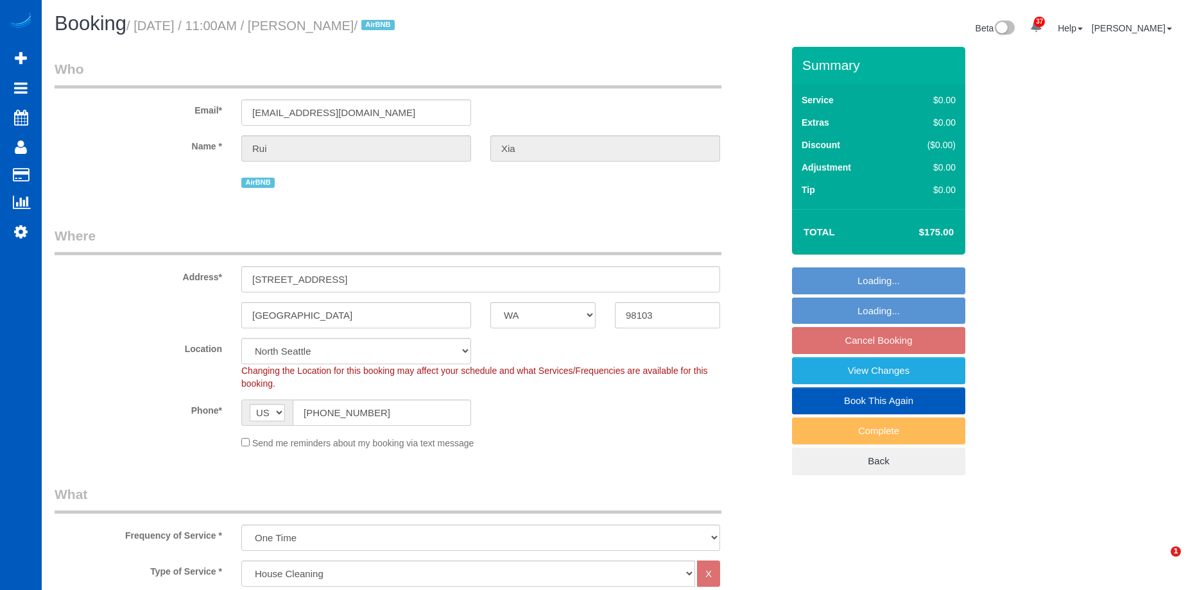
select select "WA"
select select "199"
select select "spot2"
select select "object:1177"
select select "1001"
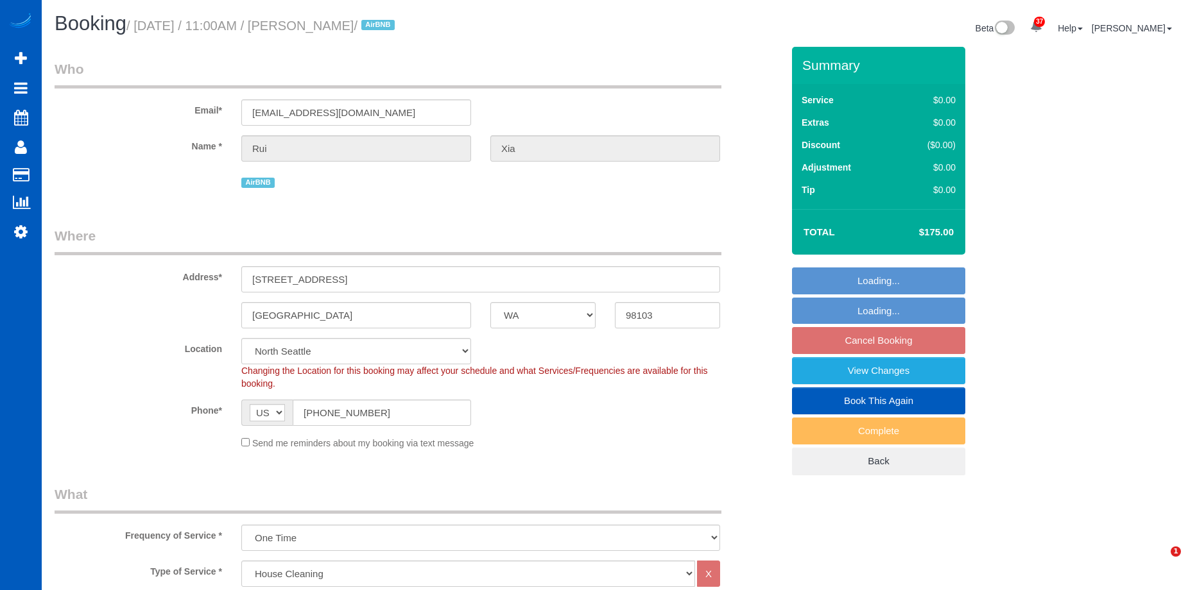
select select "3"
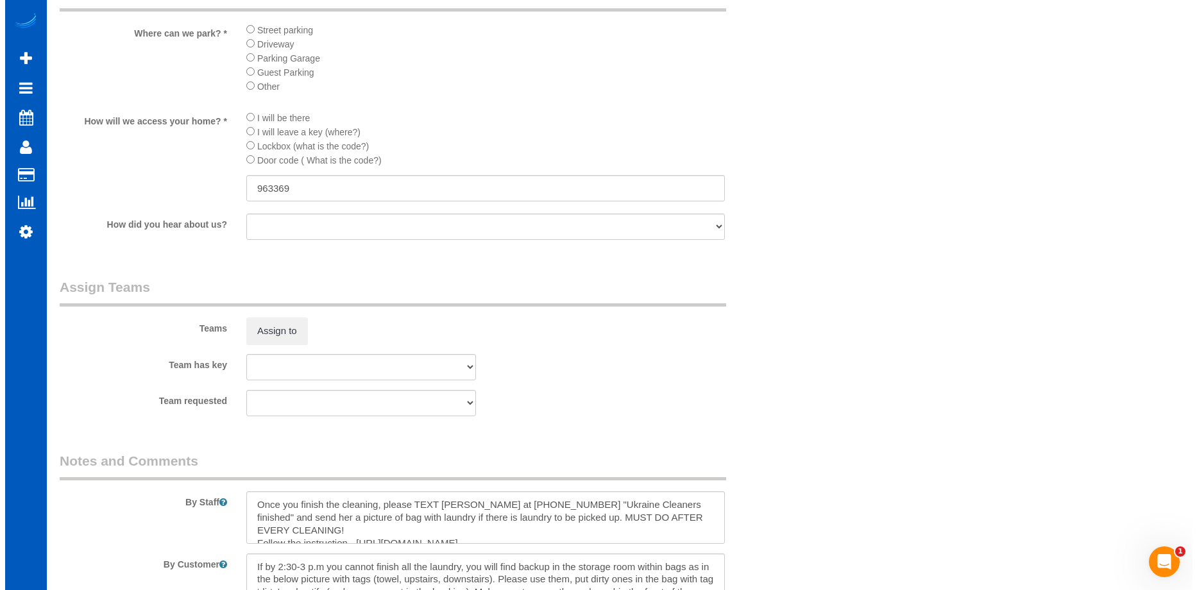
scroll to position [1476, 0]
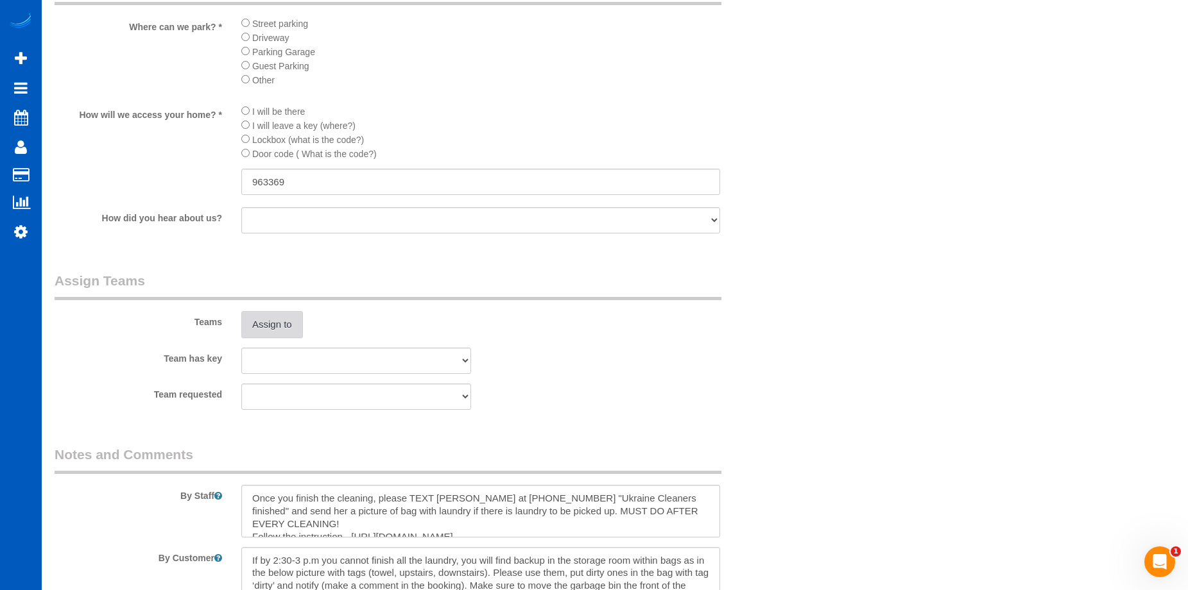
click at [271, 321] on button "Assign to" at bounding box center [272, 324] width 62 height 27
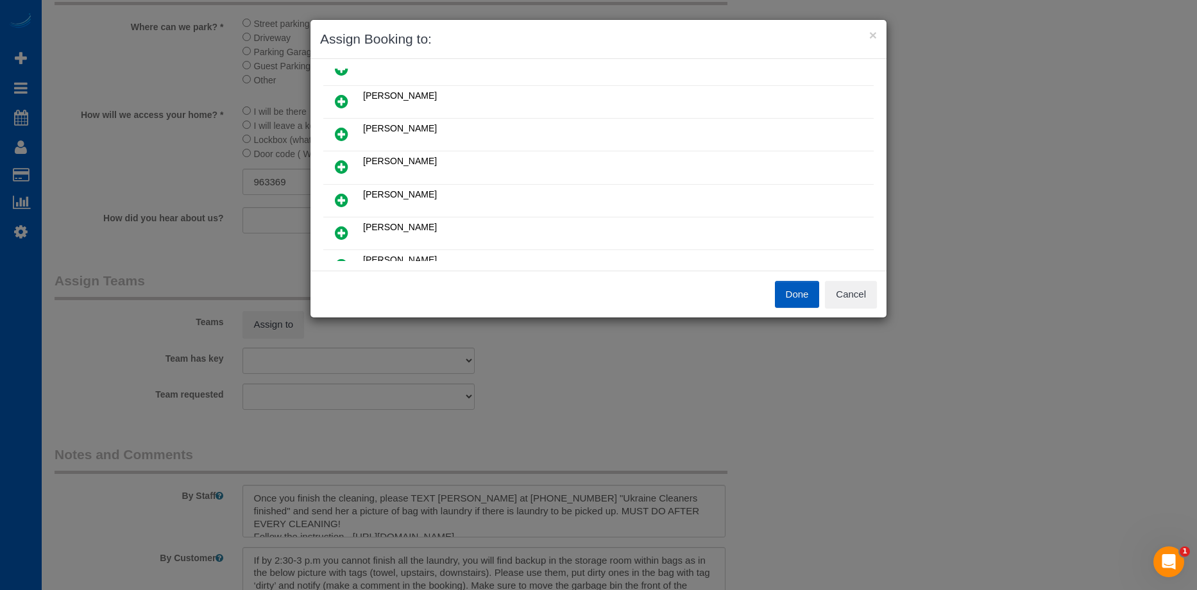
scroll to position [64, 0]
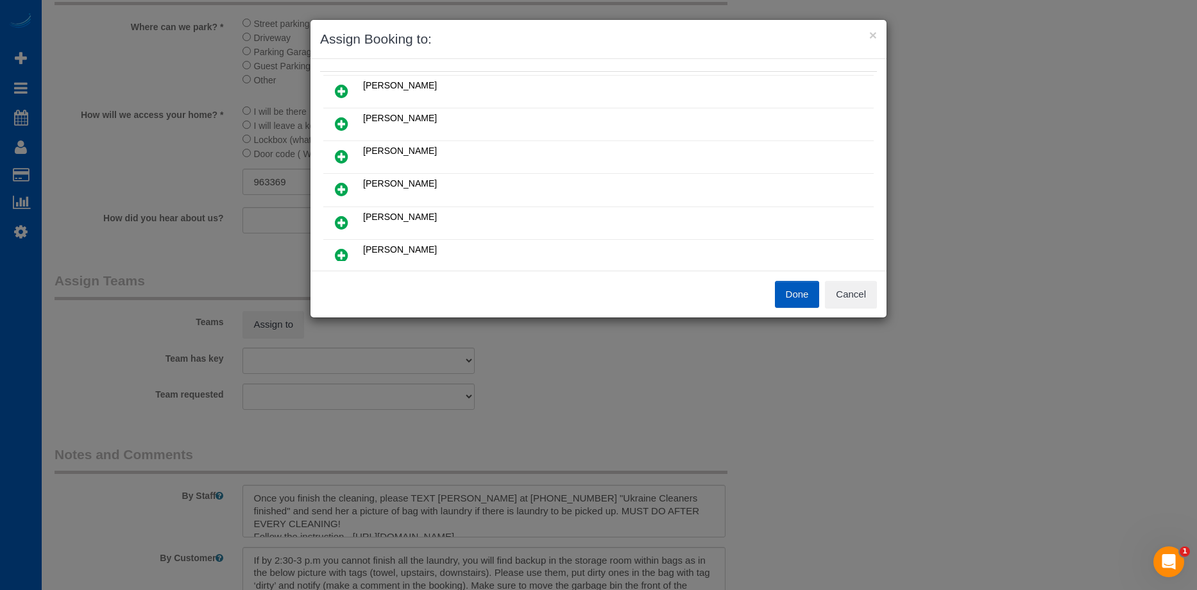
click at [338, 124] on icon at bounding box center [341, 123] width 13 height 15
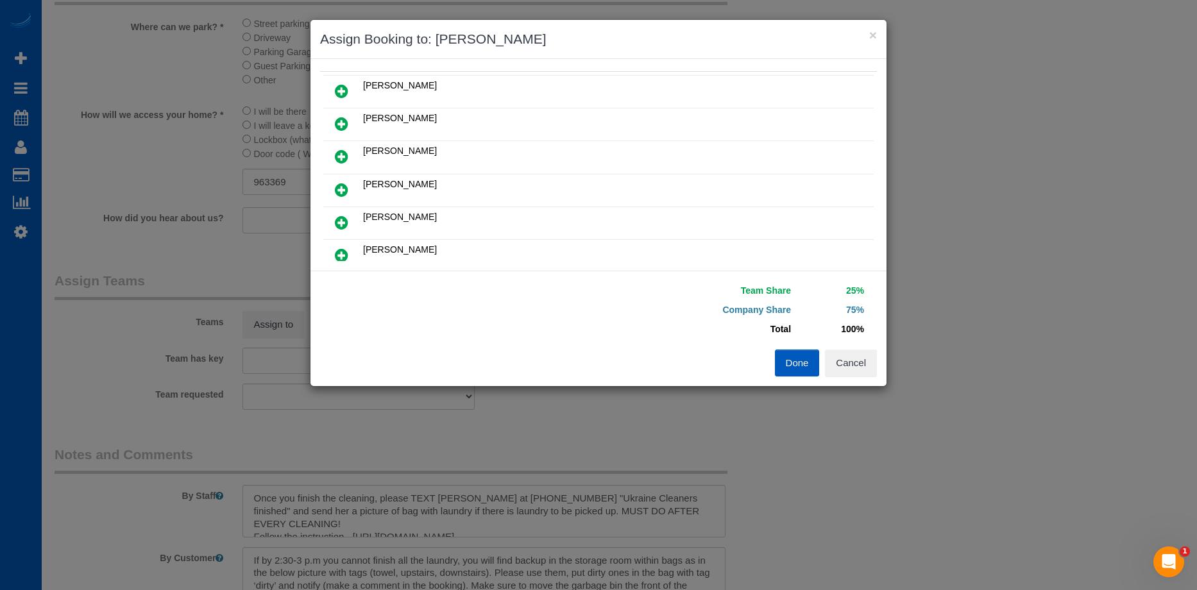
click at [336, 189] on icon at bounding box center [341, 189] width 13 height 15
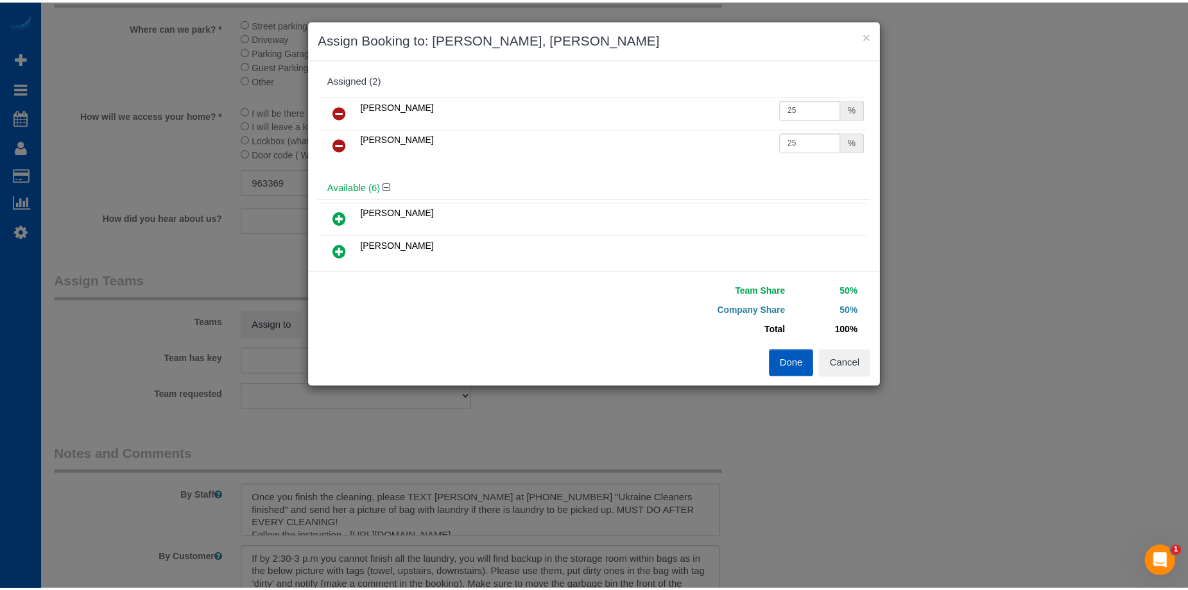
scroll to position [0, 0]
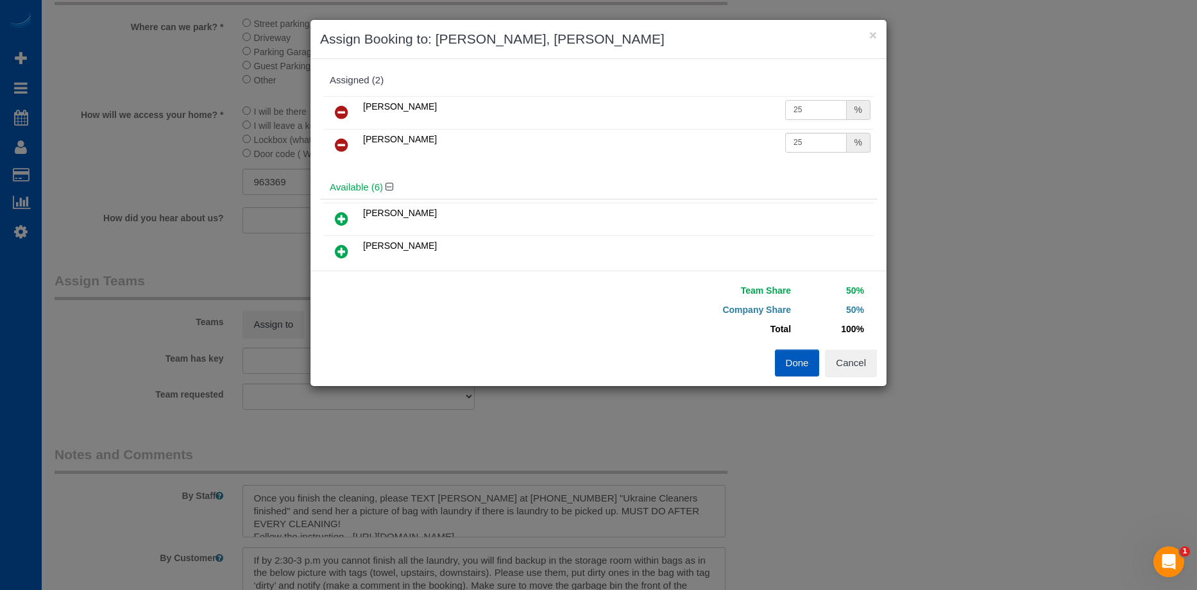
drag, startPoint x: 746, startPoint y: 113, endPoint x: 722, endPoint y: 112, distance: 24.4
click at [722, 112] on tr "Liudmyla Krevska 25 %" at bounding box center [598, 112] width 550 height 33
type input "27.5"
click at [814, 141] on input "25" at bounding box center [816, 143] width 62 height 20
drag, startPoint x: 814, startPoint y: 141, endPoint x: 710, endPoint y: 140, distance: 103.9
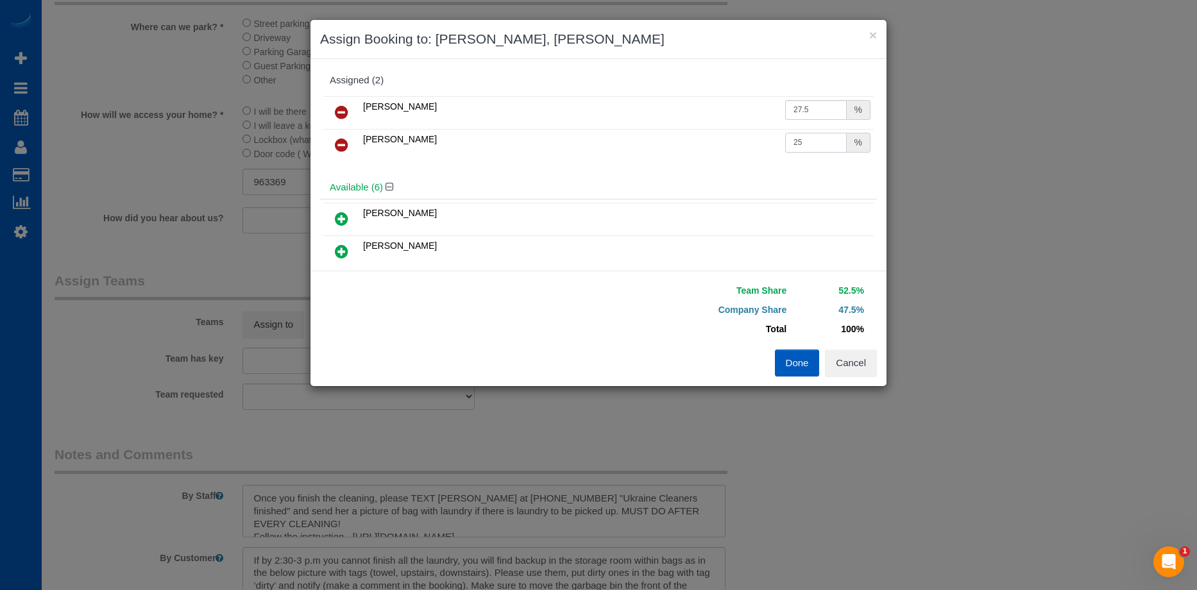
click at [710, 140] on tr "Olena Stratonova 25 %" at bounding box center [598, 145] width 550 height 33
type input "27.5"
click at [687, 73] on div "Assigned (2)" at bounding box center [598, 81] width 557 height 24
click at [787, 360] on button "Done" at bounding box center [797, 363] width 45 height 27
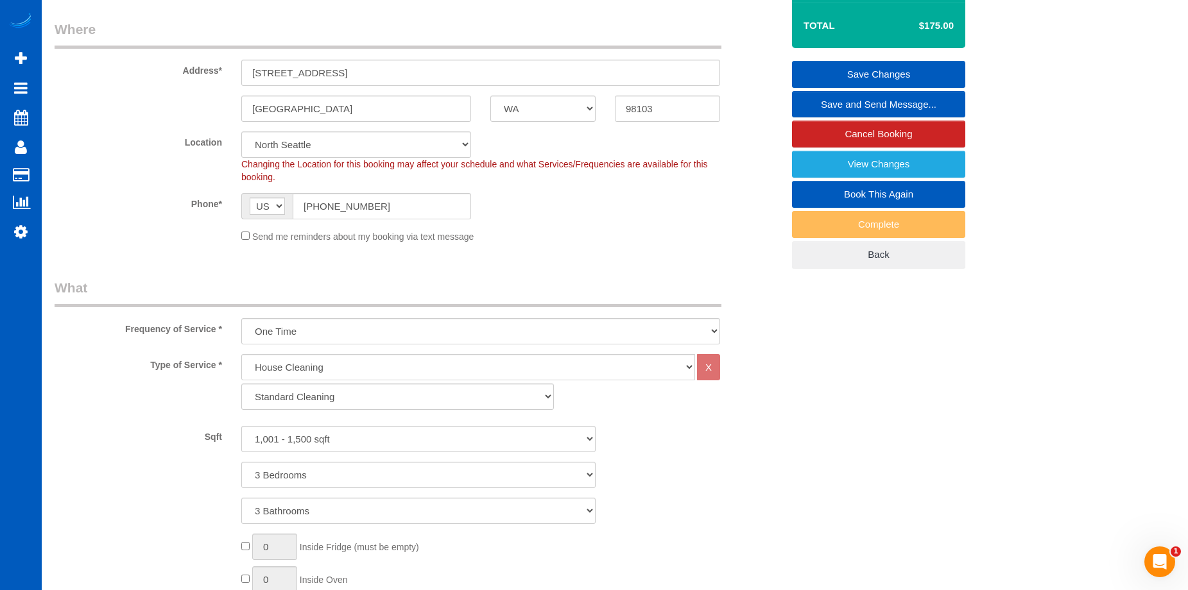
scroll to position [64, 0]
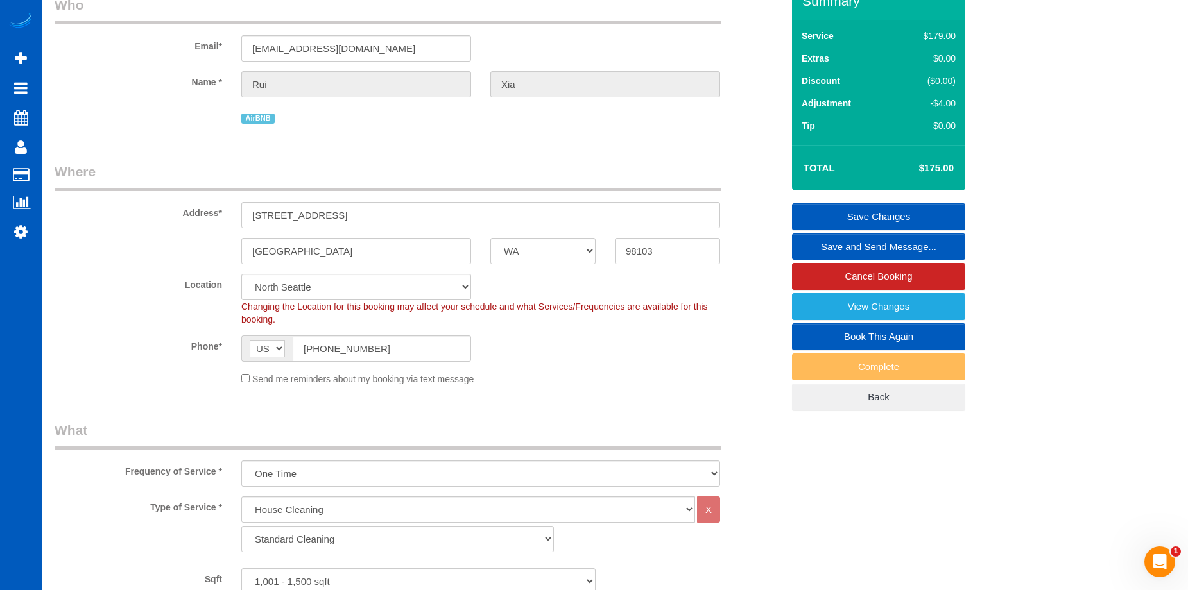
select select "spot16"
click at [833, 209] on link "Save Changes" at bounding box center [878, 216] width 173 height 27
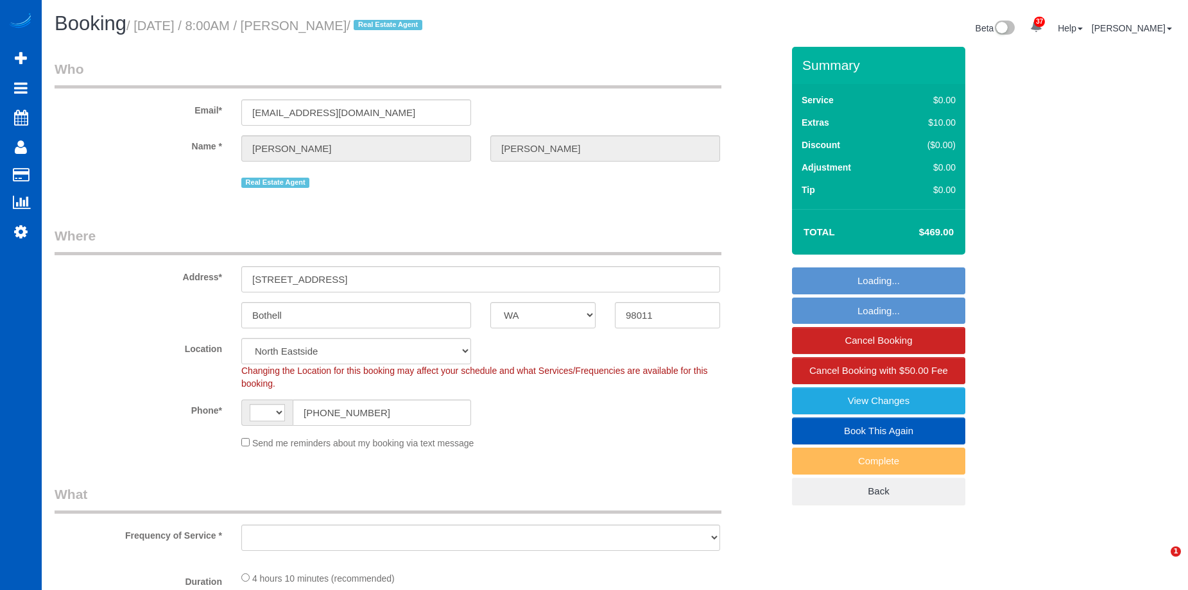
select select "WA"
select select "string:[GEOGRAPHIC_DATA]"
select select "object:926"
select select "199"
select select "spot1"
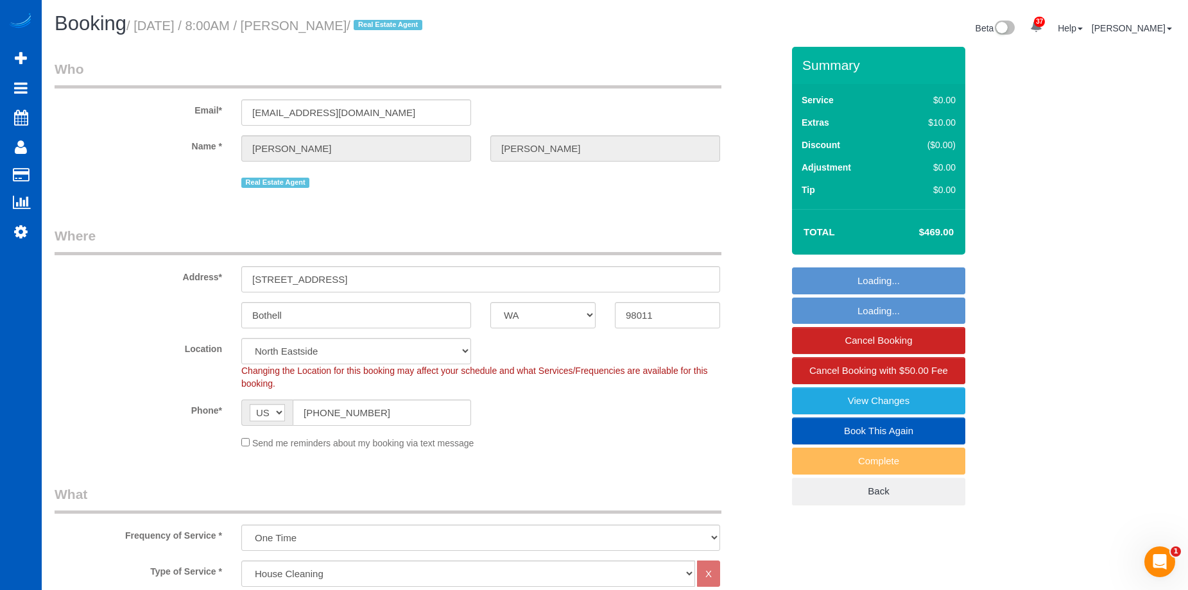
select select "object:1182"
select select "1501"
select select "3"
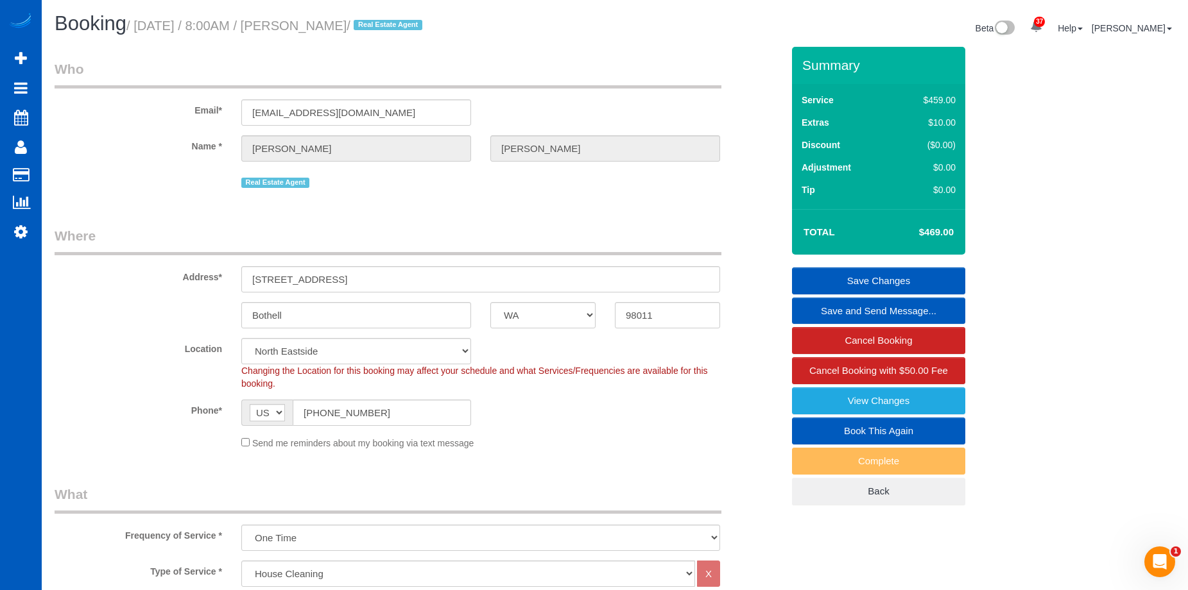
drag, startPoint x: 321, startPoint y: 28, endPoint x: 394, endPoint y: 28, distance: 72.5
click at [394, 28] on small "/ [DATE] / 8:00AM / [PERSON_NAME] / Real Estate Agent" at bounding box center [276, 26] width 300 height 14
copy small "[PERSON_NAME]"
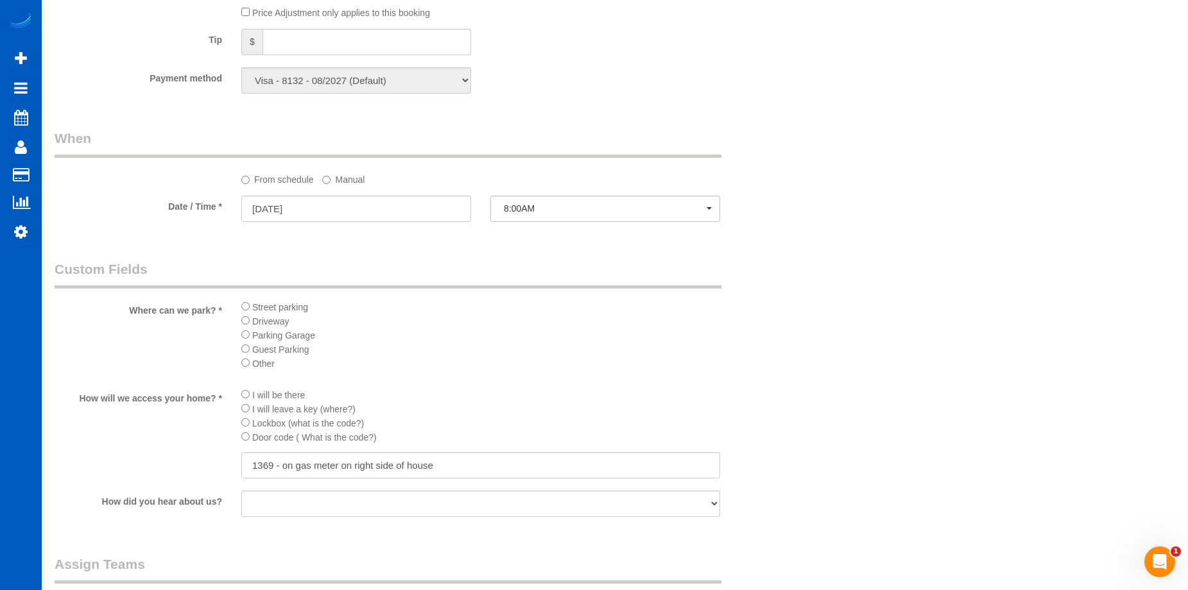
scroll to position [1412, 0]
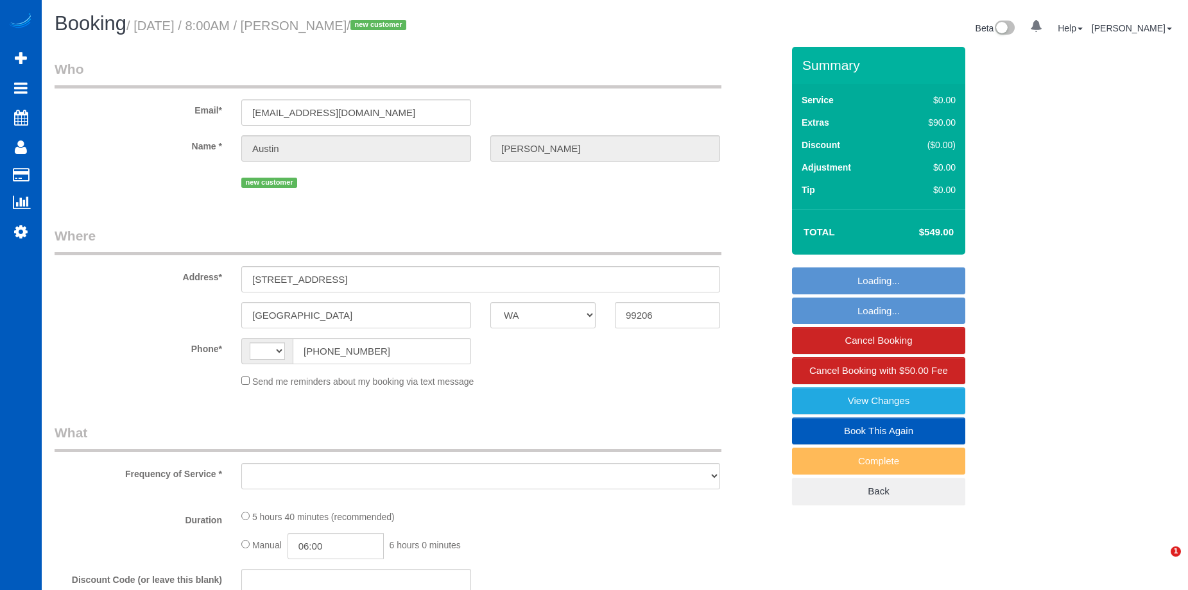
select select "WA"
select select "number:8"
select select "string:US"
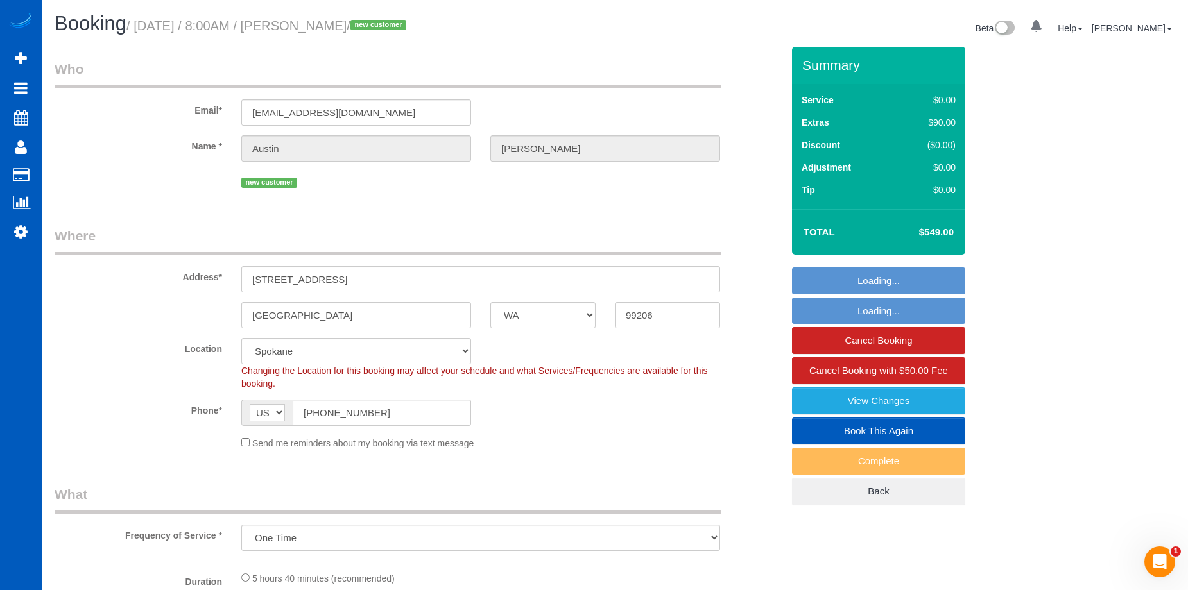
select select "object:931"
select select "string:fspay-93b518d4-a543-4a29-831a-5b48a83d8c38"
select select "199"
select select "1501"
select select "3"
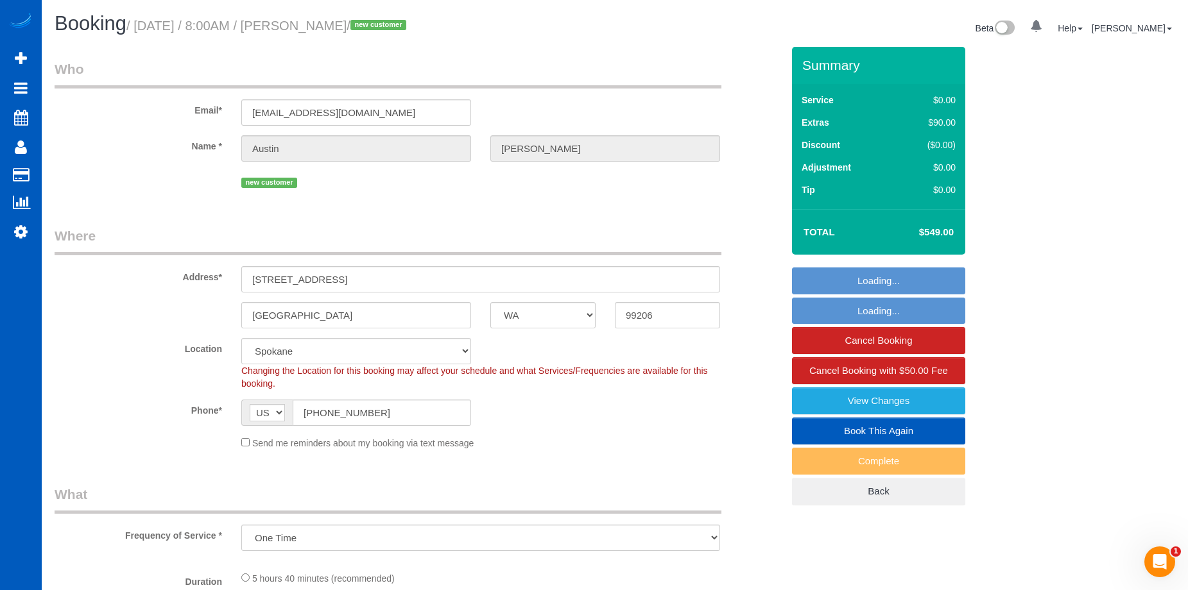
select select "2"
select select "spot1"
drag, startPoint x: 321, startPoint y: 26, endPoint x: 399, endPoint y: 27, distance: 77.6
click at [399, 27] on small "/ September 23, 2025 / 8:00AM / Austin Powell / new customer" at bounding box center [268, 26] width 284 height 14
copy small "Austin Powell"
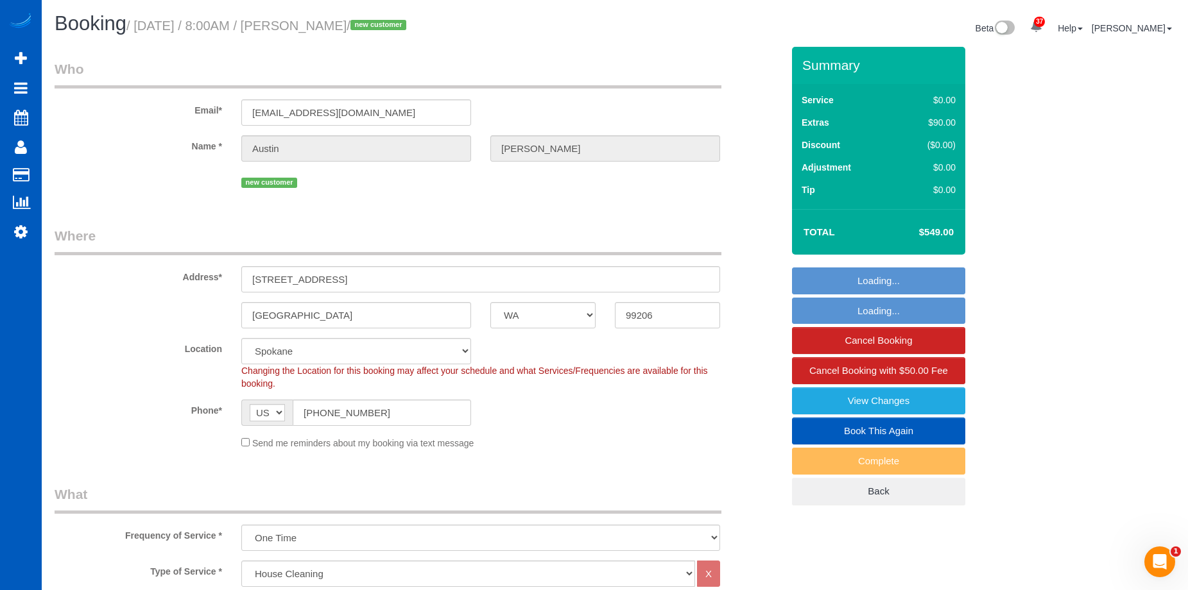
select select "1501"
select select "3"
select select "2"
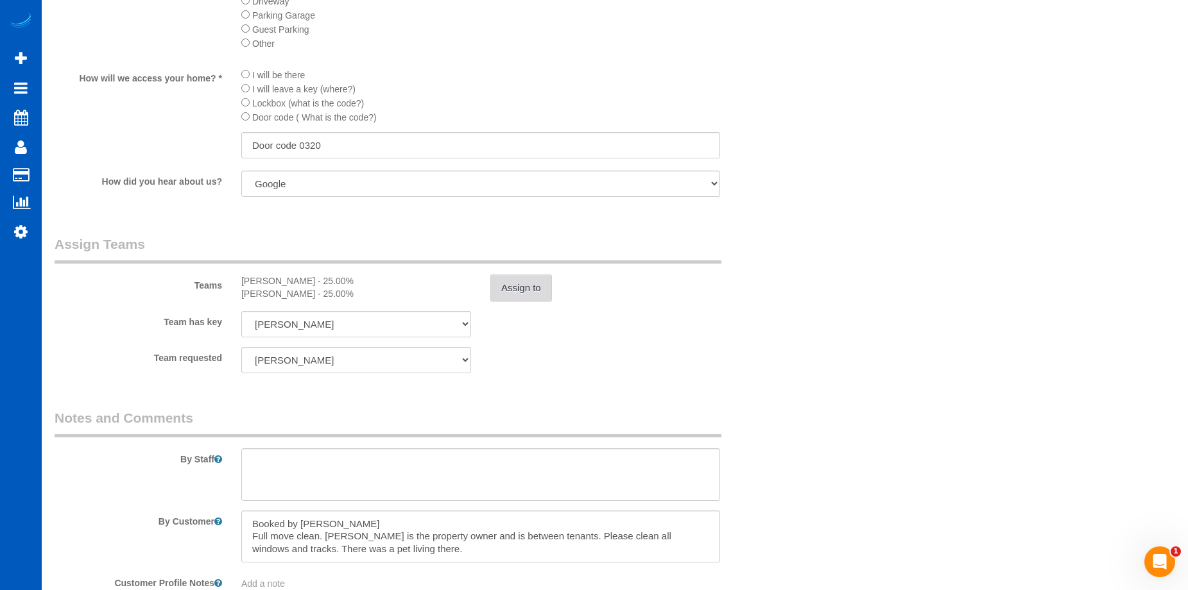
scroll to position [1476, 0]
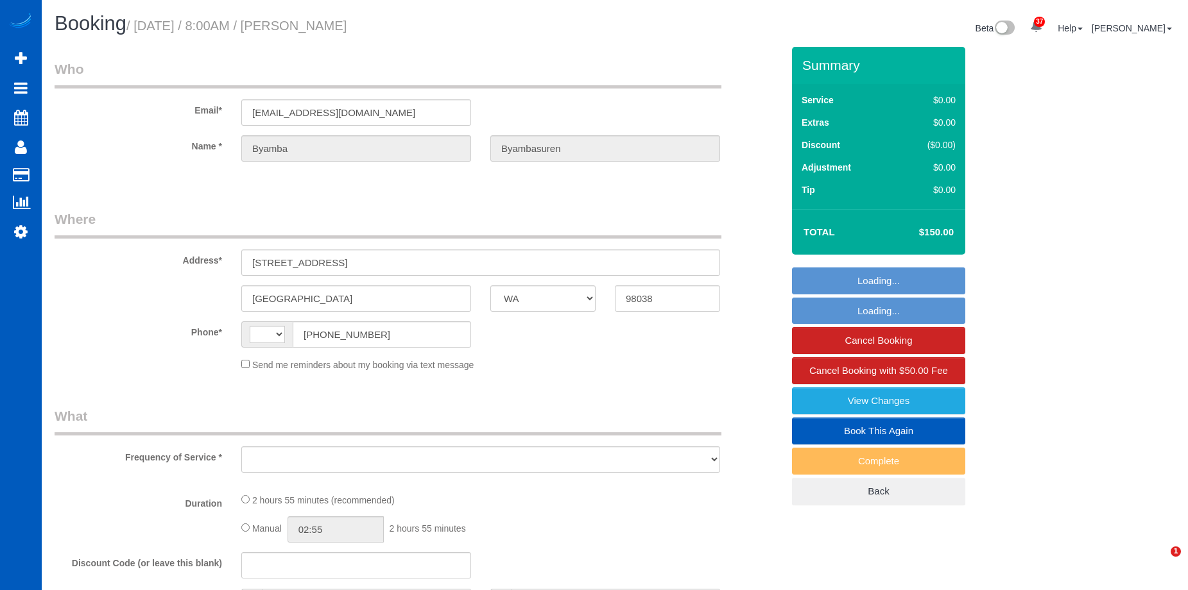
select select "WA"
select select "199"
select select "2501"
select select "5"
select select "3"
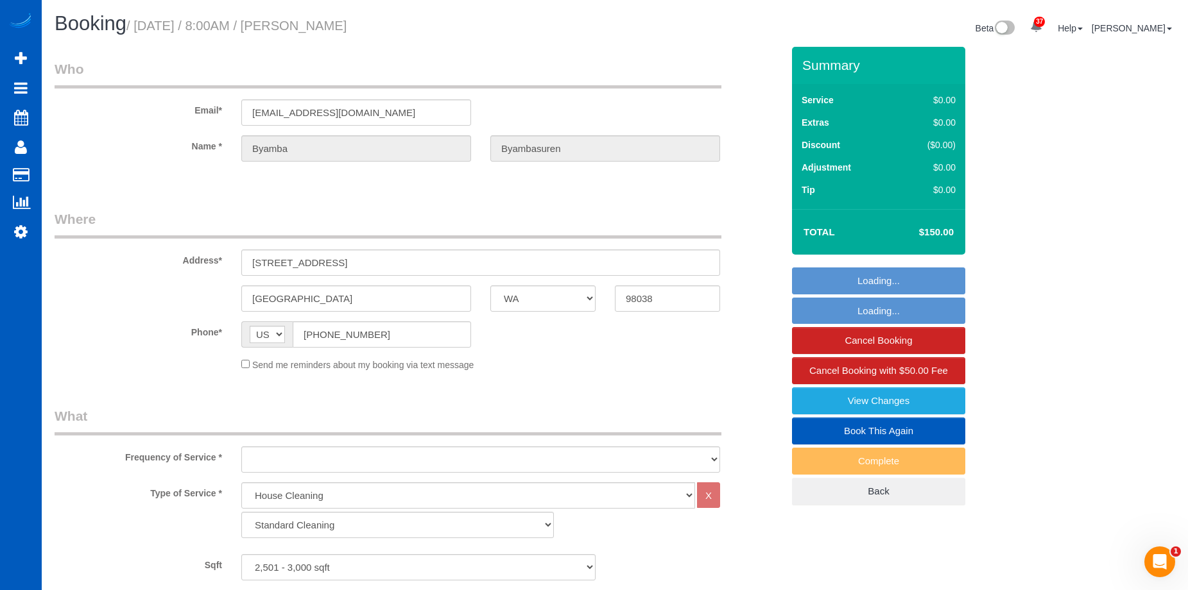
select select "string:[GEOGRAPHIC_DATA]"
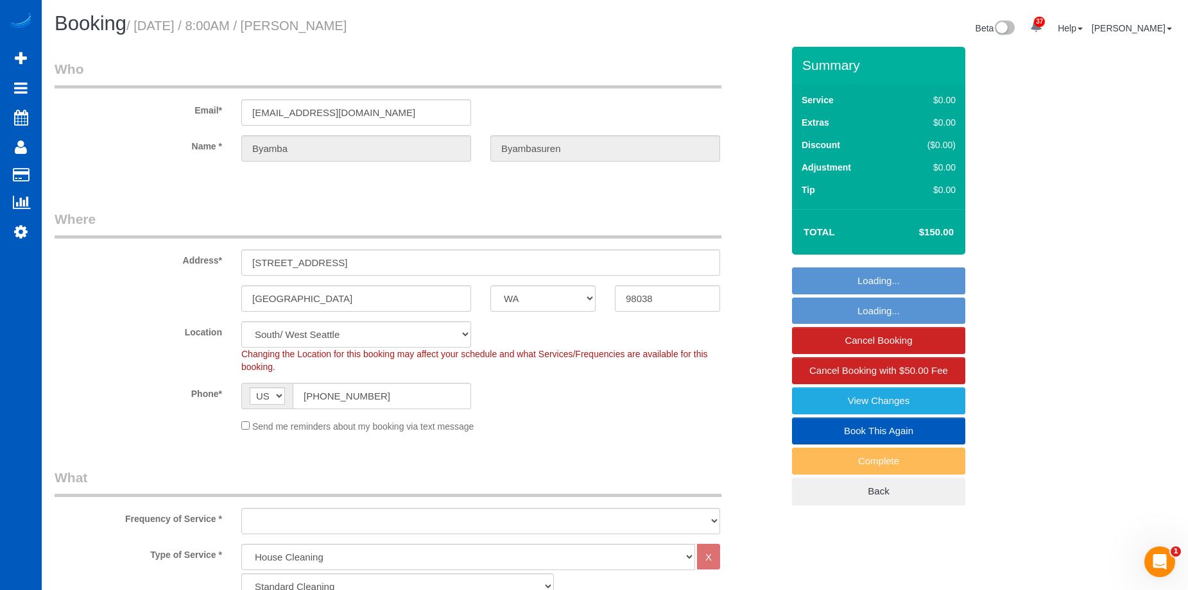
select select "object:1052"
select select "string:fspay-550d1f14-5a5d-4280-9a4f-43aaef1c1c4d"
select select "spot1"
drag, startPoint x: 332, startPoint y: 24, endPoint x: 465, endPoint y: 34, distance: 133.2
click at [465, 34] on h1 "Booking / [DATE] / 8:00AM / [GEOGRAPHIC_DATA][PERSON_NAME]" at bounding box center [330, 24] width 550 height 22
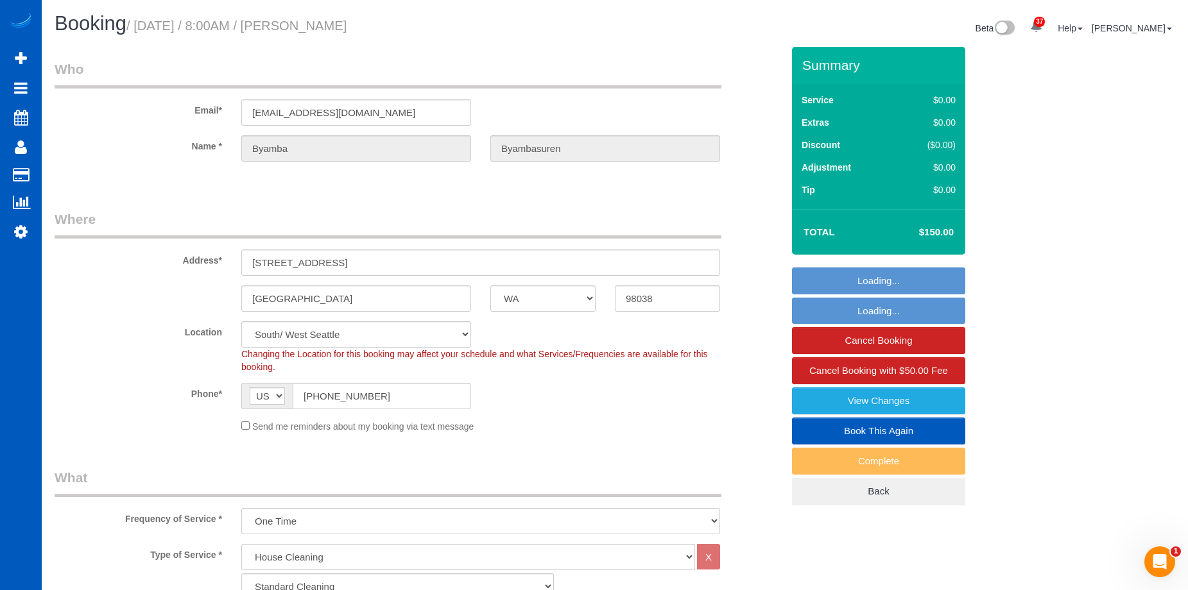
copy small "[PERSON_NAME]"
select select "2501"
select select "5"
select select "3"
select select "object:1197"
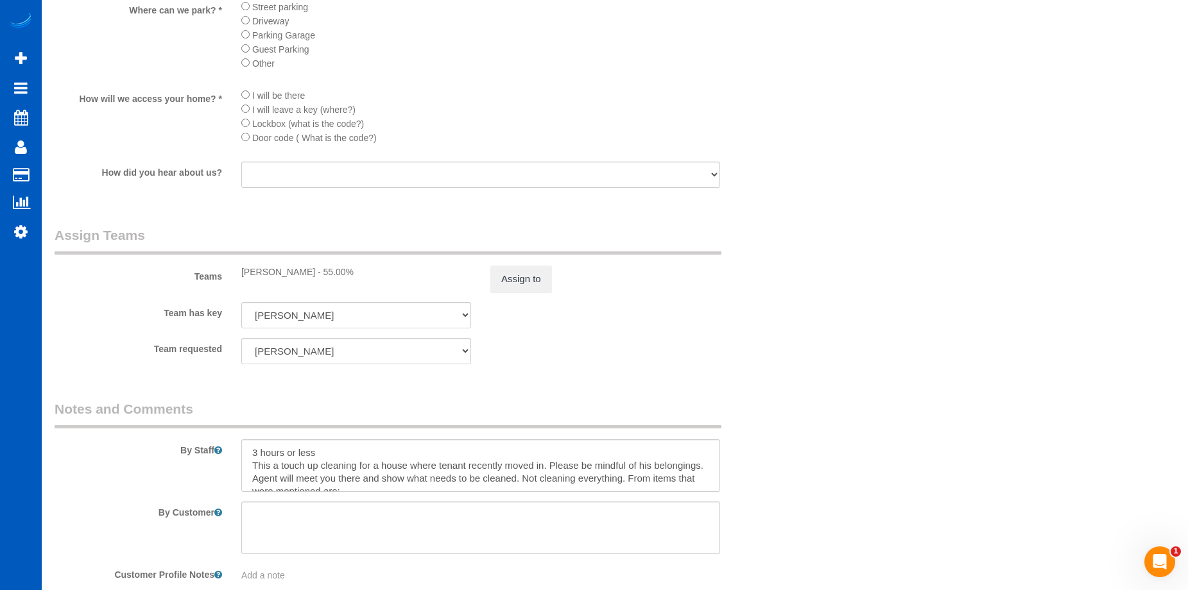
scroll to position [1476, 0]
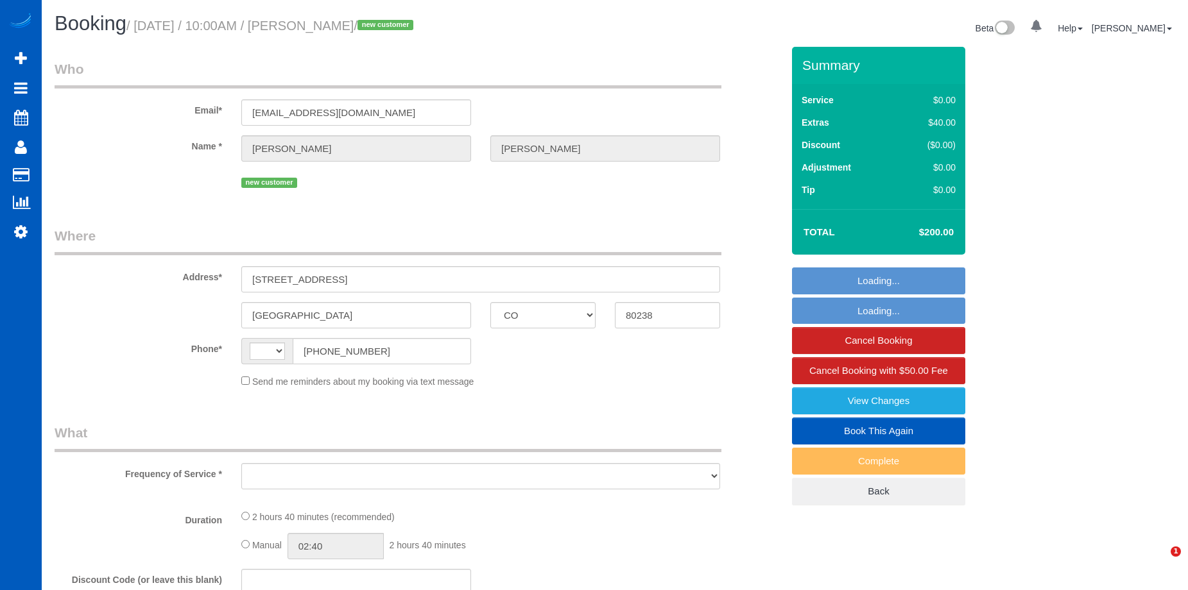
select select "CO"
select select "string:US"
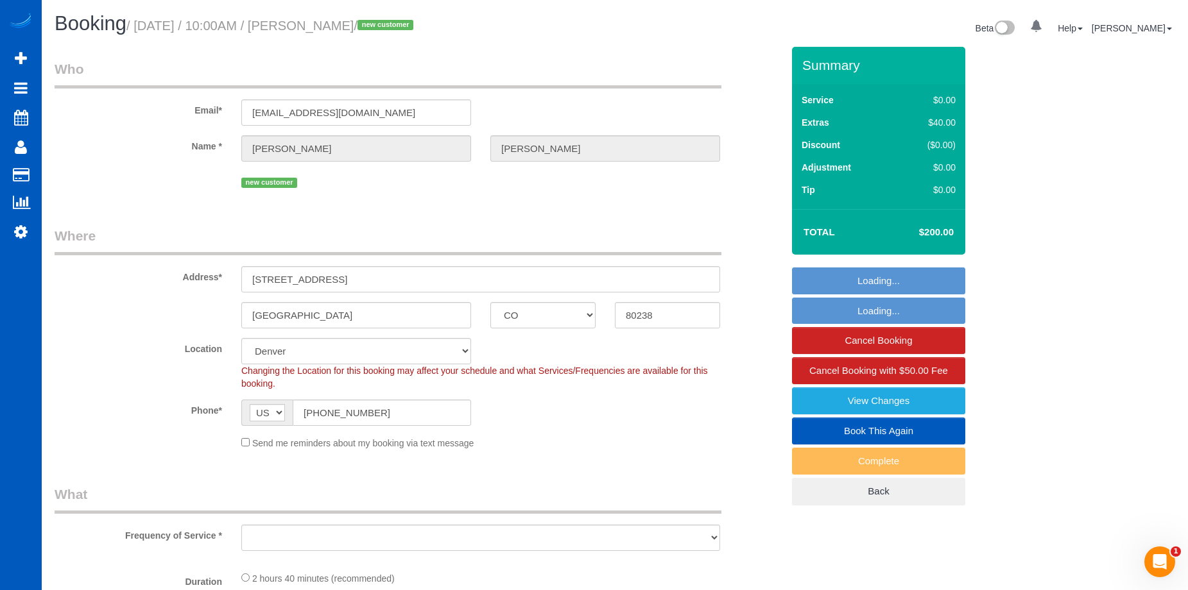
select select "object:922"
select select "string:fspay-38ca90e3-1363-48b8-81cd-65ca01d6bad8"
select select "199"
select select "2001"
select select "3"
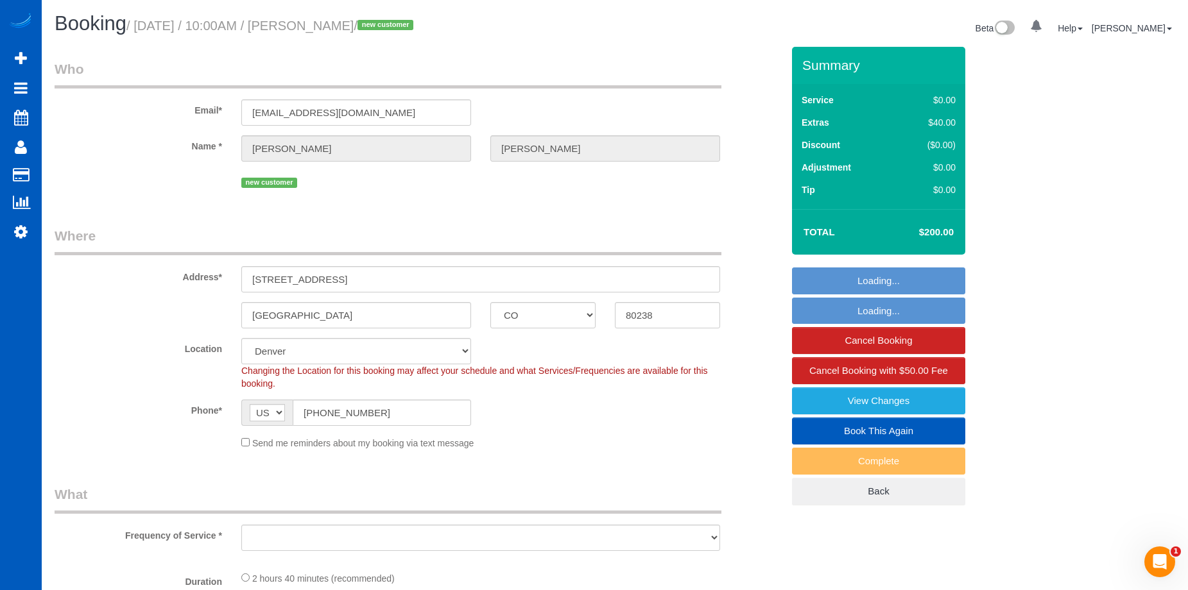
select select "3"
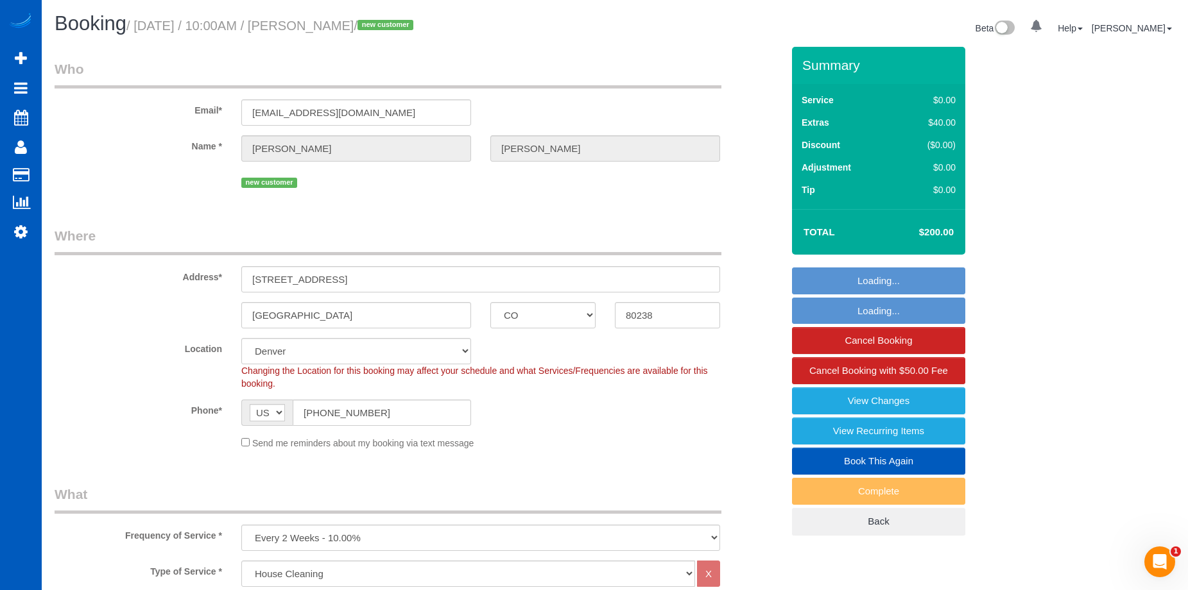
drag, startPoint x: 0, startPoint y: 0, endPoint x: 377, endPoint y: 22, distance: 377.3
click at [377, 22] on small "/ September 23, 2025 / 10:00AM / Brad Howard / new customer" at bounding box center [271, 26] width 291 height 14
select select "spot1"
click at [356, 30] on small "/ September 23, 2025 / 10:00AM / Brad Howard / new customer" at bounding box center [271, 26] width 291 height 14
select select "2001"
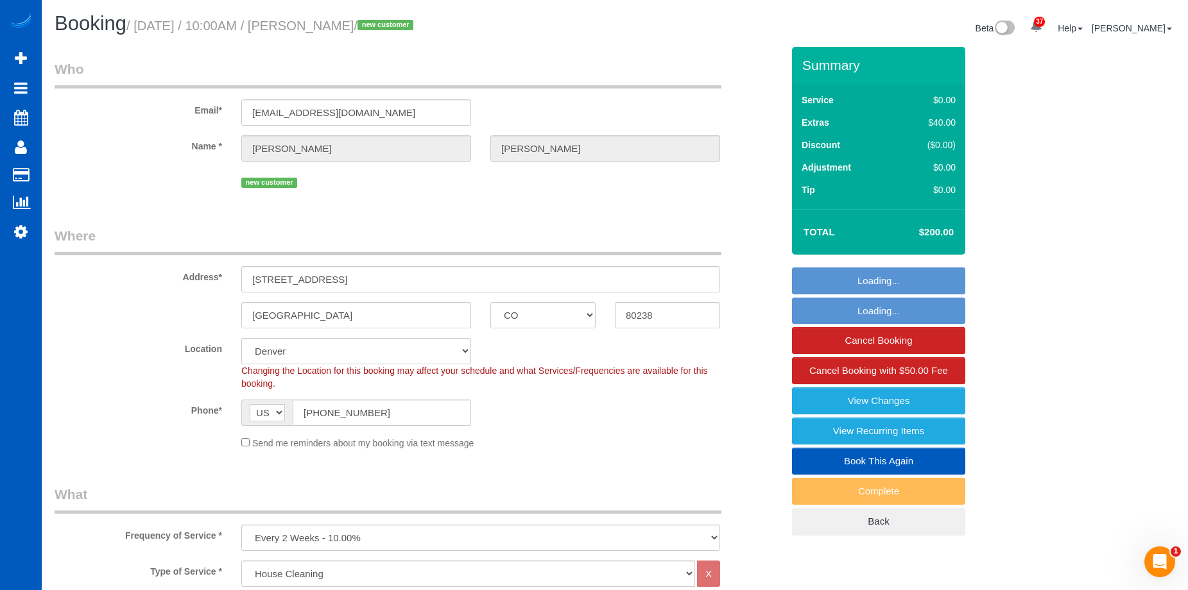
select select "3"
select select "object:1183"
drag, startPoint x: 333, startPoint y: 26, endPoint x: 405, endPoint y: 26, distance: 71.9
click at [405, 26] on small "/ September 23, 2025 / 10:00AM / Brad Howard / new customer" at bounding box center [271, 26] width 291 height 14
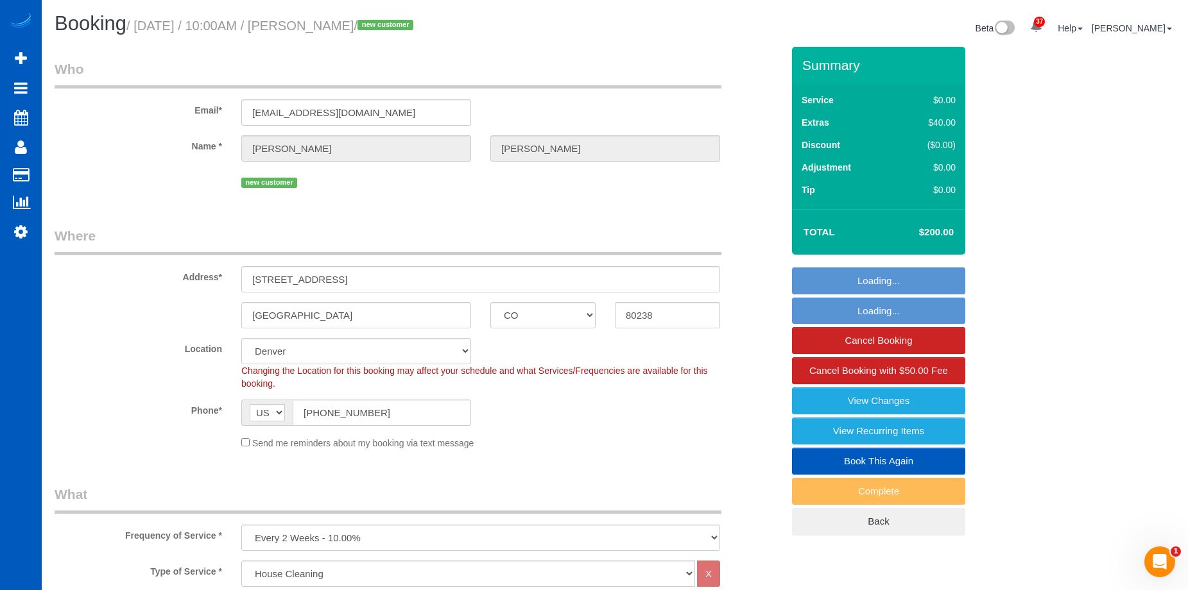
copy small "Brad Howard"
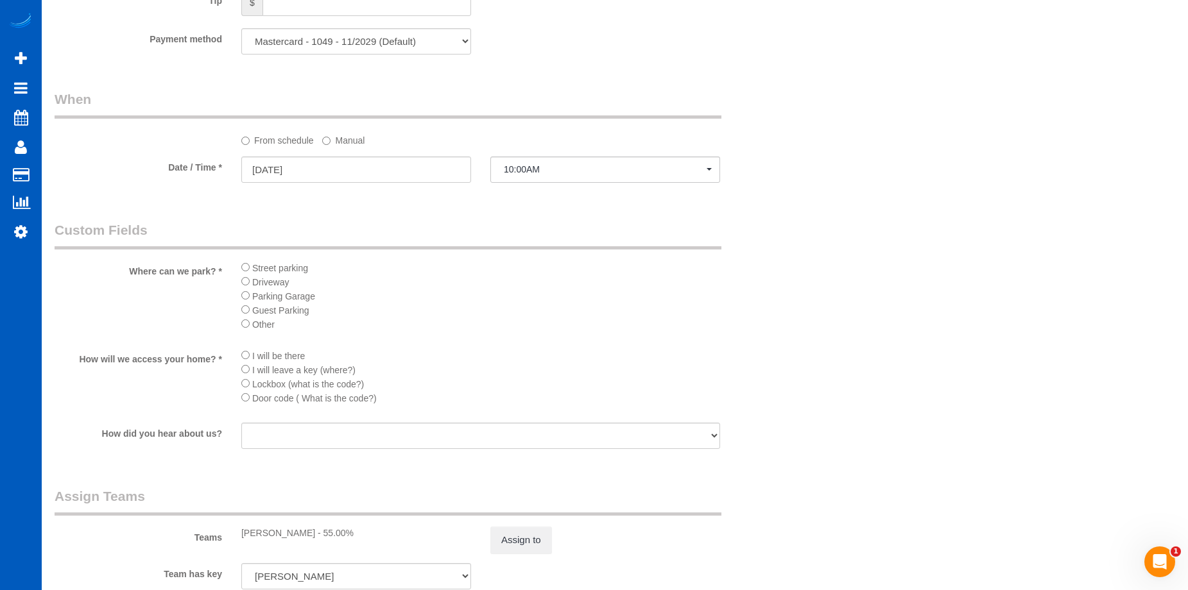
scroll to position [1347, 0]
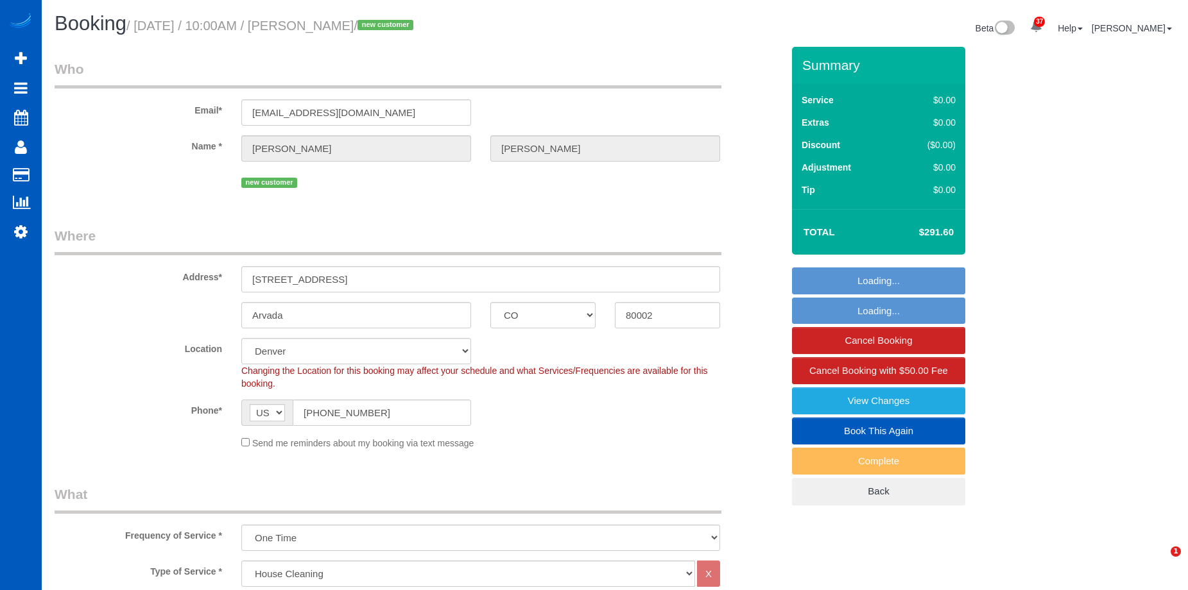
select select "CO"
select select "199"
select select "1501"
select select "3"
select select "2"
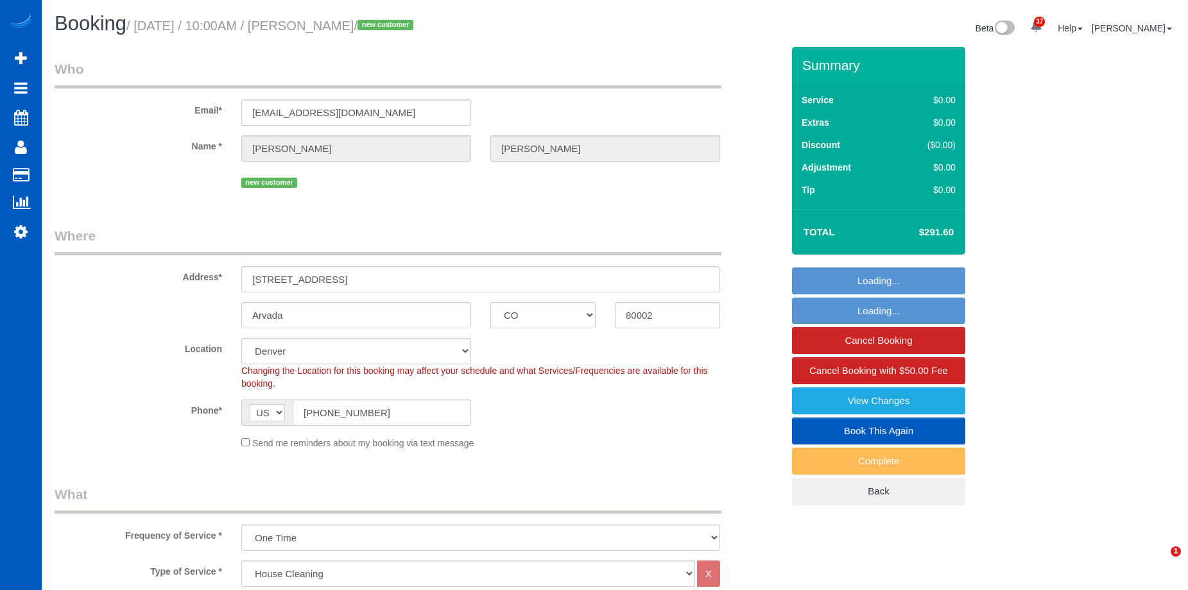
select select "spot1"
select select "number:8"
select select "object:1181"
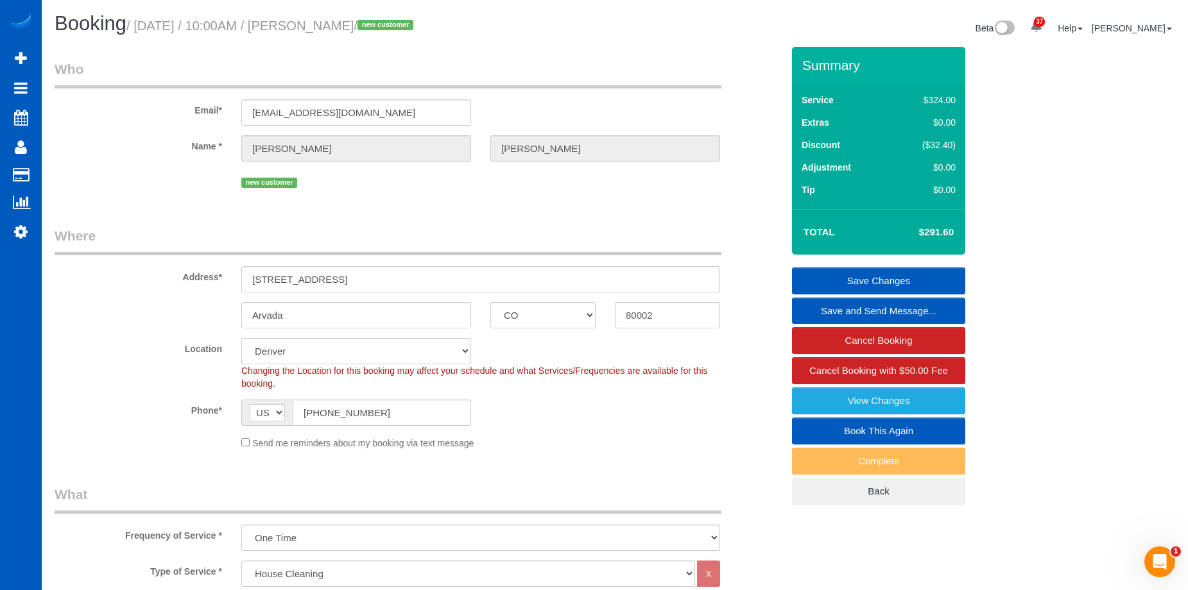
drag, startPoint x: 332, startPoint y: 27, endPoint x: 433, endPoint y: 34, distance: 101.0
click at [433, 34] on h1 "Booking / September 23, 2025 / 10:00AM / Jenna Schoenfeld / new customer" at bounding box center [330, 24] width 550 height 22
copy small "Jenna Schoenfeld"
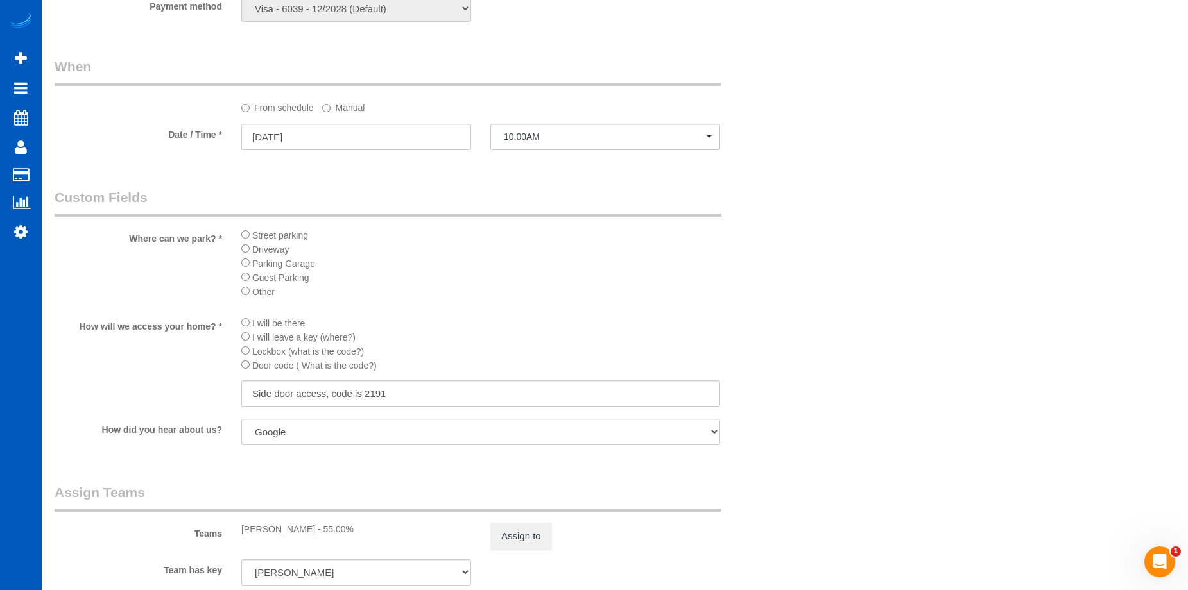
scroll to position [1412, 0]
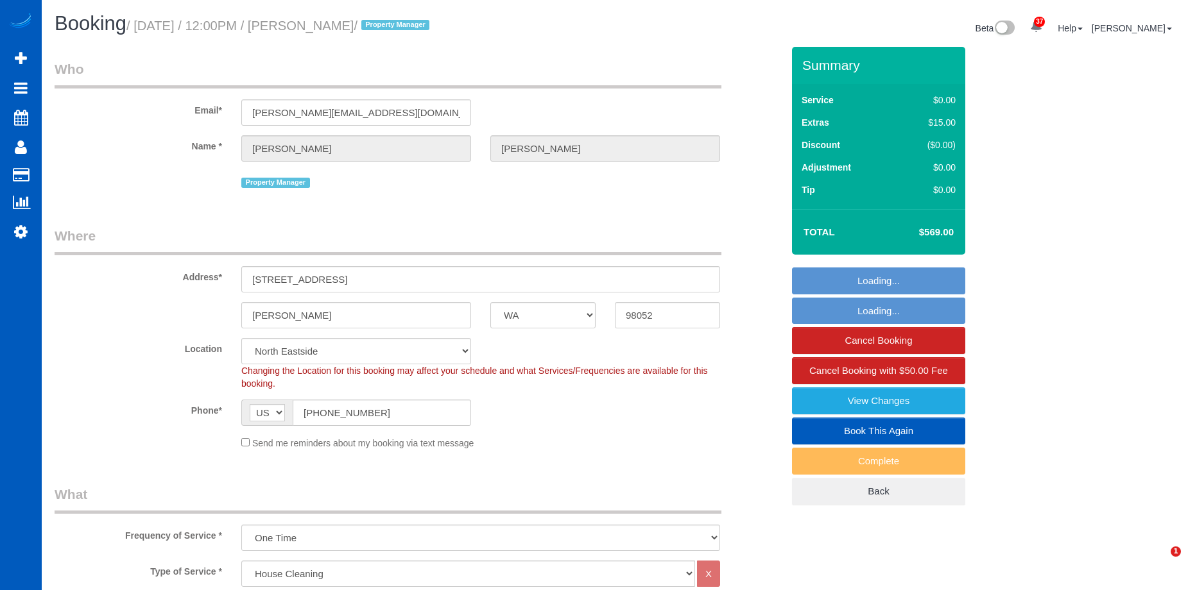
select select "WA"
select select "199"
select select "2501"
select select "4"
select select "2"
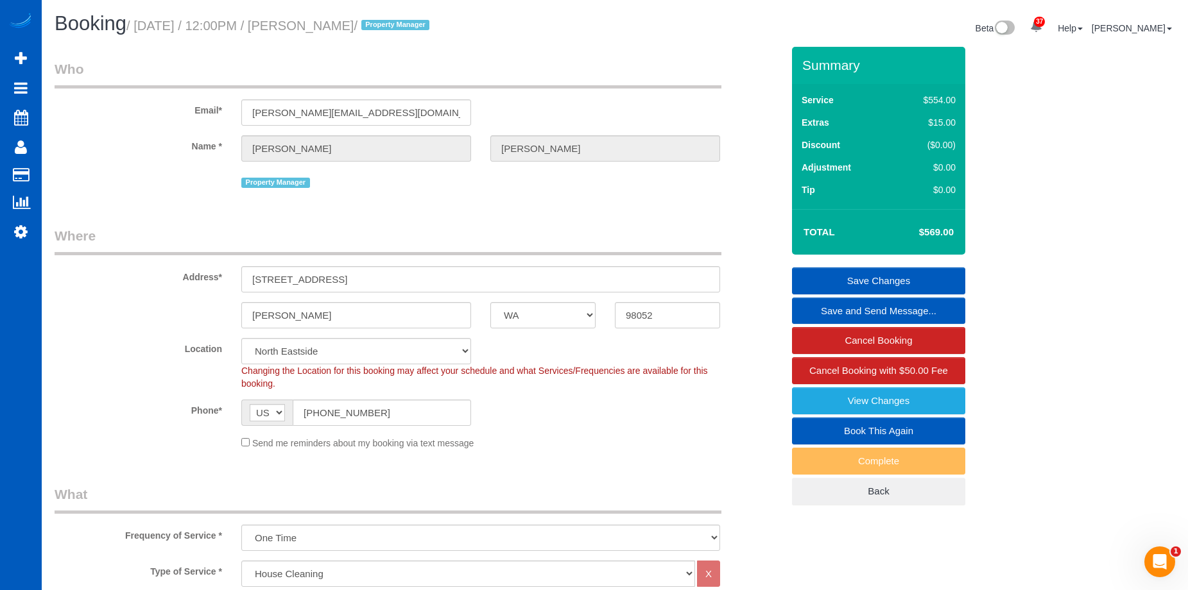
drag, startPoint x: 332, startPoint y: 24, endPoint x: 408, endPoint y: 25, distance: 75.7
click at [408, 25] on small "/ September 23, 2025 / 12:00PM / Adolfo Martell / Property Manager" at bounding box center [279, 26] width 307 height 14
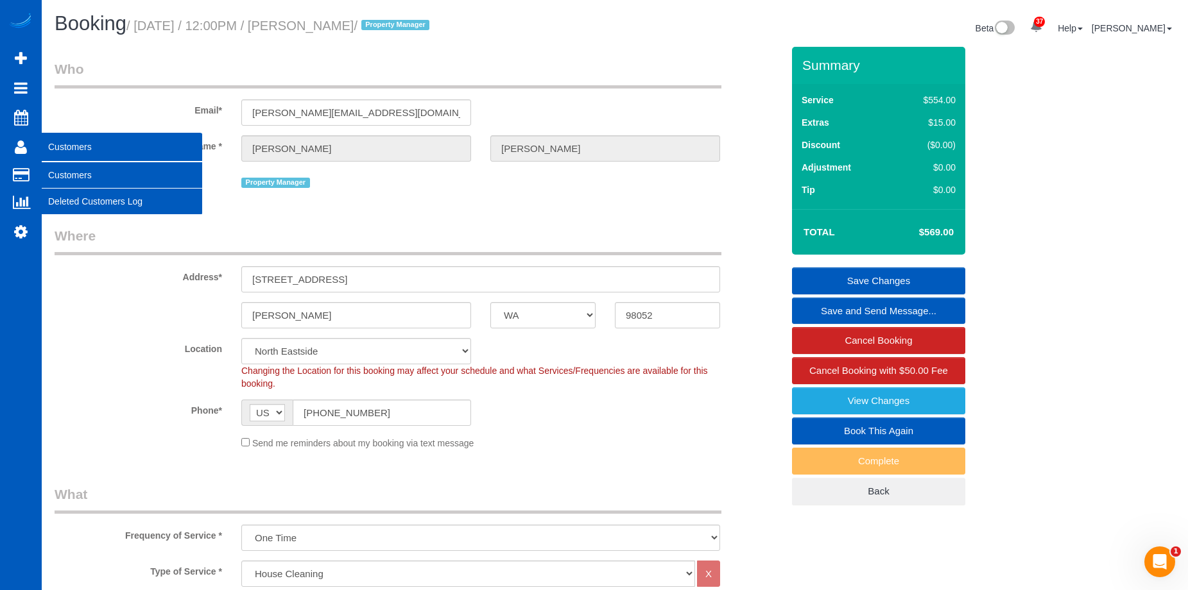
copy small "Adolfo Martell"
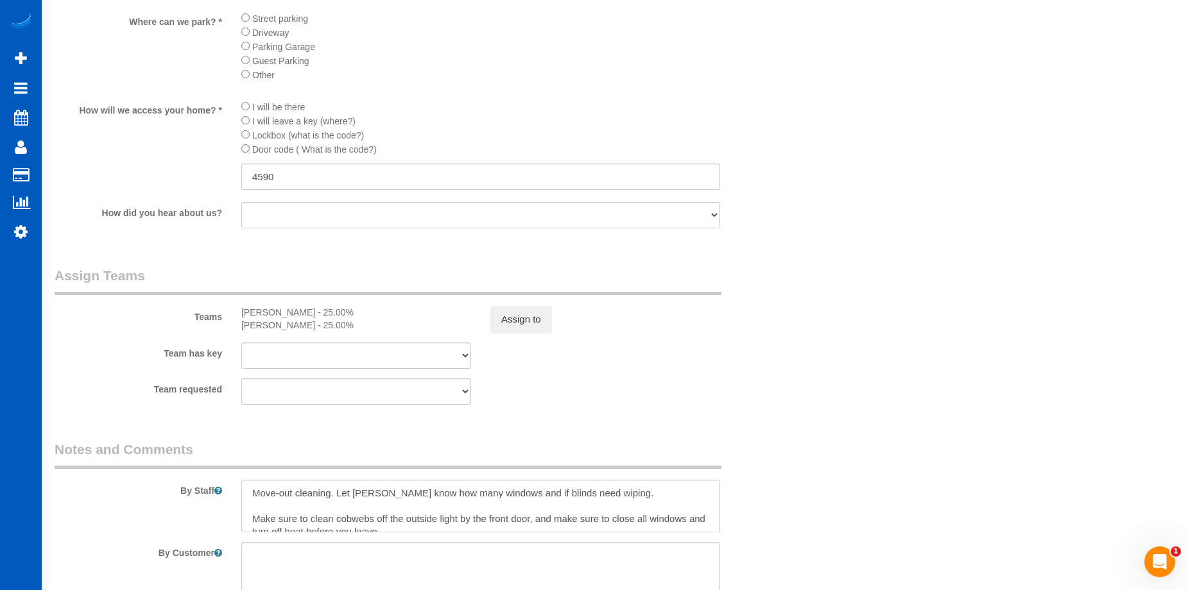
scroll to position [1604, 0]
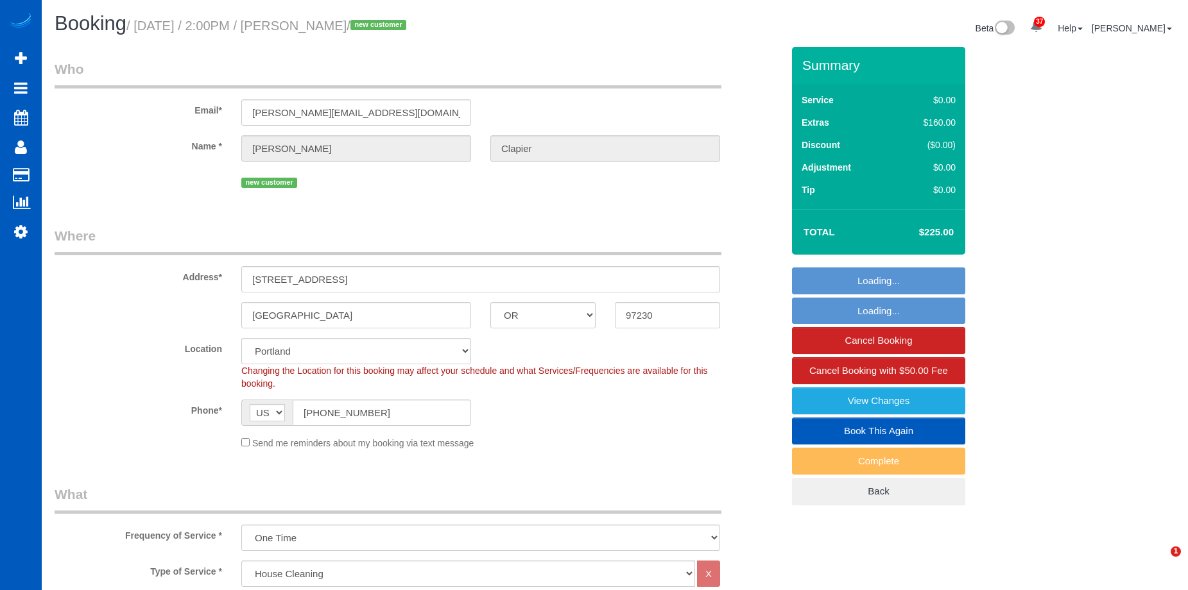
select select "OR"
select select "199"
select select "1001"
select select "3"
select select "spot1"
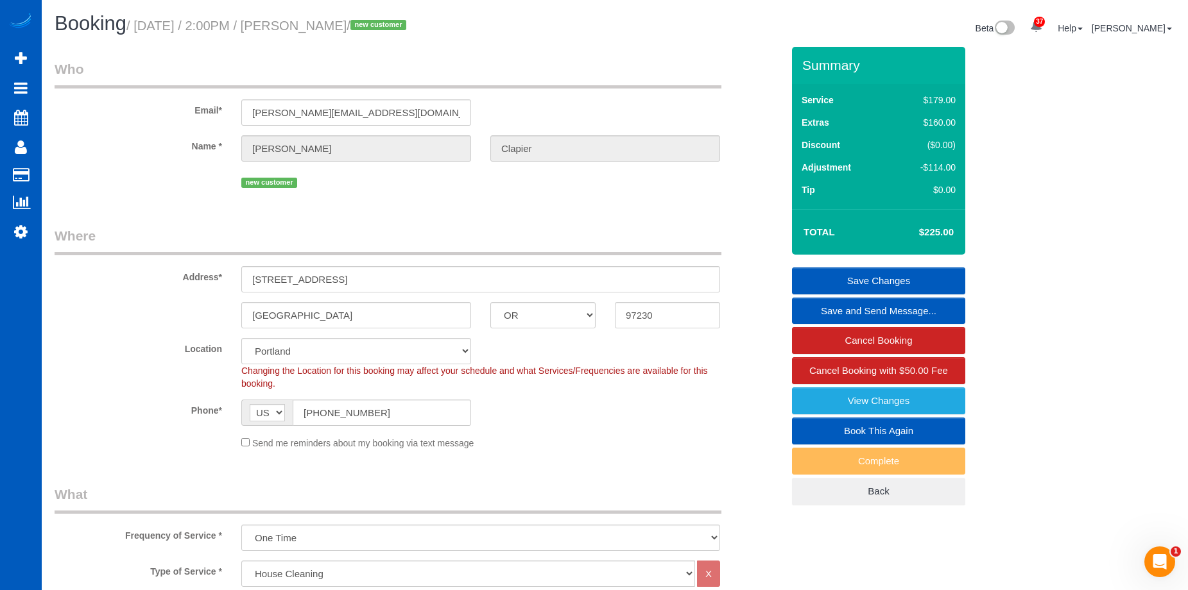
drag, startPoint x: 323, startPoint y: 25, endPoint x: 413, endPoint y: 30, distance: 90.0
click at [410, 30] on small "/ [DATE] / 2:00PM / [PERSON_NAME] / new customer" at bounding box center [268, 26] width 284 height 14
copy small "[PERSON_NAME]"
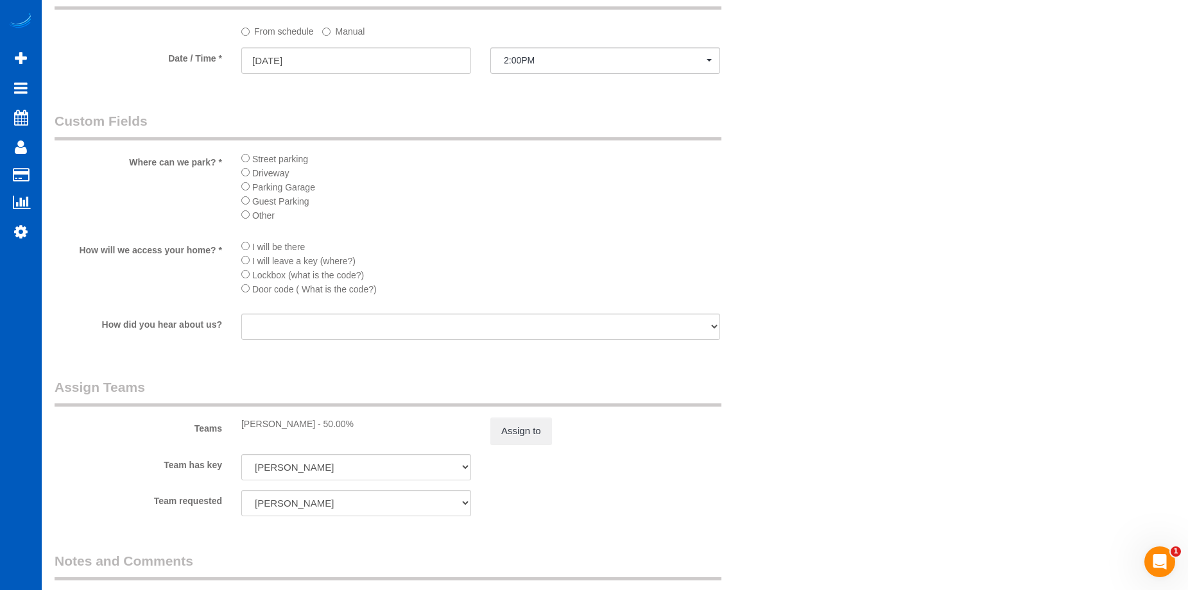
scroll to position [1412, 0]
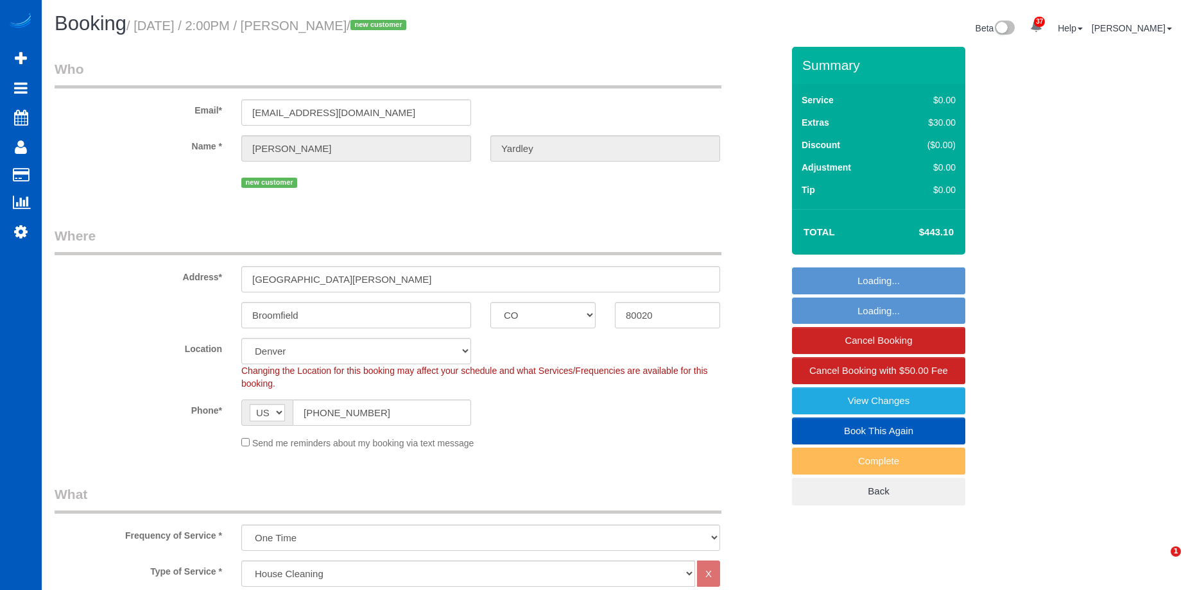
select select "CO"
select select "199"
select select "1501"
select select "3"
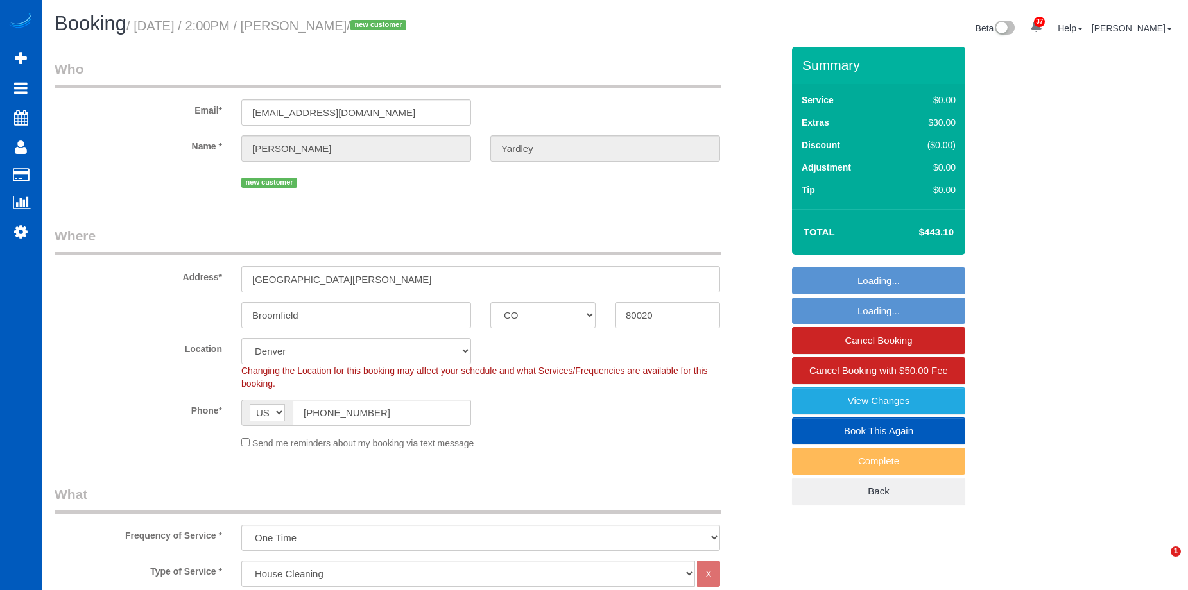
select select "spot1"
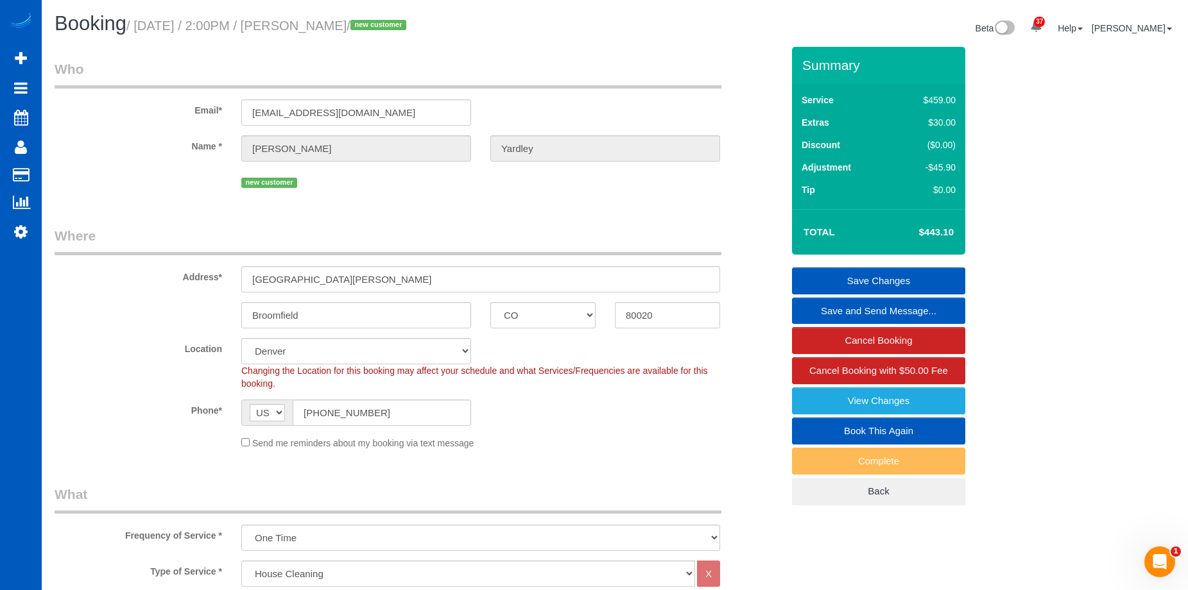
drag, startPoint x: 323, startPoint y: 25, endPoint x: 405, endPoint y: 29, distance: 81.6
click at [405, 29] on small "/ September 23, 2025 / 2:00PM / James Yardley / new customer" at bounding box center [268, 26] width 284 height 14
copy small "James Yardley"
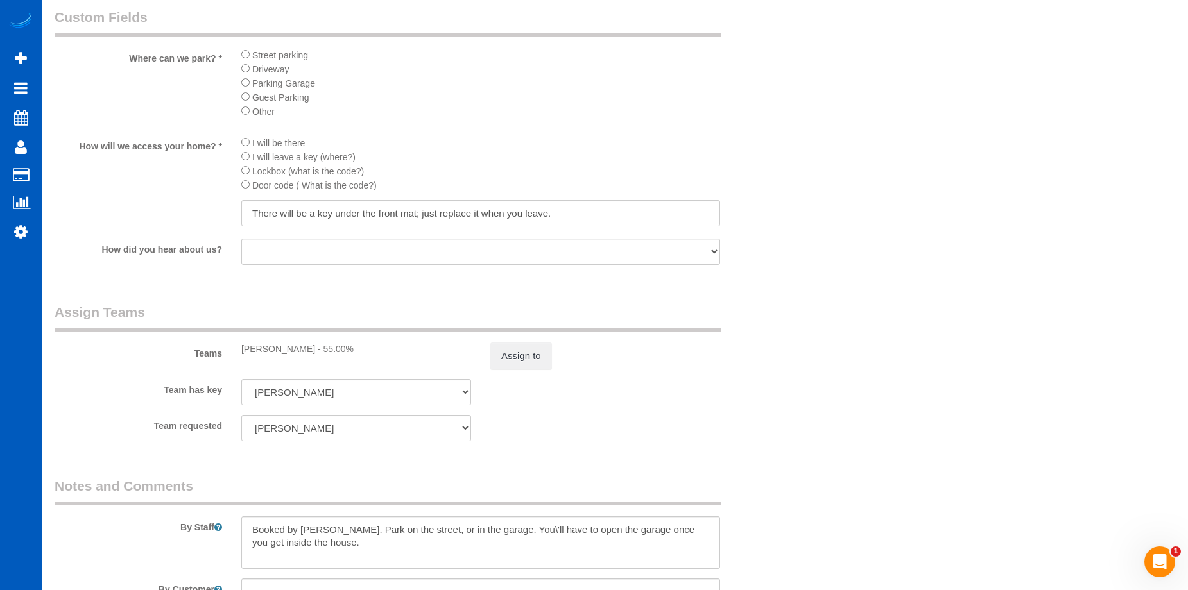
scroll to position [1604, 0]
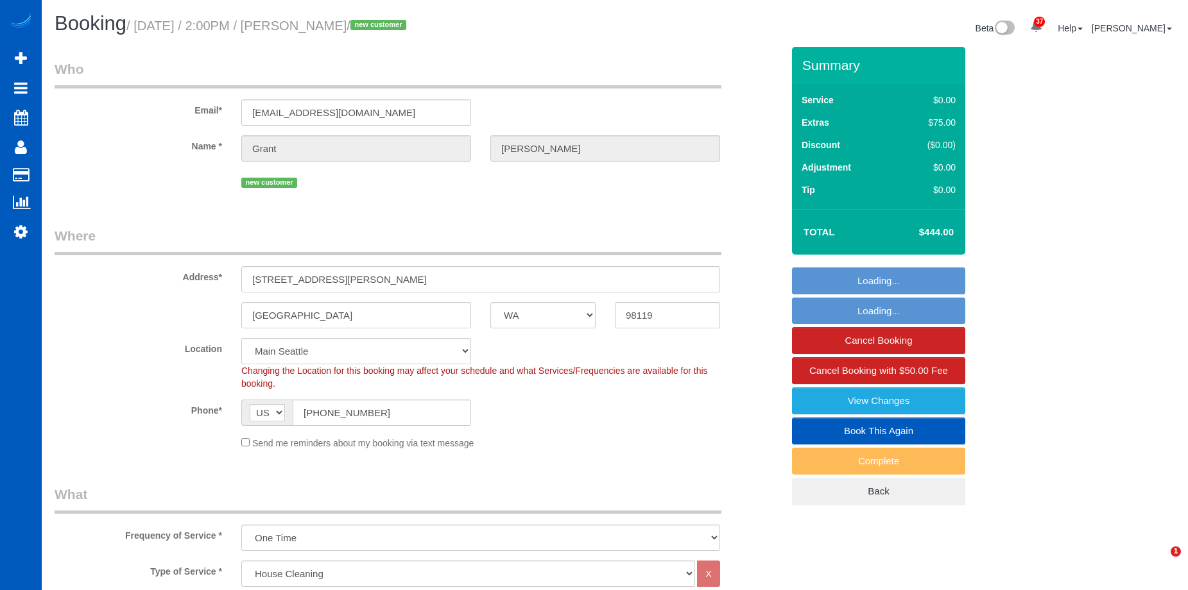
select select "WA"
select select "199"
select select "2001"
select select "3"
select select "2"
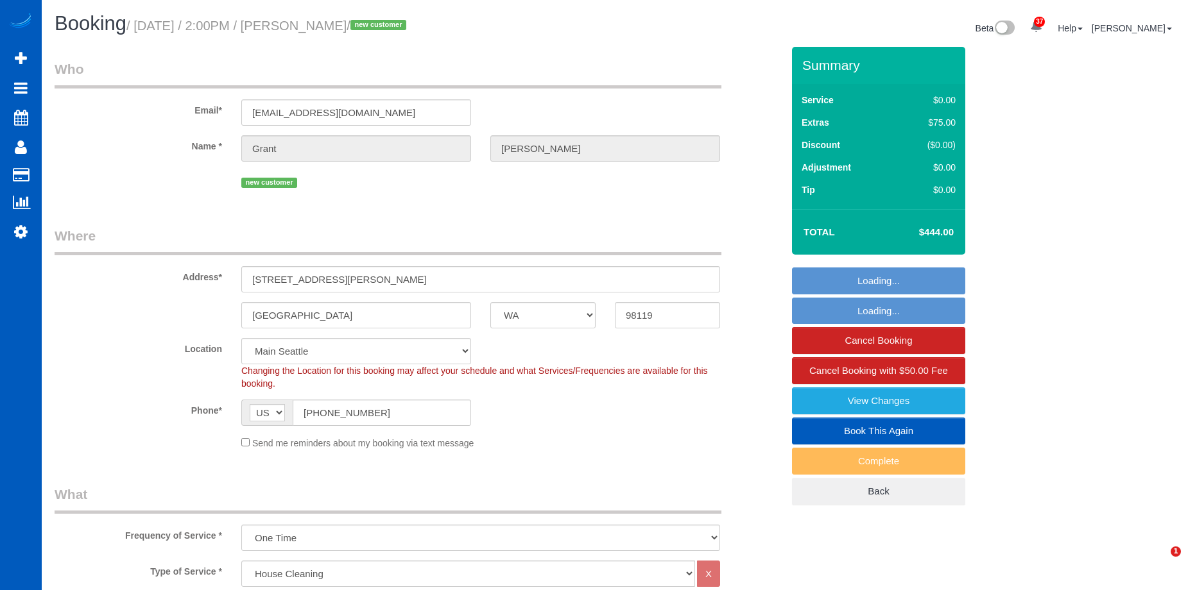
select select "number:8"
select select "spot1"
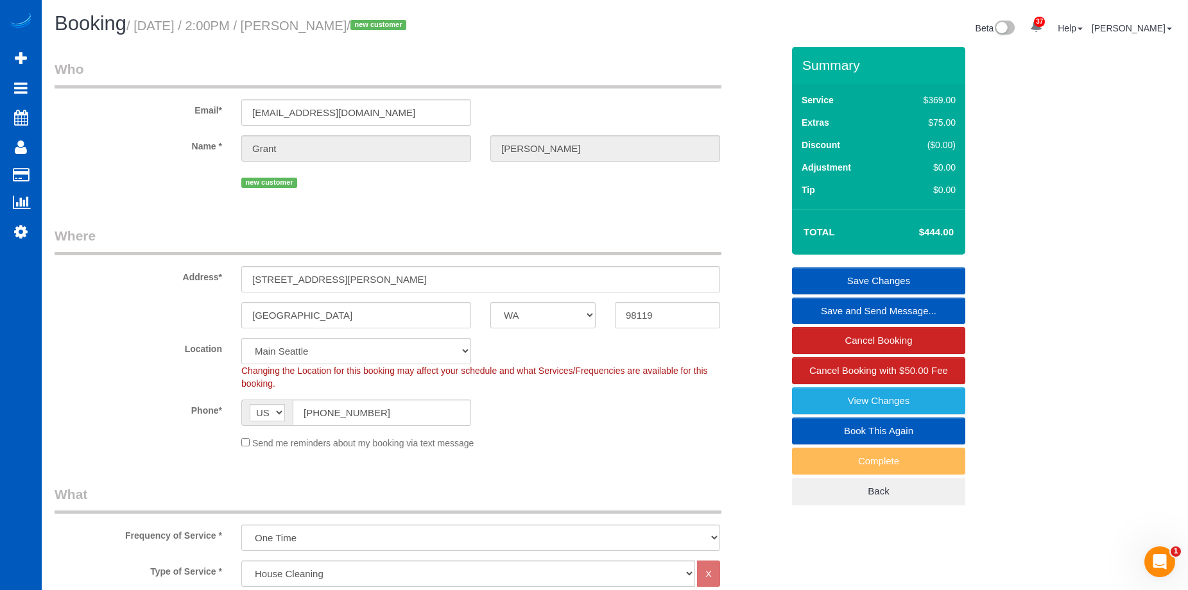
drag, startPoint x: 348, startPoint y: 30, endPoint x: 407, endPoint y: 30, distance: 59.0
click at [407, 30] on small "/ September 23, 2025 / 2:00PM / Grant Gebauer / new customer" at bounding box center [268, 26] width 284 height 14
copy small "Grant Gebauer"
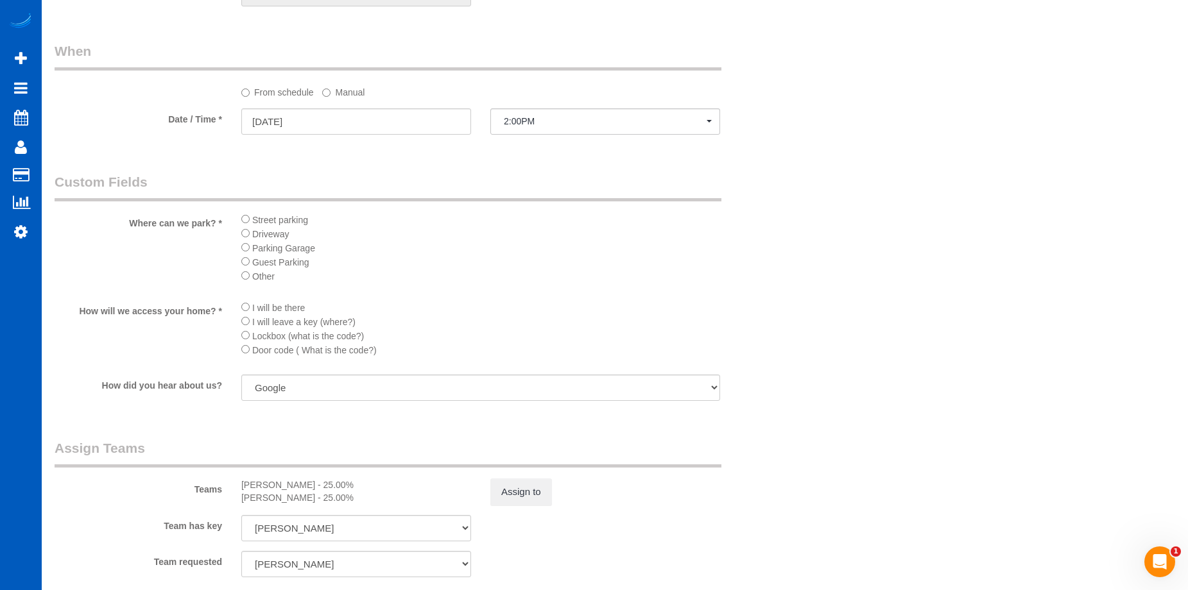
scroll to position [1283, 0]
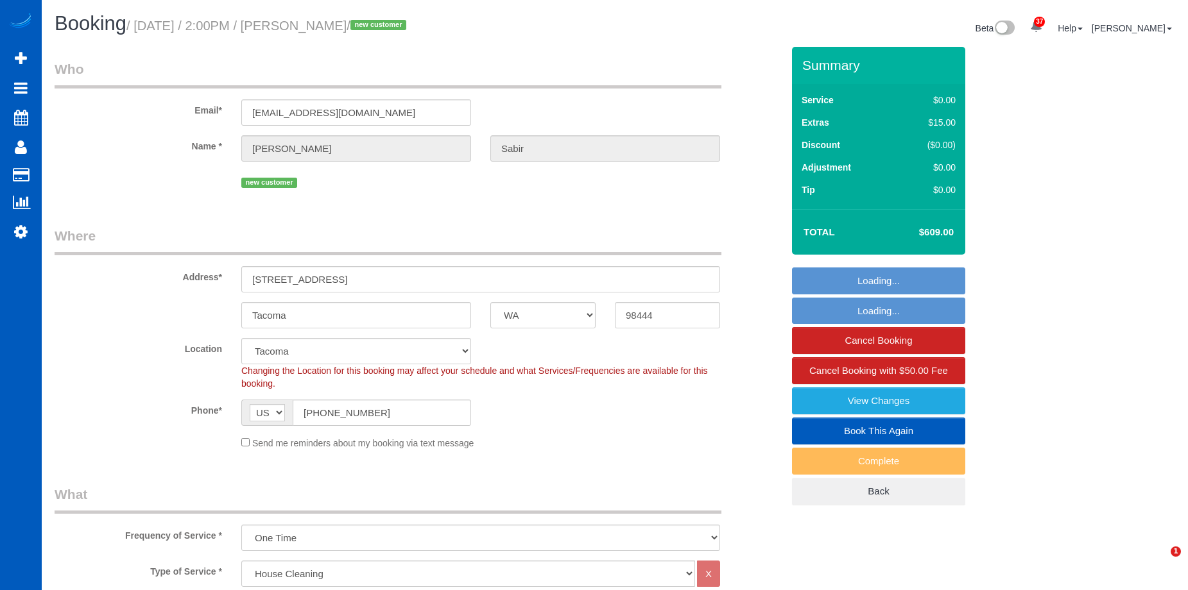
select select "WA"
select select "199"
select select "3001"
select select "6"
select select "2"
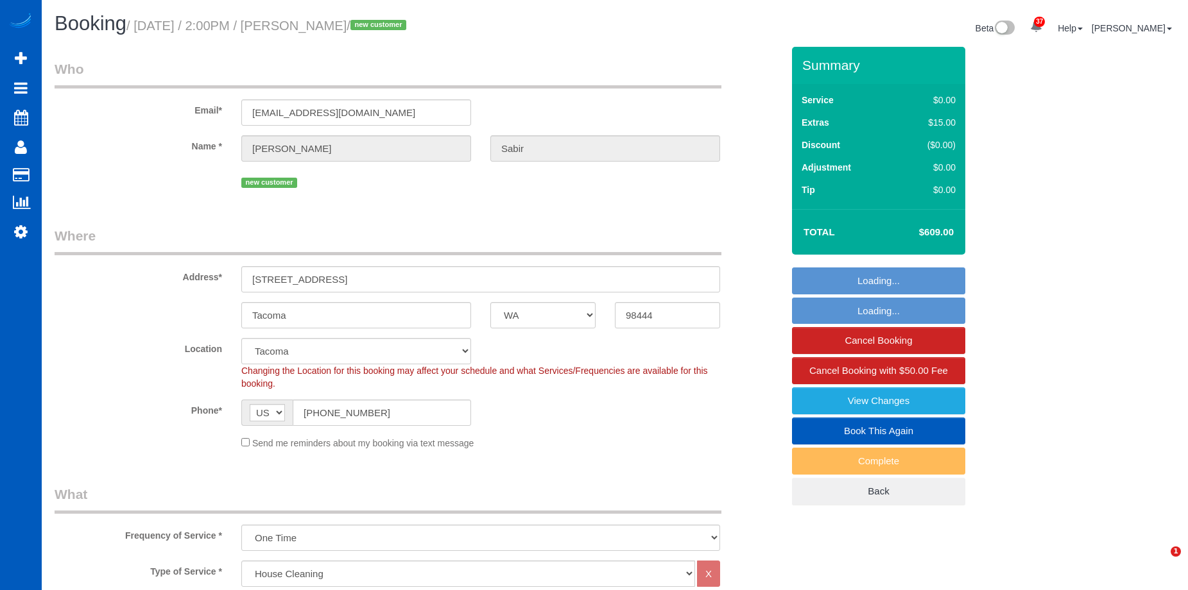
select select "spot1"
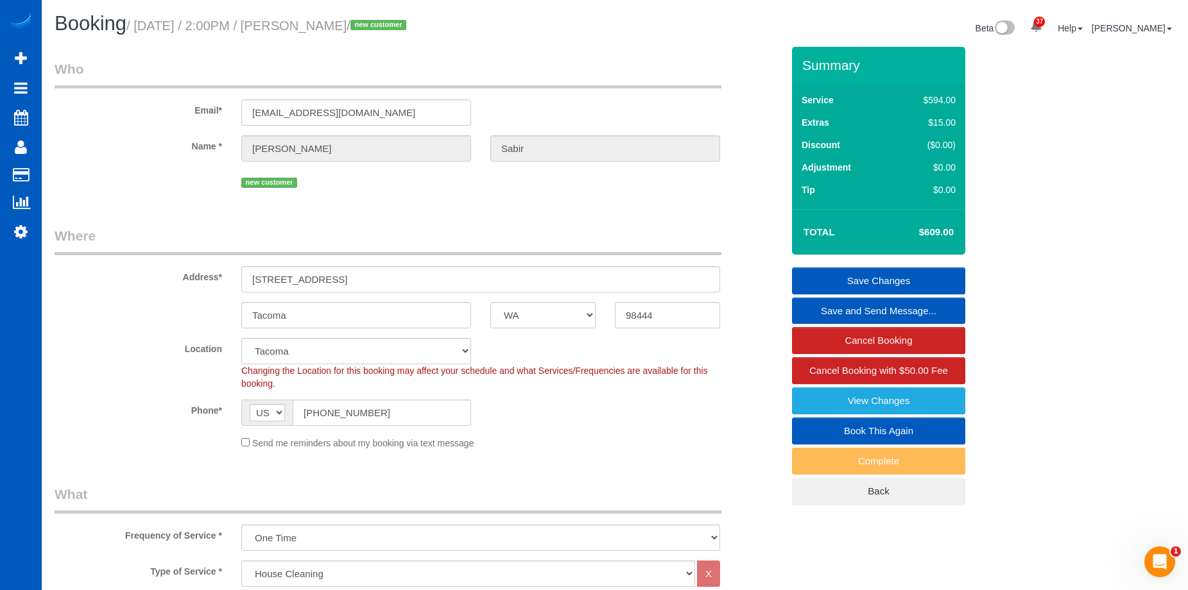
drag, startPoint x: 323, startPoint y: 28, endPoint x: 395, endPoint y: 26, distance: 71.9
click at [395, 26] on small "/ [DATE] / 2:00PM / [PERSON_NAME] / new customer" at bounding box center [268, 26] width 284 height 14
copy small "[PERSON_NAME]"
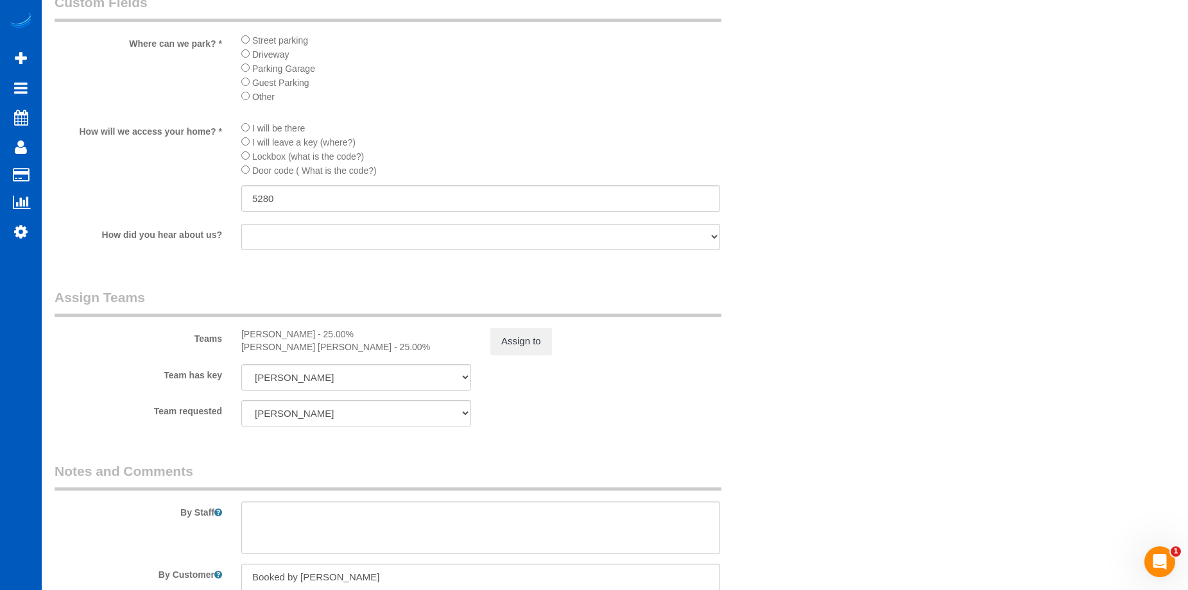
scroll to position [1540, 0]
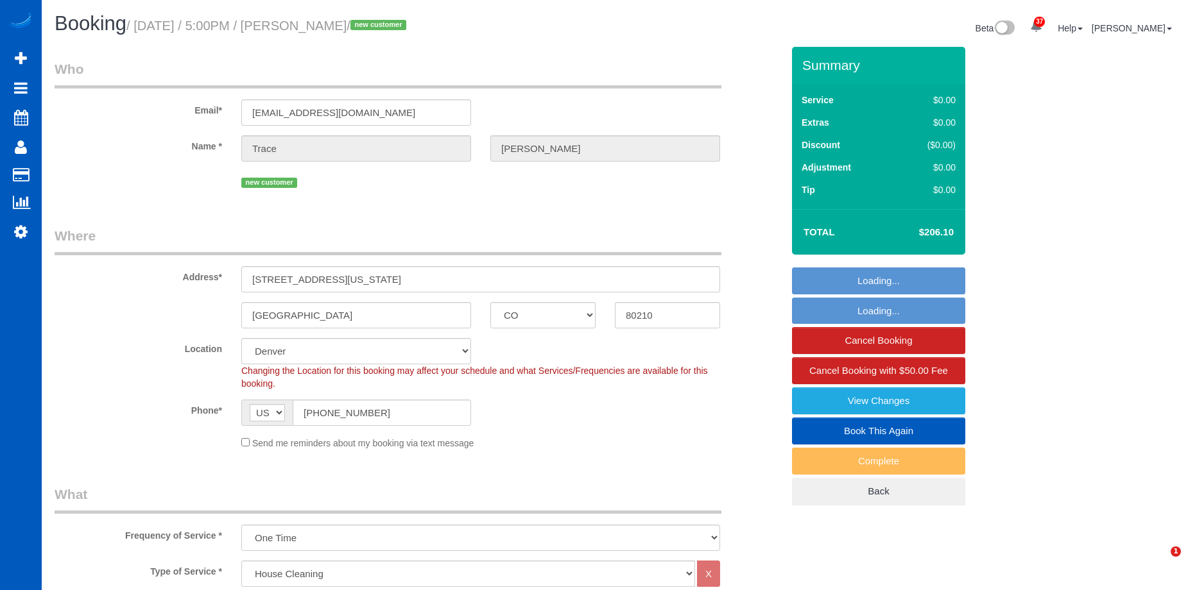
select select "CO"
select select "199"
select select "spot1"
select select "number:8"
select select "object:1097"
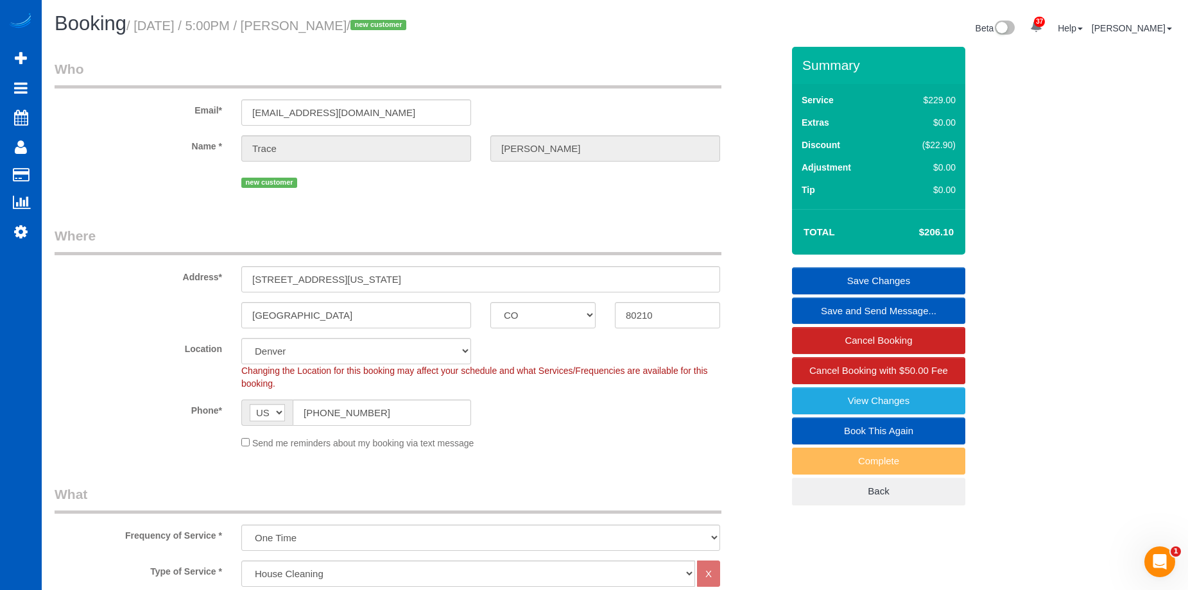
drag, startPoint x: 324, startPoint y: 21, endPoint x: 402, endPoint y: 27, distance: 77.8
click at [402, 27] on small "/ [DATE] / 5:00PM / [PERSON_NAME] / new customer" at bounding box center [268, 26] width 284 height 14
copy small "[PERSON_NAME]"
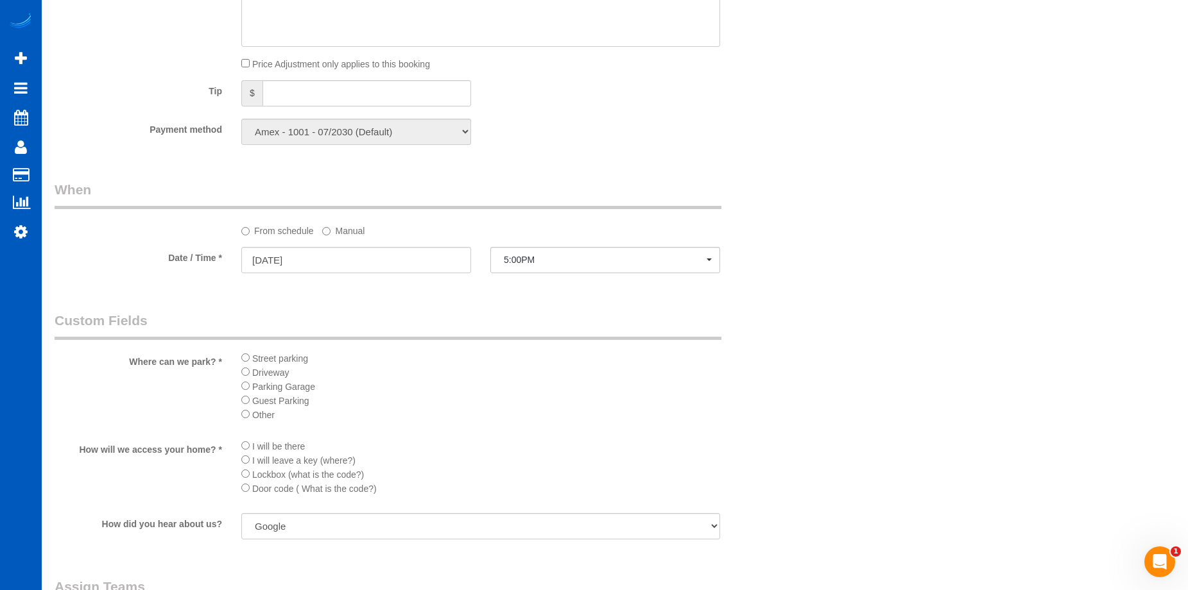
scroll to position [1283, 0]
